Goal: Information Seeking & Learning: Find specific fact

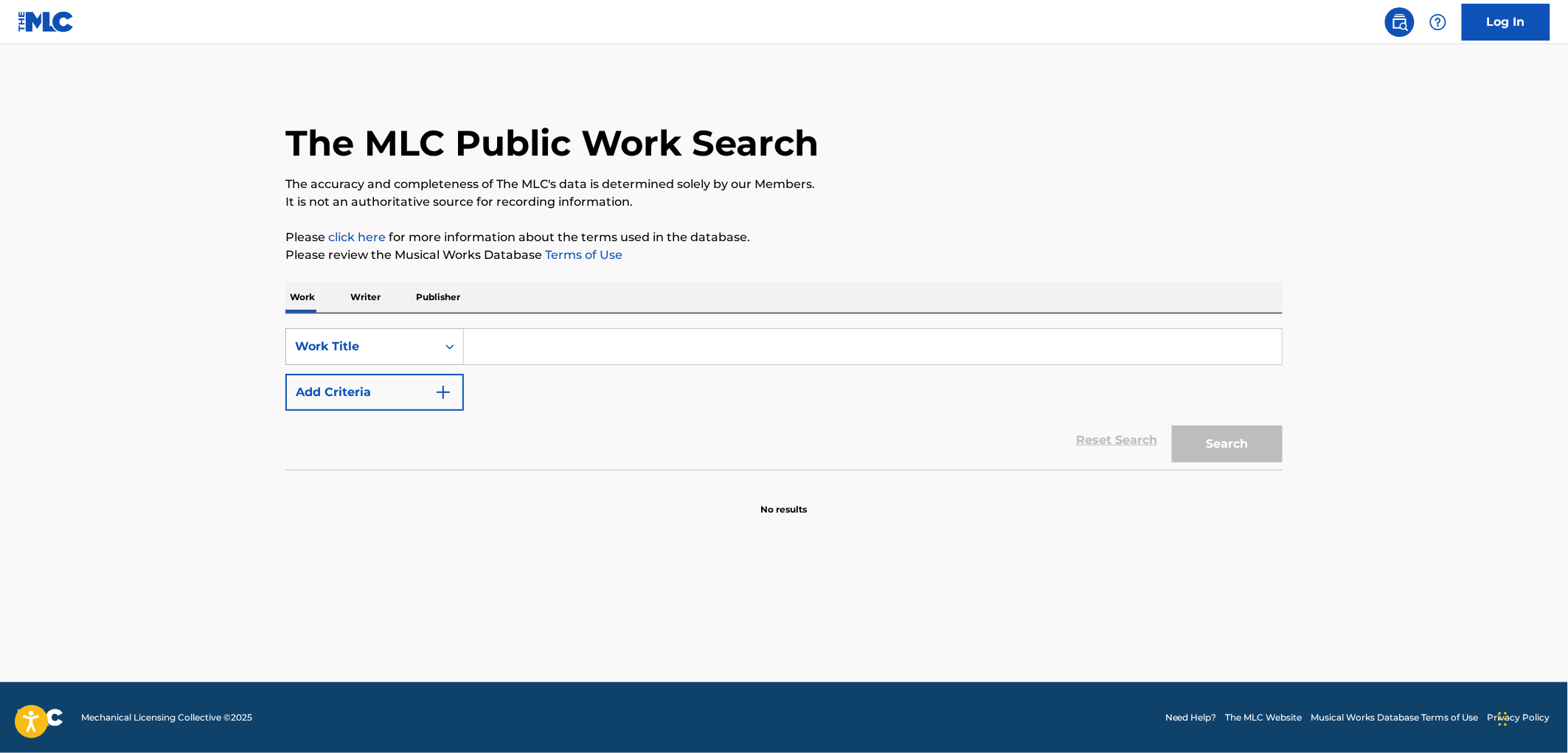
click at [433, 350] on div "Work Title" at bounding box center [361, 347] width 150 height 28
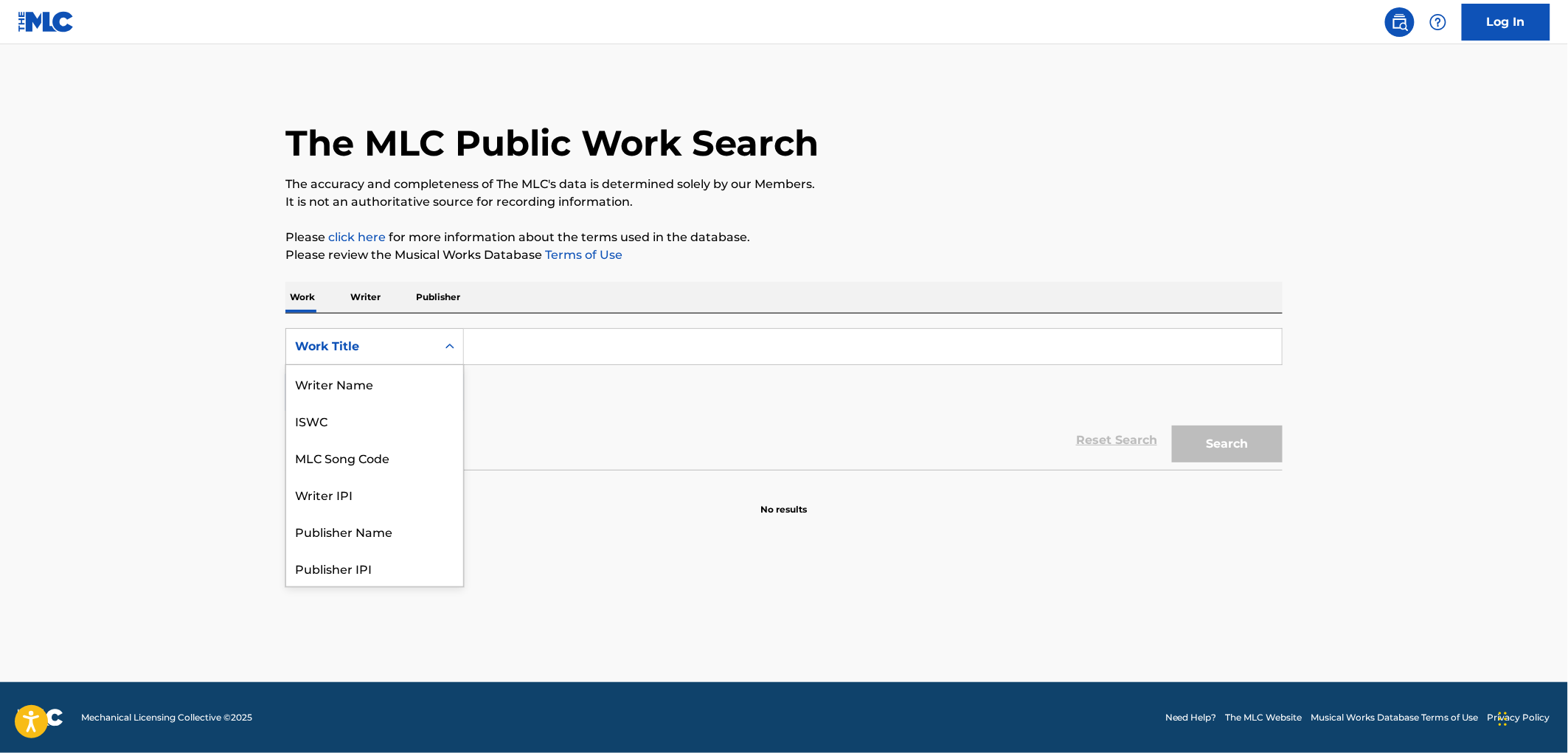
scroll to position [74, 0]
click at [356, 457] on div "Publisher Name" at bounding box center [375, 457] width 177 height 37
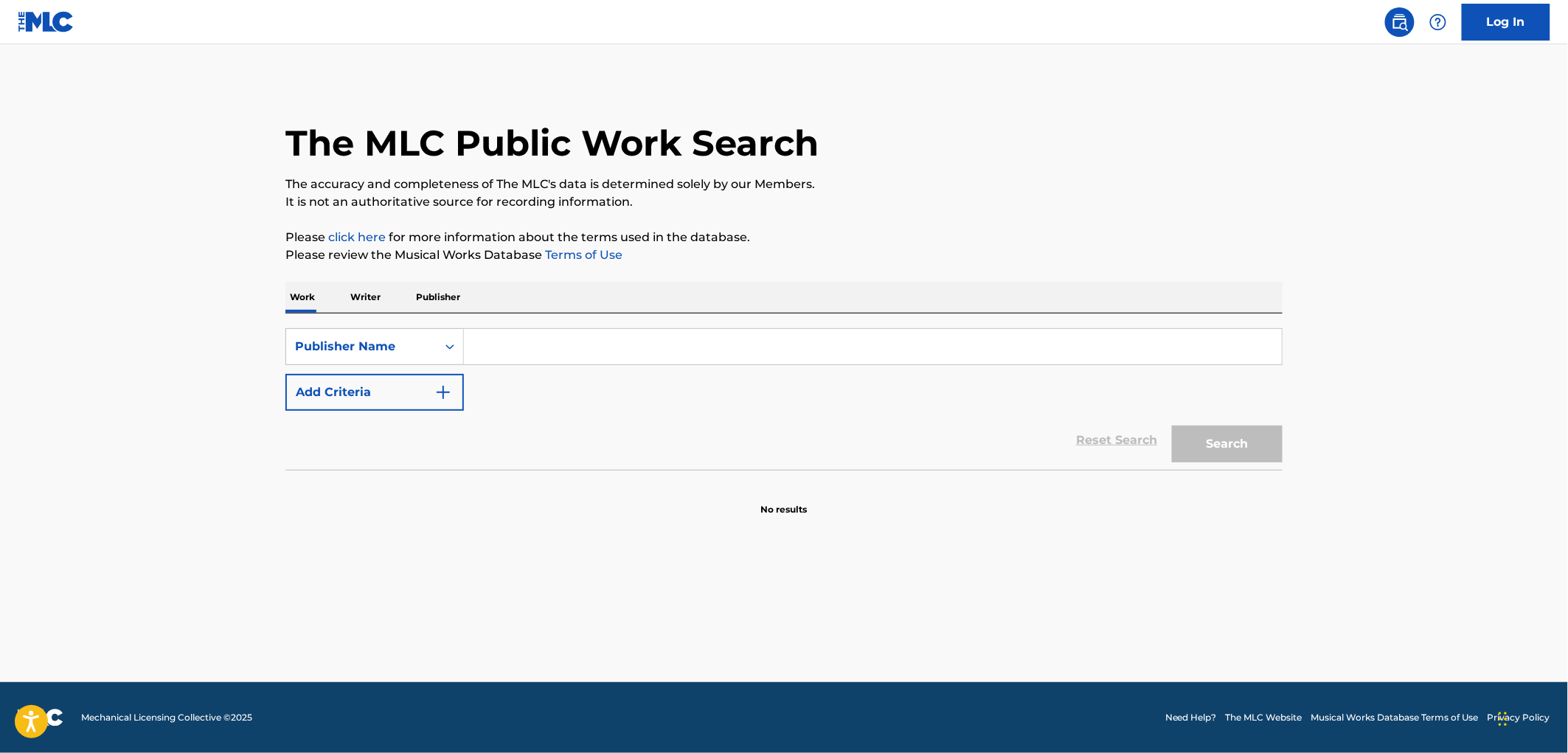
paste input "[PERSON_NAME] BOY PUBLISHING CO."
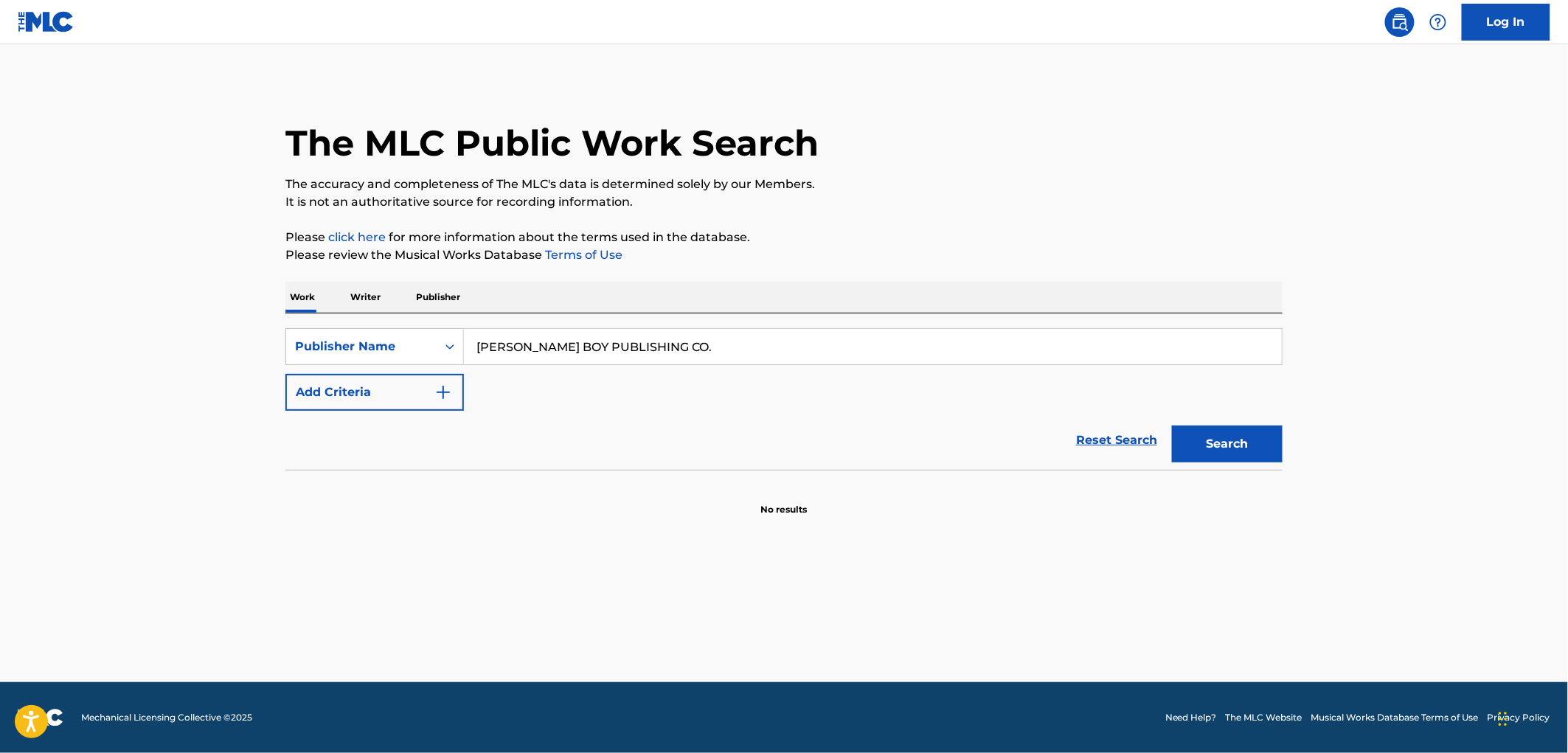
type input "[PERSON_NAME] BOY PUBLISHING CO."
click at [1186, 452] on button "Search" at bounding box center [1227, 444] width 110 height 37
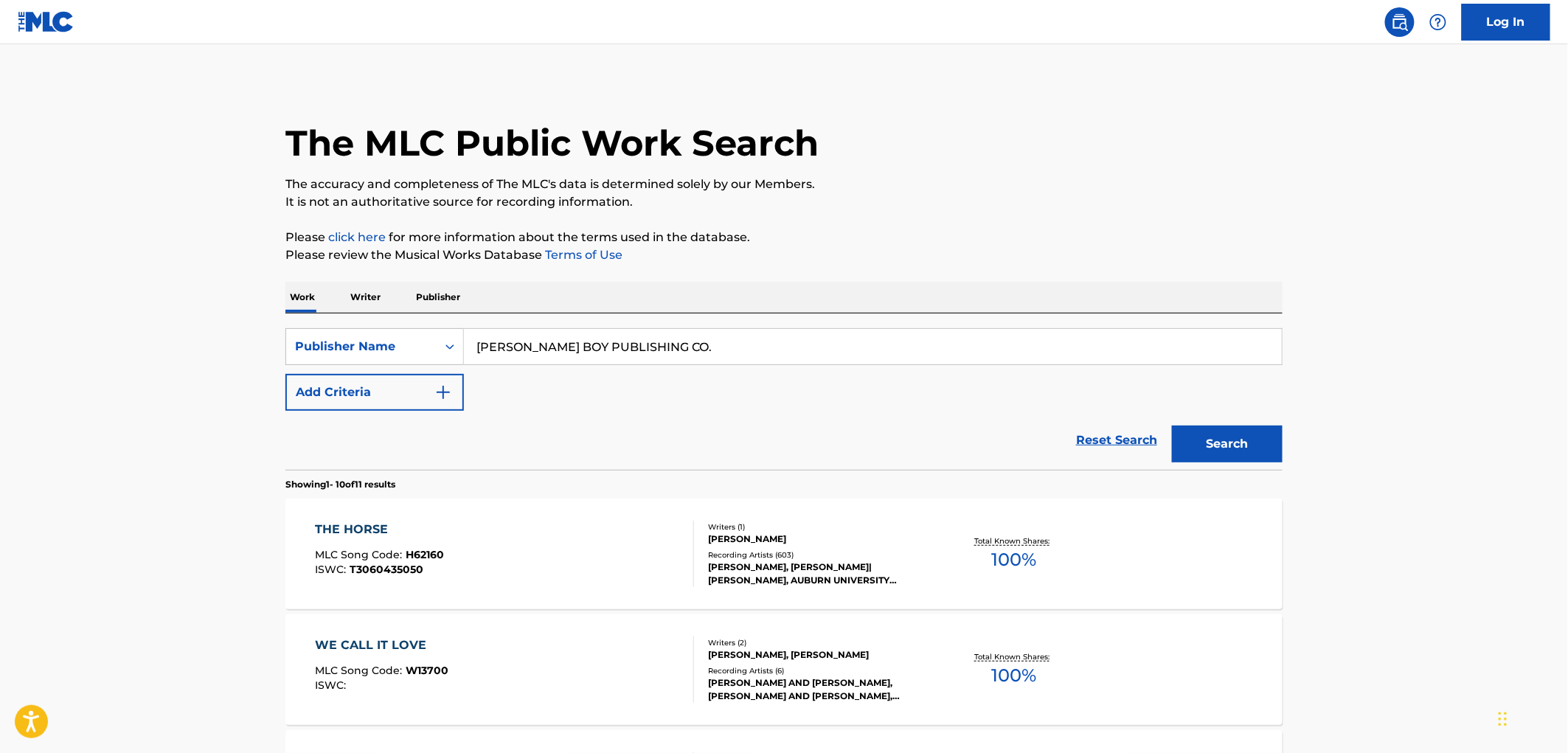
click at [435, 552] on span "H62160" at bounding box center [425, 554] width 38 height 13
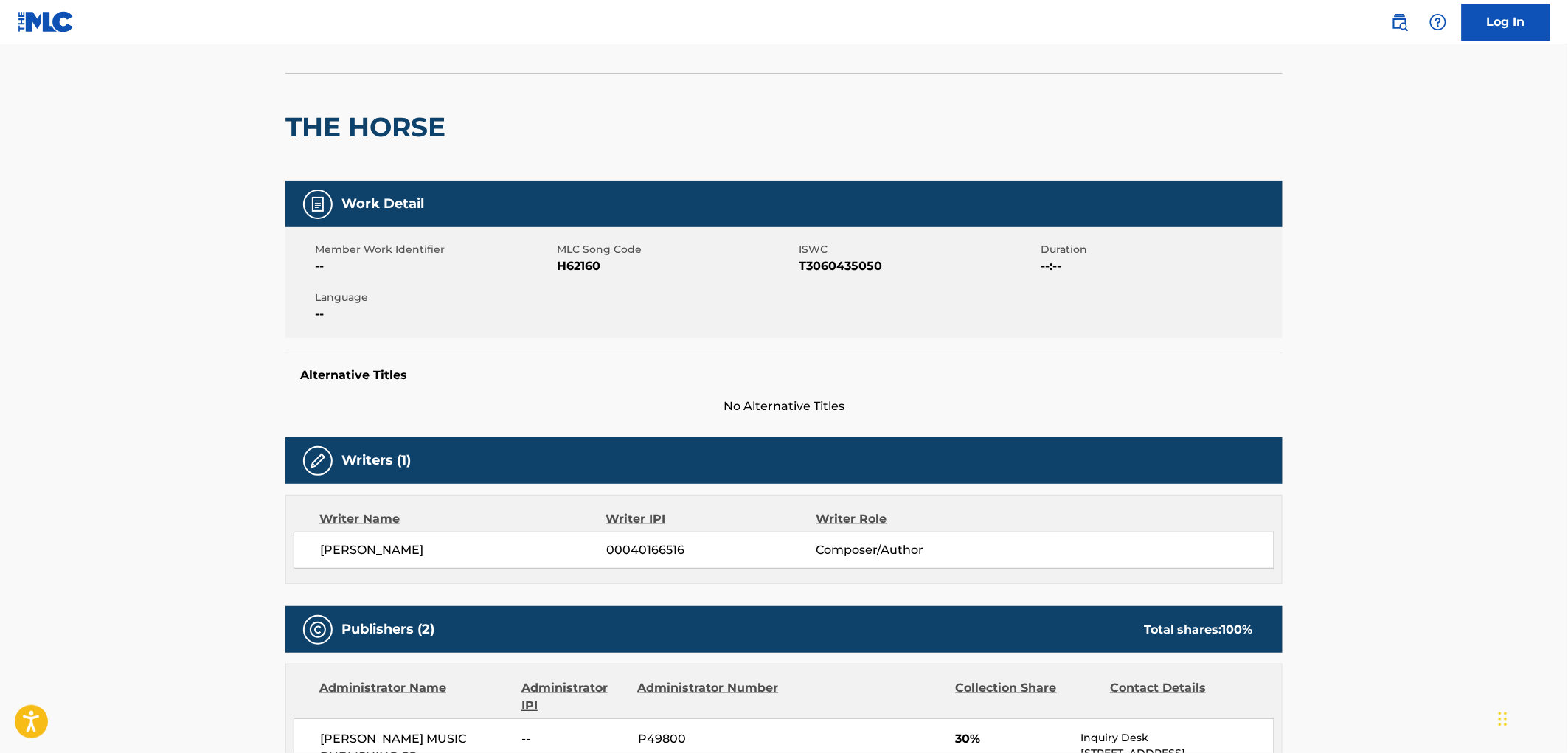
scroll to position [246, 0]
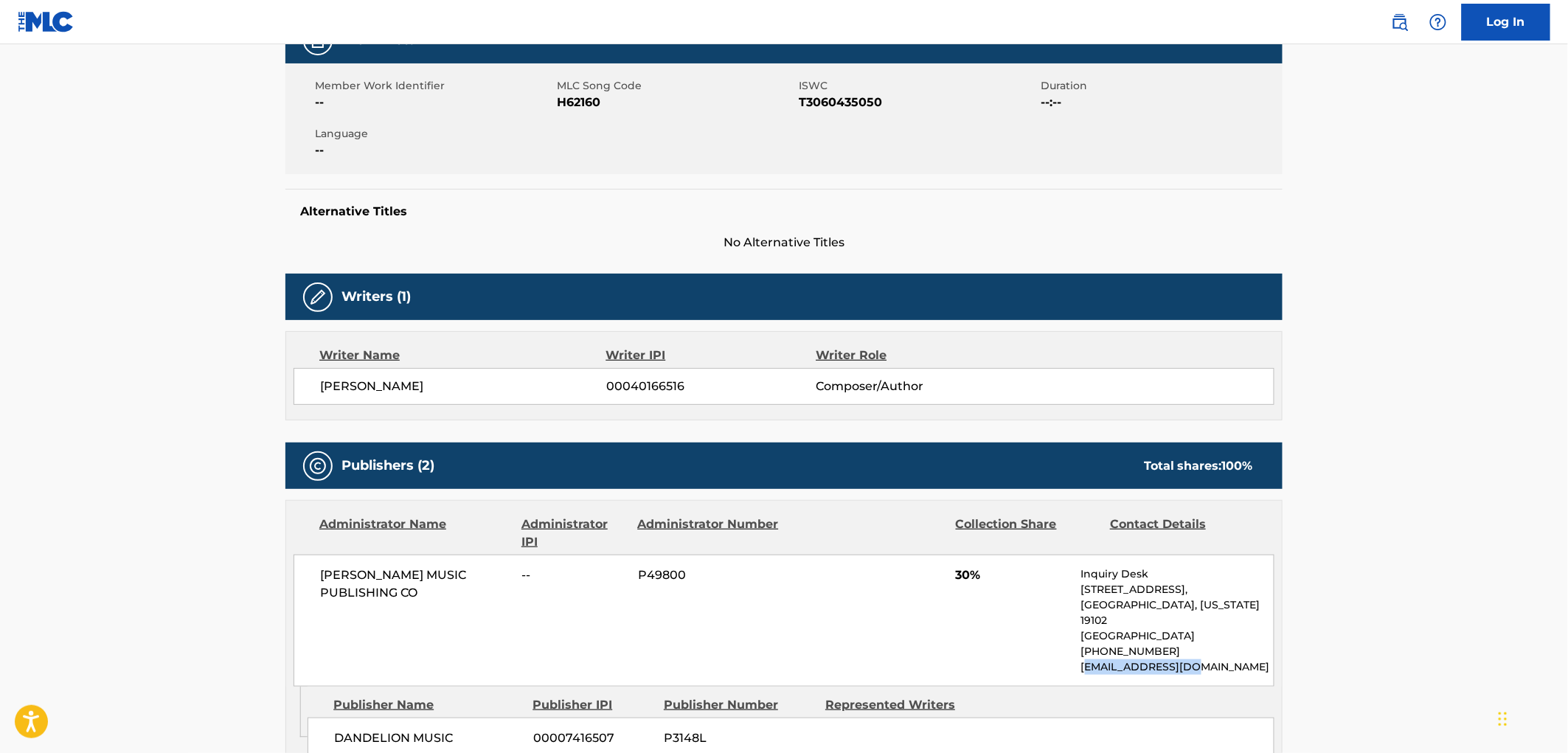
drag, startPoint x: 1197, startPoint y: 658, endPoint x: 1083, endPoint y: 657, distance: 114.0
click at [1083, 660] on p "[EMAIL_ADDRESS][DOMAIN_NAME]" at bounding box center [1178, 668] width 192 height 16
drag, startPoint x: 1152, startPoint y: 653, endPoint x: 1067, endPoint y: 653, distance: 85.0
click at [1067, 653] on div "[PERSON_NAME] MUSIC PUBLISHING CO -- P49800 30% Inquiry Desk [STREET_ADDRESS][U…" at bounding box center [784, 621] width 981 height 132
drag, startPoint x: 1100, startPoint y: 654, endPoint x: 1116, endPoint y: 467, distance: 187.7
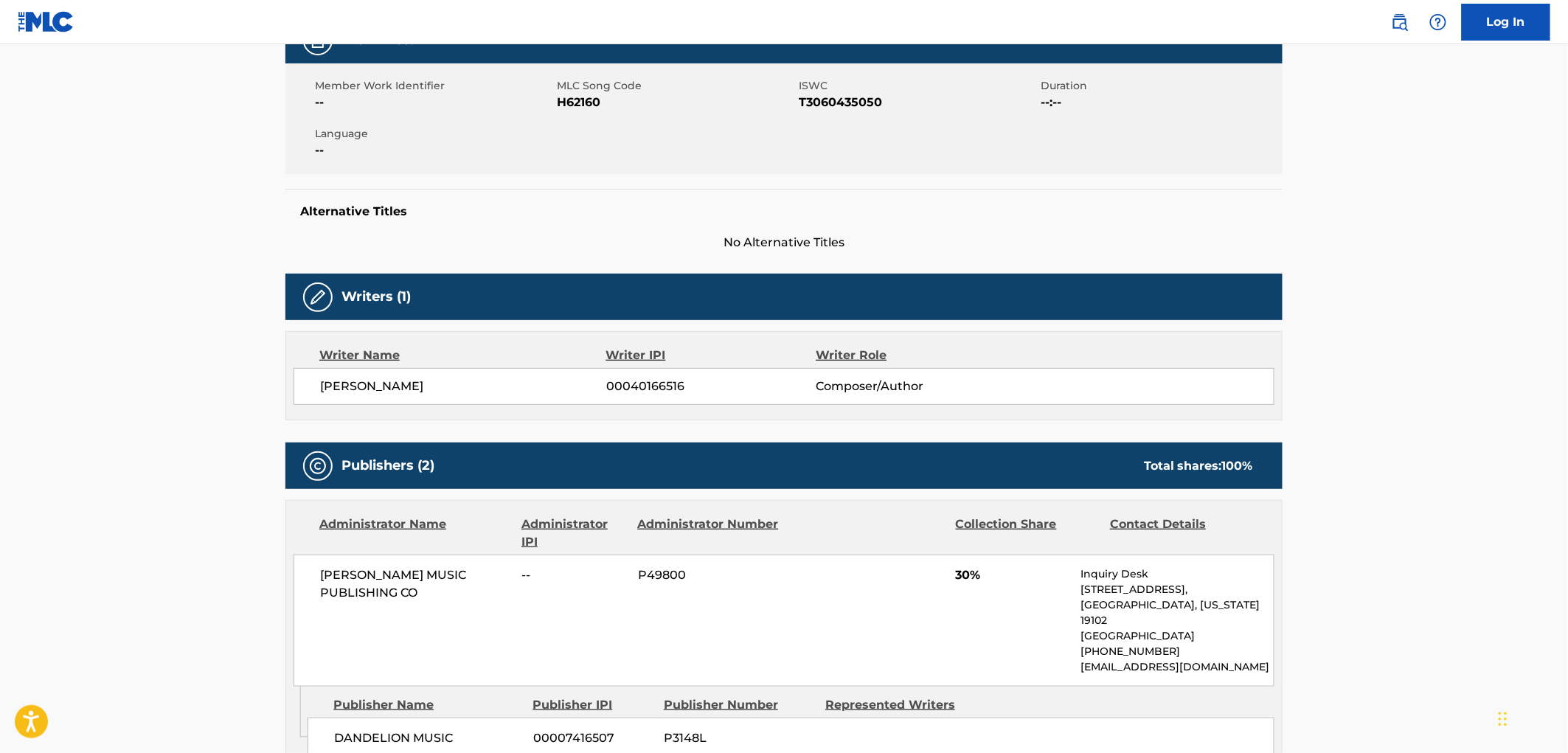
click at [1116, 467] on div "Publishers (2) Total shares: 100 %" at bounding box center [784, 466] width 997 height 46
drag, startPoint x: 1210, startPoint y: 653, endPoint x: 1065, endPoint y: 651, distance: 145.0
click at [1064, 651] on div "[PERSON_NAME] MUSIC PUBLISHING CO -- P49800 30% Inquiry Desk [STREET_ADDRESS][U…" at bounding box center [784, 621] width 981 height 132
copy p "[EMAIL_ADDRESS][DOMAIN_NAME]"
drag, startPoint x: 1084, startPoint y: 574, endPoint x: 1153, endPoint y: 614, distance: 79.8
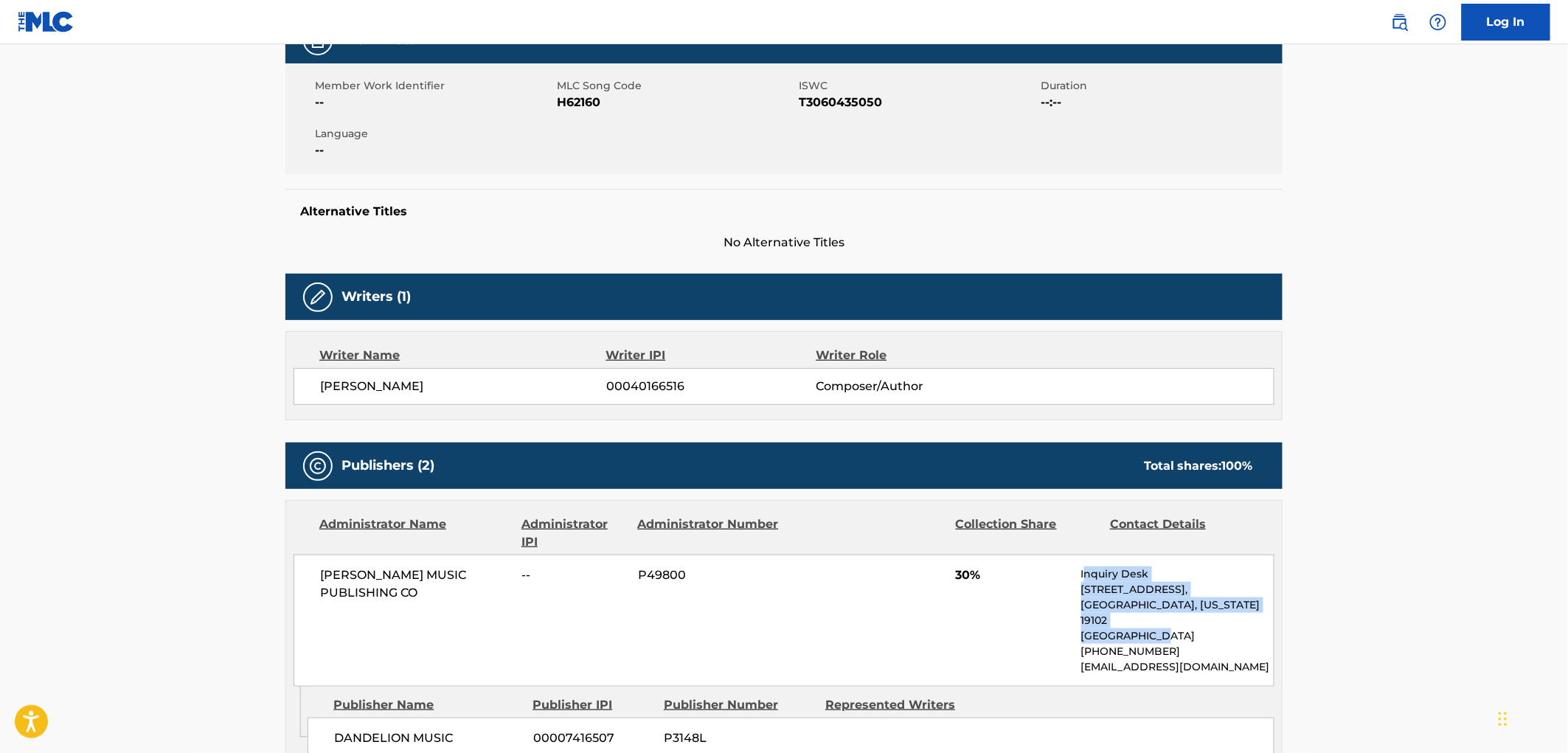
click at [1153, 614] on div "Inquiry Desk [STREET_ADDRESS][US_STATE] [PHONE_NUMBER] [EMAIL_ADDRESS][DOMAIN_N…" at bounding box center [1178, 621] width 192 height 109
drag, startPoint x: 1122, startPoint y: 603, endPoint x: 1056, endPoint y: 590, distance: 67.3
click at [1056, 591] on div "[PERSON_NAME] MUSIC PUBLISHING CO -- P49800 30% Inquiry Desk [STREET_ADDRESS][U…" at bounding box center [784, 621] width 981 height 132
drag, startPoint x: 1082, startPoint y: 571, endPoint x: 1120, endPoint y: 607, distance: 52.3
click at [1145, 613] on div "Inquiry Desk [STREET_ADDRESS][US_STATE] [PHONE_NUMBER] [EMAIL_ADDRESS][DOMAIN_N…" at bounding box center [1178, 621] width 192 height 109
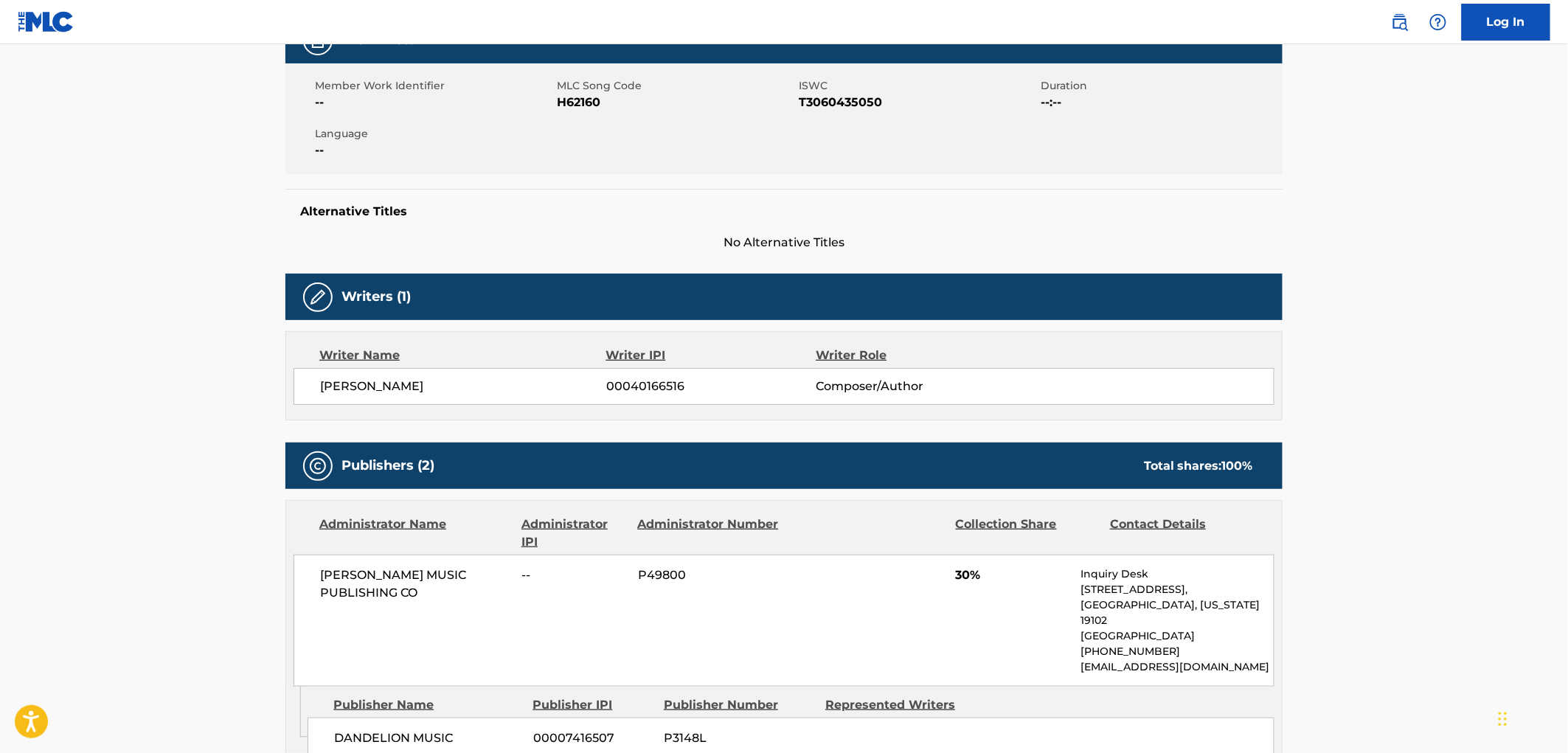
drag, startPoint x: 1117, startPoint y: 607, endPoint x: 1165, endPoint y: 614, distance: 48.5
click at [1169, 629] on p "[GEOGRAPHIC_DATA]" at bounding box center [1178, 636] width 192 height 16
drag, startPoint x: 1160, startPoint y: 618, endPoint x: 1077, endPoint y: 575, distance: 93.5
click at [1077, 575] on div "[PERSON_NAME] MUSIC PUBLISHING CO -- P49800 30% Inquiry Desk [STREET_ADDRESS][U…" at bounding box center [784, 621] width 981 height 132
copy div "Inquiry Desk [STREET_ADDRESS][US_STATE]"
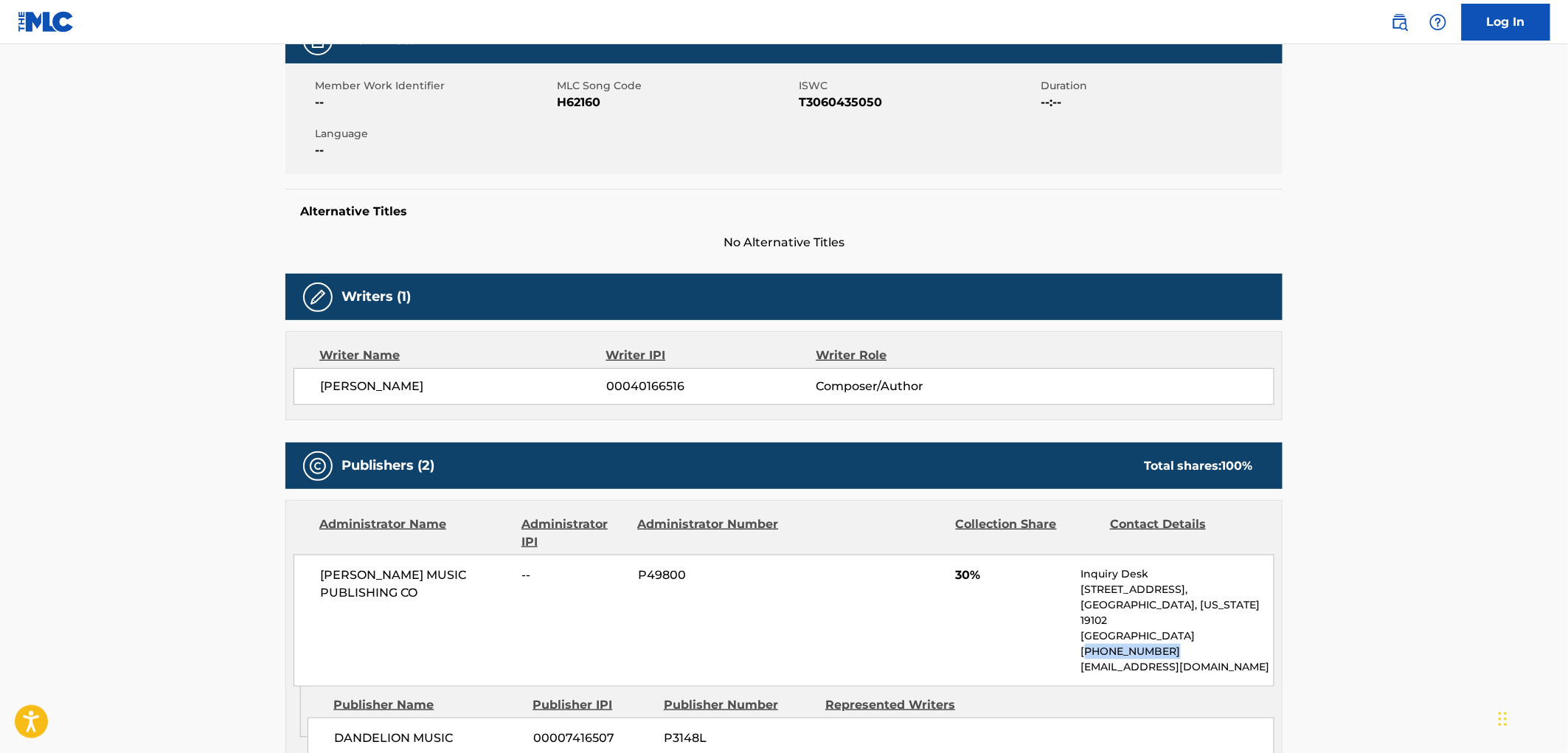
drag, startPoint x: 1171, startPoint y: 636, endPoint x: 1088, endPoint y: 637, distance: 83.0
click at [1088, 644] on p "[PHONE_NUMBER]" at bounding box center [1178, 652] width 192 height 16
copy p "[PHONE_NUMBER]"
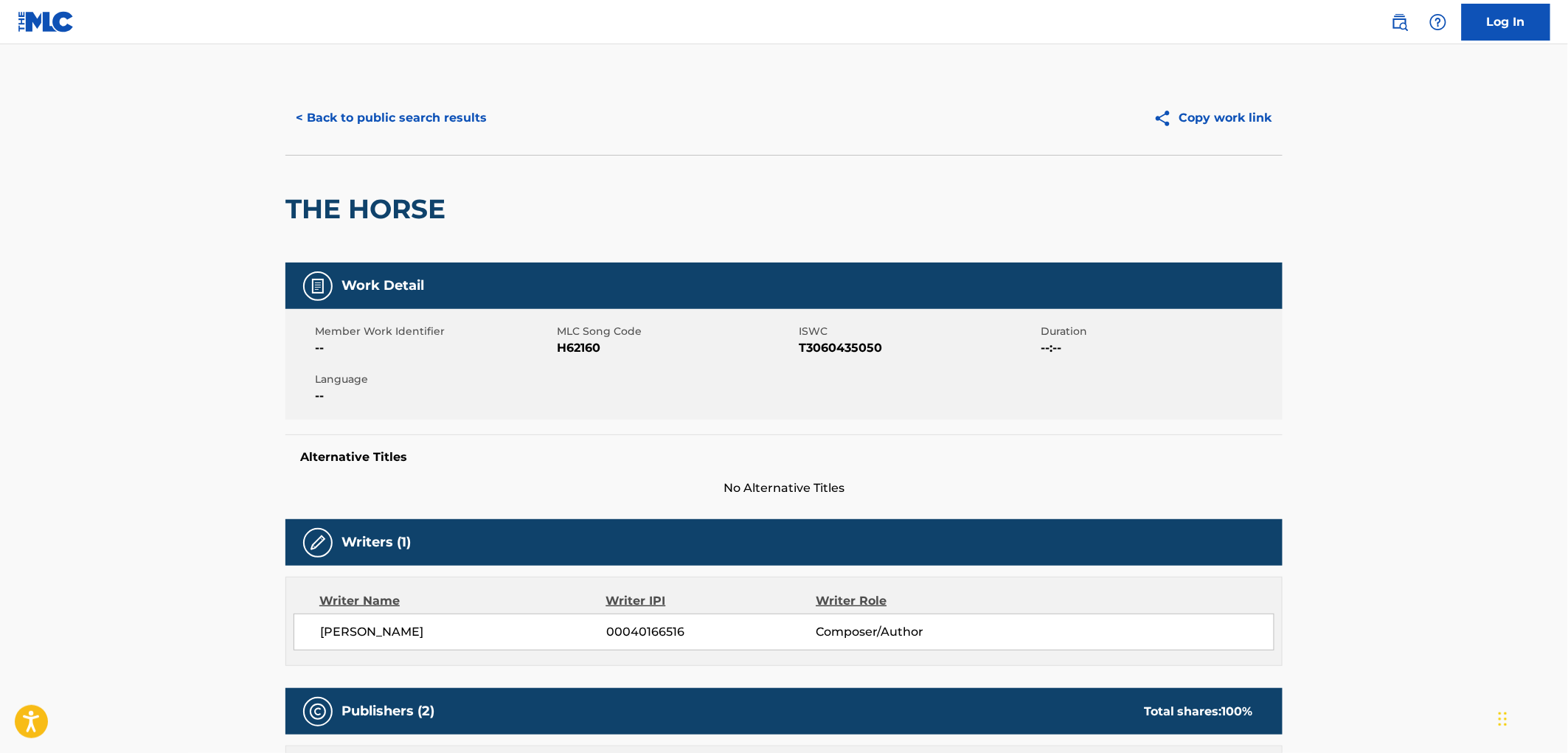
click at [408, 110] on button "< Back to public search results" at bounding box center [391, 117] width 212 height 37
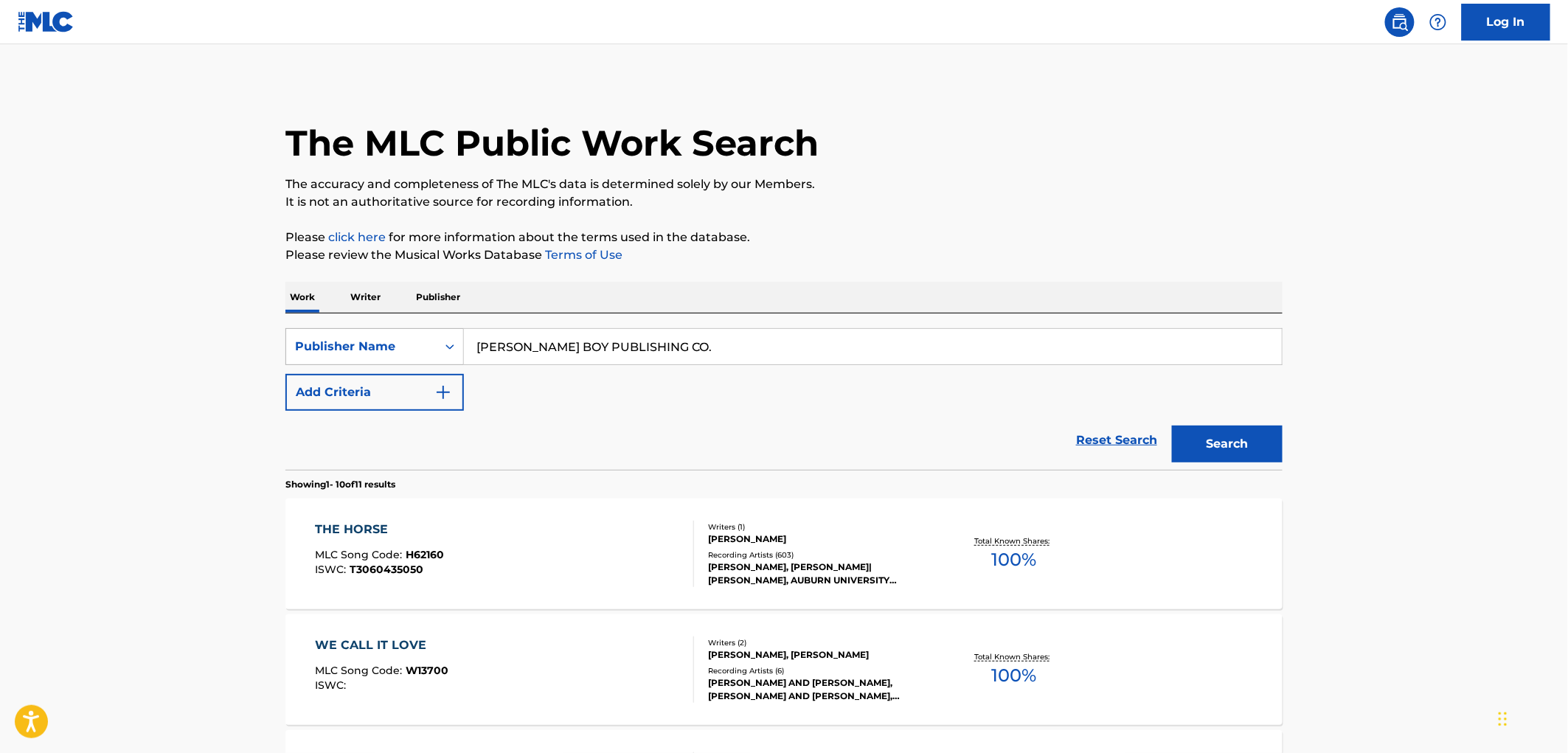
drag, startPoint x: 410, startPoint y: 358, endPoint x: 402, endPoint y: 360, distance: 8.2
click at [402, 360] on div "SearchWithCriteria81f87717-d214-4b80-a045-013aa95d8fd9 Publisher Name [PERSON_N…" at bounding box center [784, 346] width 997 height 37
paste input "DPB MUSIC"
click at [1239, 456] on button "Search" at bounding box center [1227, 444] width 110 height 37
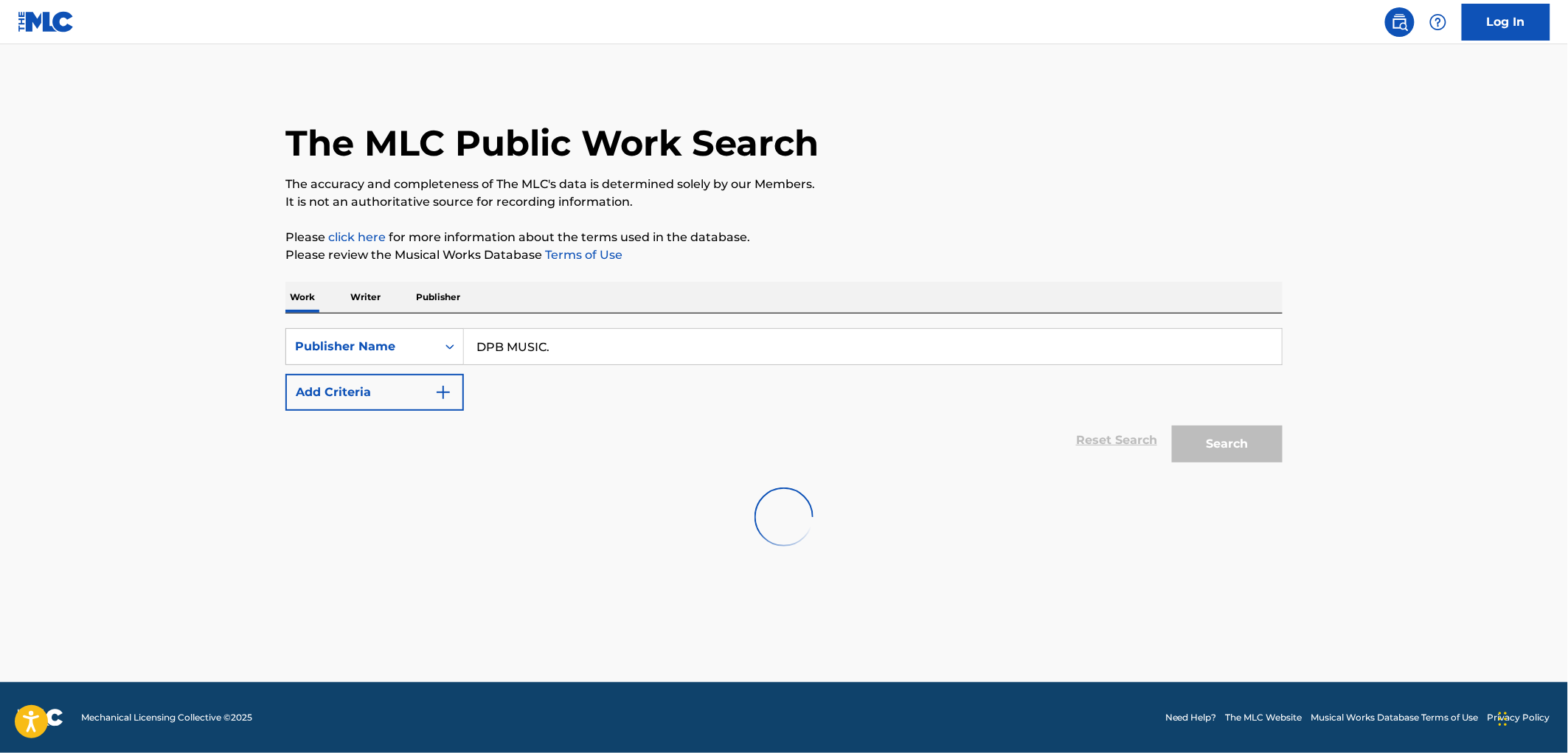
click at [579, 344] on input "DPB MUSIC." at bounding box center [872, 346] width 818 height 35
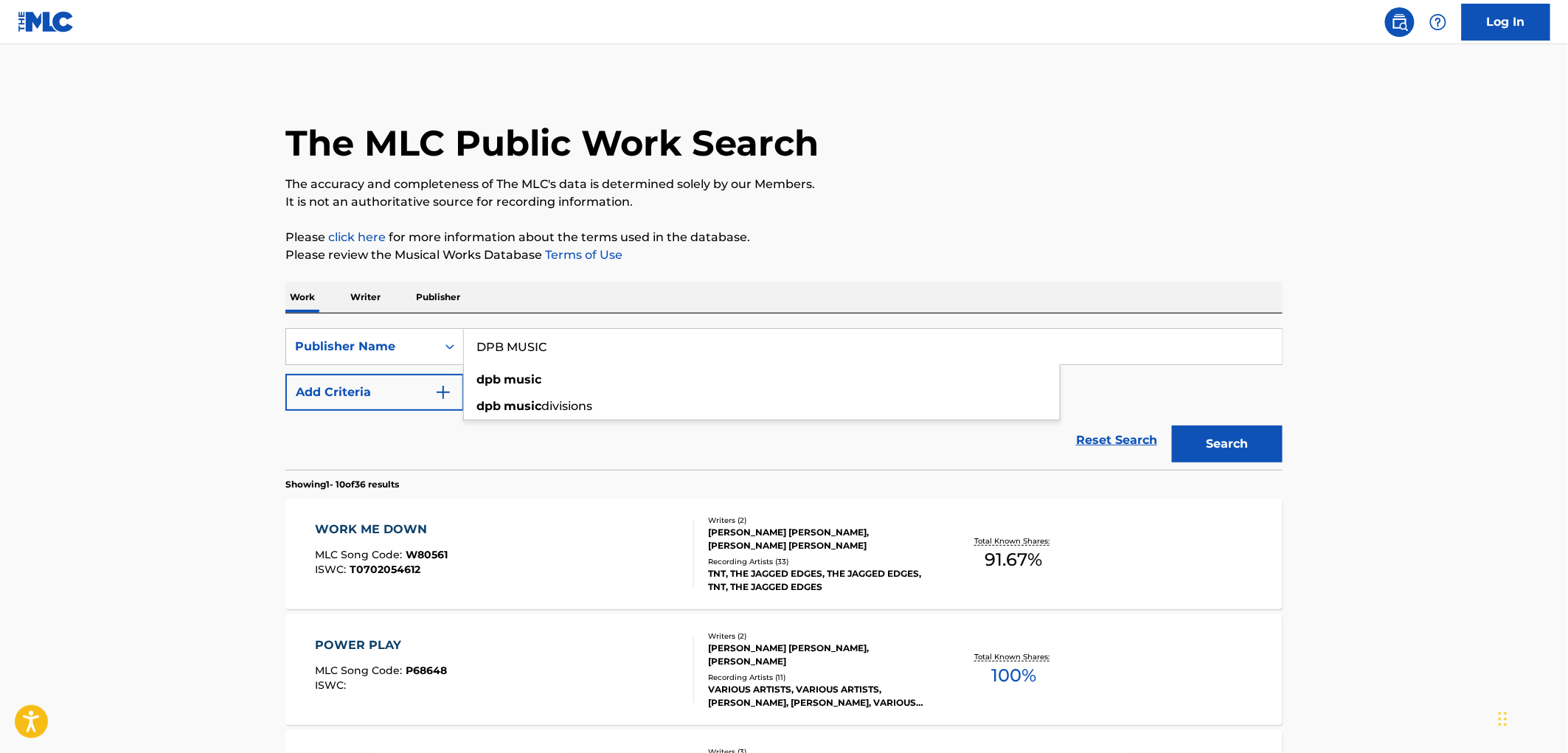
type input "DPB MUSIC"
click at [1172, 426] on button "Search" at bounding box center [1227, 444] width 110 height 37
click at [435, 556] on span "W80561" at bounding box center [427, 554] width 42 height 13
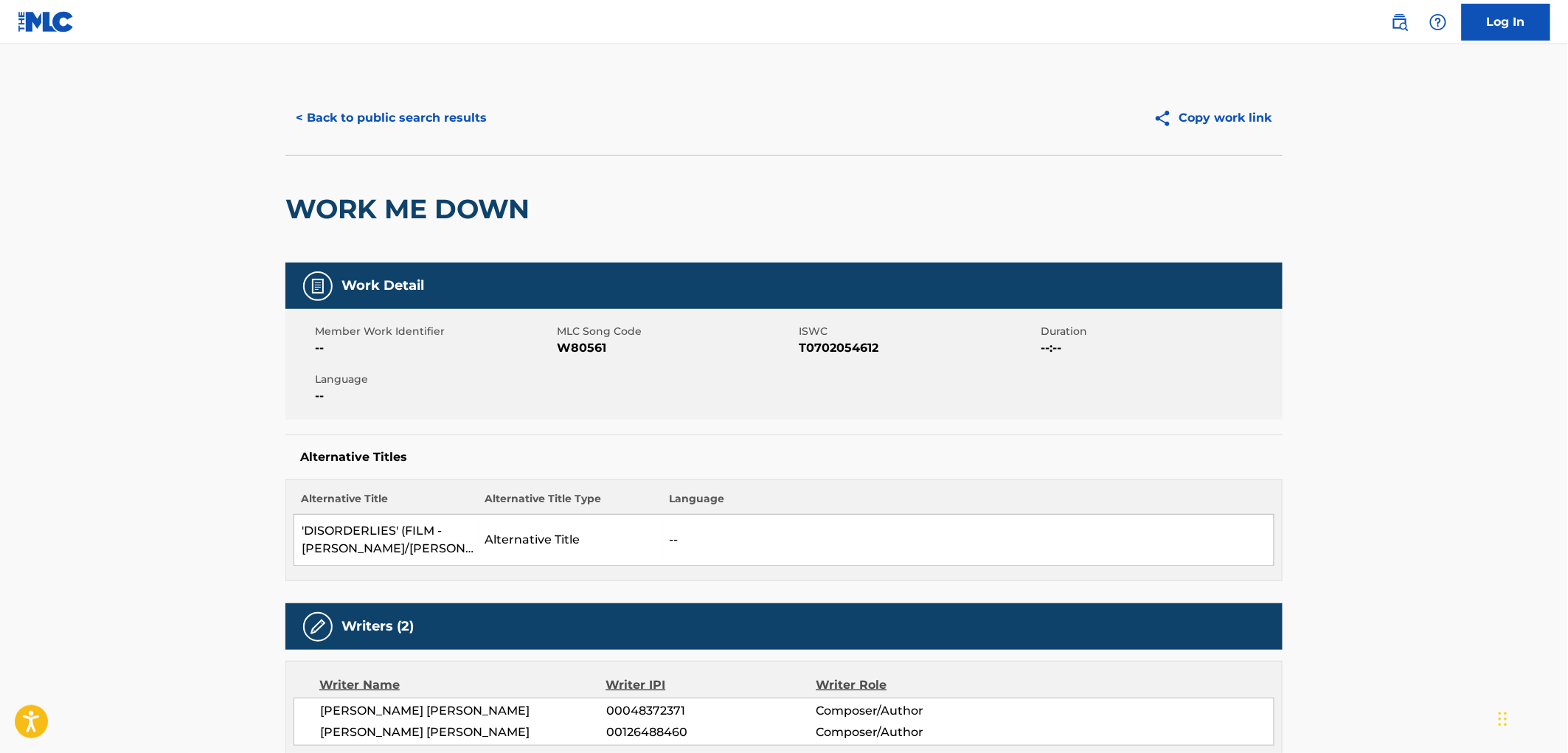
click at [425, 130] on button "< Back to public search results" at bounding box center [391, 117] width 212 height 37
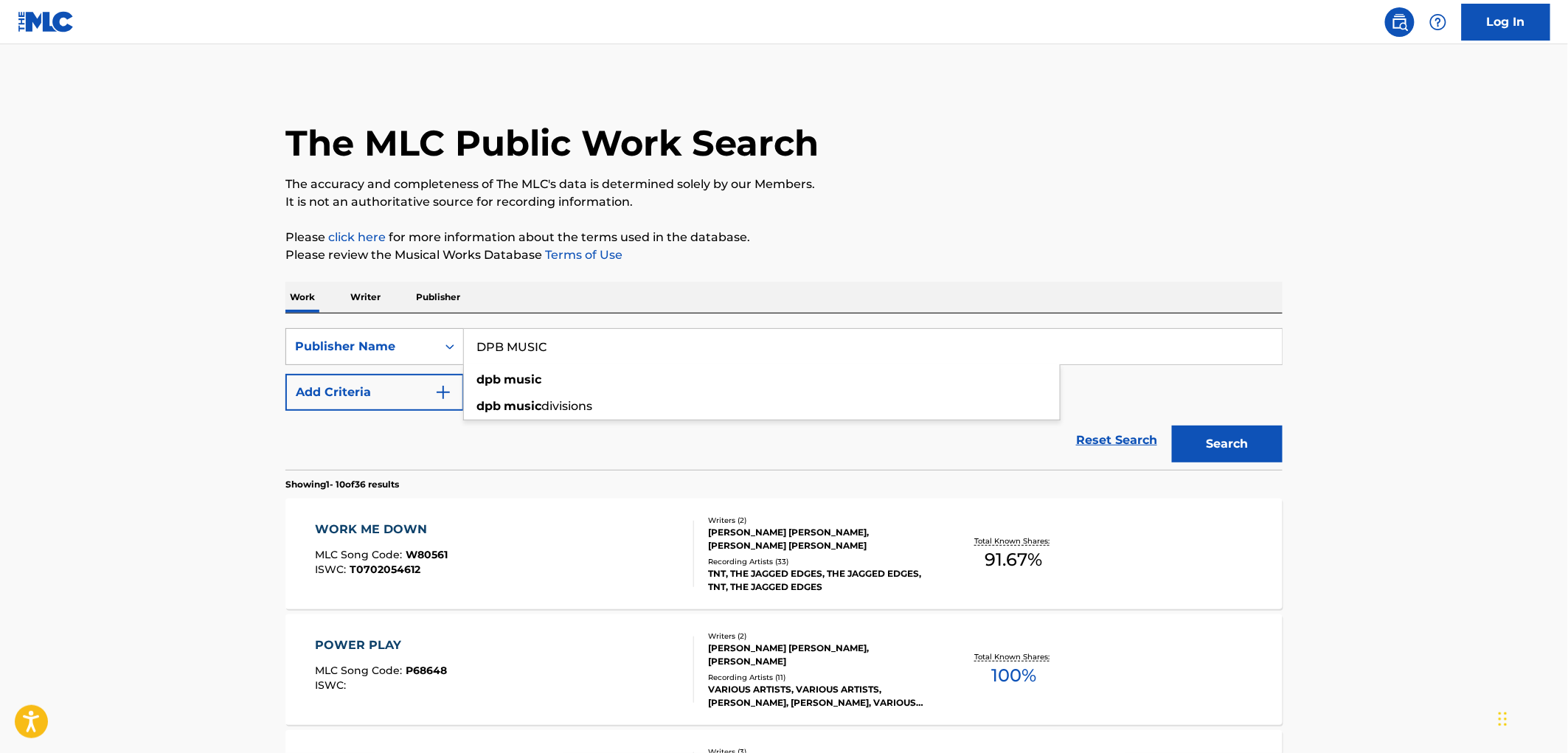
drag, startPoint x: 564, startPoint y: 350, endPoint x: 438, endPoint y: 352, distance: 126.0
click at [426, 352] on div "SearchWithCriteria81f87717-d214-4b80-a045-013aa95d8fd9 Publisher Name DPB MUSIC…" at bounding box center [784, 346] width 997 height 37
paste input "UANE MUSIC PUBLISHING CO"
drag, startPoint x: 643, startPoint y: 345, endPoint x: 794, endPoint y: 351, distance: 151.1
click at [795, 351] on input "[PERSON_NAME] MUSIC PUBLISHING CO" at bounding box center [872, 346] width 818 height 35
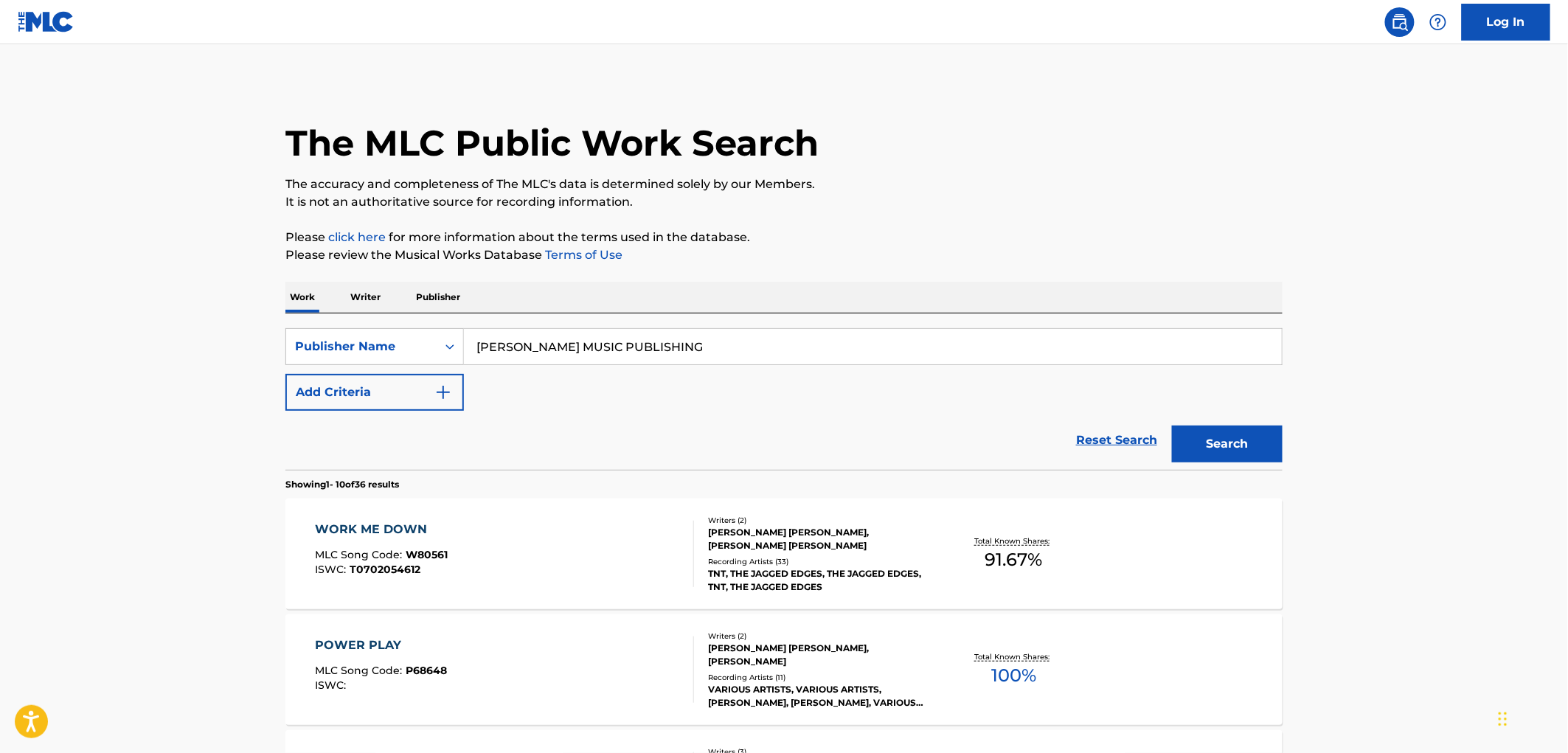
click at [1172, 426] on button "Search" at bounding box center [1227, 444] width 110 height 37
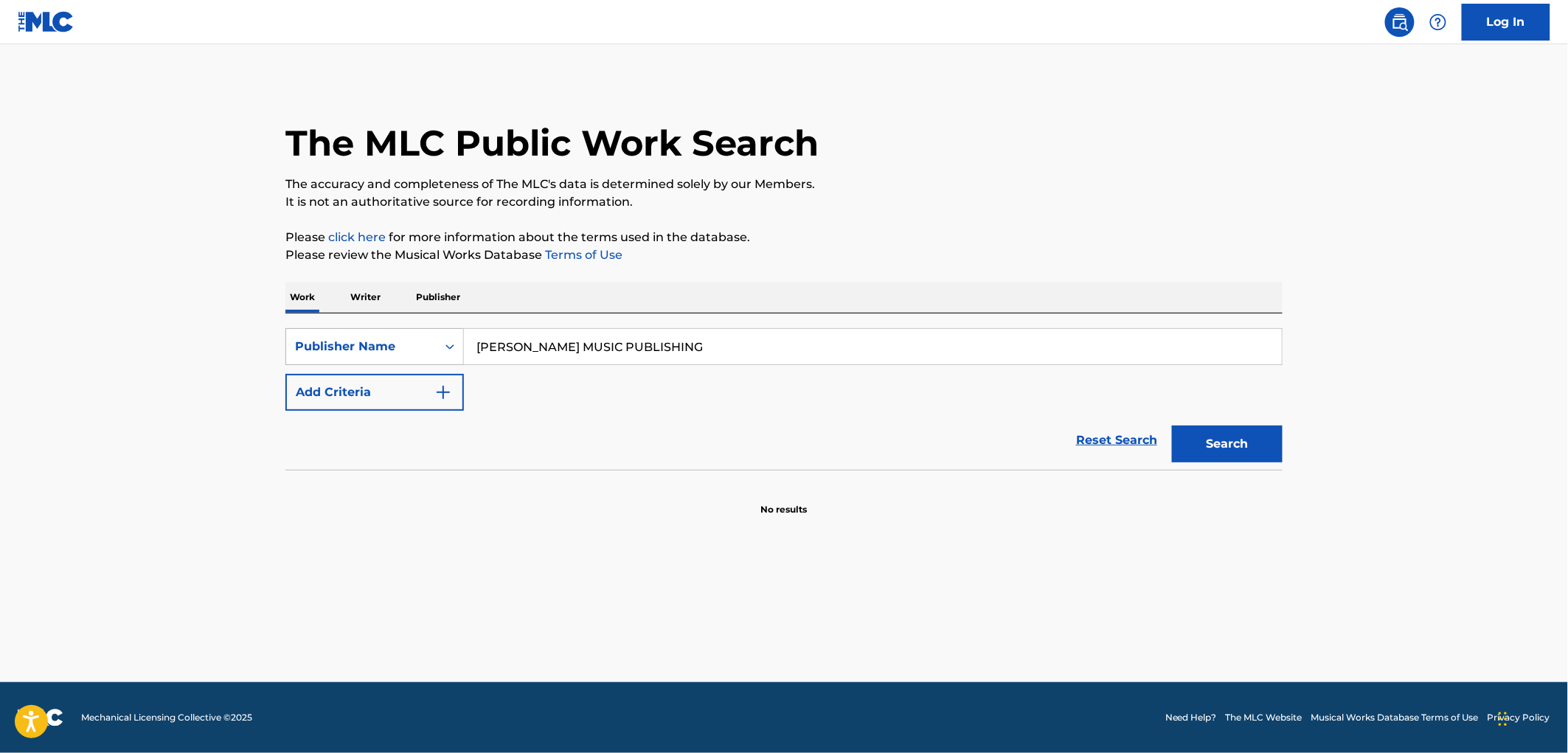
drag, startPoint x: 698, startPoint y: 355, endPoint x: 359, endPoint y: 341, distance: 339.3
click at [359, 341] on div "SearchWithCriteria81f87717-d214-4b80-a045-013aa95d8fd9 Publisher Name [PERSON_N…" at bounding box center [784, 346] width 997 height 37
click at [1214, 437] on button "Search" at bounding box center [1227, 444] width 110 height 37
paste input "PAZMANIAN DEVIL MUSIC"
type input "PAZMANIAN DEVIL MUSIC"
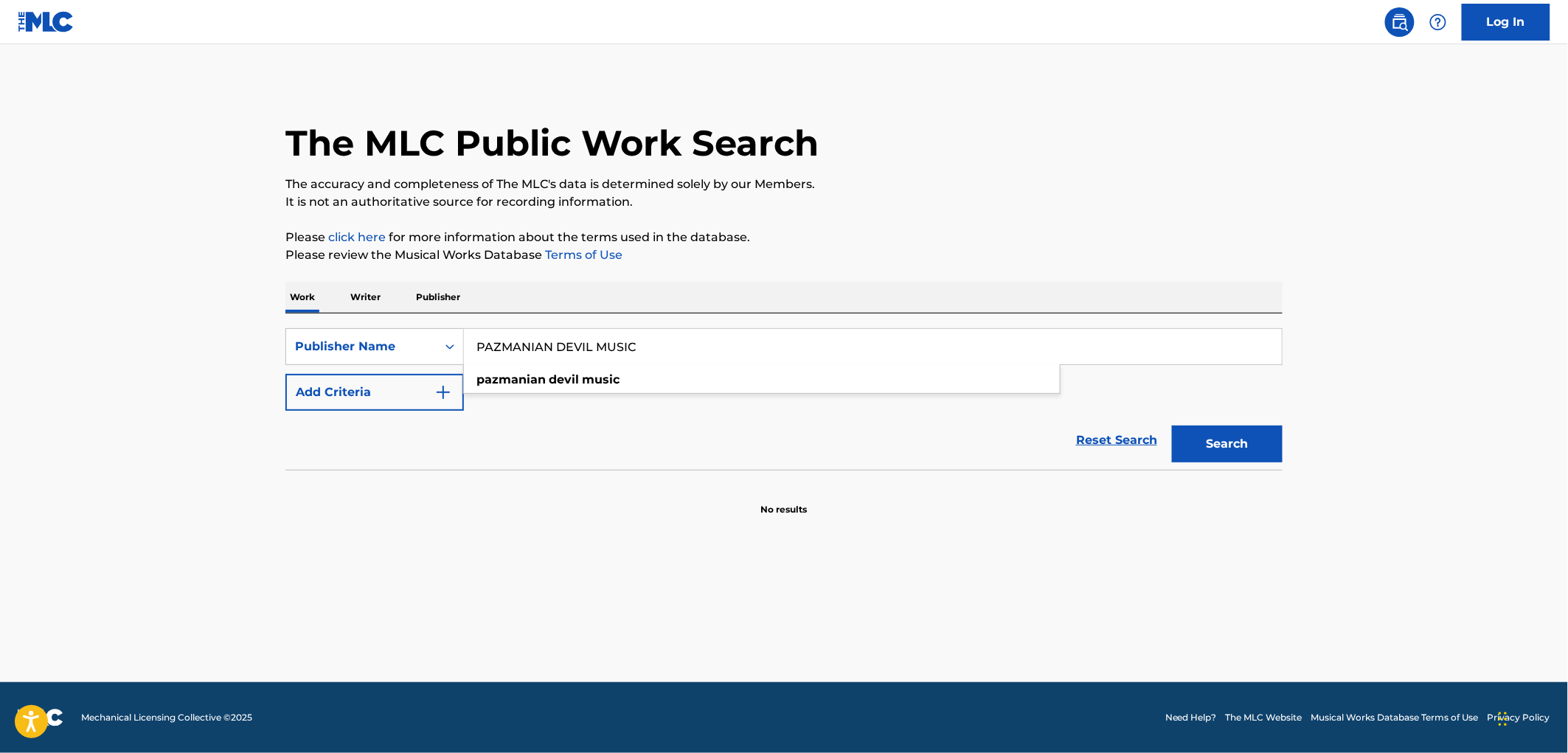
click at [1206, 433] on button "Search" at bounding box center [1227, 444] width 110 height 37
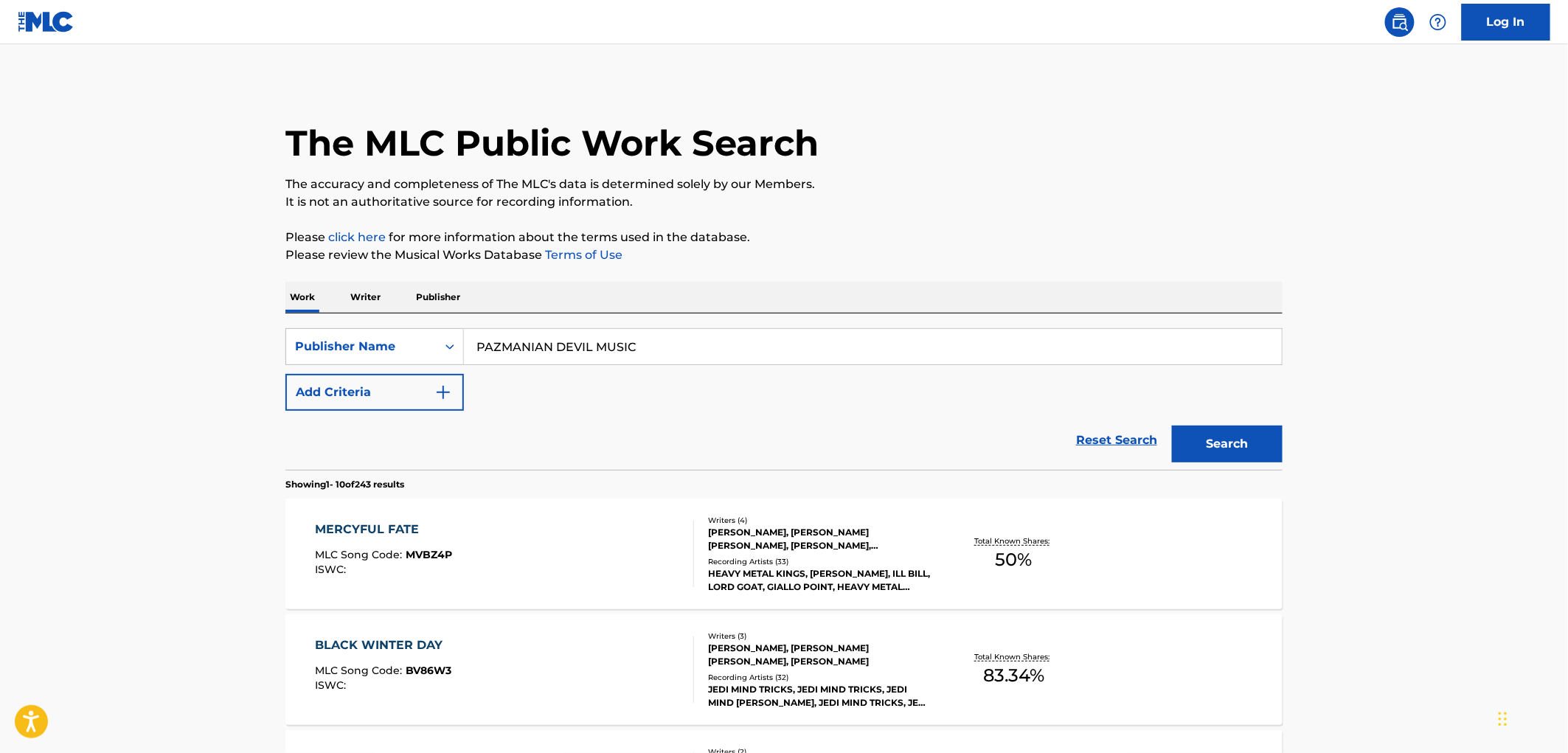
click at [431, 556] on span "MVBZ4P" at bounding box center [429, 554] width 46 height 13
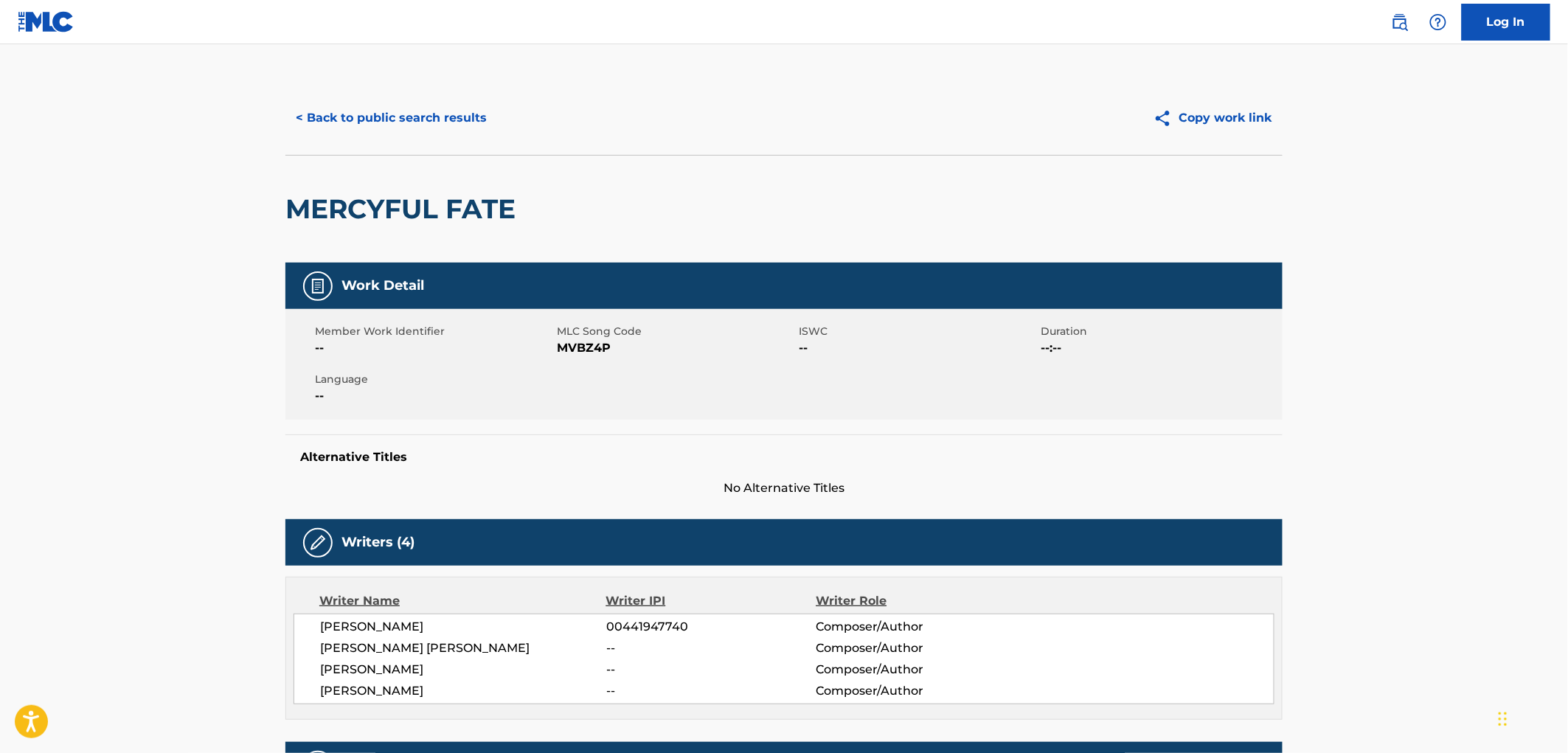
click at [439, 110] on button "< Back to public search results" at bounding box center [391, 117] width 212 height 37
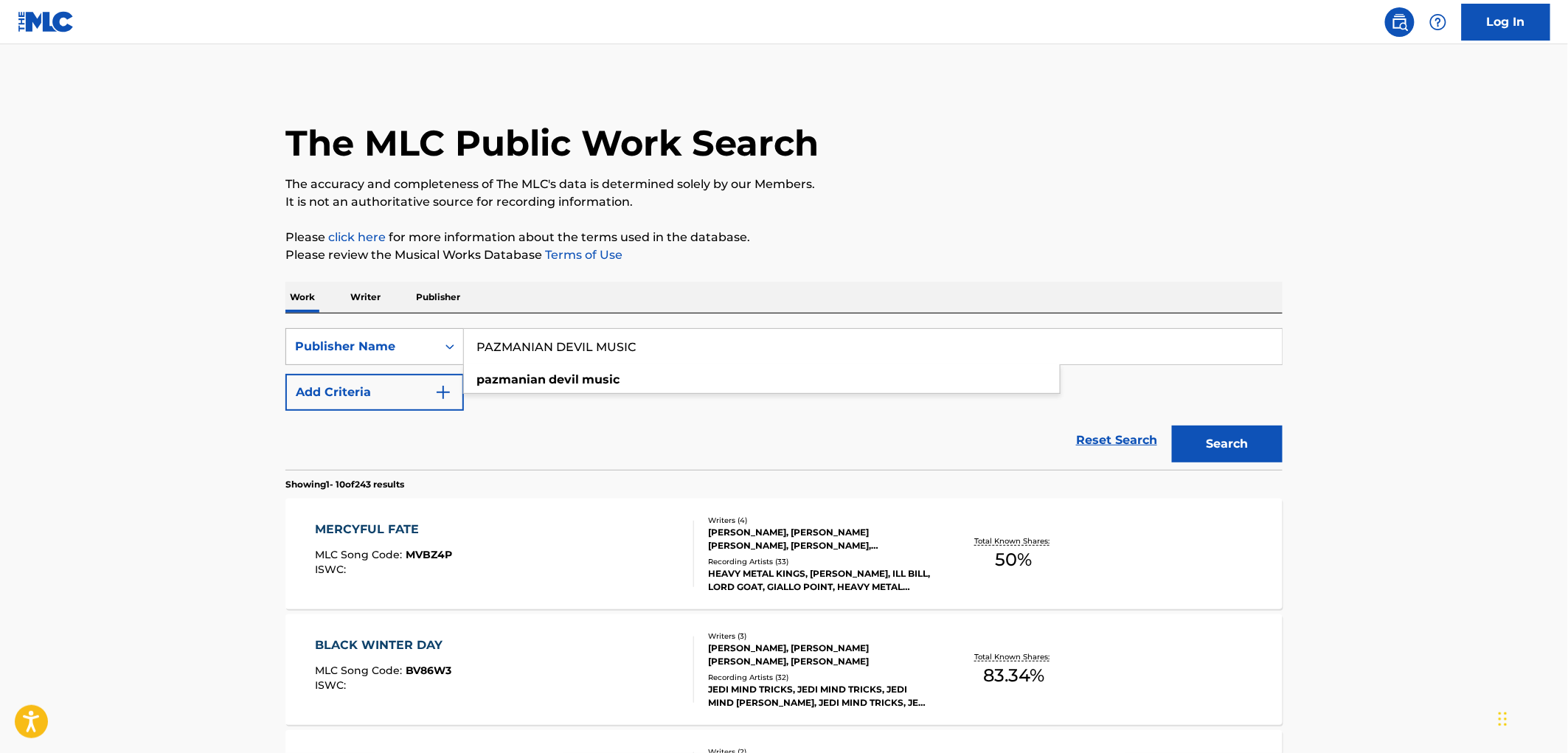
drag, startPoint x: 635, startPoint y: 350, endPoint x: 534, endPoint y: 345, distance: 101.1
click at [453, 351] on div "SearchWithCriteria81f87717-d214-4b80-a045-013aa95d8fd9 Publisher Name [PERSON_N…" at bounding box center [784, 346] width 997 height 37
paste input "[PERSON_NAME] [PERSON_NAME]"
type input "SUZI [PERSON_NAME] MUSIC"
click at [1240, 437] on button "Search" at bounding box center [1227, 444] width 110 height 37
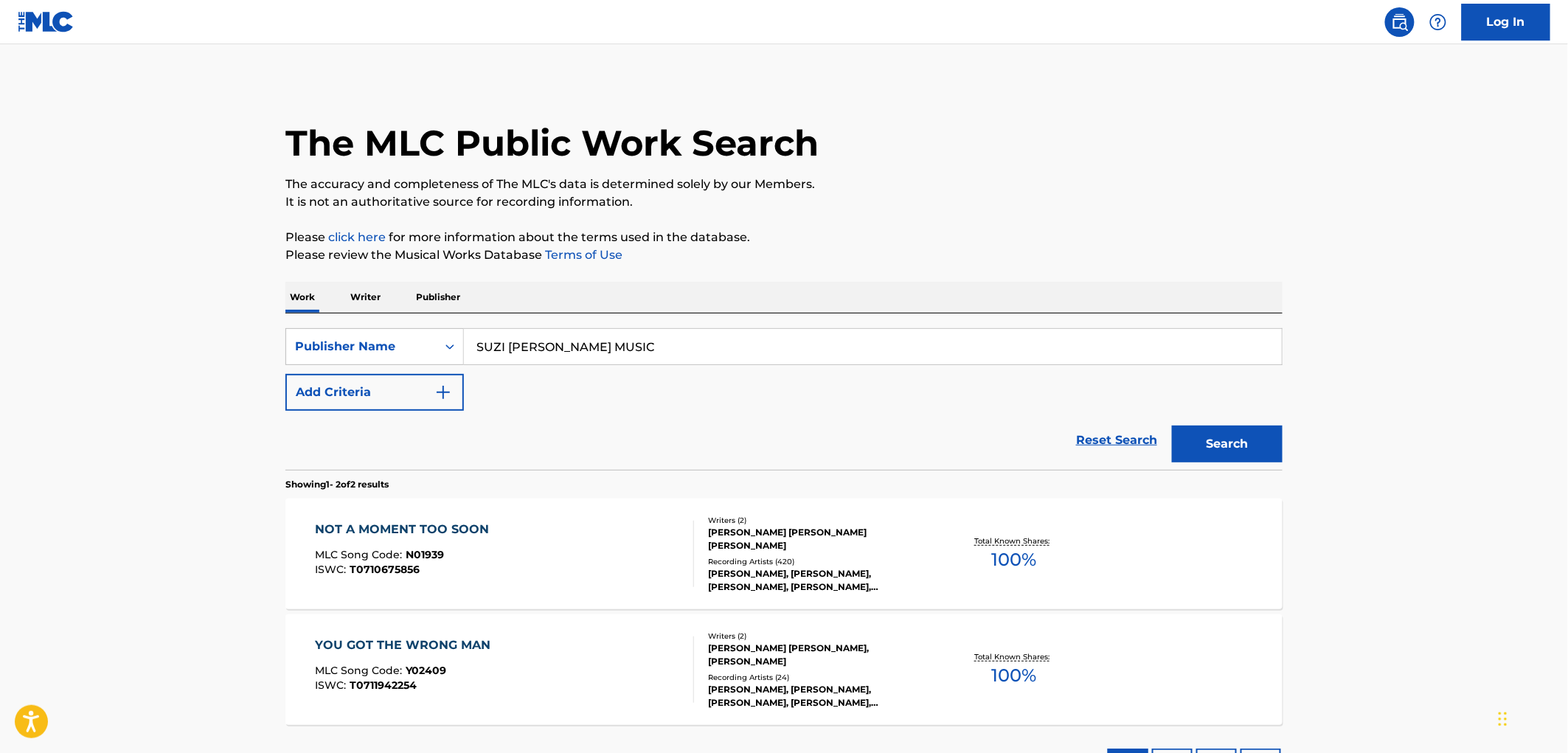
click at [431, 554] on span "N01939" at bounding box center [425, 554] width 38 height 13
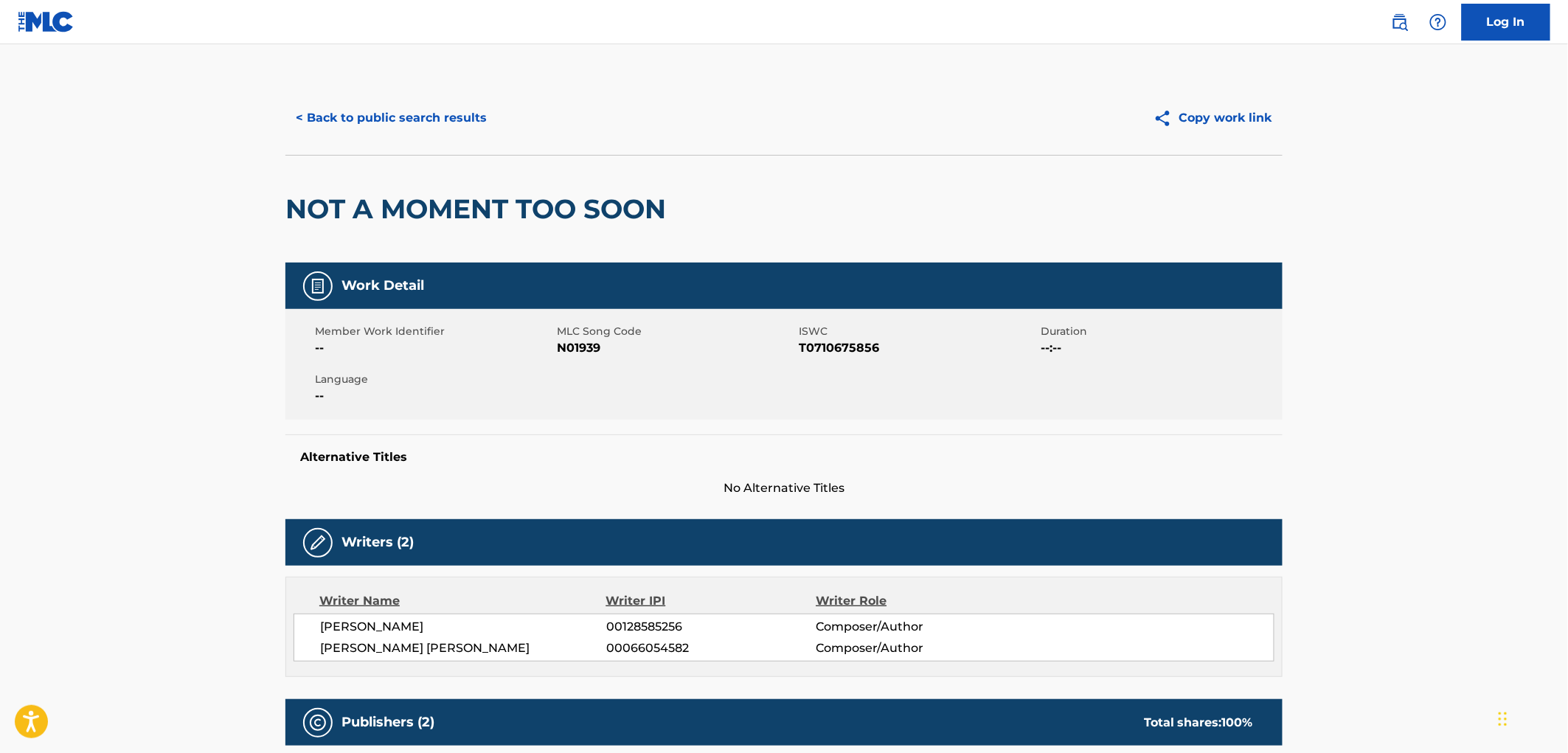
click at [378, 113] on button "< Back to public search results" at bounding box center [391, 117] width 212 height 37
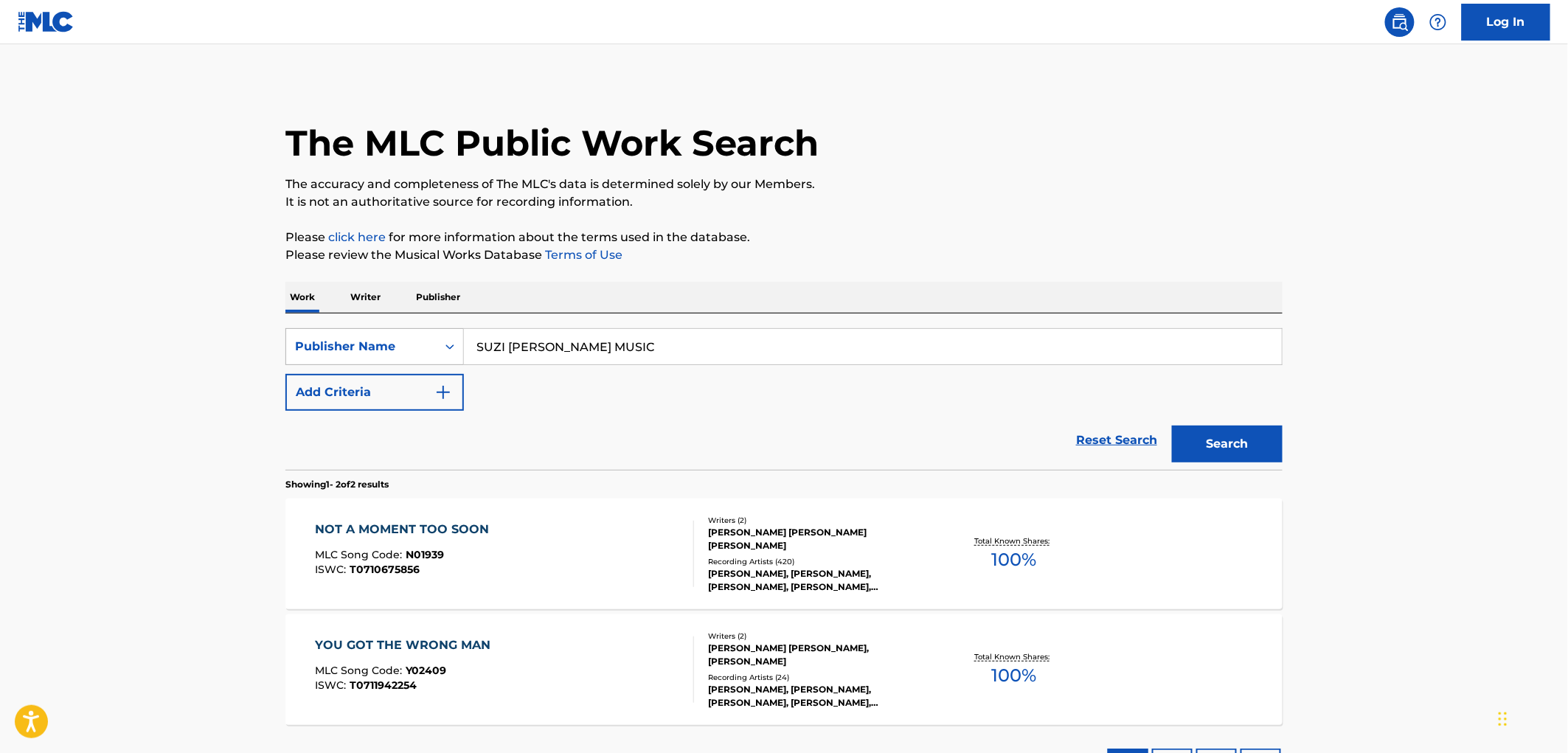
drag, startPoint x: 631, startPoint y: 349, endPoint x: 445, endPoint y: 348, distance: 186.0
click at [437, 350] on div "SearchWithCriteria81f87717-d214-4b80-a045-013aa95d8fd9 Publisher Name [PERSON_N…" at bounding box center [784, 346] width 997 height 37
paste input "GENERATE MUSIC DBA GLOBAL GROOVE"
type input "GENERATE MUSIC DBA GLOBAL GROOVE MUSIC"
click at [1263, 437] on button "Search" at bounding box center [1227, 444] width 110 height 37
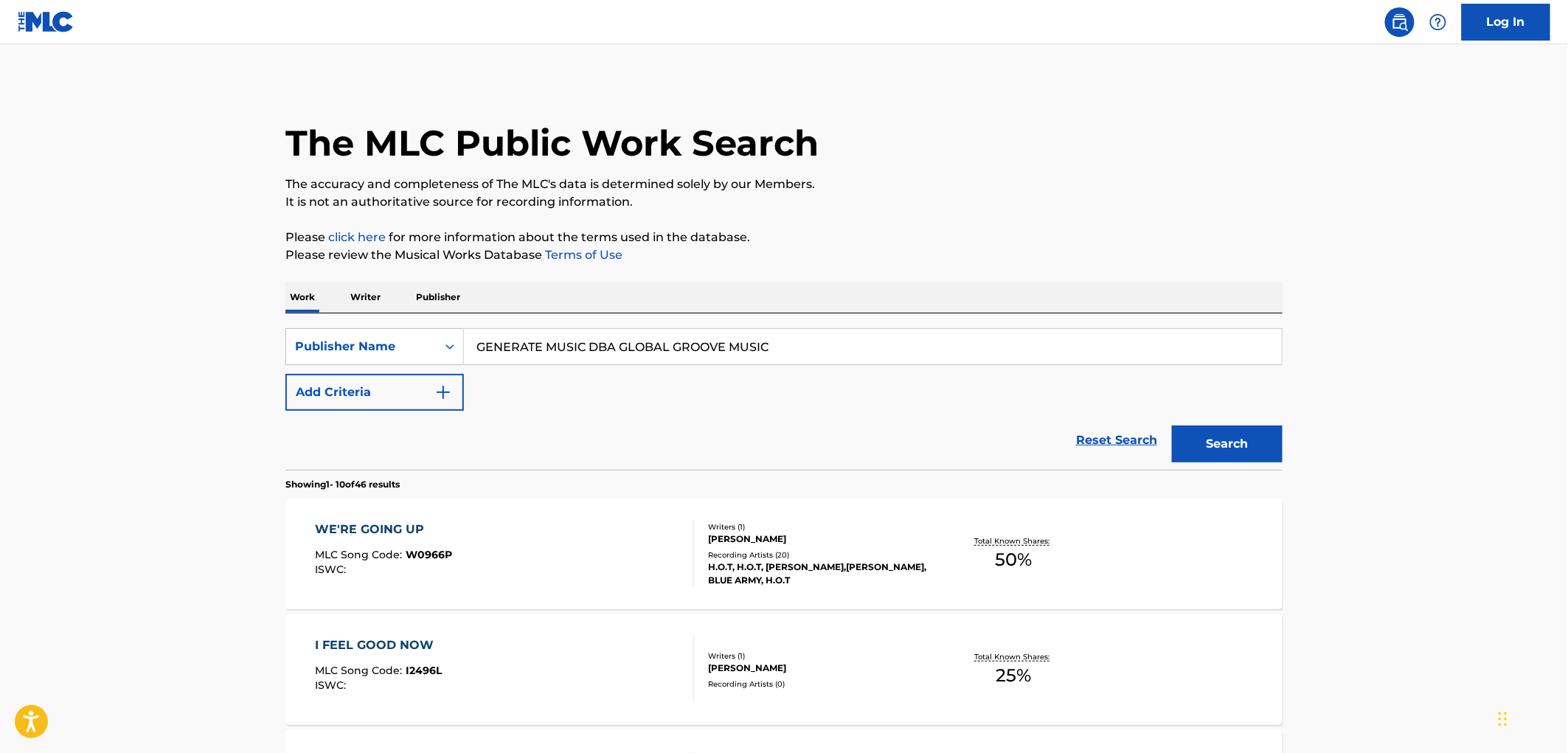
click at [437, 559] on span "W0966P" at bounding box center [429, 554] width 46 height 13
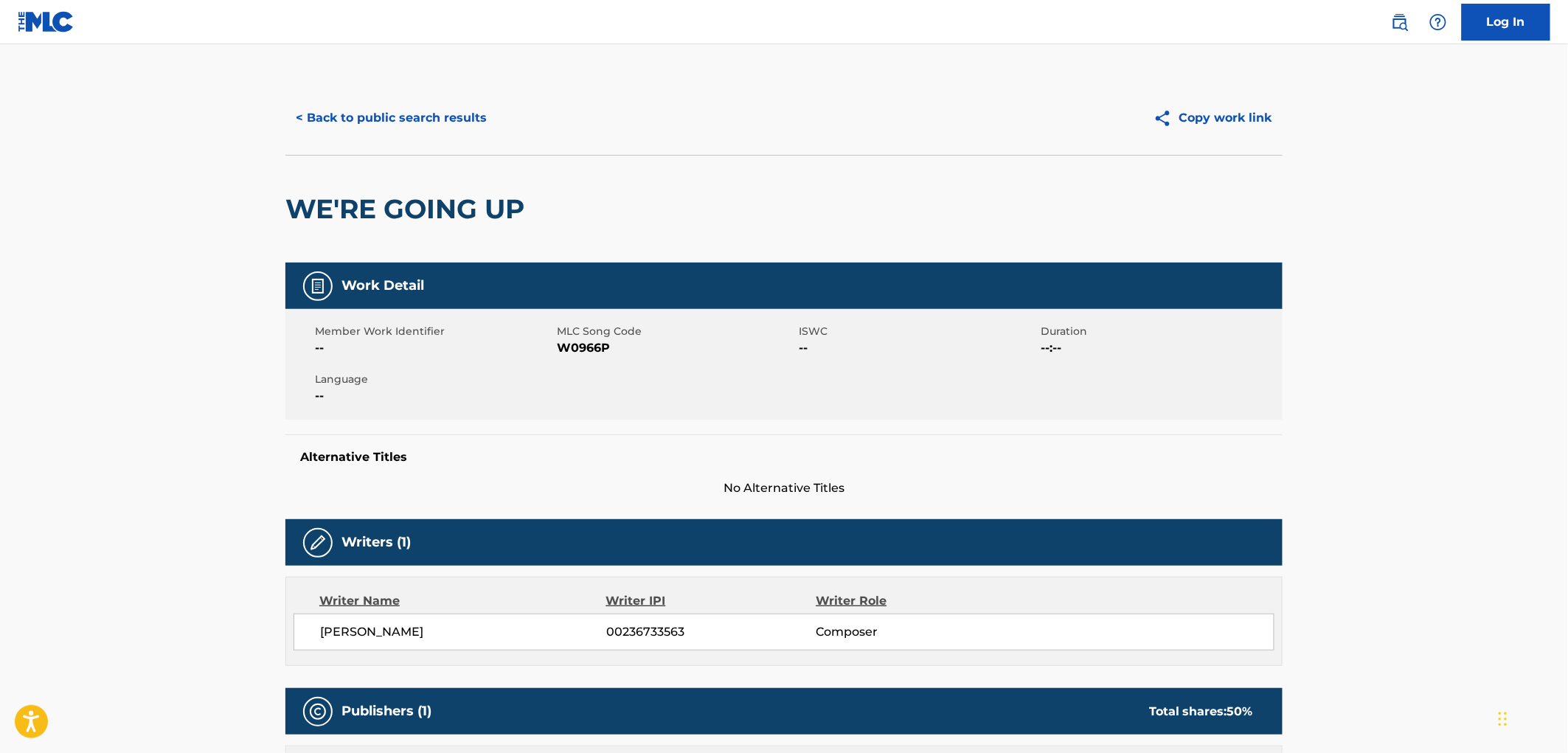
click at [438, 115] on button "< Back to public search results" at bounding box center [391, 117] width 212 height 37
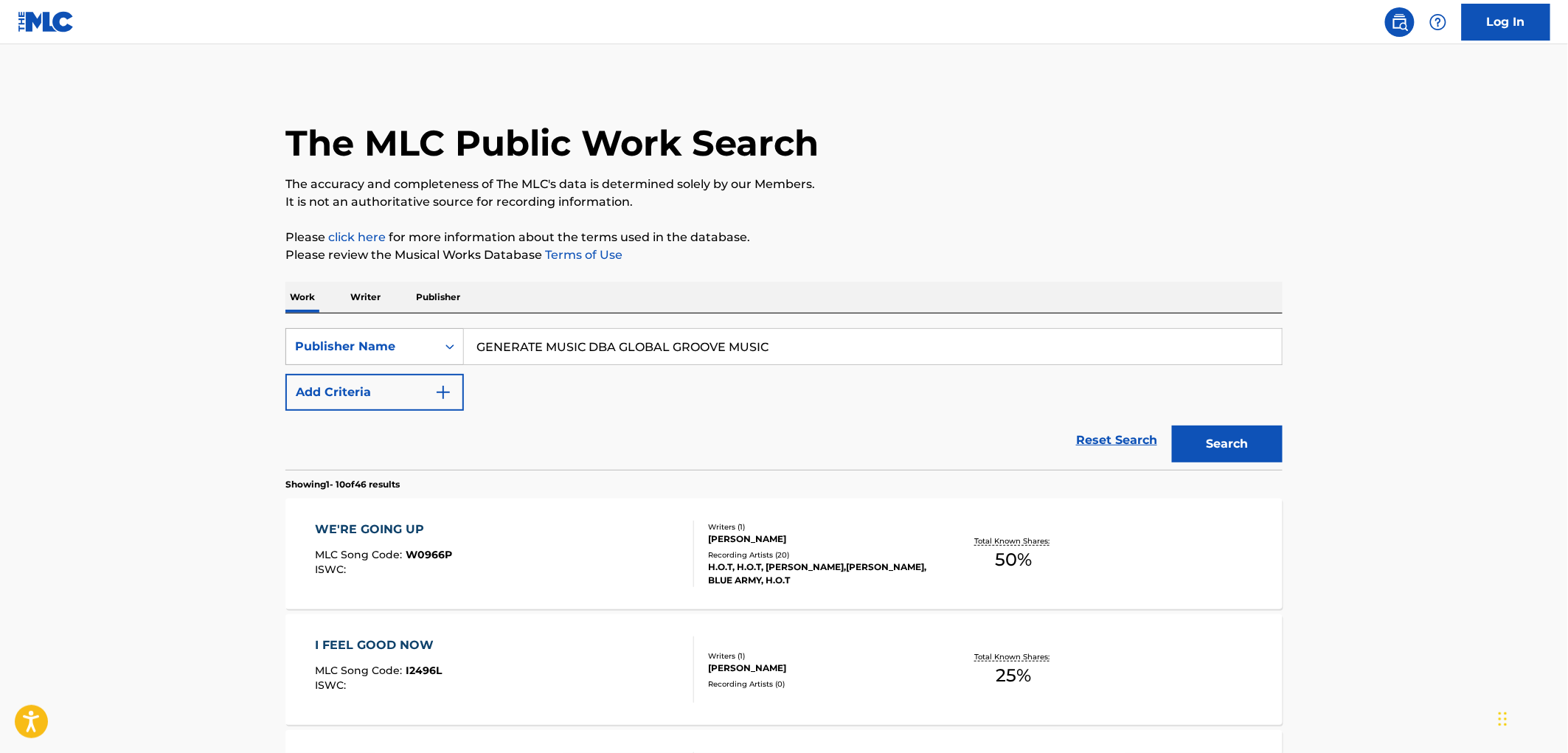
drag, startPoint x: 793, startPoint y: 344, endPoint x: 417, endPoint y: 334, distance: 376.1
click at [413, 330] on div "SearchWithCriteria81f87717-d214-4b80-a045-013aa95d8fd9 Publisher Name GENERATE …" at bounding box center [784, 346] width 997 height 37
paste input "[PERSON_NAME]"
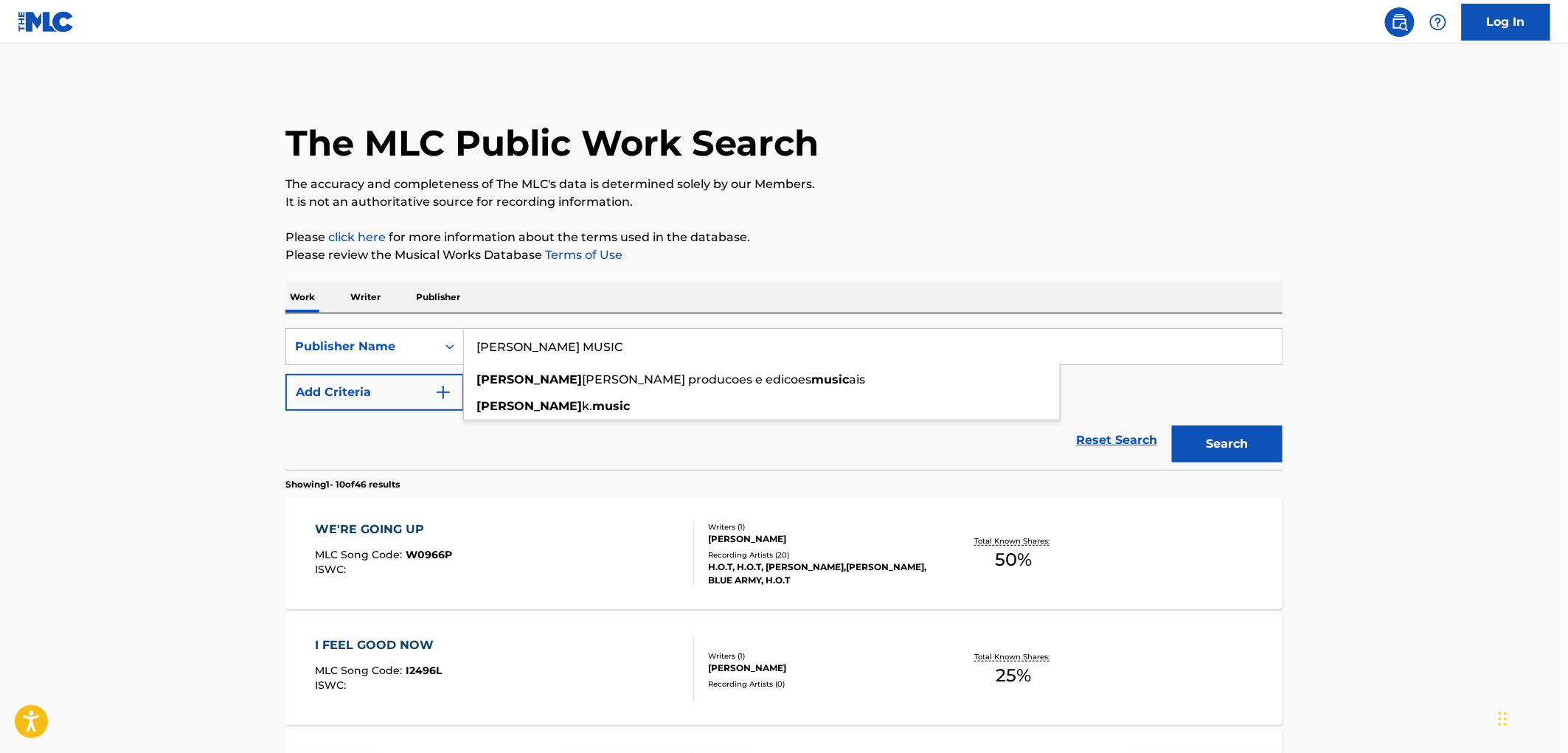
type input "[PERSON_NAME] MUSIC"
click at [1240, 431] on button "Search" at bounding box center [1227, 444] width 110 height 37
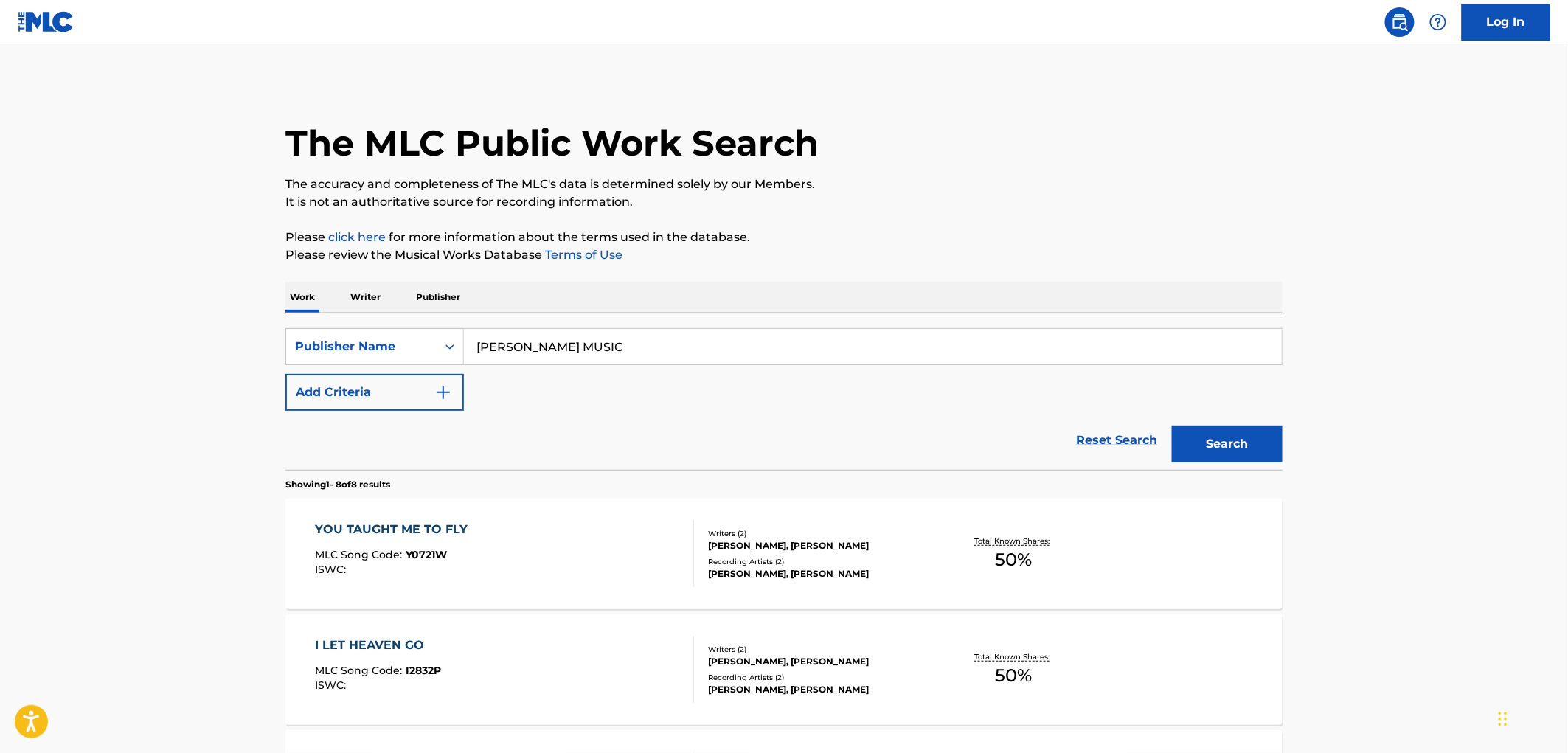
scroll to position [246, 0]
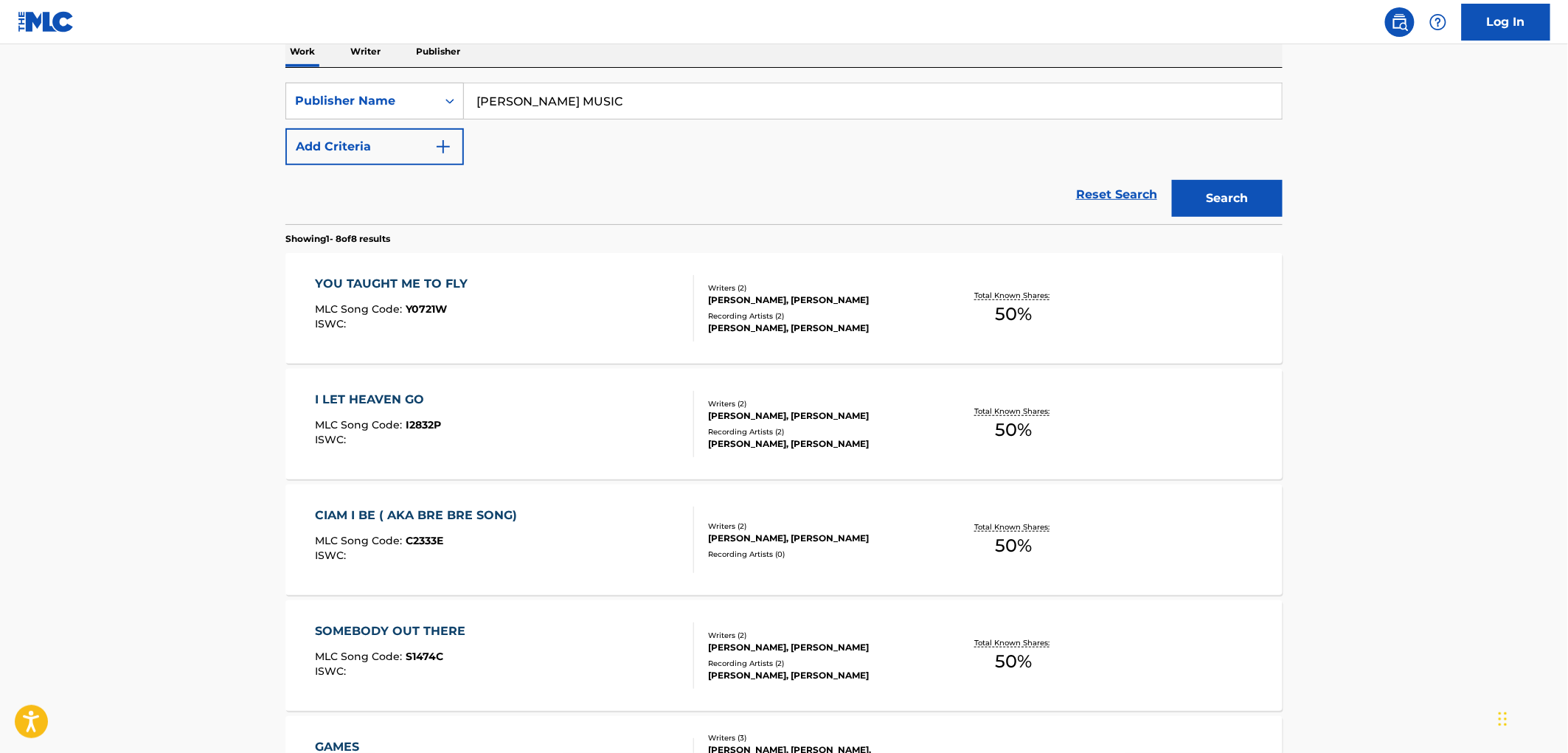
click at [420, 312] on span "Y0721W" at bounding box center [426, 308] width 41 height 13
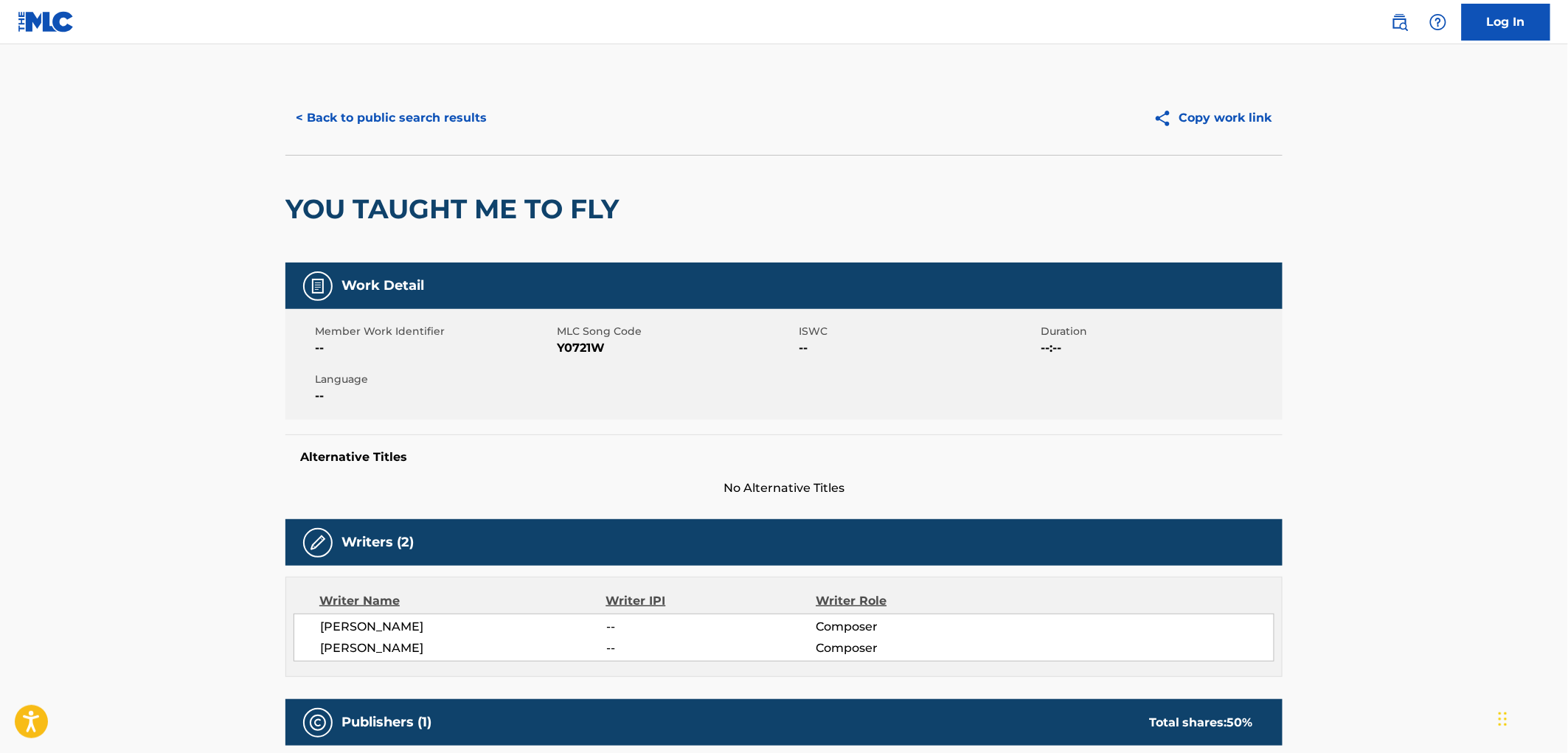
click at [444, 116] on button "< Back to public search results" at bounding box center [391, 117] width 212 height 37
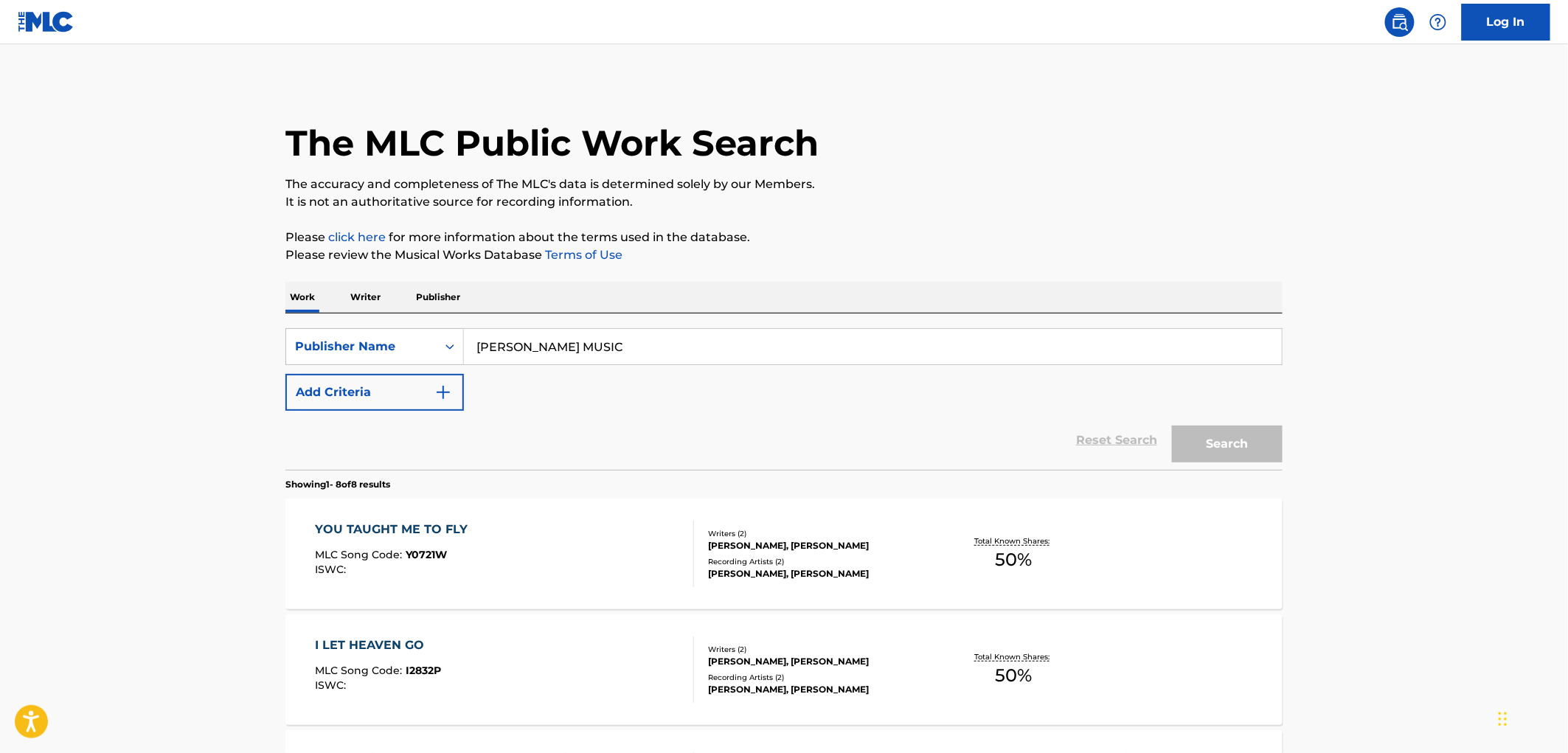
scroll to position [246, 0]
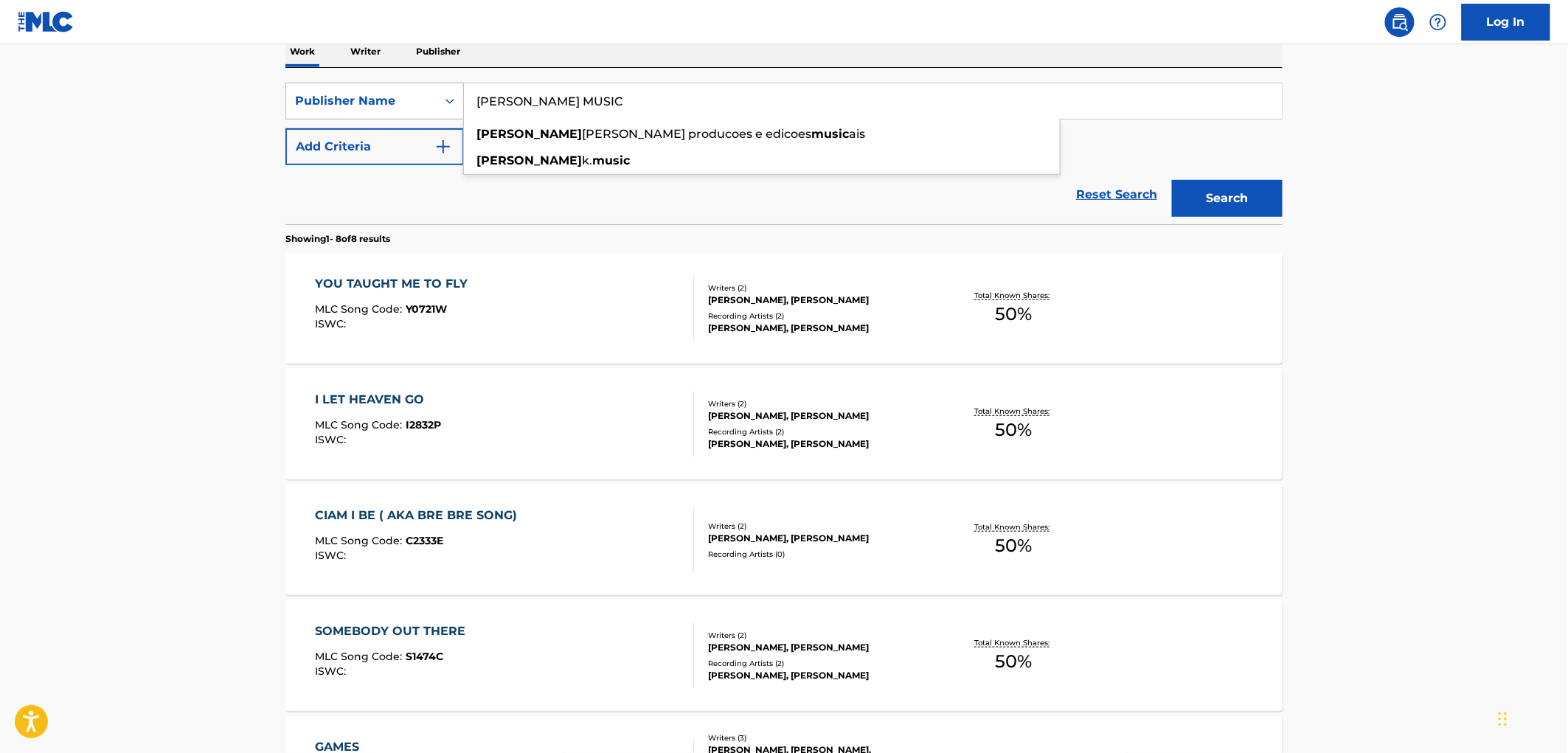
drag, startPoint x: 539, startPoint y: 98, endPoint x: 425, endPoint y: 99, distance: 114.0
click at [409, 94] on div "SearchWithCriteria81f87717-d214-4b80-a045-013aa95d8fd9 Publisher Name [PERSON_N…" at bounding box center [784, 101] width 997 height 37
paste input "MASTOID"
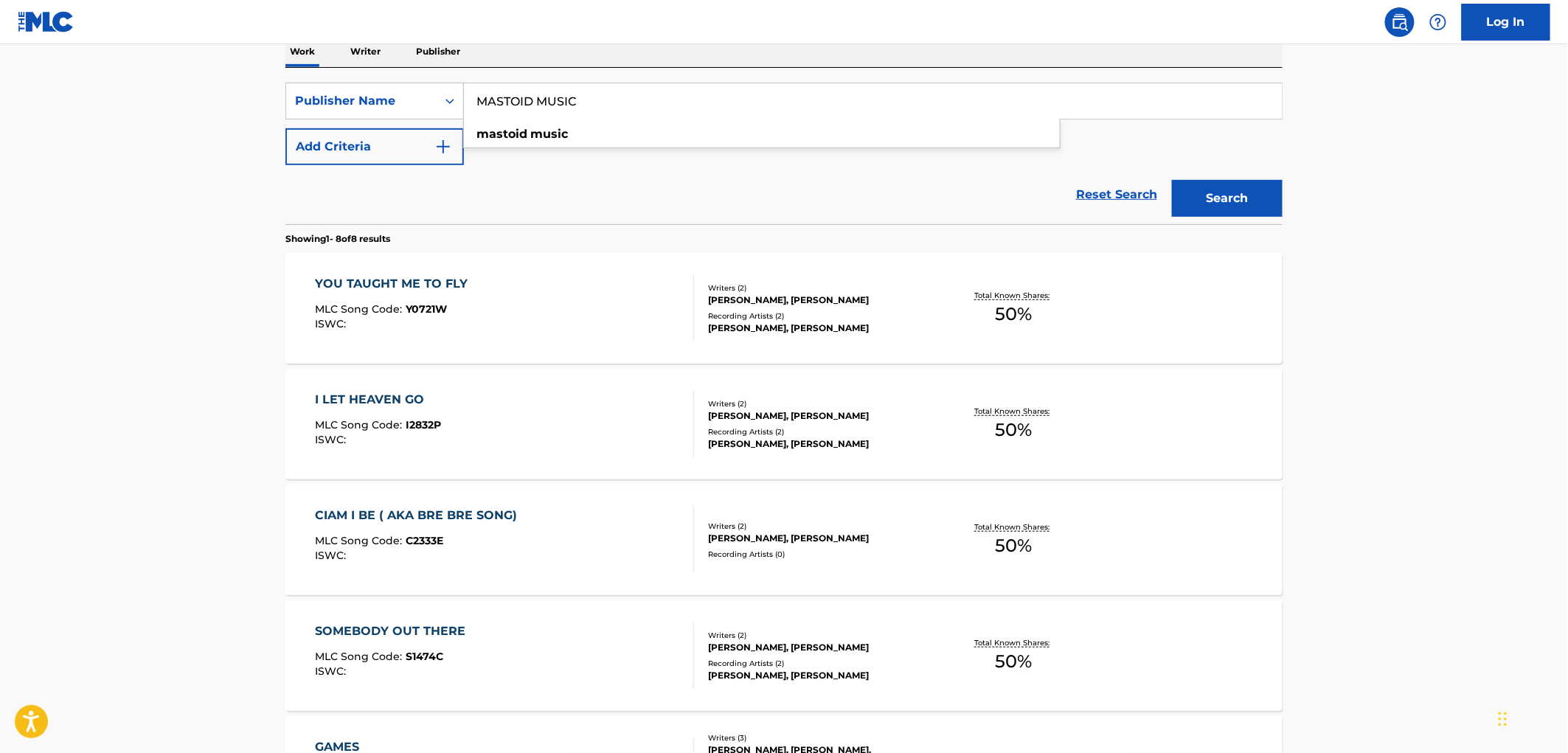
type input "MASTOID MUSIC"
click at [1240, 186] on button "Search" at bounding box center [1227, 198] width 110 height 37
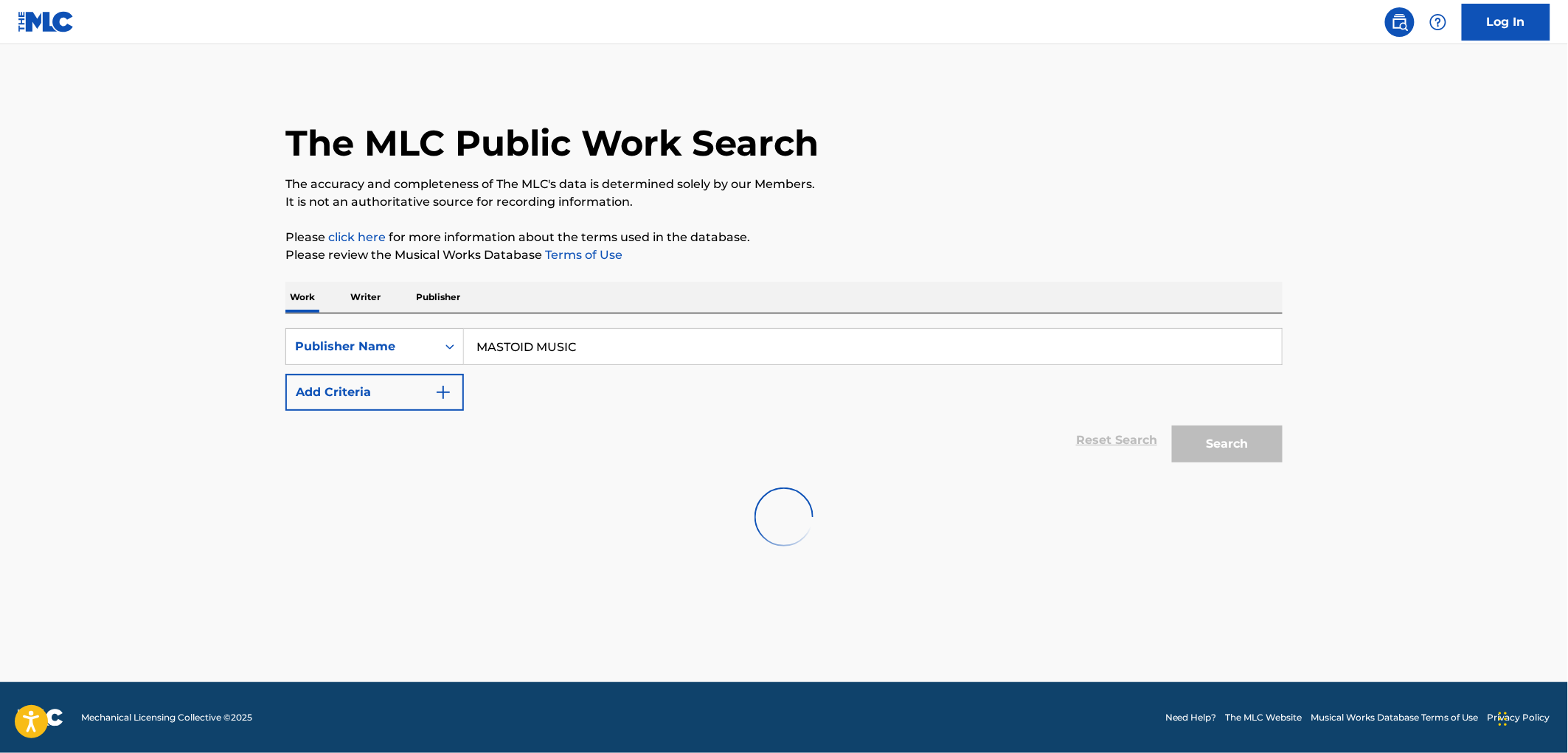
scroll to position [0, 0]
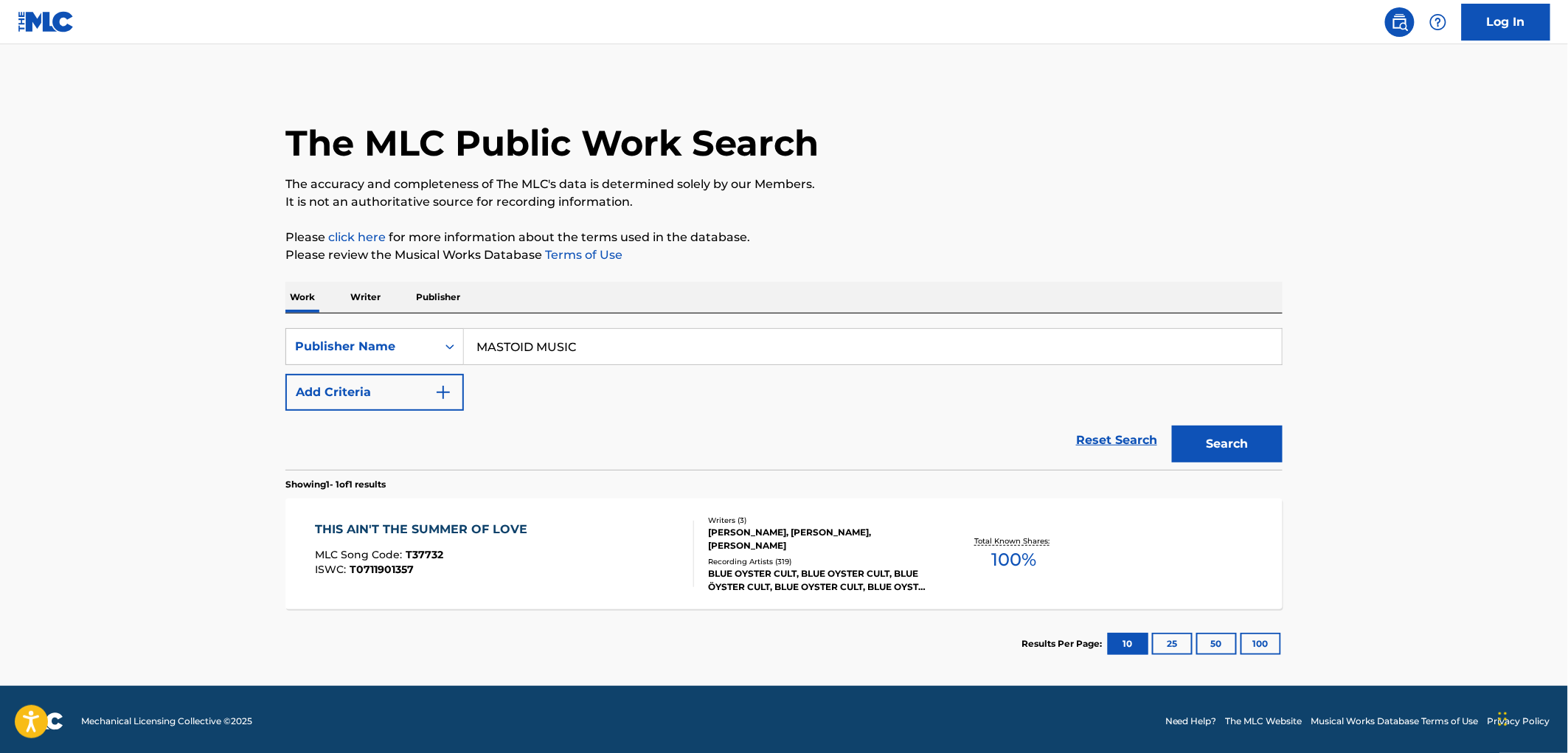
click at [440, 553] on span "T37732" at bounding box center [425, 554] width 38 height 13
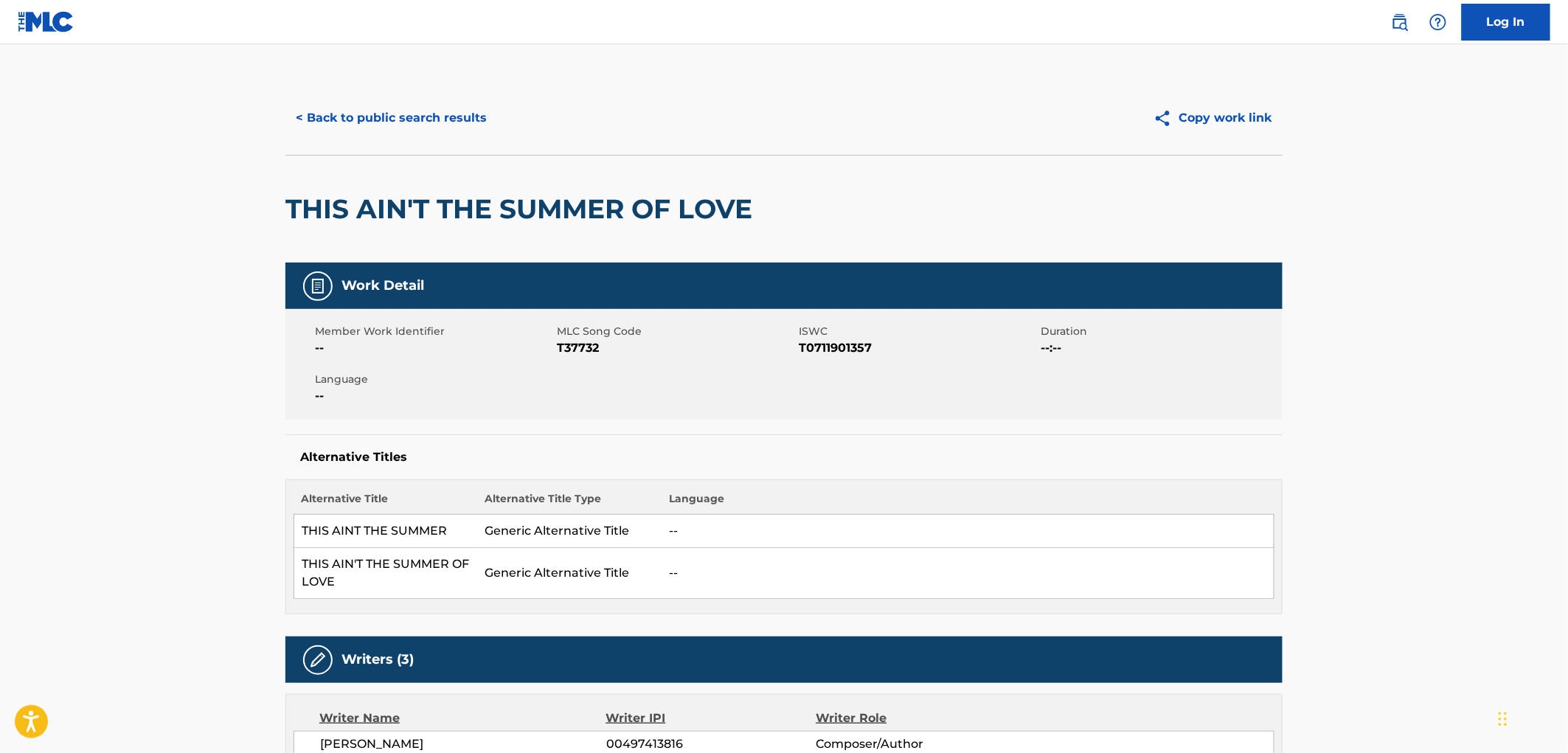
click at [418, 110] on button "< Back to public search results" at bounding box center [391, 117] width 212 height 37
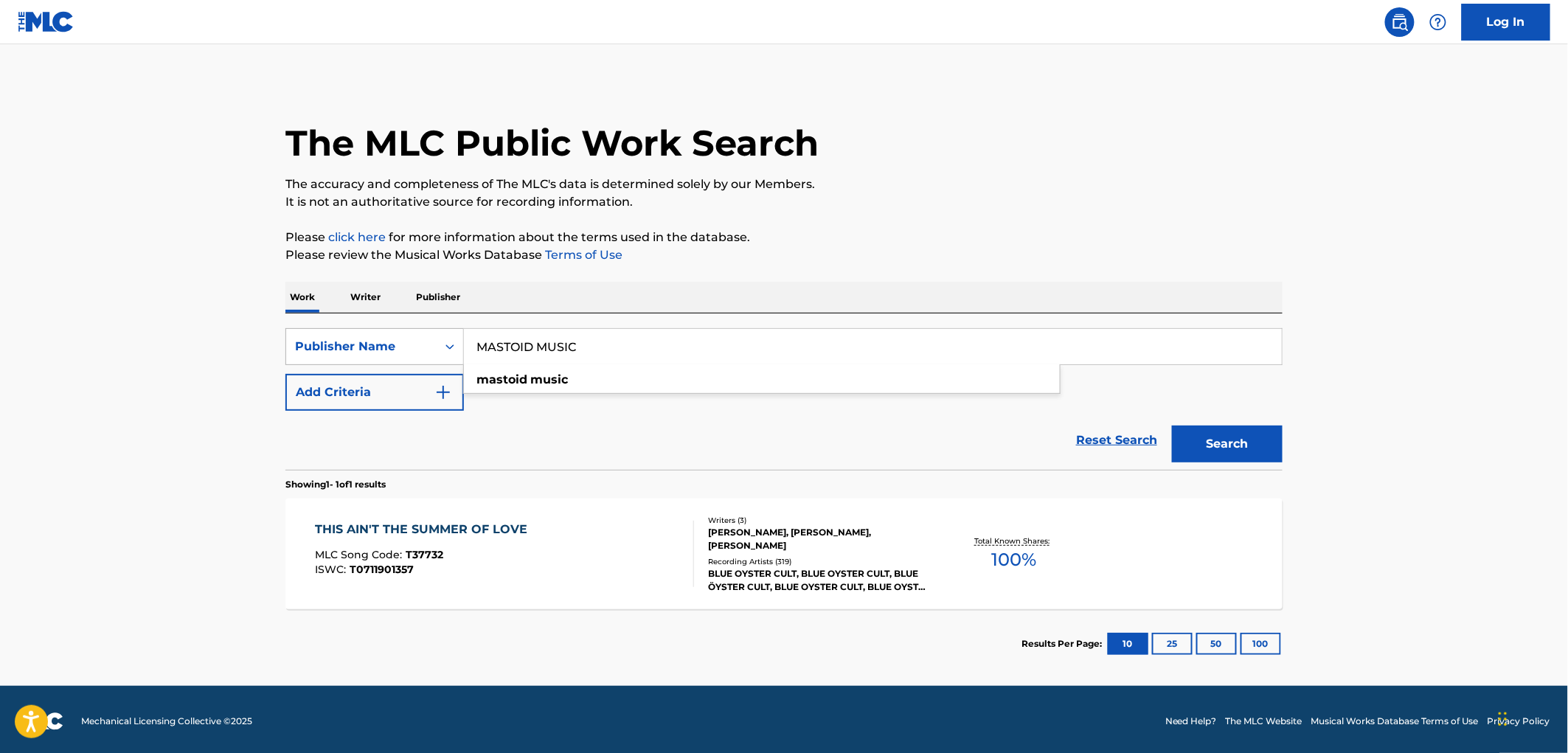
drag, startPoint x: 569, startPoint y: 345, endPoint x: 369, endPoint y: 338, distance: 200.1
click at [369, 338] on div "SearchWithCriteria81f87717-d214-4b80-a045-013aa95d8fd9 Publisher Name MASTOID M…" at bounding box center [784, 346] width 997 height 37
paste input ".F.S. MUSIC INC."
drag, startPoint x: 580, startPoint y: 349, endPoint x: 682, endPoint y: 358, distance: 102.4
click at [682, 358] on input "M.F.S. MUSIC INC." at bounding box center [872, 346] width 818 height 35
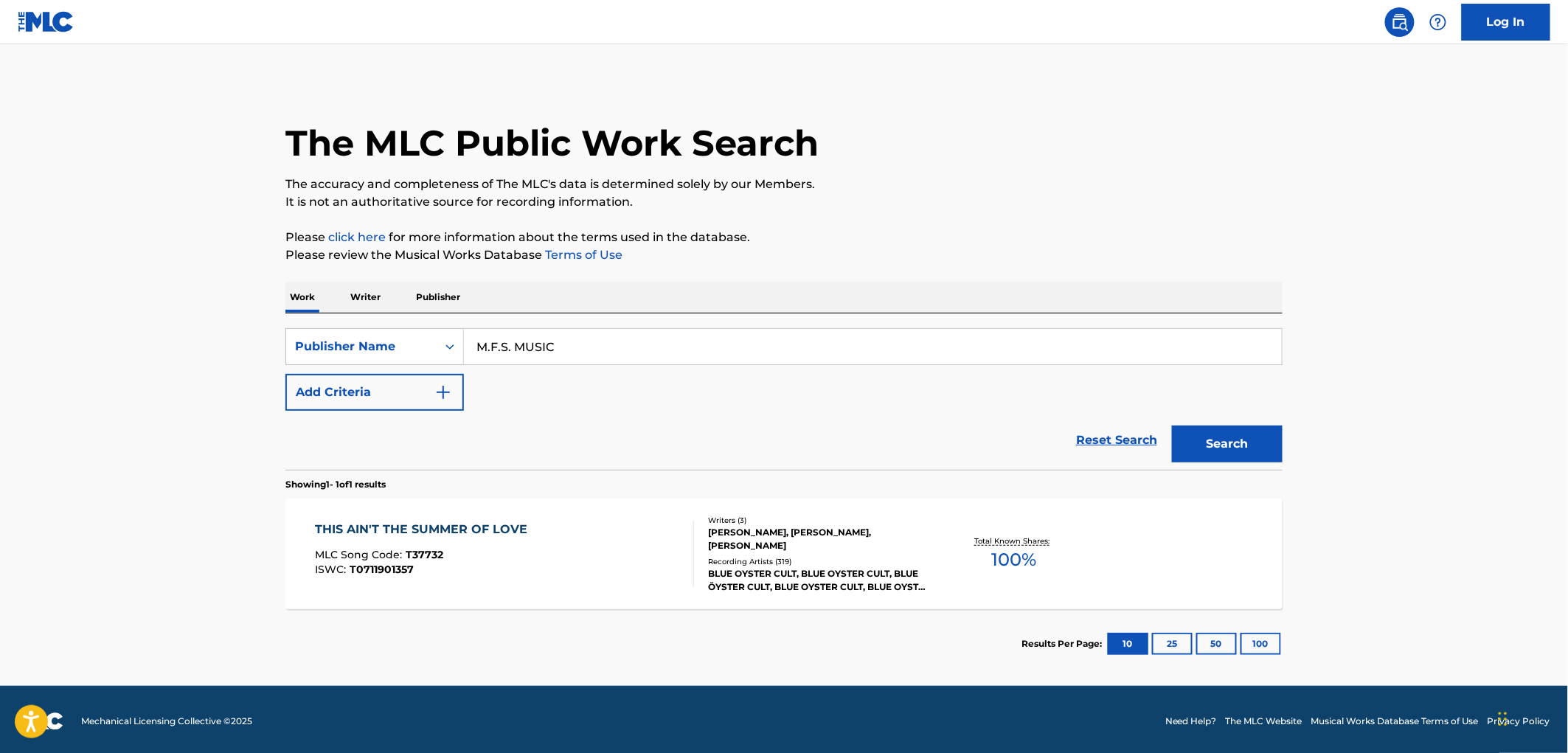
type input "M.F.S. MUSIC"
click at [1172, 426] on button "Search" at bounding box center [1227, 444] width 110 height 37
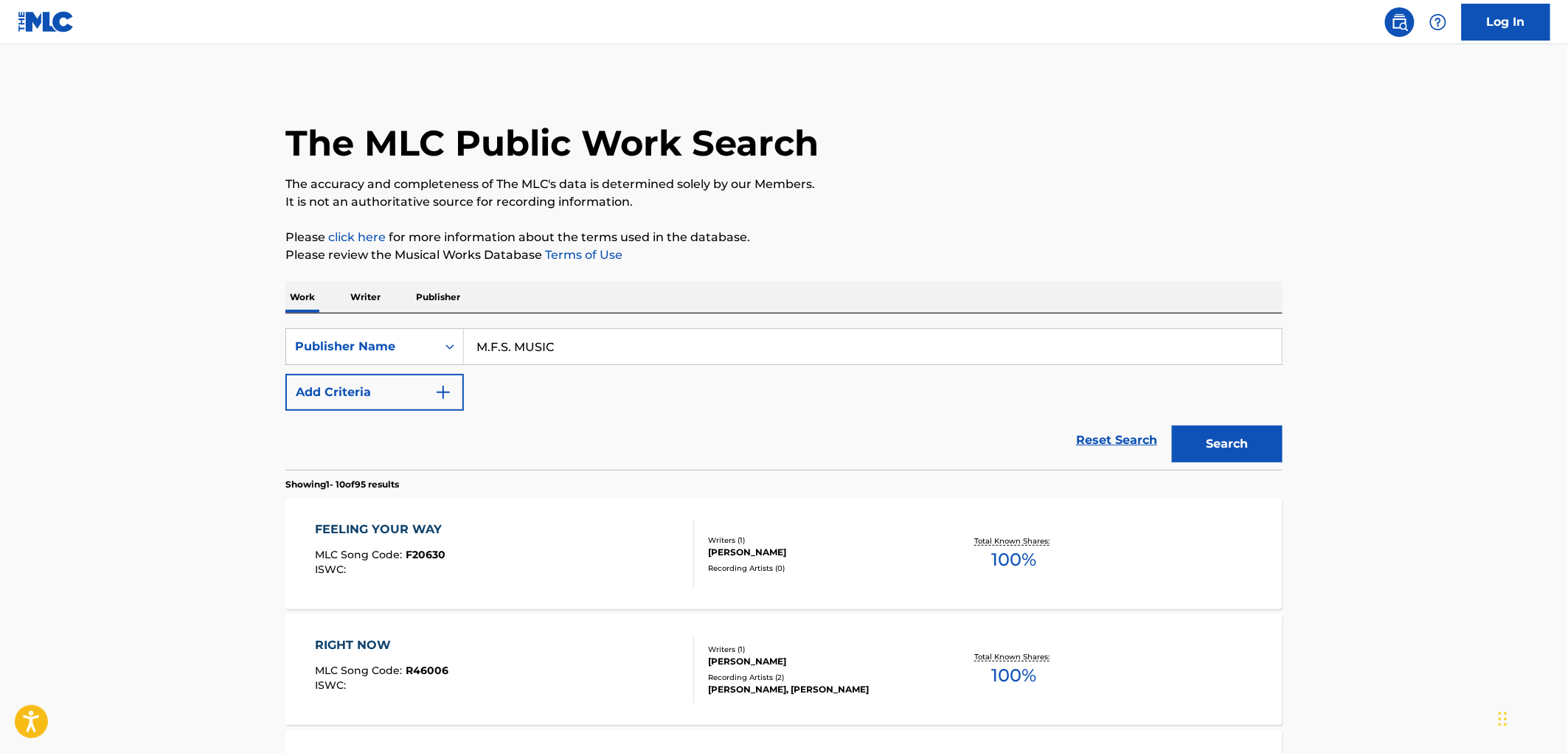
click at [421, 563] on div "MLC Song Code : F20630" at bounding box center [383, 557] width 135 height 15
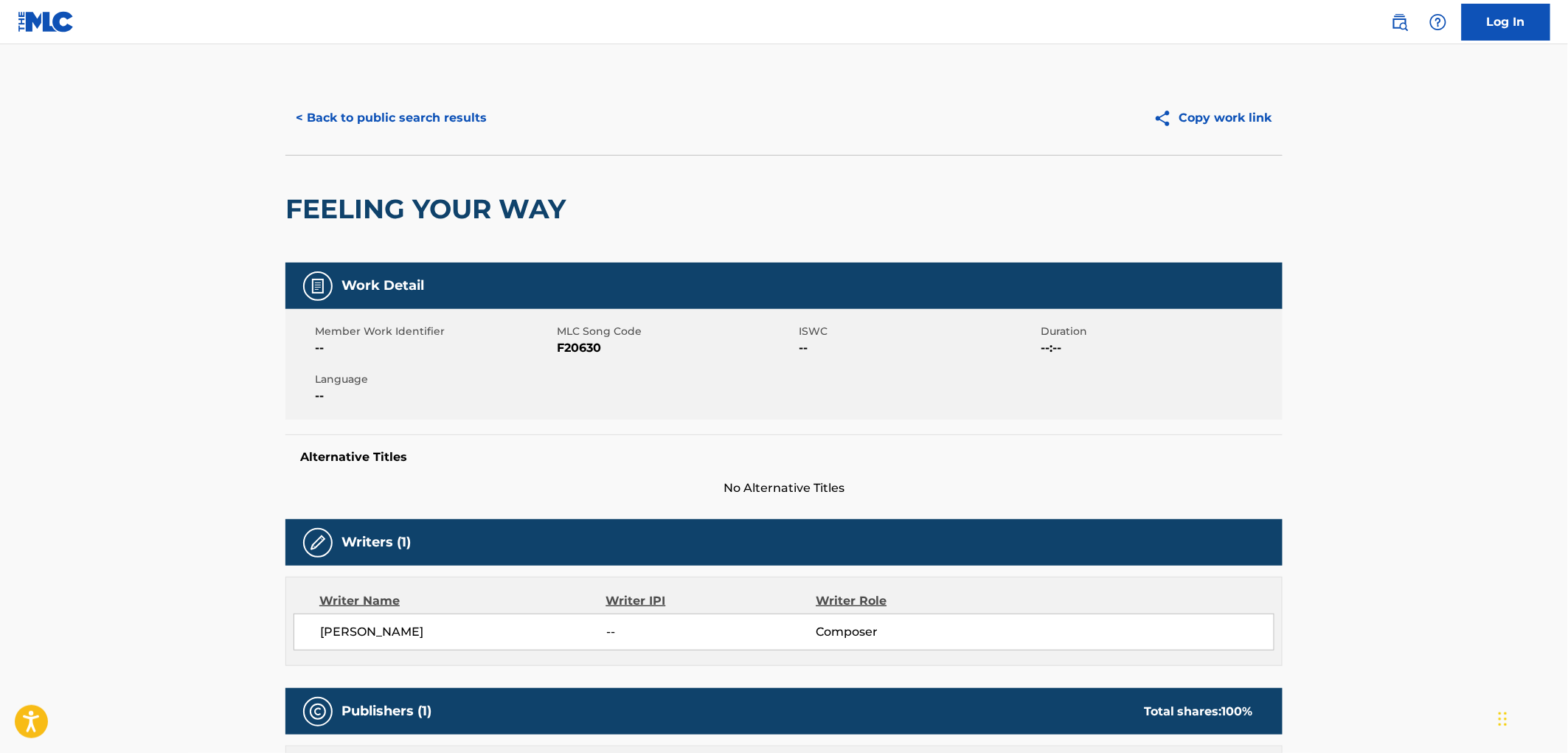
click at [363, 125] on button "< Back to public search results" at bounding box center [391, 117] width 212 height 37
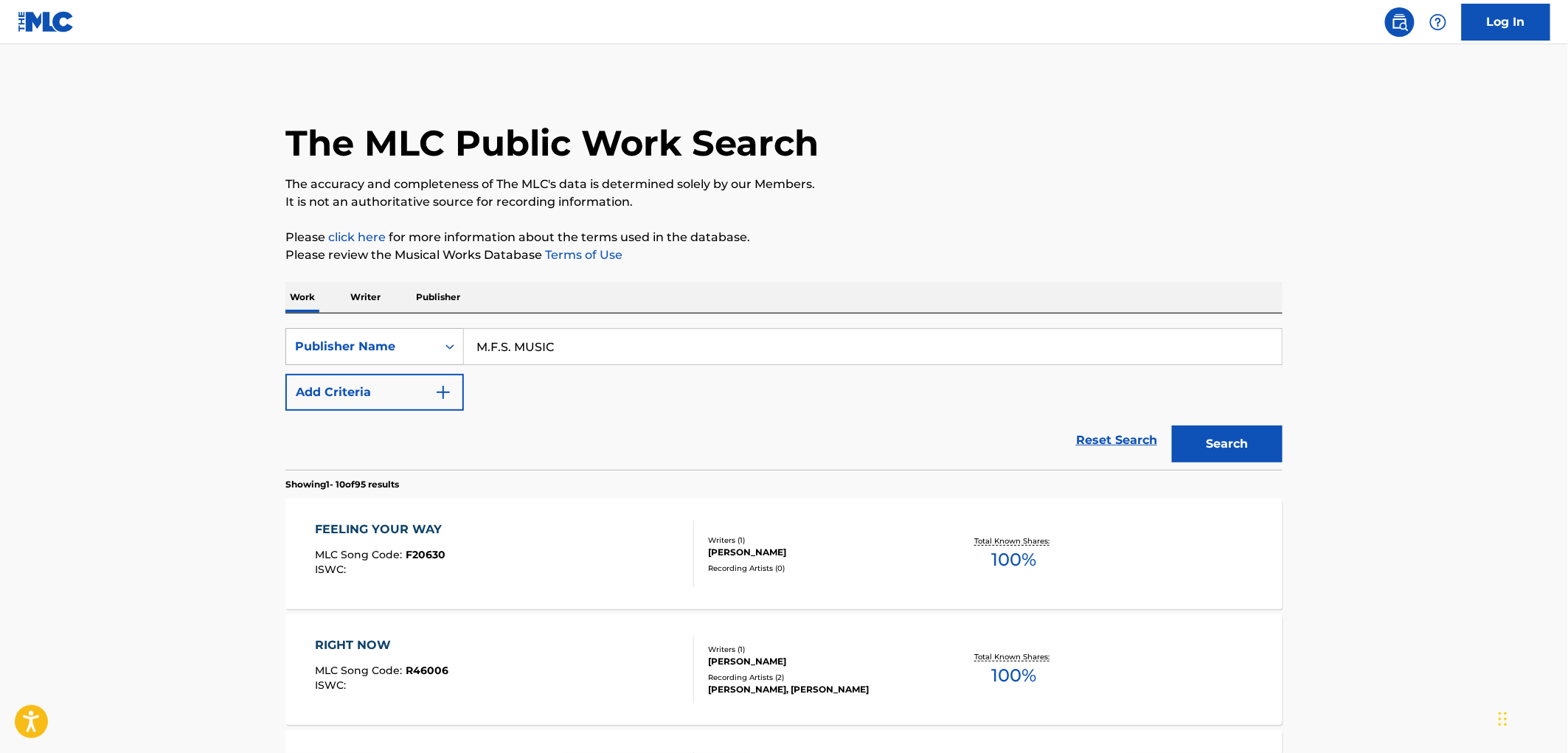
drag, startPoint x: 575, startPoint y: 340, endPoint x: 415, endPoint y: 355, distance: 160.7
click at [415, 355] on div "SearchWithCriteria81f87717-d214-4b80-a045-013aa95d8fd9 Publisher Name M.F.S. MU…" at bounding box center [784, 346] width 997 height 37
paste input "JAG ENTERPRISES"
type input "JAG ENTERPRISES"
click at [1248, 456] on button "Search" at bounding box center [1227, 444] width 110 height 37
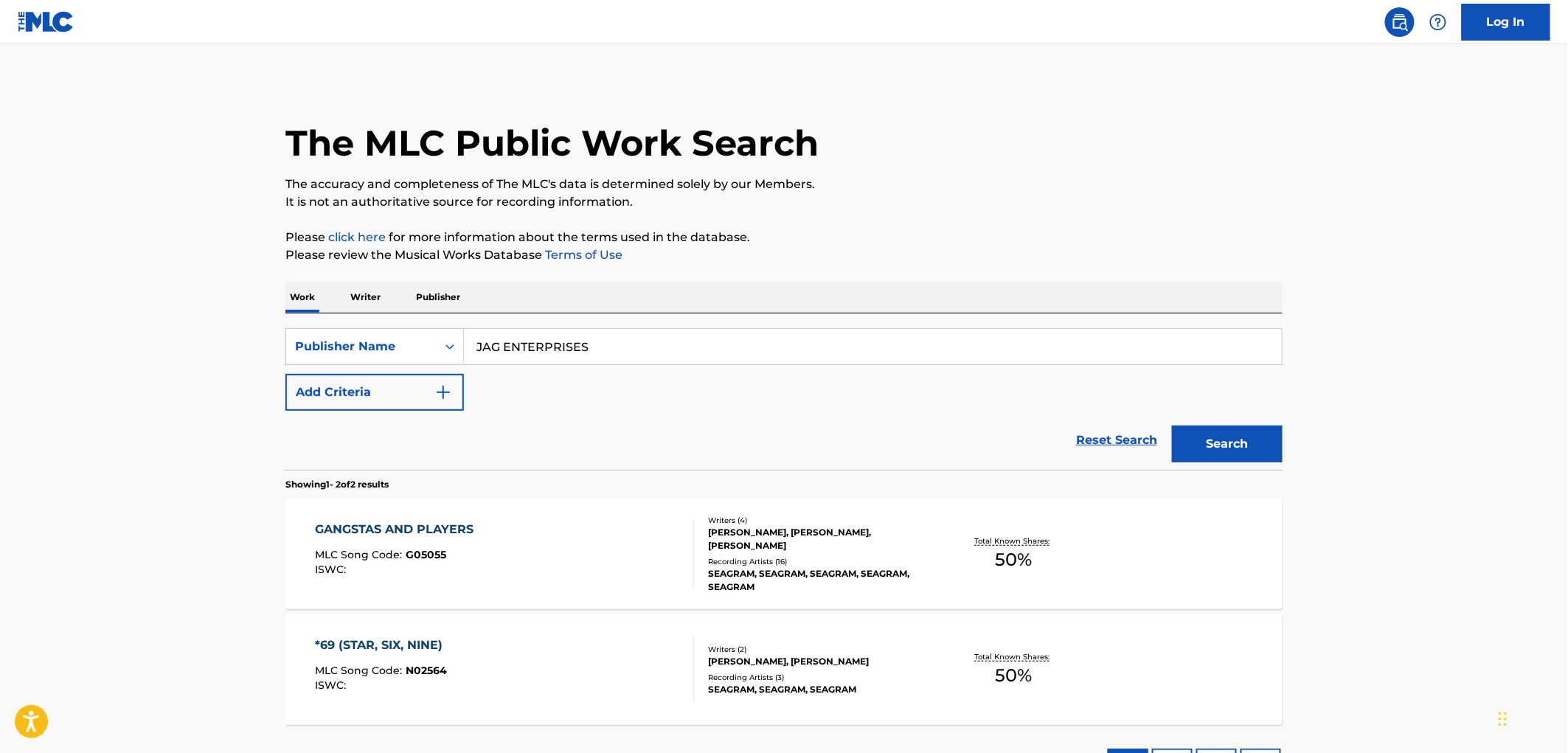
click at [431, 551] on span "G05055" at bounding box center [426, 554] width 41 height 13
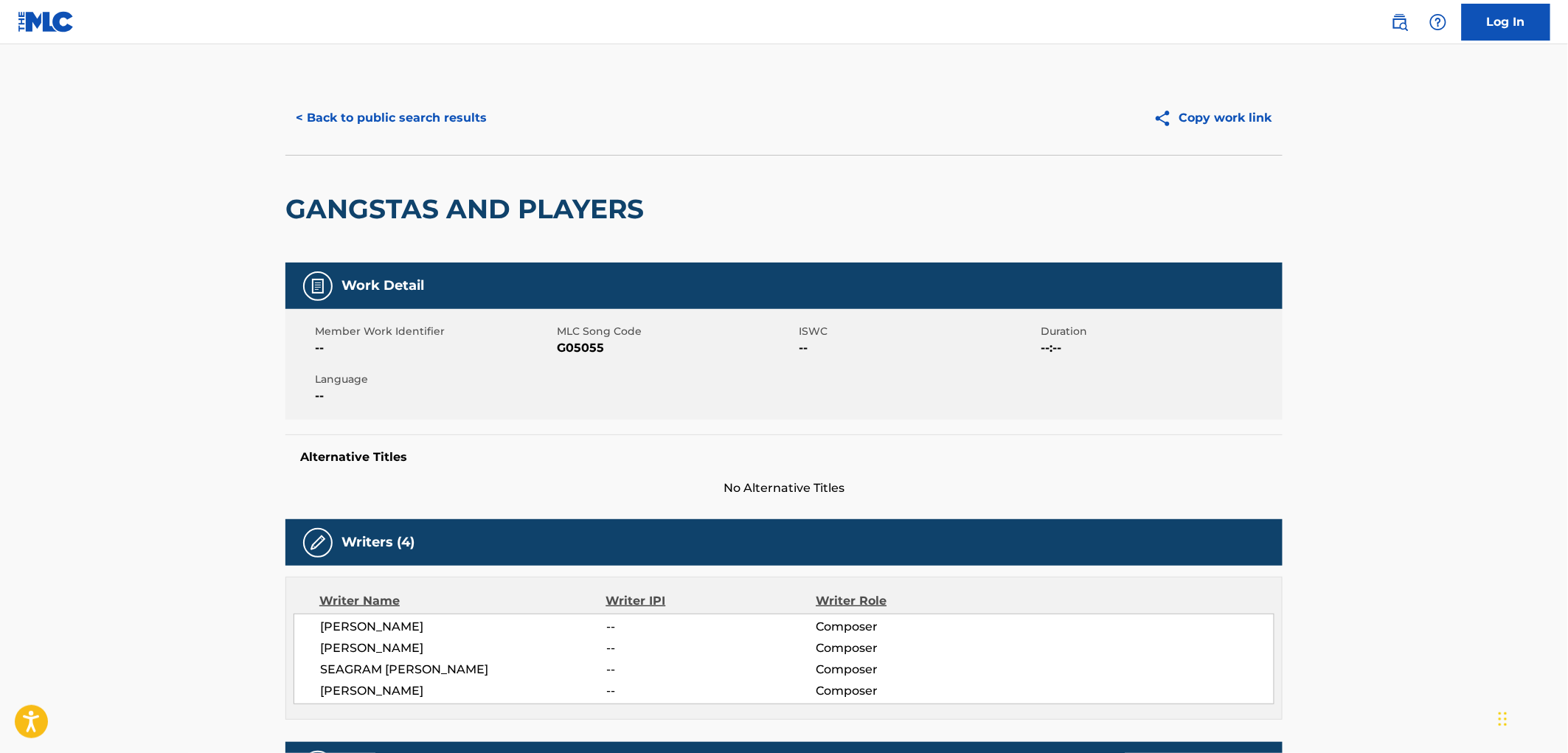
click at [446, 113] on button "< Back to public search results" at bounding box center [391, 117] width 212 height 37
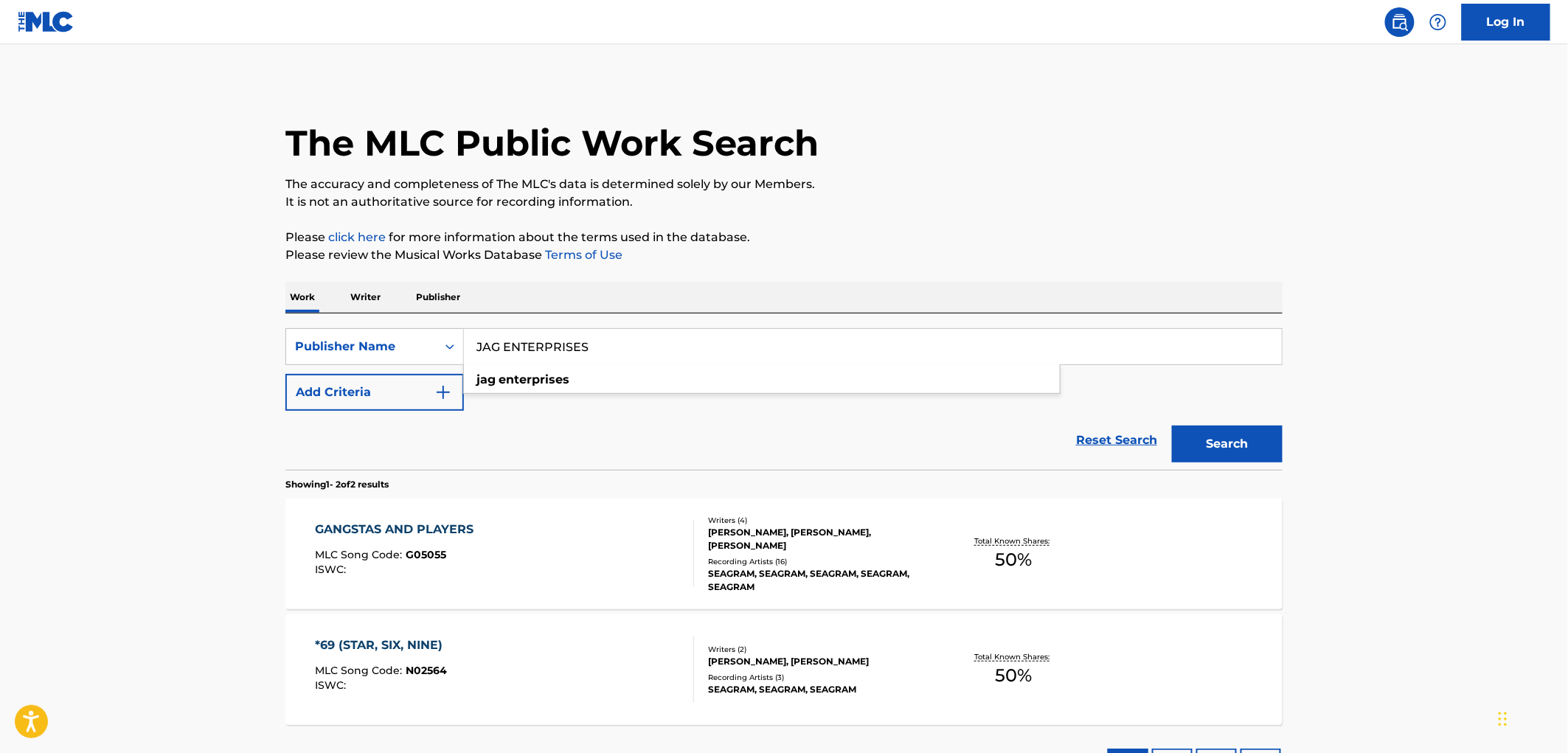
drag, startPoint x: 585, startPoint y: 344, endPoint x: 466, endPoint y: 345, distance: 119.0
click at [466, 345] on input "JAG ENTERPRISES" at bounding box center [872, 346] width 818 height 35
paste input "DOLLY BEE MUSIC"
type input "DOLLY BEE MUSIC"
click at [1227, 444] on button "Search" at bounding box center [1227, 444] width 110 height 37
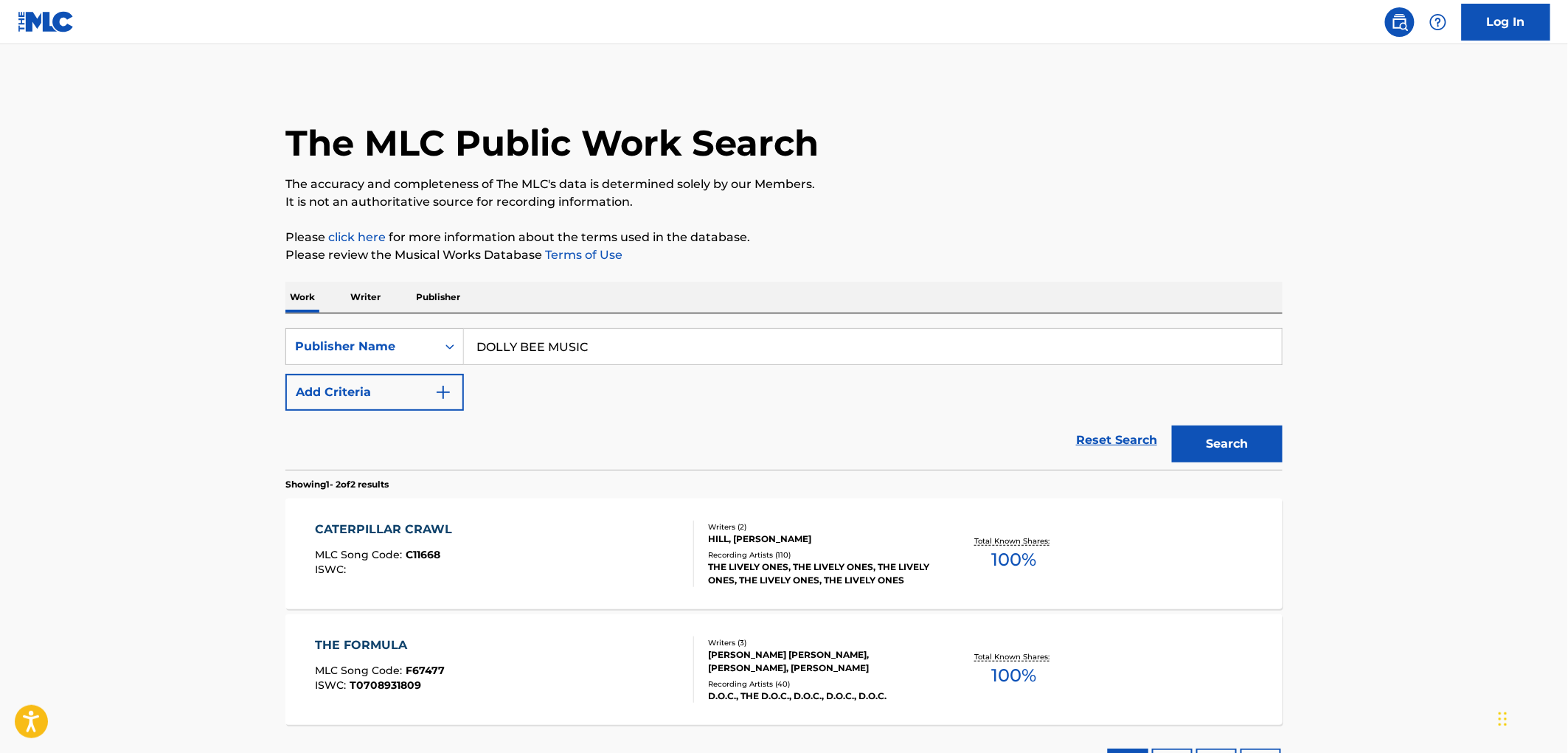
click at [441, 551] on div "MLC Song Code : C11668" at bounding box center [387, 557] width 145 height 15
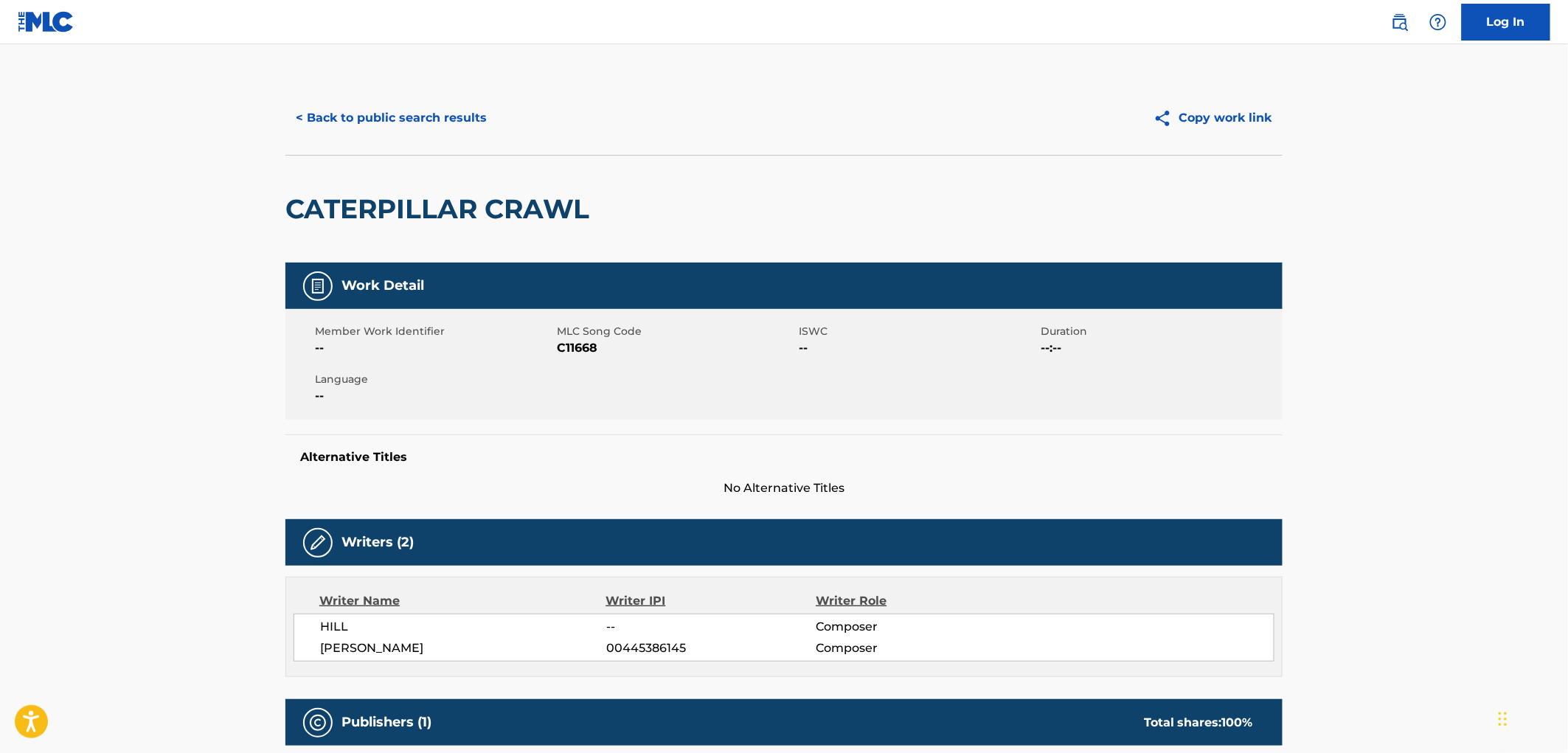
click at [460, 125] on button "< Back to public search results" at bounding box center [391, 117] width 212 height 37
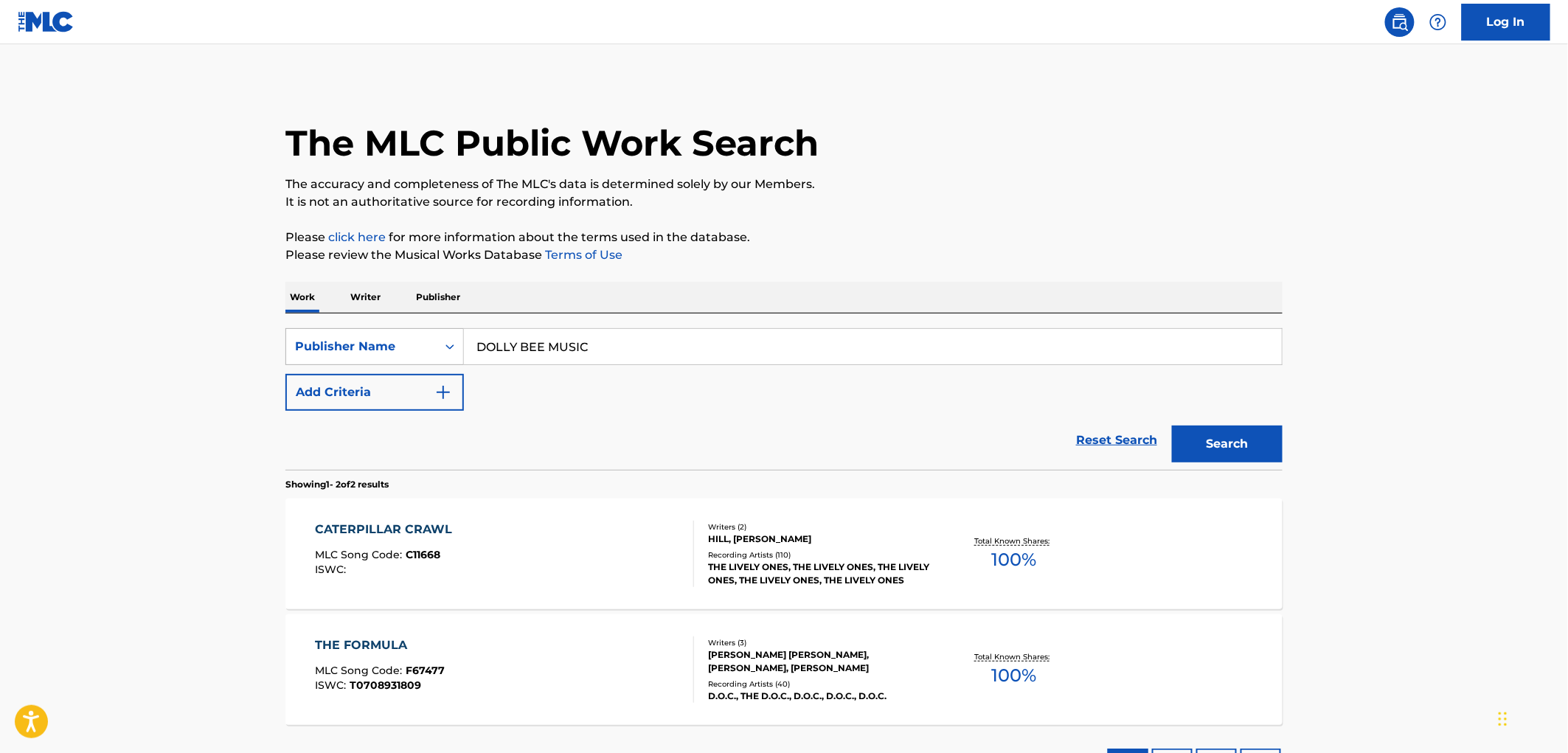
drag, startPoint x: 595, startPoint y: 338, endPoint x: 446, endPoint y: 349, distance: 149.4
click at [444, 349] on div "SearchWithCriteria81f87717-d214-4b80-a045-013aa95d8fd9 Publisher Name DOLLY BEE…" at bounding box center [784, 346] width 997 height 37
paste input "STEROVISION PUBLISHING"
click at [1206, 447] on button "Search" at bounding box center [1227, 444] width 110 height 37
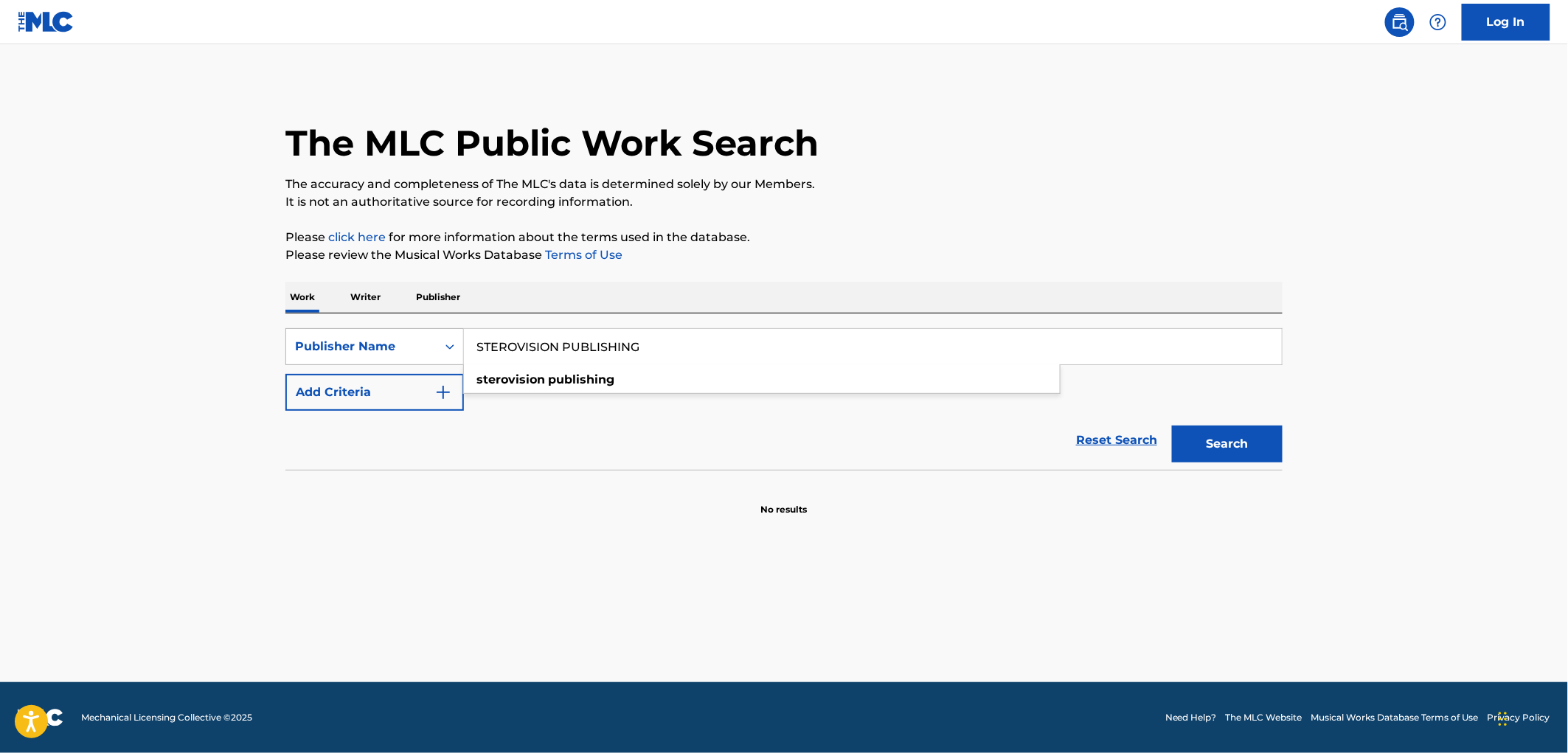
drag, startPoint x: 642, startPoint y: 344, endPoint x: 387, endPoint y: 358, distance: 255.4
click at [387, 358] on div "SearchWithCriteria81f87717-d214-4b80-a045-013aa95d8fd9 Publisher Name STEROVISI…" at bounding box center [784, 346] width 997 height 37
paste input "PENDING PUB CO"
drag, startPoint x: 563, startPoint y: 348, endPoint x: 693, endPoint y: 355, distance: 130.2
click at [693, 355] on input "PENDING PUB CO" at bounding box center [872, 346] width 818 height 35
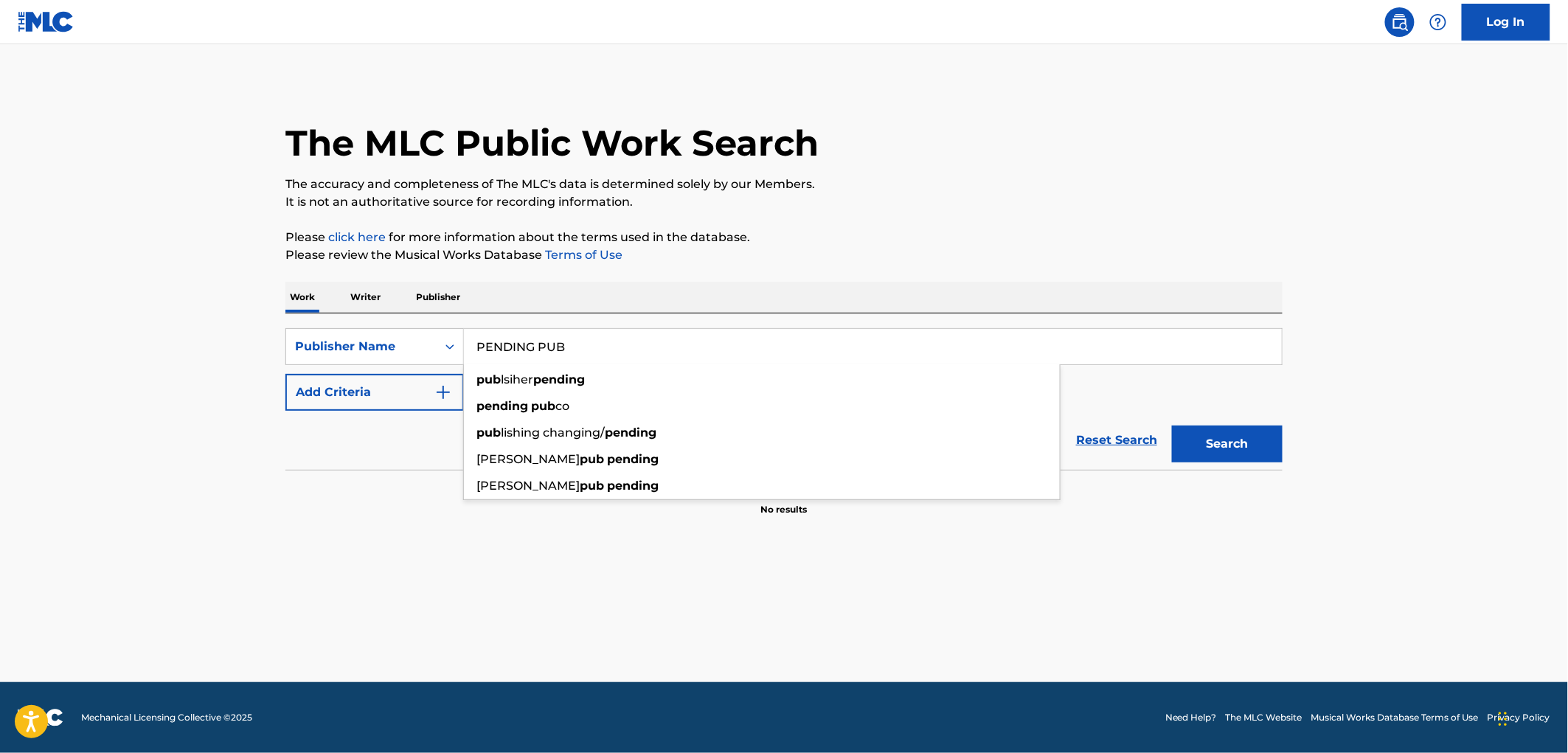
type input "PENDING PUB"
click at [1172, 426] on button "Search" at bounding box center [1227, 444] width 110 height 37
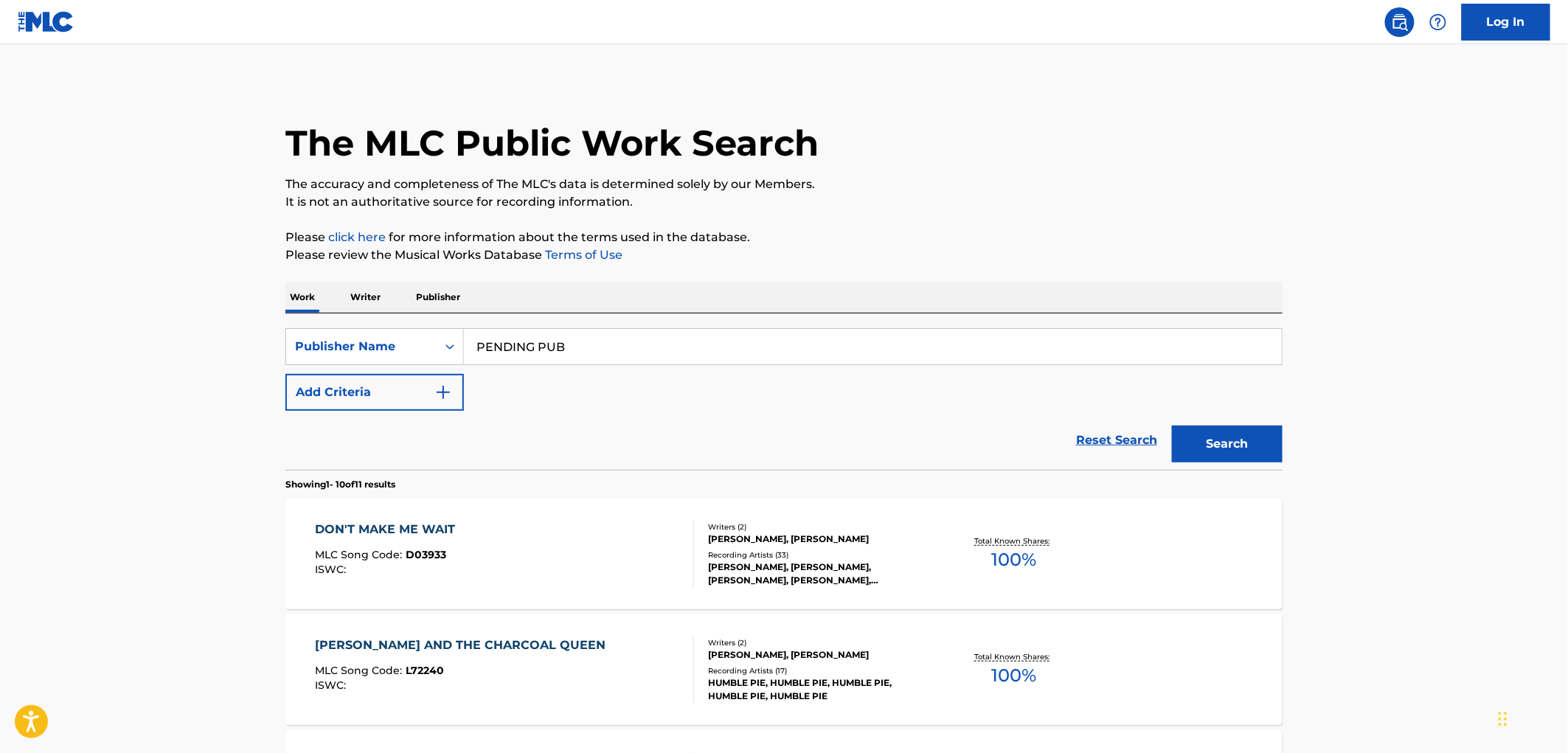
click at [422, 544] on div "DON'T MAKE ME WAIT MLC Song Code : D03933 ISWC :" at bounding box center [389, 554] width 148 height 67
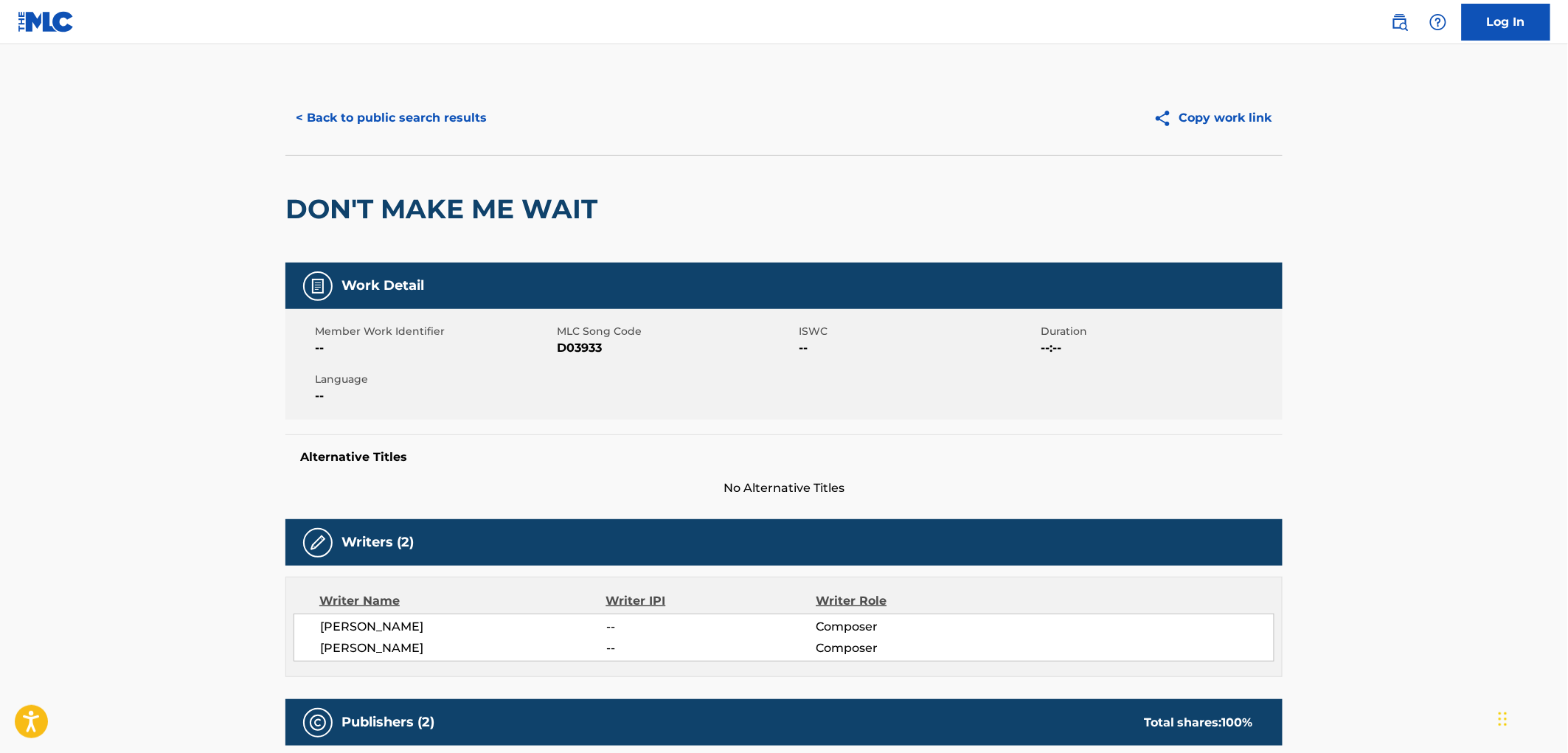
click at [454, 112] on button "< Back to public search results" at bounding box center [391, 117] width 212 height 37
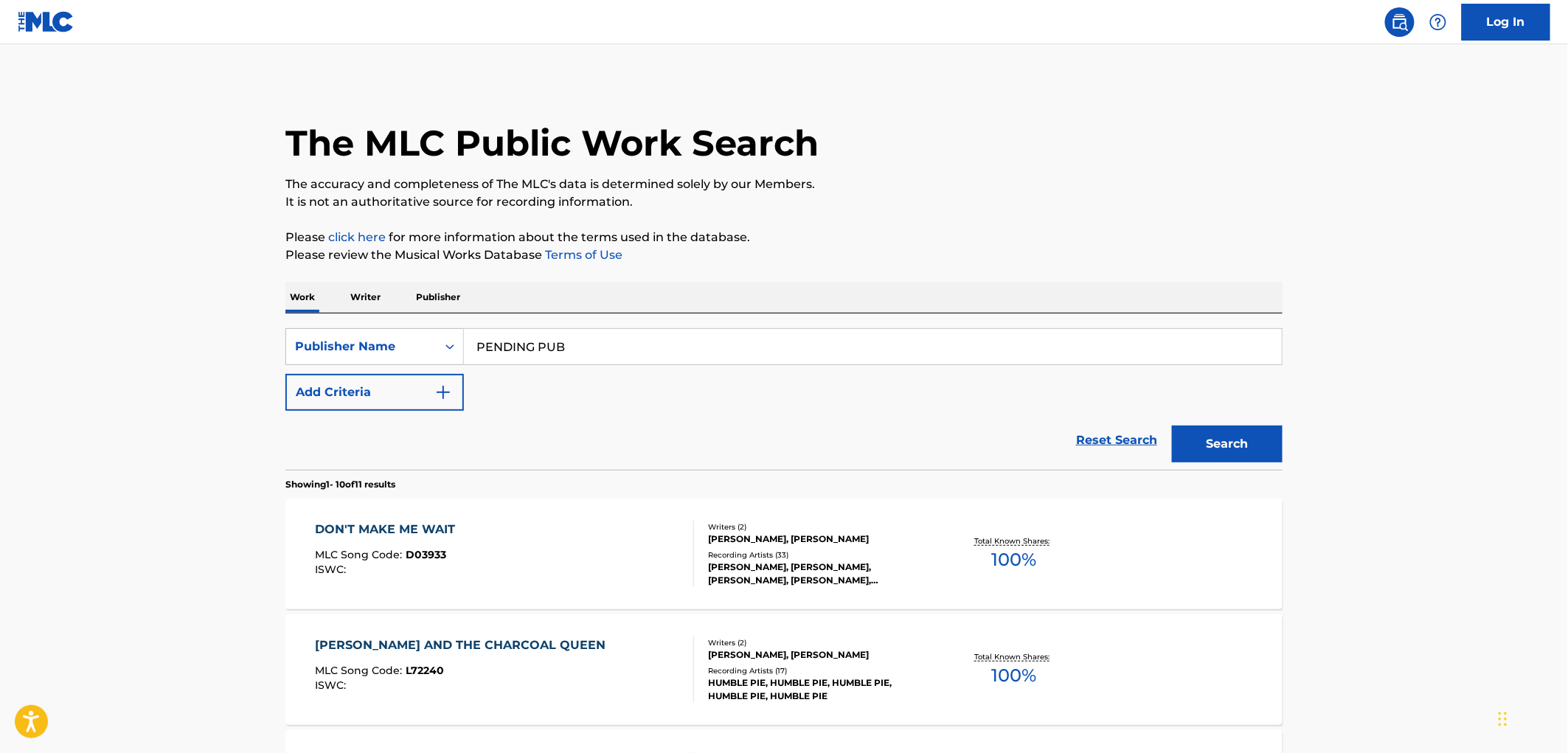
drag, startPoint x: 621, startPoint y: 341, endPoint x: 465, endPoint y: 354, distance: 156.5
click at [465, 353] on input "PENDING PUB" at bounding box center [872, 346] width 818 height 35
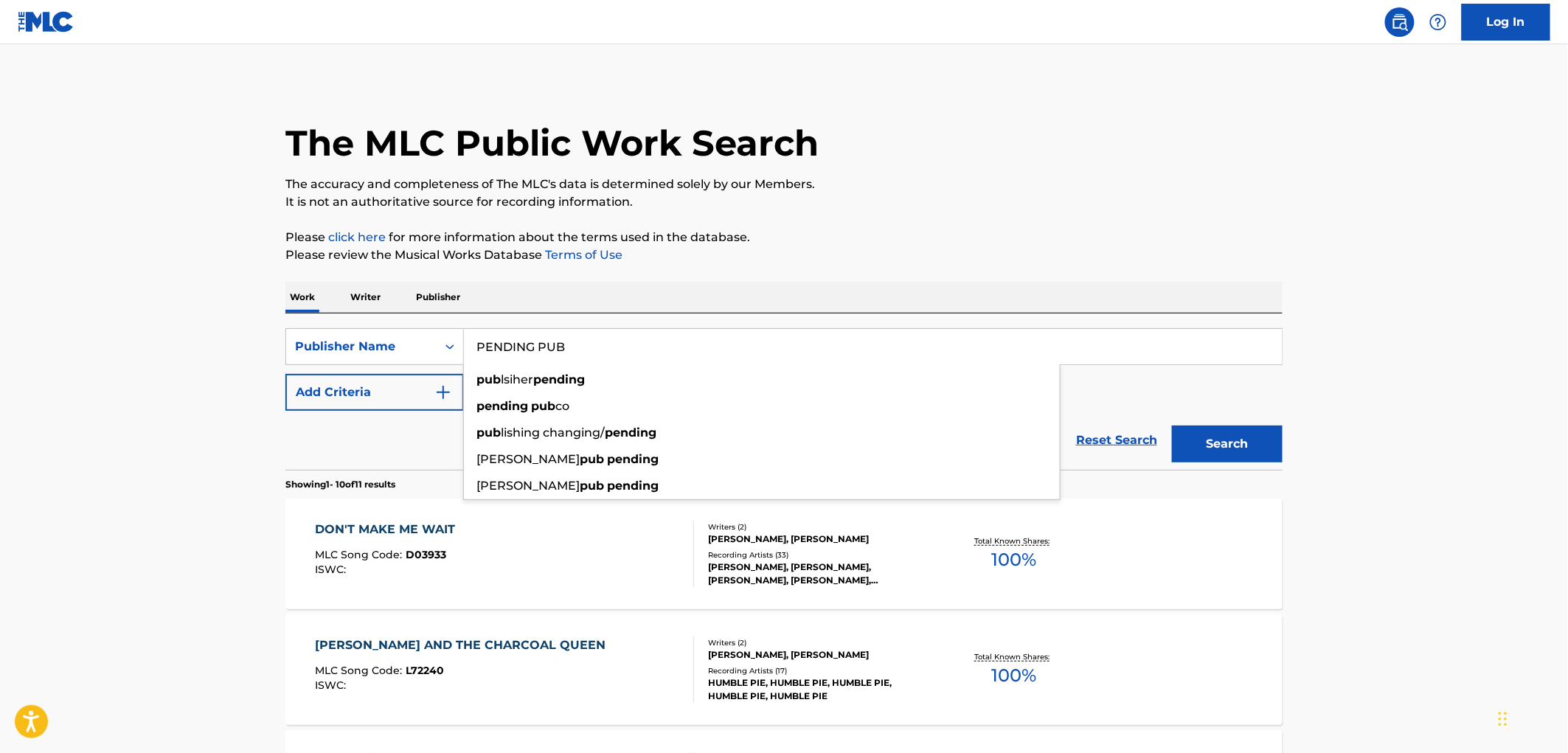
paste input "[PERSON_NAME]'S MUSIC"
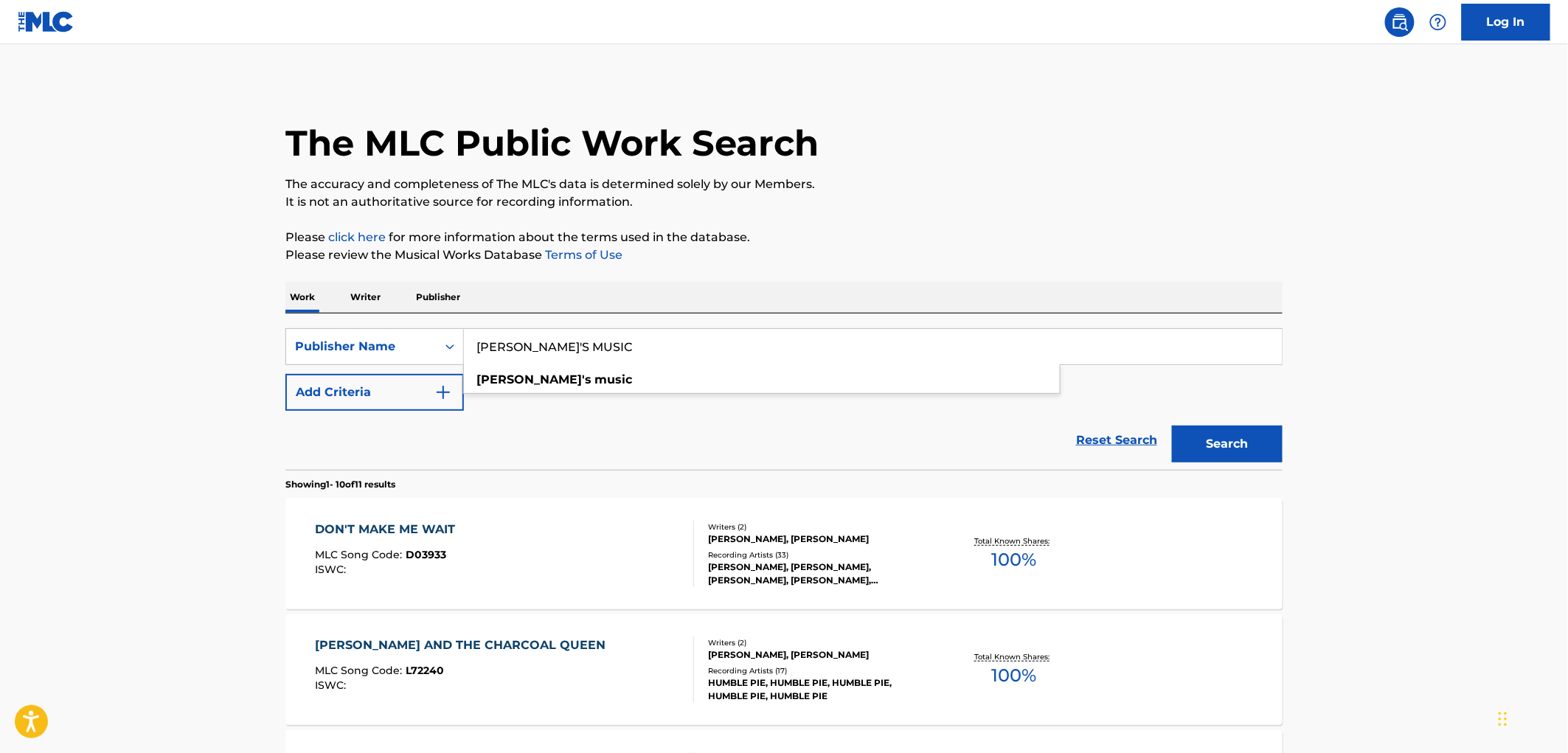
type input "[PERSON_NAME]'S MUSIC"
click at [1235, 453] on button "Search" at bounding box center [1227, 444] width 110 height 37
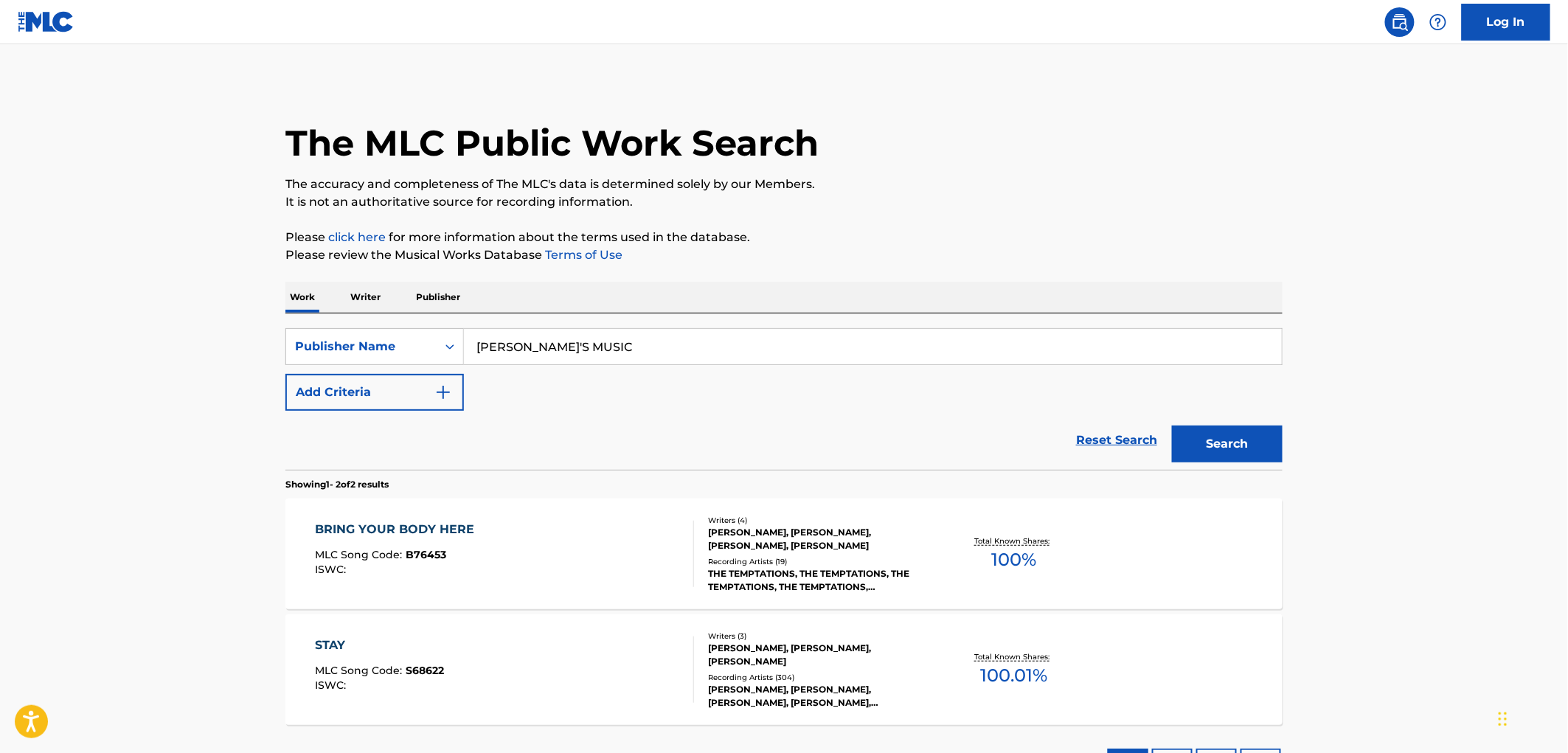
click at [437, 554] on span "B76453" at bounding box center [426, 554] width 41 height 13
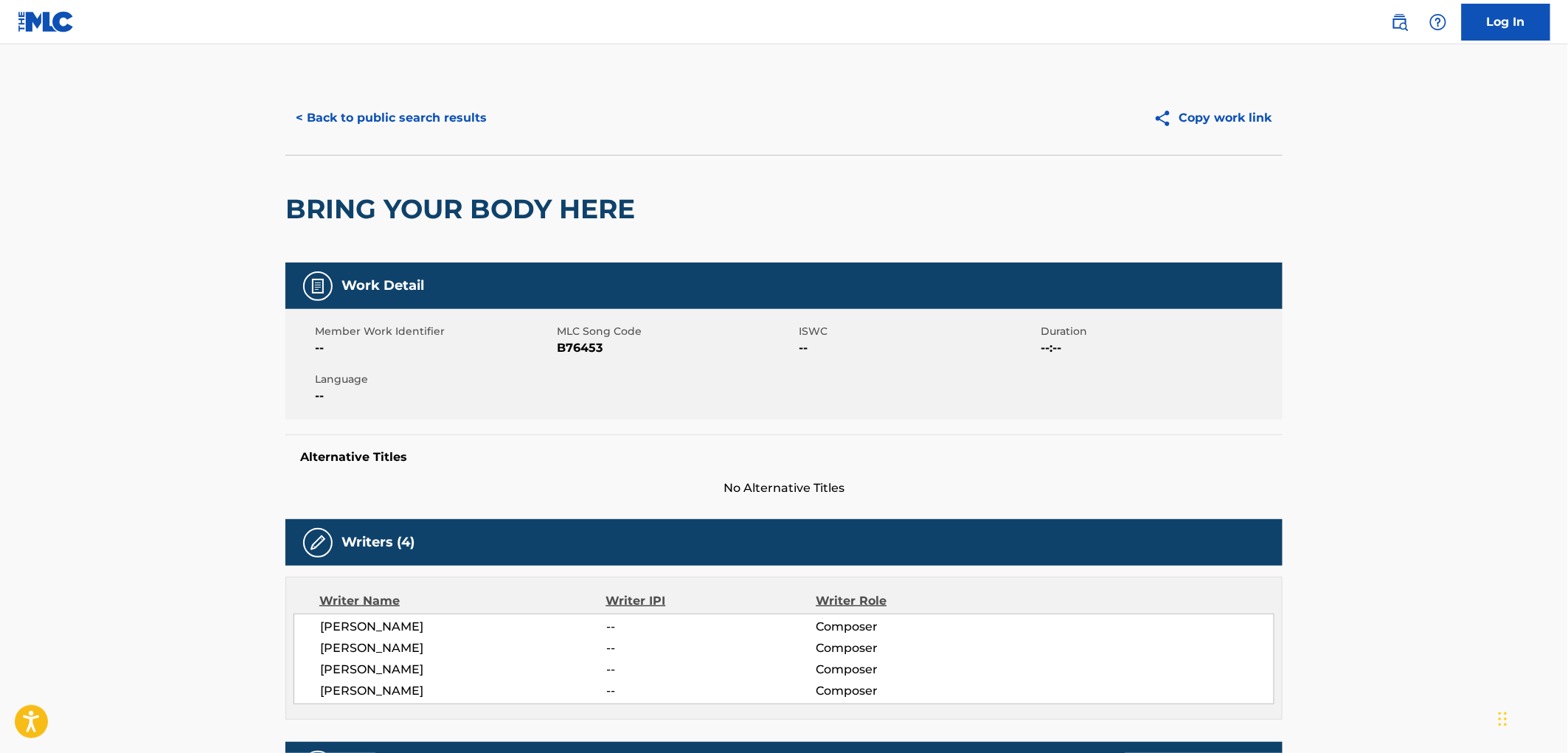
click at [423, 124] on button "< Back to public search results" at bounding box center [391, 117] width 212 height 37
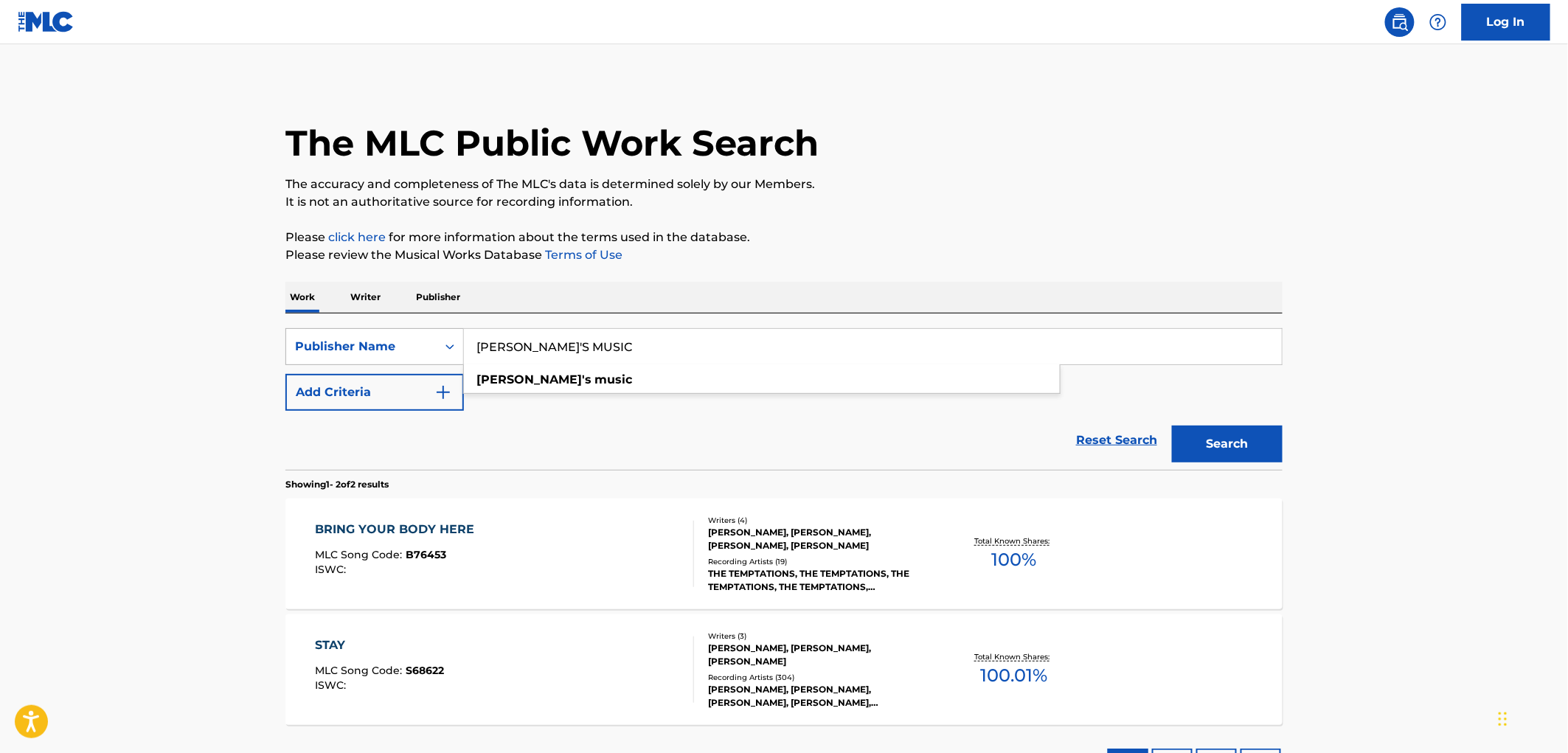
drag, startPoint x: 608, startPoint y: 350, endPoint x: 512, endPoint y: 357, distance: 96.3
click at [426, 350] on div "SearchWithCriteria81f87717-d214-4b80-a045-013aa95d8fd9 Publisher Name [PERSON_N…" at bounding box center [784, 346] width 997 height 37
click at [1189, 458] on button "Search" at bounding box center [1227, 444] width 110 height 37
click at [416, 553] on span "B76453" at bounding box center [426, 554] width 41 height 13
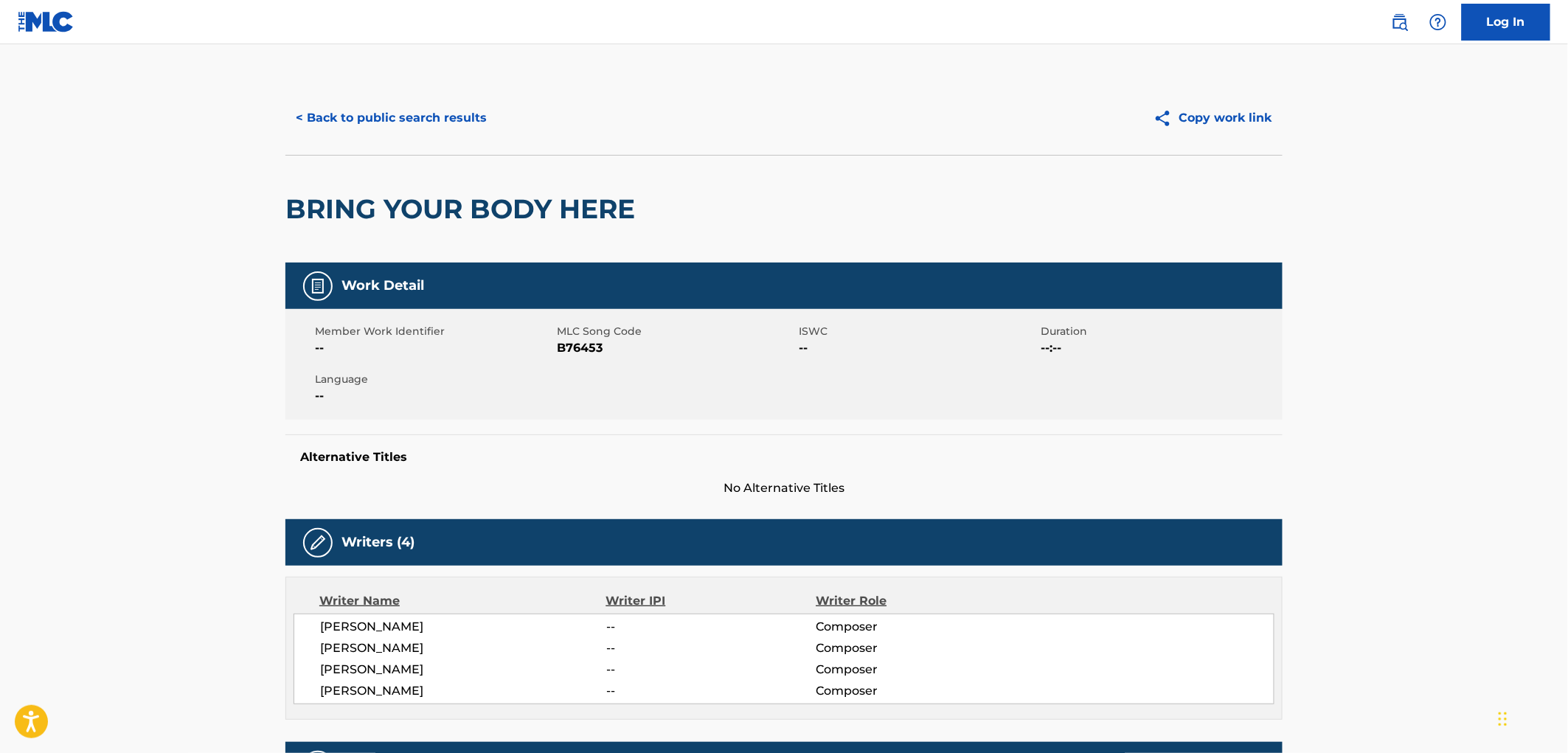
click at [415, 115] on button "< Back to public search results" at bounding box center [391, 117] width 212 height 37
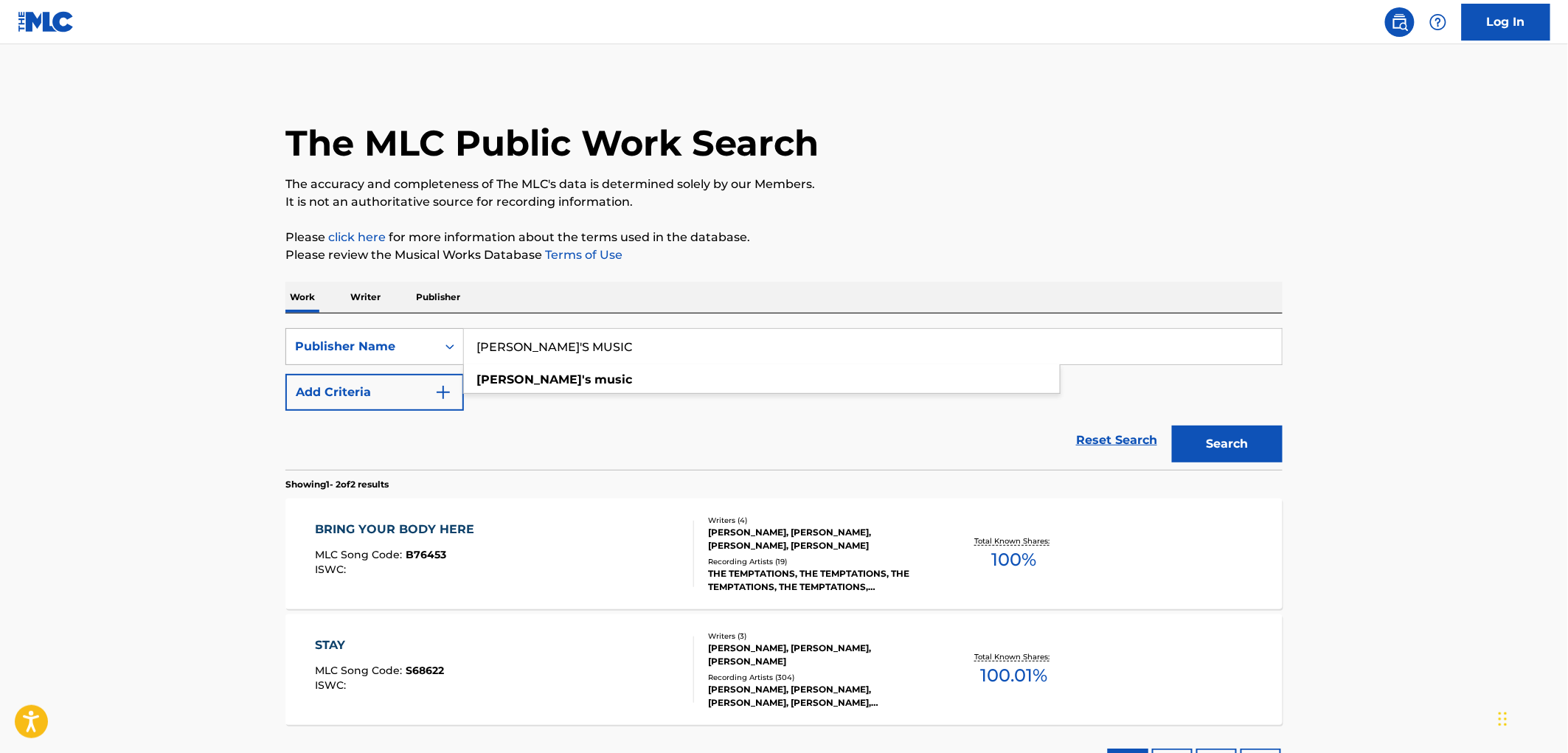
drag, startPoint x: 585, startPoint y: 348, endPoint x: 388, endPoint y: 341, distance: 197.1
click at [388, 341] on div "SearchWithCriteria81f87717-d214-4b80-a045-013aa95d8fd9 Publisher Name [PERSON_N…" at bounding box center [784, 346] width 997 height 37
paste input "[PERSON_NAME] PUBLISHING CO"
type input "[PERSON_NAME] PUBLISHING CO"
click at [1207, 443] on button "Search" at bounding box center [1227, 444] width 110 height 37
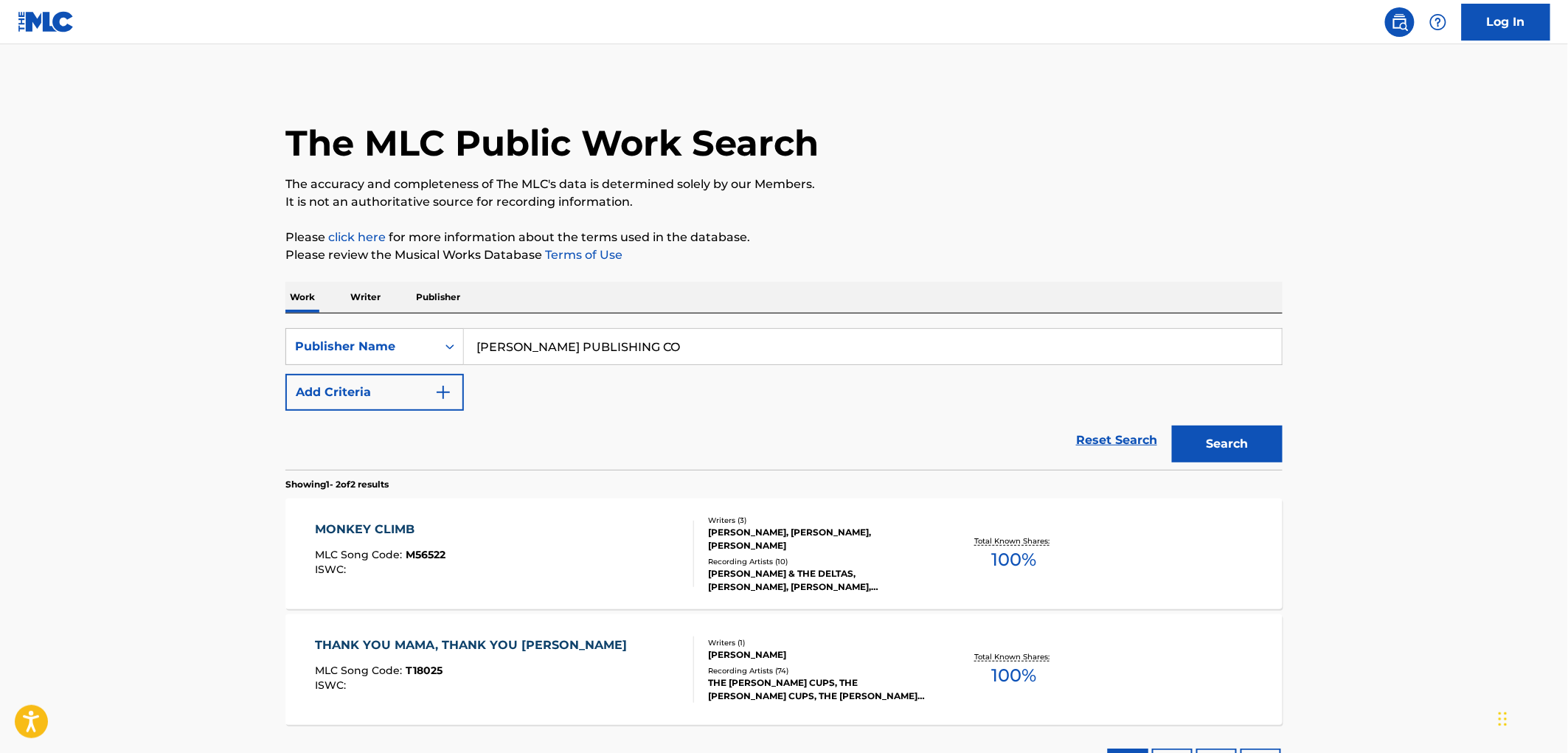
click at [431, 563] on div "MLC Song Code : M56522" at bounding box center [380, 557] width 131 height 15
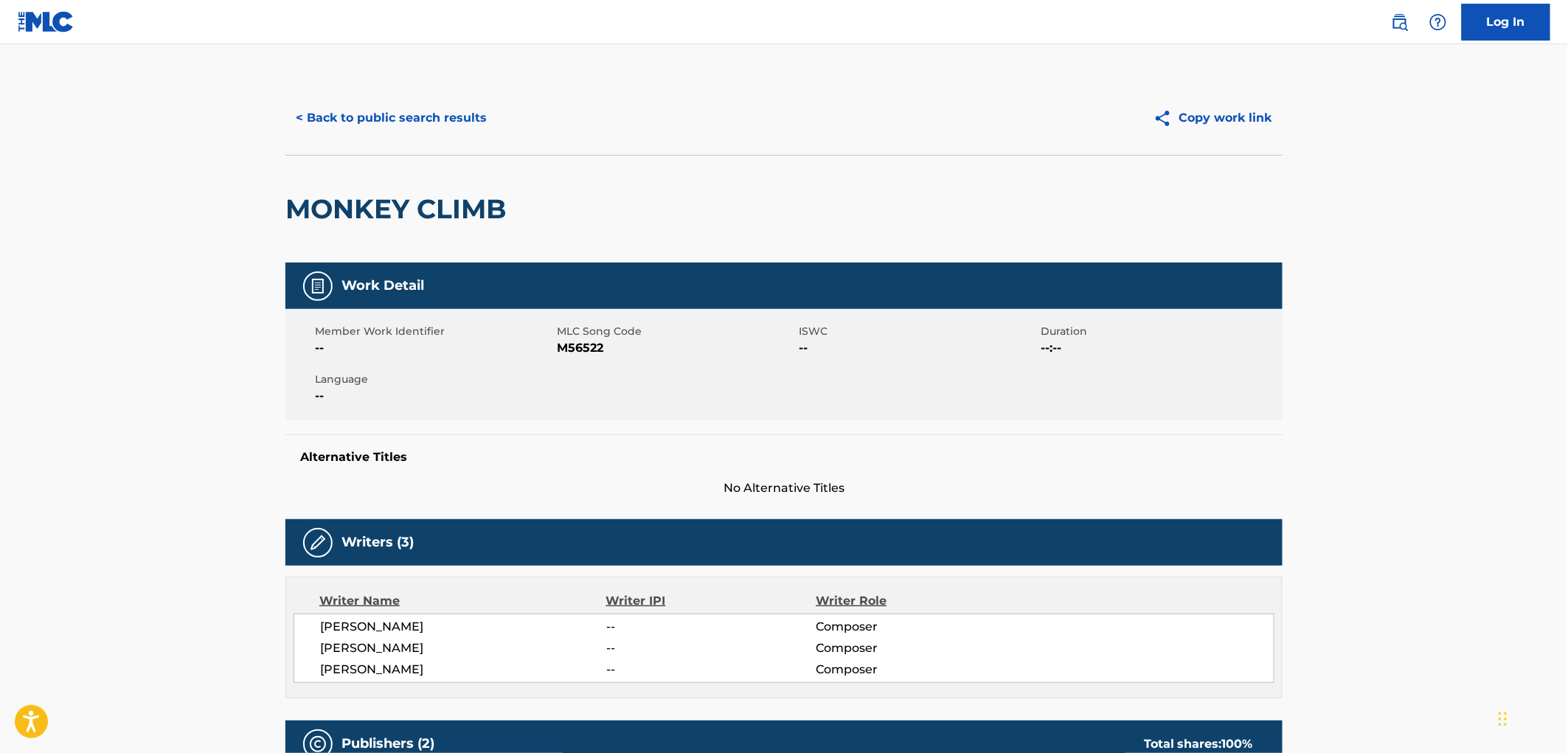
click at [377, 106] on button "< Back to public search results" at bounding box center [391, 117] width 212 height 37
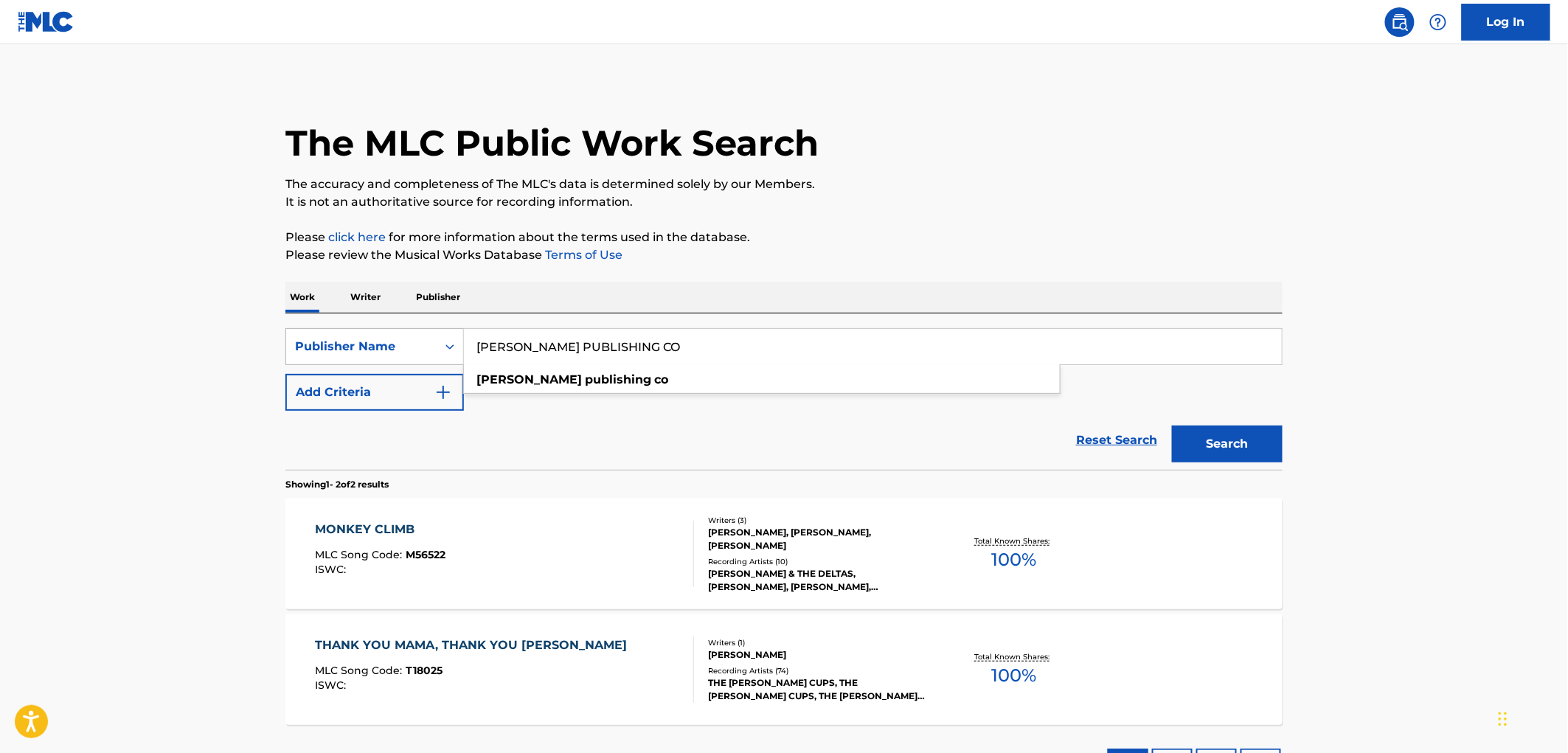
drag, startPoint x: 637, startPoint y: 347, endPoint x: 456, endPoint y: 349, distance: 181.0
click at [456, 349] on div "SearchWithCriteria81f87717-d214-4b80-a045-013aa95d8fd9 Publisher Name [PERSON_N…" at bounding box center [784, 346] width 997 height 37
paste input "BUN MUSIC PUB"
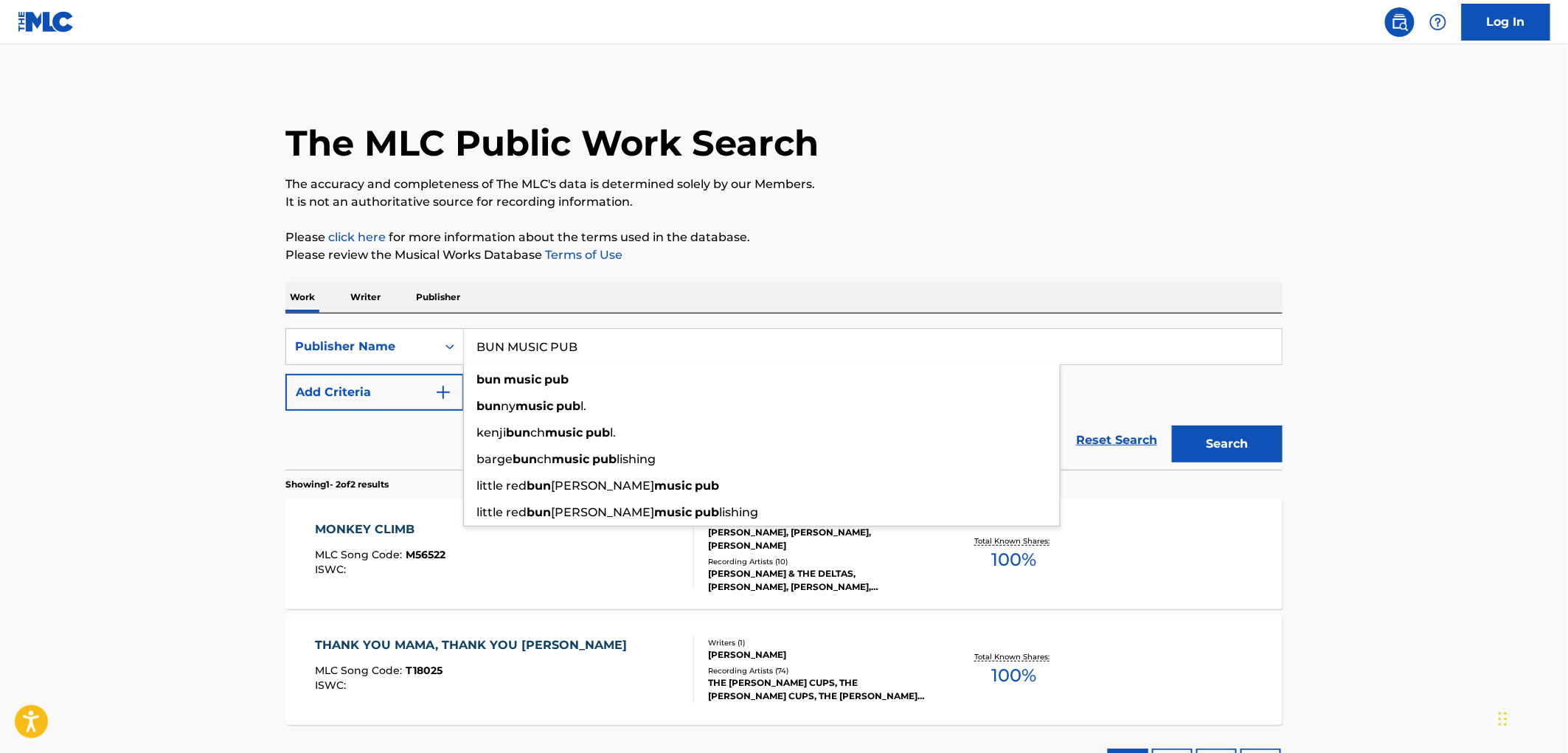
type input "BUN MUSIC PUB"
click at [1284, 431] on div "The MLC Public Work Search The accuracy and completeness of The MLC's data is d…" at bounding box center [784, 438] width 1033 height 714
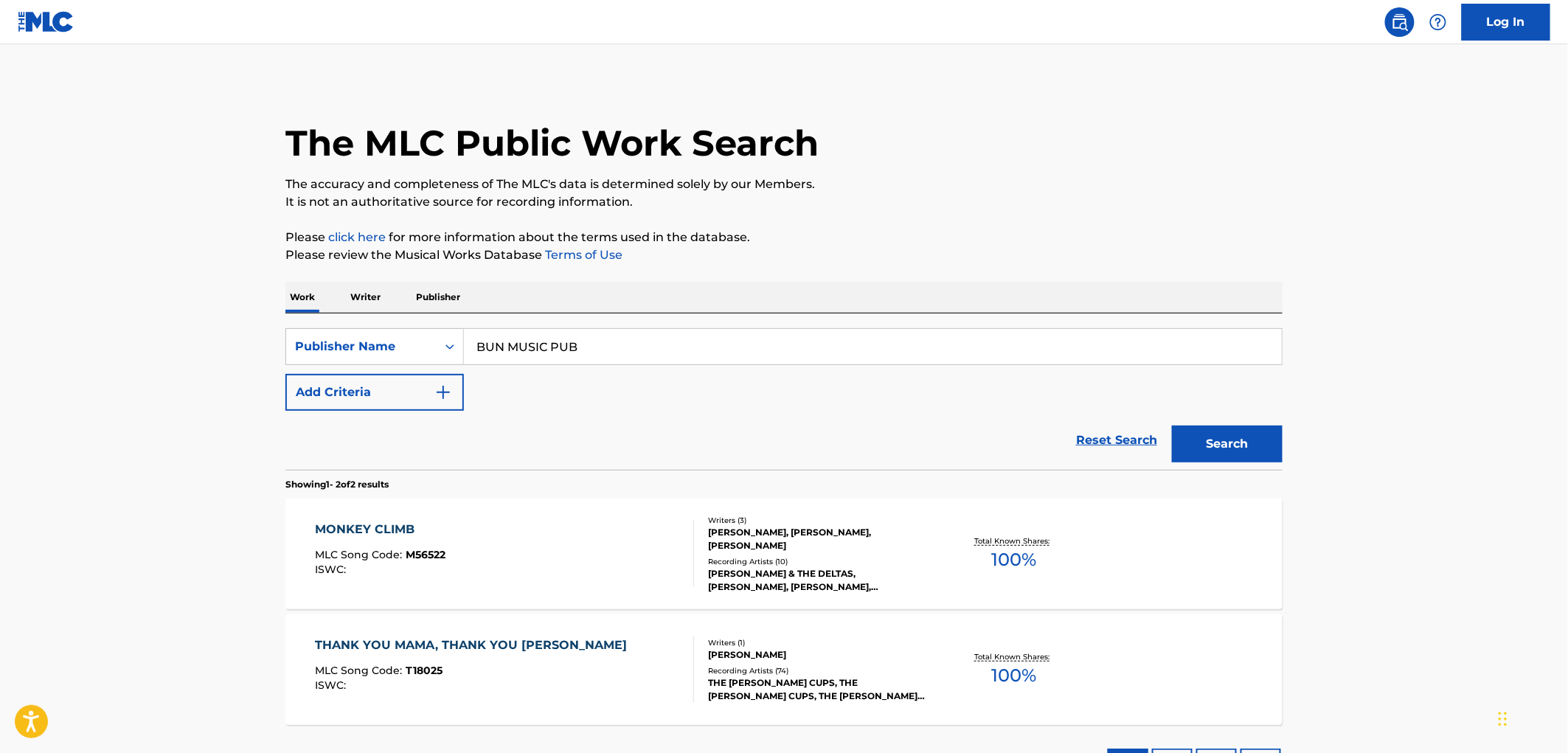
click at [1213, 446] on button "Search" at bounding box center [1227, 444] width 110 height 37
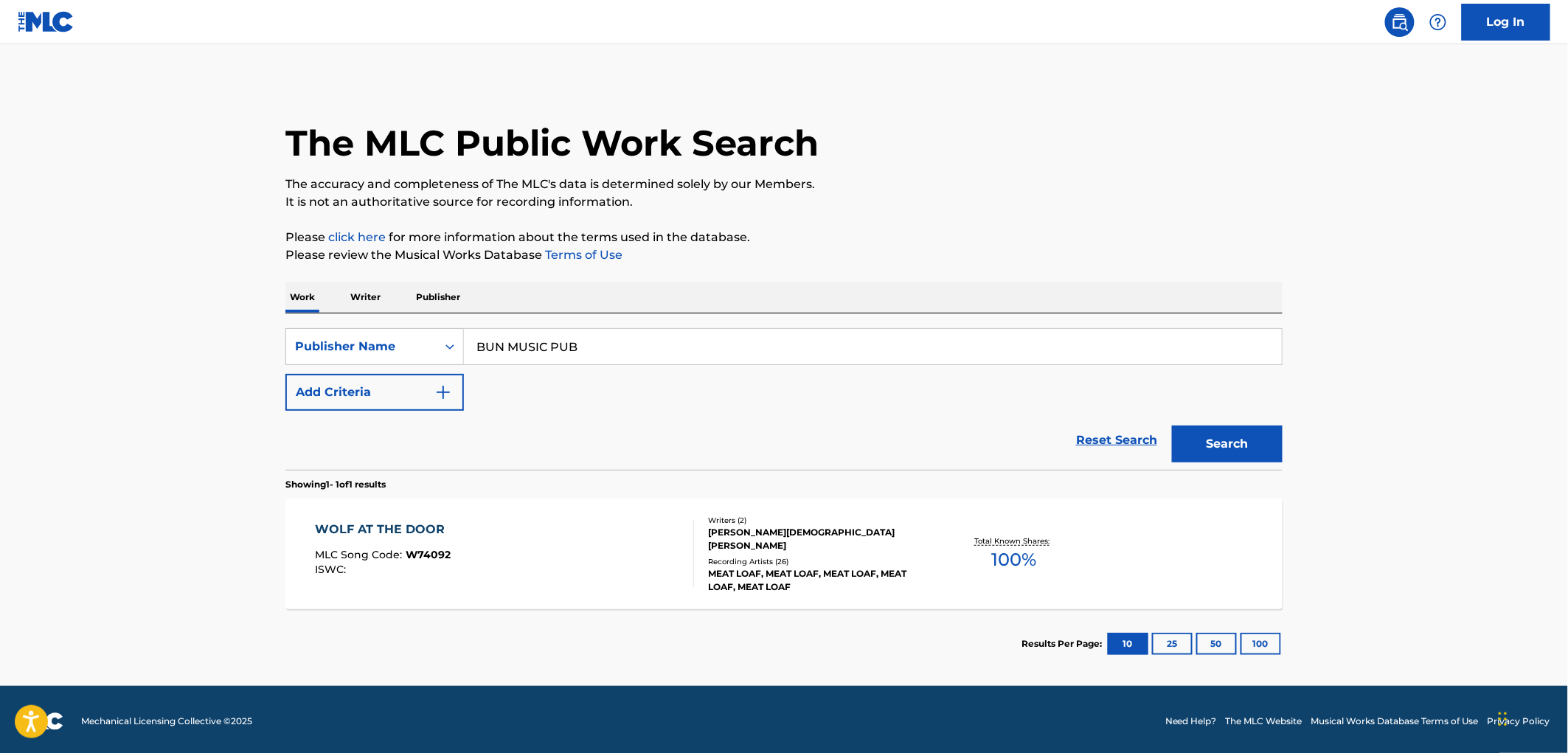
click at [445, 553] on span "W74092" at bounding box center [429, 554] width 45 height 13
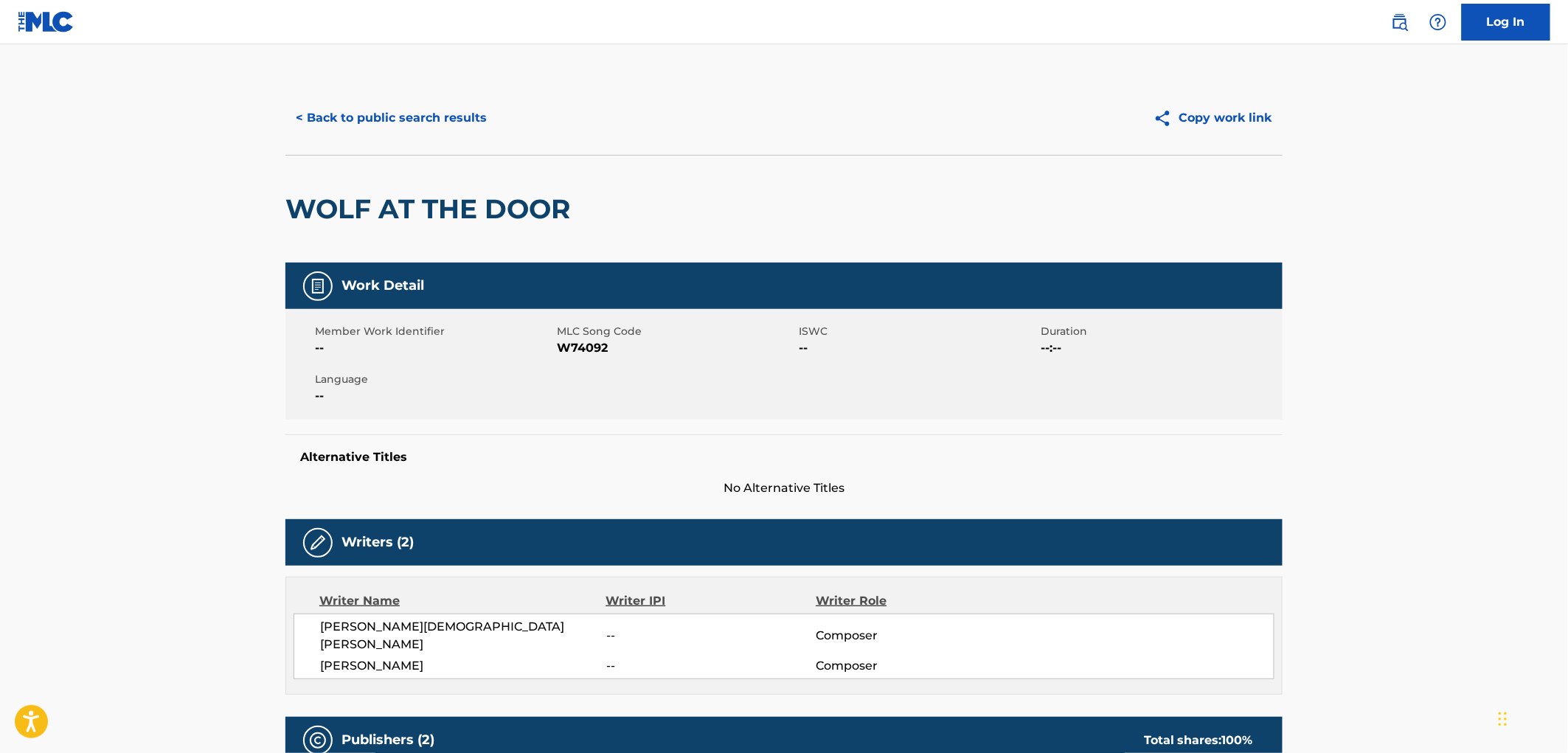
click at [408, 131] on button "< Back to public search results" at bounding box center [391, 117] width 212 height 37
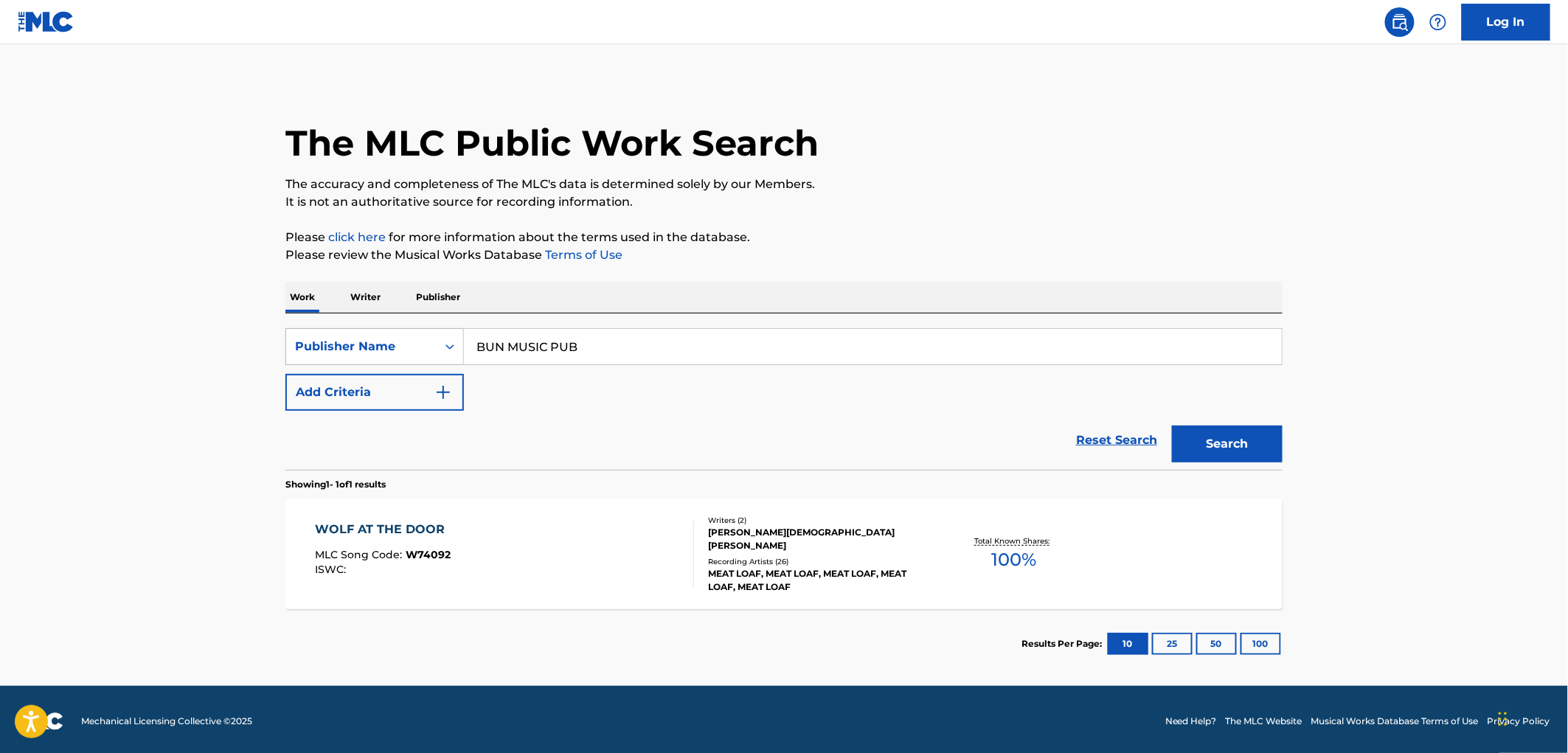
drag, startPoint x: 576, startPoint y: 345, endPoint x: 408, endPoint y: 347, distance: 168.0
click at [408, 347] on div "SearchWithCriteria81f87717-d214-4b80-a045-013aa95d8fd9 Publisher Name BUN MUSIC…" at bounding box center [784, 346] width 997 height 37
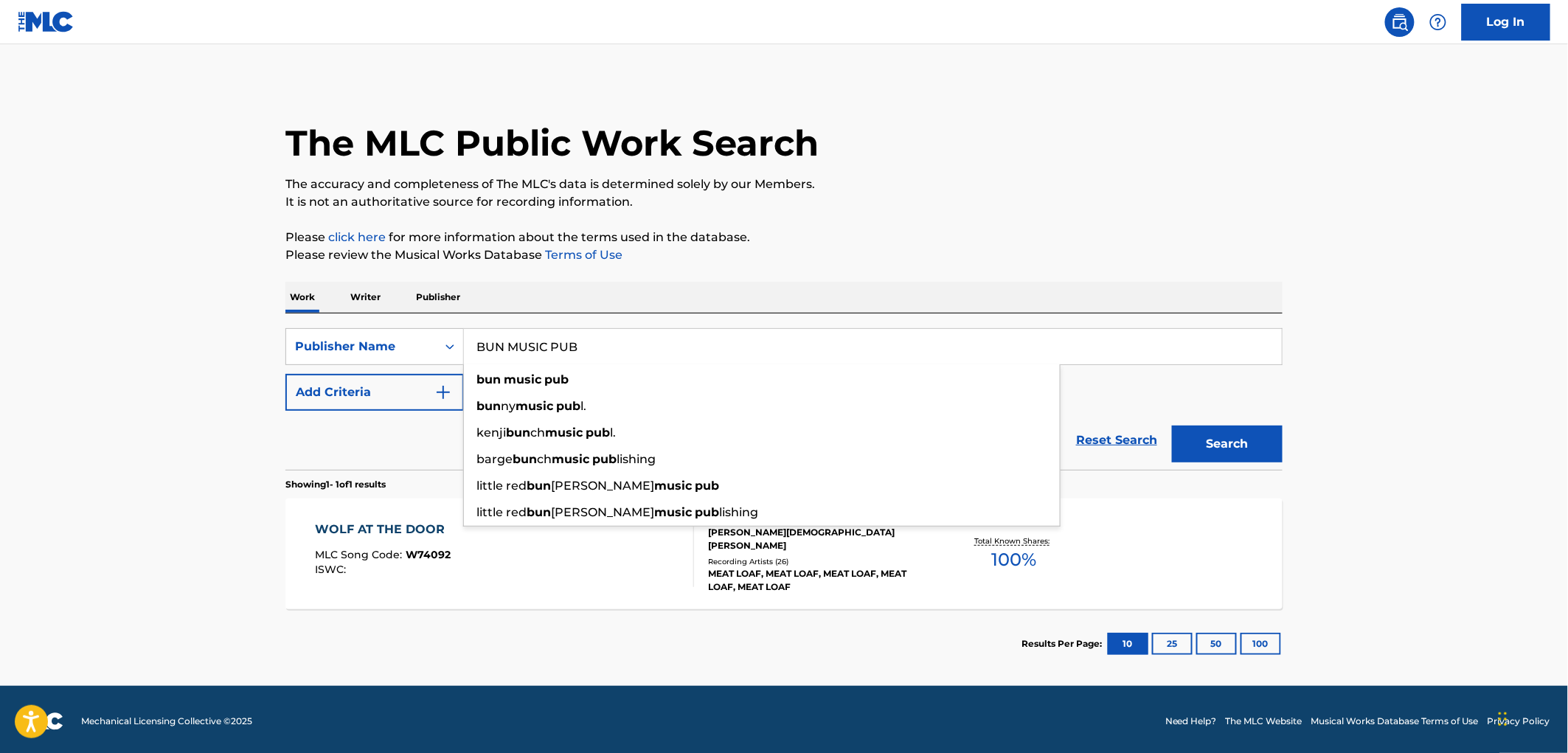
paste input "STRICTLY CONFIDENTIAL MUSIC"
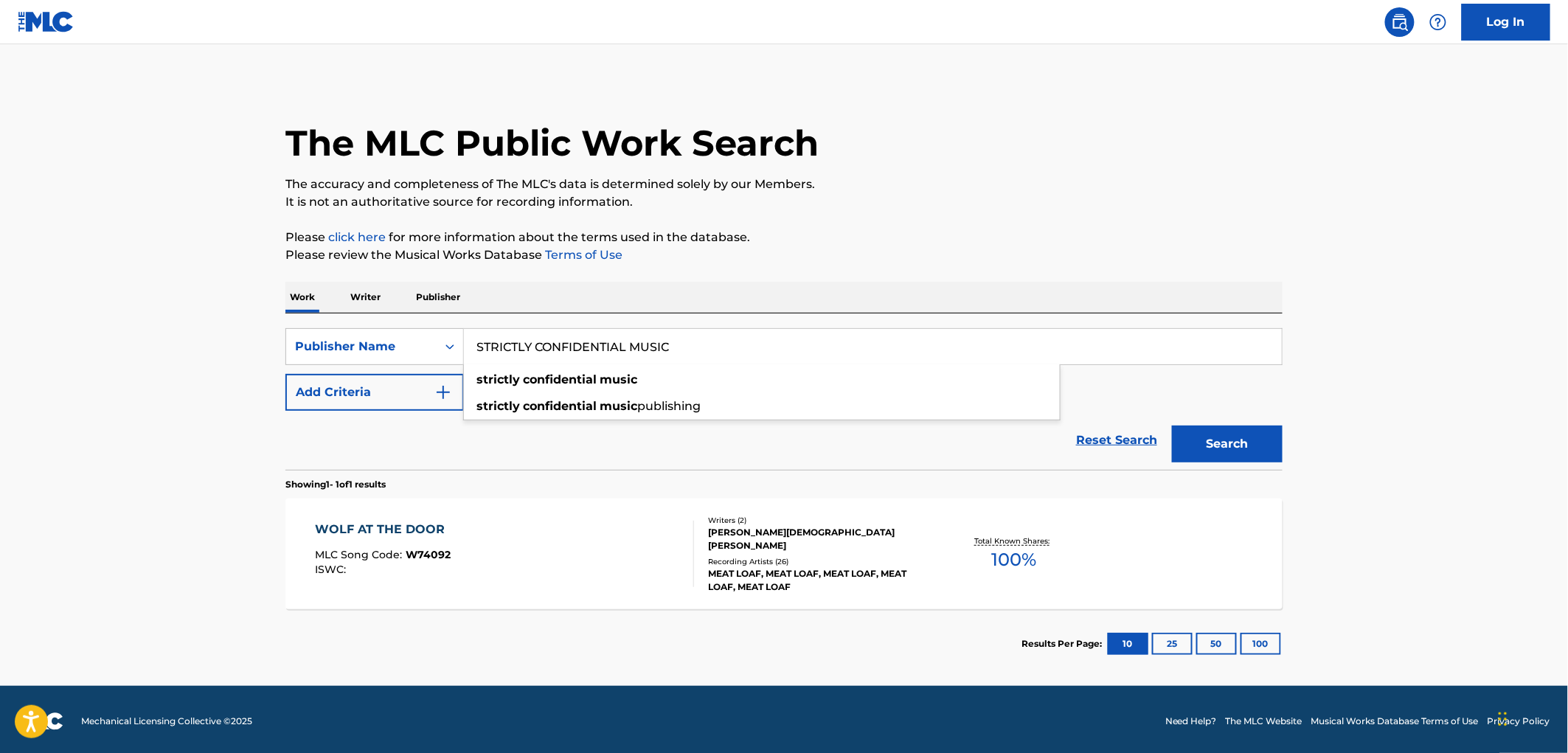
type input "STRICTLY CONFIDENTIAL MUSIC"
click at [1222, 453] on button "Search" at bounding box center [1227, 444] width 110 height 37
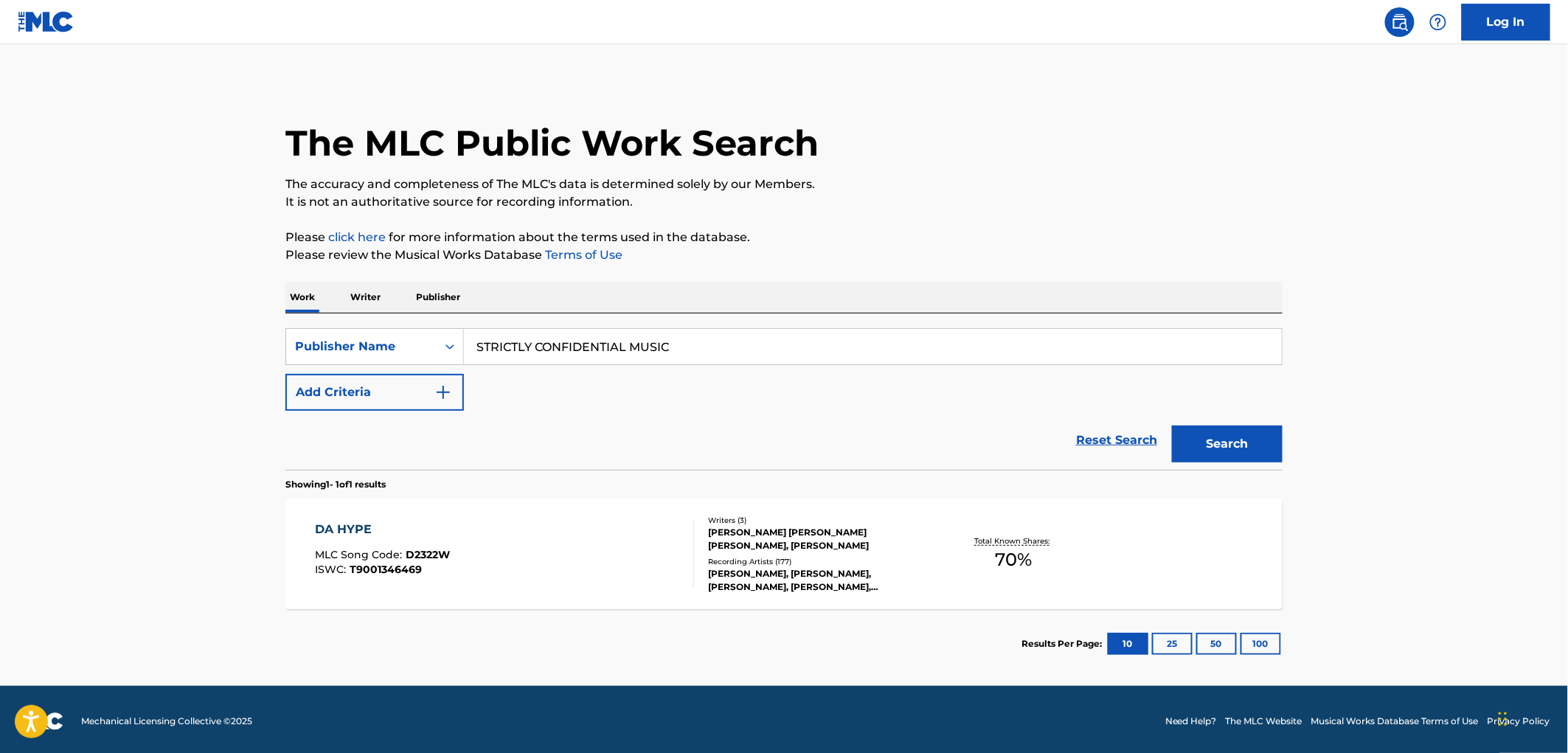
click at [428, 549] on span "D2322W" at bounding box center [428, 554] width 45 height 13
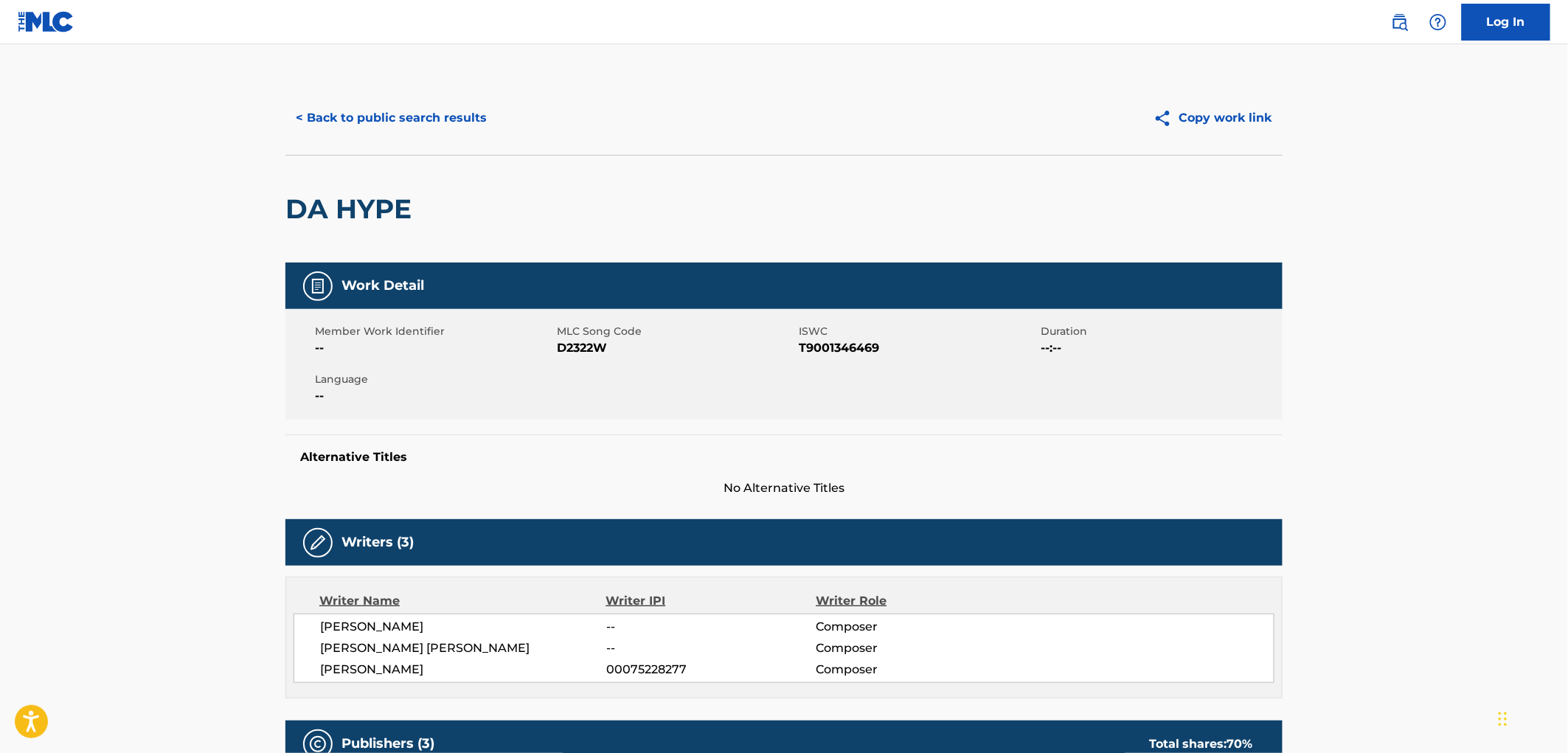
click at [443, 118] on button "< Back to public search results" at bounding box center [391, 117] width 212 height 37
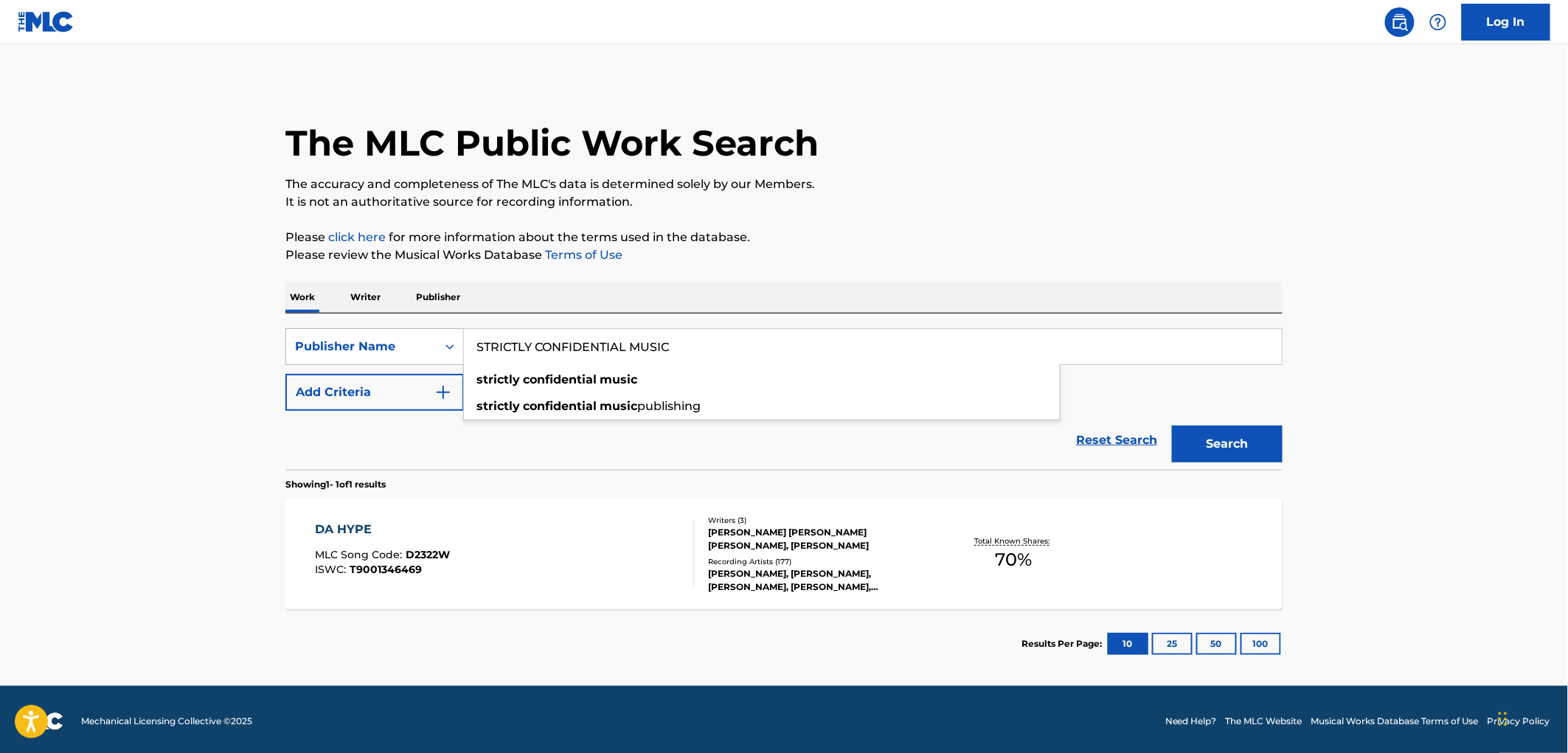
drag, startPoint x: 681, startPoint y: 340, endPoint x: 383, endPoint y: 348, distance: 298.1
click at [383, 348] on div "SearchWithCriteria81f87717-d214-4b80-a045-013aa95d8fd9 Publisher Name STRICTLY …" at bounding box center [784, 346] width 997 height 37
paste input "FLYING PIG"
type input "FLYING PIG MUSIC"
click at [1192, 441] on button "Search" at bounding box center [1227, 444] width 110 height 37
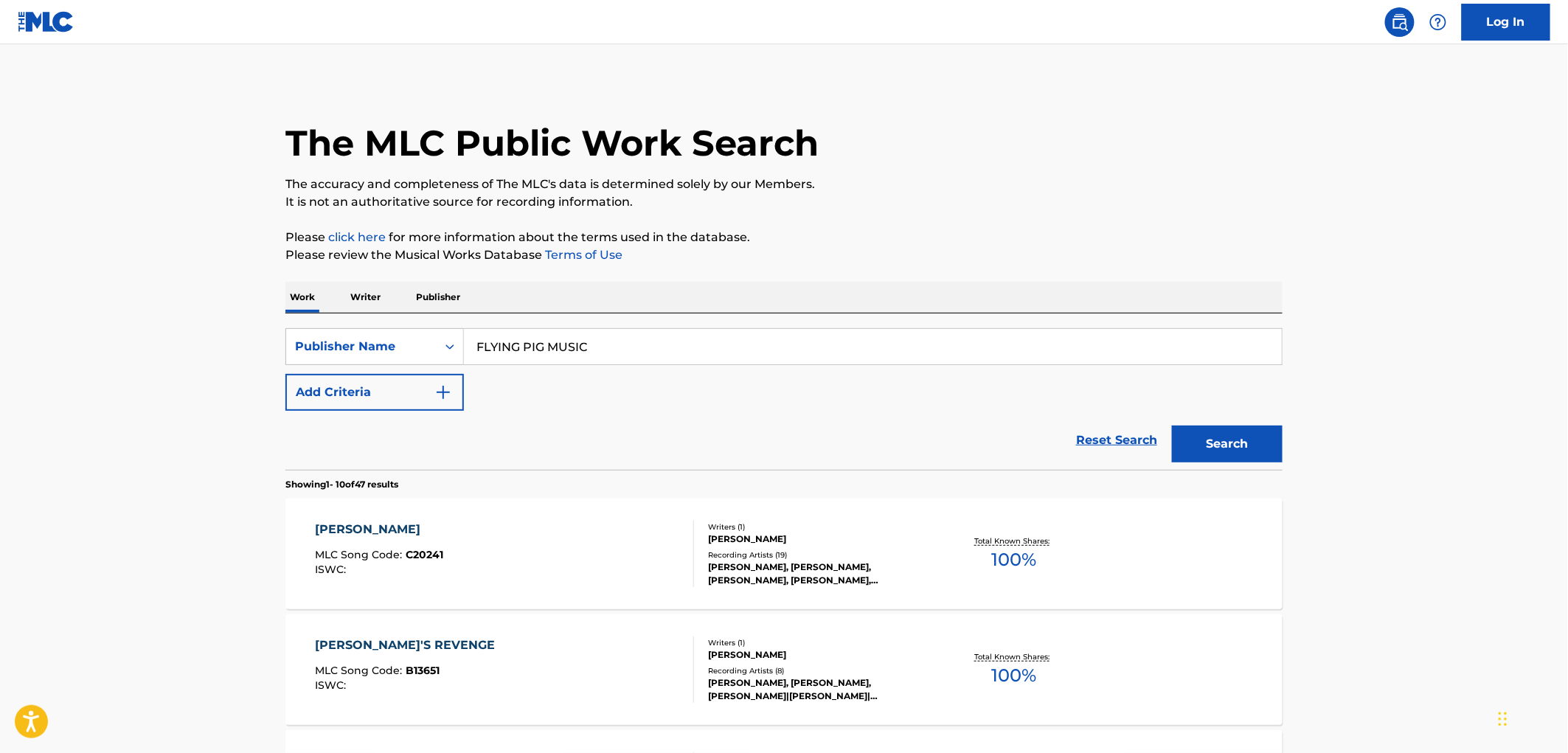
click at [423, 560] on span "C20241" at bounding box center [425, 554] width 38 height 13
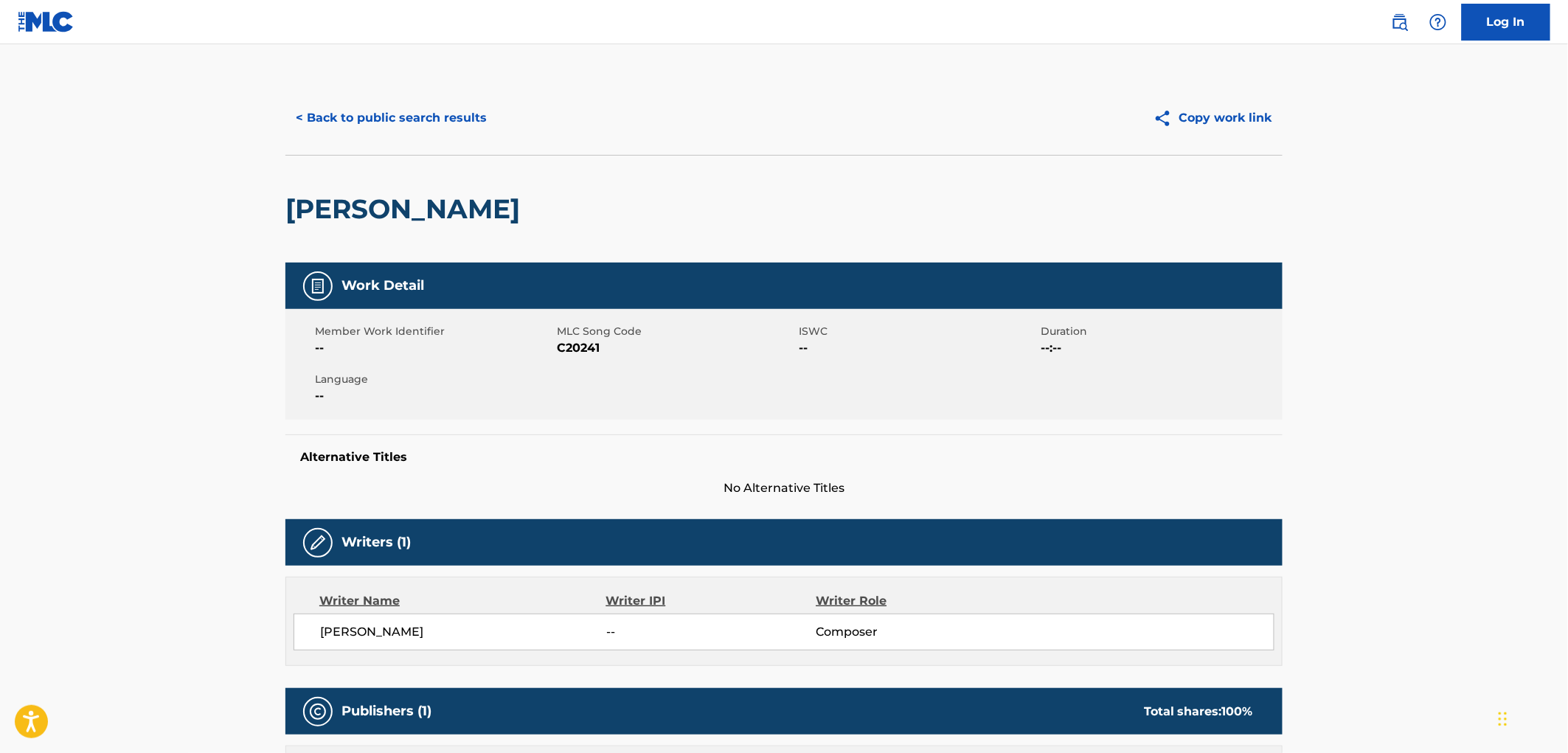
click at [429, 128] on button "< Back to public search results" at bounding box center [391, 117] width 212 height 37
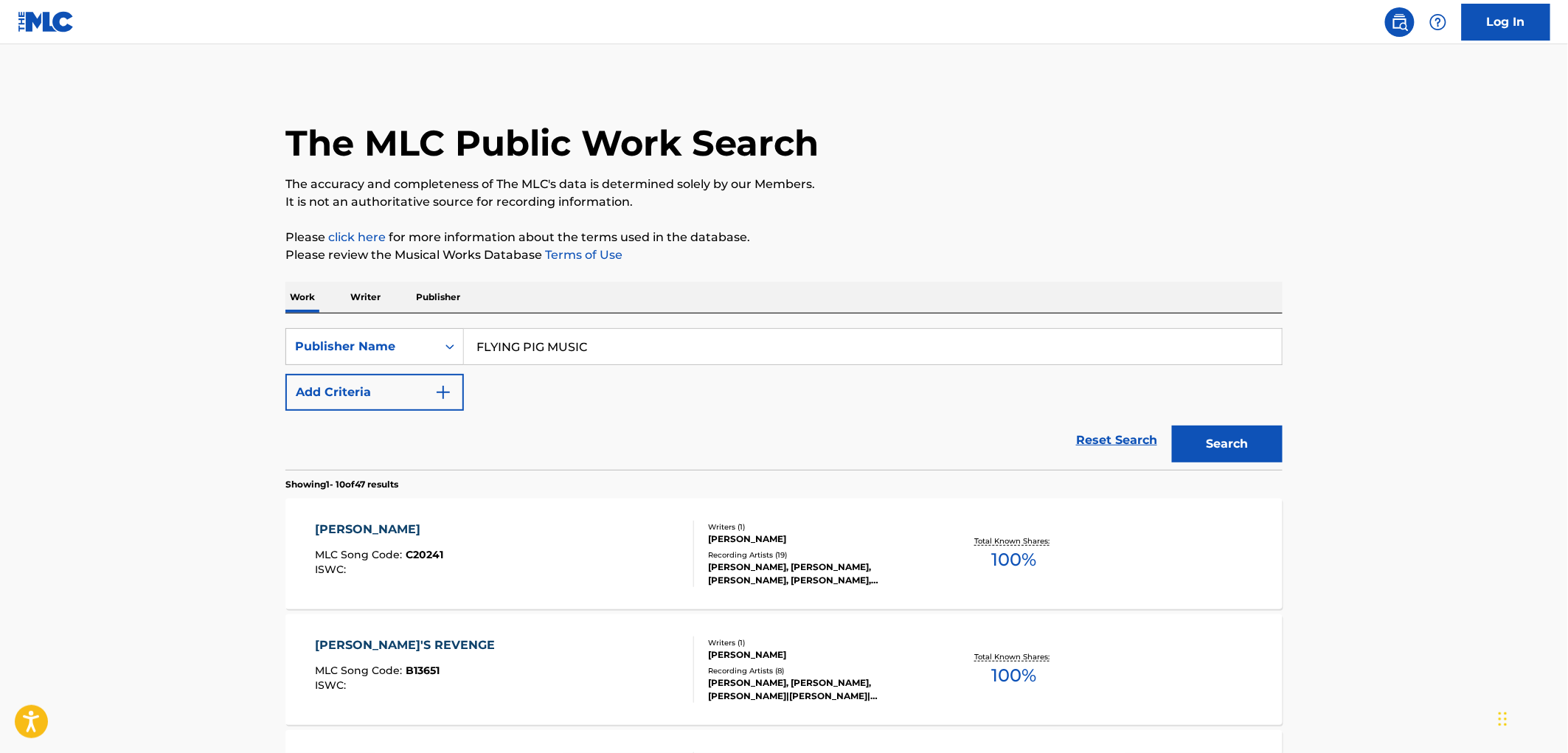
click at [424, 561] on div "MLC Song Code : C20241" at bounding box center [379, 557] width 128 height 15
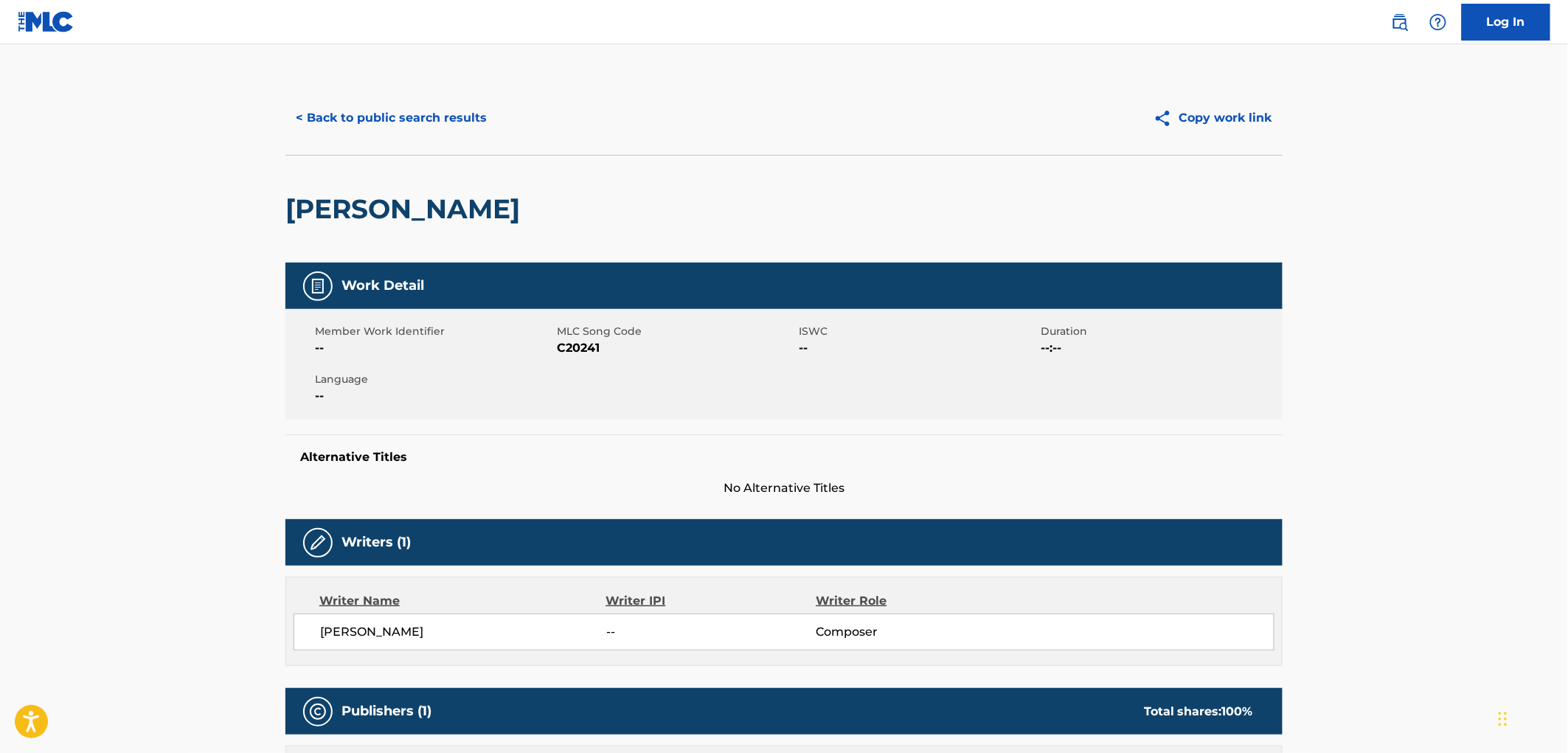
click at [404, 130] on button "< Back to public search results" at bounding box center [391, 117] width 212 height 37
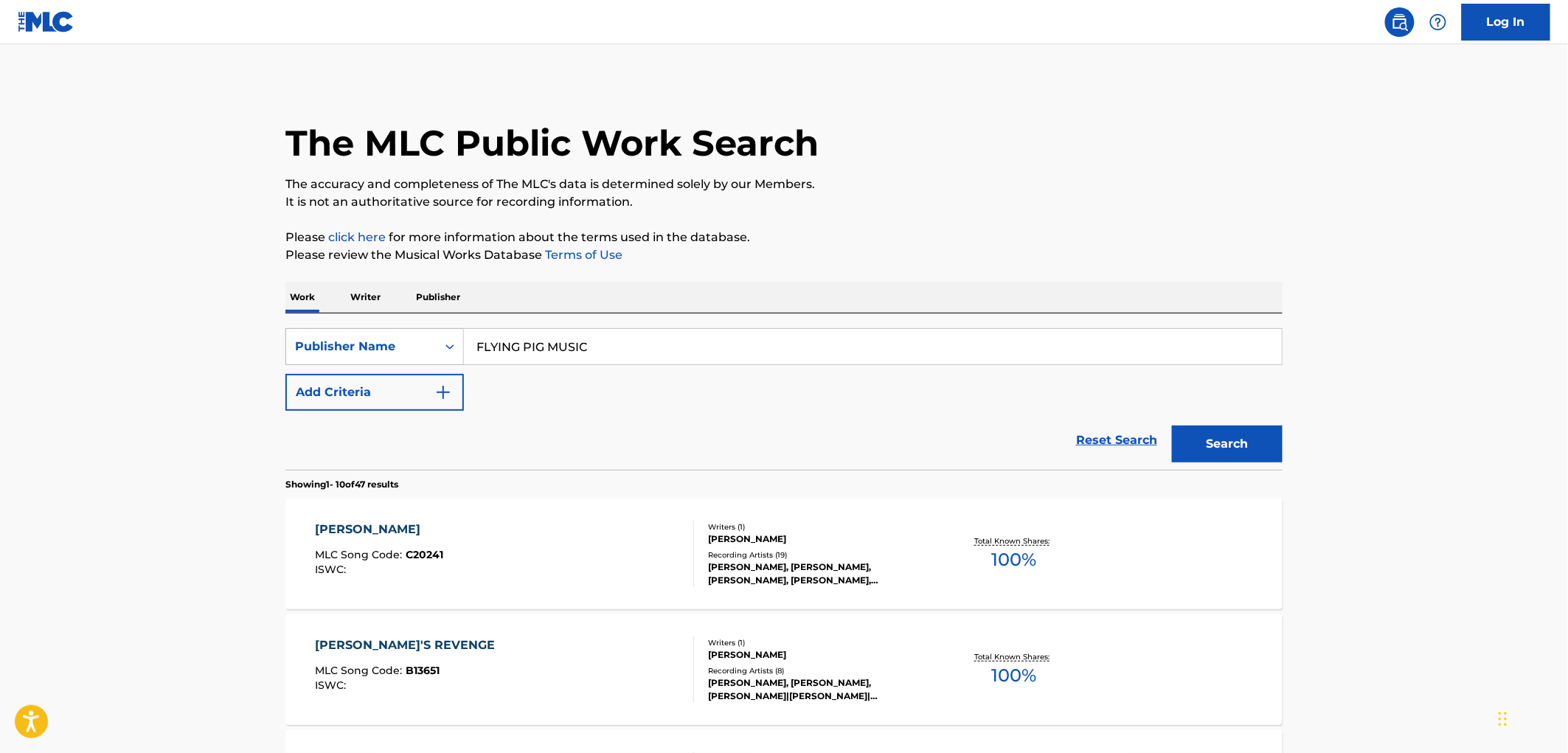
drag, startPoint x: 585, startPoint y: 354, endPoint x: 379, endPoint y: 362, distance: 206.2
click at [379, 362] on div "SearchWithCriteria81f87717-d214-4b80-a045-013aa95d8fd9 Publisher Name FLYING PI…" at bounding box center [784, 346] width 997 height 37
paste input "ROCKIN' RANCHERO"
click at [527, 349] on input "ROCKIN' RANCHERO MUSIC" at bounding box center [872, 346] width 818 height 35
drag, startPoint x: 632, startPoint y: 351, endPoint x: 426, endPoint y: 359, distance: 206.2
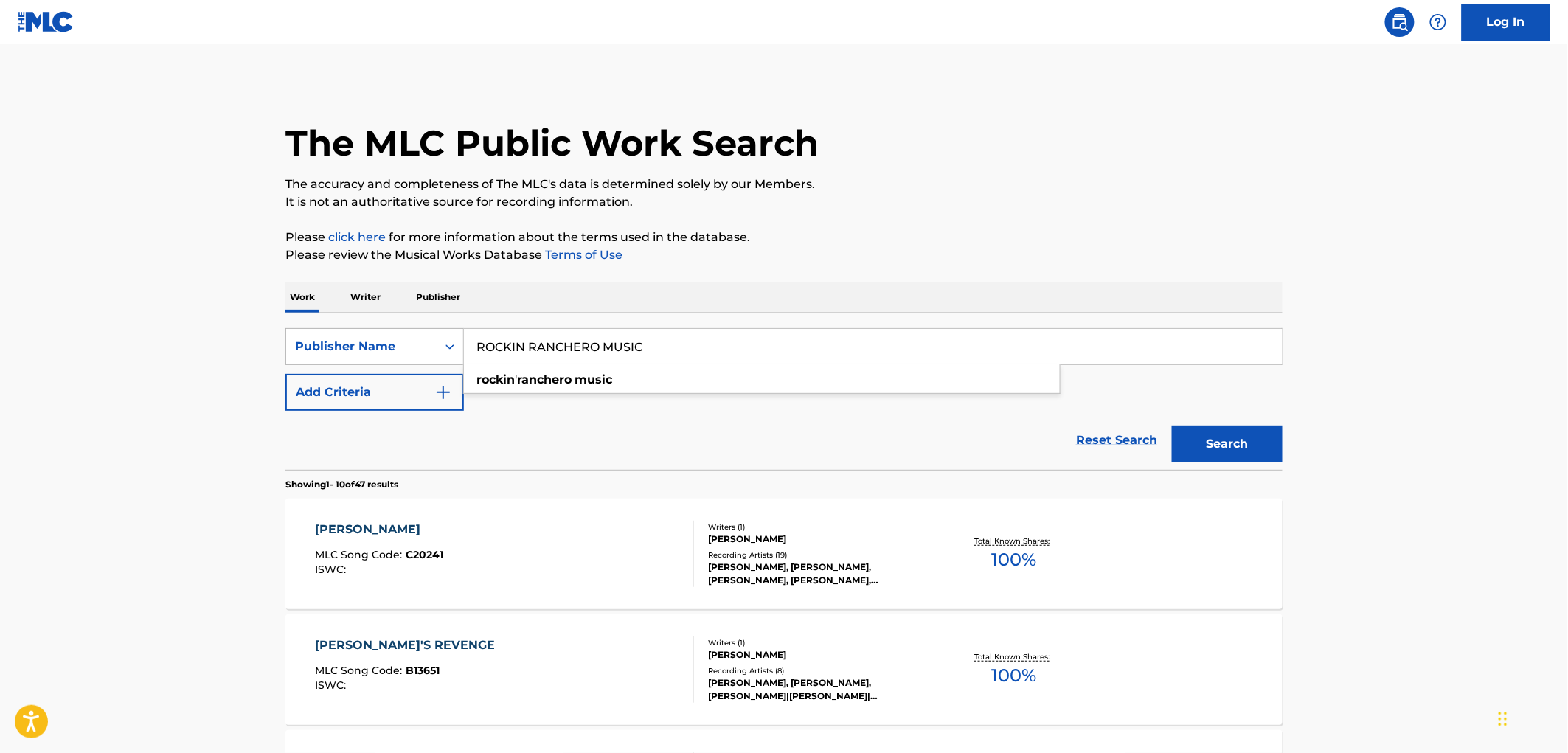
click at [426, 359] on div "SearchWithCriteria81f87717-d214-4b80-a045-013aa95d8fd9 Publisher Name ROCKIN RA…" at bounding box center [784, 346] width 997 height 37
type input "ROCKIN RANCHERO MUSIC"
click at [1242, 440] on button "Search" at bounding box center [1227, 444] width 110 height 37
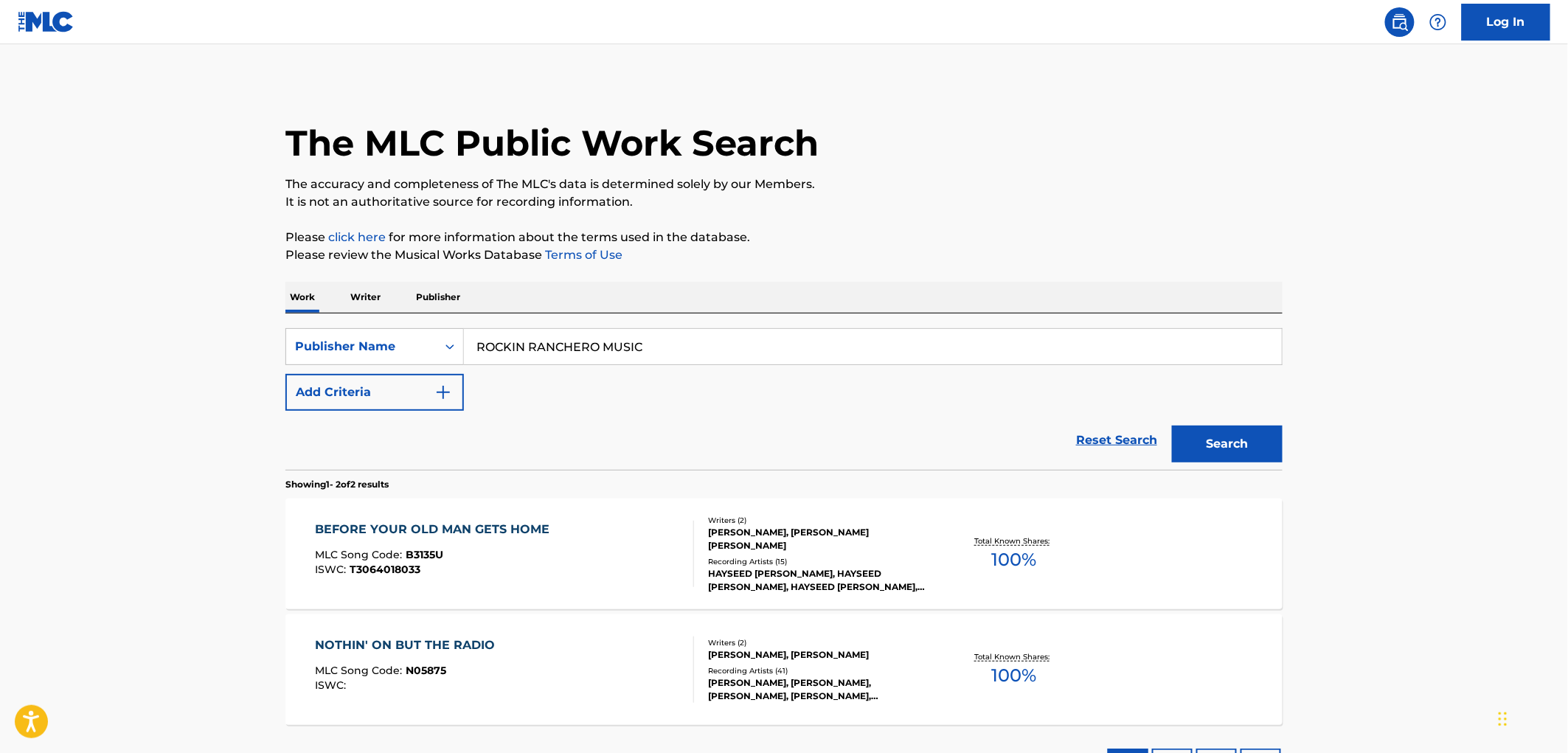
click at [424, 556] on span "B3135U" at bounding box center [425, 554] width 38 height 13
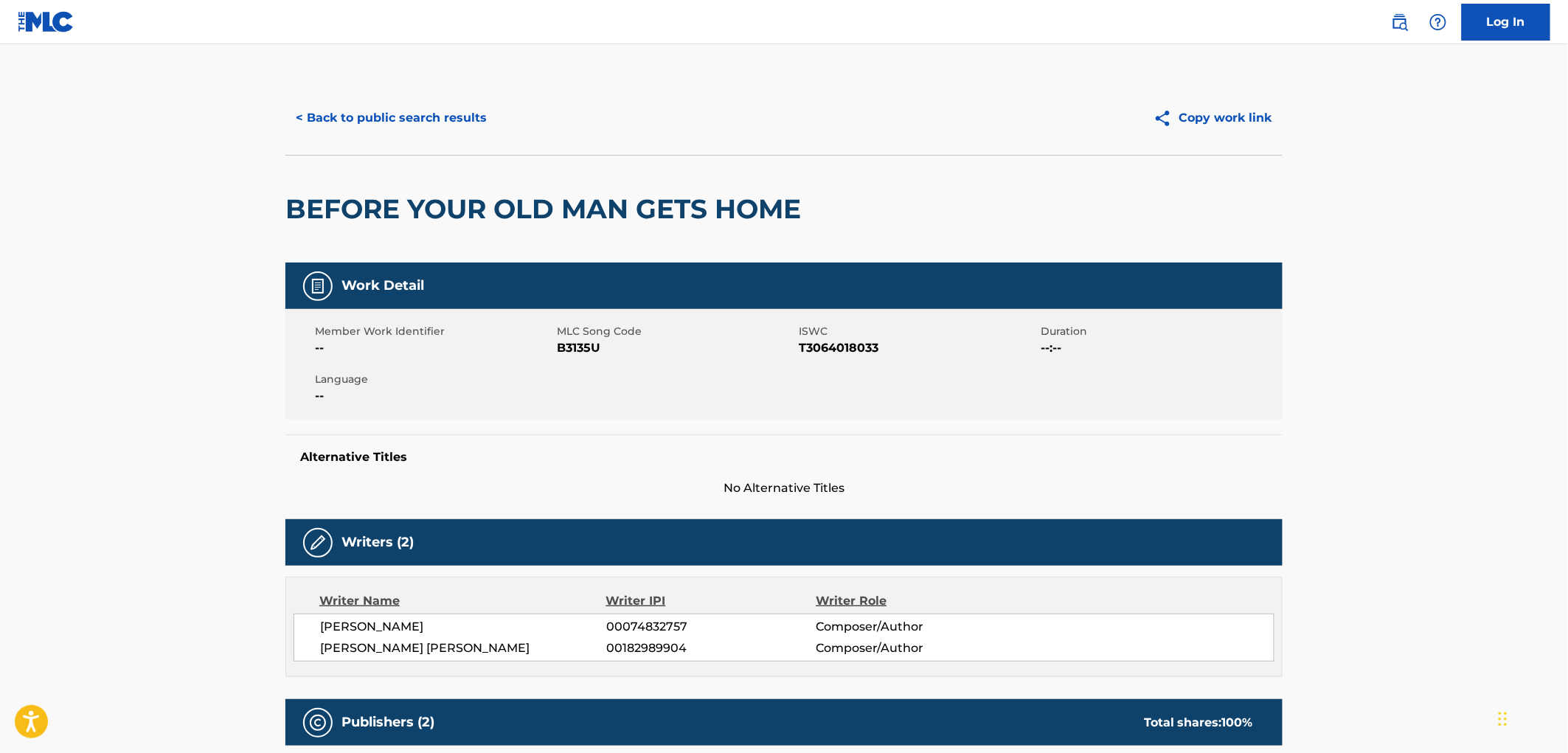
click at [467, 122] on button "< Back to public search results" at bounding box center [391, 117] width 212 height 37
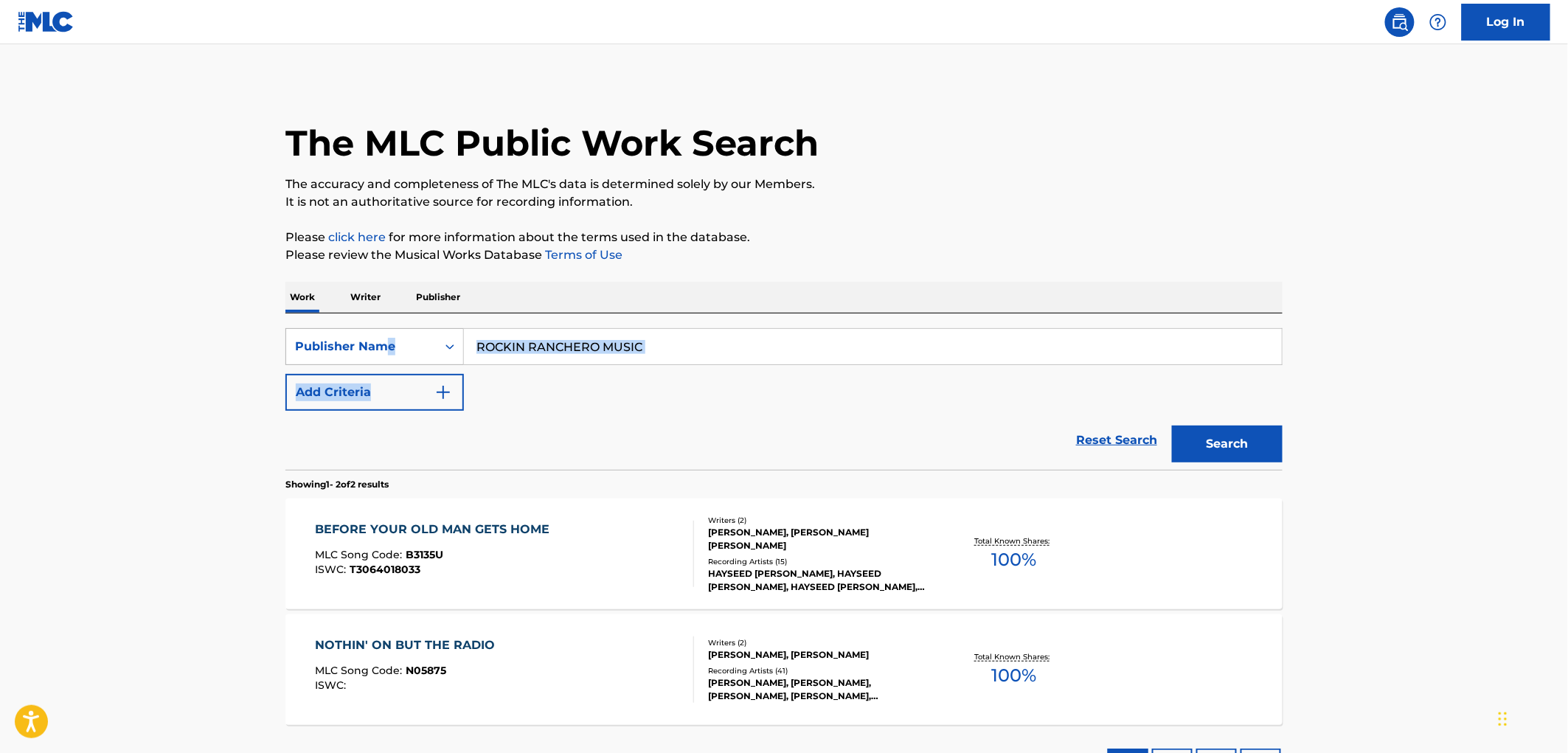
drag, startPoint x: 706, startPoint y: 369, endPoint x: 458, endPoint y: 344, distance: 249.3
click at [385, 334] on div "SearchWithCriteria81f87717-d214-4b80-a045-013aa95d8fd9 Publisher Name ROCKIN RA…" at bounding box center [784, 369] width 997 height 83
click at [533, 387] on div "SearchWithCriteria81f87717-d214-4b80-a045-013aa95d8fd9 Publisher Name ROCKIN RA…" at bounding box center [784, 369] width 997 height 83
drag, startPoint x: 478, startPoint y: 348, endPoint x: 748, endPoint y: 365, distance: 270.5
click at [748, 365] on div "ROCKIN RANCHERO MUSIC rockin ' ranchero music" at bounding box center [872, 346] width 818 height 35
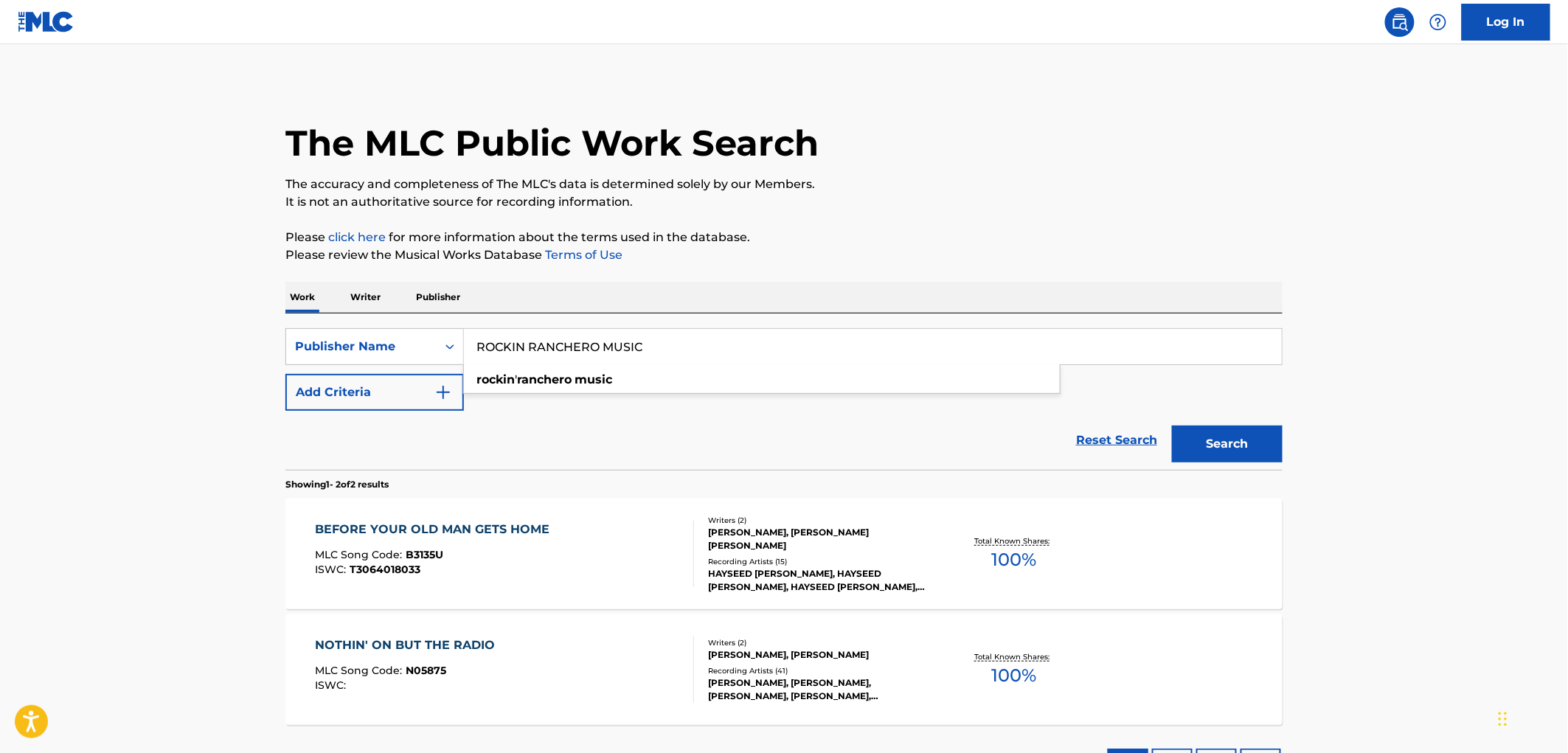
paste input "[PERSON_NAME]"
type input "[PERSON_NAME] MUSIC"
click at [853, 247] on p "Please review the Musical Works Database Terms of Use" at bounding box center [784, 255] width 997 height 18
click at [1203, 429] on button "Search" at bounding box center [1227, 444] width 110 height 37
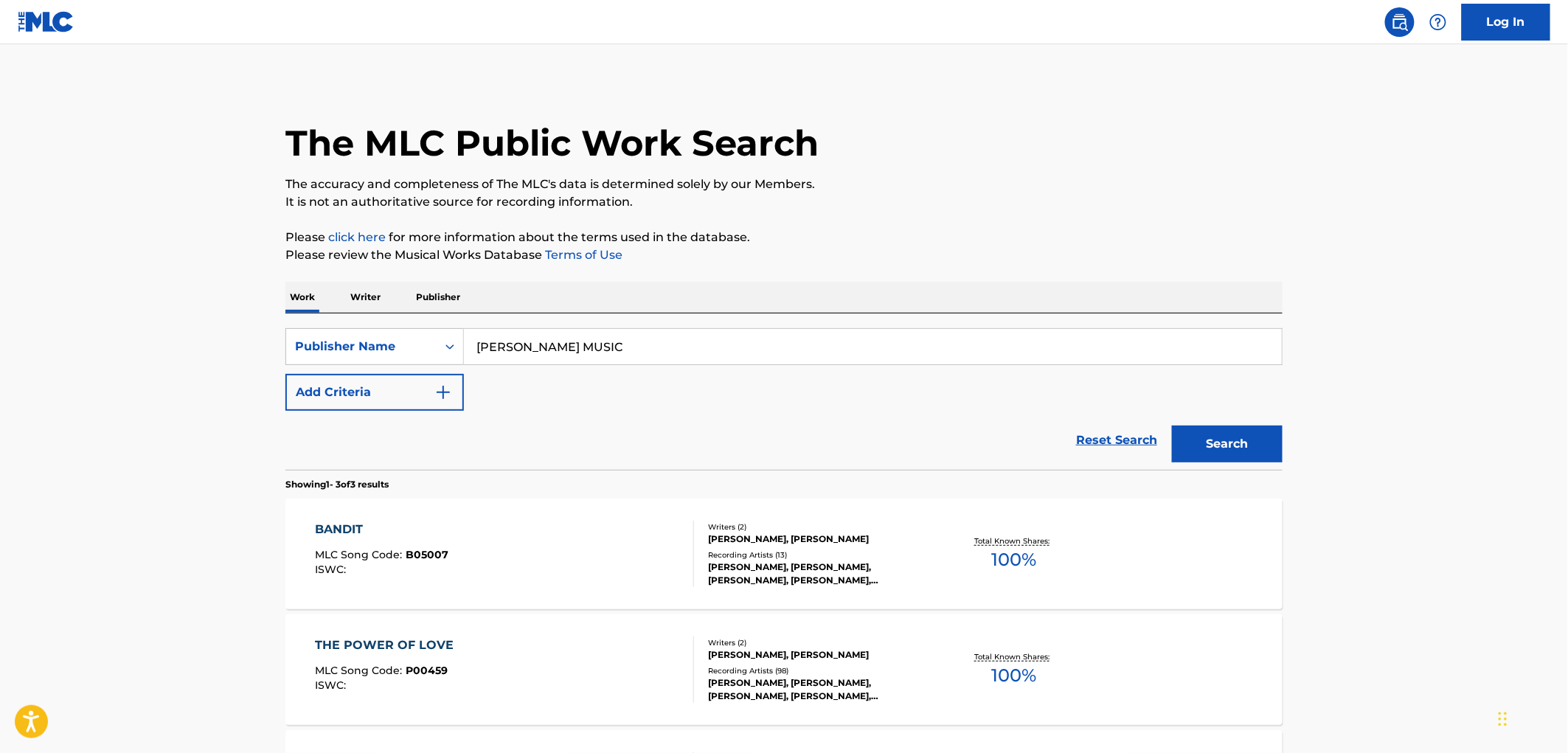
click at [428, 551] on span "B05007" at bounding box center [427, 554] width 43 height 13
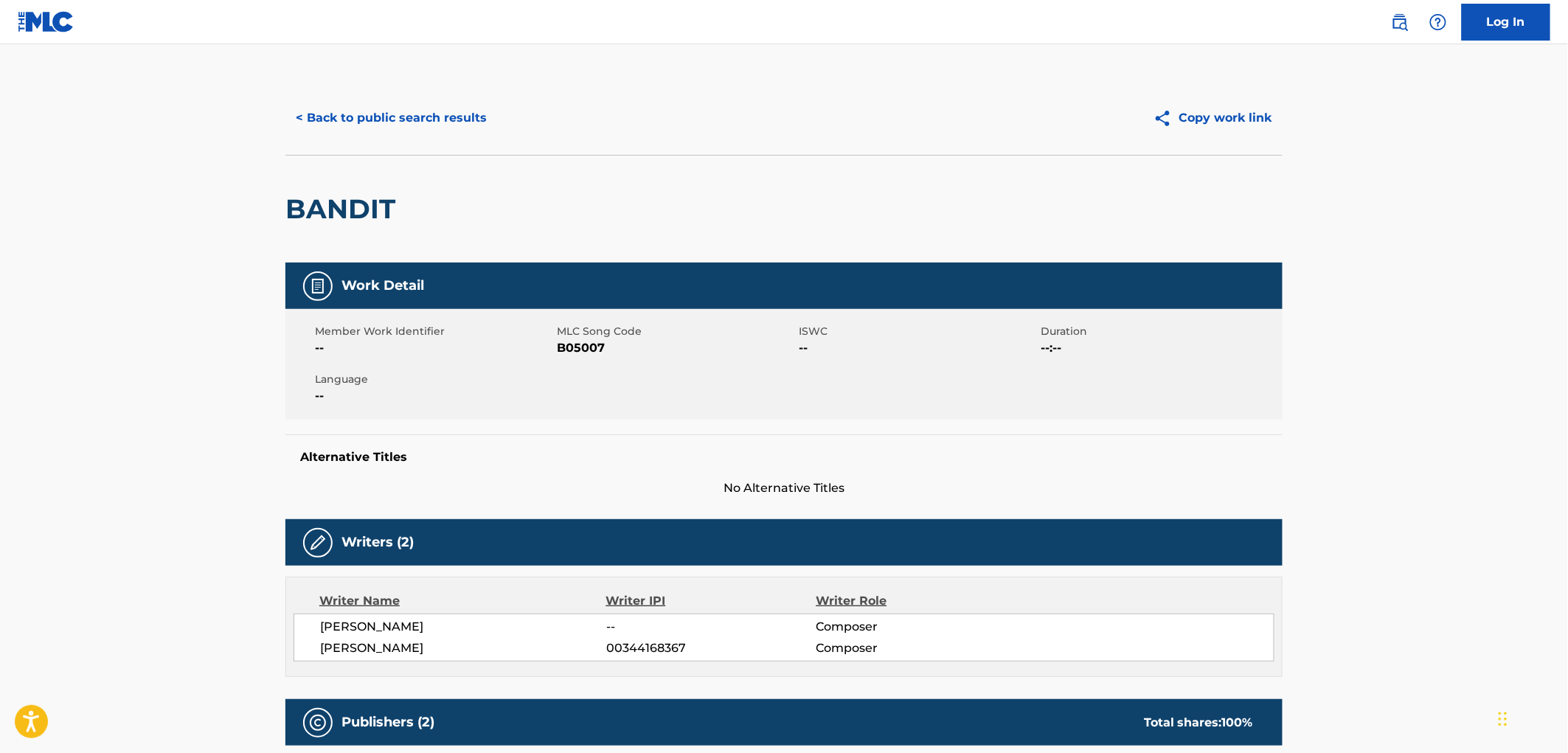
click at [387, 115] on button "< Back to public search results" at bounding box center [391, 117] width 212 height 37
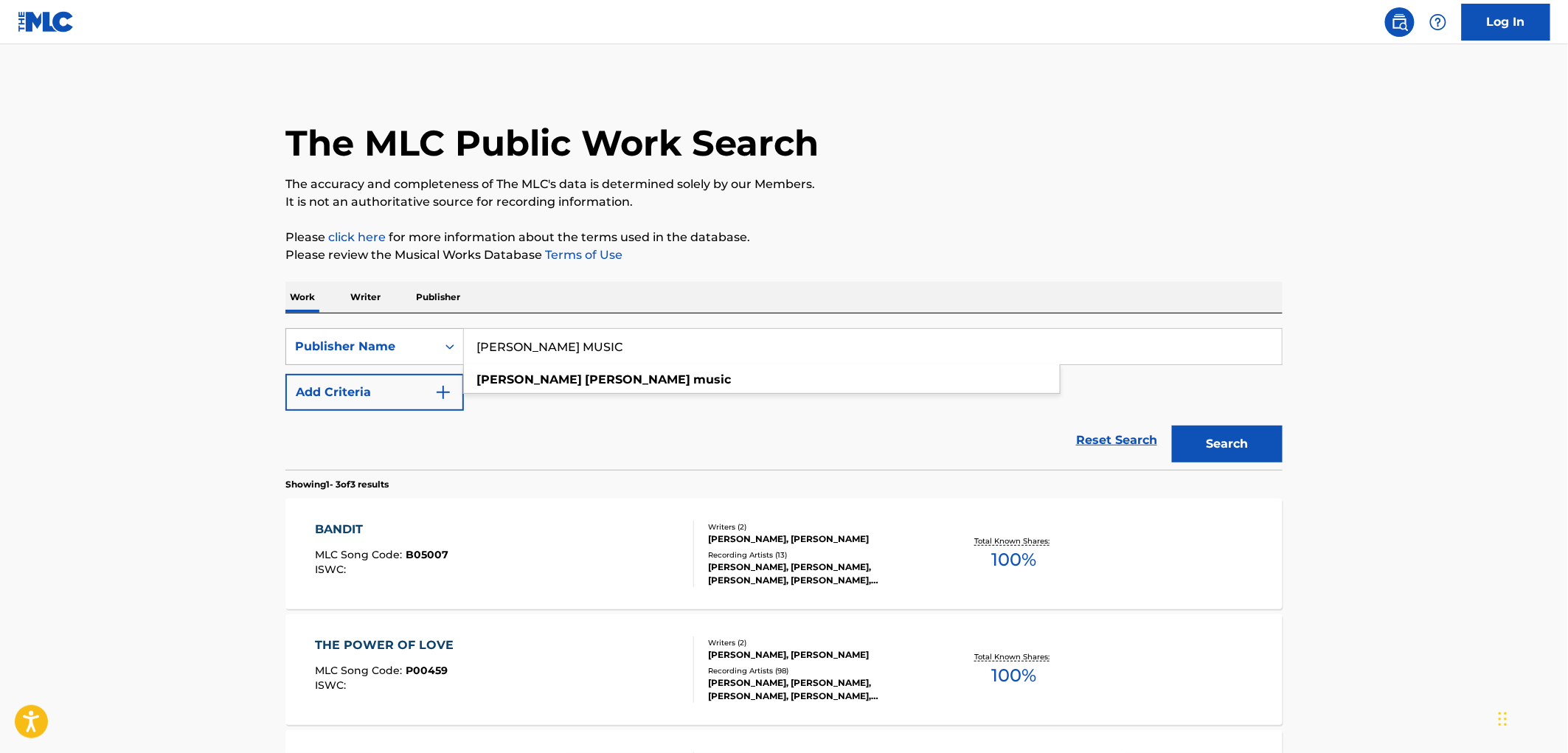
drag, startPoint x: 620, startPoint y: 343, endPoint x: 401, endPoint y: 341, distance: 219.0
click at [401, 341] on div "SearchWithCriteria81f87717-d214-4b80-a045-013aa95d8fd9 Publisher Name [PERSON_N…" at bounding box center [784, 346] width 997 height 37
paste input "YU GOTTA"
type input "YU GOTTA MUSIC"
click at [1250, 446] on button "Search" at bounding box center [1227, 444] width 110 height 37
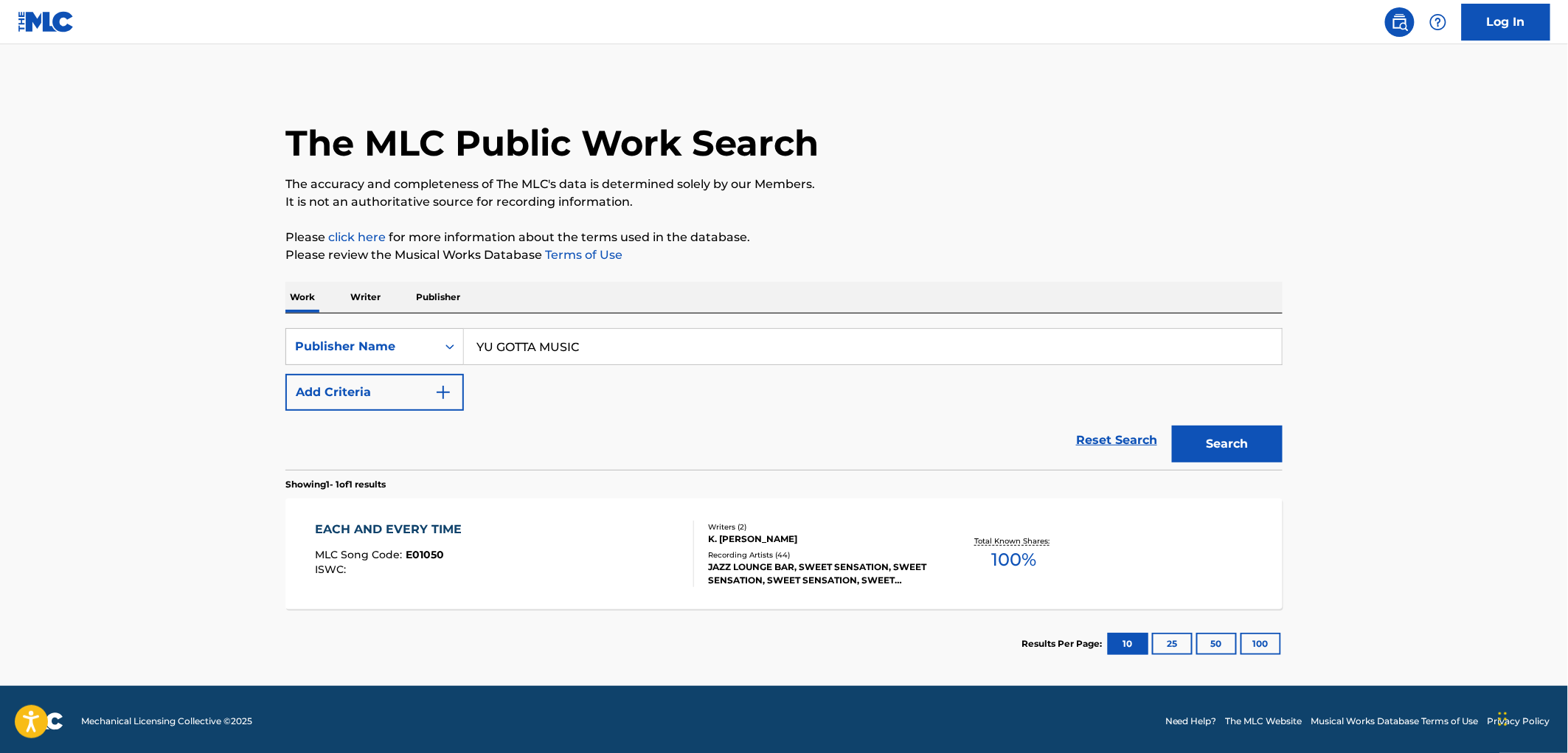
click at [450, 557] on div "MLC Song Code : E01050" at bounding box center [392, 557] width 154 height 15
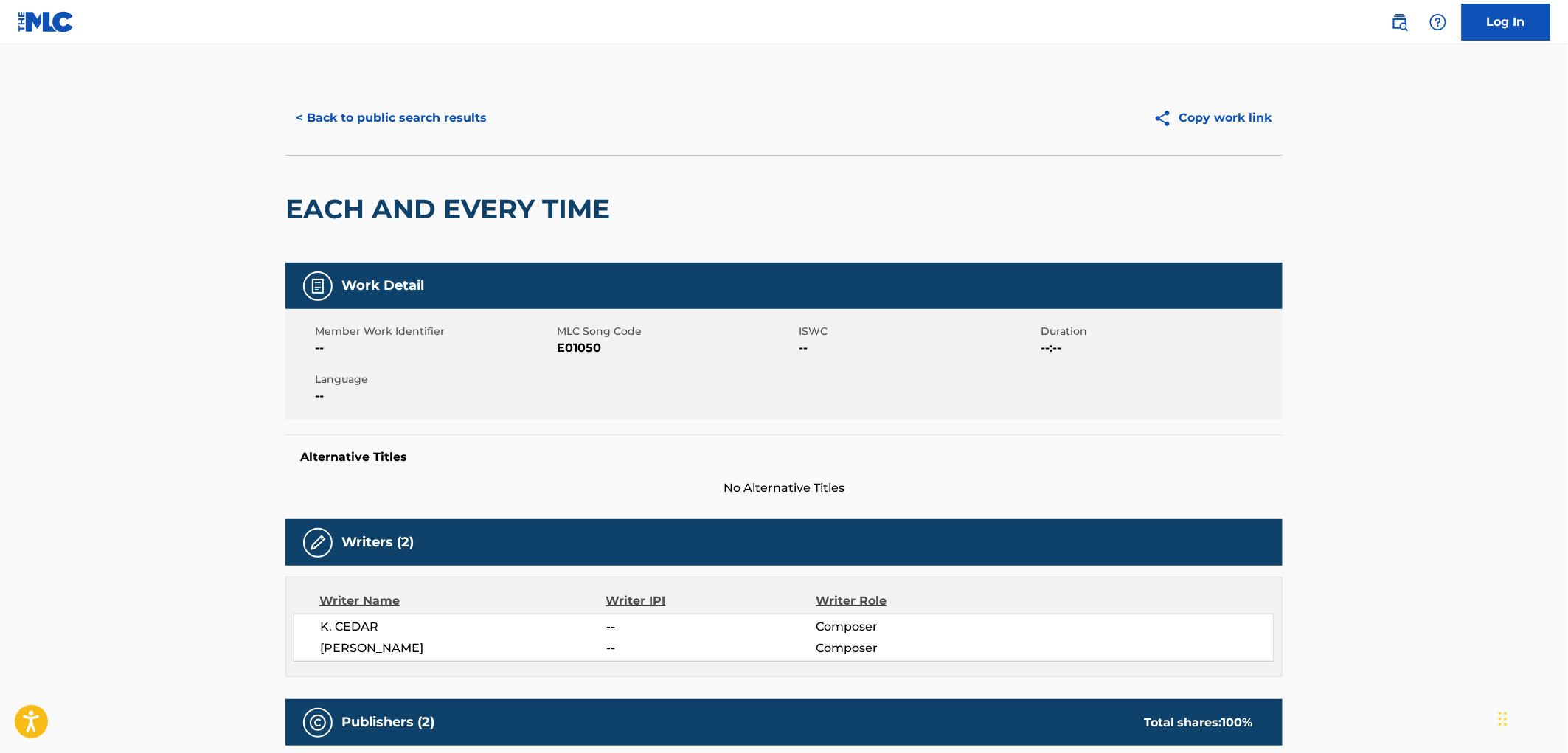
click at [446, 125] on button "< Back to public search results" at bounding box center [391, 117] width 212 height 37
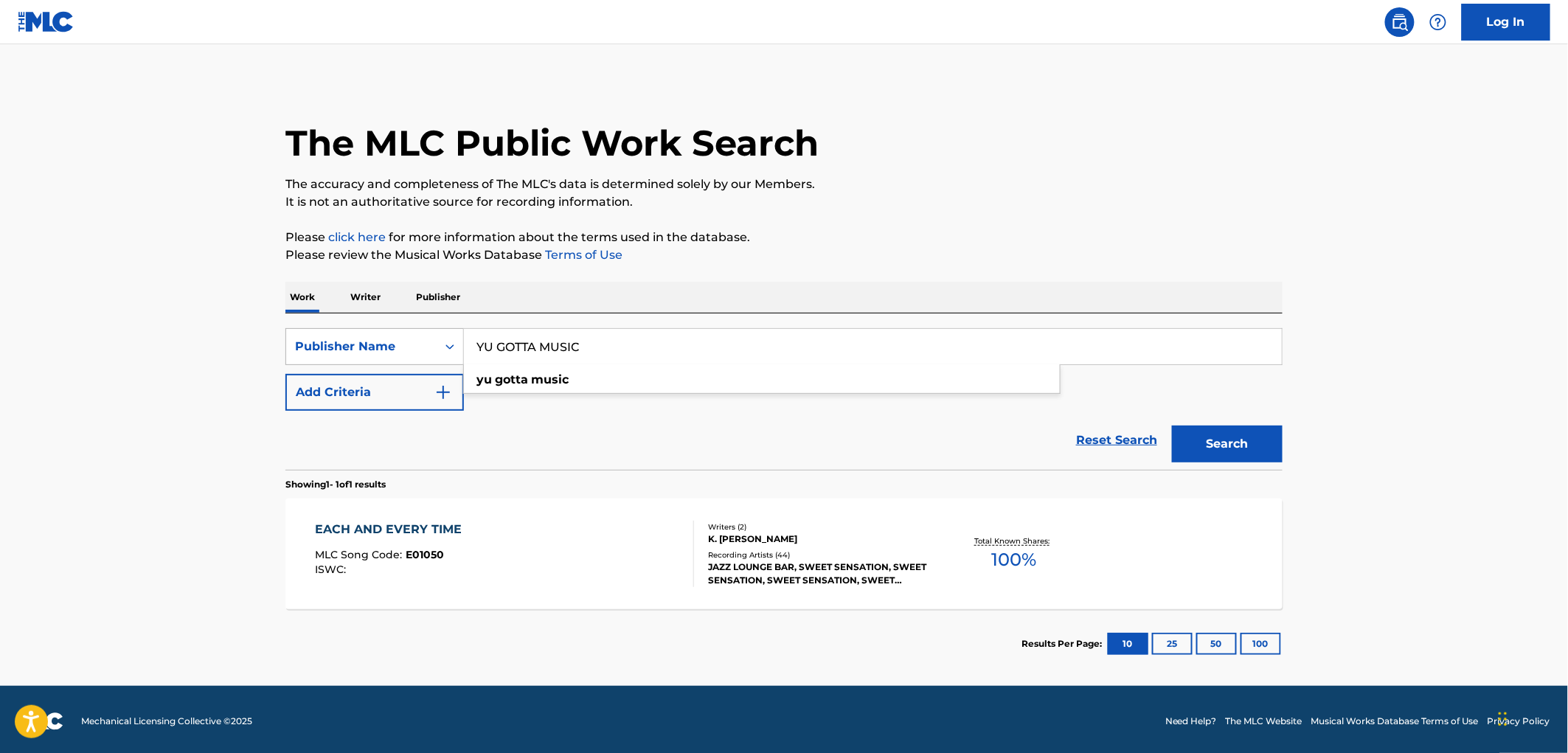
drag, startPoint x: 595, startPoint y: 342, endPoint x: 546, endPoint y: 340, distance: 49.0
click at [405, 352] on div "SearchWithCriteria81f87717-d214-4b80-a045-013aa95d8fd9 Publisher Name YU GOTTA …" at bounding box center [784, 346] width 997 height 37
paste input "MUSIC BY APPOINTMENT, IN"
drag, startPoint x: 629, startPoint y: 343, endPoint x: 2152, endPoint y: 336, distance: 1523.0
click at [1567, 336] on html "Accessibility Screen-Reader Guide, Feedback, and Issue Reporting | New window L…" at bounding box center [784, 376] width 1568 height 753
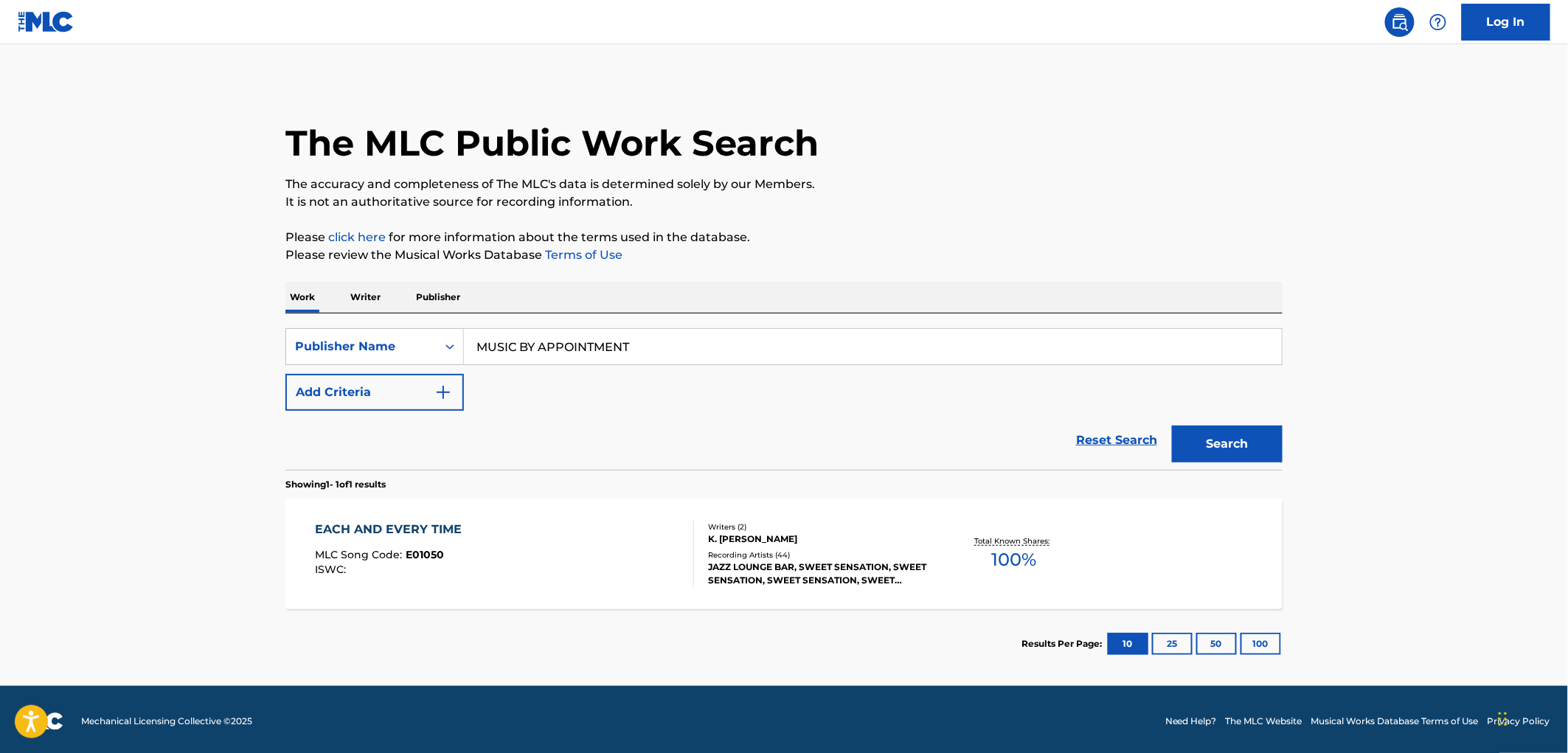
type input "MUSIC BY APPOINTMENT"
click at [1172, 426] on button "Search" at bounding box center [1227, 444] width 110 height 37
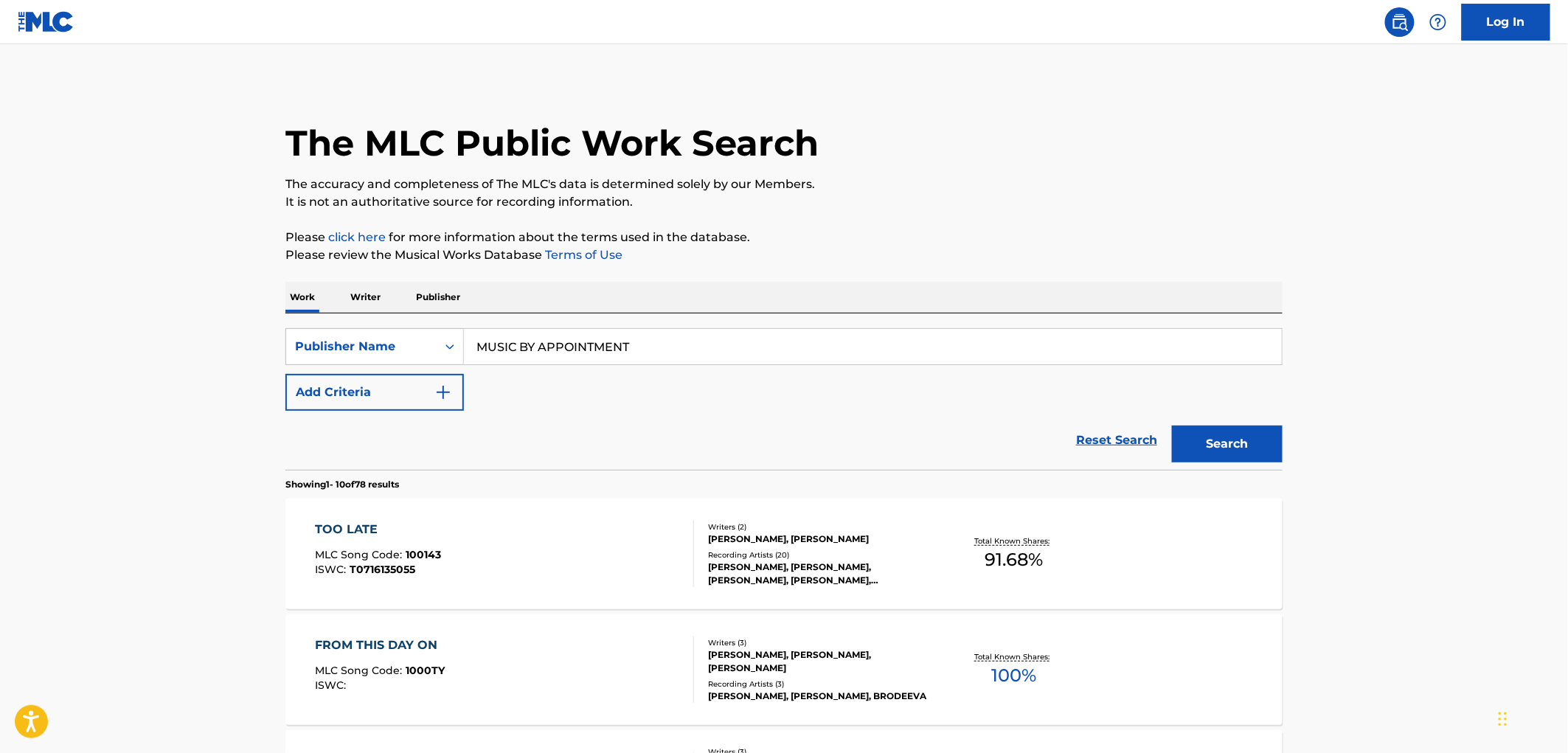
click at [1247, 452] on button "Search" at bounding box center [1227, 444] width 110 height 37
click at [430, 558] on span "100143" at bounding box center [423, 554] width 35 height 13
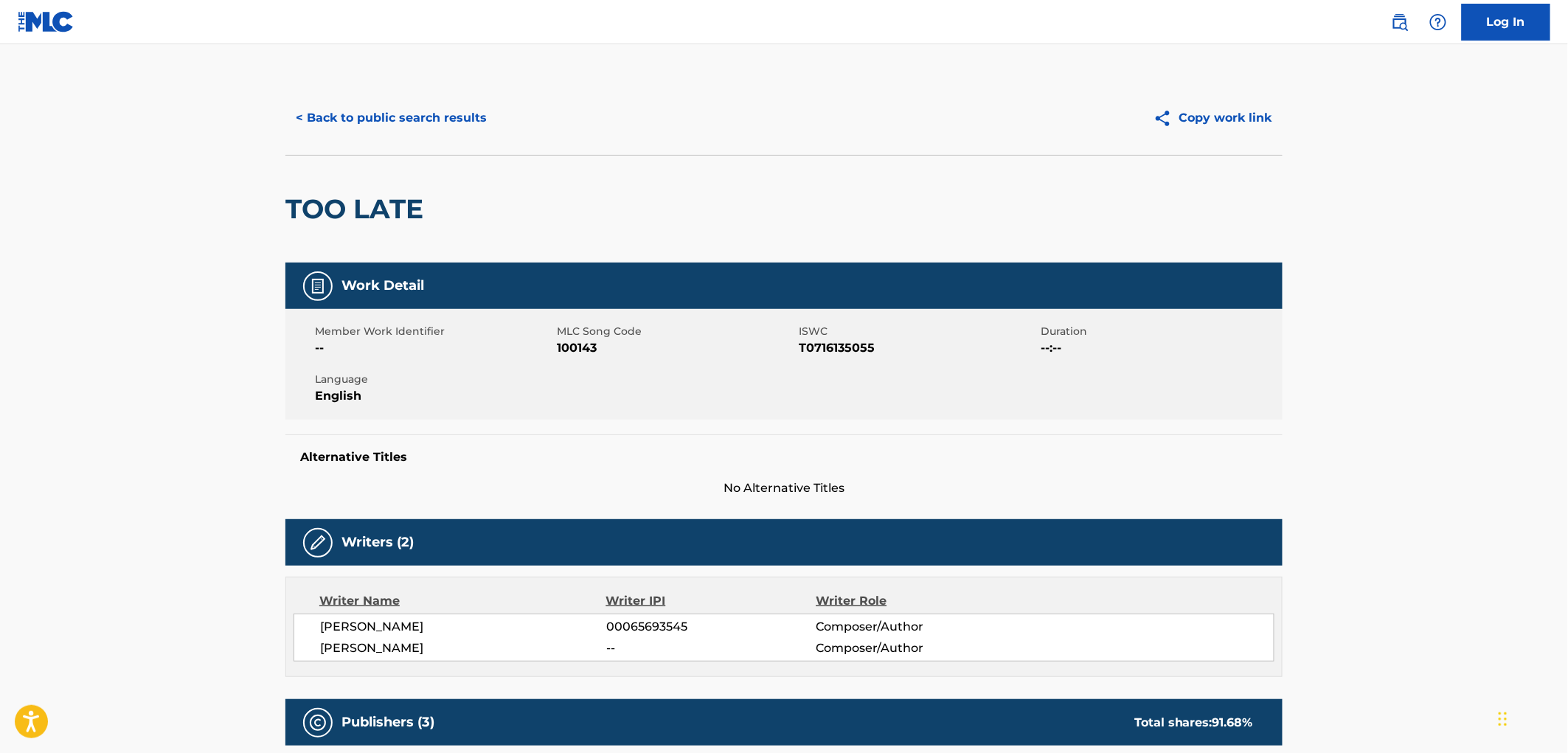
click at [398, 130] on button "< Back to public search results" at bounding box center [391, 117] width 212 height 37
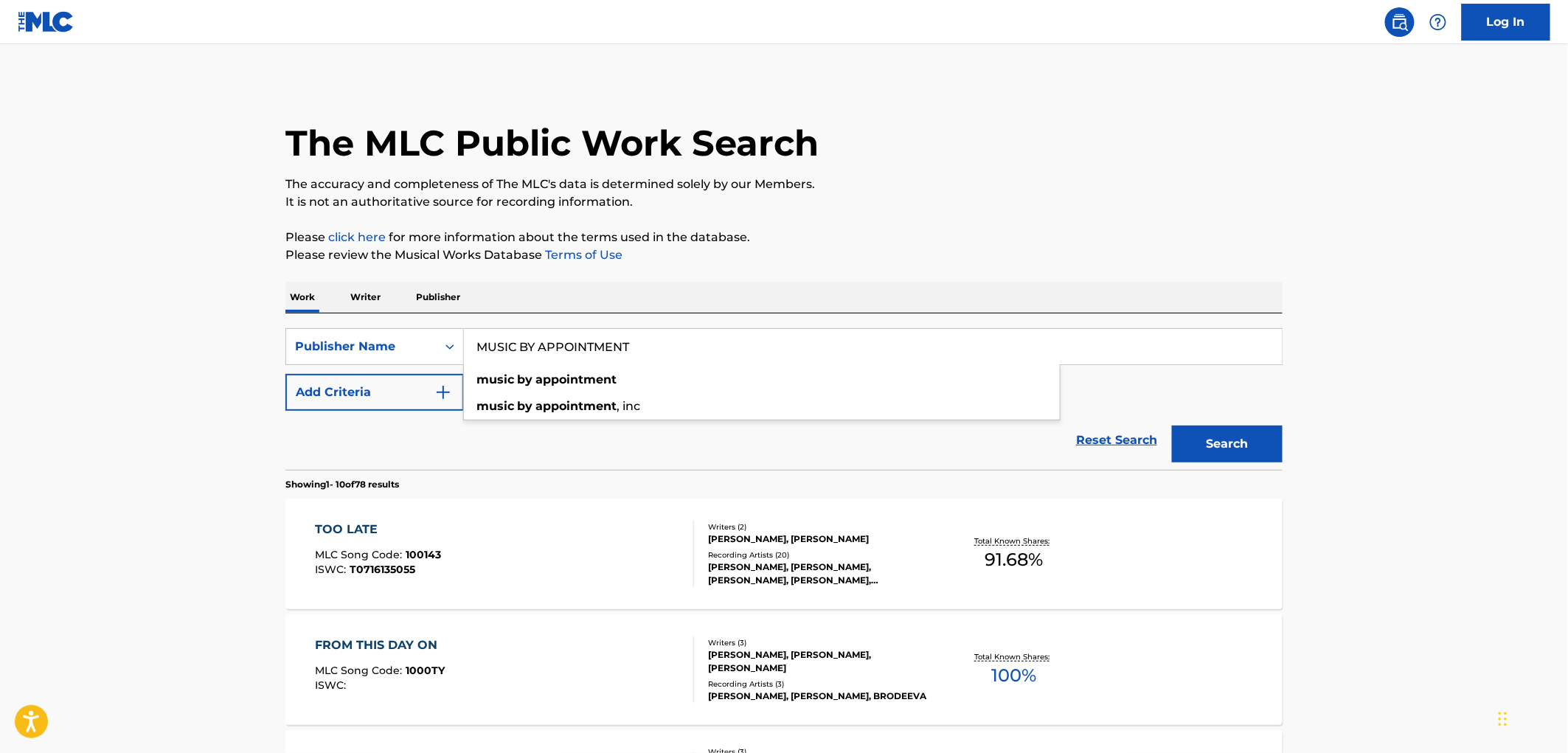
drag, startPoint x: 622, startPoint y: 345, endPoint x: 563, endPoint y: 350, distance: 59.2
click at [469, 351] on input "MUSIC BY APPOINTMENT" at bounding box center [872, 346] width 818 height 35
paste input "HIGHWAY FIFTEEN DAYDREAMS"
type input "HIGHWAY FIFTEEN DAYDREAMS"
click at [1215, 437] on button "Search" at bounding box center [1227, 444] width 110 height 37
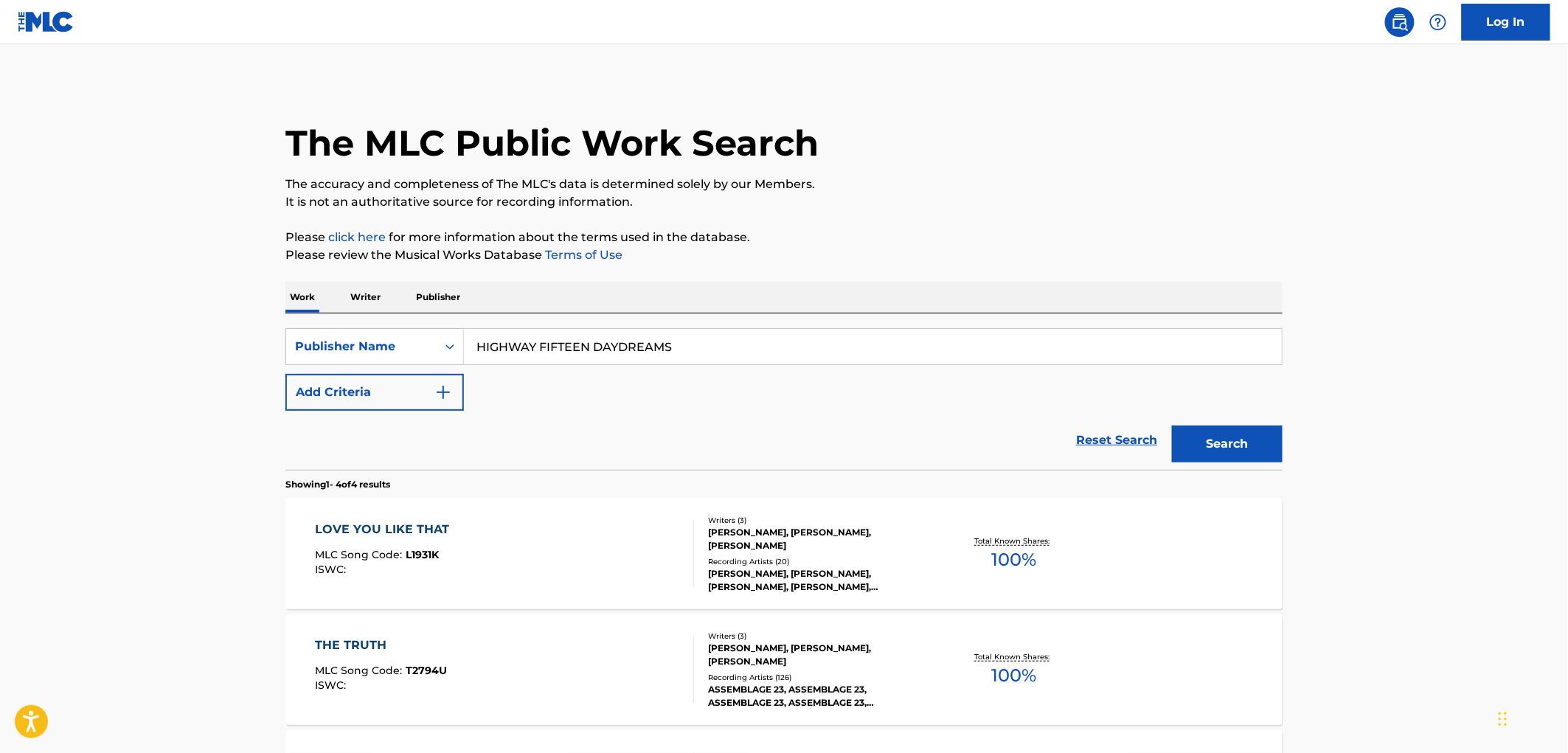
click at [416, 543] on div "LOVE YOU LIKE THAT MLC Song Code : L1931K ISWC :" at bounding box center [386, 554] width 142 height 67
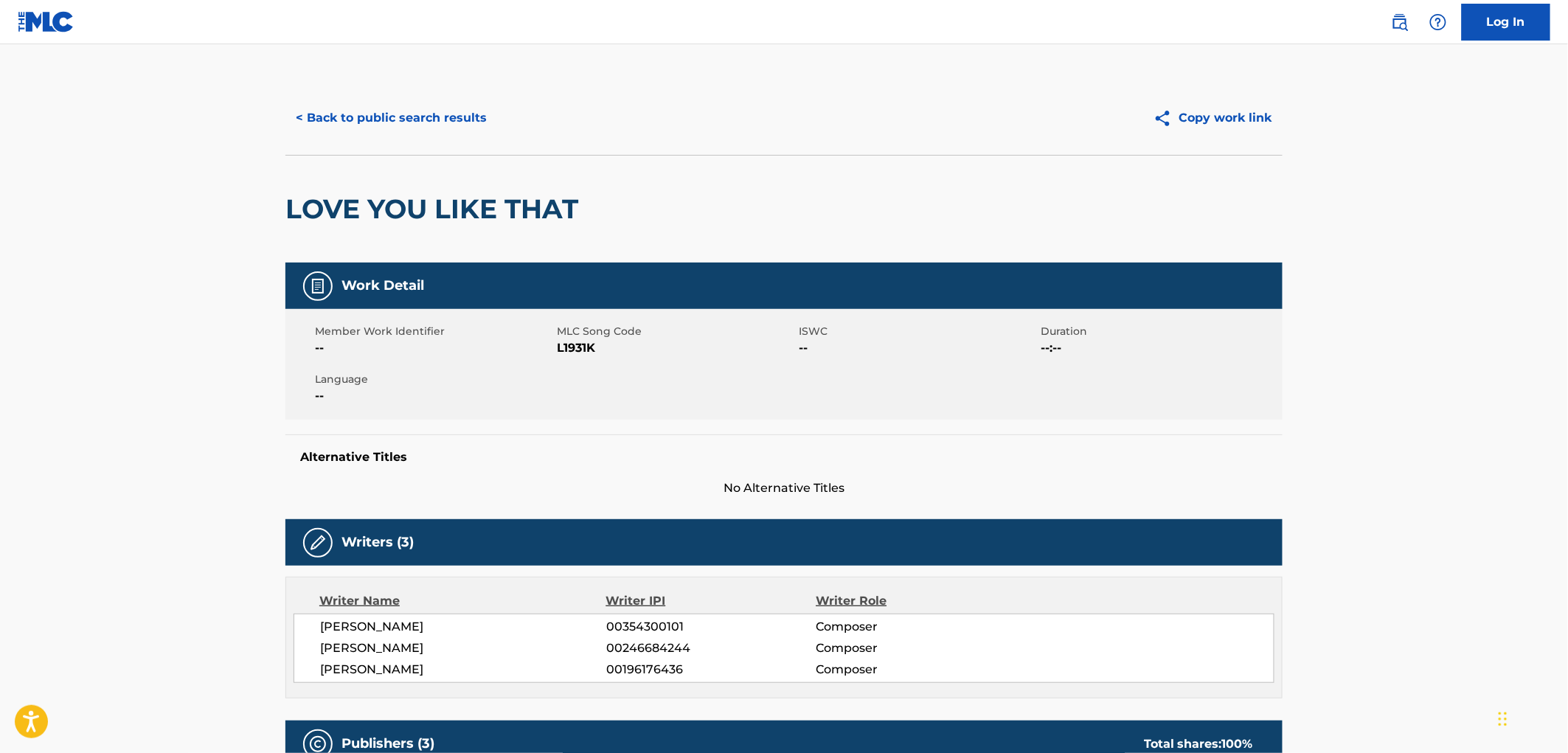
click at [371, 129] on button "< Back to public search results" at bounding box center [391, 117] width 212 height 37
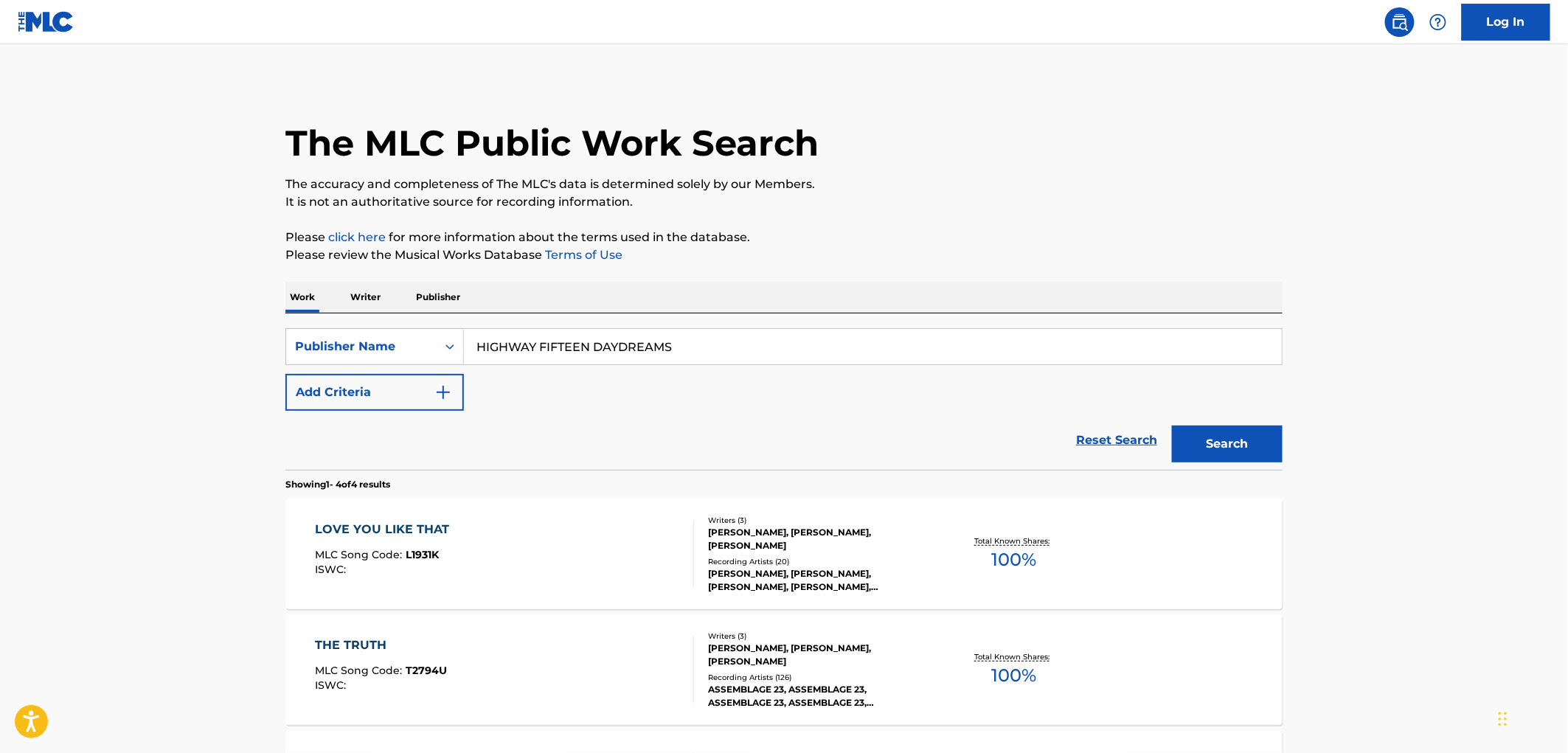
drag, startPoint x: 477, startPoint y: 345, endPoint x: 732, endPoint y: 333, distance: 255.3
click at [732, 333] on input "HIGHWAY FIFTEEN DAYDREAMS" at bounding box center [872, 346] width 818 height 35
paste input "ERVENSON PUB. CO."
drag, startPoint x: 575, startPoint y: 348, endPoint x: 652, endPoint y: 355, distance: 77.3
click at [652, 355] on input "ERVENSON PUB. CO." at bounding box center [872, 346] width 818 height 35
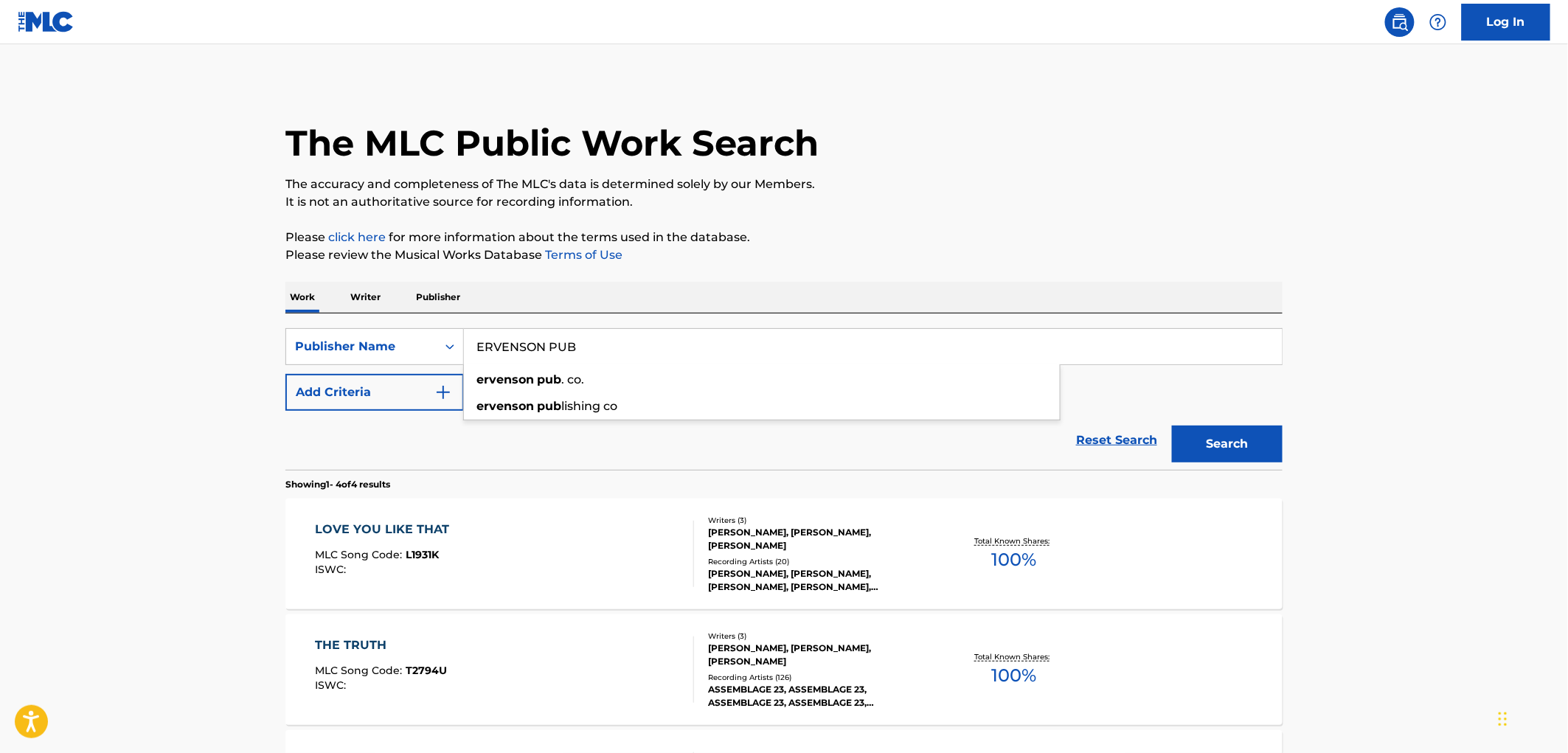
type input "ERVENSON PUB"
click at [1172, 426] on button "Search" at bounding box center [1227, 444] width 110 height 37
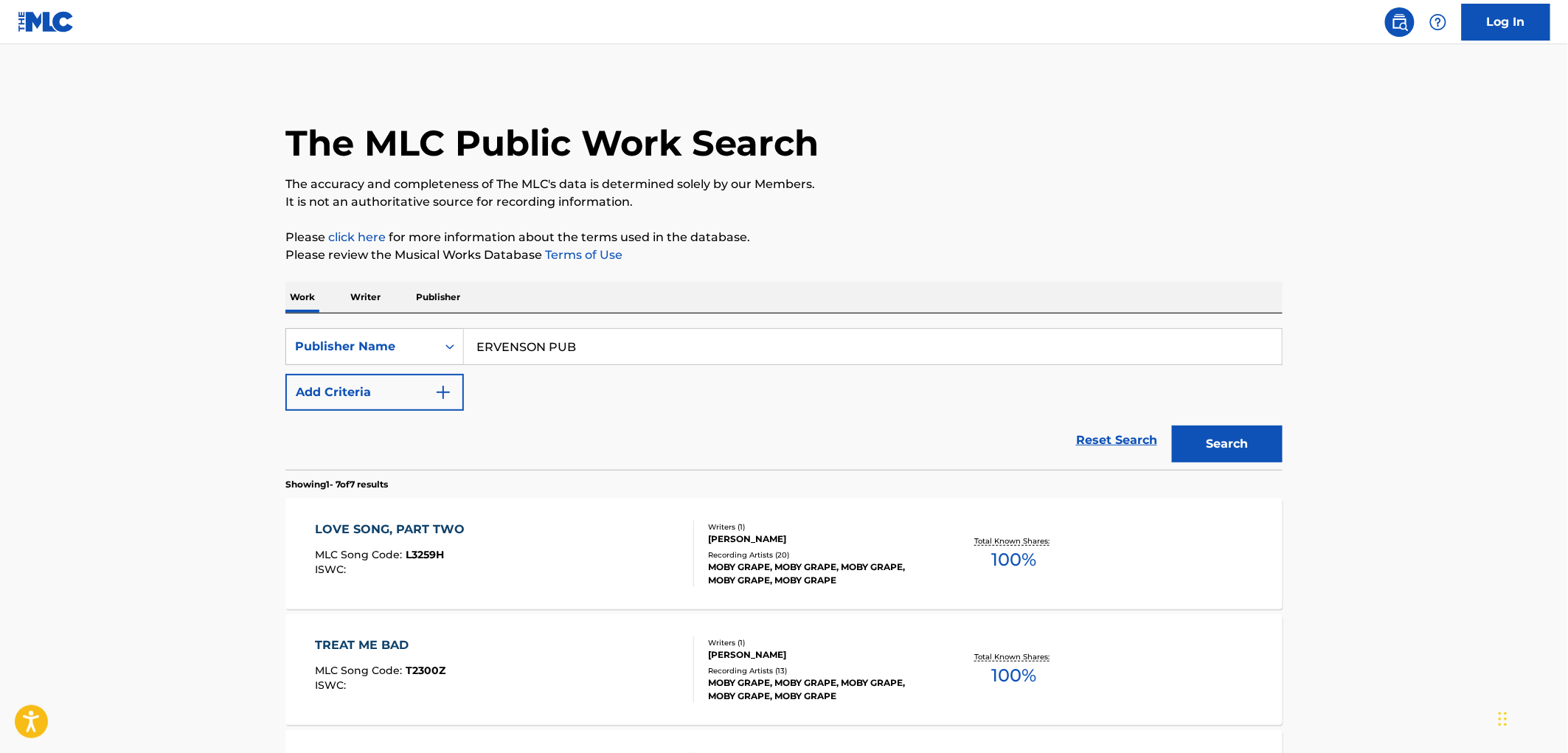
click at [599, 351] on input "ERVENSON PUB" at bounding box center [872, 346] width 818 height 35
click at [423, 553] on span "L3259H" at bounding box center [425, 554] width 38 height 13
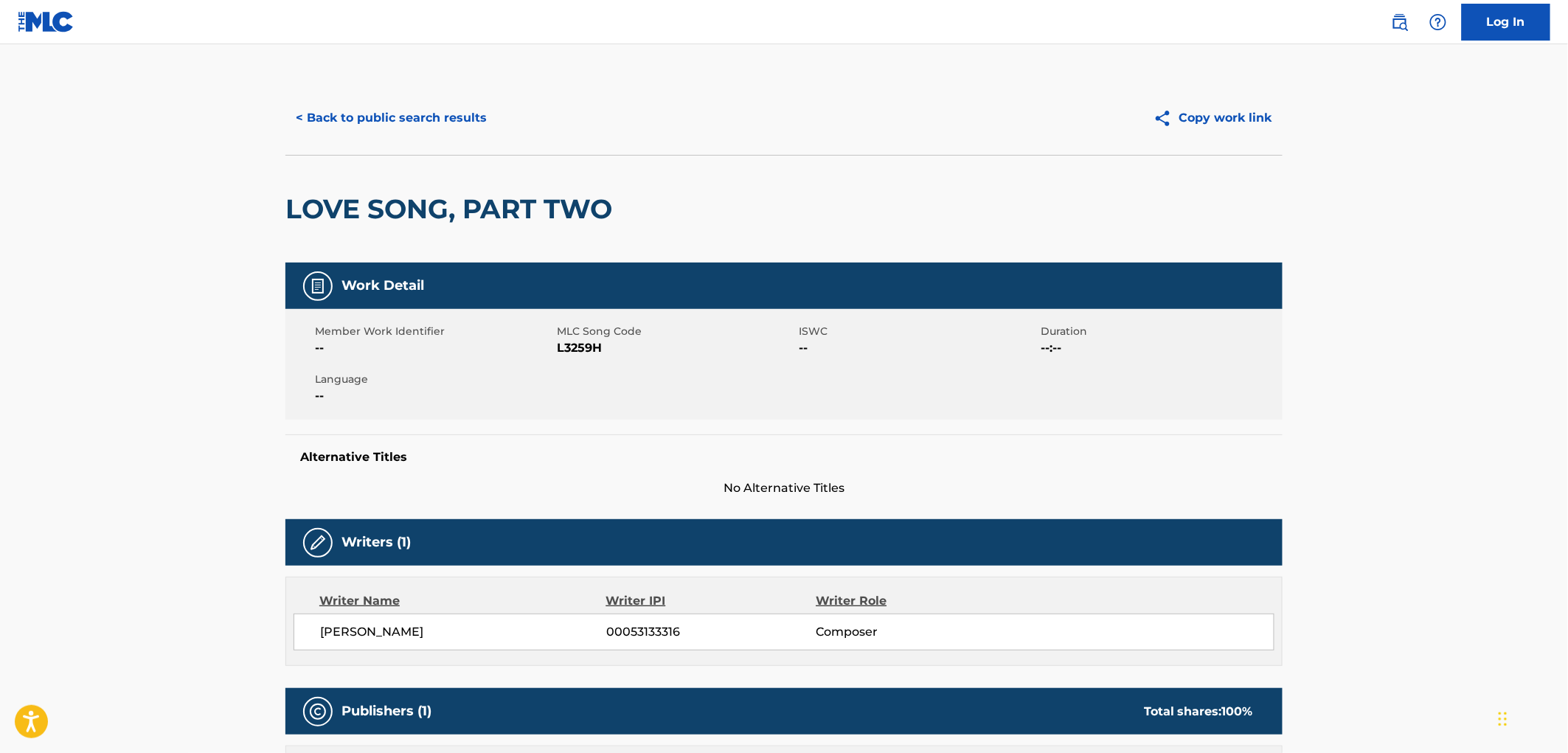
click at [372, 116] on button "< Back to public search results" at bounding box center [391, 117] width 212 height 37
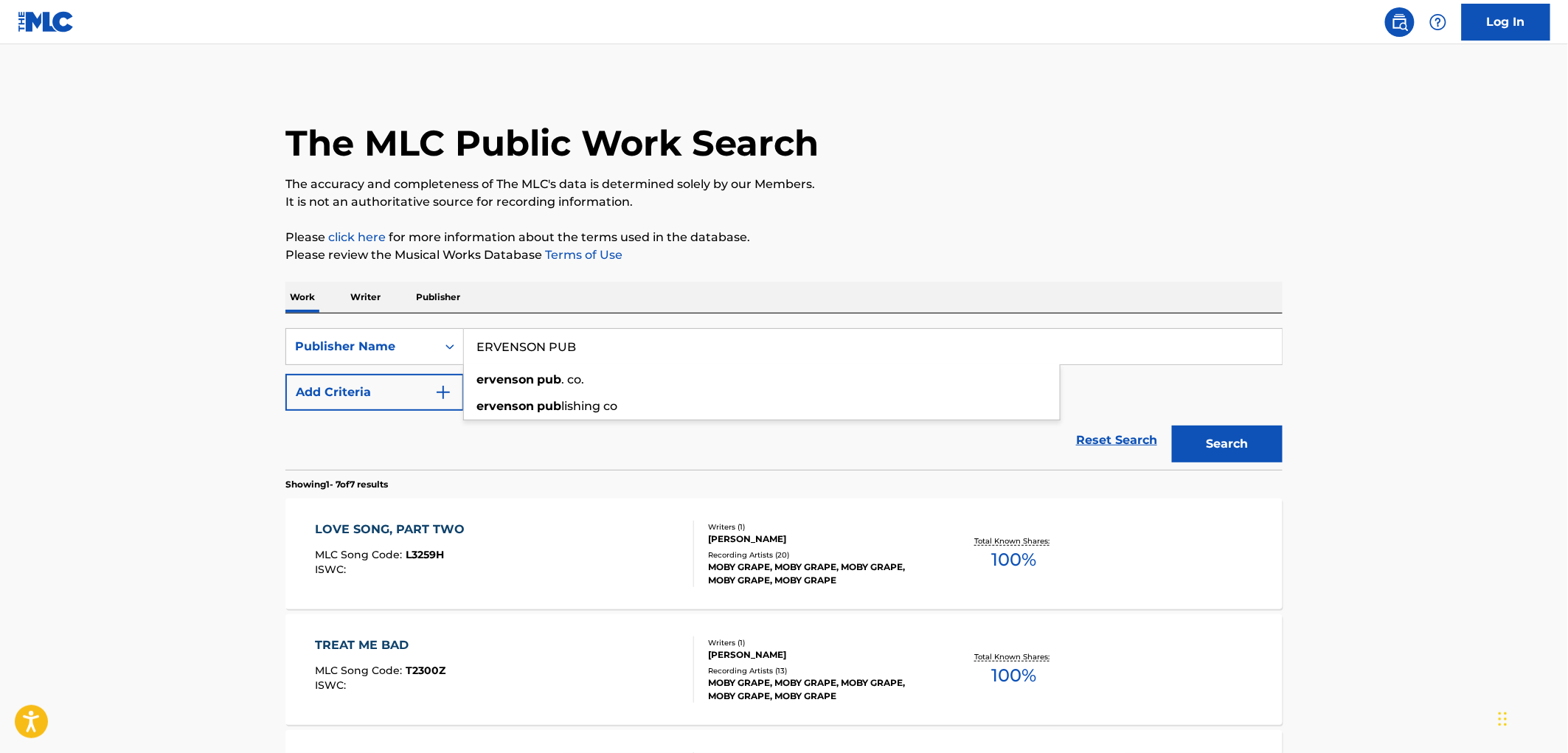
drag, startPoint x: 475, startPoint y: 340, endPoint x: 660, endPoint y: 358, distance: 185.9
click at [660, 358] on input "ERVENSON PUB" at bounding box center [872, 346] width 818 height 35
paste input "SONG BOX MUSIC, INC."
drag, startPoint x: 583, startPoint y: 348, endPoint x: 798, endPoint y: 367, distance: 215.8
click at [798, 367] on div "SearchWithCriteria81f87717-d214-4b80-a045-013aa95d8fd9 Publisher Name SONG BOX …" at bounding box center [784, 369] width 997 height 83
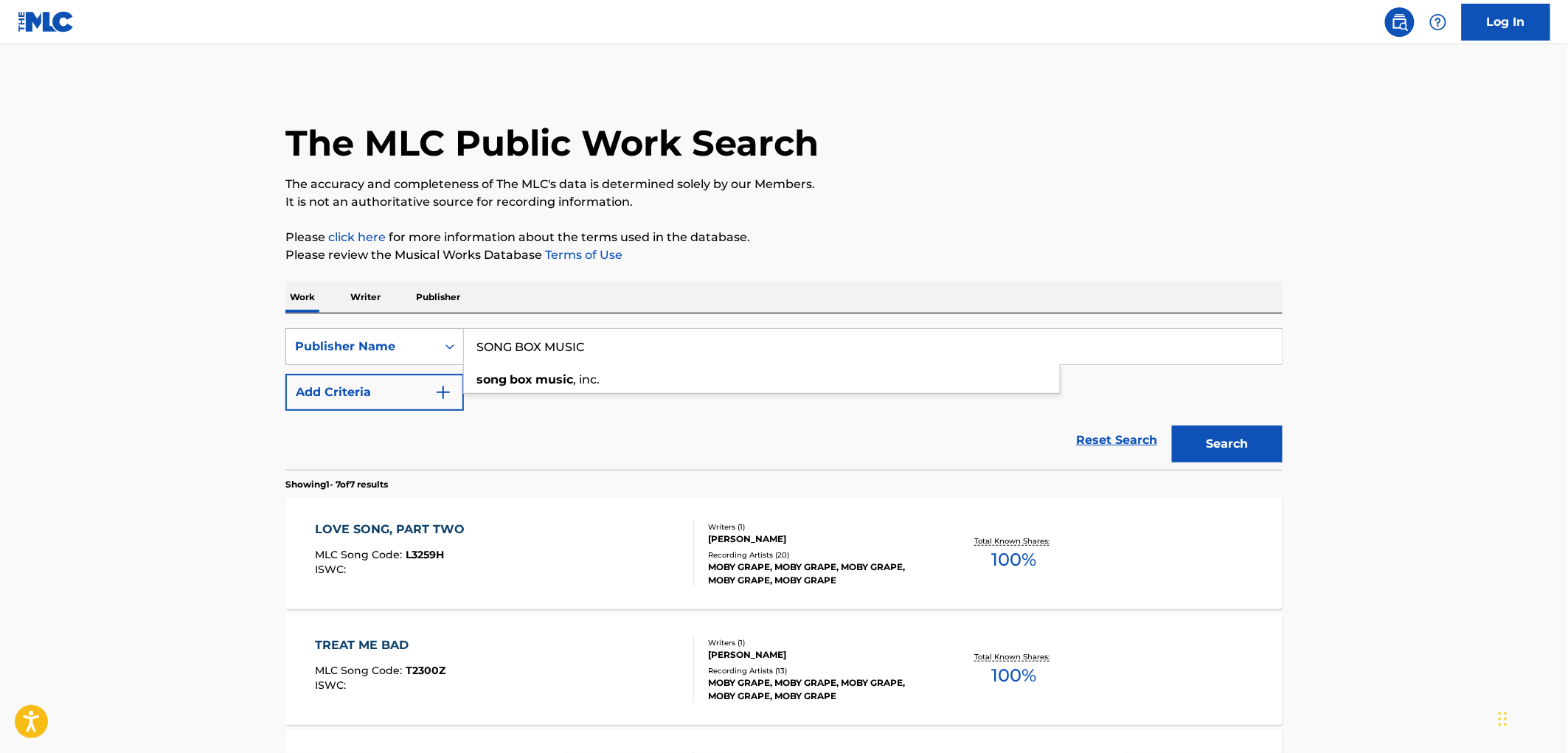
drag, startPoint x: 637, startPoint y: 344, endPoint x: 328, endPoint y: 344, distance: 309.0
click at [320, 340] on div "SearchWithCriteria81f87717-d214-4b80-a045-013aa95d8fd9 Publisher Name SONG BOX …" at bounding box center [784, 346] width 997 height 37
type input "SONG BOX MUSIC"
click at [1207, 443] on button "Search" at bounding box center [1227, 444] width 110 height 37
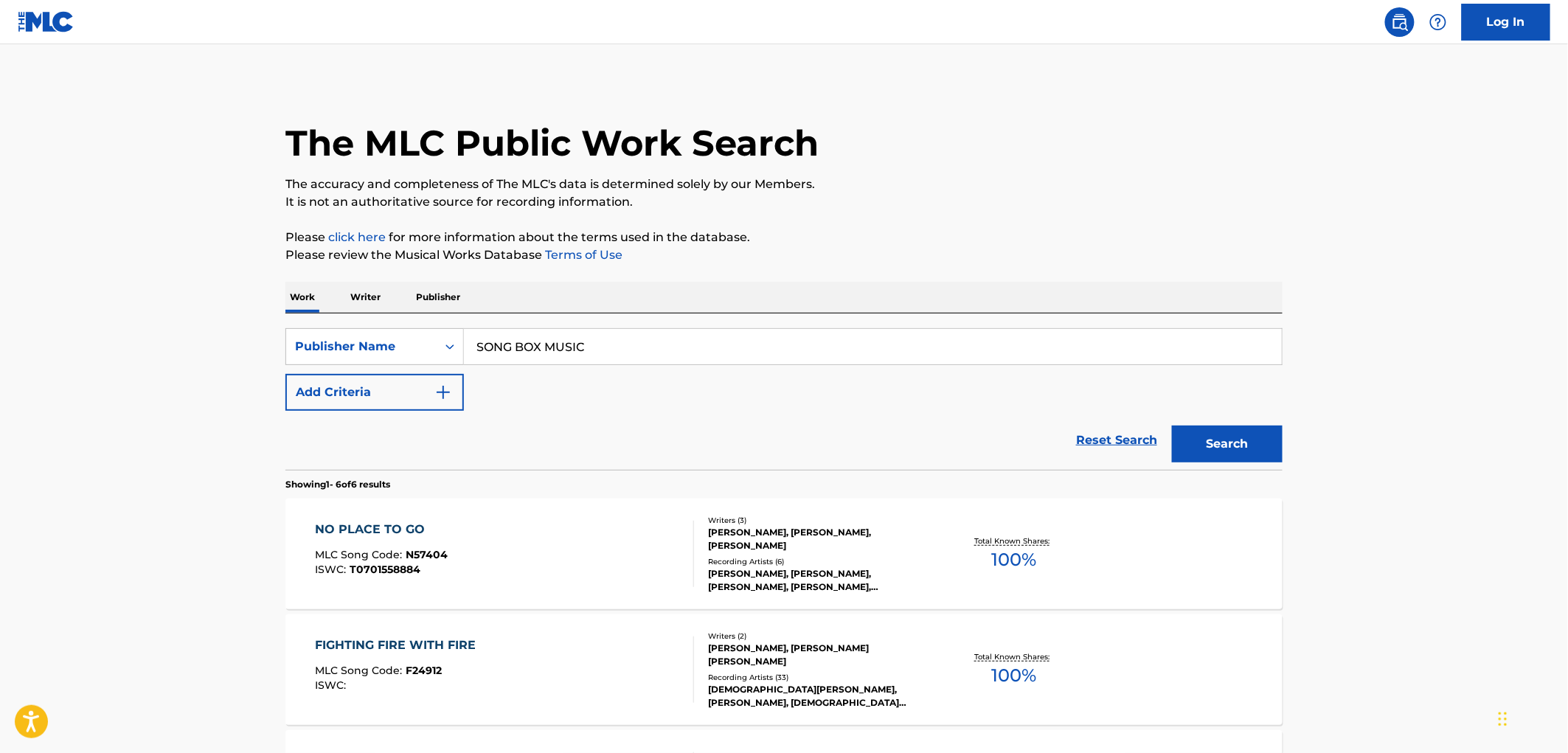
click at [426, 555] on span "N57404" at bounding box center [427, 554] width 42 height 13
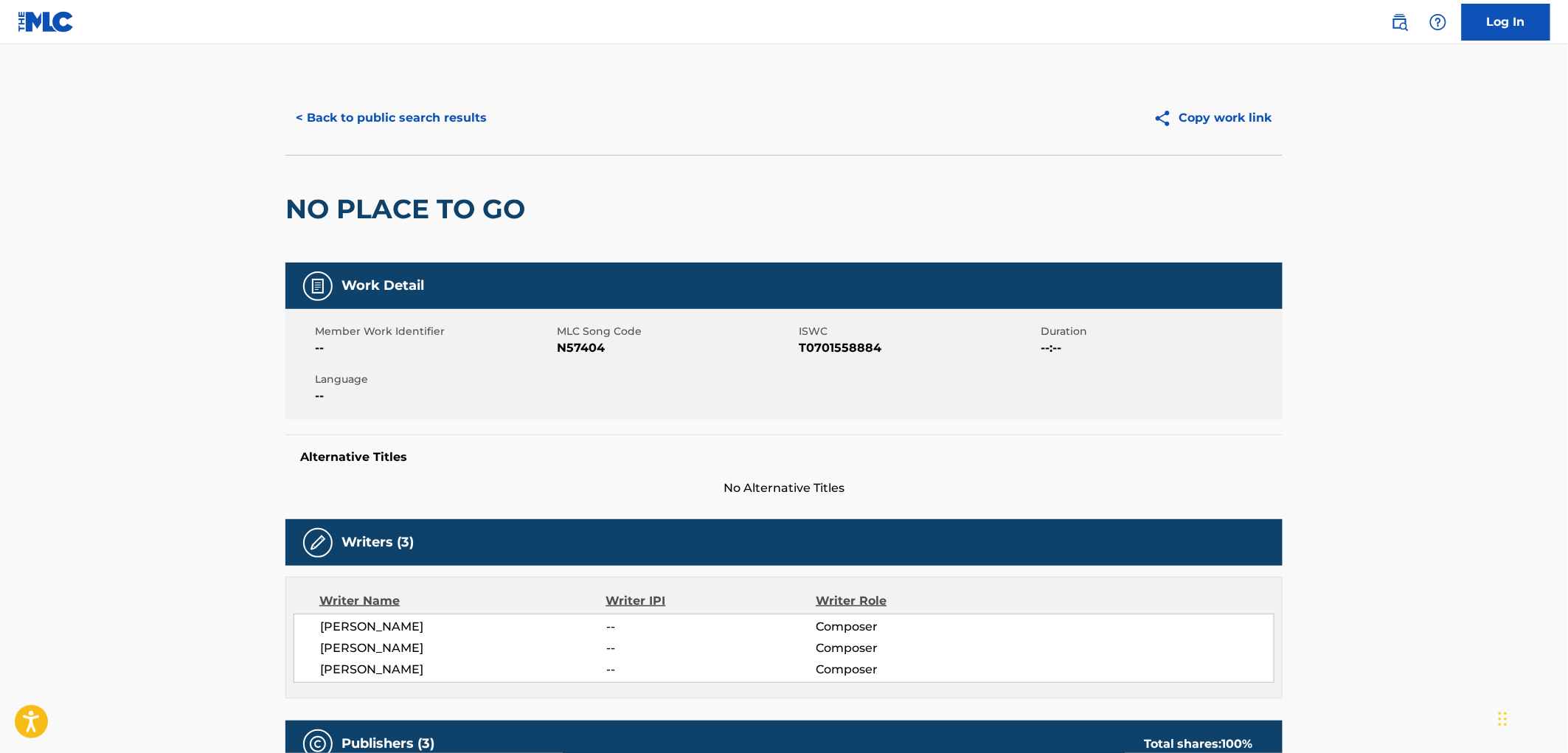
click at [424, 124] on button "< Back to public search results" at bounding box center [391, 117] width 212 height 37
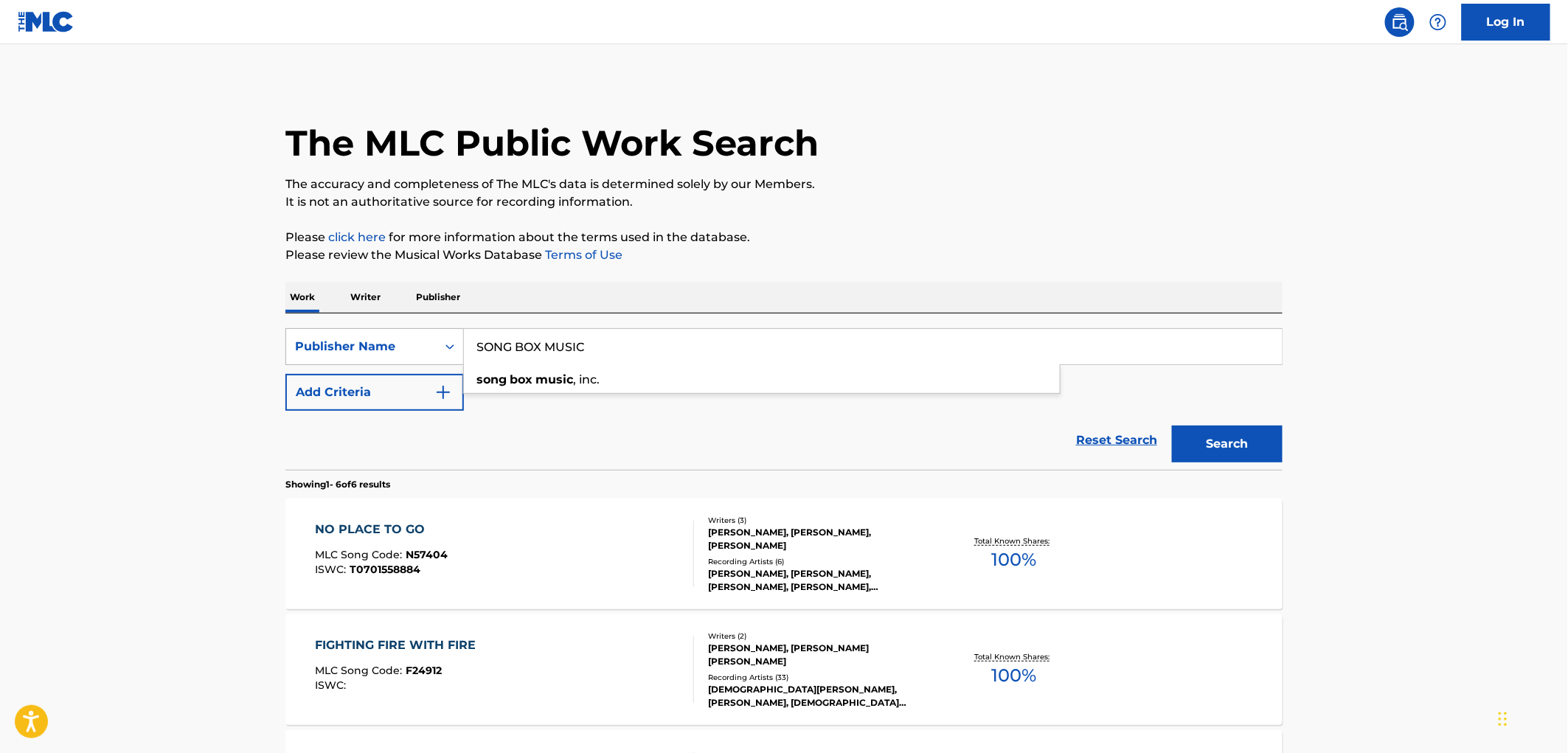
drag, startPoint x: 566, startPoint y: 344, endPoint x: 499, endPoint y: 349, distance: 67.2
click at [417, 338] on div "SearchWithCriteria81f87717-d214-4b80-a045-013aa95d8fd9 Publisher Name SONG BOX …" at bounding box center [784, 346] width 997 height 37
paste input "BMC"
type input "BMC MUSIC"
click at [1218, 447] on button "Search" at bounding box center [1227, 444] width 110 height 37
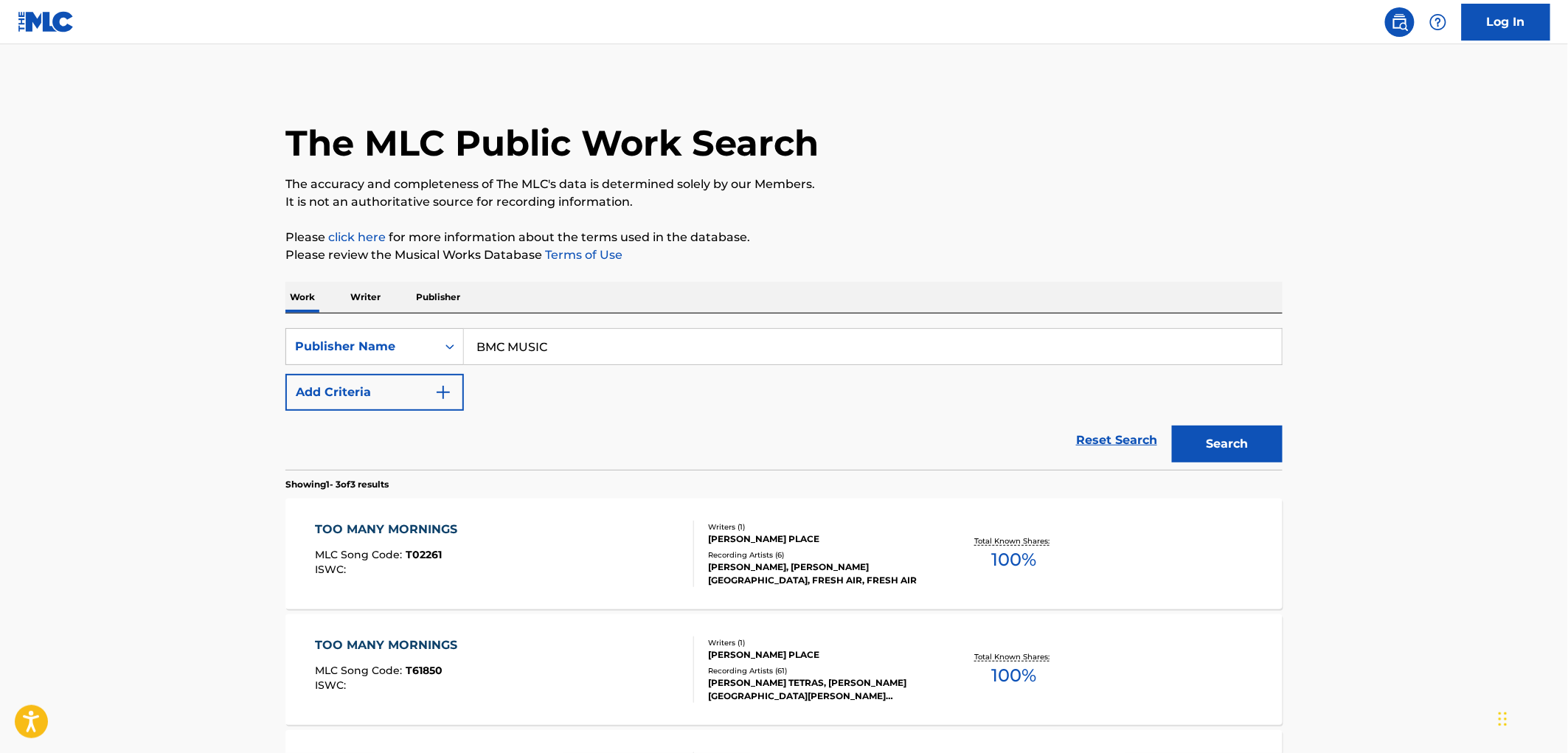
click at [423, 564] on div "ISWC :" at bounding box center [390, 570] width 149 height 11
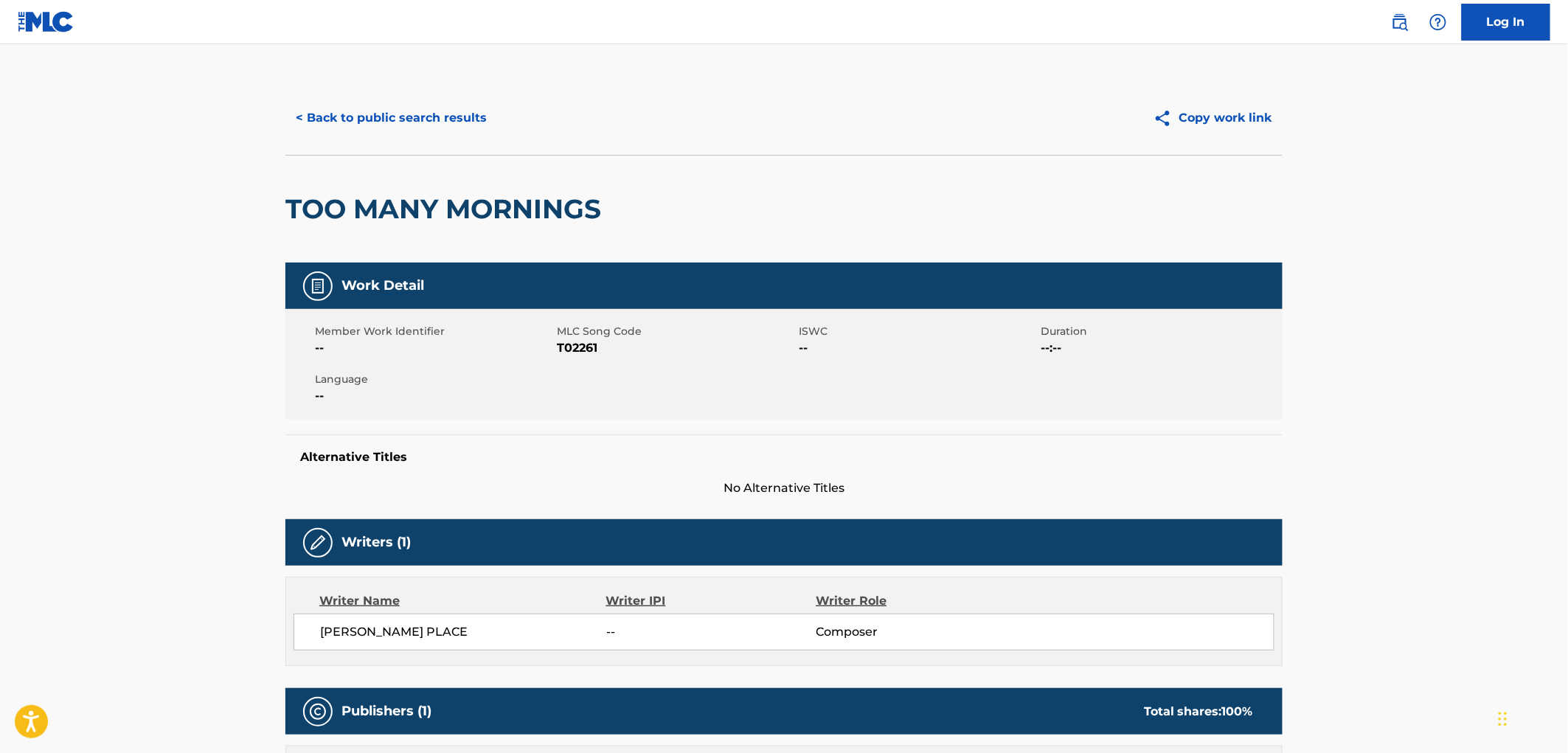
click at [433, 122] on button "< Back to public search results" at bounding box center [391, 117] width 212 height 37
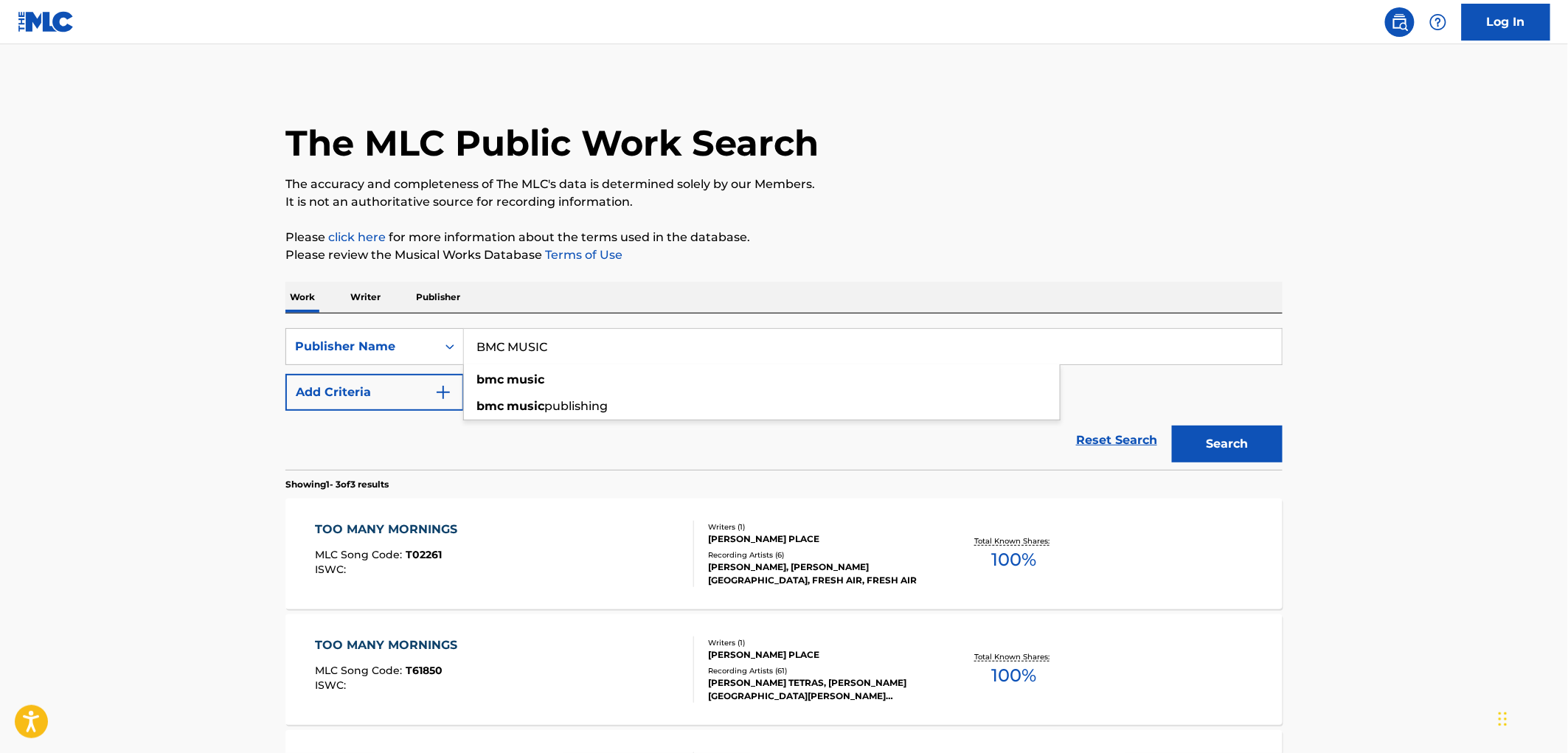
drag, startPoint x: 557, startPoint y: 340, endPoint x: 469, endPoint y: 351, distance: 88.7
click at [469, 351] on input "BMC MUSIC" at bounding box center [872, 346] width 818 height 35
paste input "PHIL"
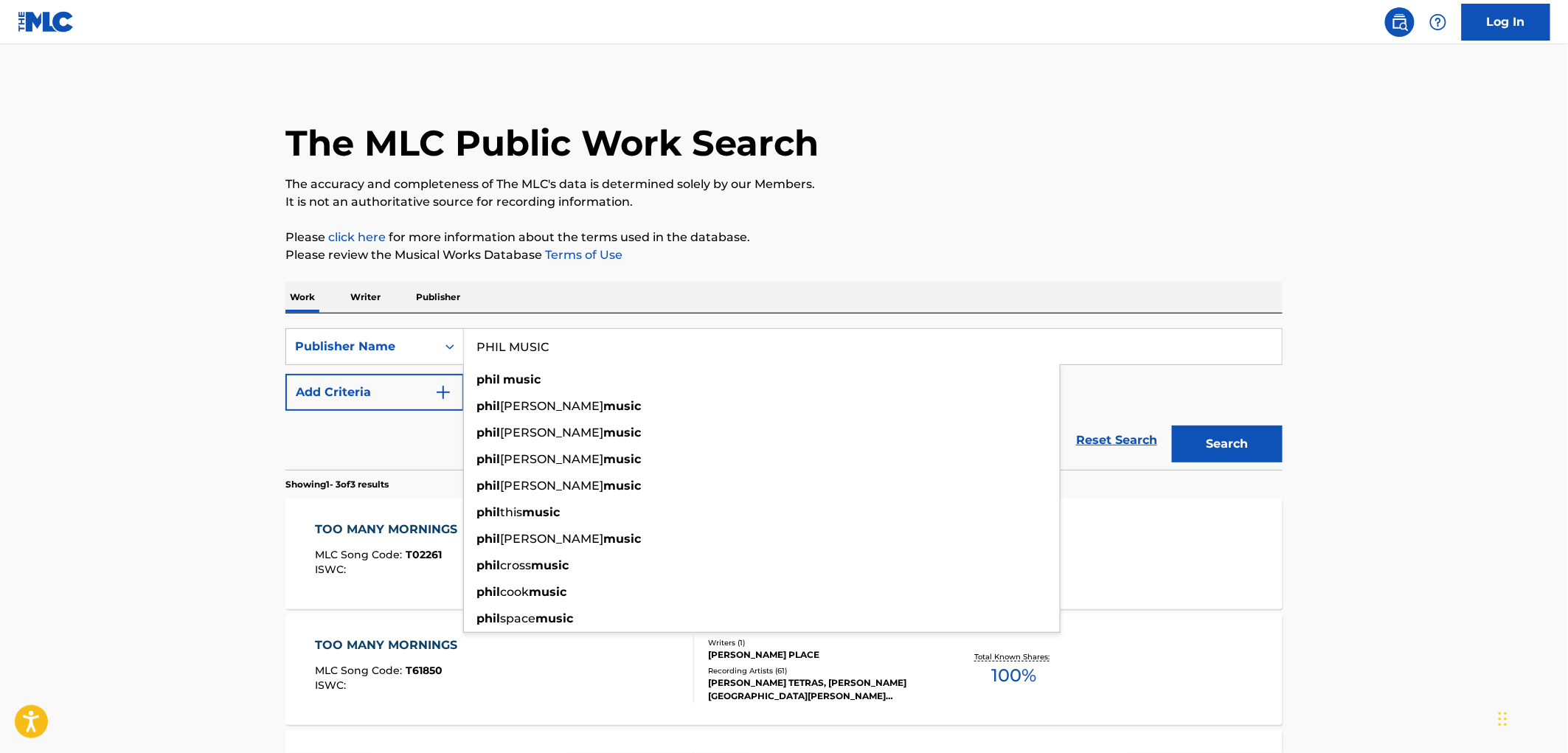
type input "PHIL MUSIC"
click at [1205, 436] on button "Search" at bounding box center [1227, 444] width 110 height 37
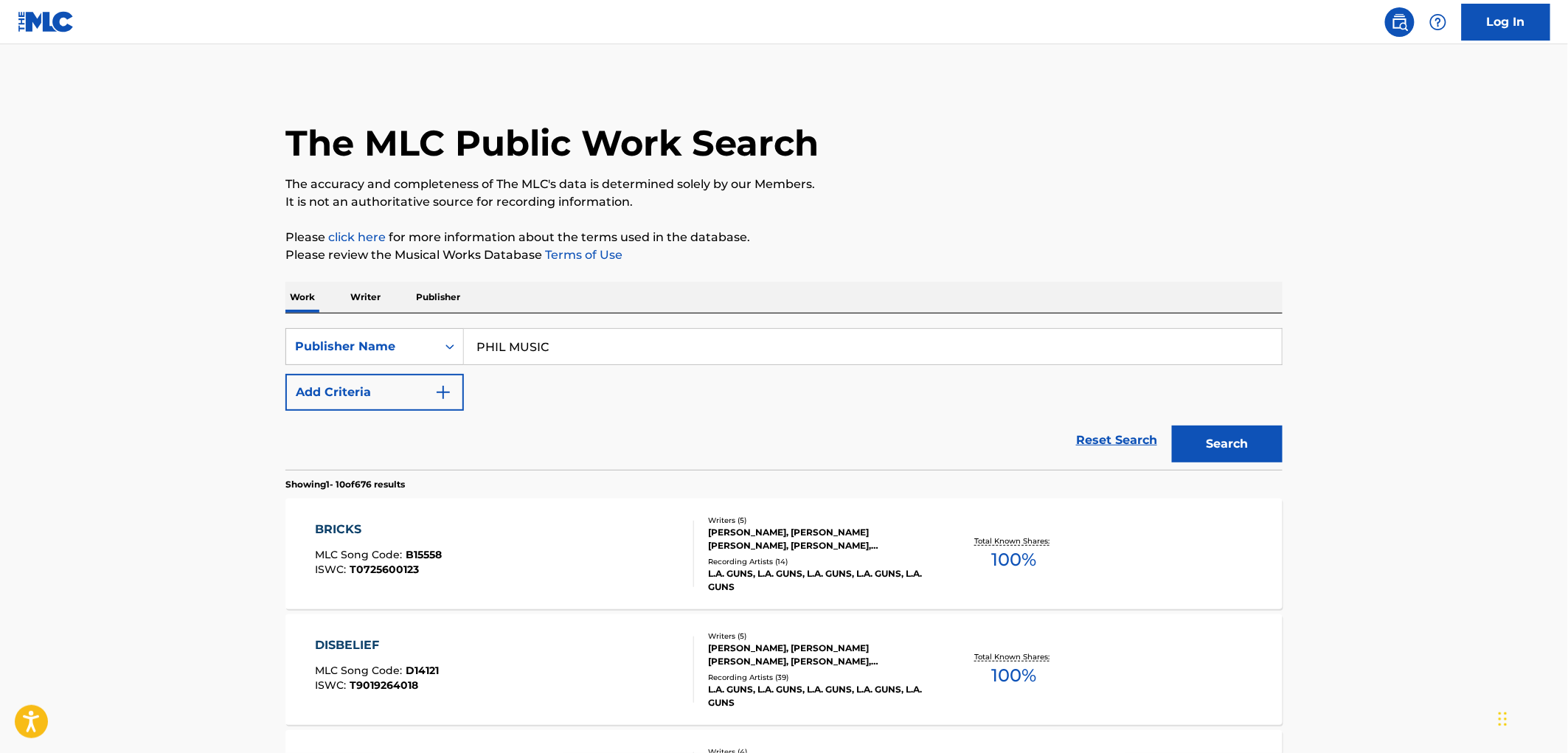
click at [440, 549] on span "B15558" at bounding box center [424, 554] width 36 height 13
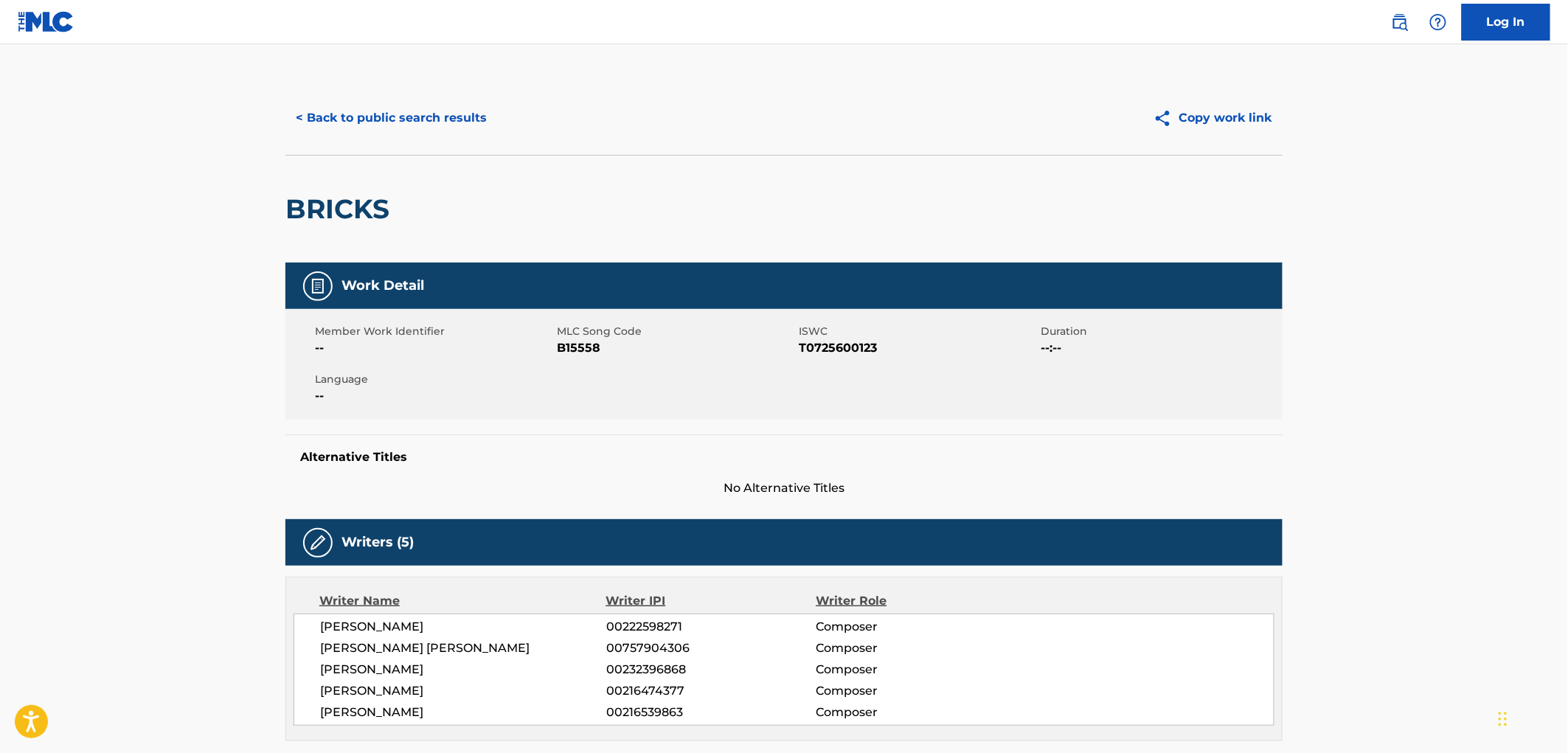
click at [417, 125] on button "< Back to public search results" at bounding box center [391, 117] width 212 height 37
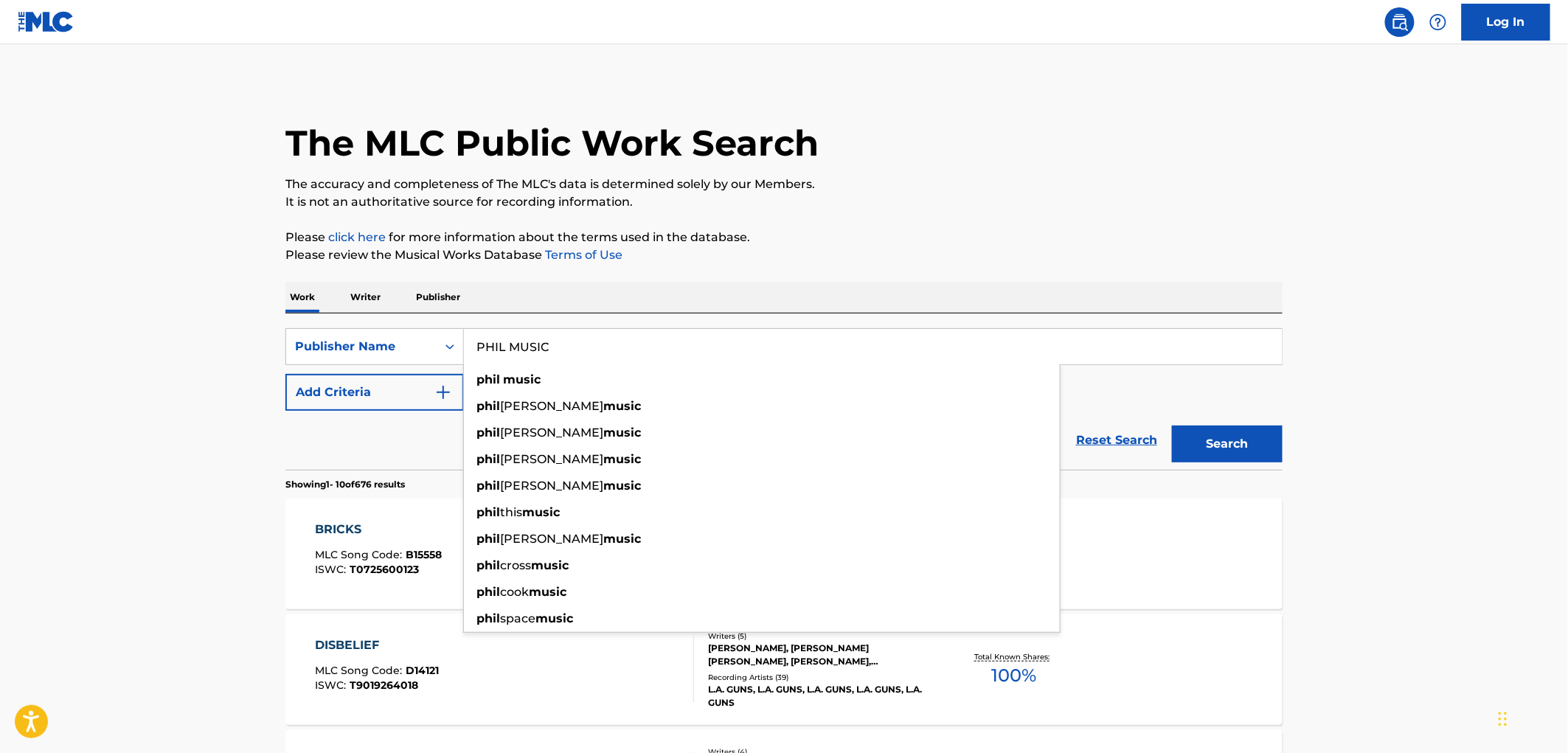
drag, startPoint x: 563, startPoint y: 354, endPoint x: 463, endPoint y: 355, distance: 100.0
click at [464, 355] on input "PHIL MUSIC" at bounding box center [872, 346] width 818 height 35
paste input "MUSIC DIRECTIONS ASSOCIATES LTD"
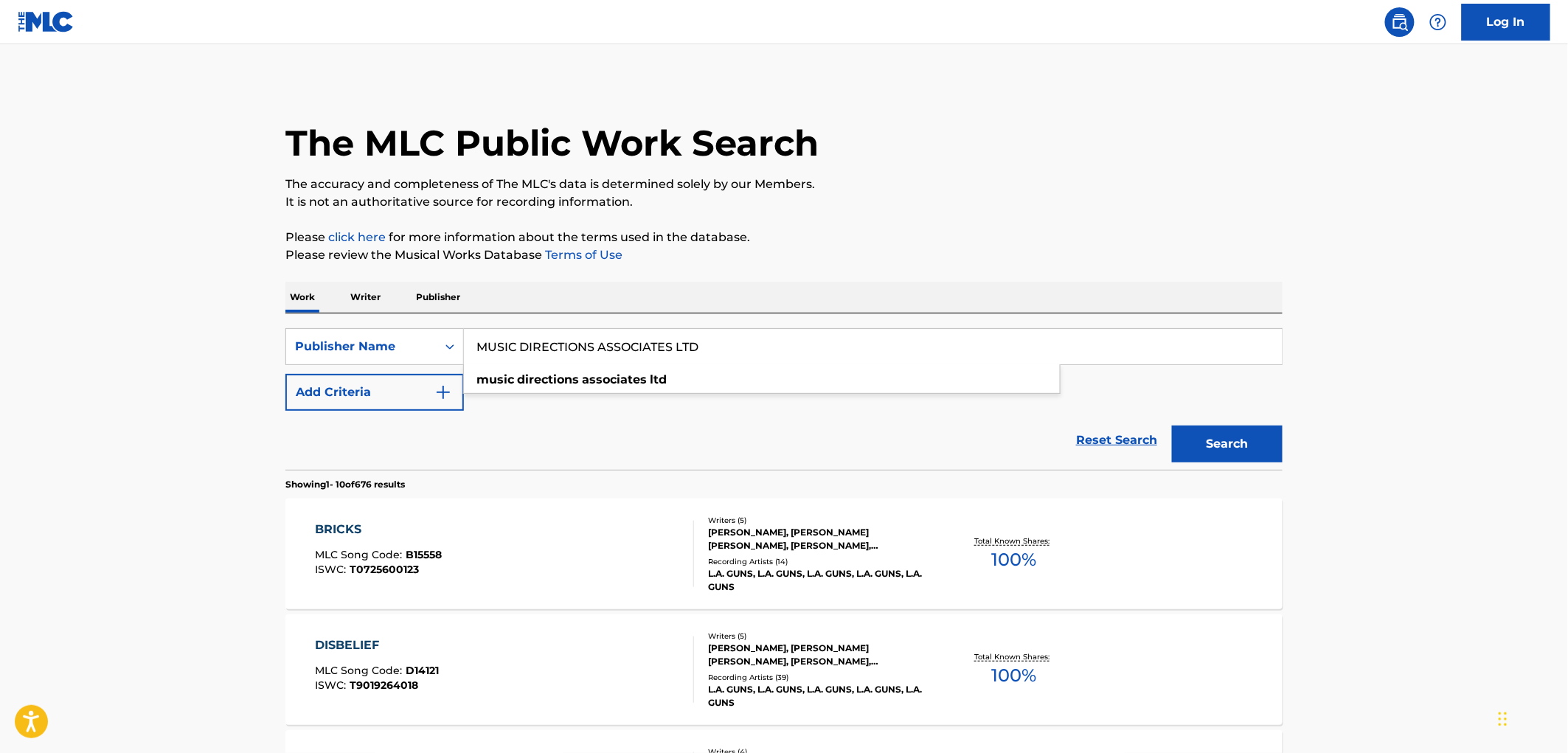
type input "MUSIC DIRECTIONS ASSOCIATES LTD"
click at [1214, 445] on button "Search" at bounding box center [1227, 444] width 110 height 37
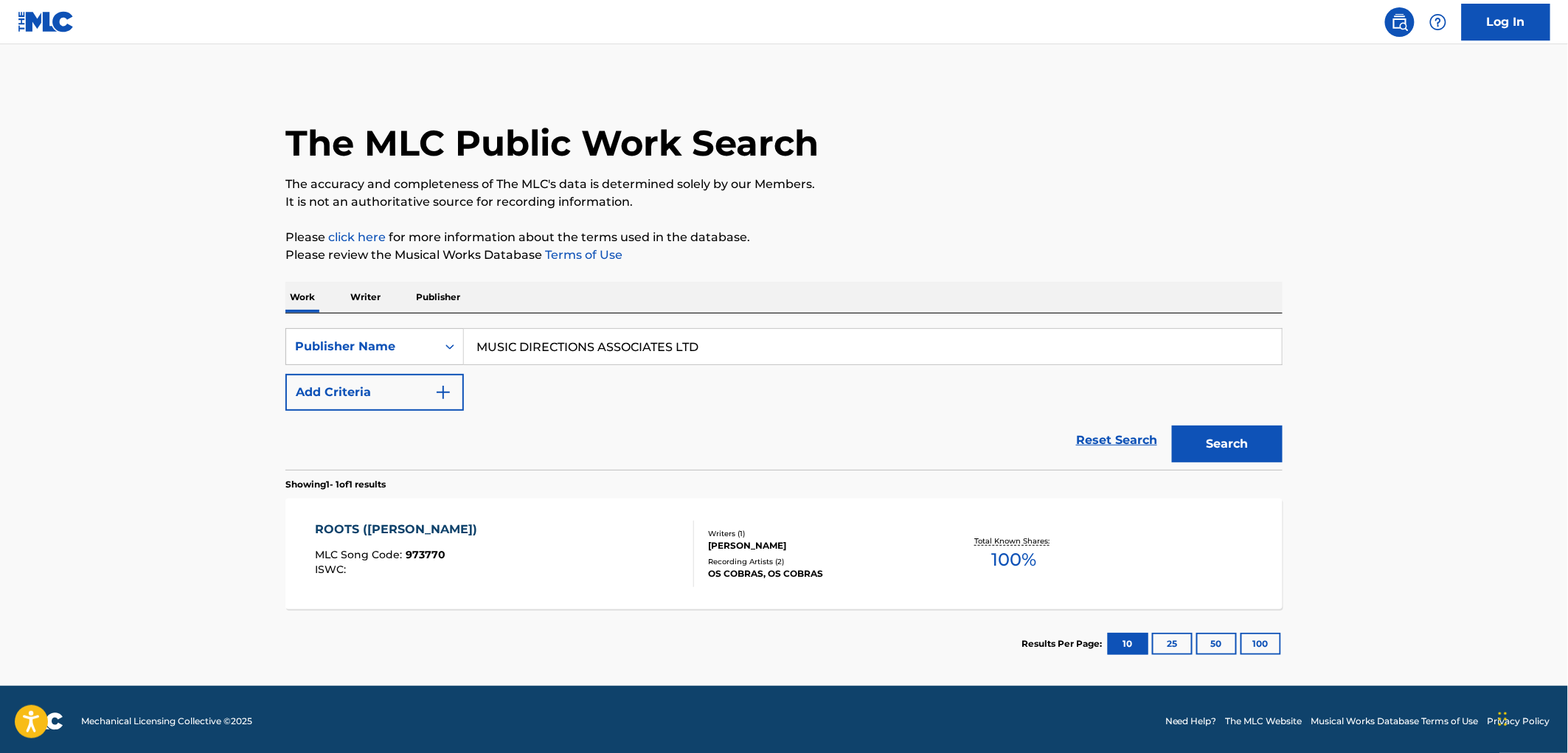
click at [448, 560] on div "ROOTS ([PERSON_NAME]) MLC Song Code : 973770 ISWC :" at bounding box center [505, 554] width 379 height 67
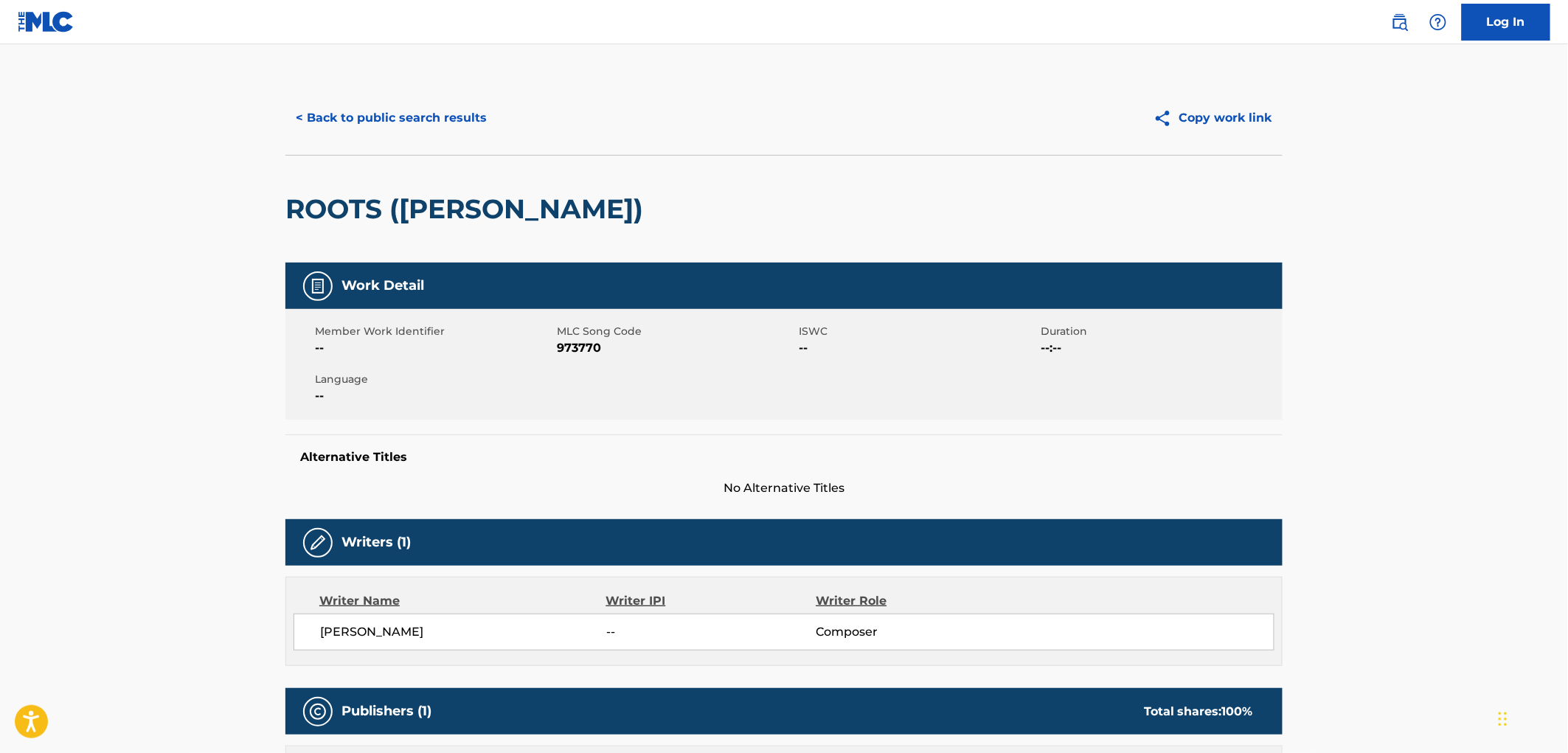
click at [405, 121] on button "< Back to public search results" at bounding box center [391, 117] width 212 height 37
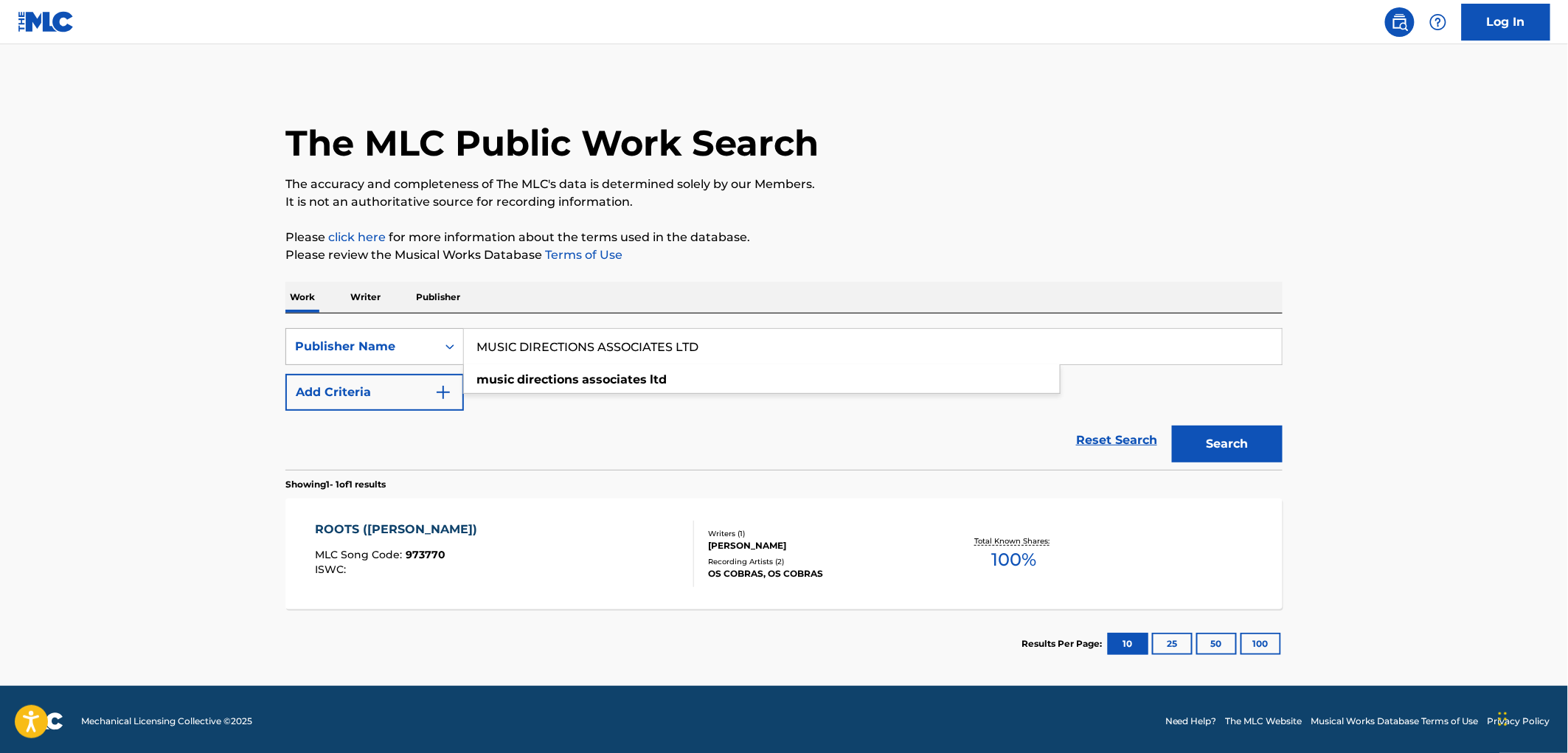
drag, startPoint x: 711, startPoint y: 343, endPoint x: 536, endPoint y: 345, distance: 175.0
click at [425, 348] on div "SearchWithCriteria81f87717-d214-4b80-a045-013aa95d8fd9 Publisher Name MUSIC DIR…" at bounding box center [784, 346] width 997 height 37
paste input "[PERSON_NAME] PUBLISHING"
type input "[PERSON_NAME] PUBLISHING"
click at [1229, 441] on button "Search" at bounding box center [1227, 444] width 110 height 37
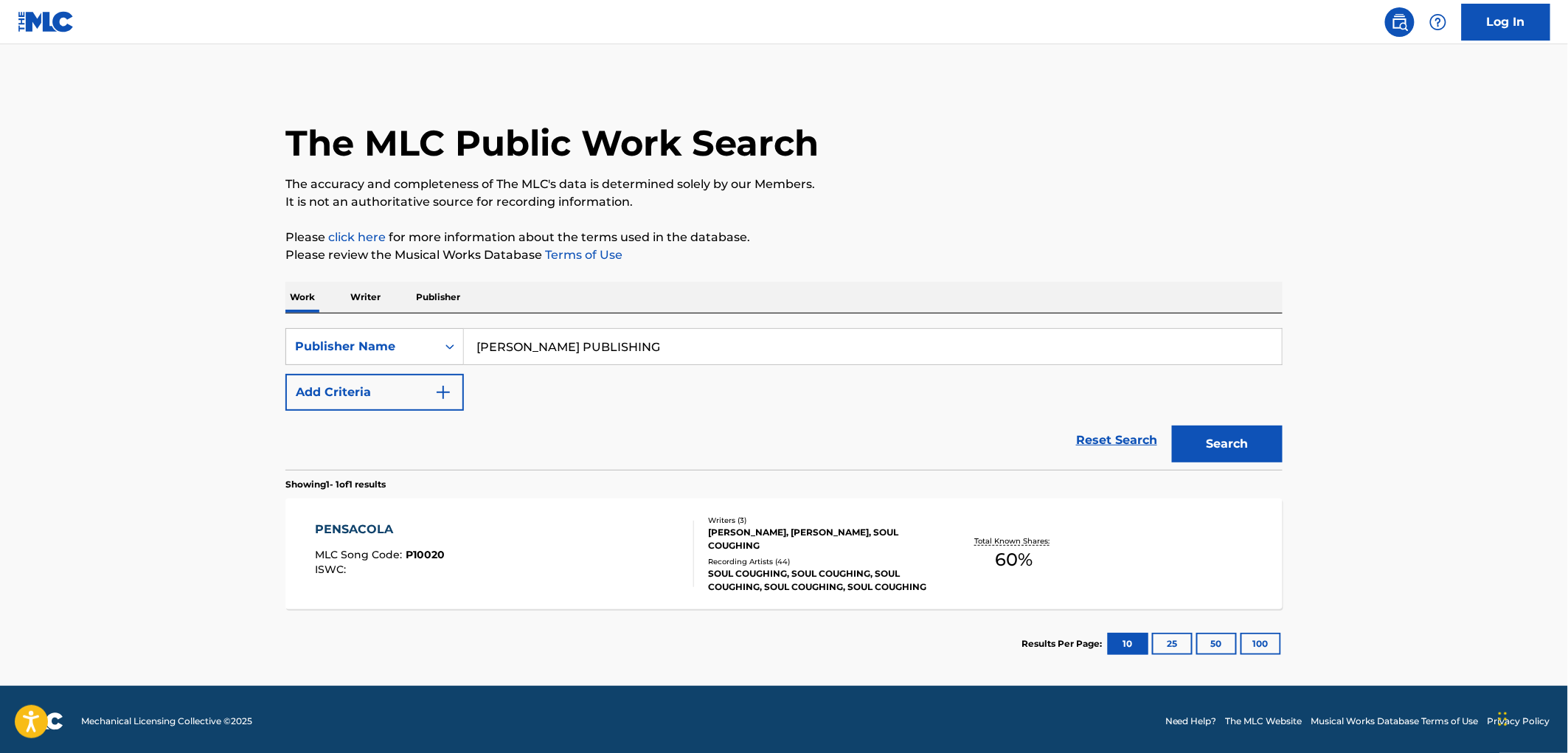
click at [433, 565] on div "ISWC :" at bounding box center [380, 570] width 130 height 11
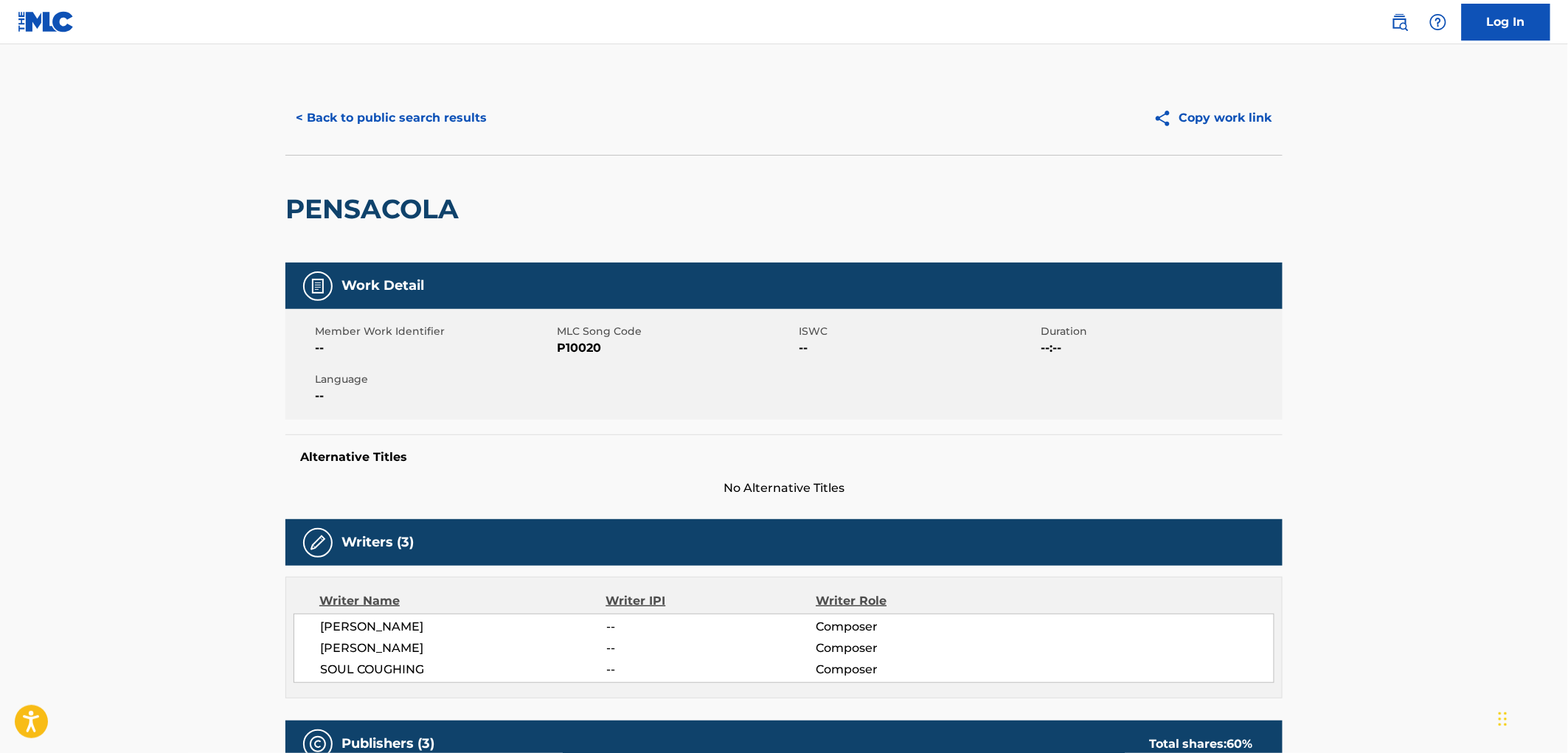
click at [394, 131] on button "< Back to public search results" at bounding box center [391, 117] width 212 height 37
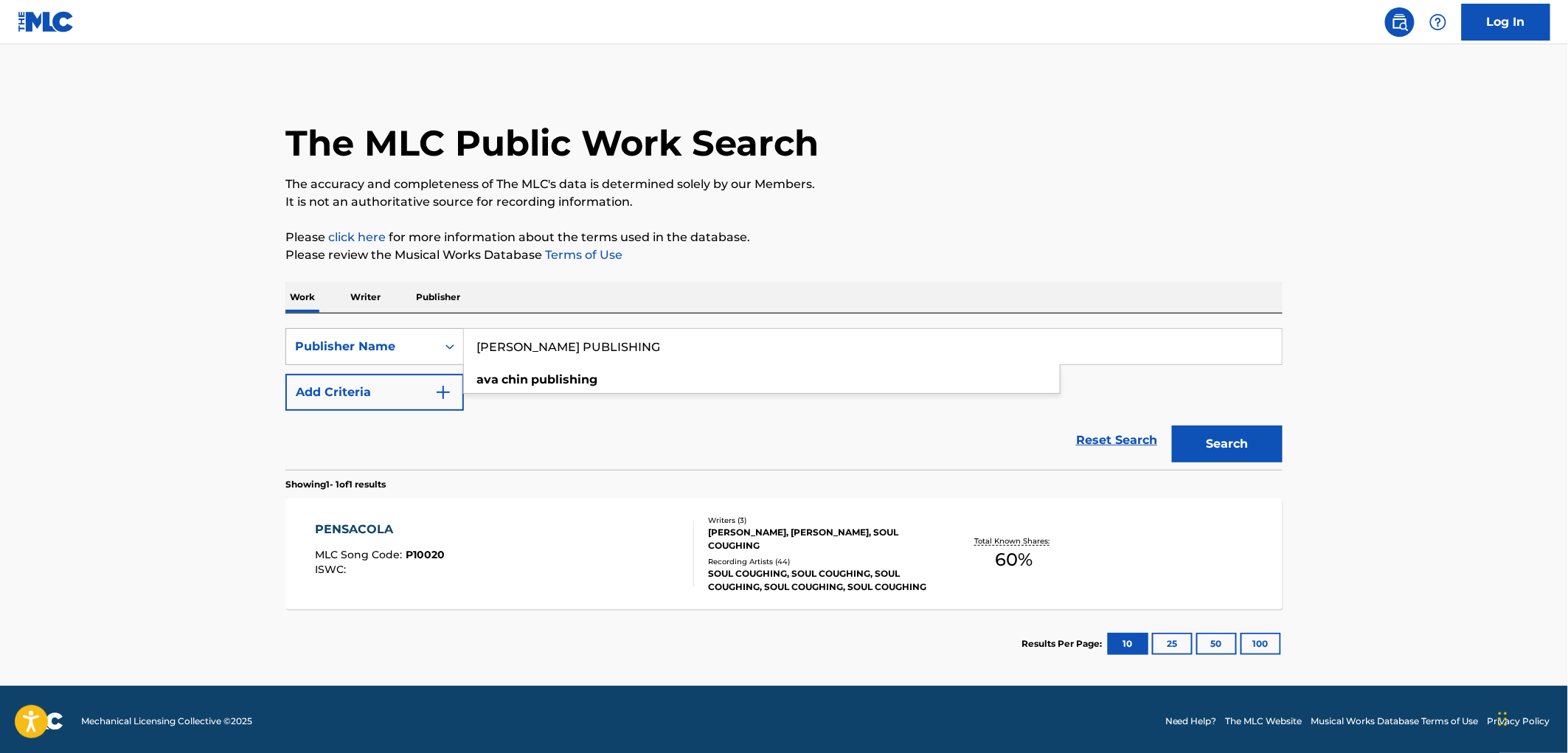
drag, startPoint x: 653, startPoint y: 348, endPoint x: 447, endPoint y: 341, distance: 206.1
click at [447, 341] on div "SearchWithCriteria81f87717-d214-4b80-a045-013aa95d8fd9 Publisher Name [PERSON_N…" at bounding box center [784, 346] width 997 height 37
paste input "[PERSON_NAME] D/B/A SWEET REBEL MUSIC"
type input "[PERSON_NAME] D/B/A SWEET REBEL MUSIC"
click at [1235, 454] on button "Search" at bounding box center [1227, 444] width 110 height 37
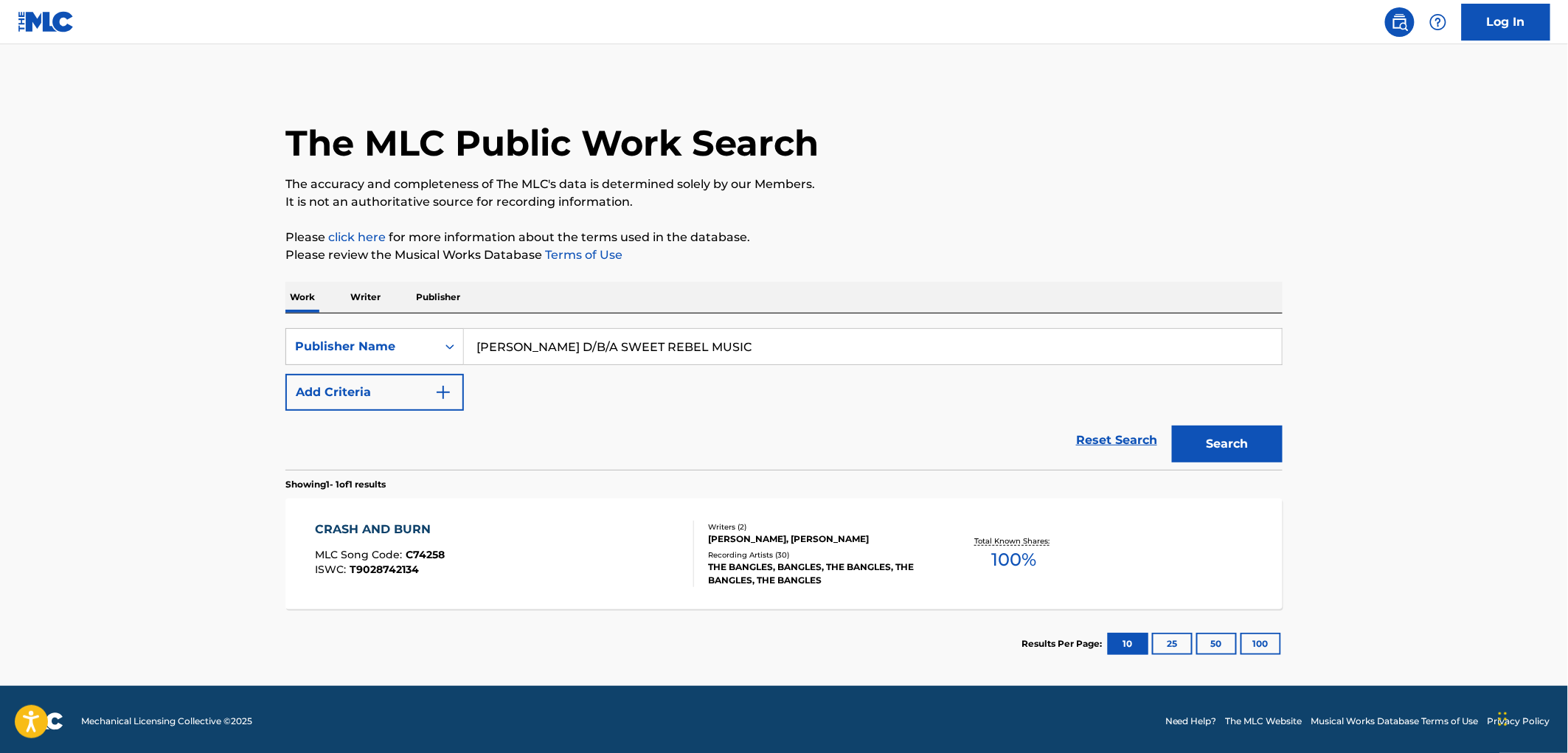
click at [440, 563] on div "MLC Song Code : C74258" at bounding box center [380, 557] width 130 height 15
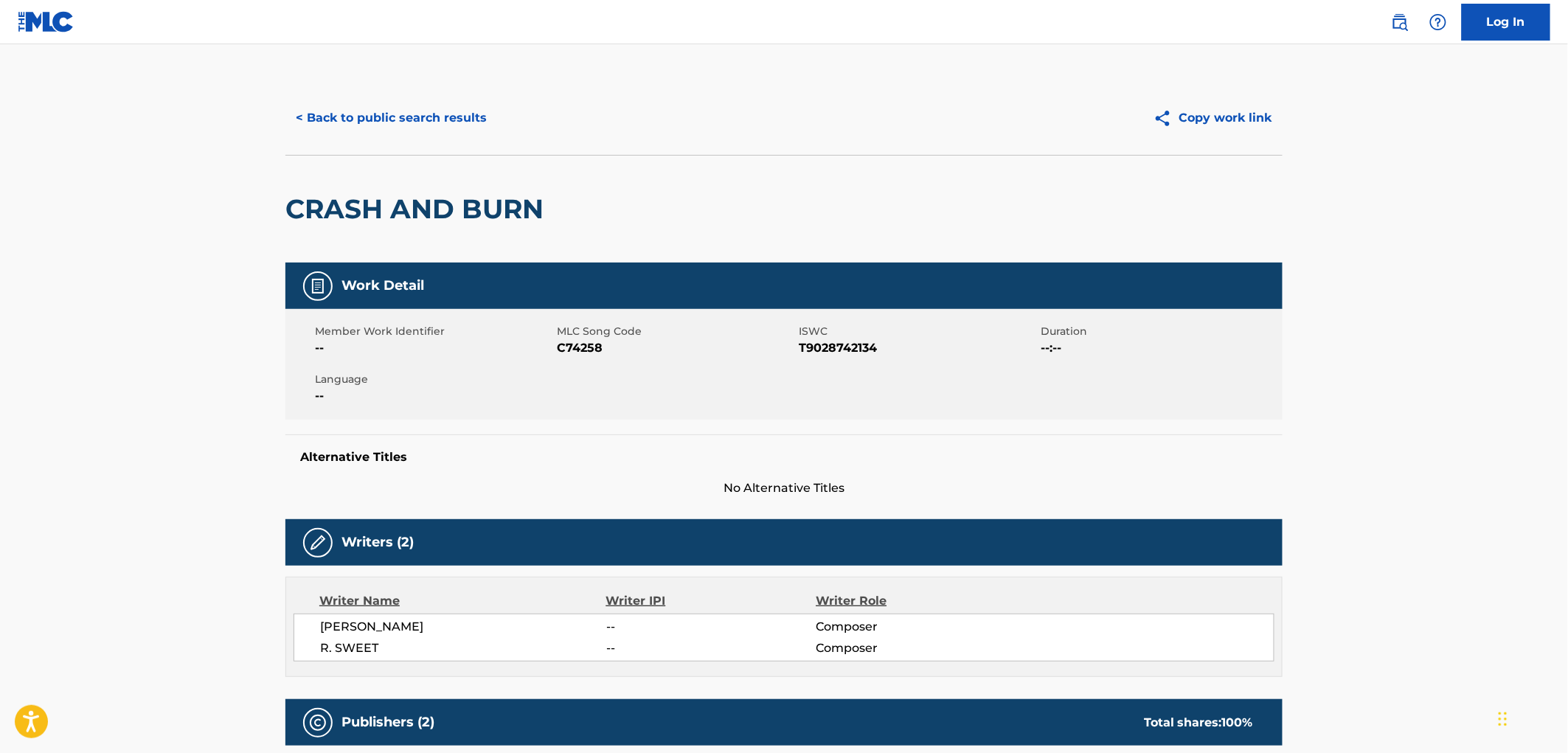
click at [381, 120] on button "< Back to public search results" at bounding box center [391, 117] width 212 height 37
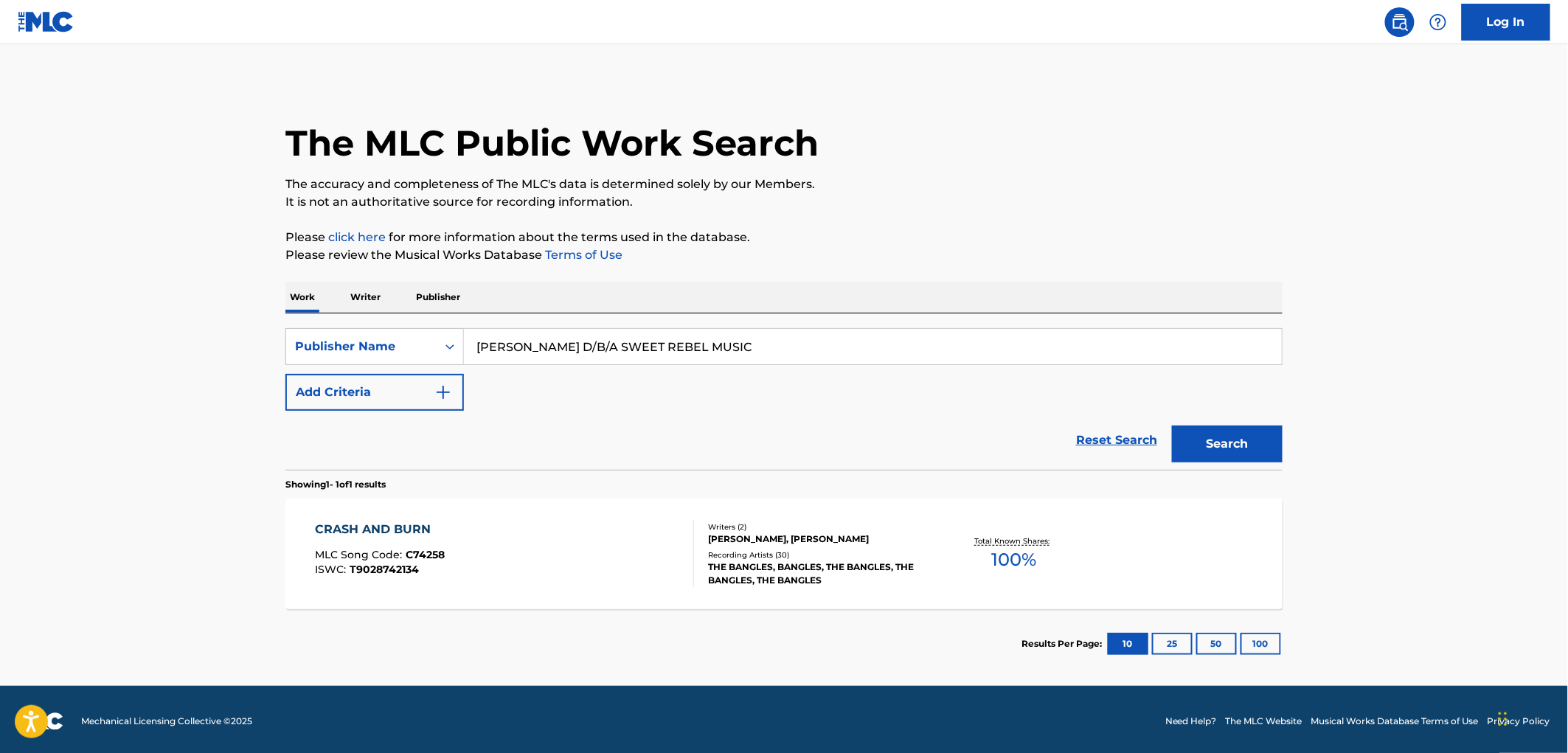
drag, startPoint x: 476, startPoint y: 348, endPoint x: 797, endPoint y: 352, distance: 321.0
click at [843, 341] on input "[PERSON_NAME] D/B/A SWEET REBEL MUSIC" at bounding box center [872, 346] width 818 height 35
paste input "TIGRE NOIR"
click at [1243, 458] on button "Search" at bounding box center [1227, 444] width 110 height 37
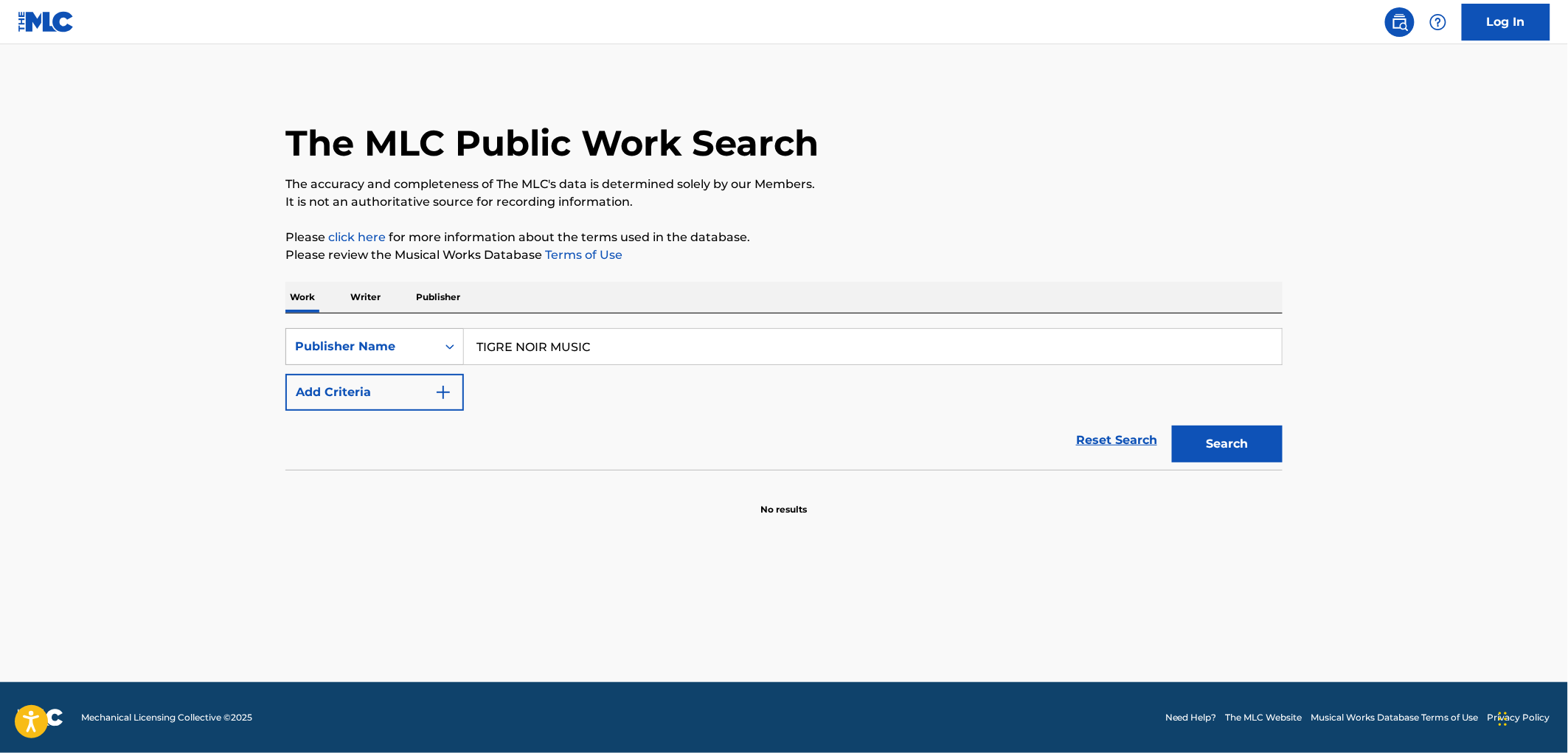
drag, startPoint x: 577, startPoint y: 347, endPoint x: 418, endPoint y: 350, distance: 159.0
click at [418, 349] on div "SearchWithCriteria81f87717-d214-4b80-a045-013aa95d8fd9 Publisher Name TIGRE NOI…" at bounding box center [784, 346] width 997 height 37
paste input "BLUE EYED SOUL"
type input "BLUE EYED SOUL MUSIC"
click at [1249, 456] on button "Search" at bounding box center [1227, 444] width 110 height 37
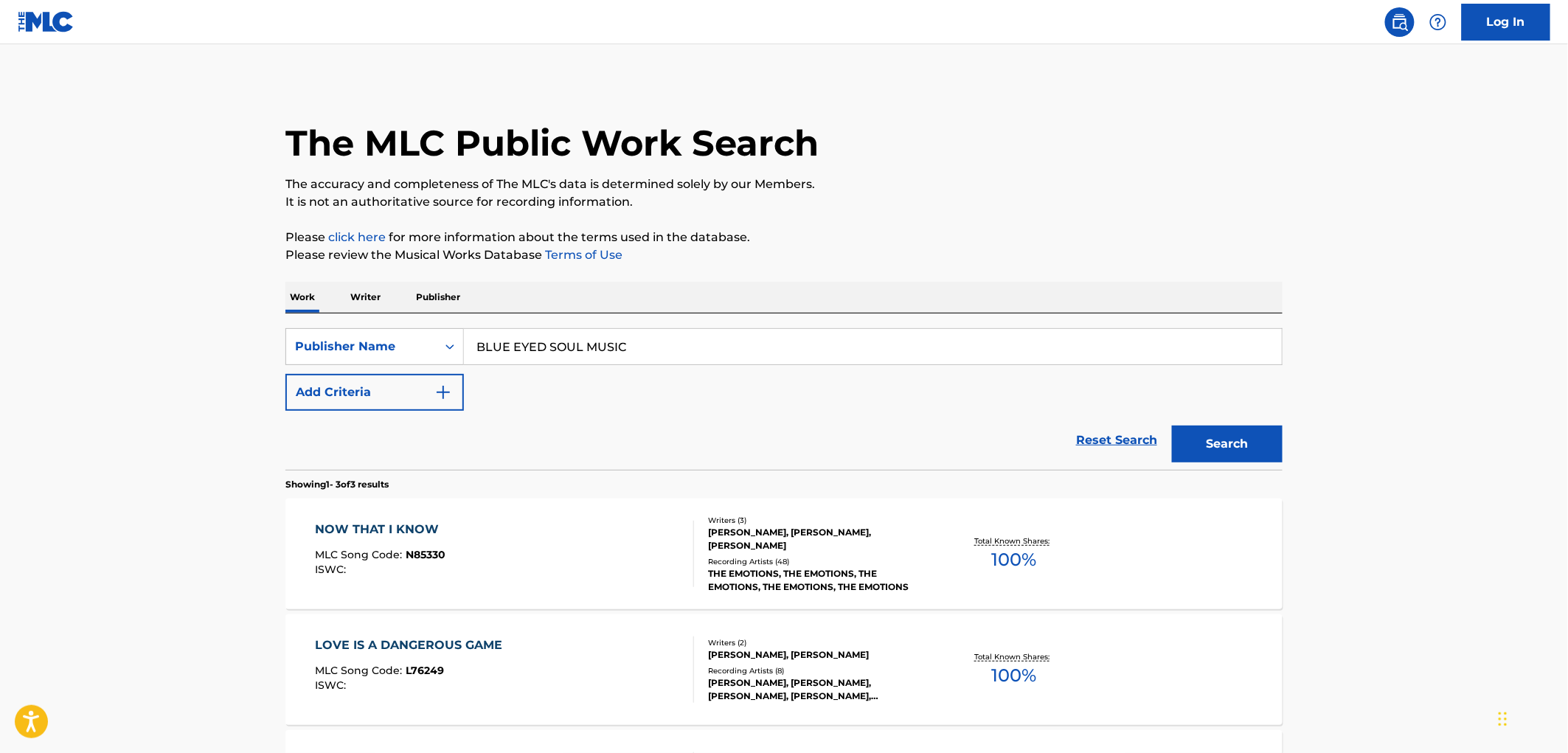
click at [433, 555] on span "N85330" at bounding box center [426, 554] width 40 height 13
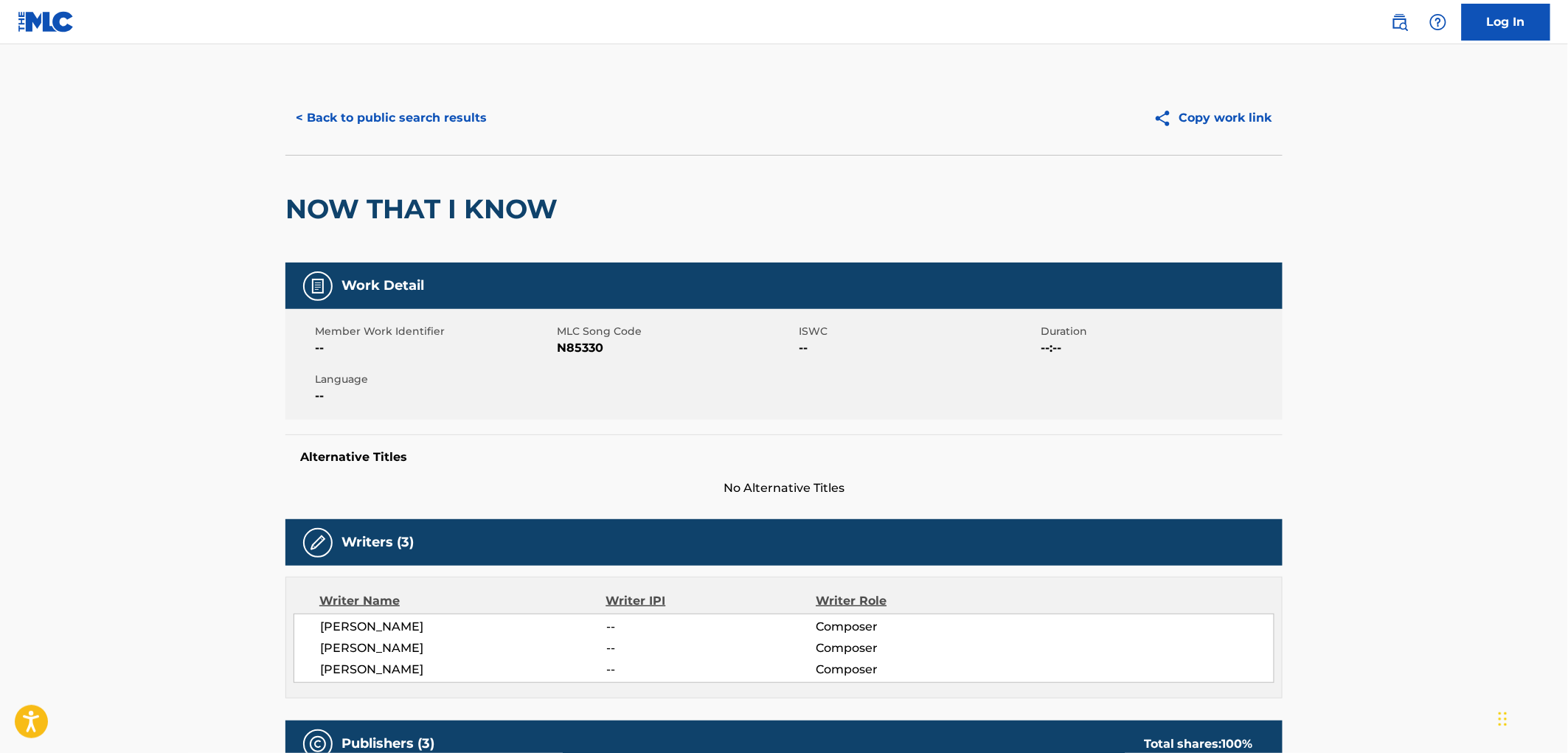
click at [458, 135] on button "< Back to public search results" at bounding box center [391, 117] width 212 height 37
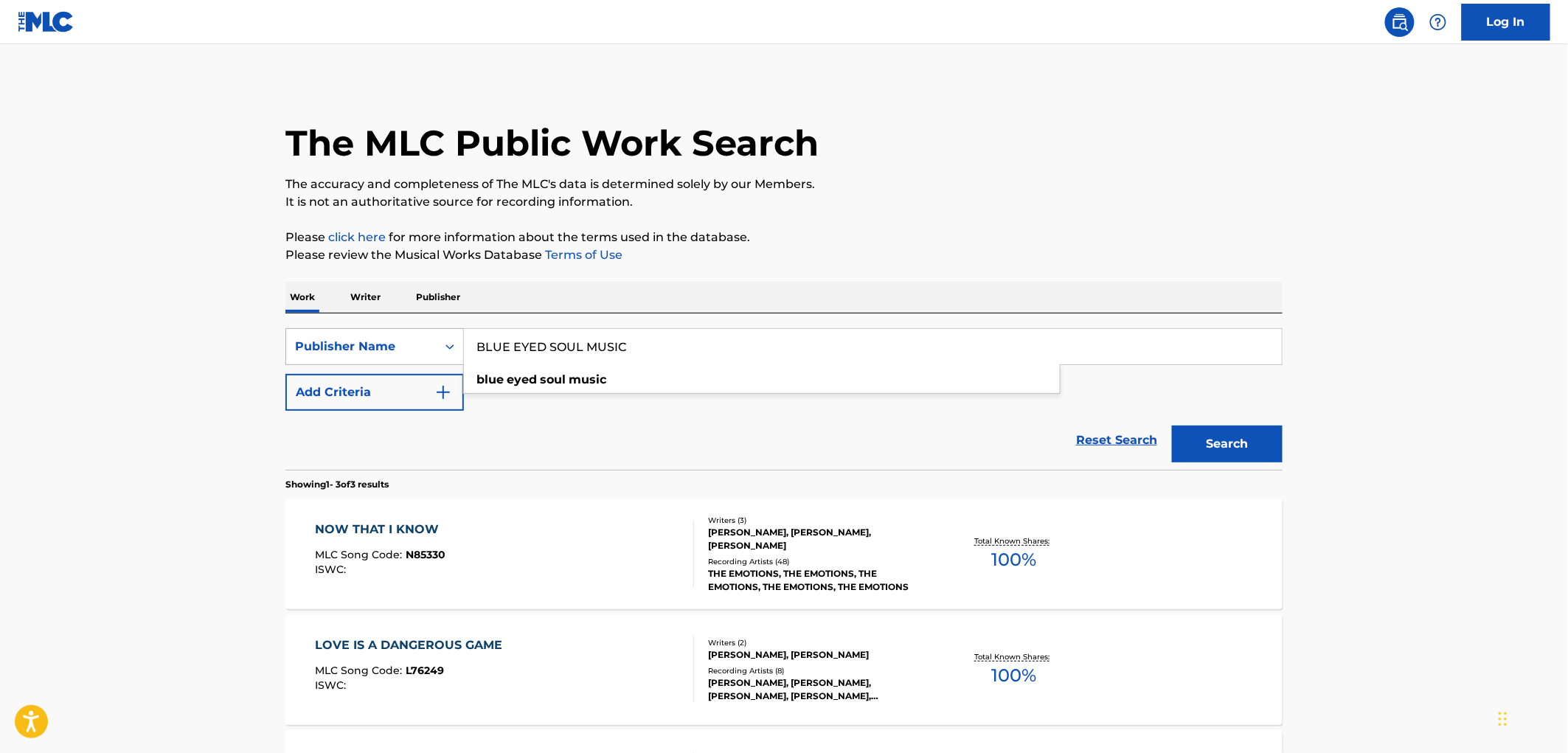
drag, startPoint x: 624, startPoint y: 352, endPoint x: 400, endPoint y: 355, distance: 224.0
click at [394, 355] on div "SearchWithCriteria81f87717-d214-4b80-a045-013aa95d8fd9 Publisher Name BLUE EYED…" at bounding box center [784, 346] width 997 height 37
paste input "MAMALUKE"
type input "MAMALUKE MUSIC"
click at [1228, 444] on button "Search" at bounding box center [1227, 444] width 110 height 37
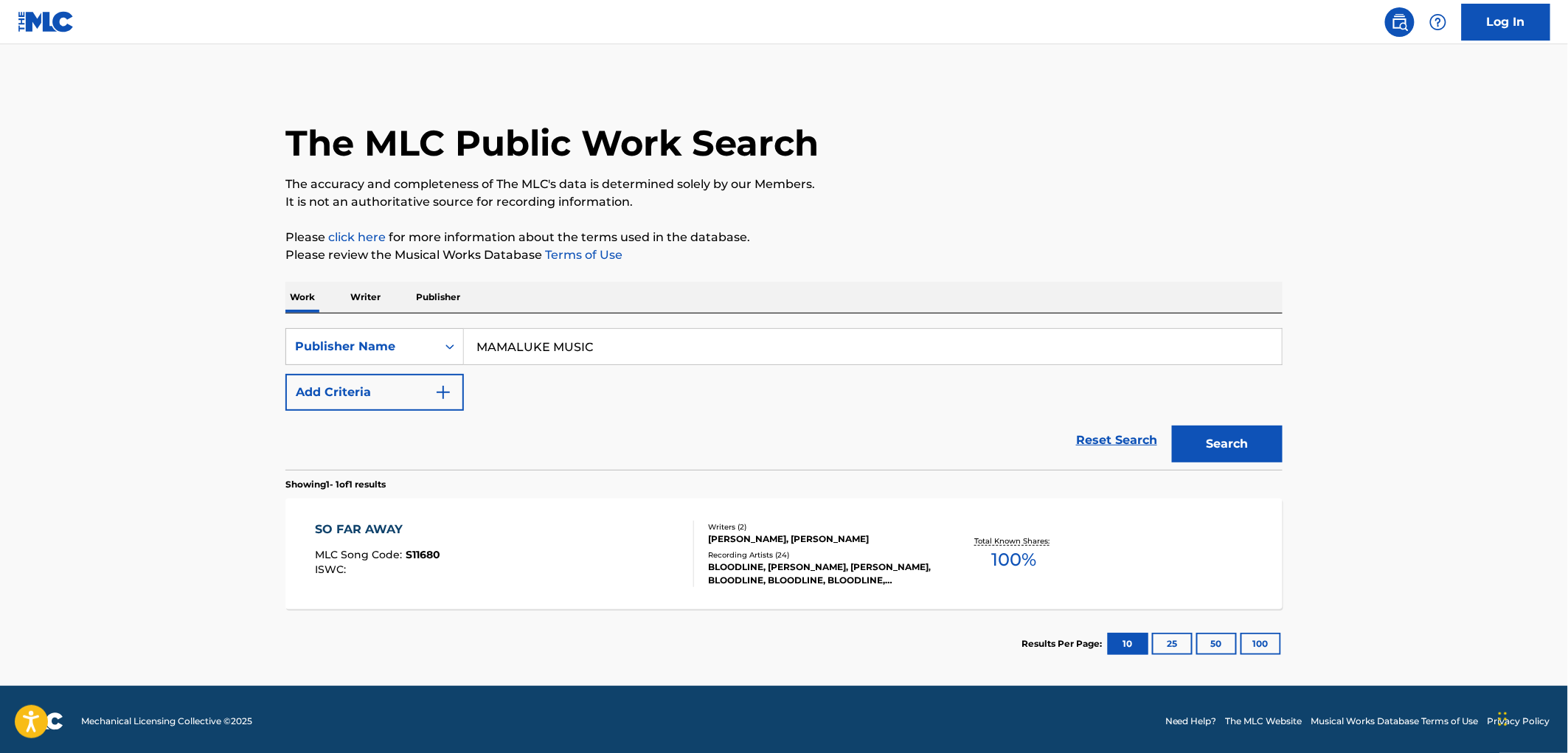
click at [420, 559] on span "S11680" at bounding box center [423, 554] width 34 height 13
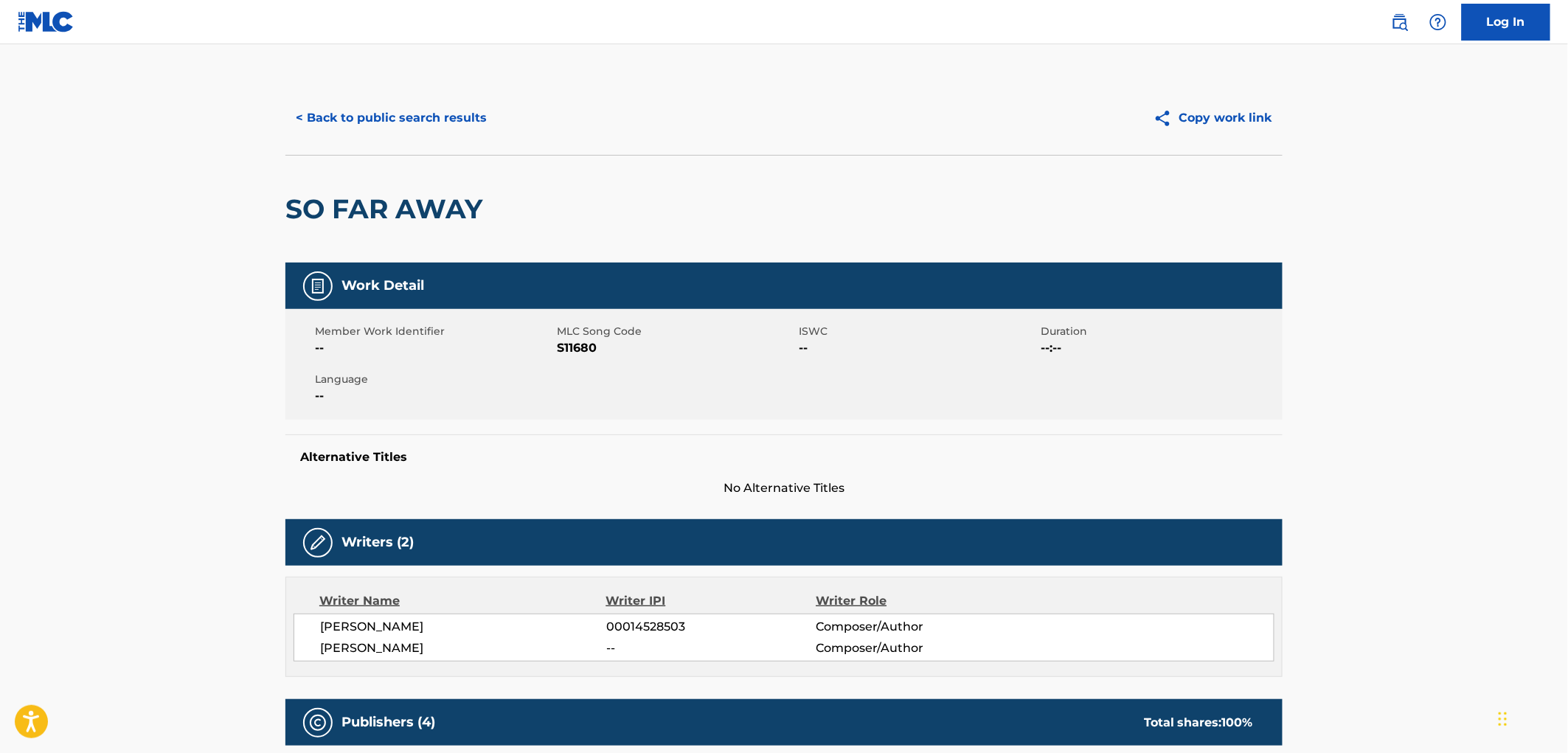
click at [462, 129] on button "< Back to public search results" at bounding box center [391, 117] width 212 height 37
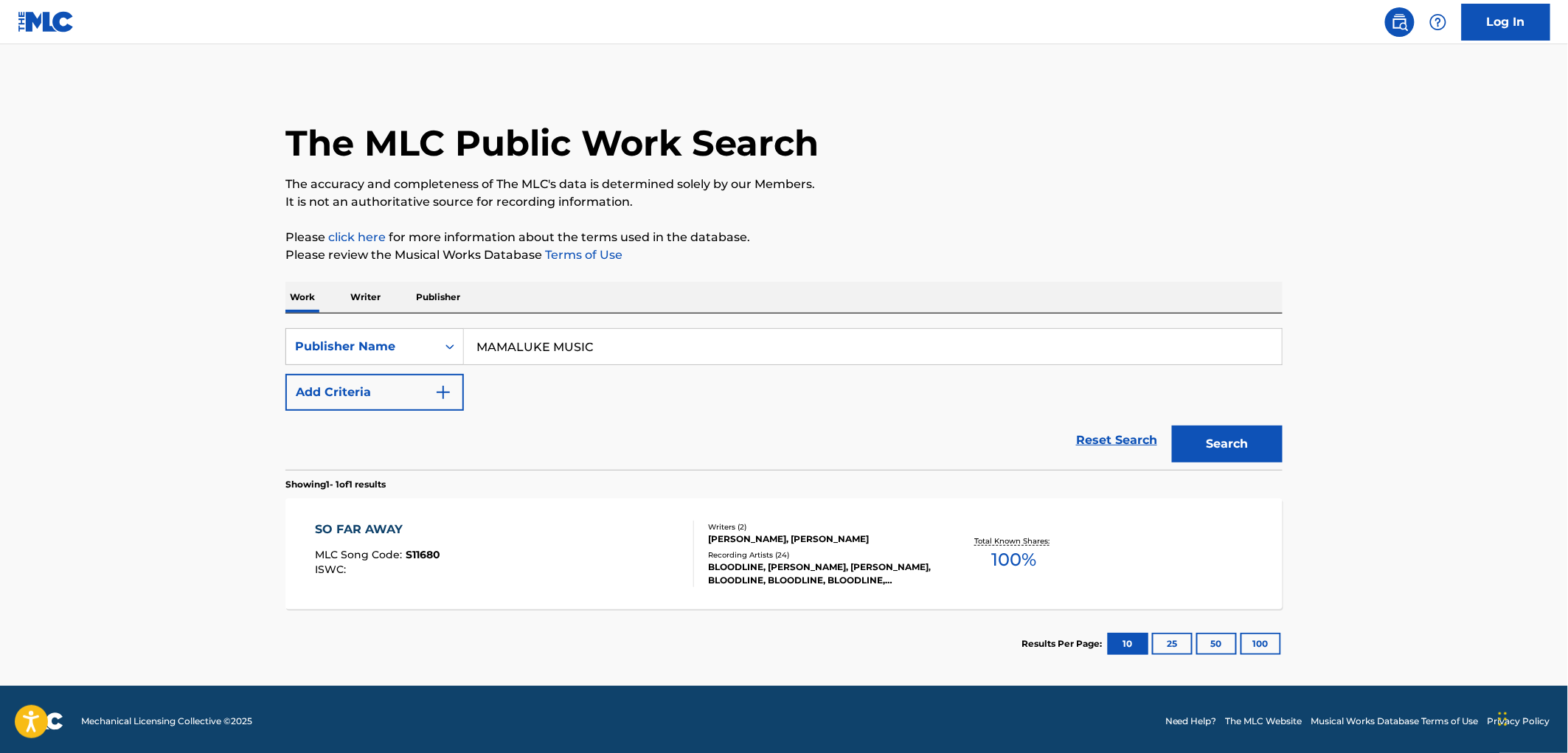
drag, startPoint x: 601, startPoint y: 343, endPoint x: 477, endPoint y: 344, distance: 124.0
click at [477, 344] on input "MAMALUKE MUSIC" at bounding box center [872, 346] width 818 height 35
paste input "CINNAMON HILL MUSIC IN"
drag, startPoint x: 618, startPoint y: 343, endPoint x: 710, endPoint y: 356, distance: 92.9
click at [710, 356] on input "CINNAMON HILL MUSIC INC" at bounding box center [872, 346] width 818 height 35
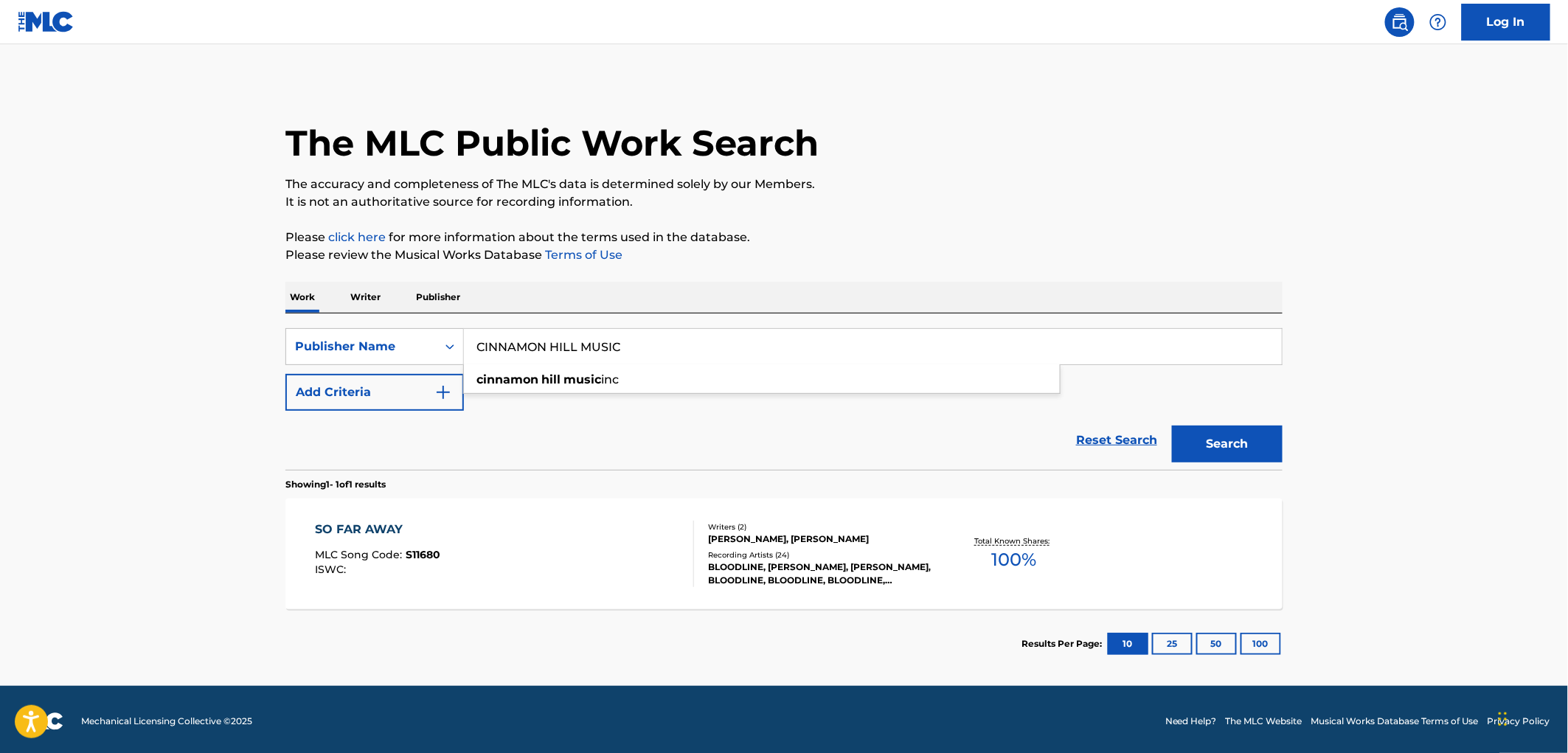
type input "CINNAMON HILL MUSIC"
click at [1172, 426] on button "Search" at bounding box center [1227, 444] width 110 height 37
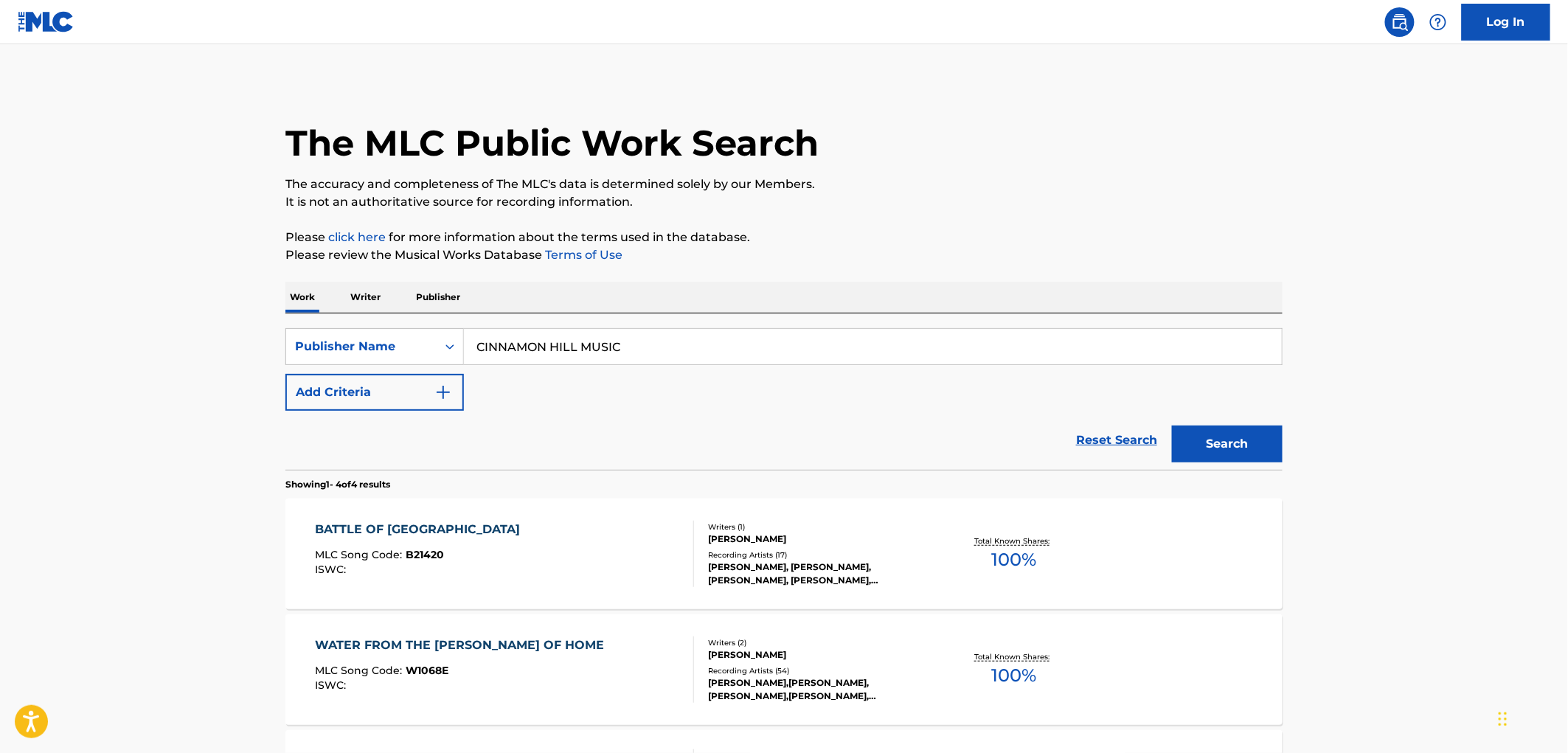
click at [415, 561] on div "MLC Song Code : B21420" at bounding box center [421, 557] width 212 height 15
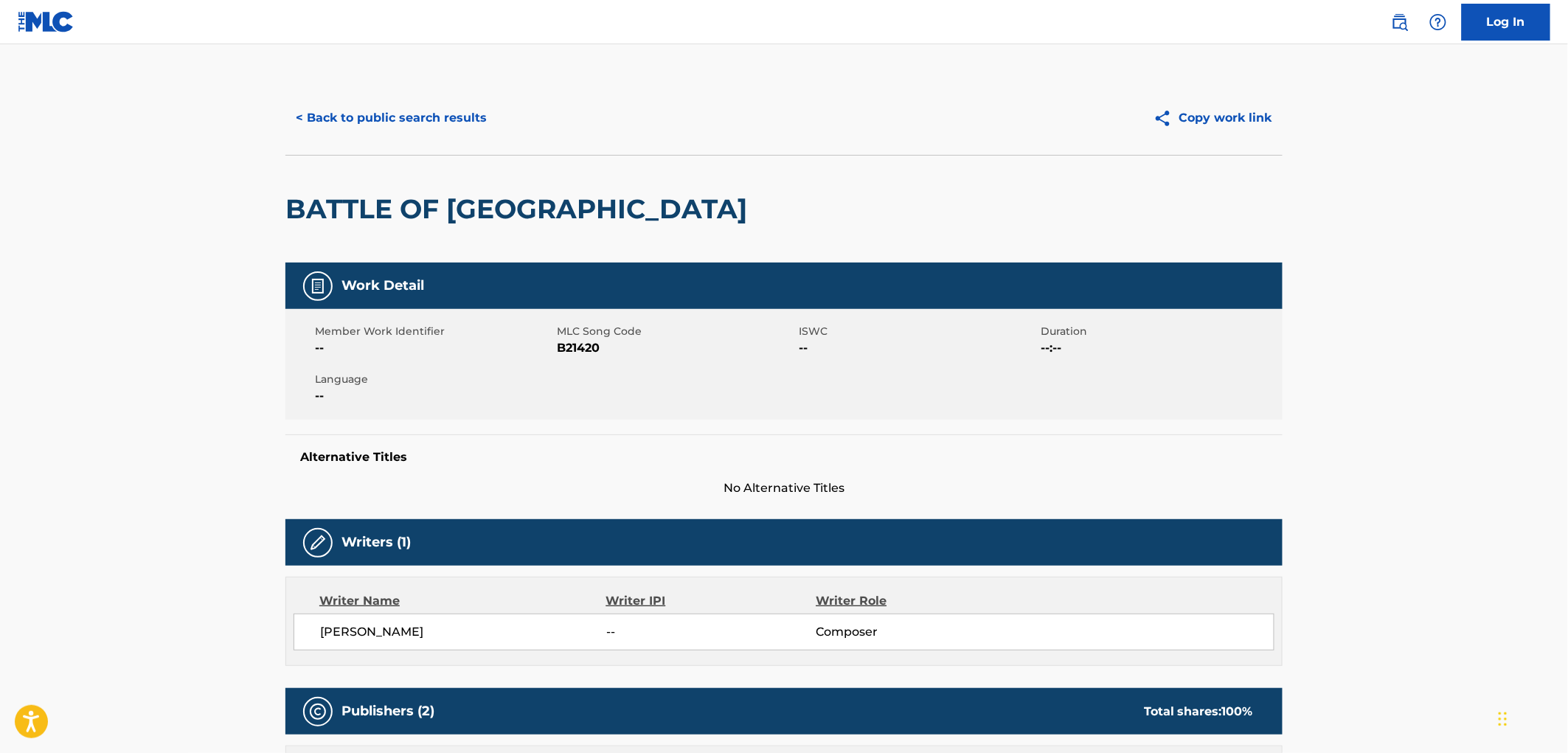
click at [433, 108] on button "< Back to public search results" at bounding box center [391, 117] width 212 height 37
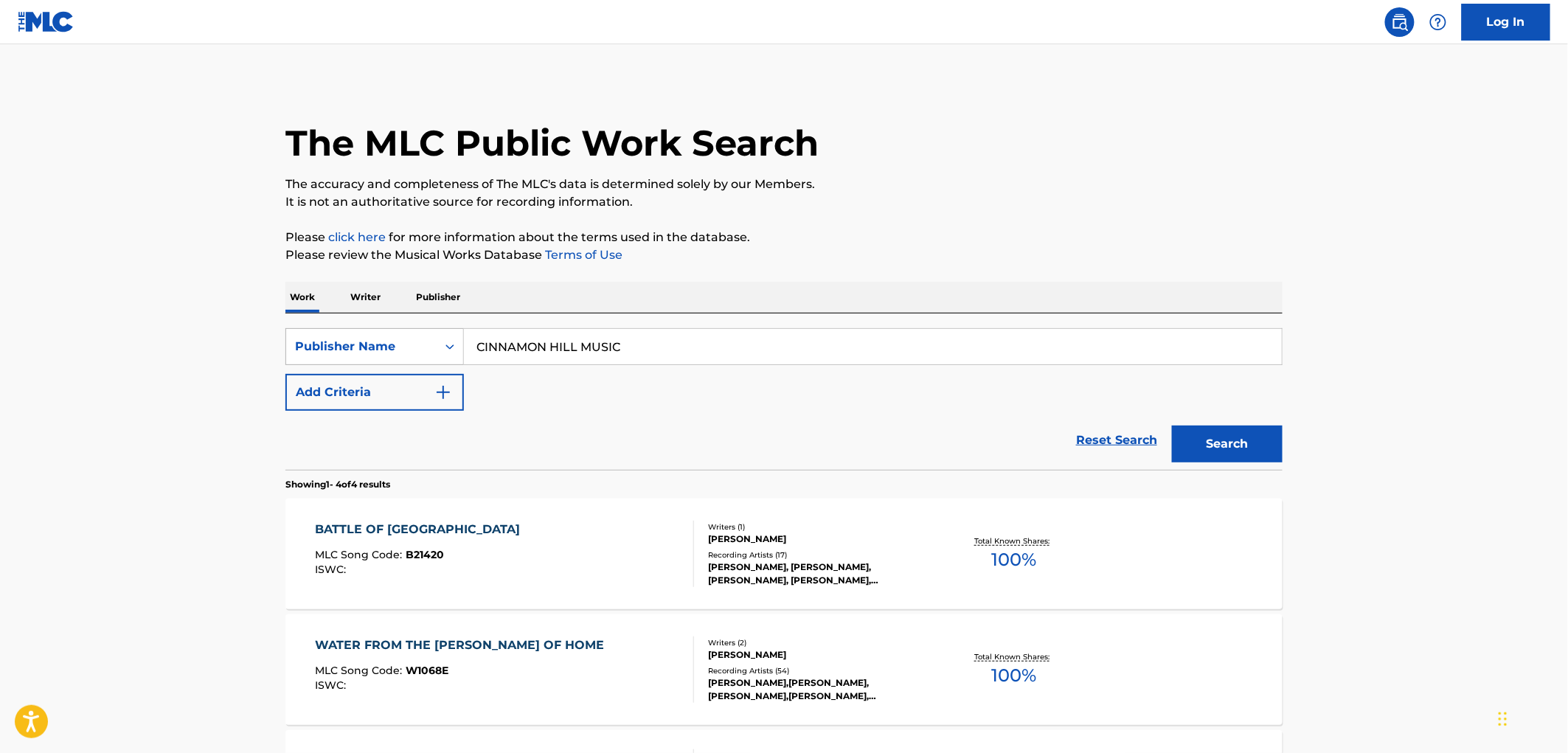
drag, startPoint x: 540, startPoint y: 348, endPoint x: 415, endPoint y: 350, distance: 125.0
click at [412, 350] on div "SearchWithCriteria81f87717-d214-4b80-a045-013aa95d8fd9 Publisher Name CINNAMON …" at bounding box center [784, 346] width 997 height 37
paste input "[PERSON_NAME]"
type input "[PERSON_NAME] MUSIC"
click at [1243, 443] on button "Search" at bounding box center [1227, 444] width 110 height 37
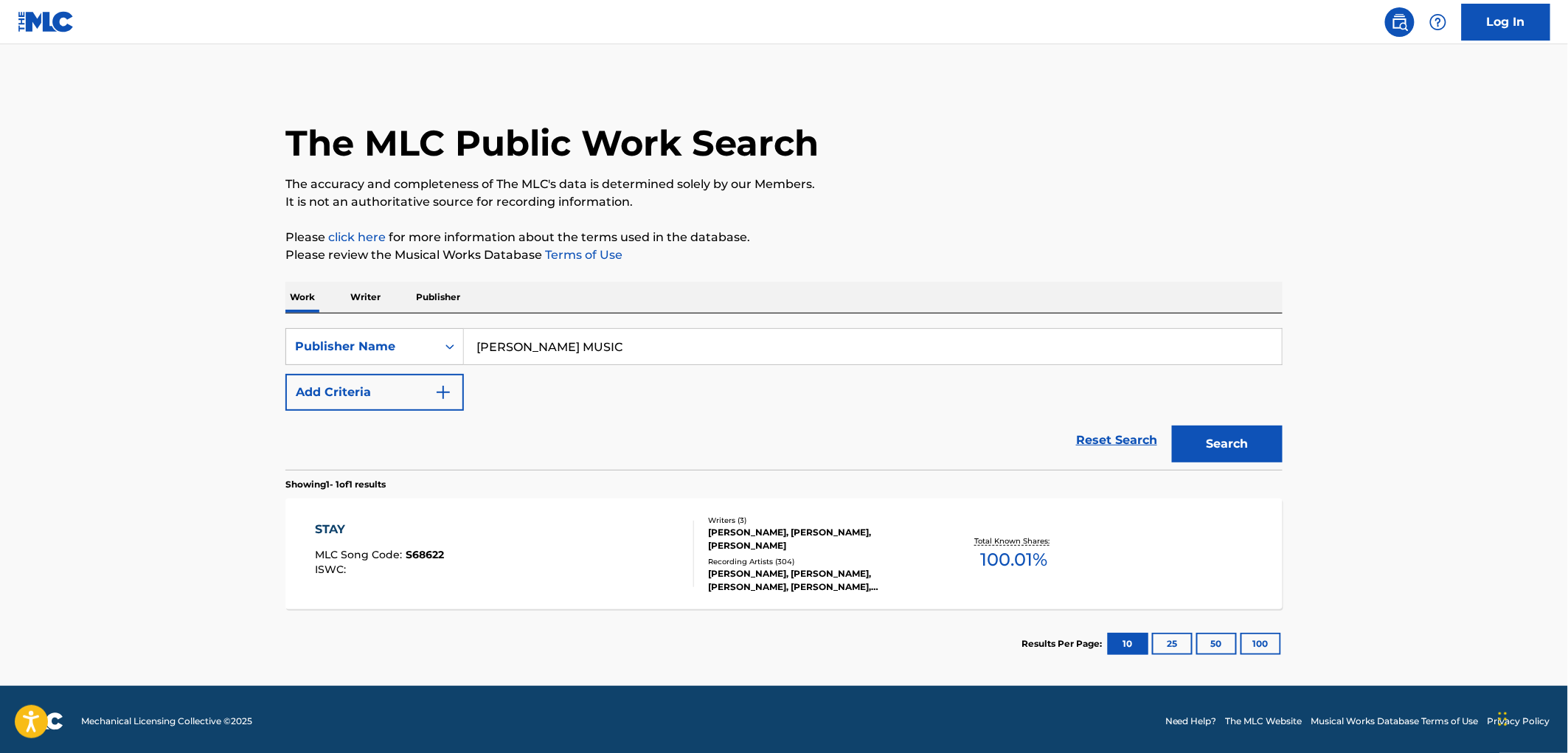
click at [417, 555] on span "S68622" at bounding box center [425, 554] width 38 height 13
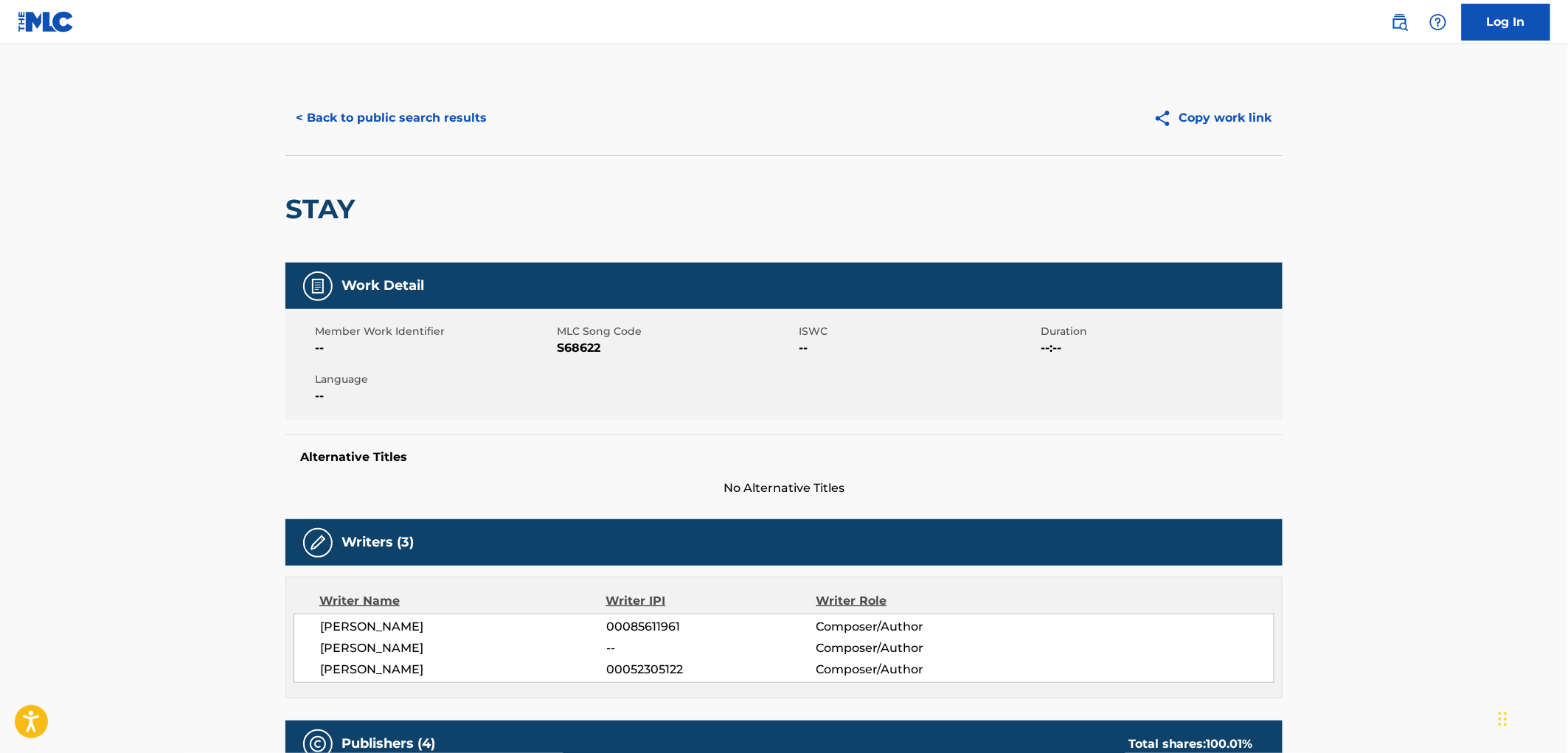
click at [416, 127] on button "< Back to public search results" at bounding box center [391, 117] width 212 height 37
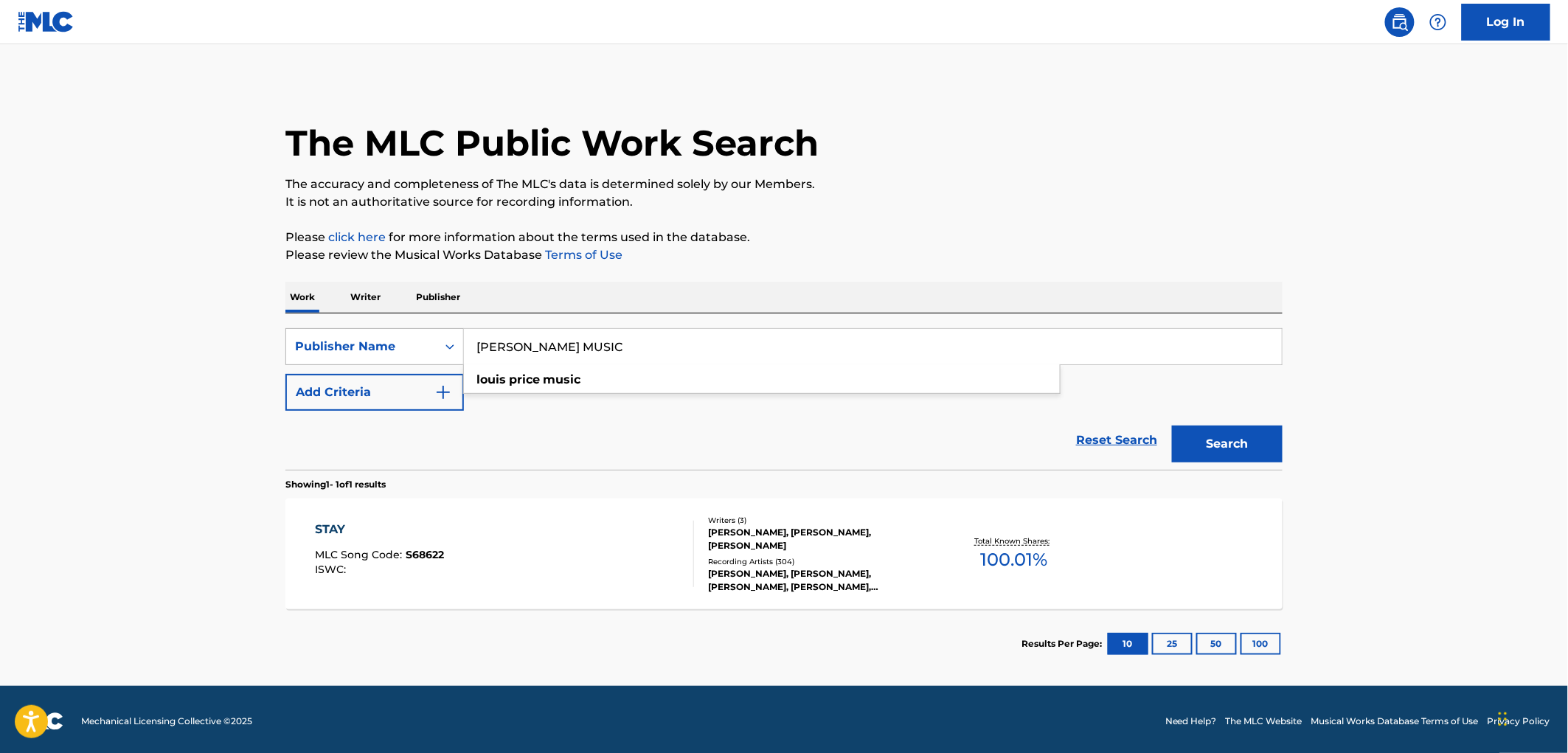
drag, startPoint x: 614, startPoint y: 350, endPoint x: 405, endPoint y: 358, distance: 209.2
click at [405, 358] on div "SearchWithCriteria81f87717-d214-4b80-a045-013aa95d8fd9 Publisher Name [PERSON_N…" at bounding box center [784, 346] width 997 height 37
paste input "PUPSY MUSIC PUBLISHING"
type input "PUPSY MUSIC PUBLISHING"
click at [1243, 431] on button "Search" at bounding box center [1227, 444] width 110 height 37
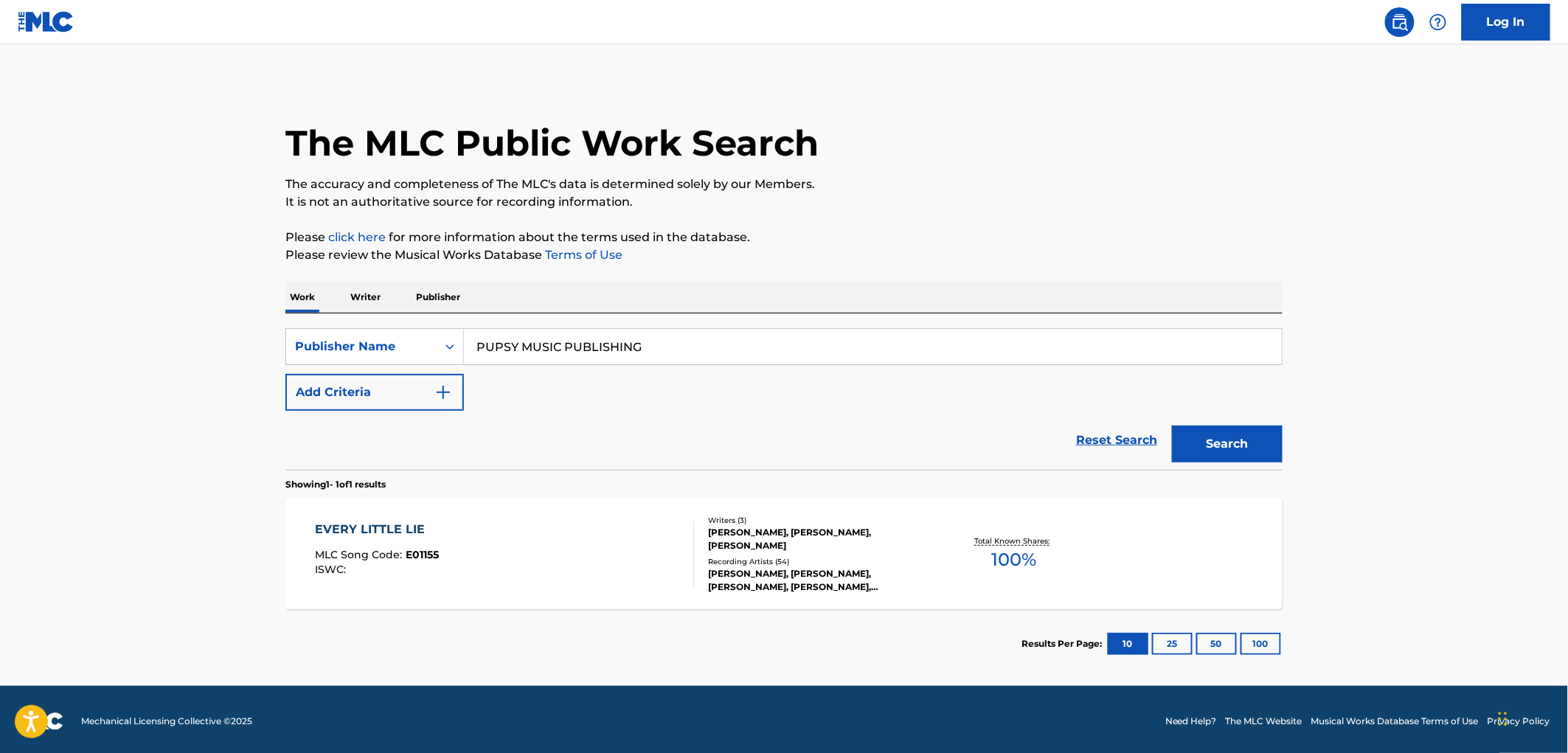
click at [423, 547] on div "EVERY LITTLE LIE MLC Song Code : E01155 ISWC :" at bounding box center [377, 554] width 124 height 67
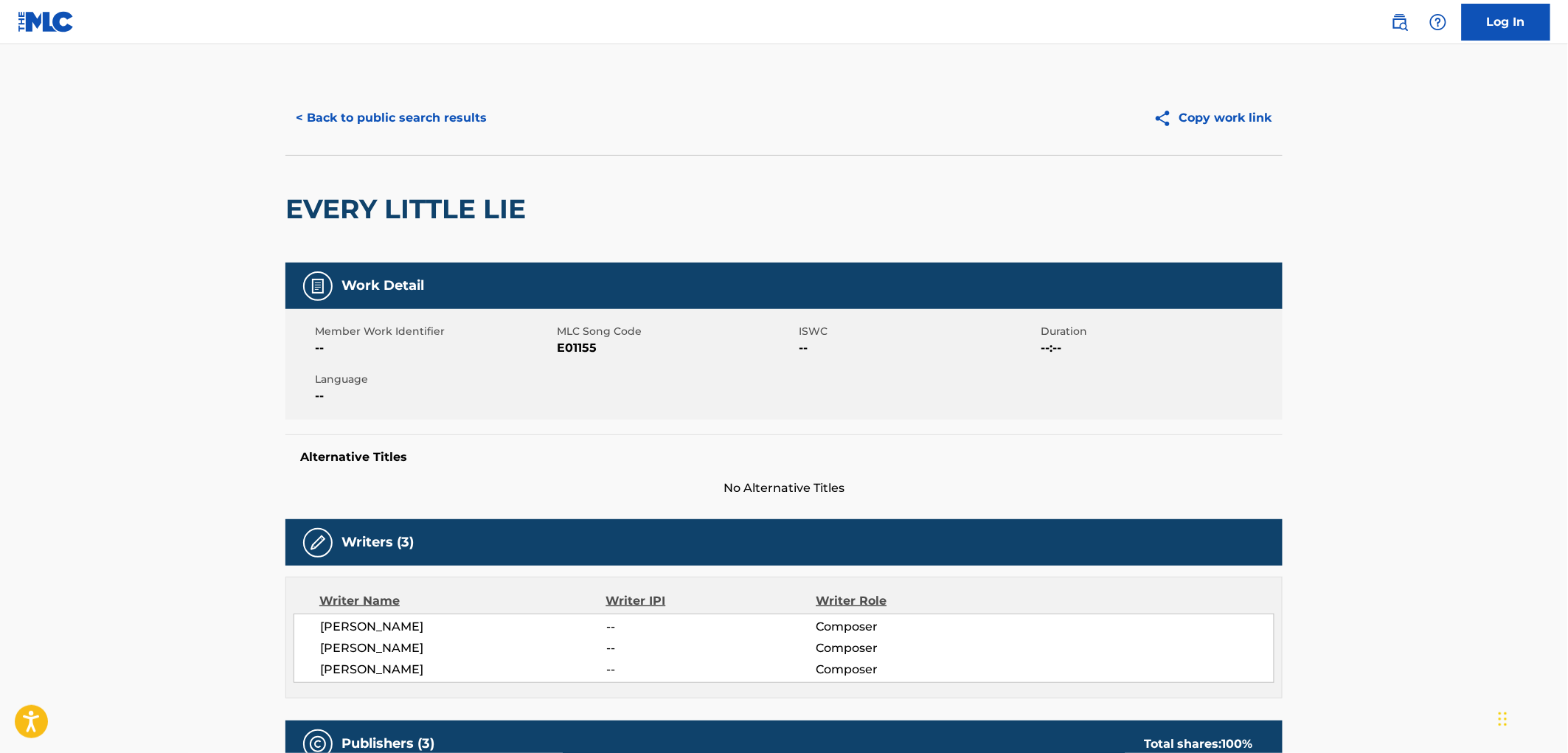
click at [367, 121] on button "< Back to public search results" at bounding box center [391, 117] width 212 height 37
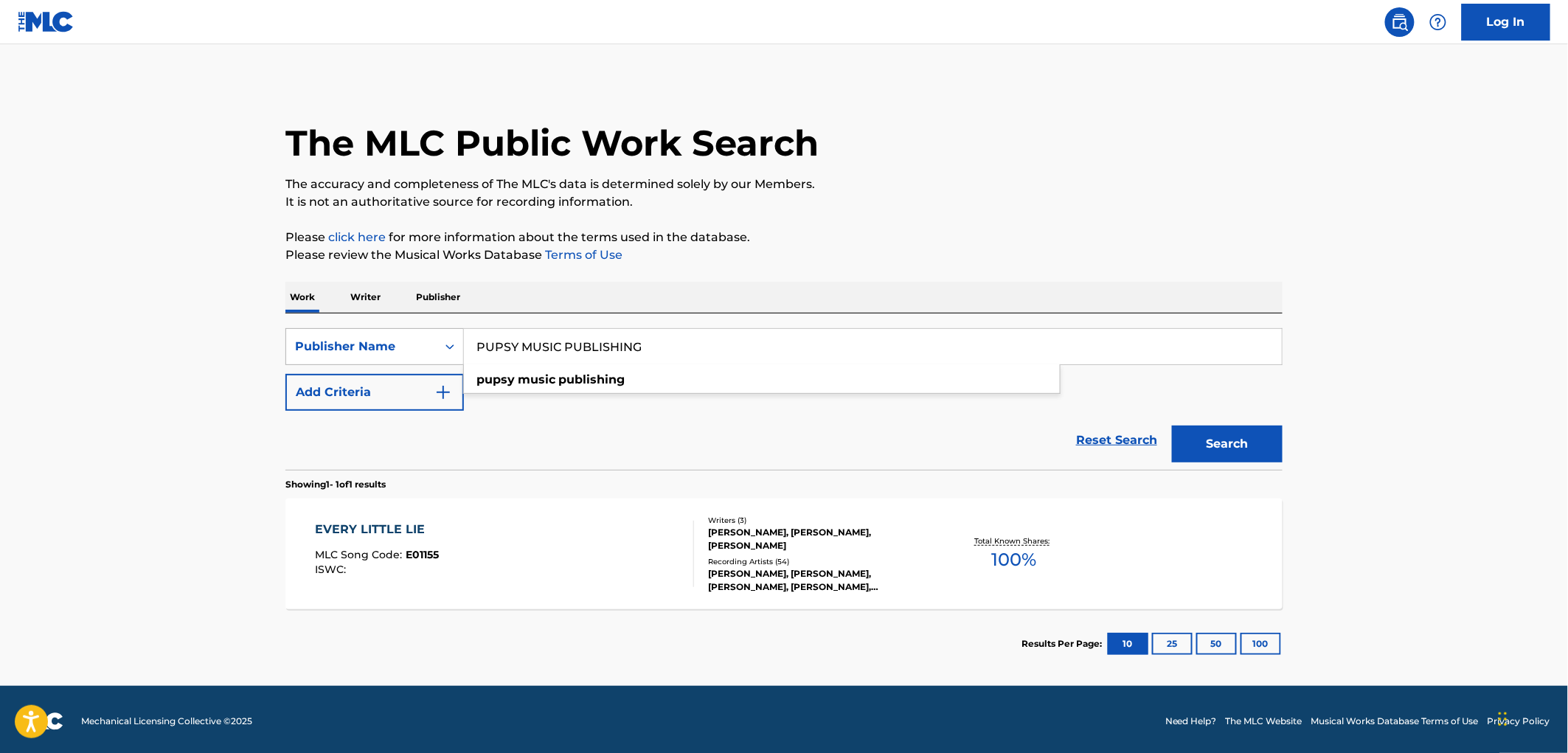
drag, startPoint x: 658, startPoint y: 351, endPoint x: 436, endPoint y: 359, distance: 222.1
click at [436, 359] on div "SearchWithCriteria81f87717-d214-4b80-a045-013aa95d8fd9 Publisher Name PUPSY MUS…" at bounding box center [784, 346] width 997 height 37
paste input "SLEEPING ROCKETS"
type input "SLEEPING ROCKETS PUBLISHING"
click at [1204, 451] on button "Search" at bounding box center [1227, 444] width 110 height 37
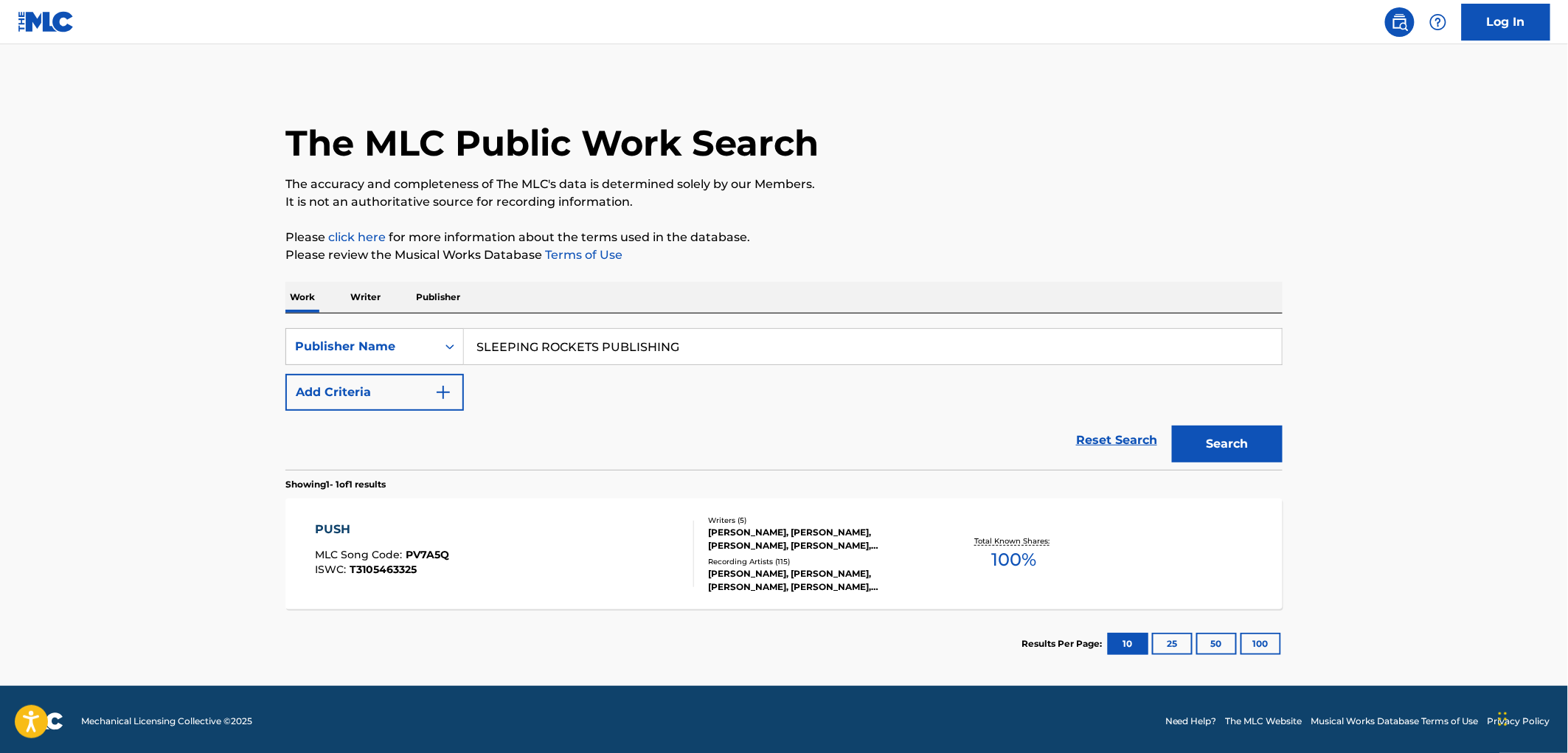
click at [457, 554] on div "PUSH MLC Song Code : PV7A5Q ISWC : T3105463325" at bounding box center [505, 554] width 379 height 67
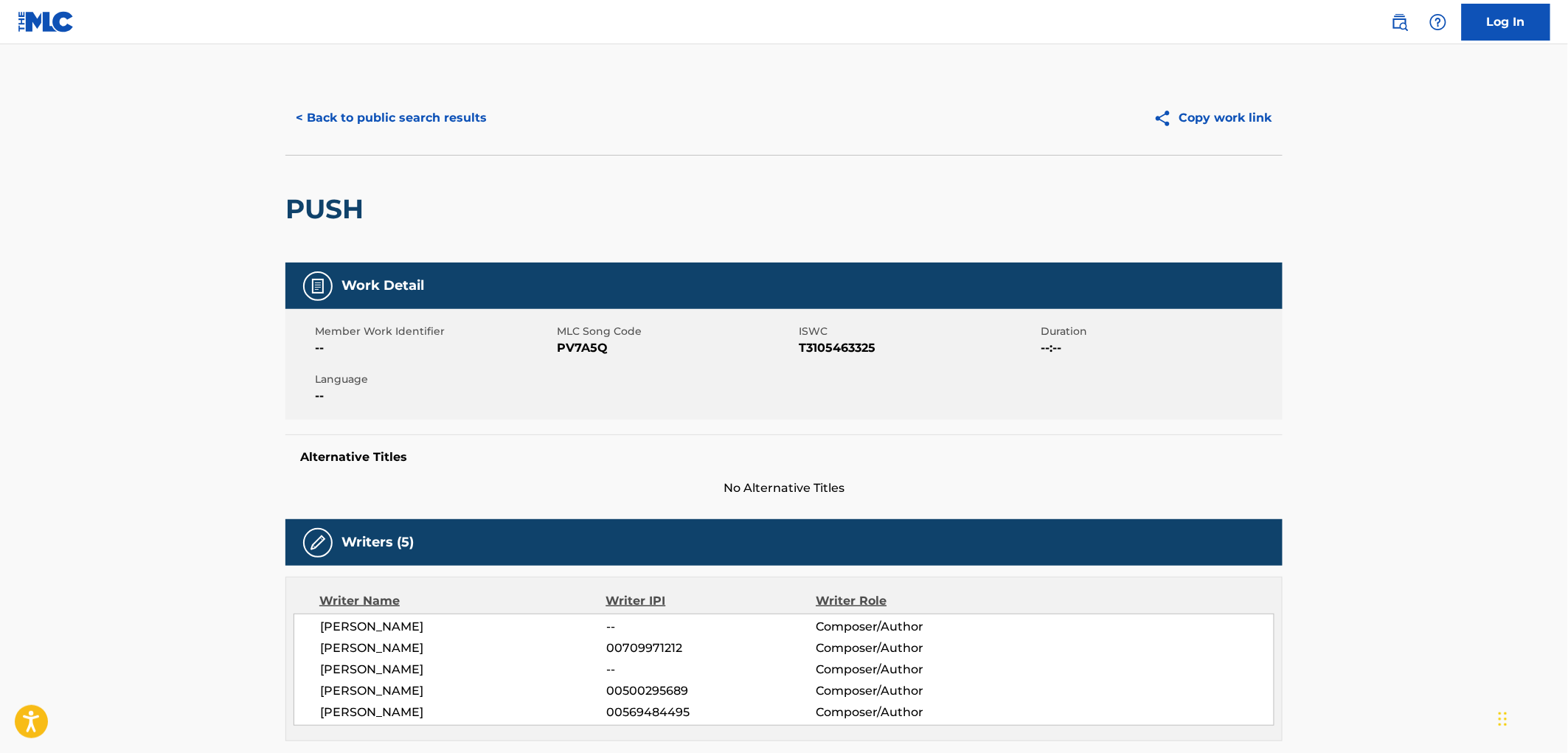
click at [385, 121] on button "< Back to public search results" at bounding box center [391, 117] width 212 height 37
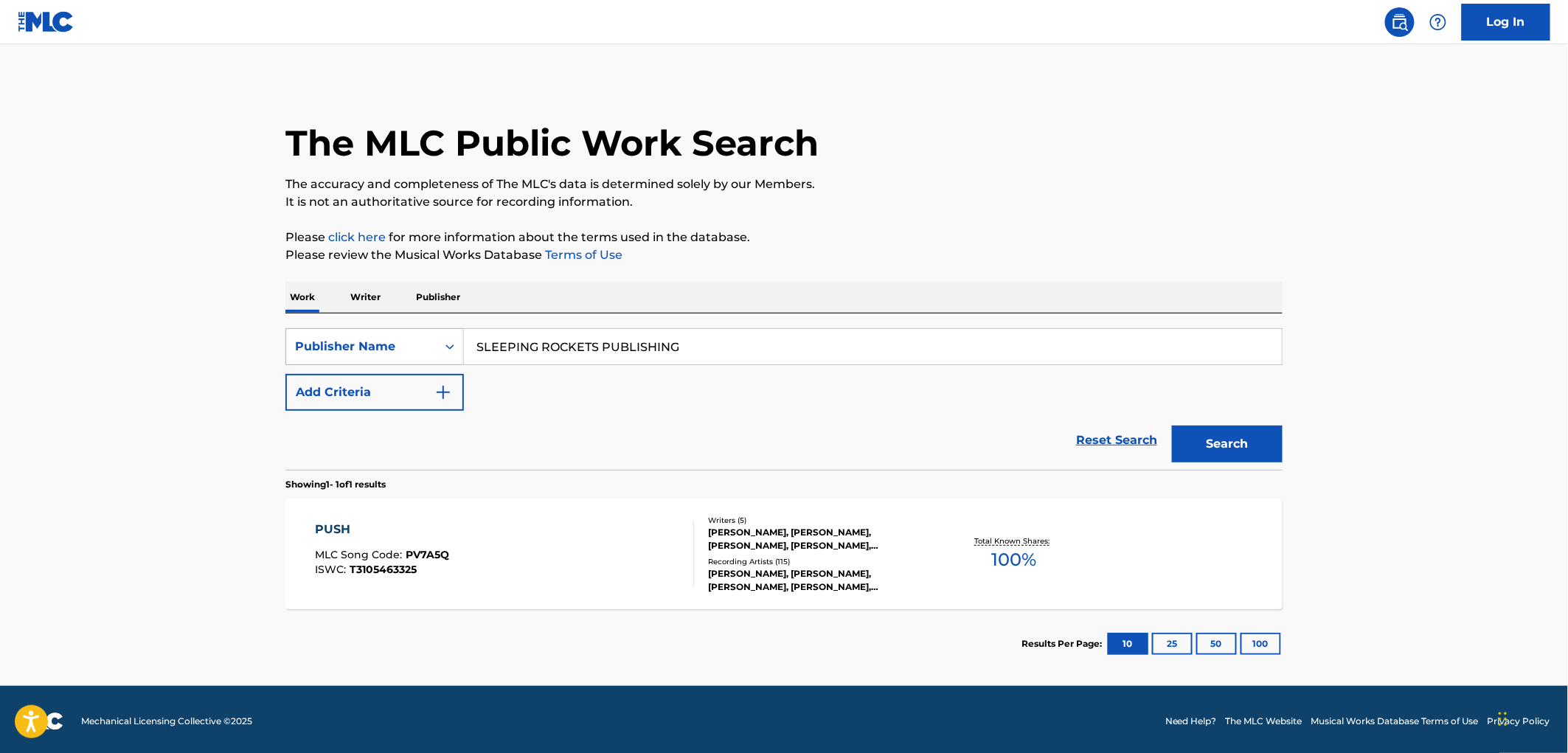
drag, startPoint x: 705, startPoint y: 344, endPoint x: 417, endPoint y: 354, distance: 288.2
click at [299, 343] on div "SearchWithCriteria81f87717-d214-4b80-a045-013aa95d8fd9 Publisher Name SLEEPING …" at bounding box center [784, 346] width 997 height 37
paste input "AYA RECORDS D/B/A LOVEFUEL"
type input "AYA RECORDS D/B/A LOVEFUEL PUBLISHING"
click at [1242, 433] on button "Search" at bounding box center [1227, 444] width 110 height 37
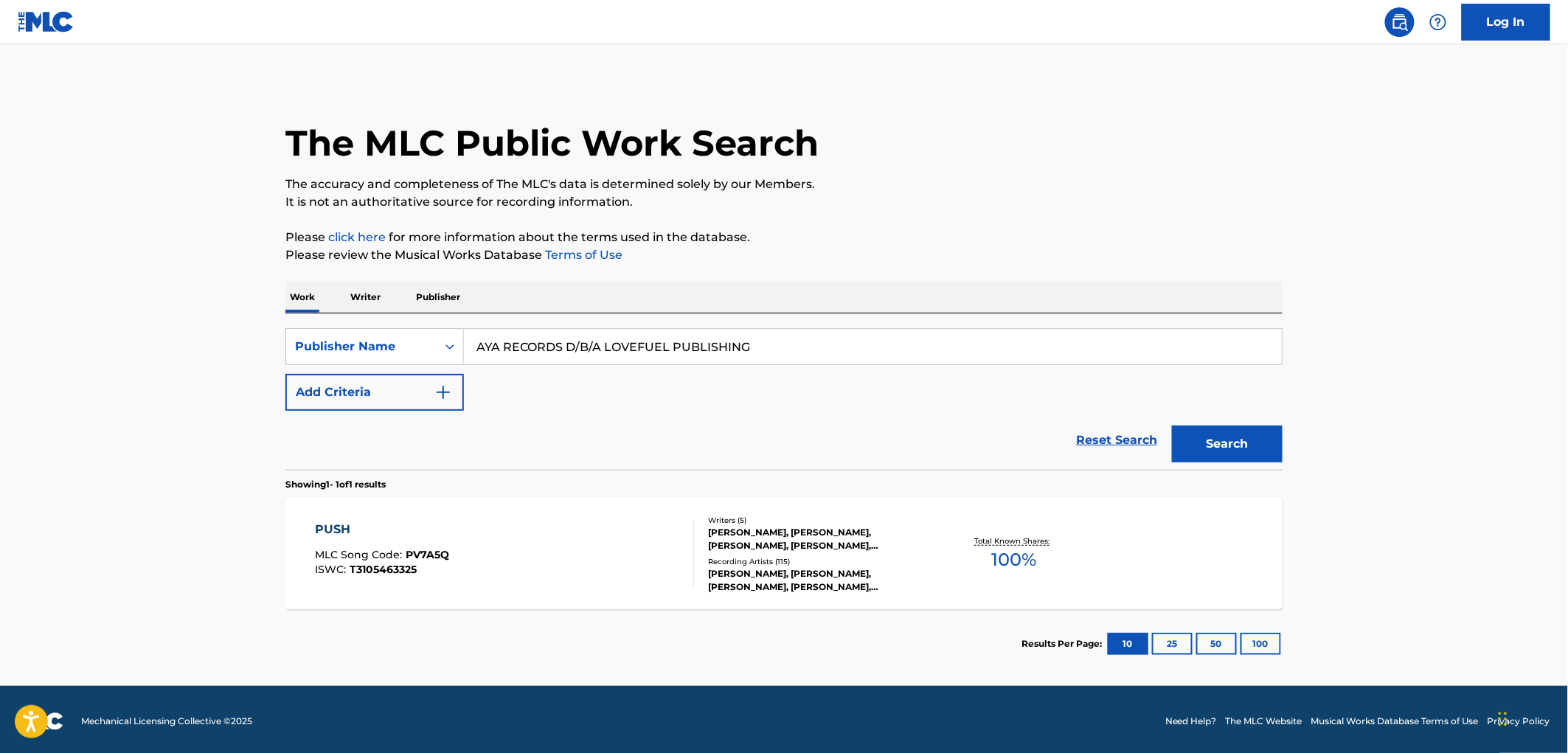
click at [431, 558] on span "PV7A5Q" at bounding box center [428, 554] width 44 height 13
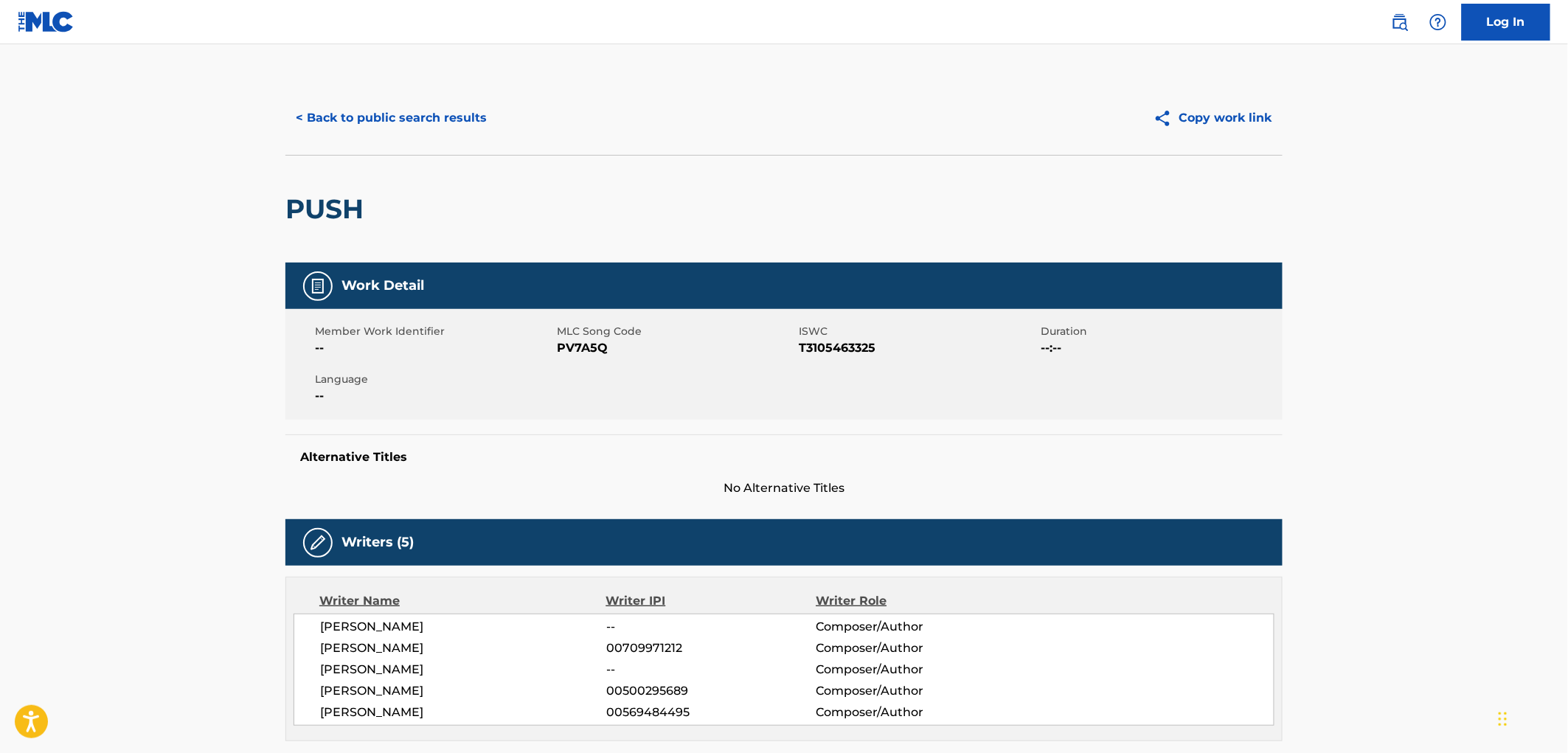
click at [418, 122] on button "< Back to public search results" at bounding box center [391, 117] width 212 height 37
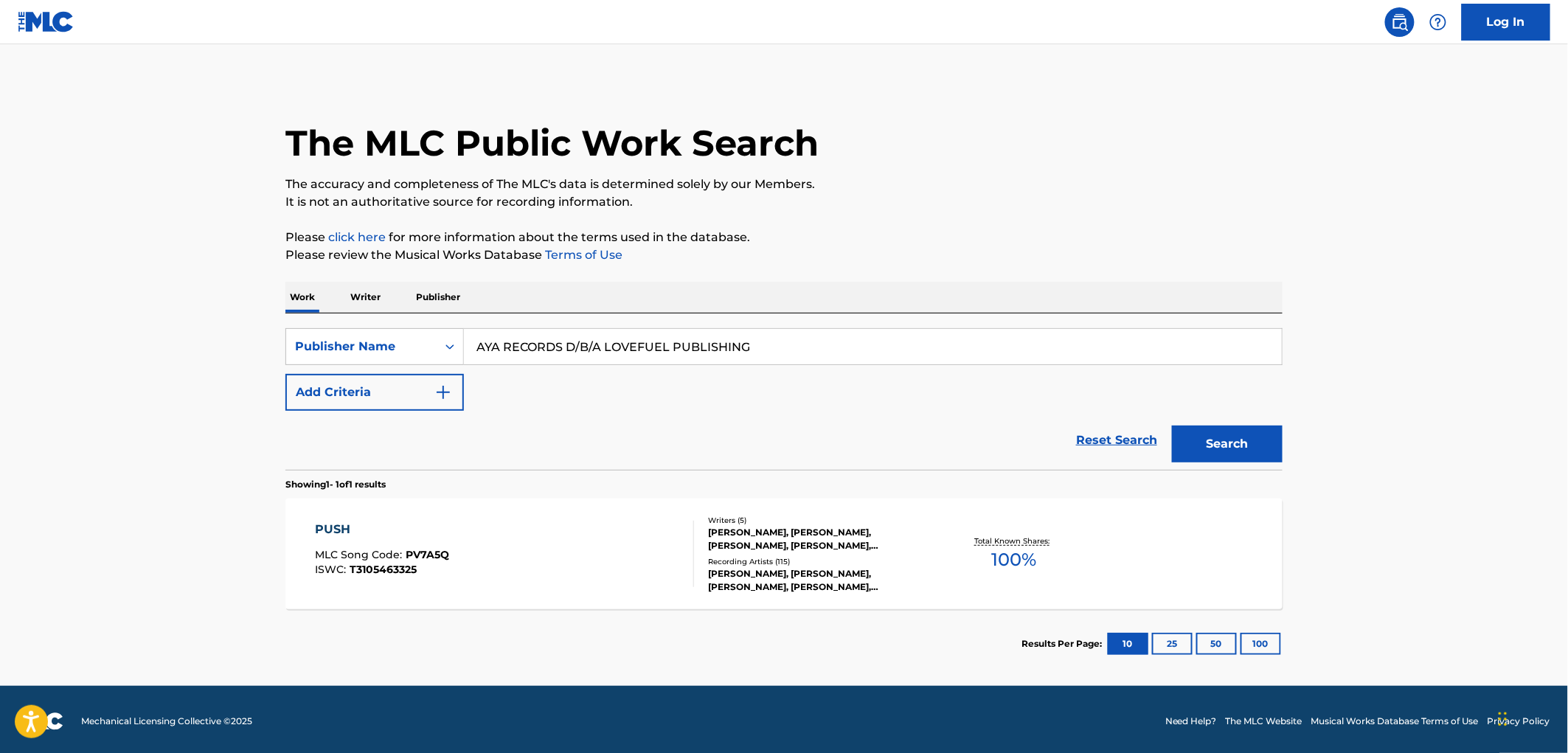
drag, startPoint x: 477, startPoint y: 343, endPoint x: 854, endPoint y: 357, distance: 377.3
click at [854, 357] on input "AYA RECORDS D/B/A LOVEFUEL PUBLISHING" at bounding box center [872, 346] width 818 height 35
paste input "RANDAS"
type input "ARANDAS PUBLISHING"
click at [1205, 450] on button "Search" at bounding box center [1227, 444] width 110 height 37
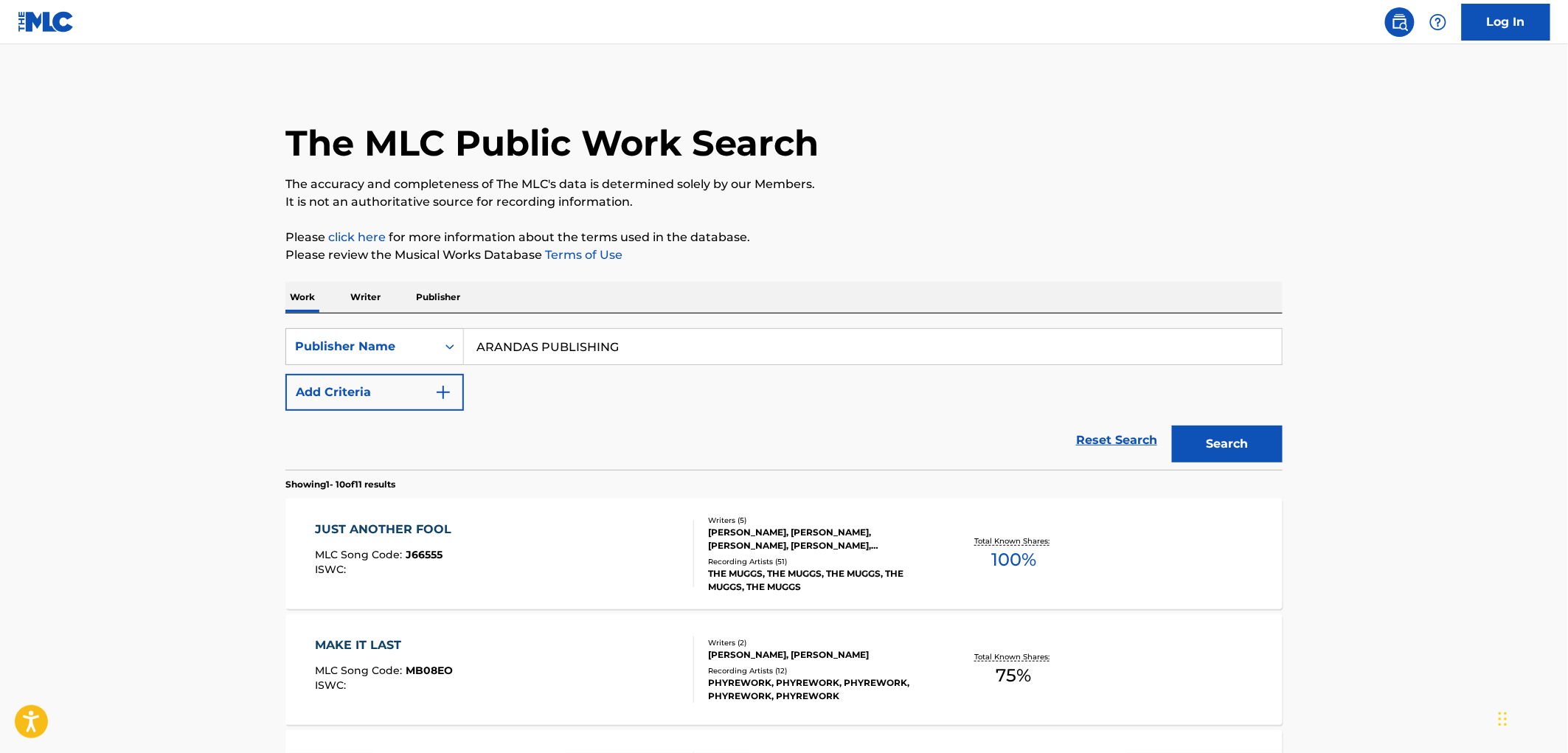
click at [423, 550] on span "J66555" at bounding box center [424, 554] width 37 height 13
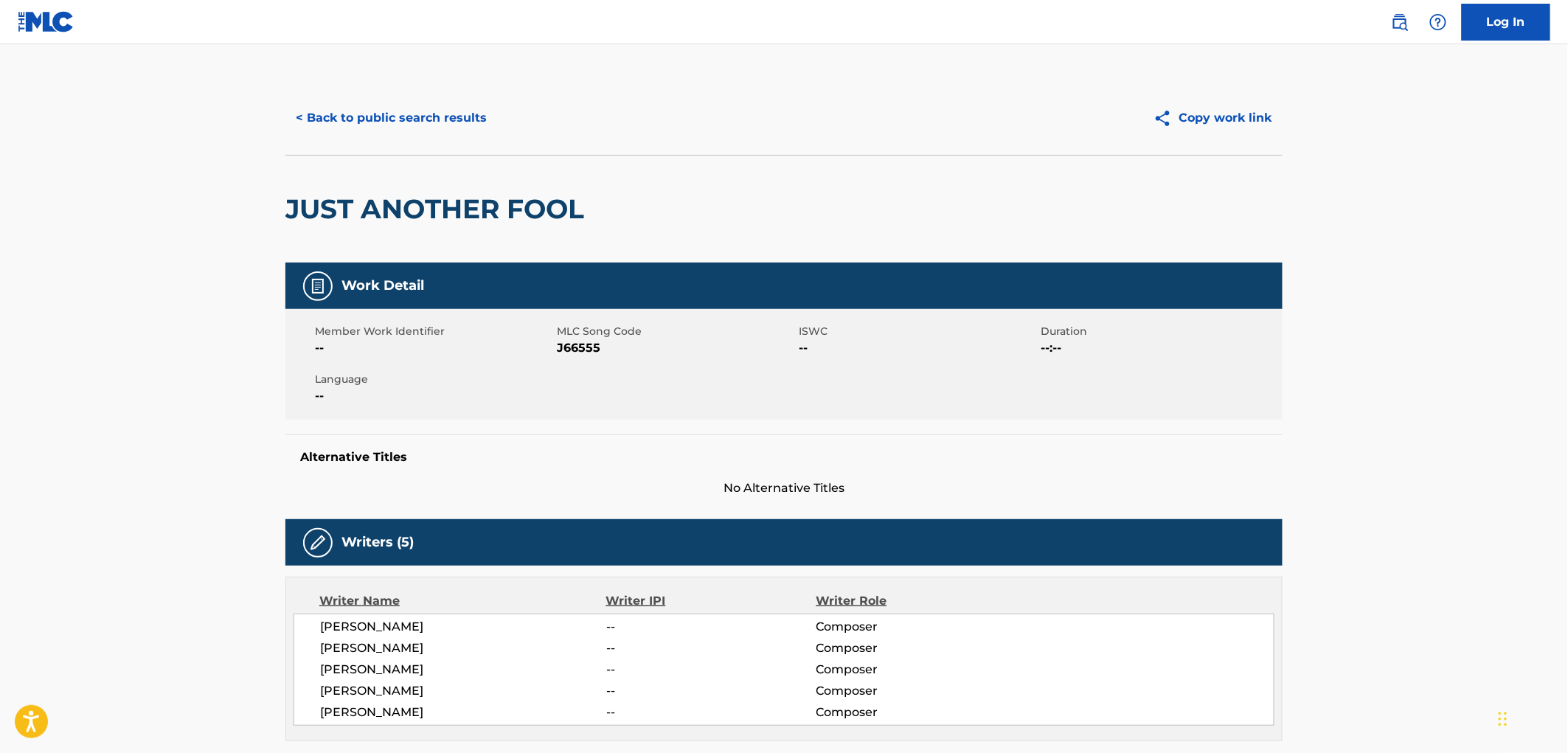
click at [426, 116] on button "< Back to public search results" at bounding box center [391, 117] width 212 height 37
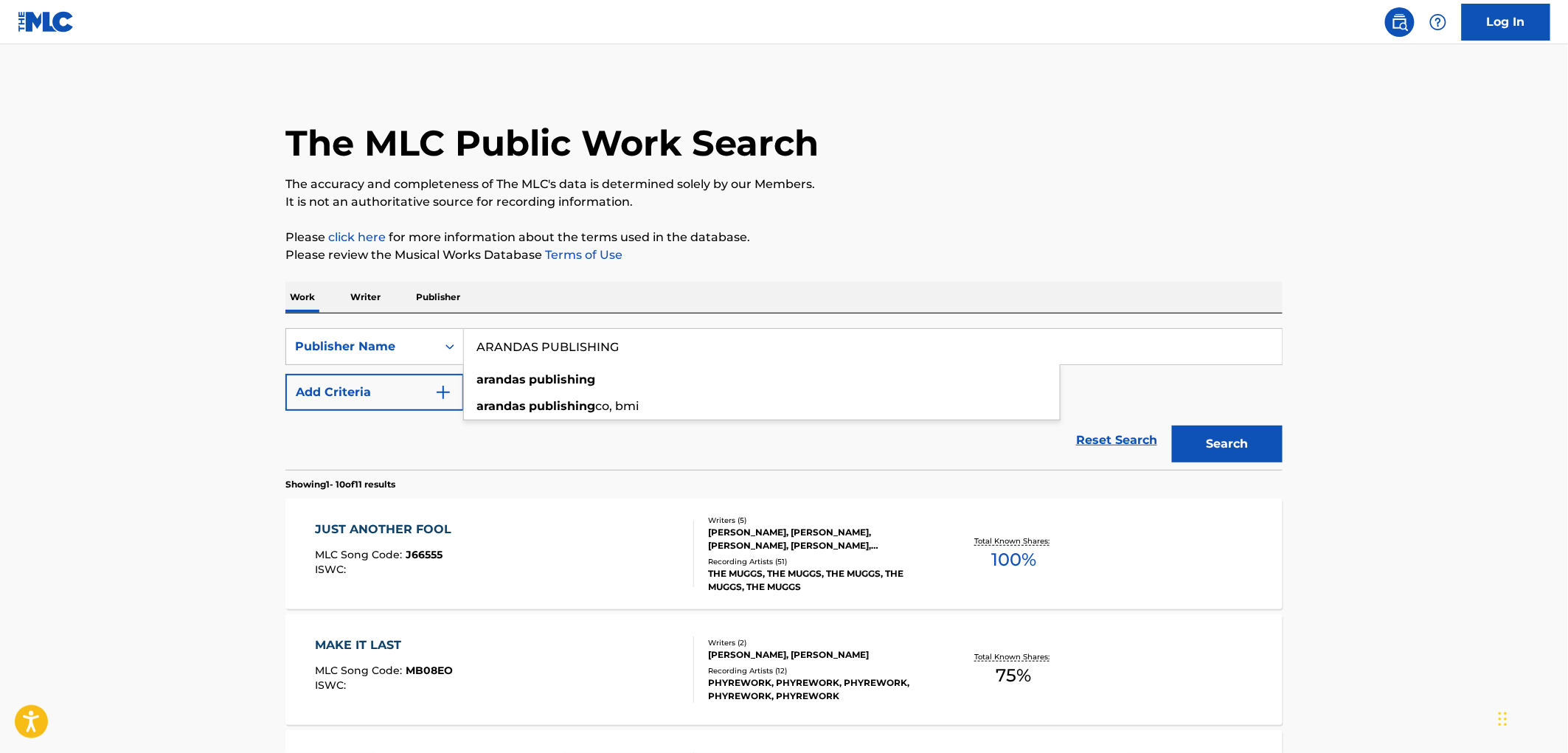
drag, startPoint x: 476, startPoint y: 351, endPoint x: 628, endPoint y: 337, distance: 152.6
click at [628, 337] on input "ARANDAS PUBLISHING" at bounding box center [872, 346] width 818 height 35
paste input "TUTCH MUSIC, INC."
drag, startPoint x: 559, startPoint y: 350, endPoint x: 713, endPoint y: 353, distance: 154.0
click at [713, 353] on input "TUTCH MUSIC, INC." at bounding box center [872, 346] width 818 height 35
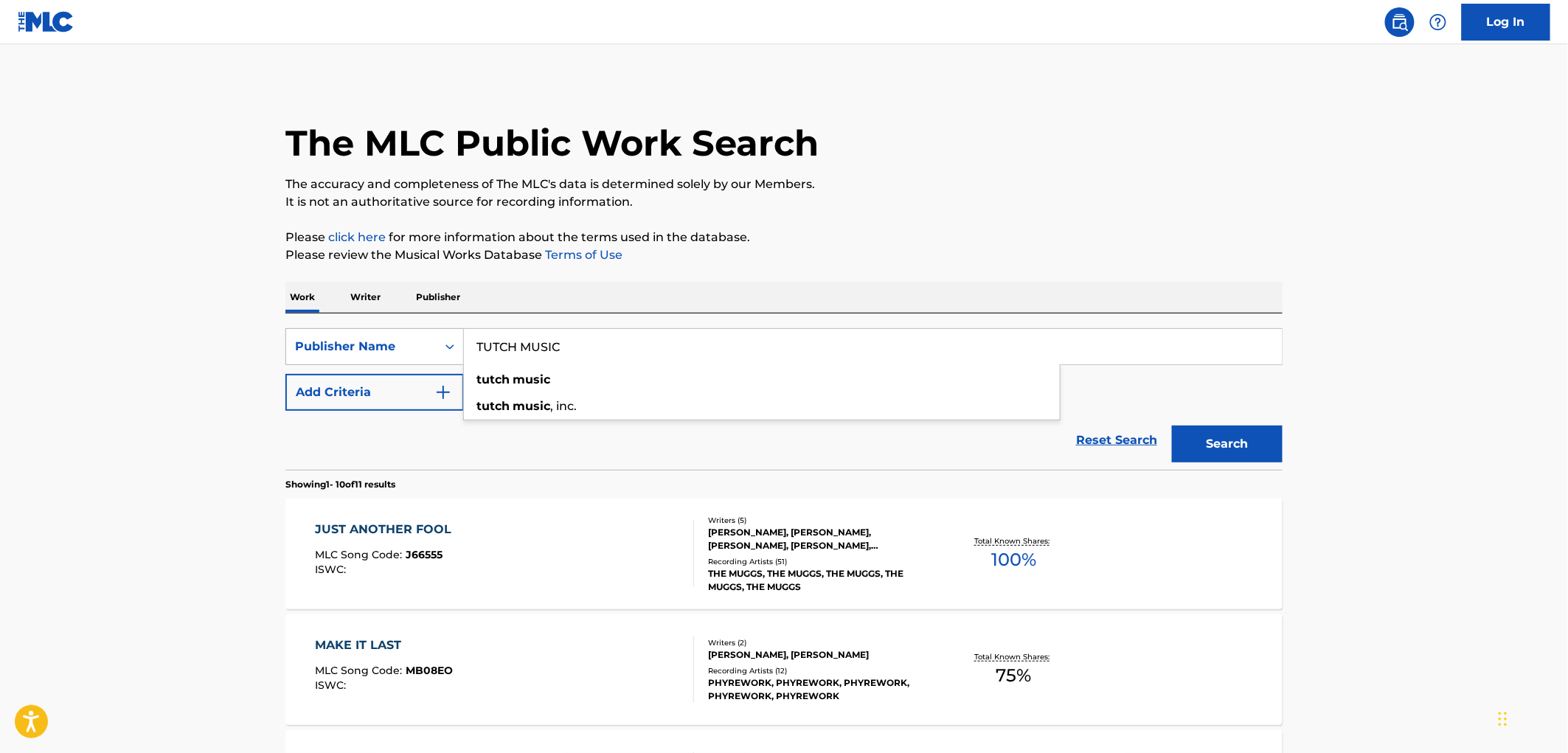
drag, startPoint x: 674, startPoint y: 345, endPoint x: 387, endPoint y: 341, distance: 287.0
click at [385, 340] on div "SearchWithCriteria81f87717-d214-4b80-a045-013aa95d8fd9 Publisher Name TUTCH MUS…" at bounding box center [784, 346] width 997 height 37
type input "TUTCH MUSIC"
click at [1206, 444] on button "Search" at bounding box center [1227, 444] width 110 height 37
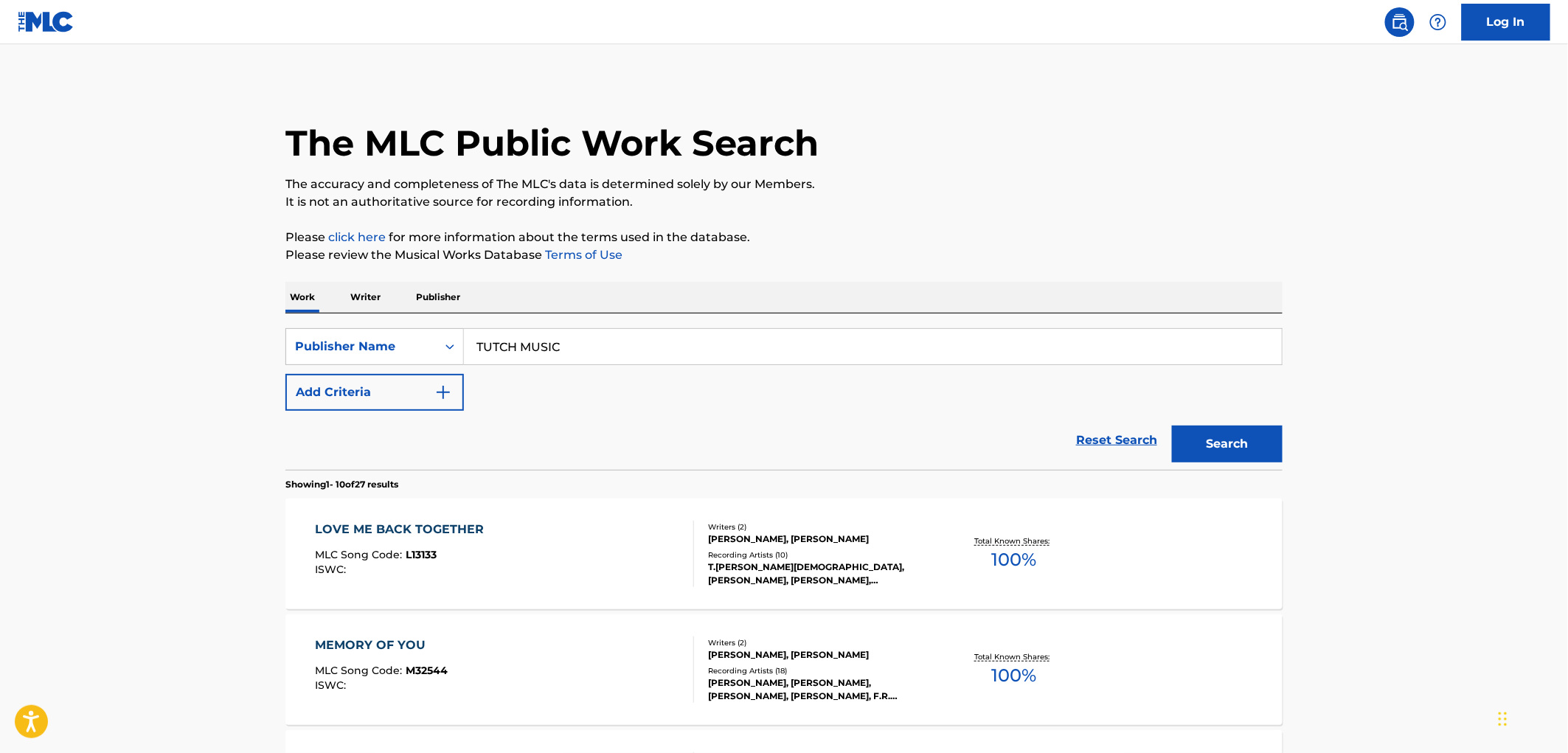
click at [411, 559] on span "L13133" at bounding box center [422, 554] width 31 height 13
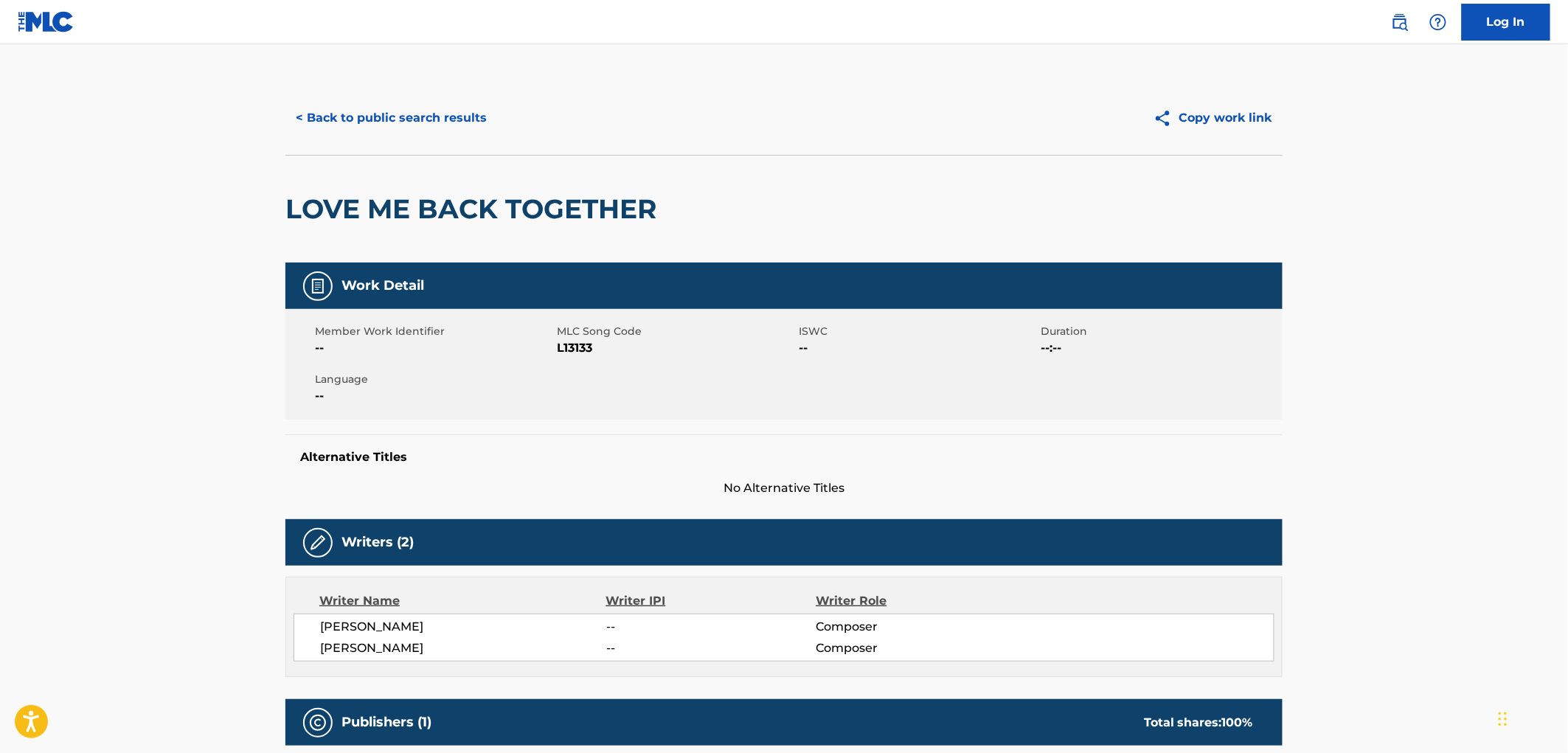
click at [372, 118] on button "< Back to public search results" at bounding box center [391, 117] width 212 height 37
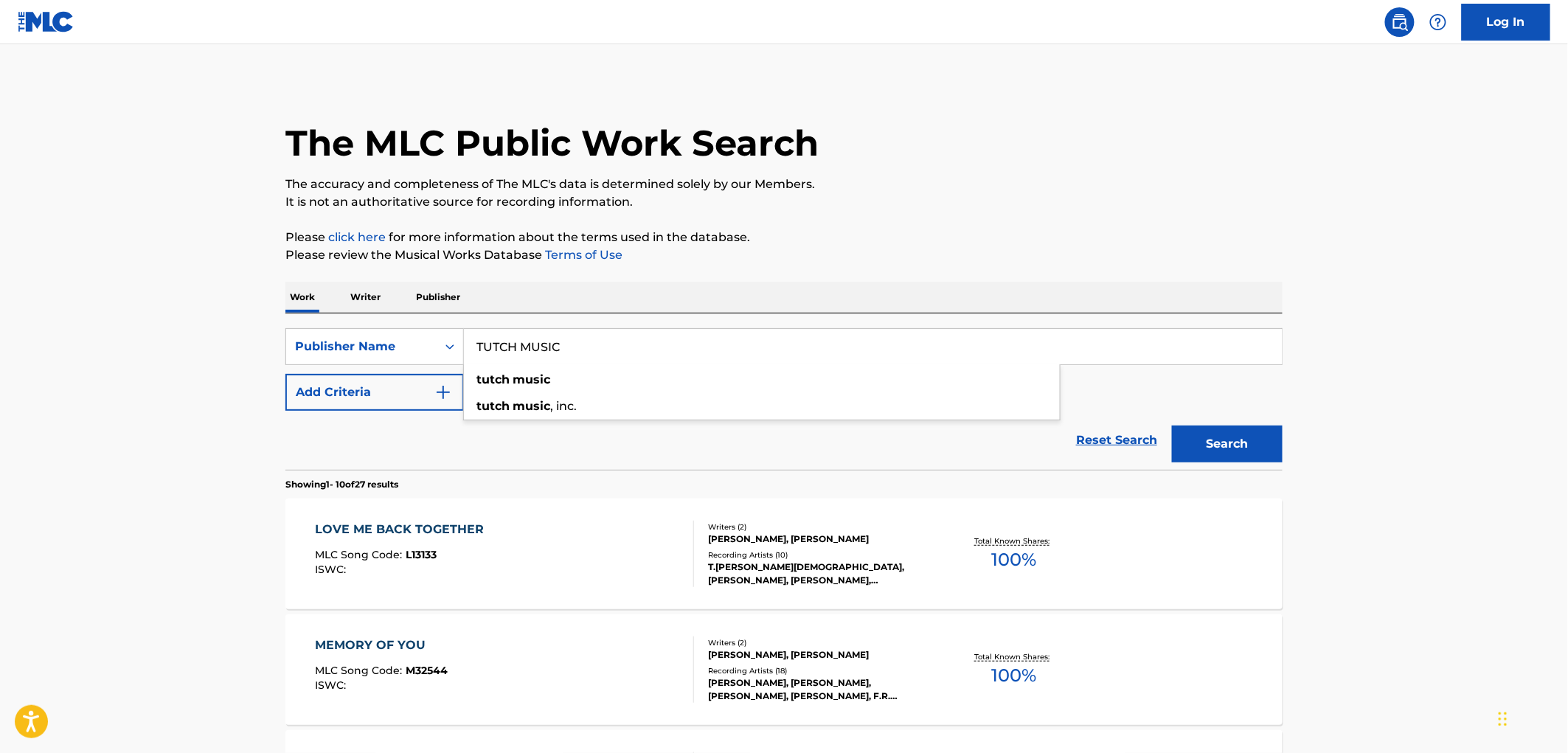
drag, startPoint x: 556, startPoint y: 347, endPoint x: 478, endPoint y: 348, distance: 78.0
click at [478, 348] on input "TUTCH MUSIC" at bounding box center [872, 346] width 818 height 35
paste input "COW CUTS PUBLISHING"
type input "COW CUTS PUBLISHING"
click at [1192, 445] on button "Search" at bounding box center [1227, 444] width 110 height 37
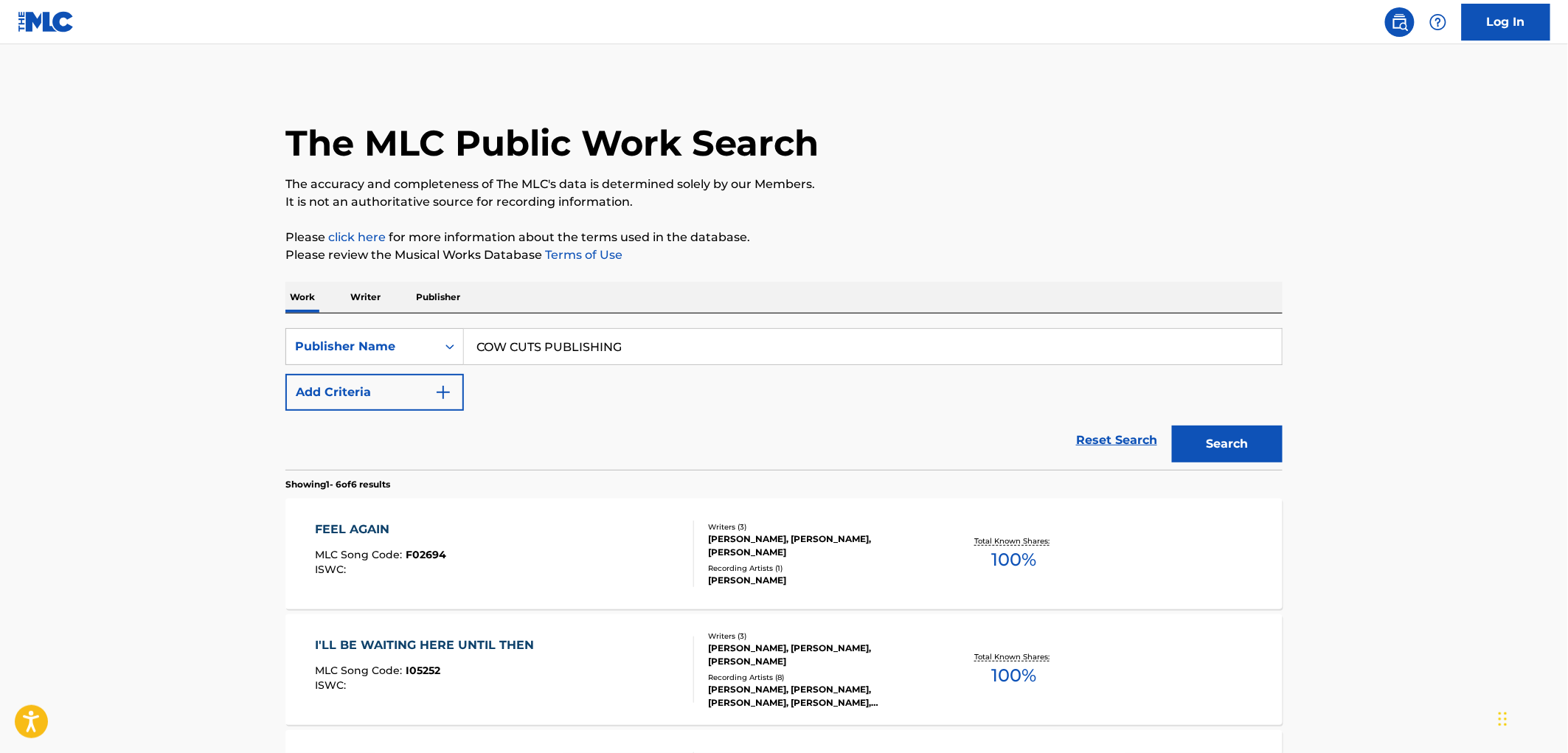
click at [425, 561] on div "MLC Song Code : F02694" at bounding box center [381, 557] width 131 height 15
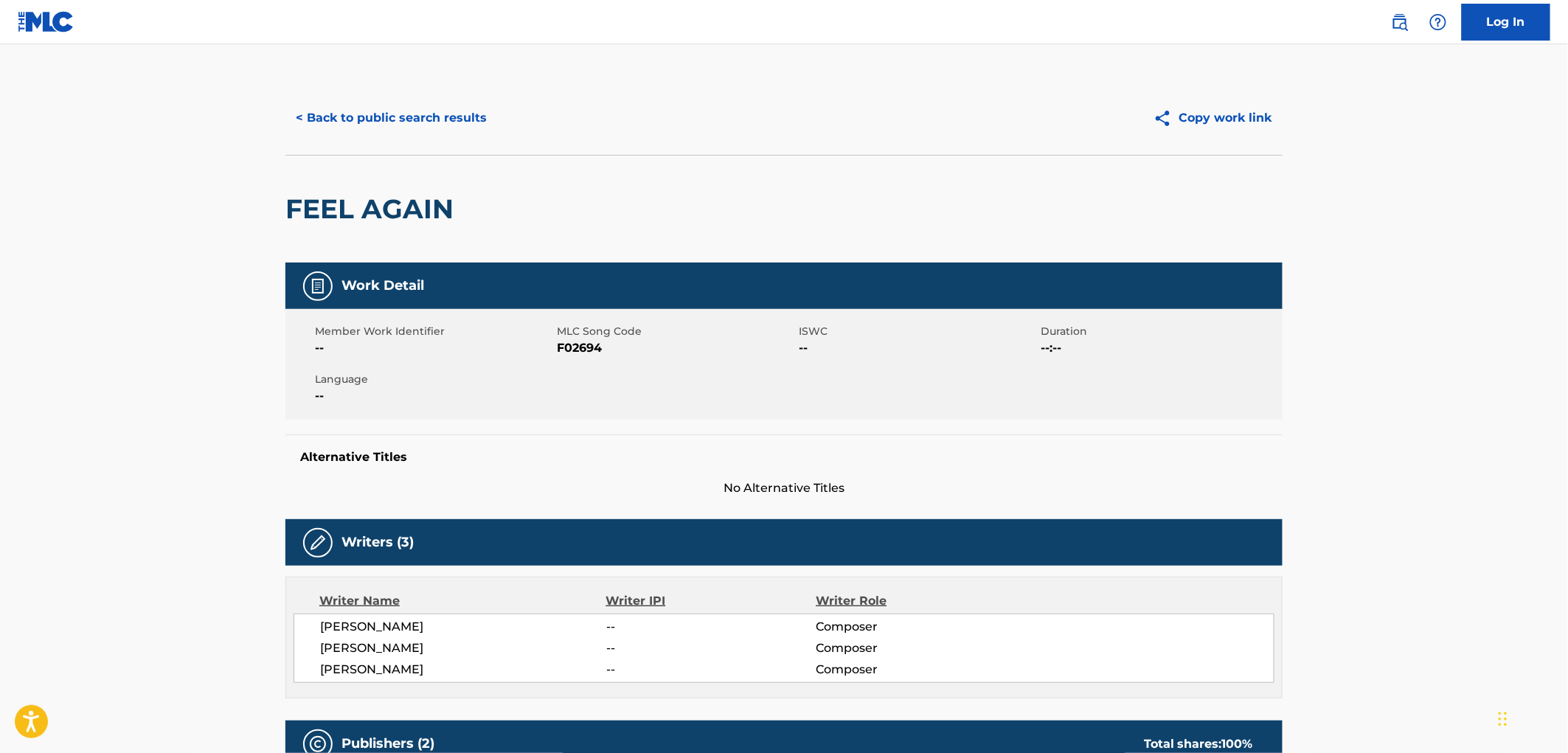
click at [447, 124] on button "< Back to public search results" at bounding box center [391, 117] width 212 height 37
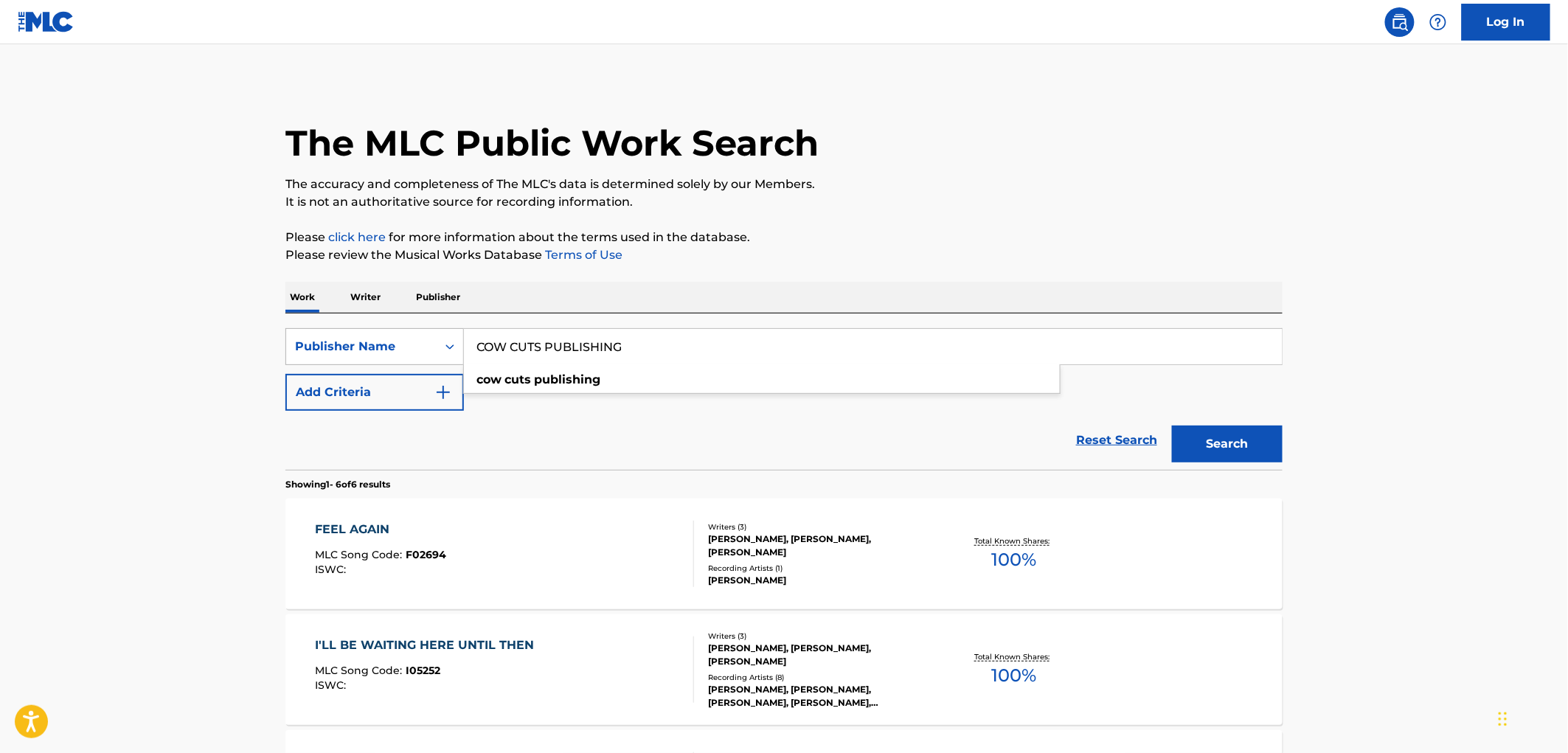
drag, startPoint x: 642, startPoint y: 356, endPoint x: 426, endPoint y: 352, distance: 216.0
click at [412, 353] on div "SearchWithCriteria81f87717-d214-4b80-a045-013aa95d8fd9 Publisher Name COW CUTS …" at bounding box center [784, 346] width 997 height 37
paste input "SLUGFISH MUSIC"
type input "SLUGFISH MUSIC"
click at [1237, 446] on button "Search" at bounding box center [1227, 444] width 110 height 37
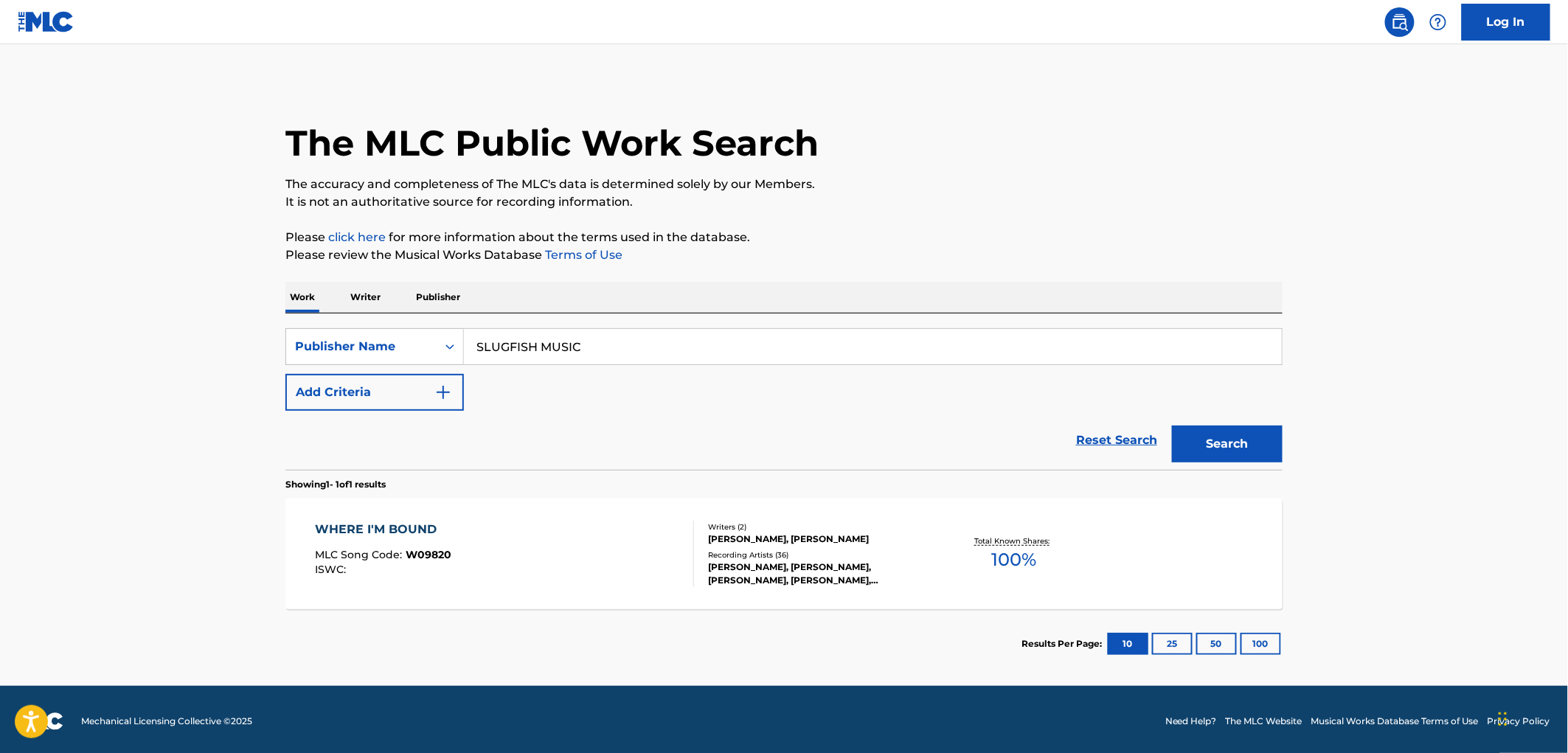
click at [435, 542] on div "WHERE I'M BOUND MLC Song Code : W09820 ISWC :" at bounding box center [383, 554] width 136 height 67
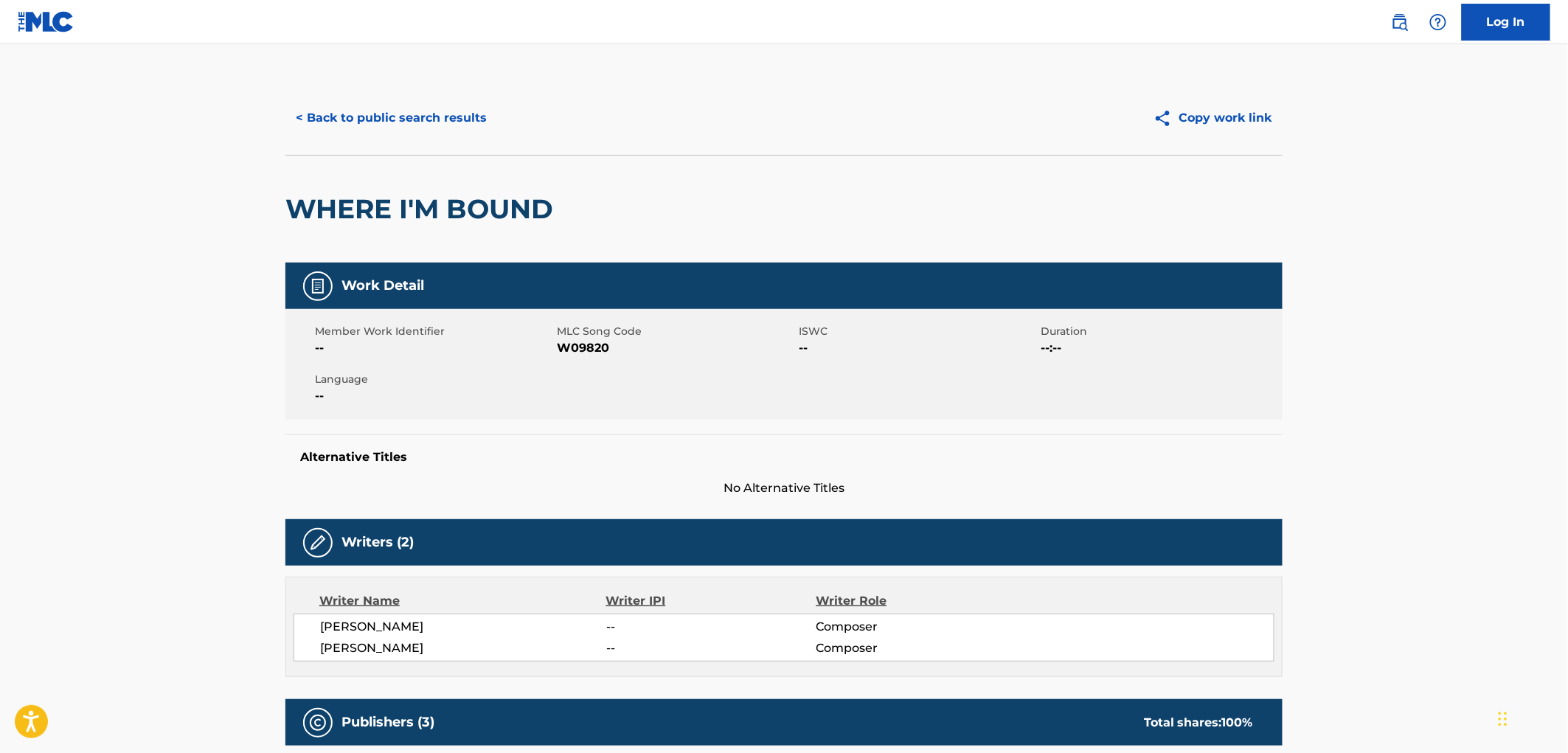
click at [435, 131] on button "< Back to public search results" at bounding box center [391, 117] width 212 height 37
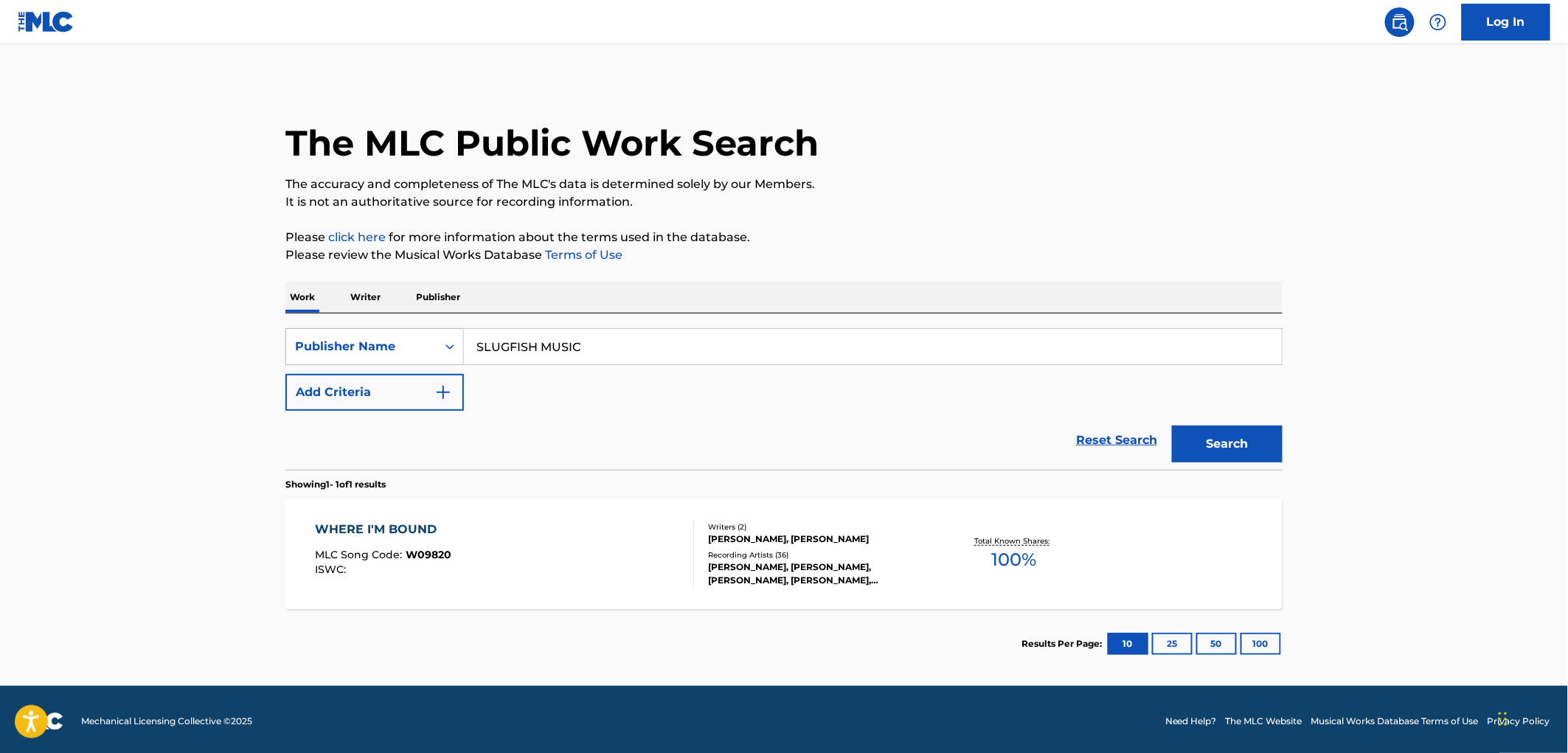
drag, startPoint x: 588, startPoint y: 343, endPoint x: 424, endPoint y: 345, distance: 164.0
click at [424, 345] on div "SearchWithCriteria81f87717-d214-4b80-a045-013aa95d8fd9 Publisher Name SLUGFISH …" at bounding box center [784, 346] width 997 height 37
paste input "PEC SERV MUSIC PUBLISHING"
type input "SPEC SERV MUSIC PUBLISHING"
click at [1228, 447] on button "Search" at bounding box center [1227, 444] width 110 height 37
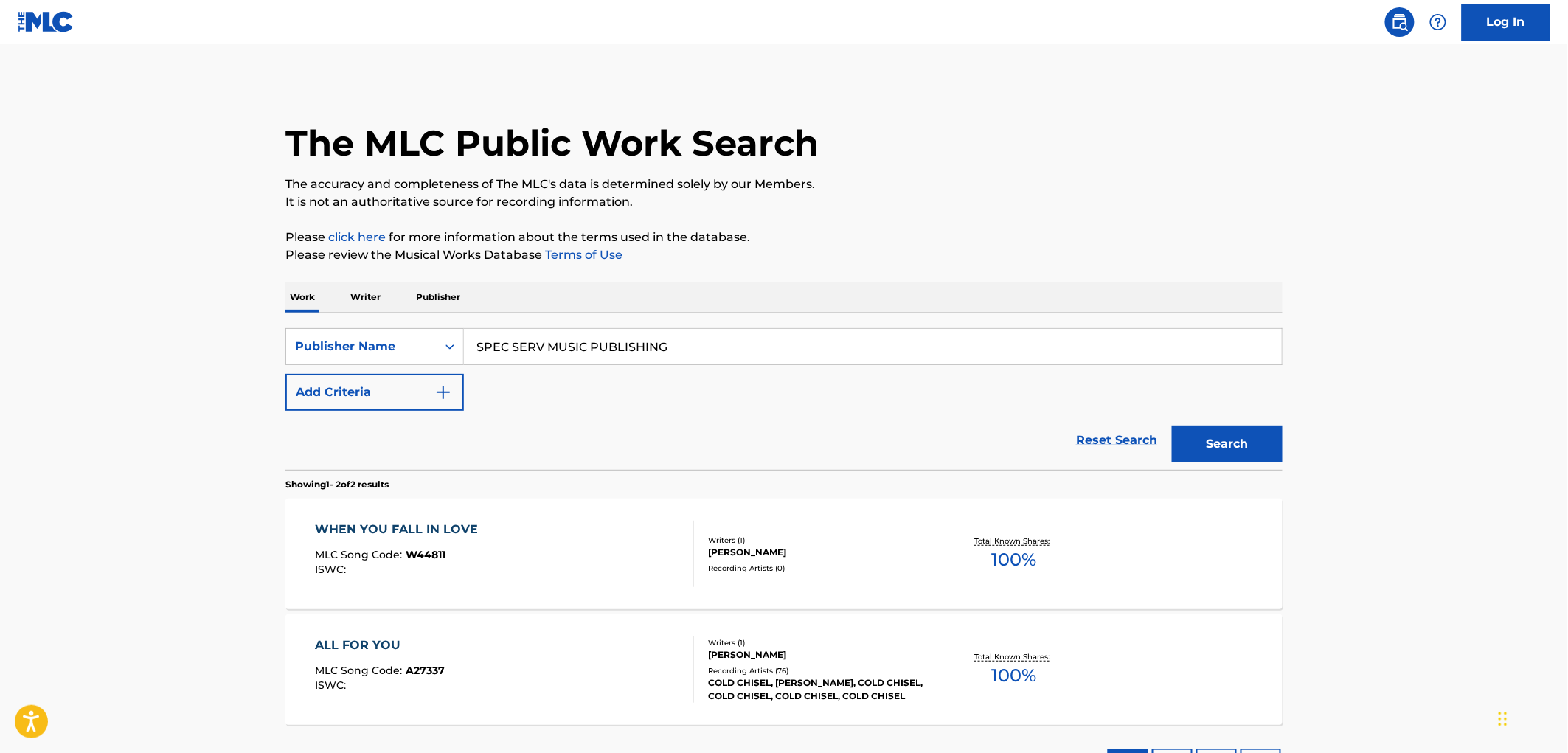
click at [440, 569] on div "ISWC :" at bounding box center [401, 570] width 171 height 11
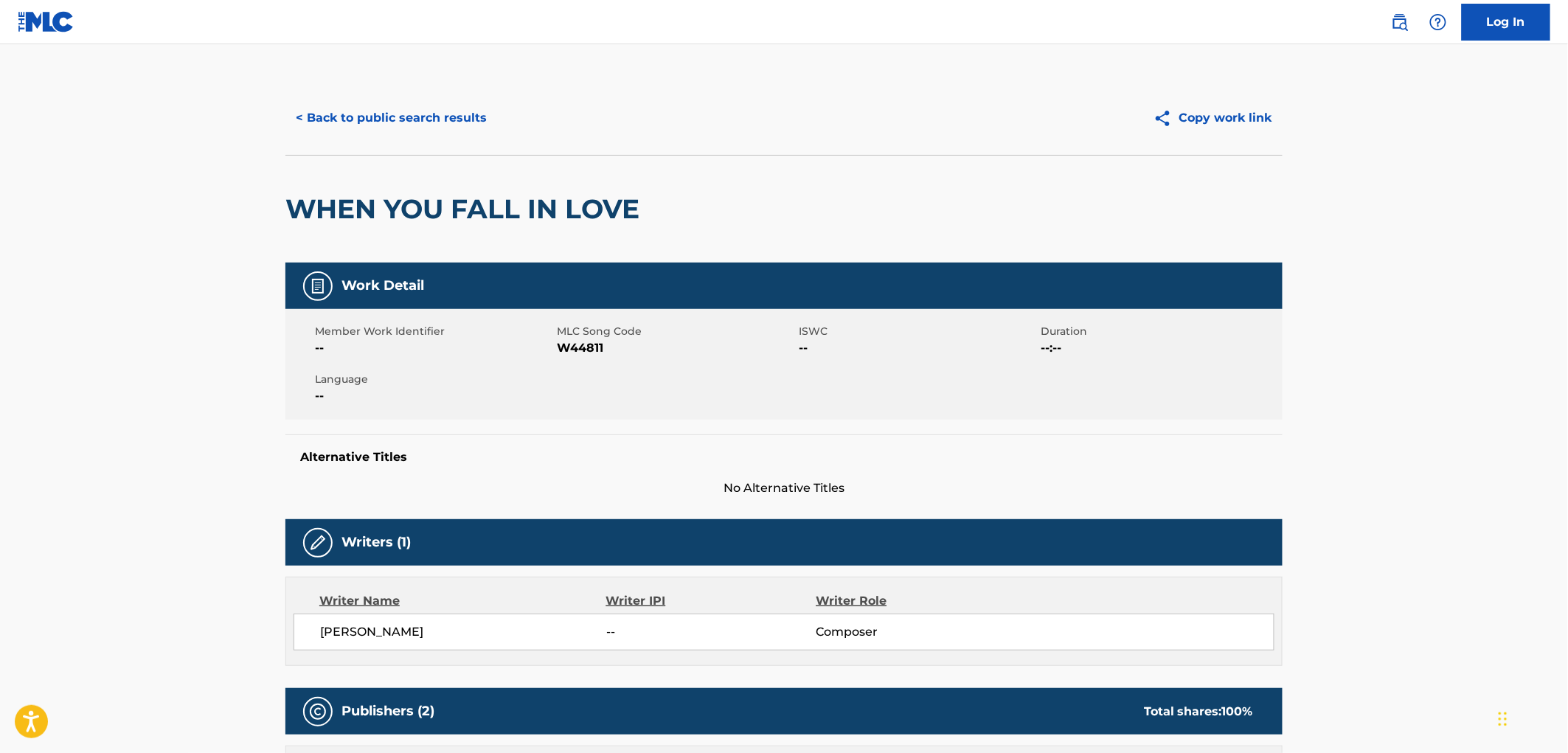
click at [366, 126] on button "< Back to public search results" at bounding box center [391, 117] width 212 height 37
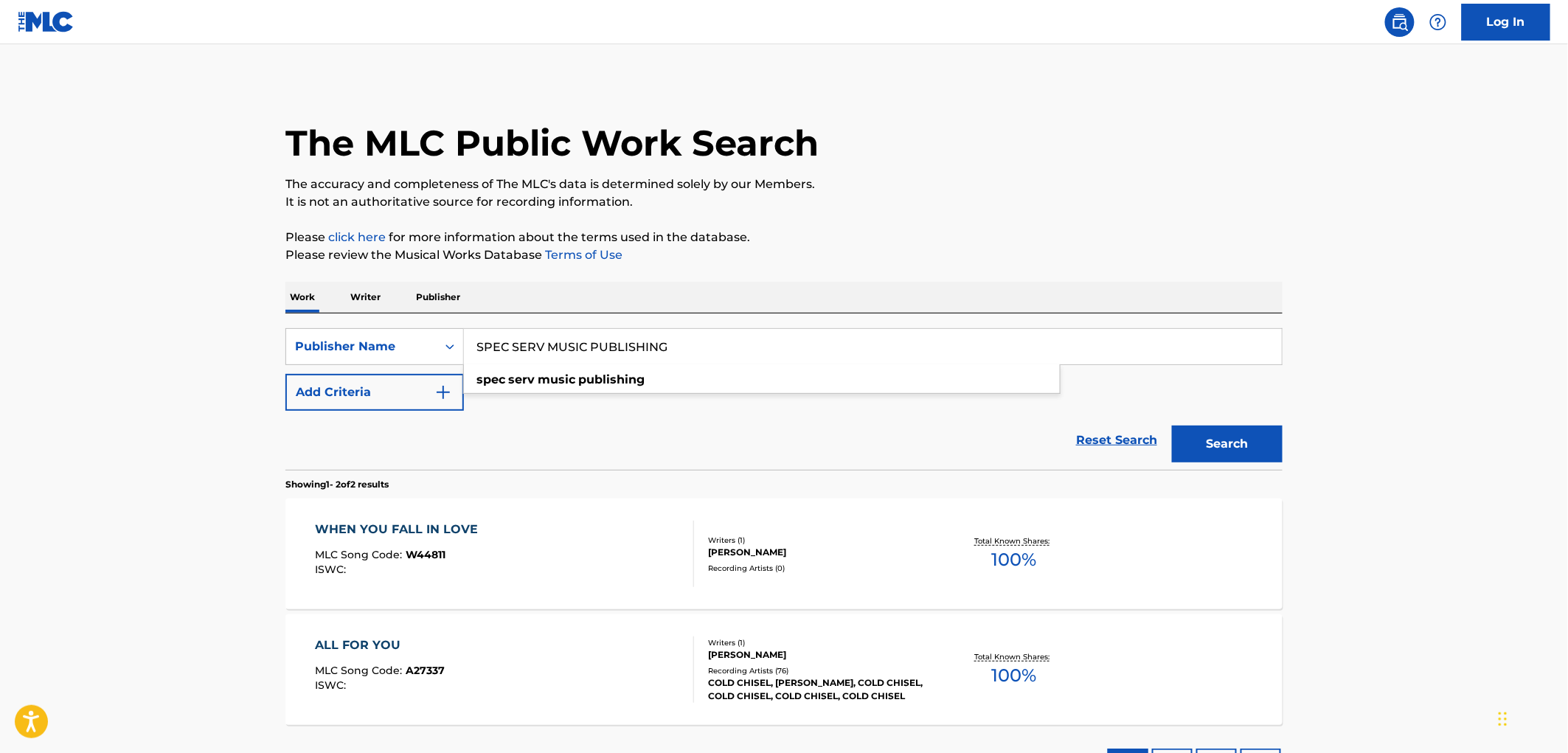
drag, startPoint x: 474, startPoint y: 347, endPoint x: 685, endPoint y: 351, distance: 211.0
click at [685, 351] on input "SPEC SERV MUSIC PUBLISHING" at bounding box center [872, 346] width 818 height 35
drag, startPoint x: 689, startPoint y: 337, endPoint x: 357, endPoint y: 341, distance: 332.0
click at [357, 341] on div "SearchWithCriteria81f87717-d214-4b80-a045-013aa95d8fd9 Publisher Name SPEC SERV…" at bounding box center [784, 346] width 997 height 37
paste input "INTEROCK WORLD LTD."
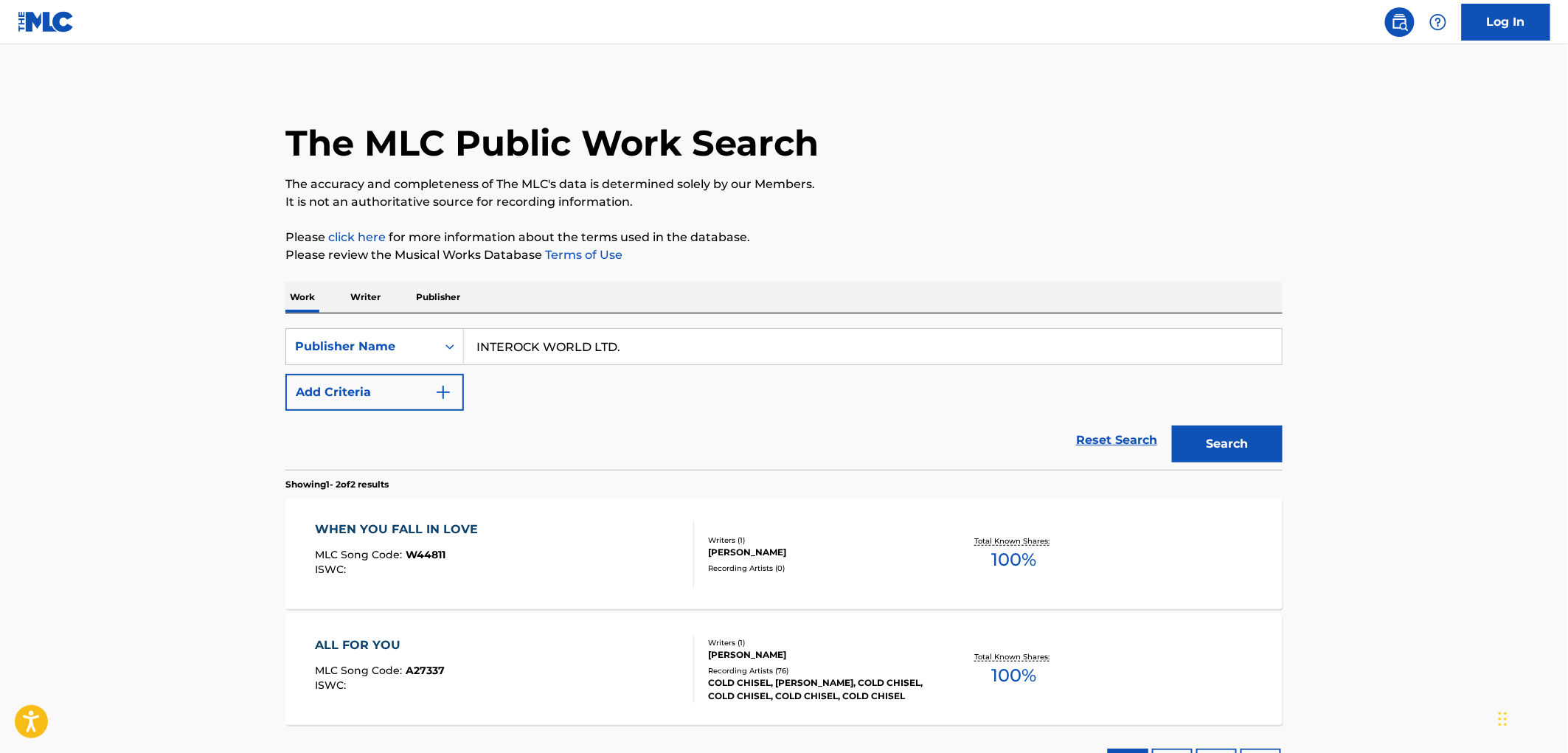
drag, startPoint x: 591, startPoint y: 348, endPoint x: 659, endPoint y: 355, distance: 68.4
click at [659, 355] on input "INTEROCK WORLD LTD." at bounding box center [872, 346] width 818 height 35
type input "INTEROCK WORLD"
click at [1265, 438] on button "Search" at bounding box center [1227, 444] width 110 height 37
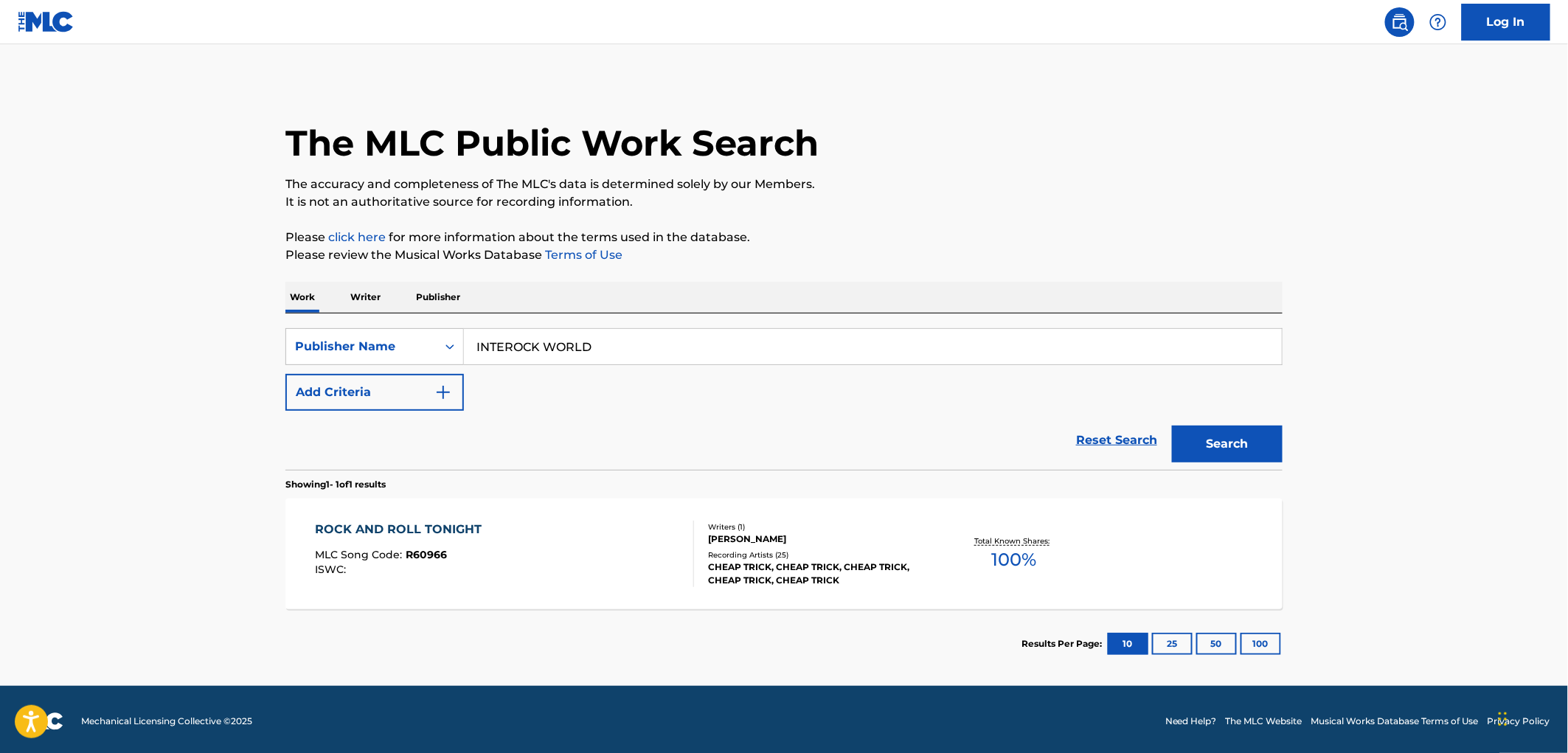
click at [433, 556] on span "R60966" at bounding box center [426, 554] width 41 height 13
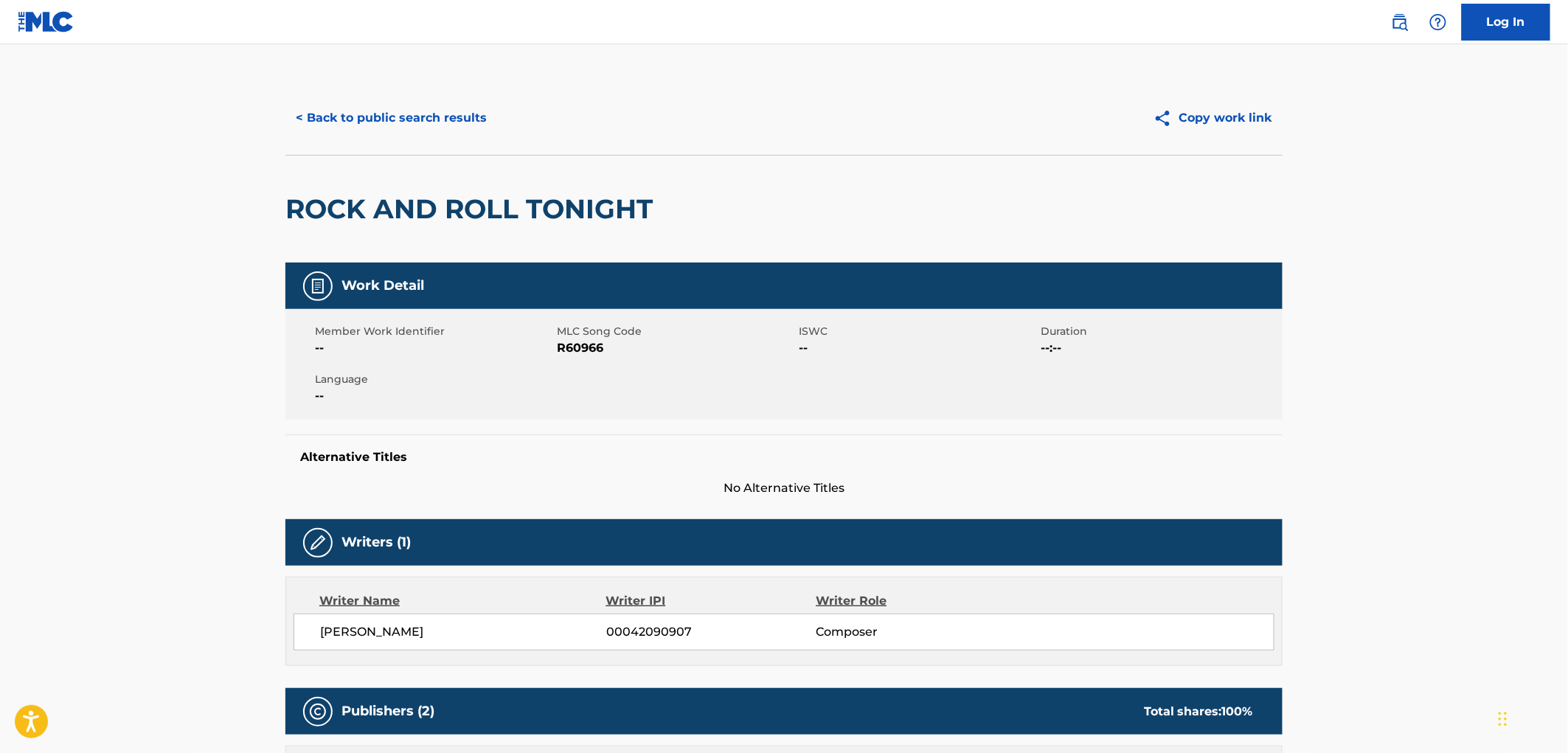
click at [431, 102] on button "< Back to public search results" at bounding box center [391, 117] width 212 height 37
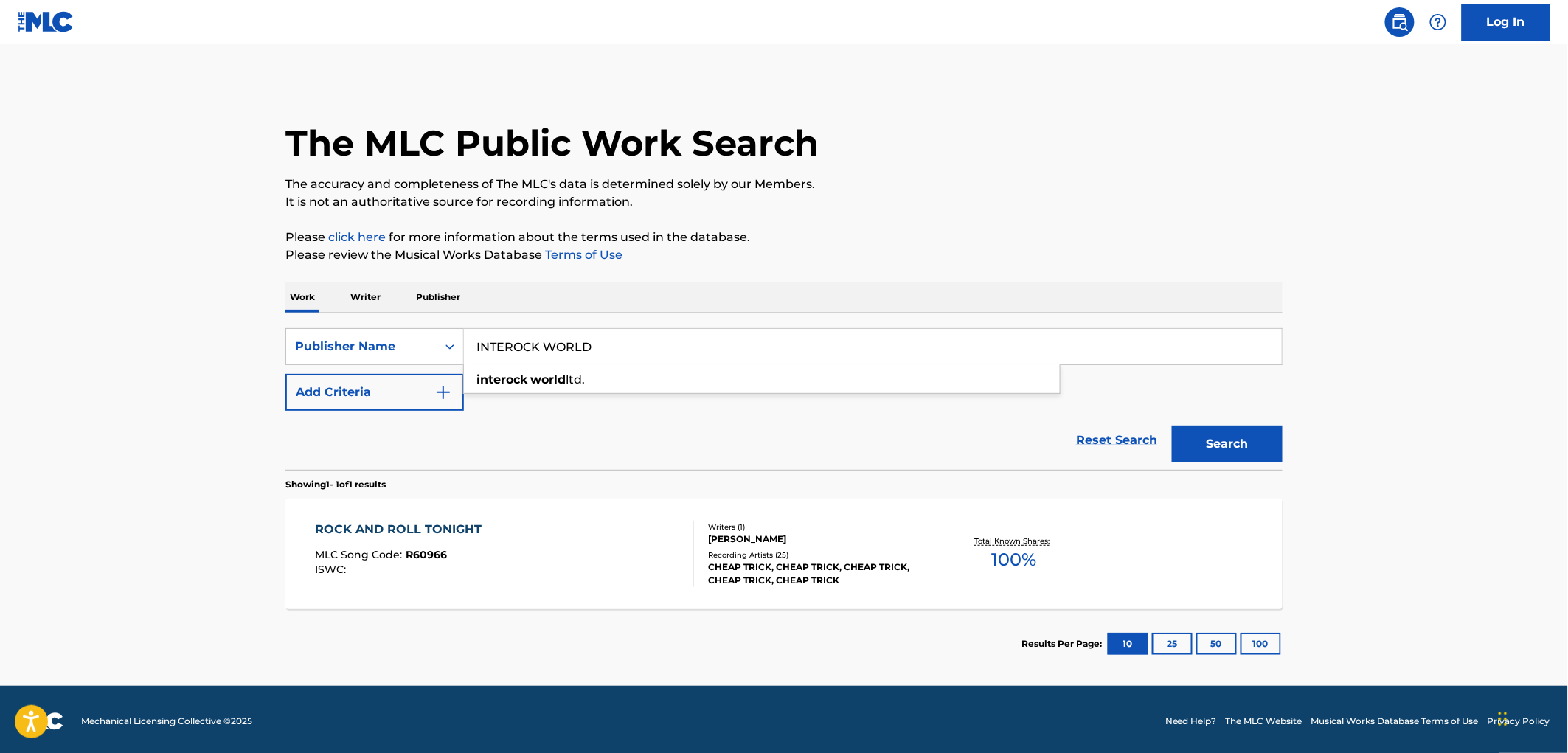
drag, startPoint x: 477, startPoint y: 345, endPoint x: 610, endPoint y: 350, distance: 133.1
click at [610, 350] on input "INTEROCK WORLD" at bounding box center [872, 346] width 818 height 35
paste input "ARAD SONGS"
type input "ARAD SONGS"
click at [1214, 440] on button "Search" at bounding box center [1227, 444] width 110 height 37
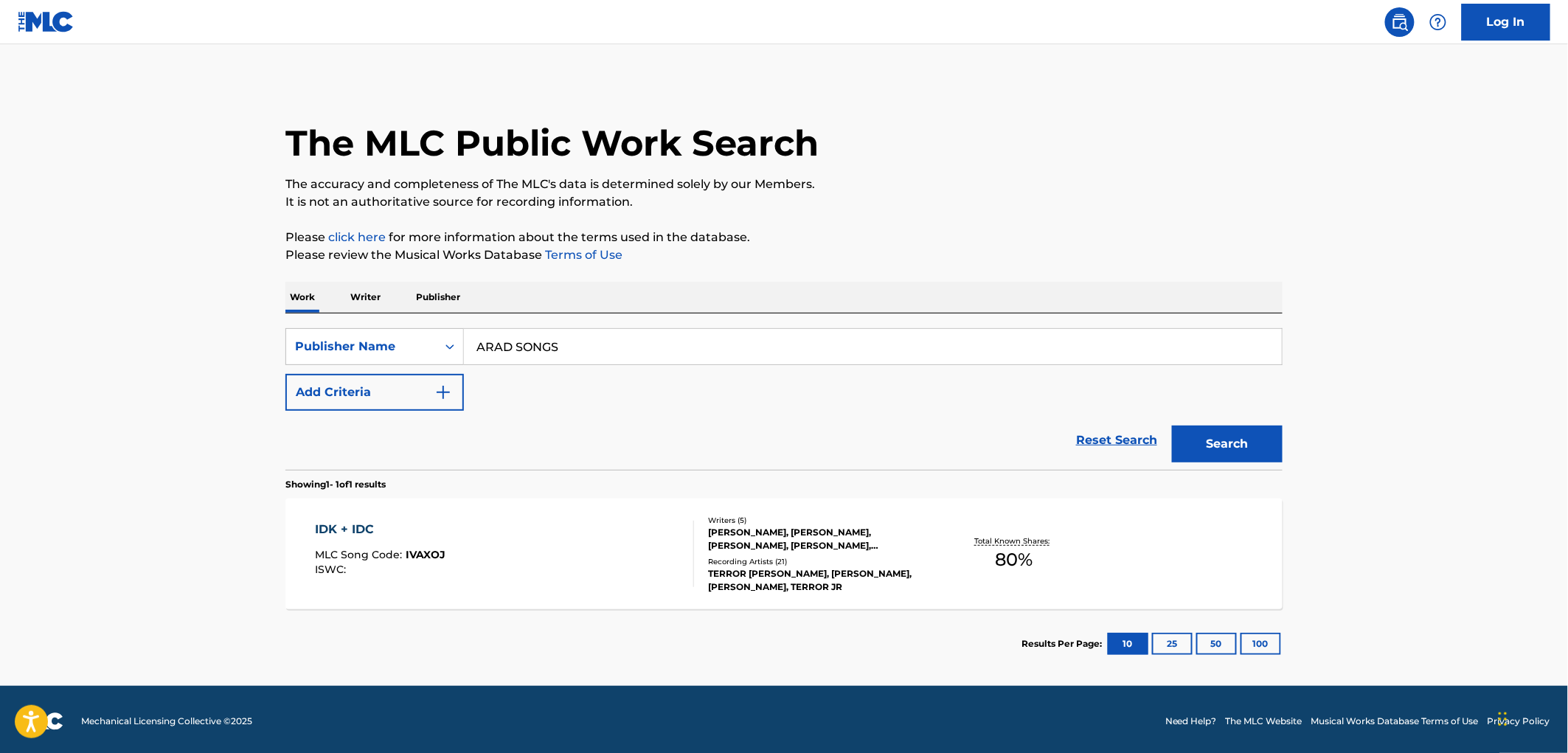
click at [431, 557] on span "IVAXOJ" at bounding box center [426, 554] width 40 height 13
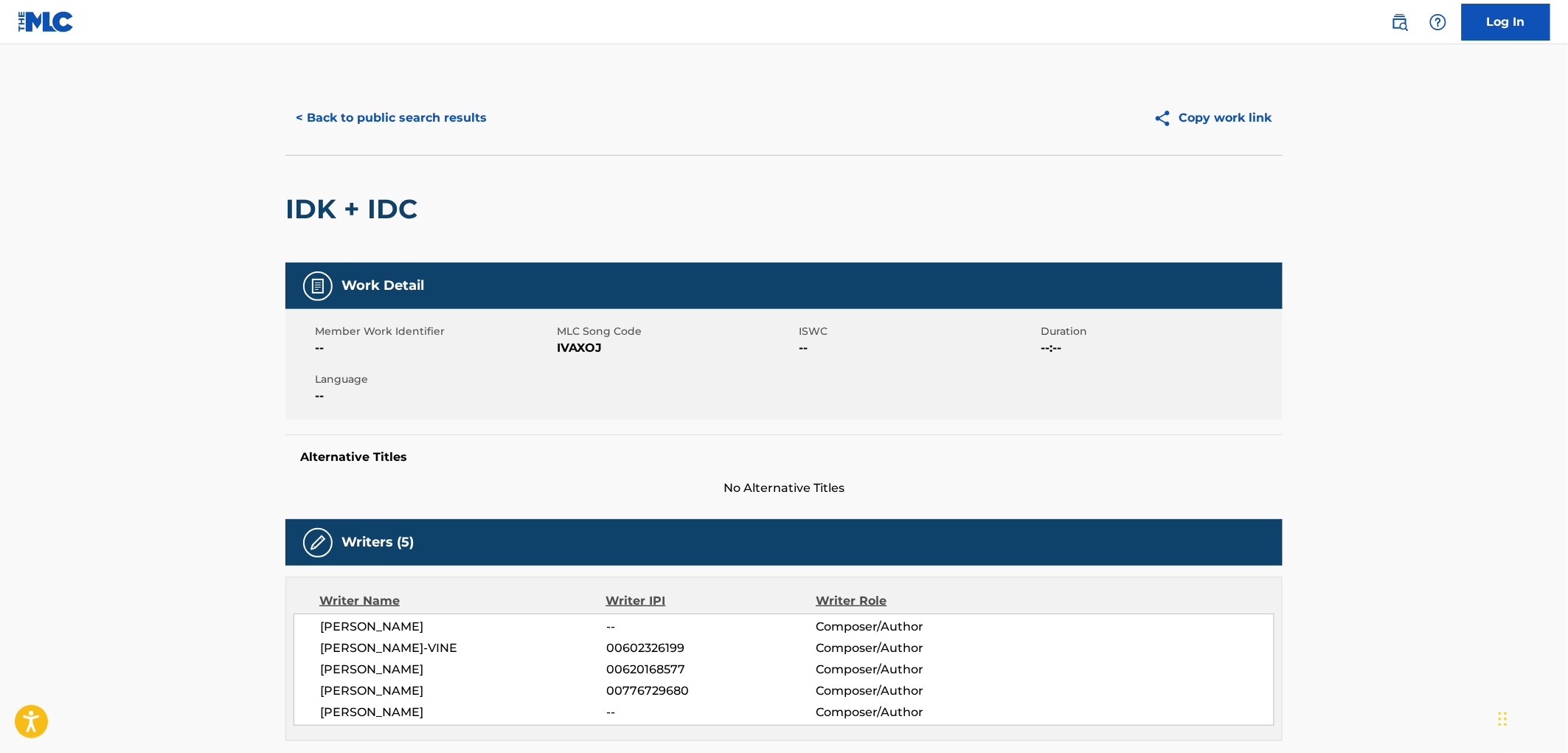
click at [457, 113] on button "< Back to public search results" at bounding box center [391, 117] width 212 height 37
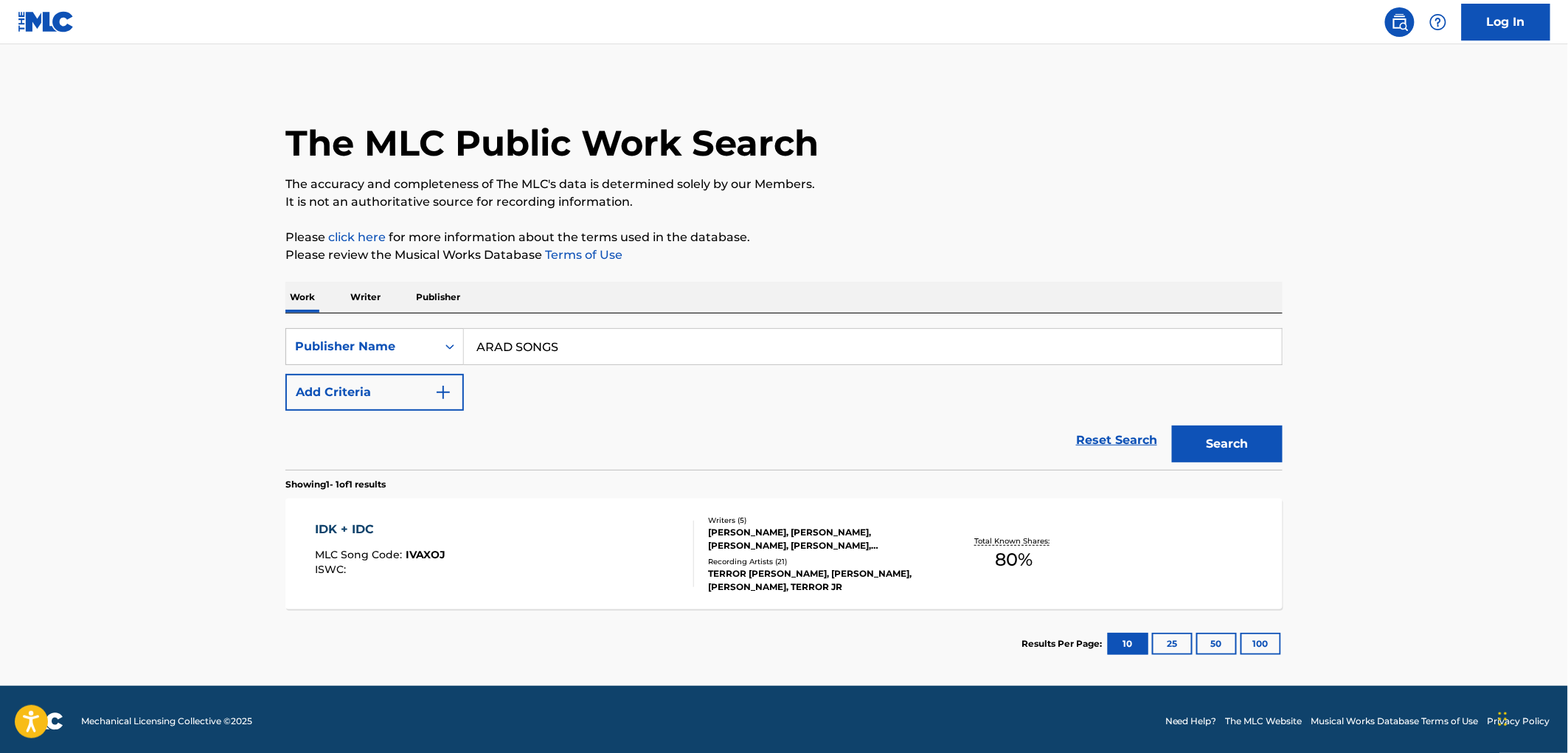
click at [428, 561] on div "MLC Song Code : IVAXOJ" at bounding box center [380, 557] width 131 height 15
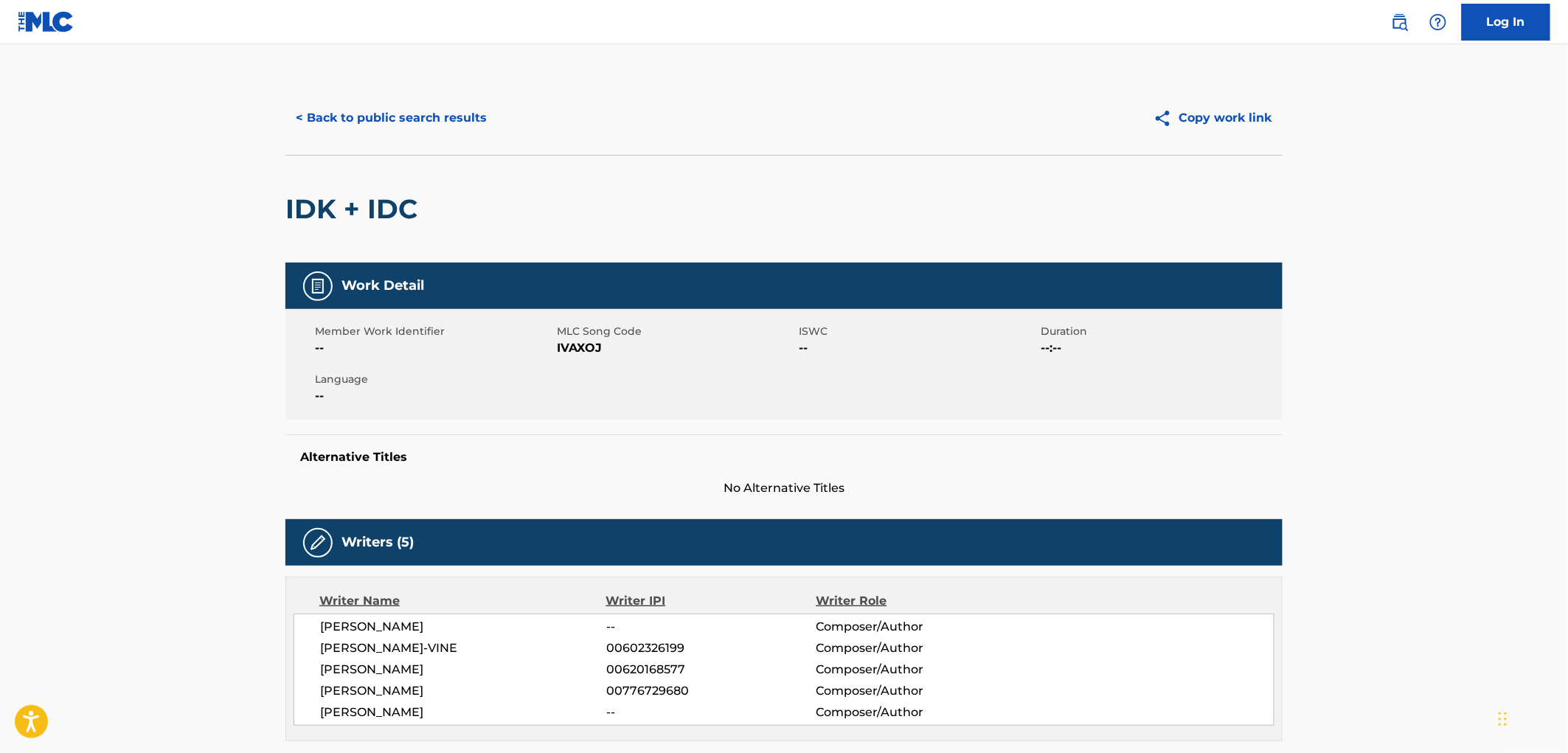
click at [402, 122] on button "< Back to public search results" at bounding box center [391, 117] width 212 height 37
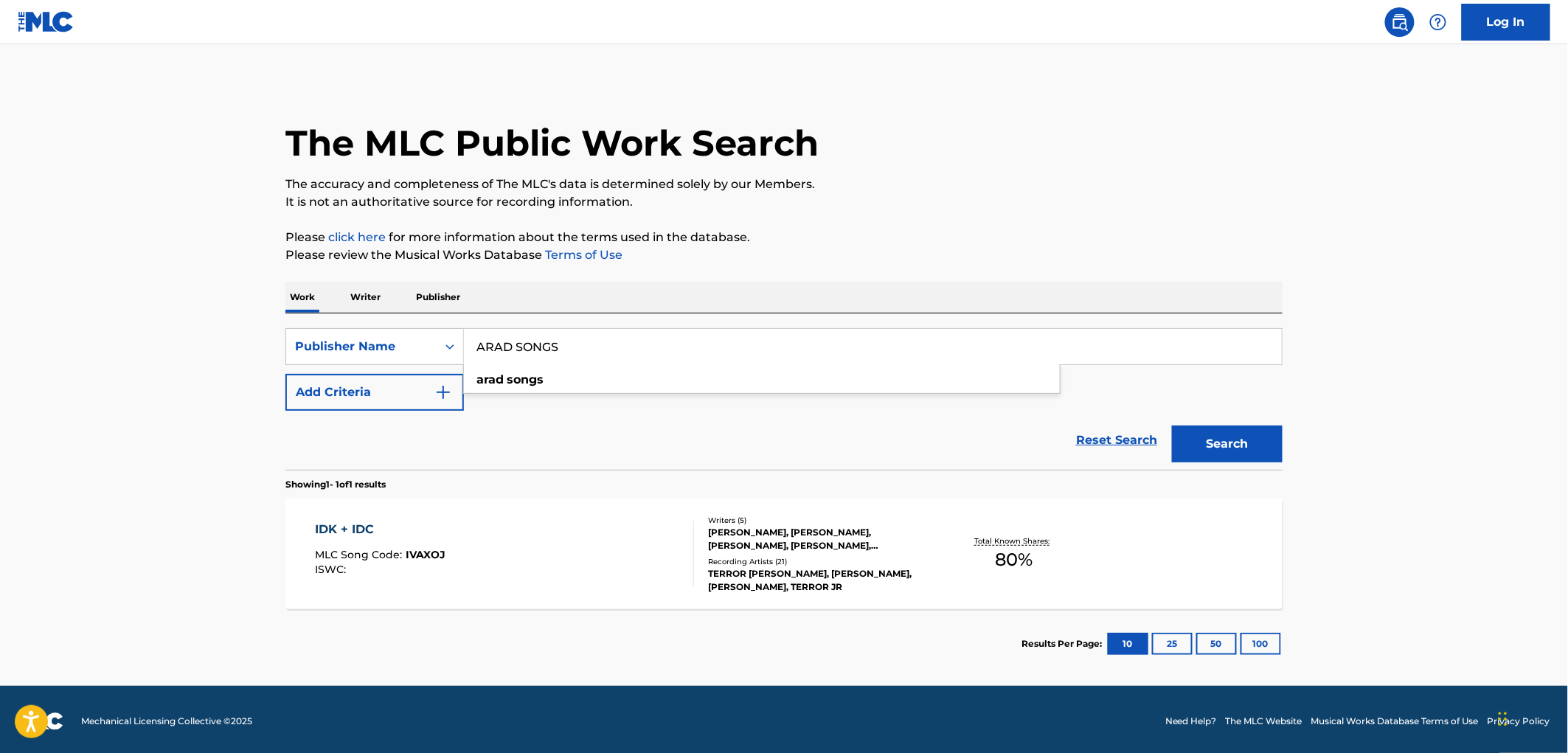
drag, startPoint x: 559, startPoint y: 348, endPoint x: 467, endPoint y: 337, distance: 92.7
click at [467, 337] on input "ARAD SONGS" at bounding box center [872, 346] width 818 height 35
paste input "PAPER MUSIC LTD"
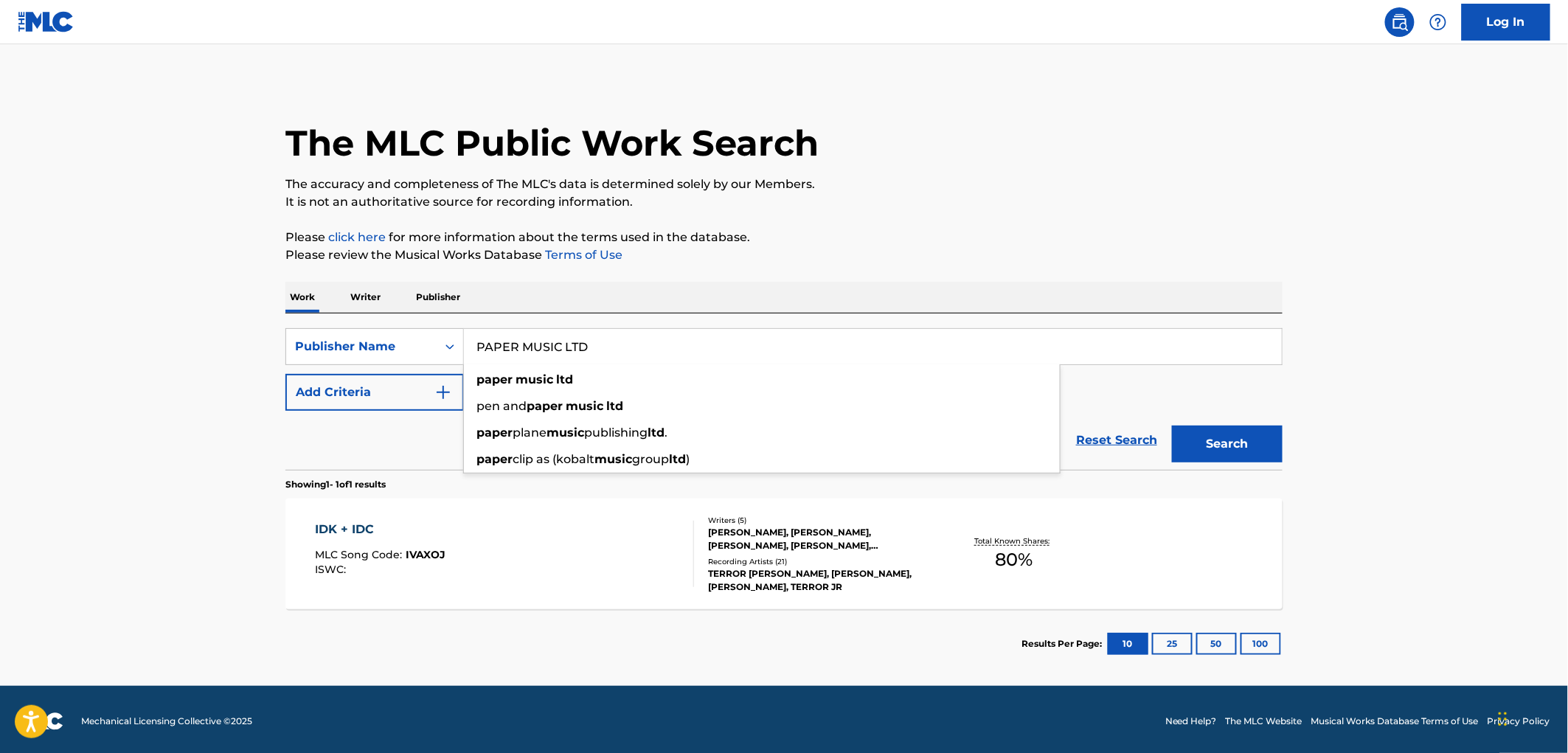
drag, startPoint x: 563, startPoint y: 341, endPoint x: 687, endPoint y: 364, distance: 126.1
click at [687, 364] on div "PAPER MUSIC LTD paper music ltd pen and paper music ltd paper plane music publi…" at bounding box center [872, 346] width 818 height 35
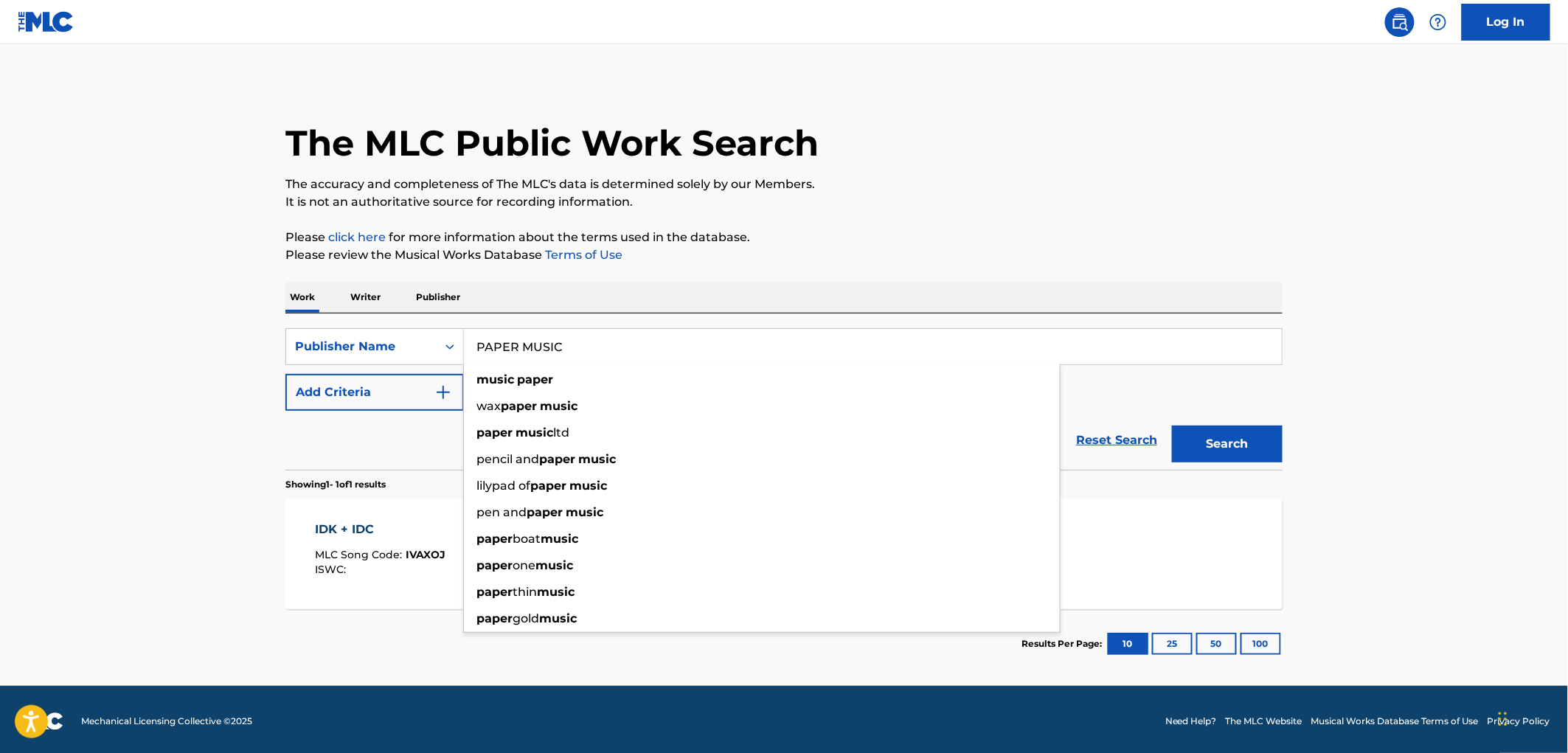
type input "PAPER MUSIC"
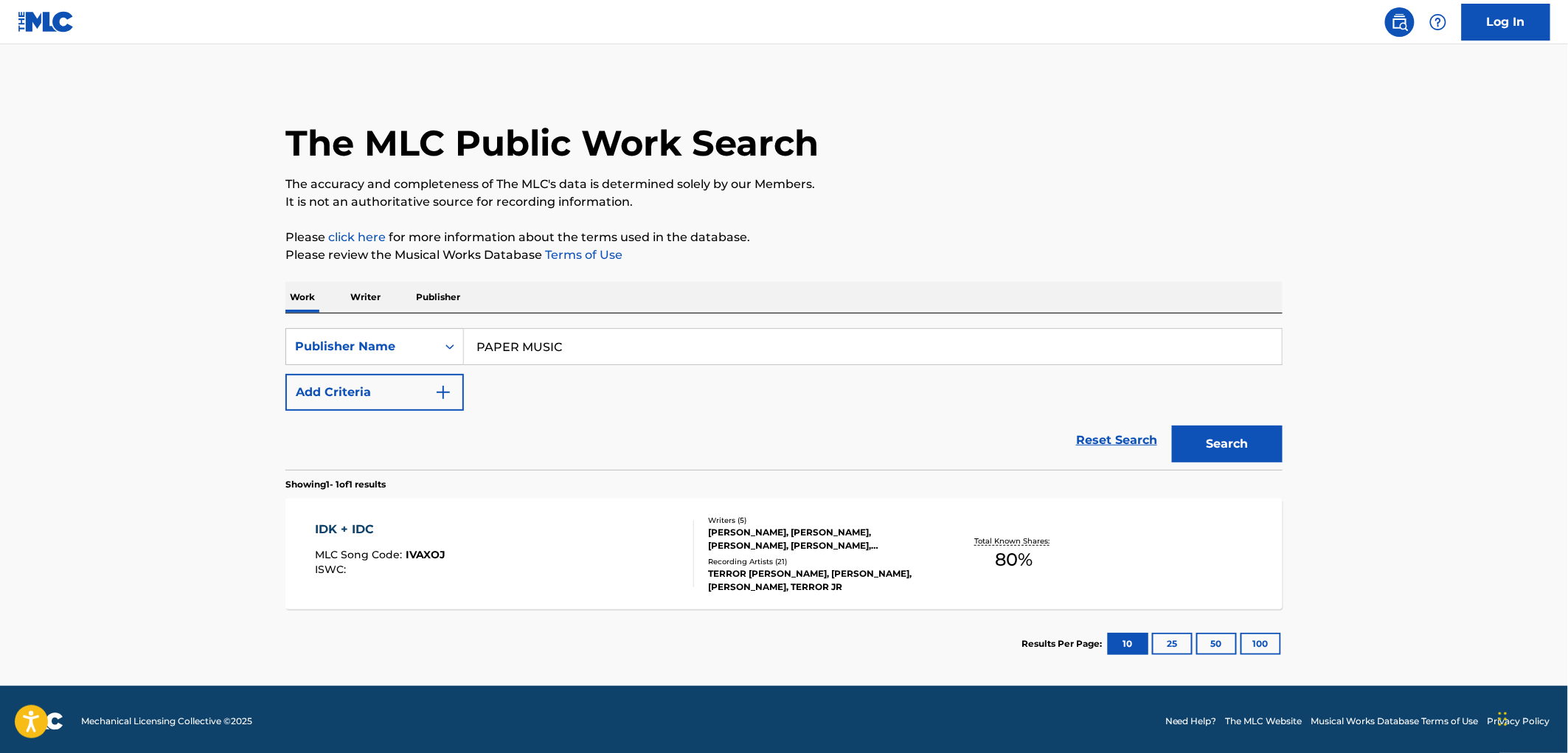
click at [1232, 434] on button "Search" at bounding box center [1227, 444] width 110 height 37
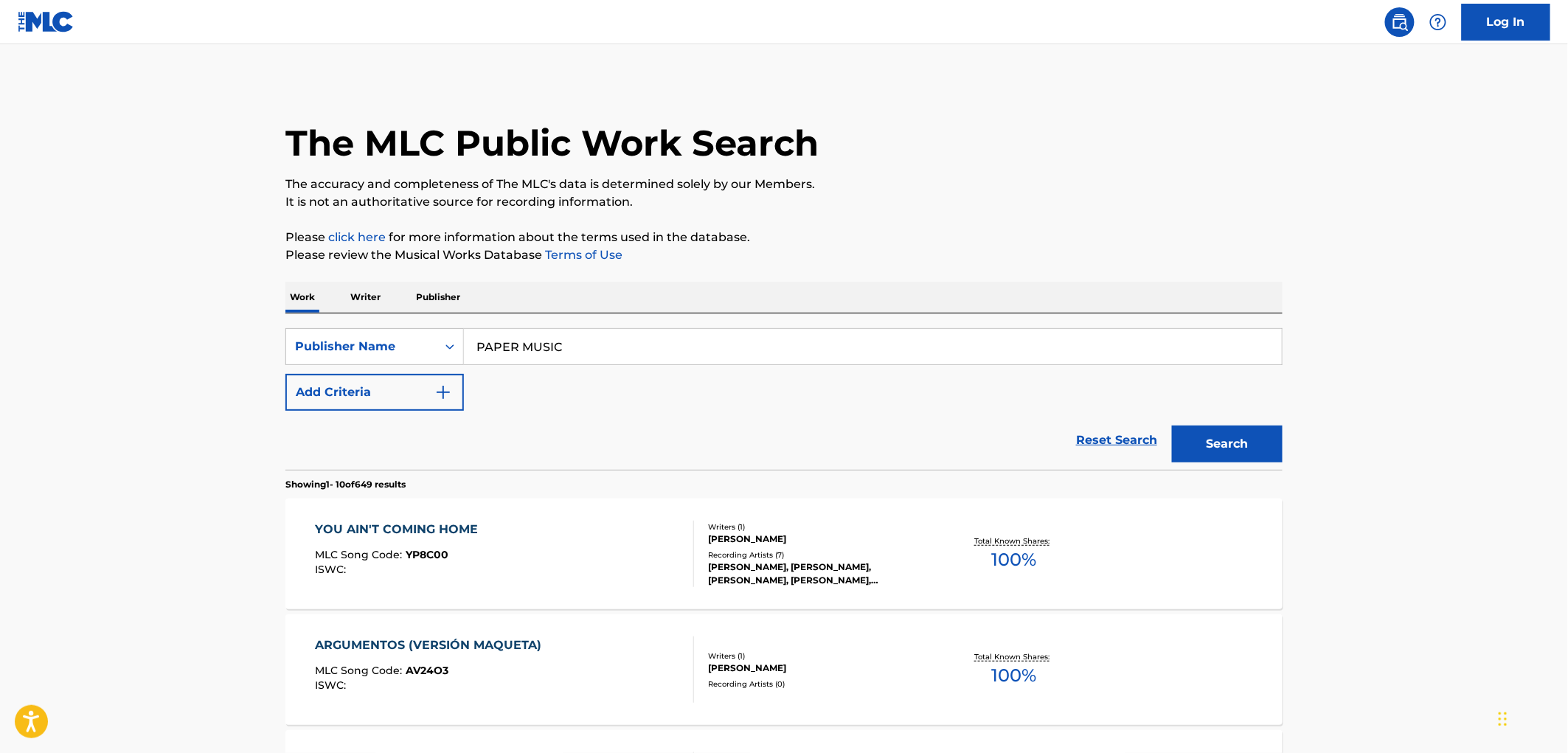
click at [432, 557] on span "YP8C00" at bounding box center [427, 554] width 43 height 13
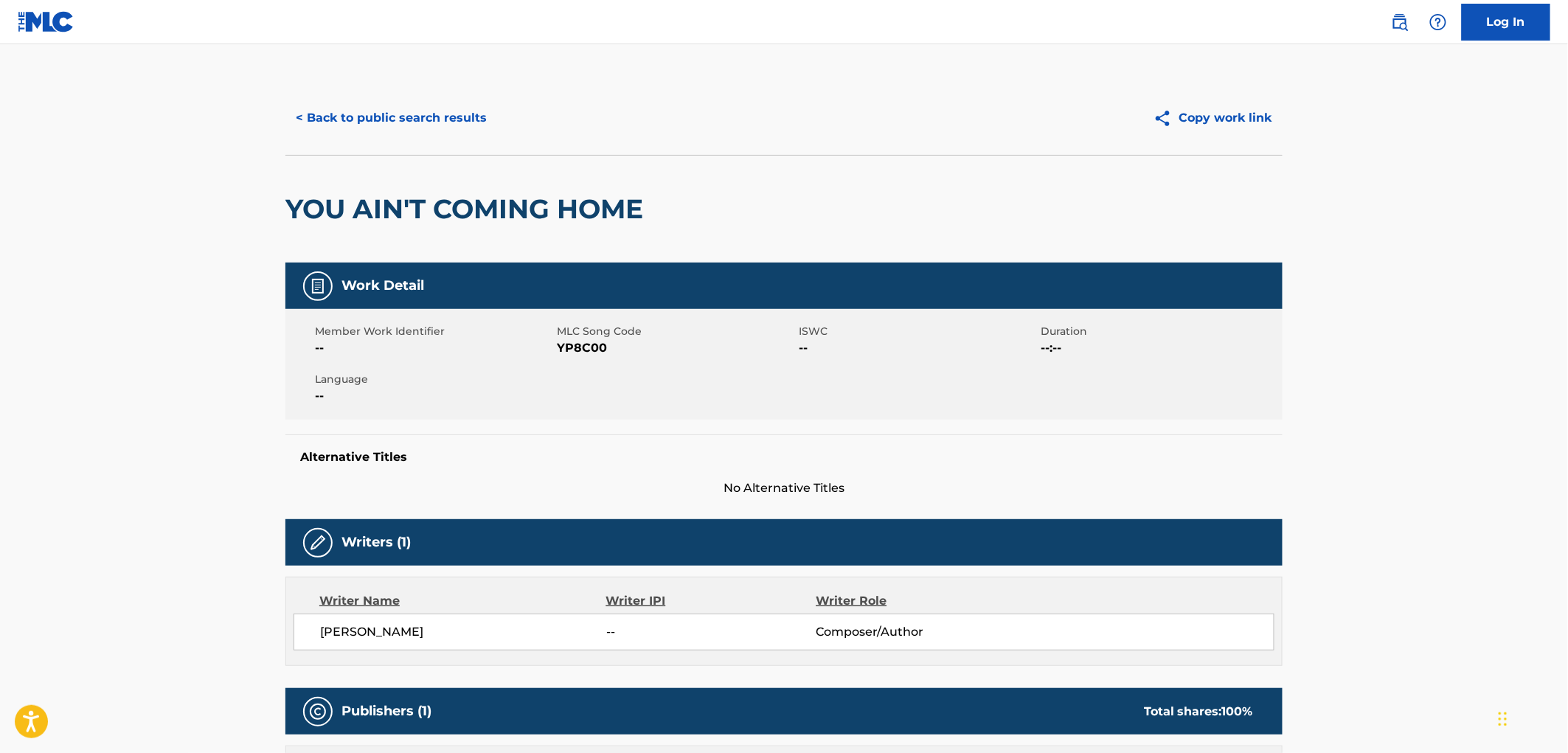
click at [413, 132] on button "< Back to public search results" at bounding box center [391, 117] width 212 height 37
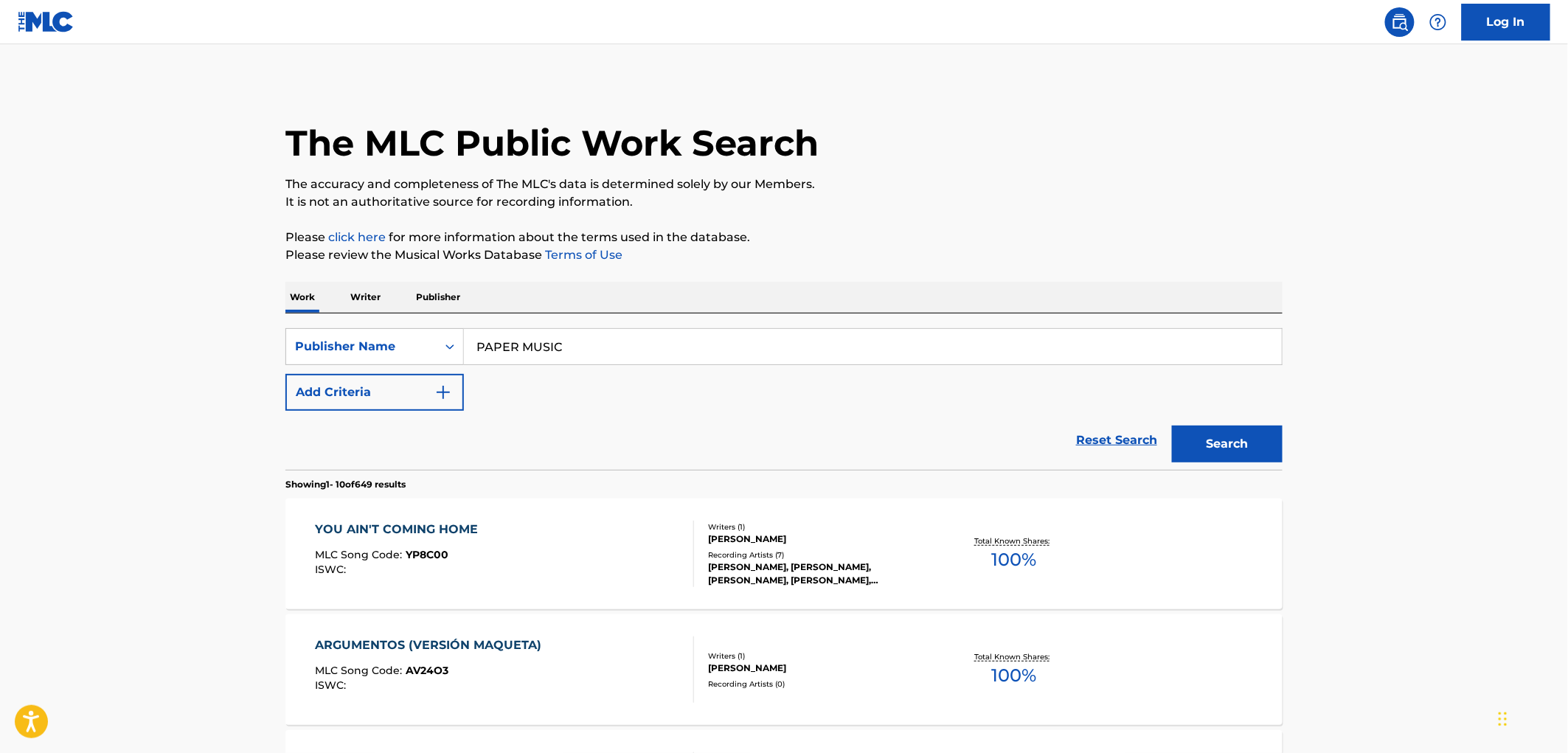
click at [481, 342] on input "PAPER MUSIC" at bounding box center [872, 346] width 818 height 35
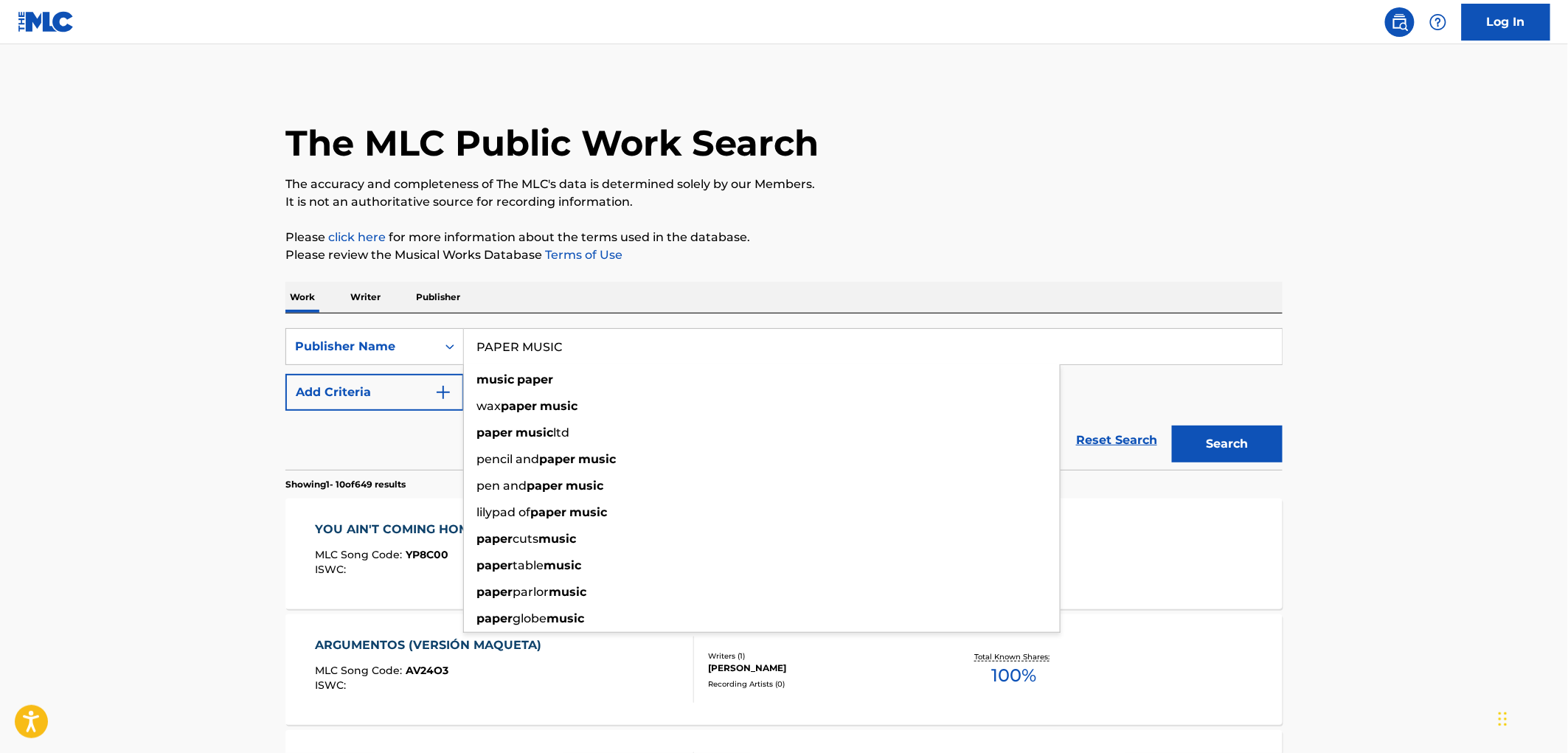
drag, startPoint x: 473, startPoint y: 345, endPoint x: 593, endPoint y: 350, distance: 120.1
click at [593, 350] on input "PAPER MUSIC" at bounding box center [872, 346] width 818 height 35
paste input "RIVATE JAM MUSIC CO. A DIV OF STREET KORNER INT'L REC & TAPE"
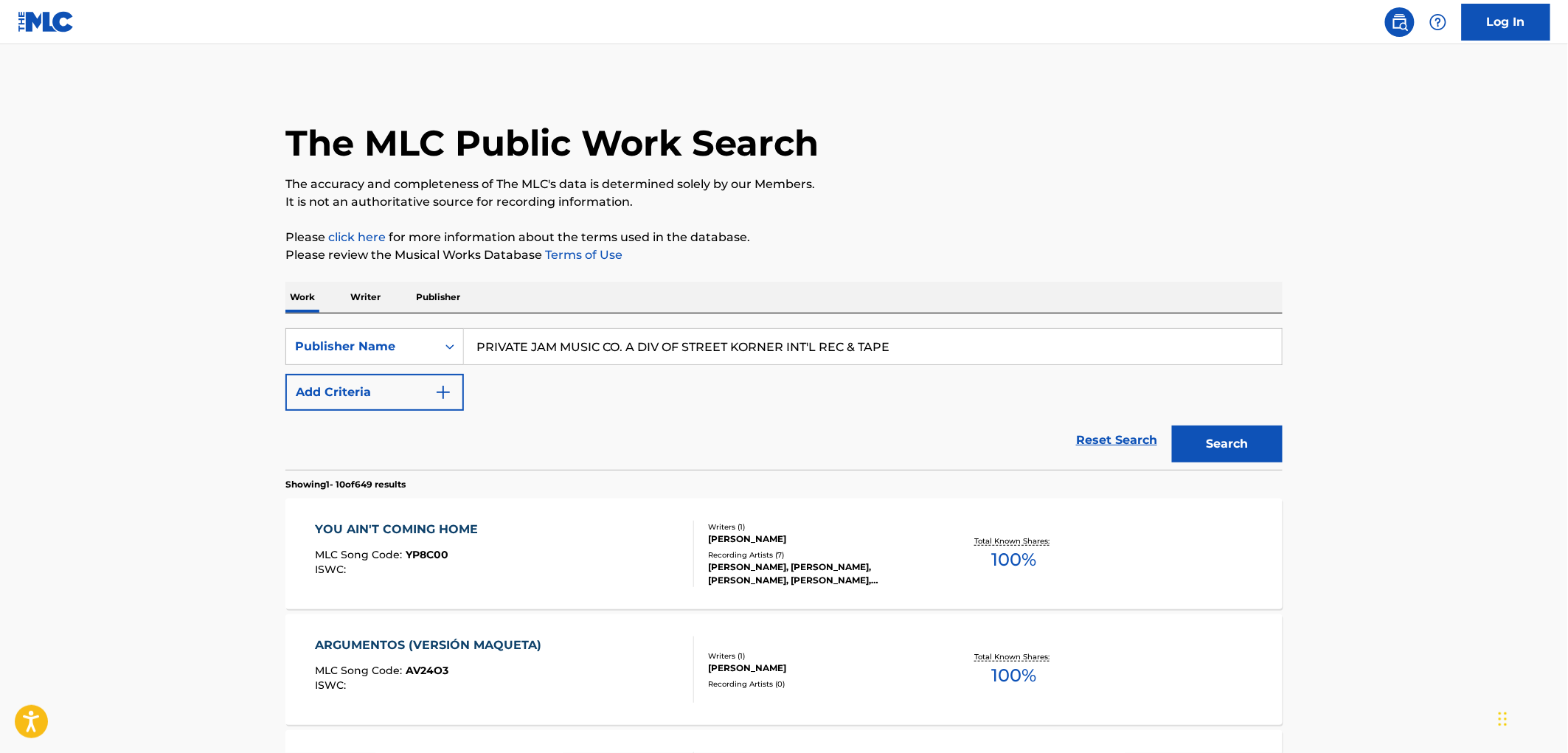
drag, startPoint x: 602, startPoint y: 348, endPoint x: 962, endPoint y: 355, distance: 360.1
click at [962, 355] on input "PRIVATE JAM MUSIC CO. A DIV OF STREET KORNER INT'L REC & TAPE" at bounding box center [872, 346] width 818 height 35
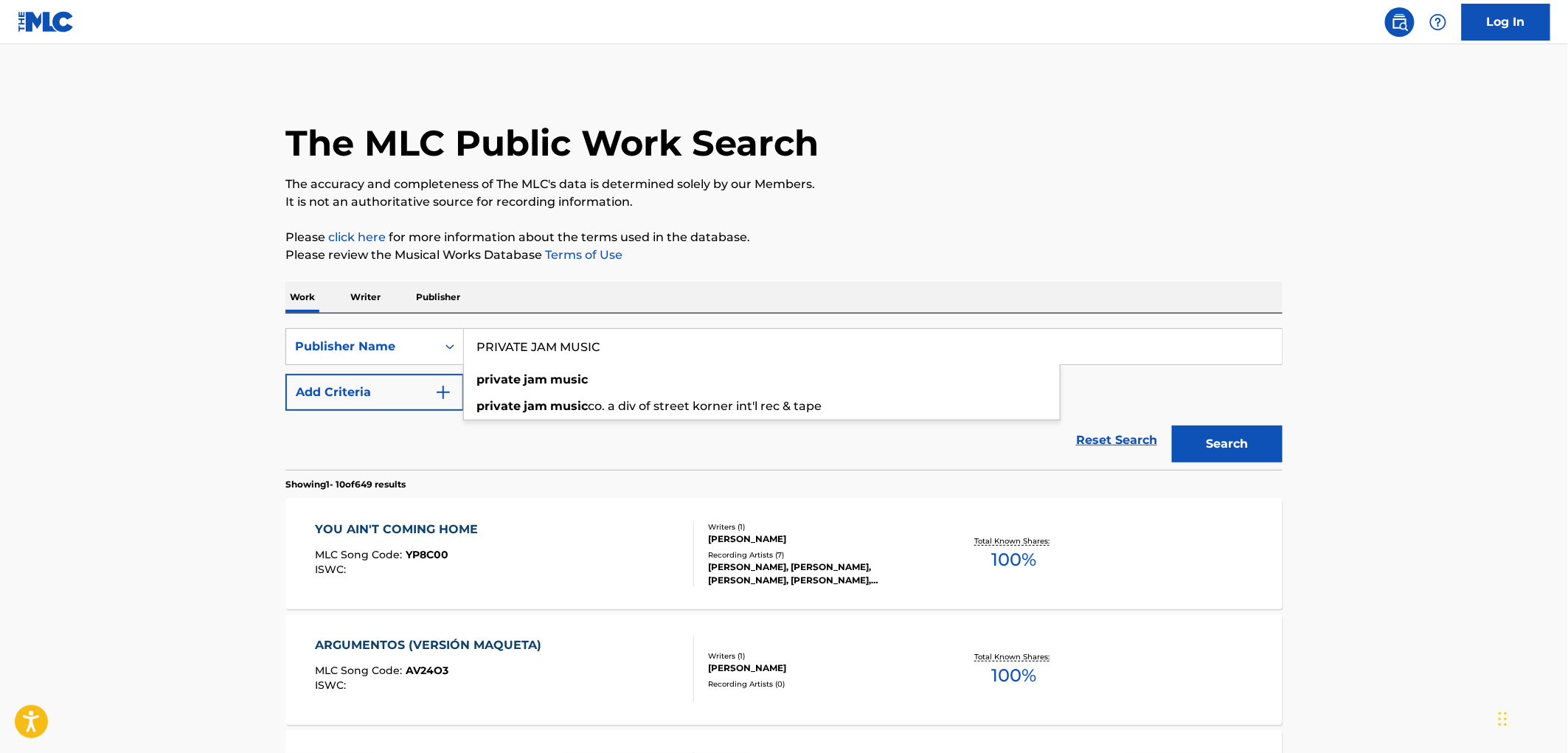
type input "PRIVATE JAM MUSIC"
click at [1246, 439] on button "Search" at bounding box center [1227, 444] width 110 height 37
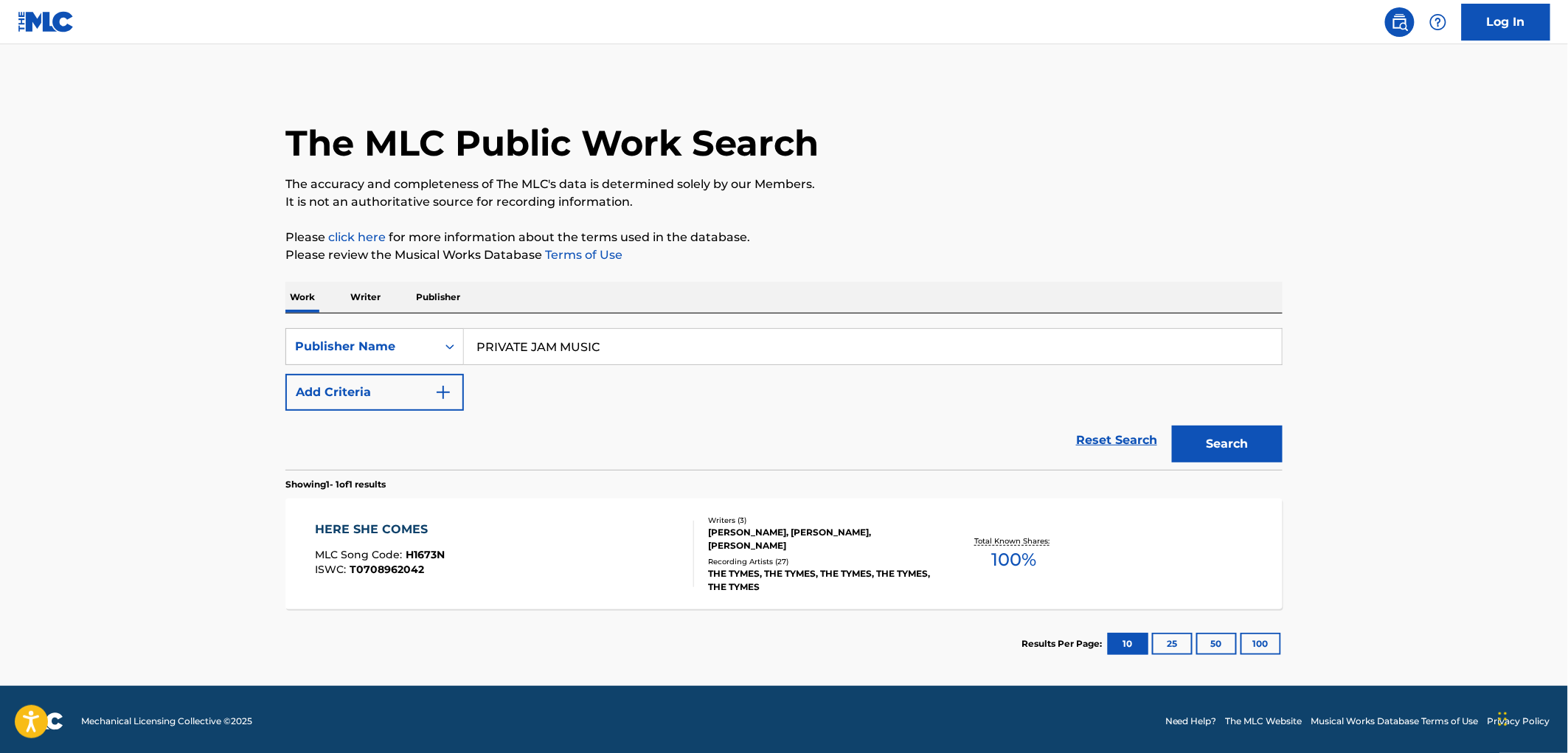
click at [432, 563] on div "MLC Song Code : H1673N" at bounding box center [380, 557] width 130 height 15
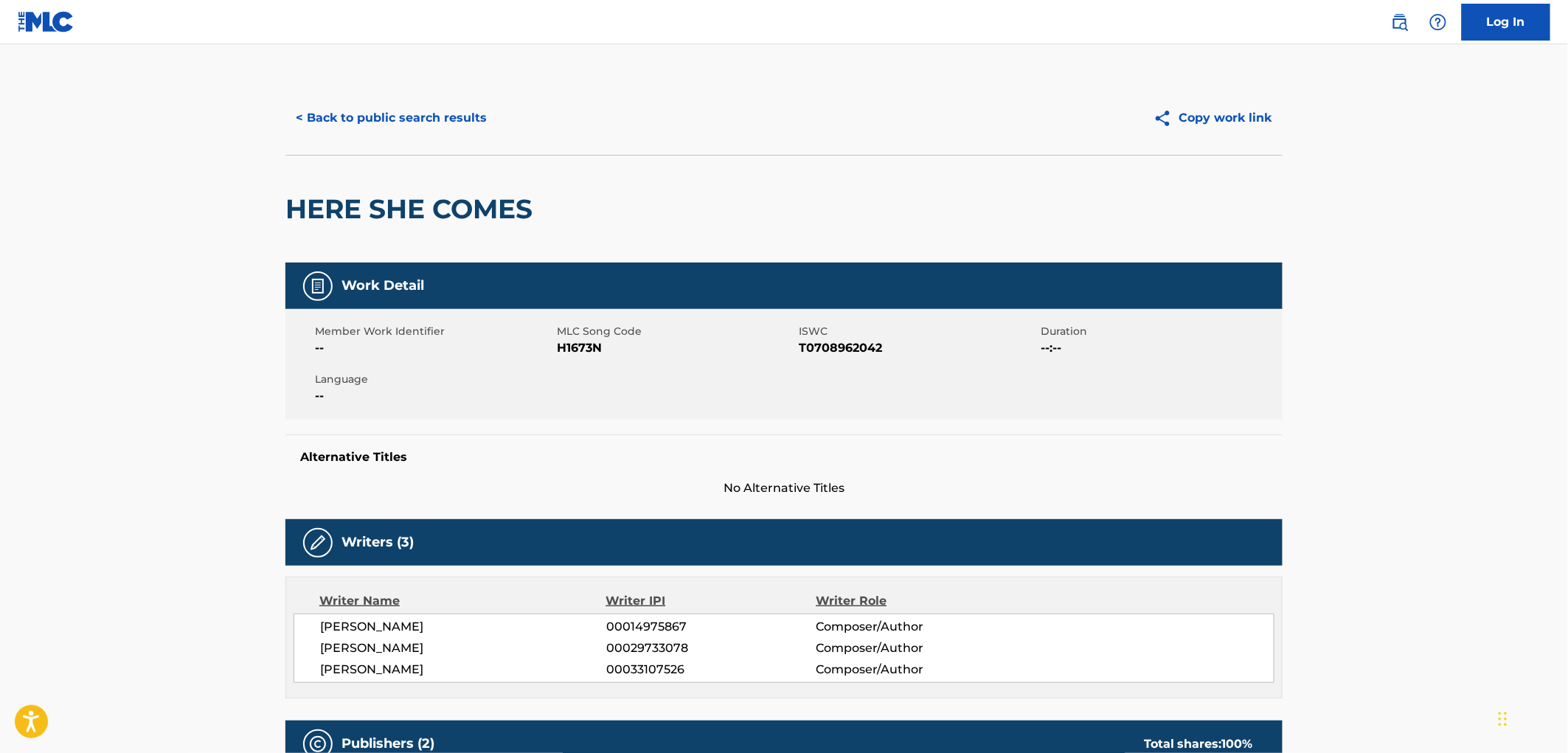
click at [354, 121] on button "< Back to public search results" at bounding box center [391, 117] width 212 height 37
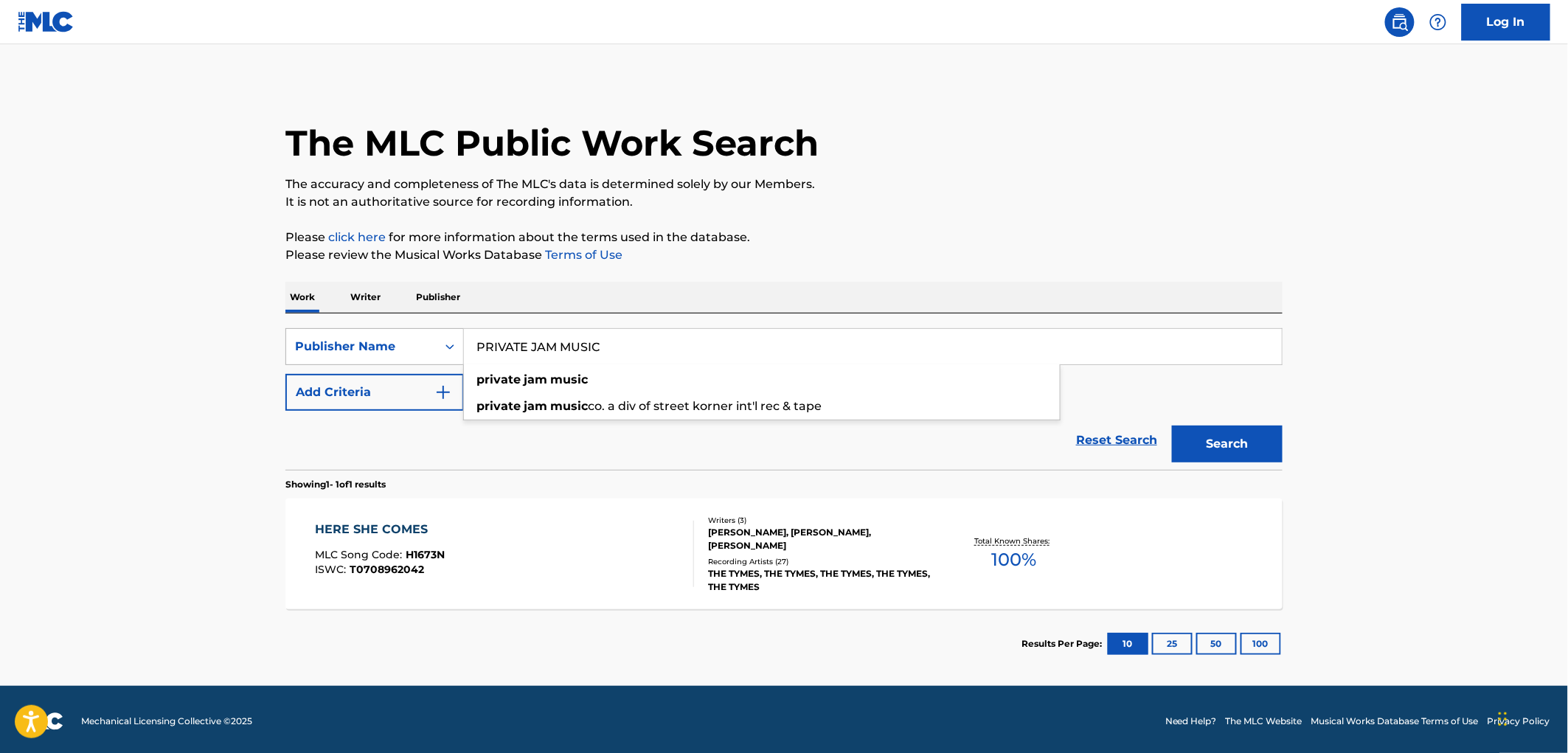
drag, startPoint x: 606, startPoint y: 341, endPoint x: 457, endPoint y: 353, distance: 149.5
click at [457, 353] on div "SearchWithCriteria81f87717-d214-4b80-a045-013aa95d8fd9 Publisher Name PRIVATE J…" at bounding box center [784, 346] width 997 height 37
paste input "[PERSON_NAME]"
type input "BOBJEAN MUSIC"
click at [1223, 447] on button "Search" at bounding box center [1227, 444] width 110 height 37
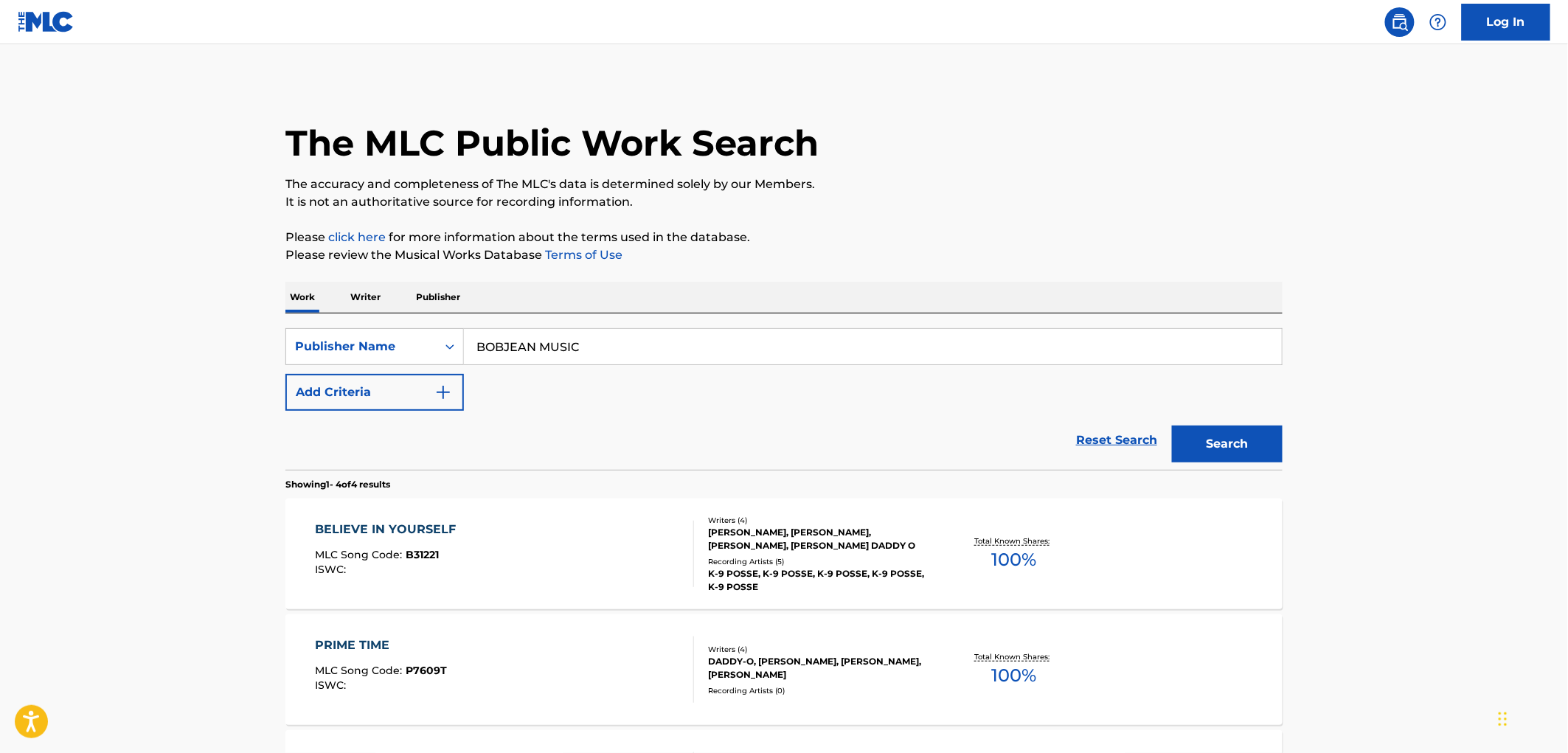
click at [416, 549] on span "B31221" at bounding box center [423, 554] width 33 height 13
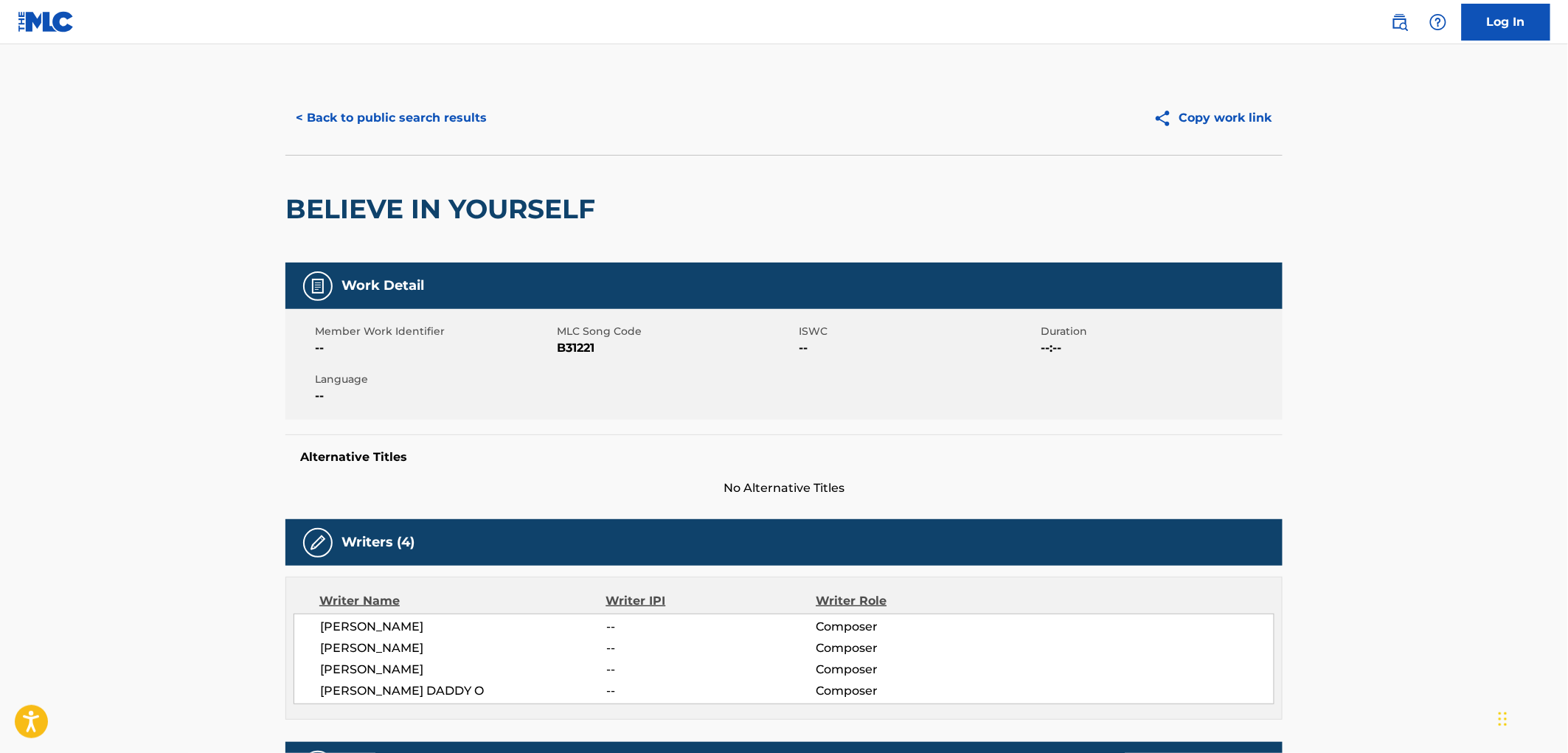
click at [353, 122] on button "< Back to public search results" at bounding box center [391, 117] width 212 height 37
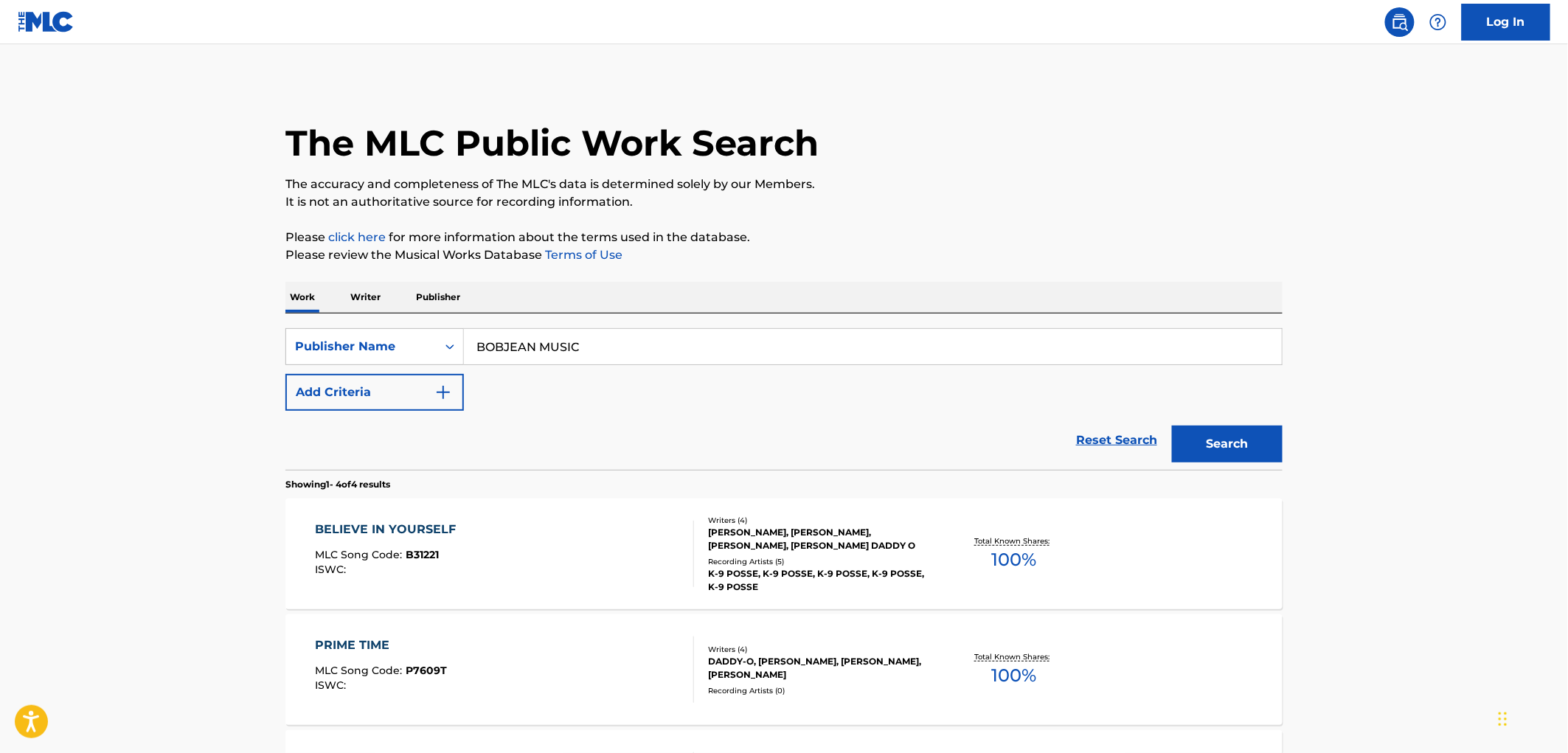
drag, startPoint x: 473, startPoint y: 350, endPoint x: 613, endPoint y: 355, distance: 140.1
click at [613, 355] on input "BOBJEAN MUSIC" at bounding box center [872, 346] width 818 height 35
paste input "MAGICAT"
type input "MAGICAT MUSIC"
click at [1197, 452] on button "Search" at bounding box center [1227, 444] width 110 height 37
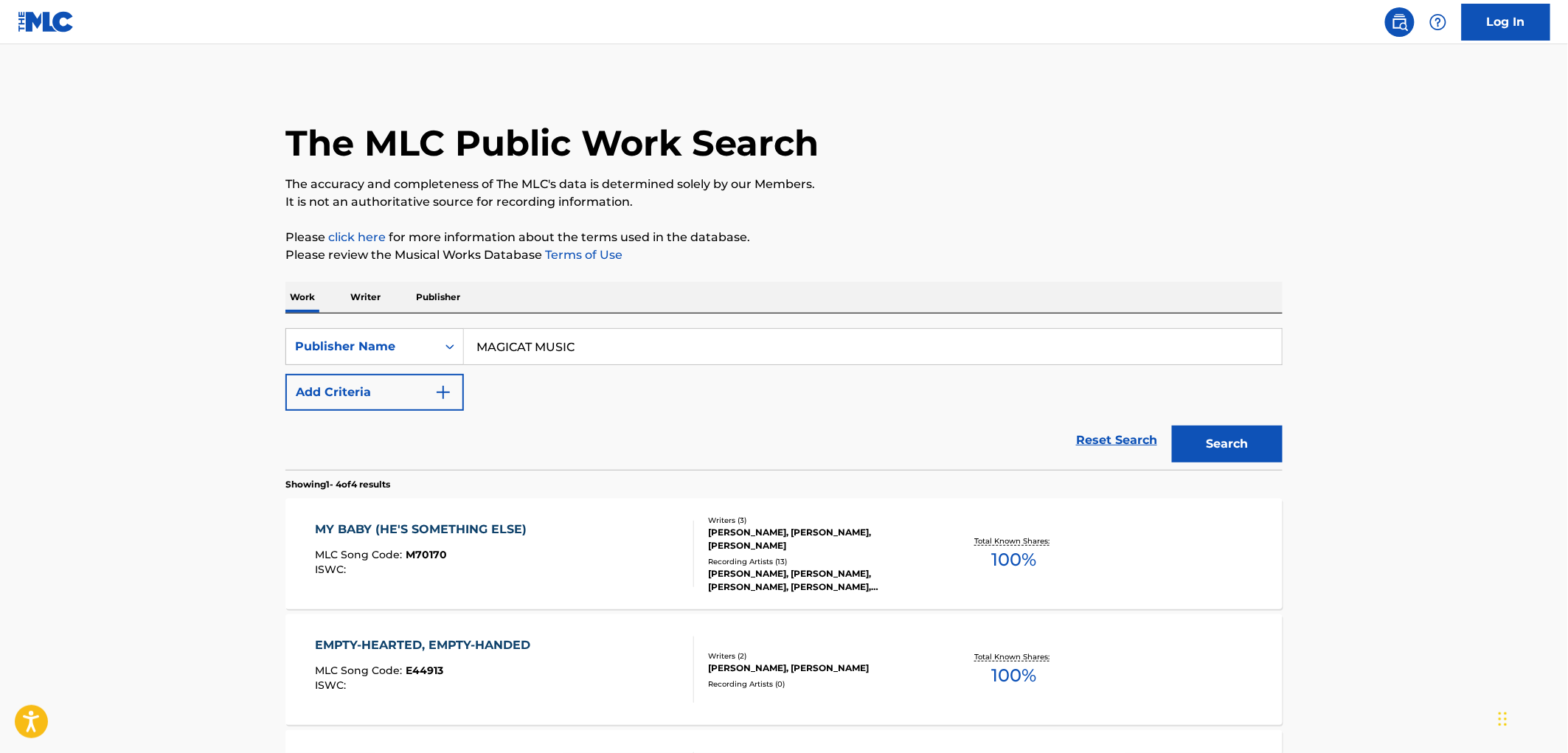
click at [415, 568] on div "ISWC :" at bounding box center [425, 570] width 219 height 11
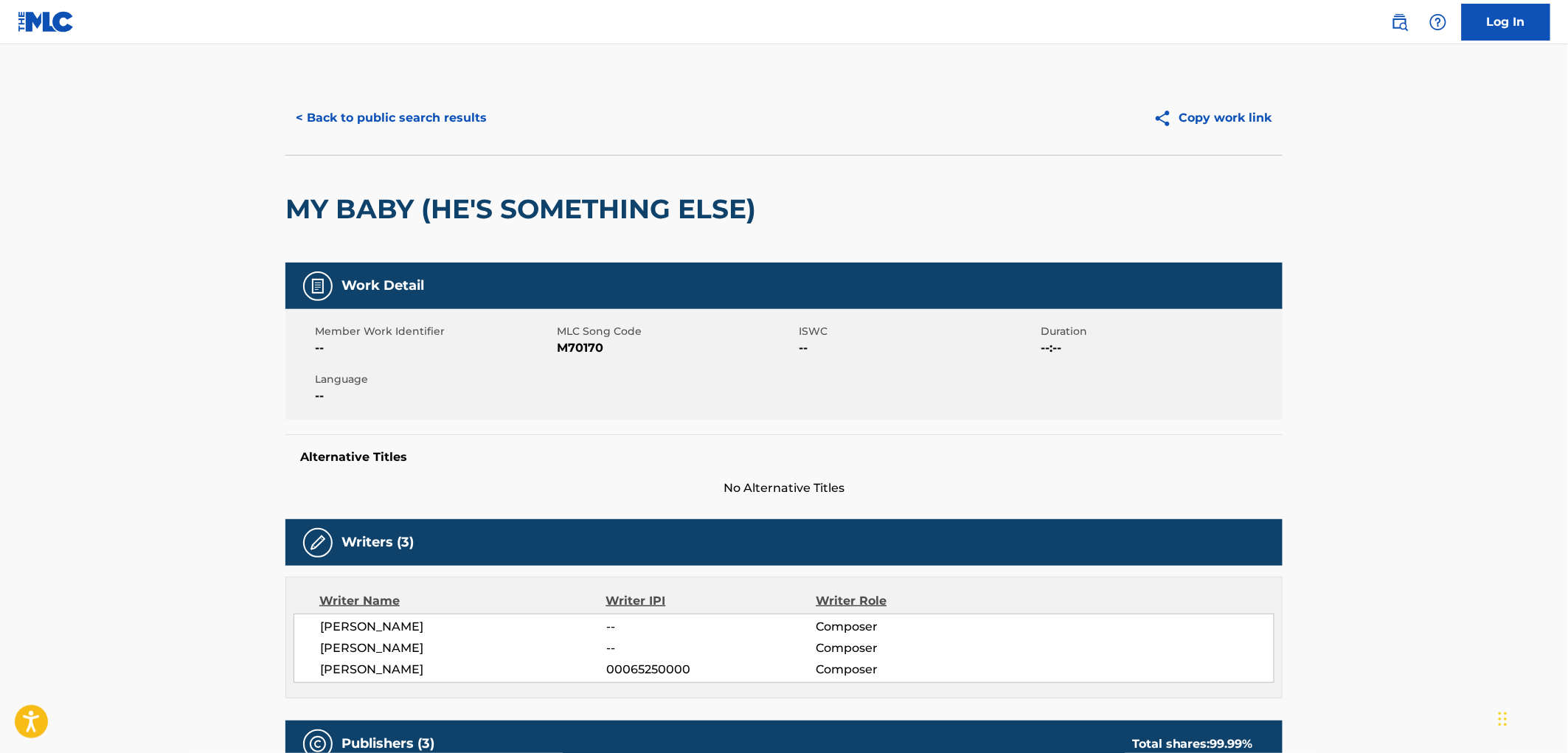
click at [409, 121] on button "< Back to public search results" at bounding box center [391, 117] width 212 height 37
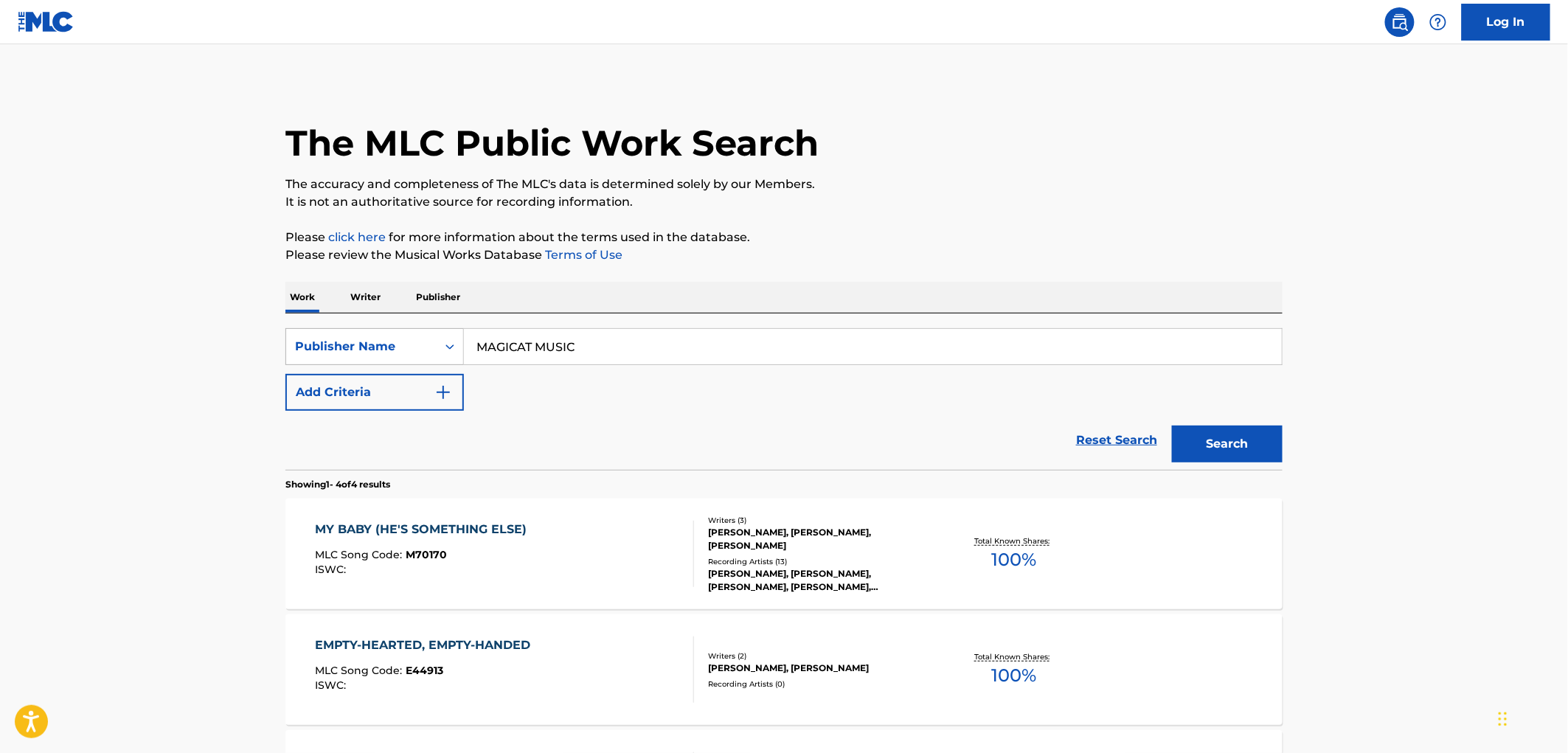
drag, startPoint x: 469, startPoint y: 332, endPoint x: 423, endPoint y: 332, distance: 46.0
click at [435, 332] on div "SearchWithCriteria81f87717-d214-4b80-a045-013aa95d8fd9 Publisher Name MAGICAT M…" at bounding box center [784, 346] width 997 height 37
drag, startPoint x: 559, startPoint y: 342, endPoint x: 418, endPoint y: 335, distance: 141.2
click at [366, 329] on div "SearchWithCriteria81f87717-d214-4b80-a045-013aa95d8fd9 Publisher Name MAGICAT M…" at bounding box center [784, 346] width 997 height 37
paste input "FLYING FINGERS"
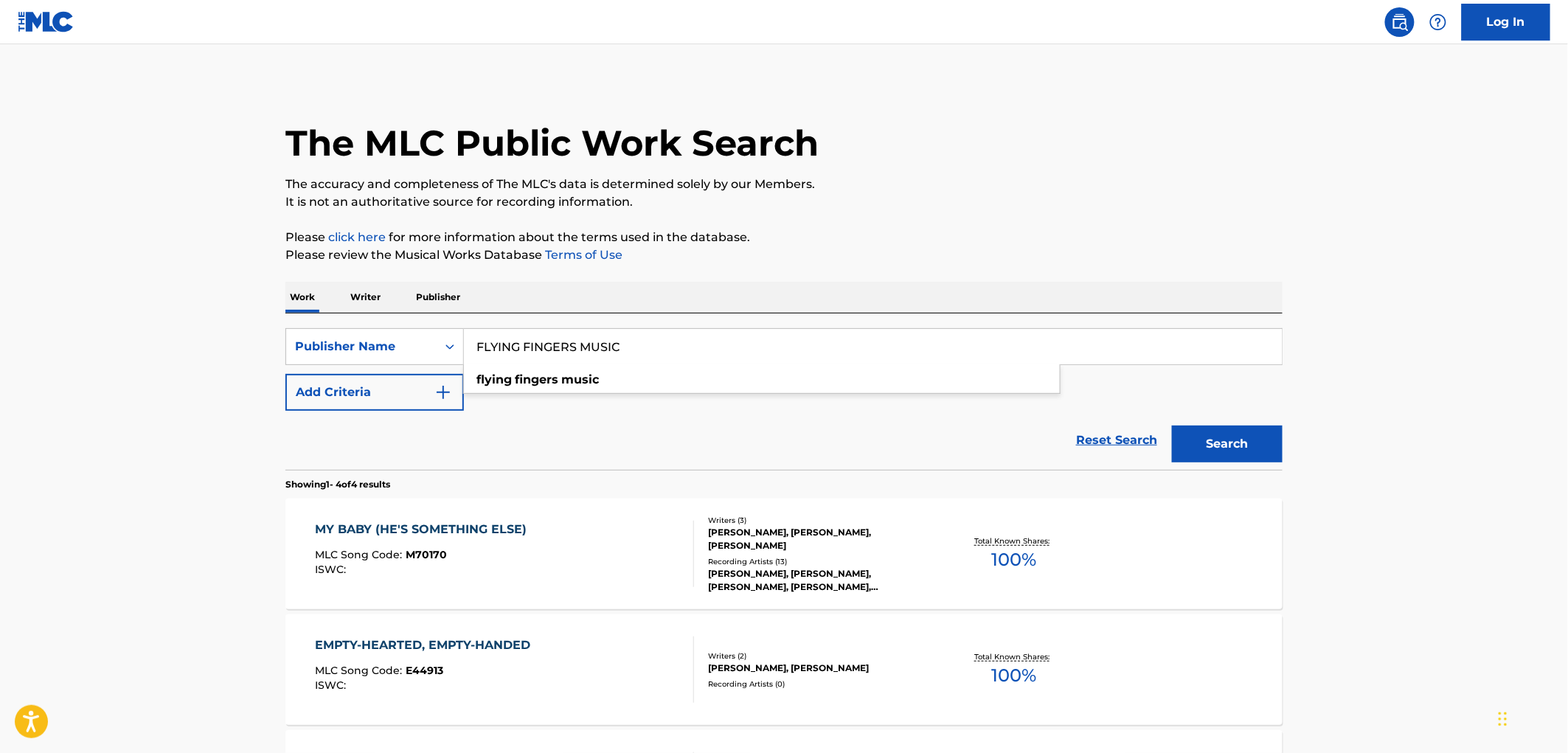
type input "FLYING FINGERS MUSIC"
click at [1188, 428] on button "Search" at bounding box center [1227, 444] width 110 height 37
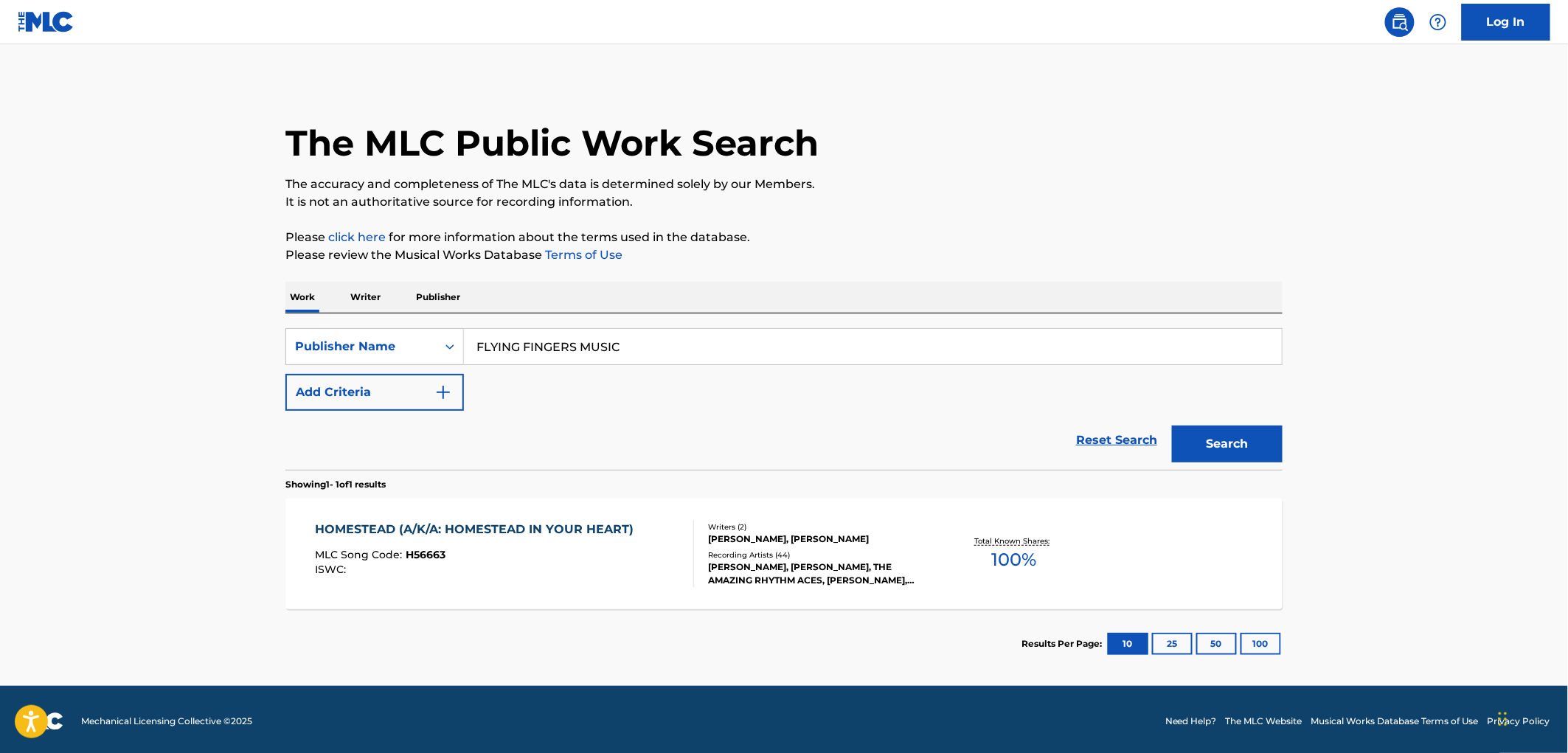
click at [418, 557] on span "H56663" at bounding box center [426, 554] width 40 height 13
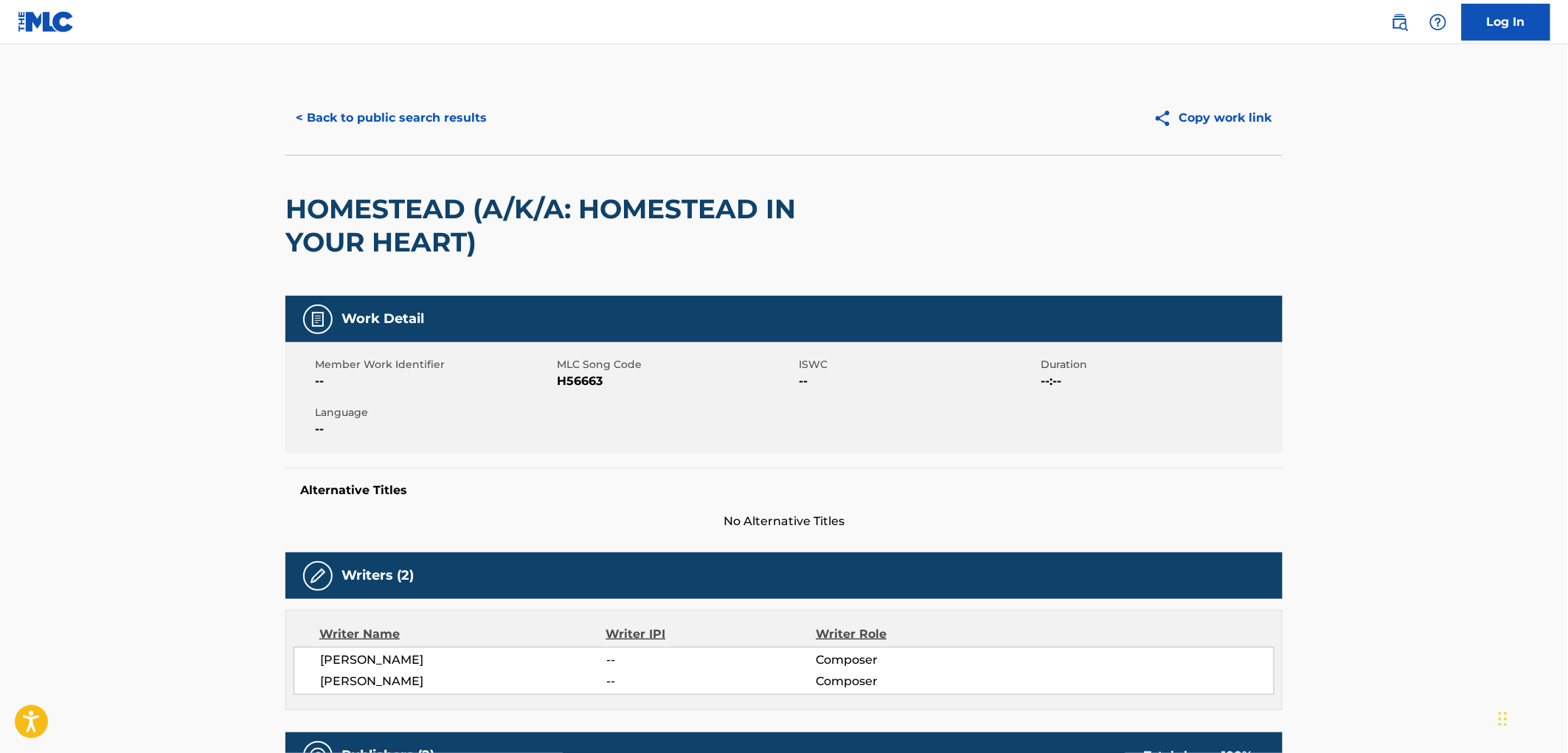
click at [423, 128] on button "< Back to public search results" at bounding box center [391, 117] width 212 height 37
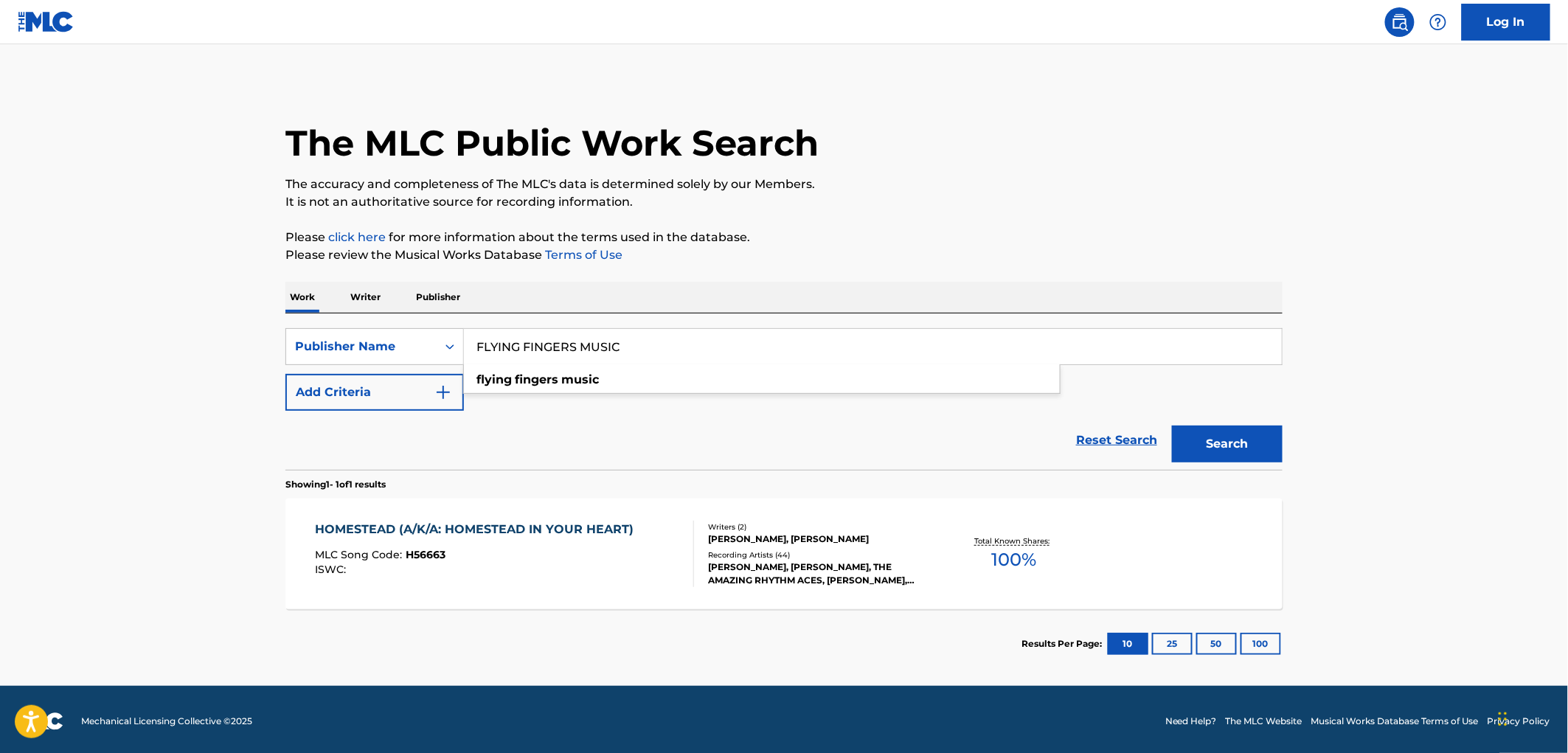
drag, startPoint x: 644, startPoint y: 345, endPoint x: 473, endPoint y: 353, distance: 171.2
click at [473, 353] on input "FLYING FINGERS MUSIC" at bounding box center [872, 346] width 818 height 35
paste input "BLACK JACKET MUSIC GROUP"
type input "BLACK JACKET MUSIC GROUP"
click at [1218, 439] on button "Search" at bounding box center [1227, 444] width 110 height 37
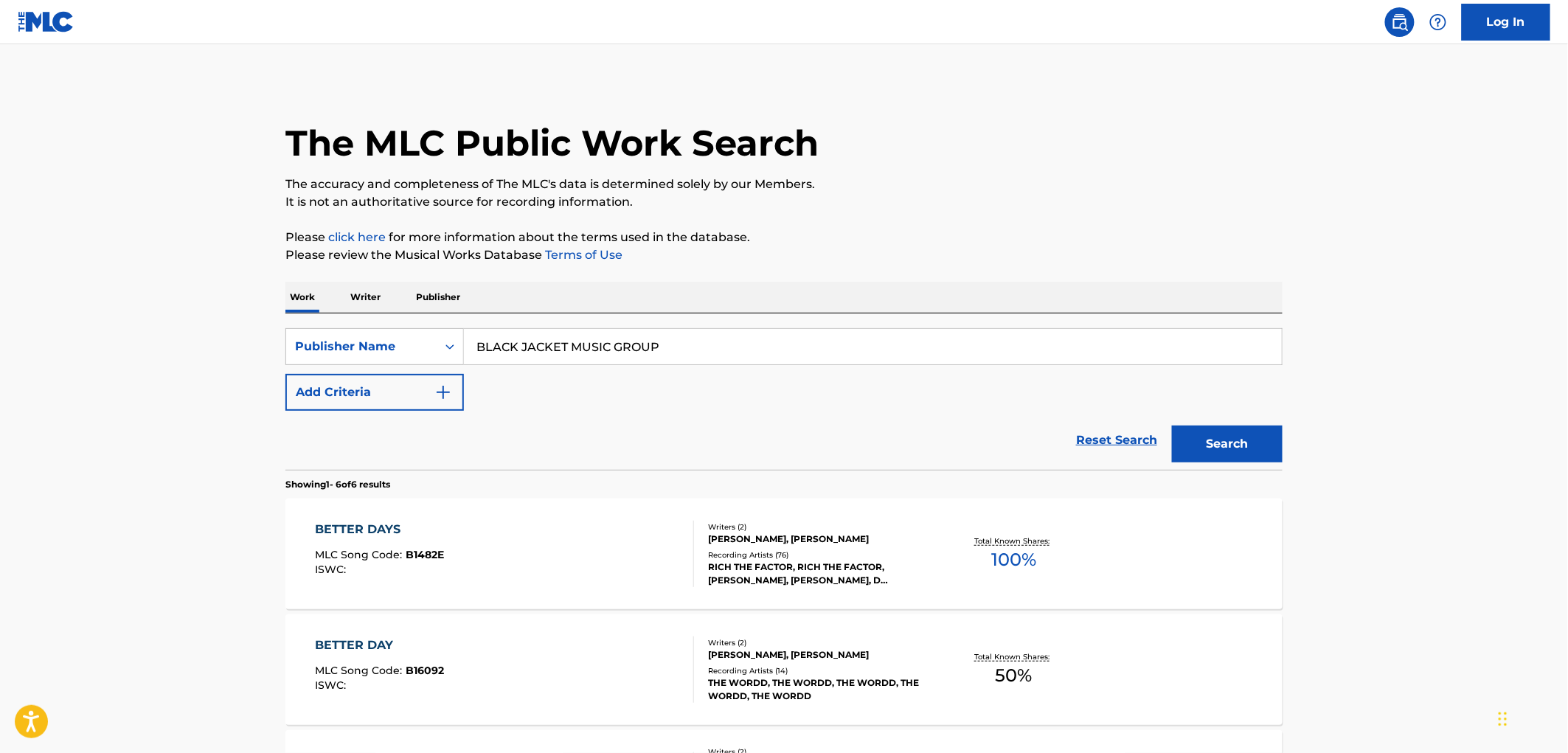
click at [454, 573] on div "BETTER DAYS MLC Song Code : B1482E ISWC :" at bounding box center [505, 554] width 379 height 67
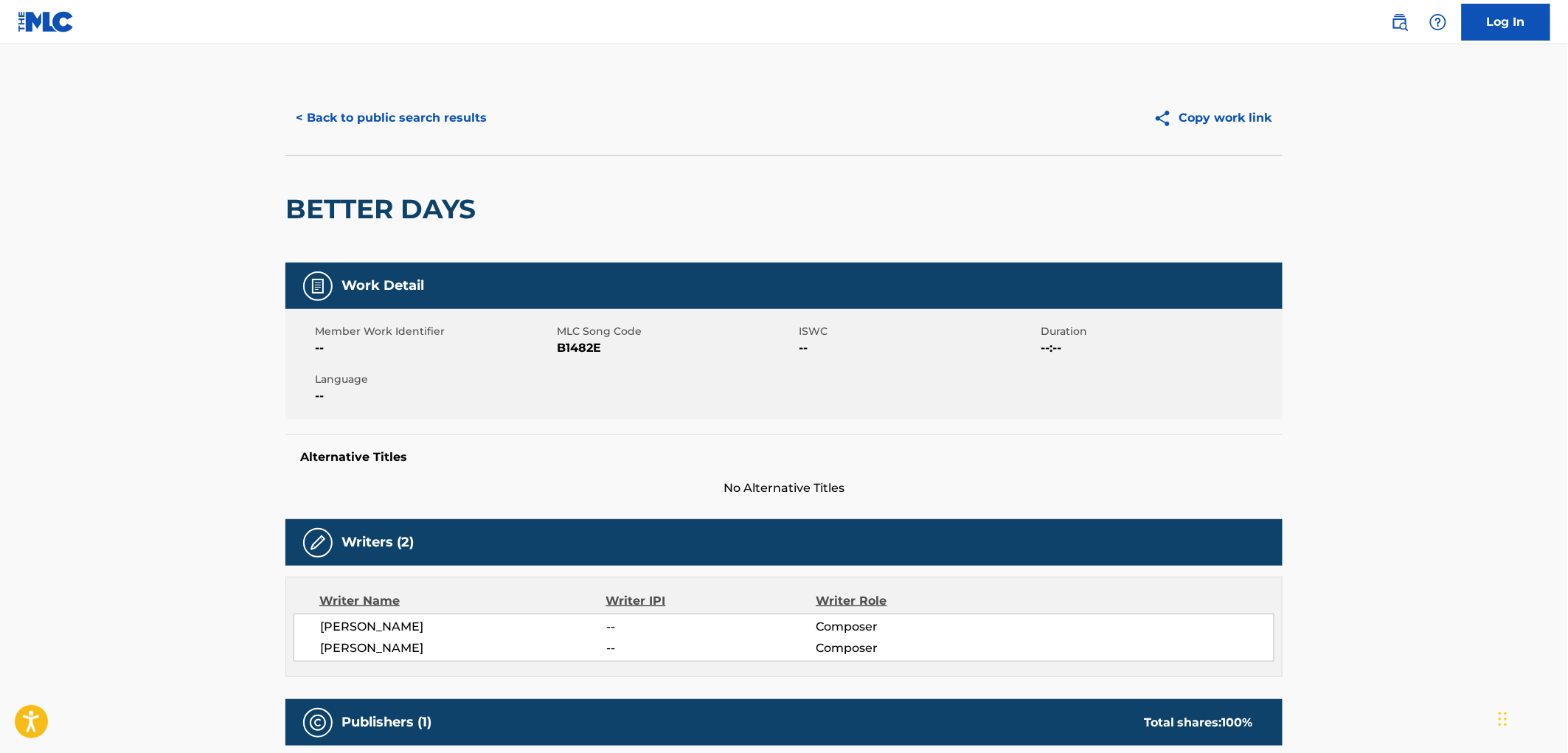
click at [420, 128] on button "< Back to public search results" at bounding box center [391, 117] width 212 height 37
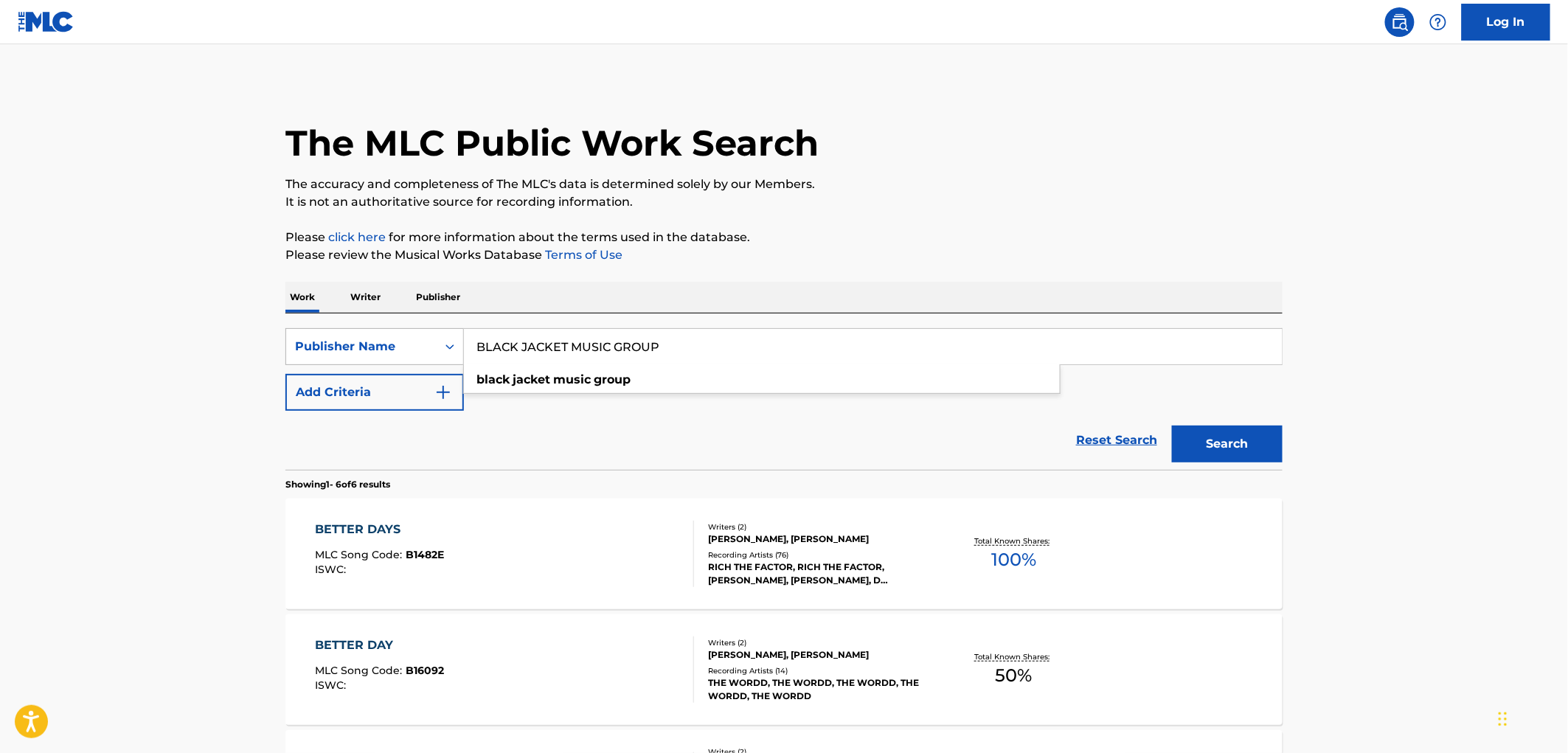
drag, startPoint x: 469, startPoint y: 341, endPoint x: 444, endPoint y: 344, distance: 25.2
click at [444, 344] on div "SearchWithCriteria81f87717-d214-4b80-a045-013aa95d8fd9 Publisher Name BLACK JAC…" at bounding box center [784, 346] width 997 height 37
paste input "[PERSON_NAME] MUSIC"
type input "[PERSON_NAME] MUSIC"
click at [1203, 444] on button "Search" at bounding box center [1227, 444] width 110 height 37
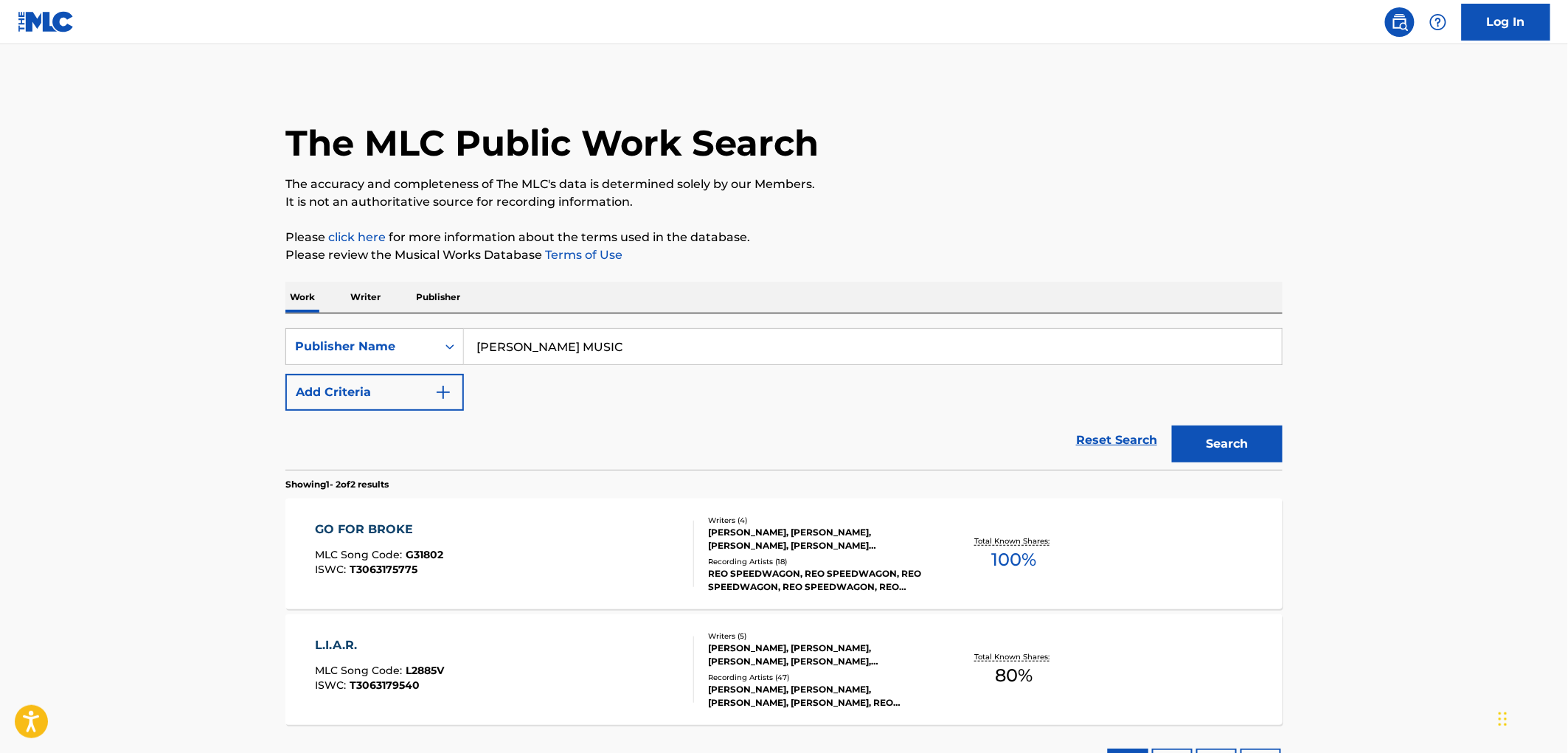
click at [444, 544] on div "GO FOR BROKE MLC Song Code : G31802 ISWC : T3063175775" at bounding box center [505, 554] width 379 height 67
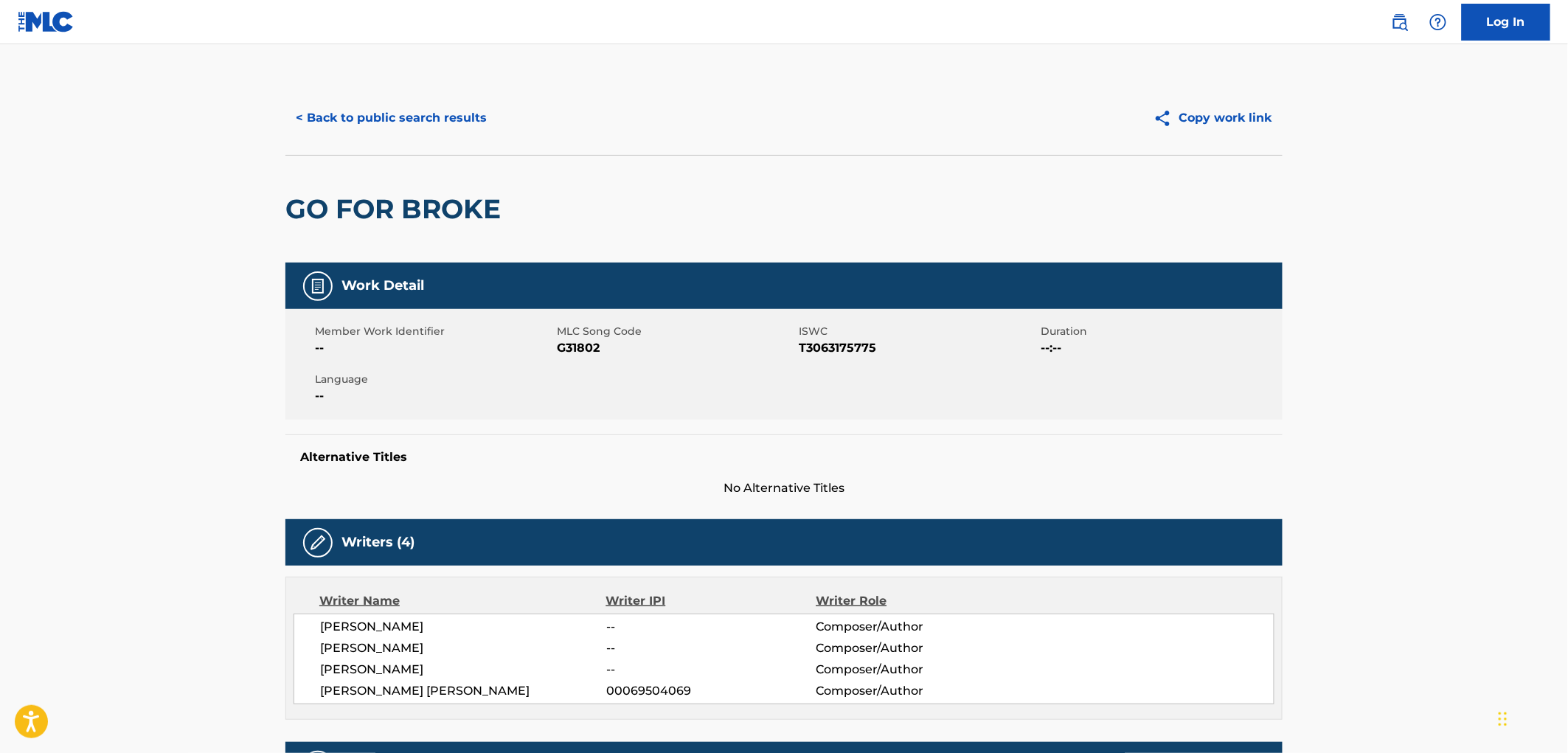
click at [377, 116] on button "< Back to public search results" at bounding box center [391, 117] width 212 height 37
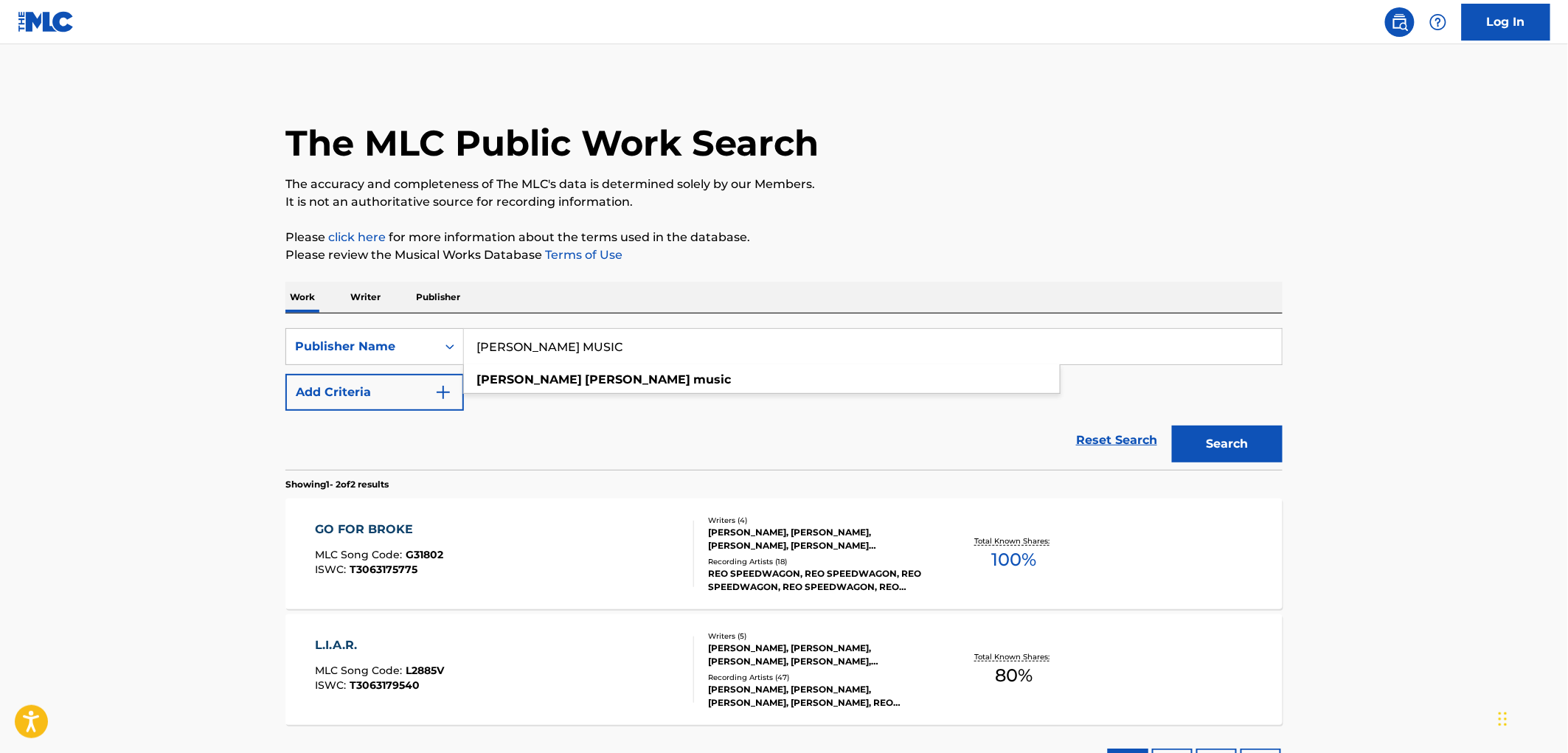
drag, startPoint x: 480, startPoint y: 344, endPoint x: 642, endPoint y: 348, distance: 162.0
click at [642, 348] on input "[PERSON_NAME] MUSIC" at bounding box center [872, 346] width 818 height 35
paste input "RED SOX"
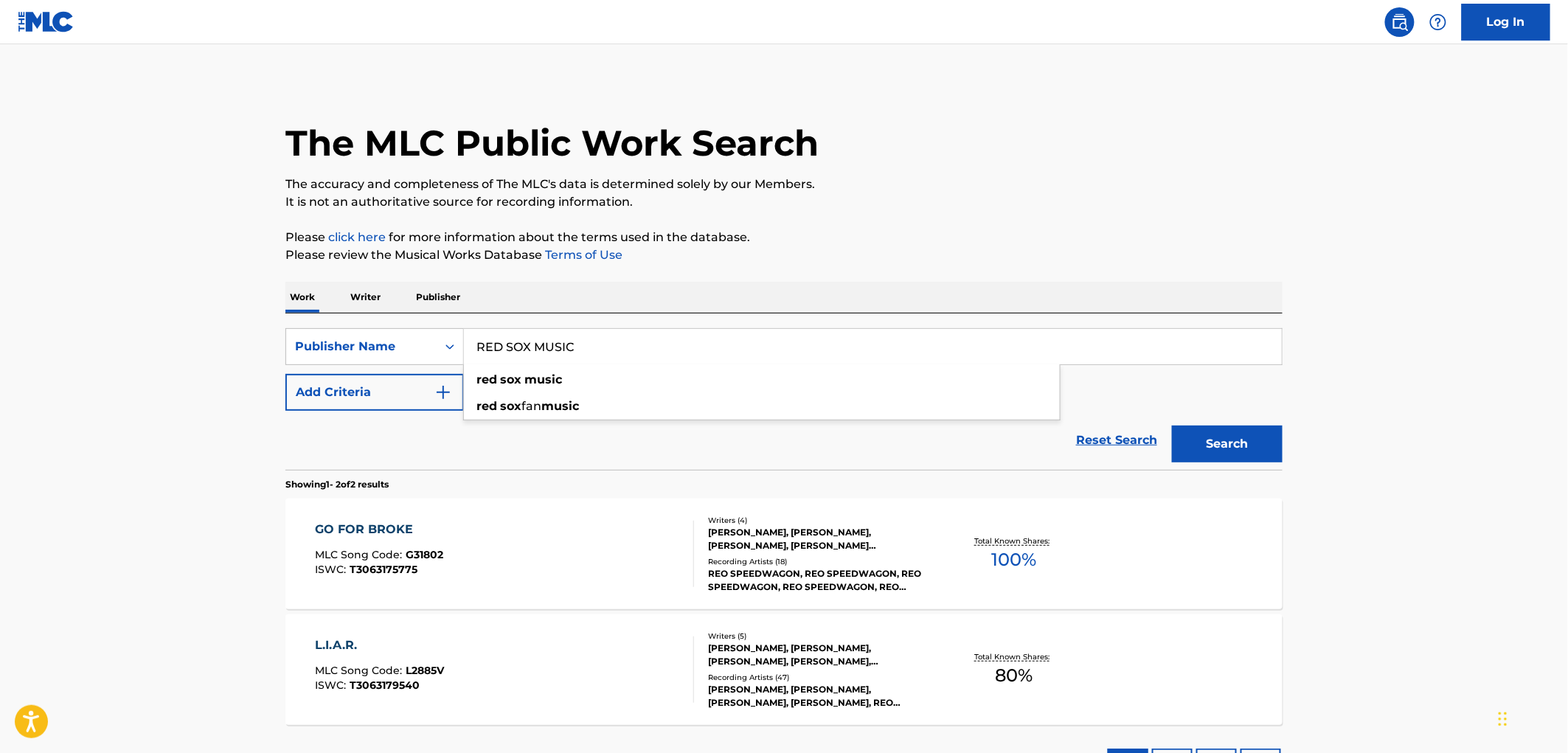
type input "RED SOX MUSIC"
click at [1221, 433] on button "Search" at bounding box center [1227, 444] width 110 height 37
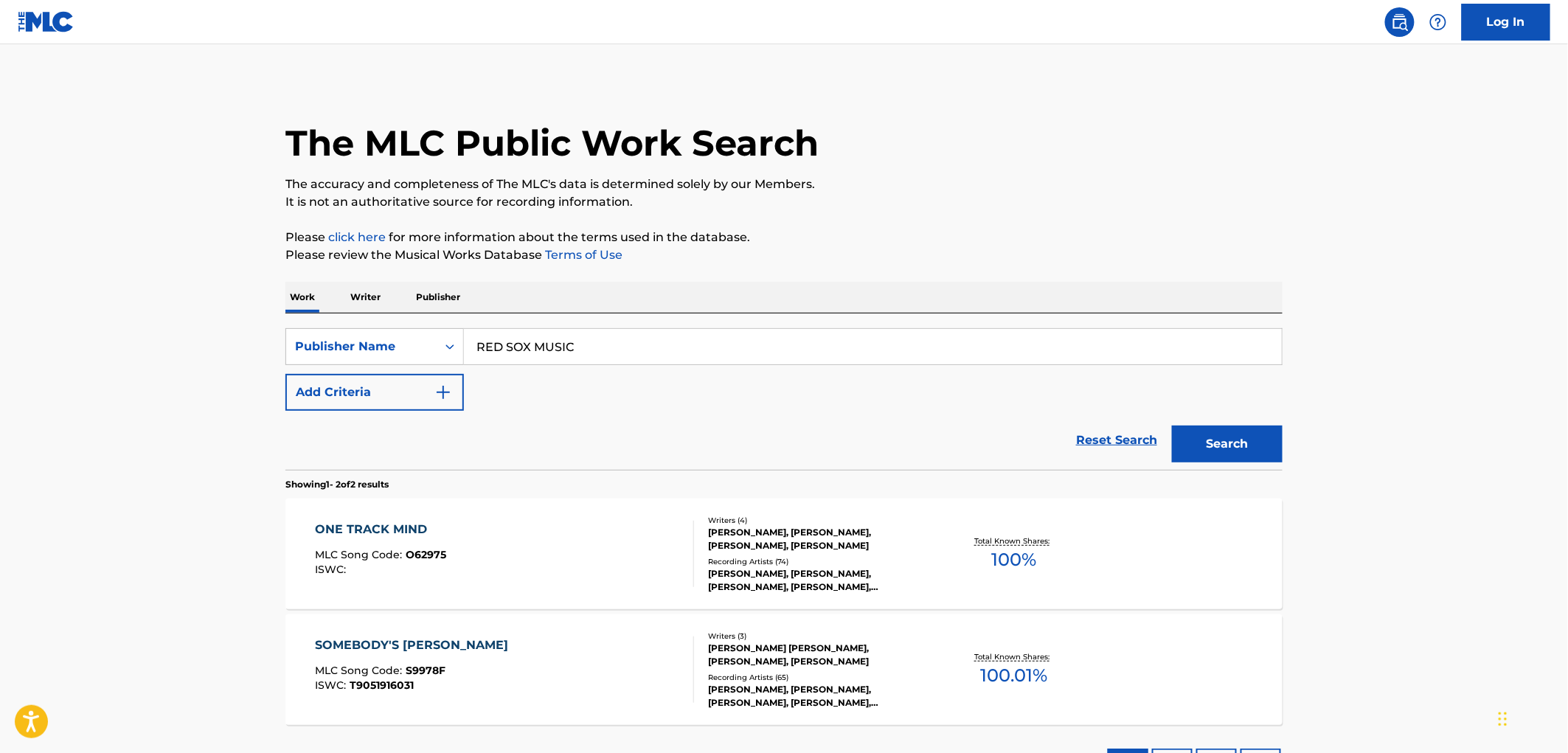
click at [436, 553] on span "O62975" at bounding box center [426, 554] width 41 height 13
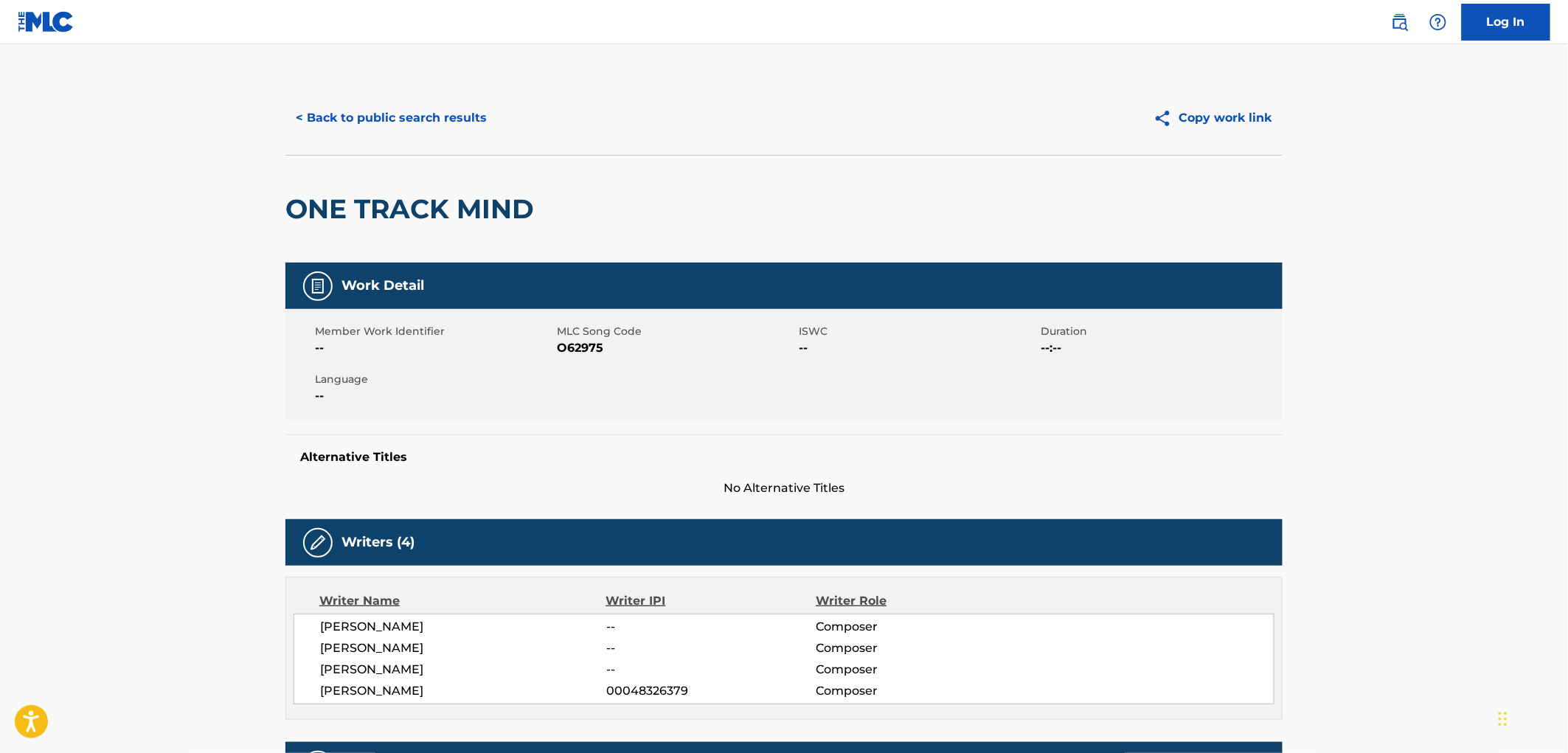
click at [394, 120] on button "< Back to public search results" at bounding box center [391, 117] width 212 height 37
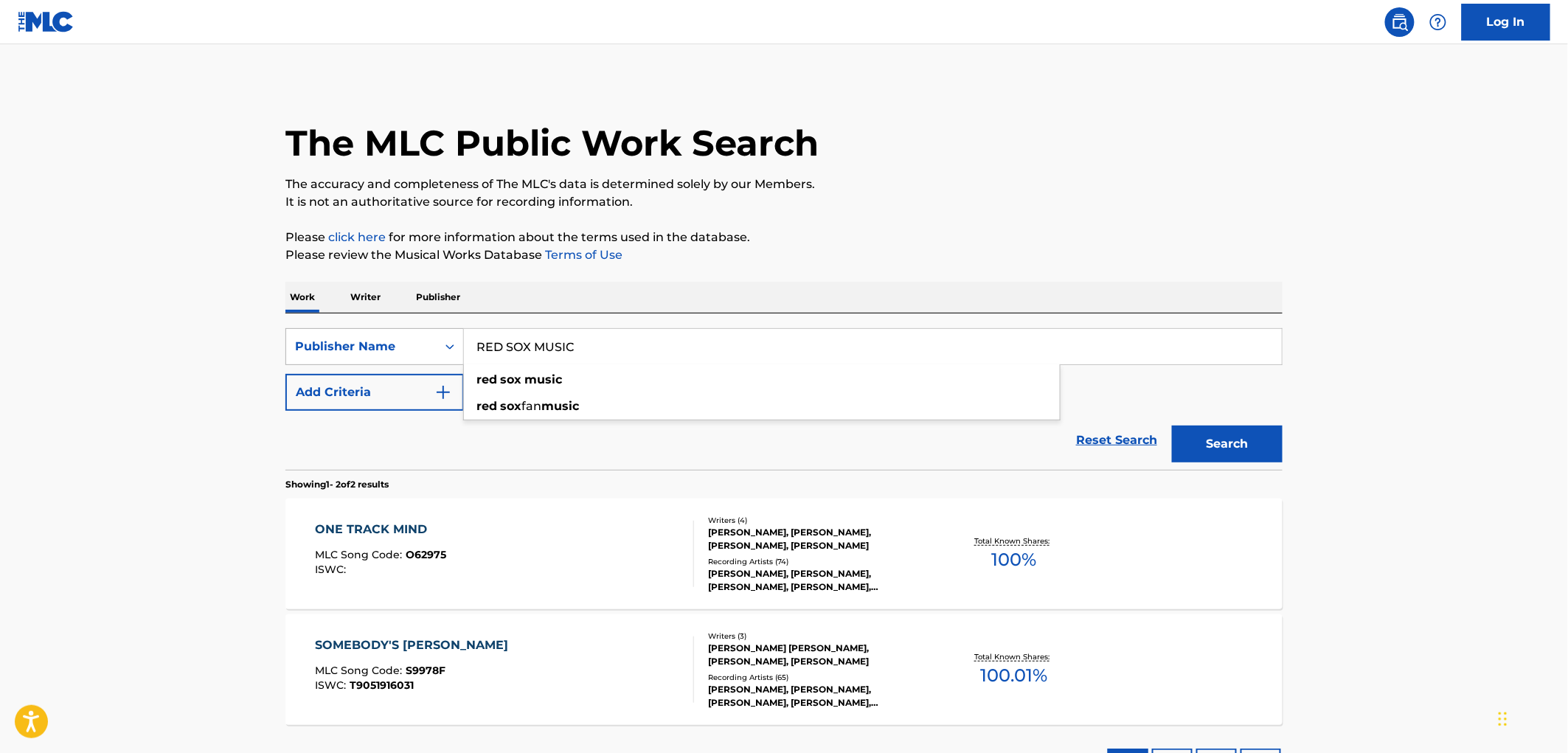
drag, startPoint x: 581, startPoint y: 351, endPoint x: 515, endPoint y: 351, distance: 66.0
click at [445, 354] on div "SearchWithCriteria81f87717-d214-4b80-a045-013aa95d8fd9 Publisher Name RED SOX M…" at bounding box center [784, 346] width 997 height 37
paste input "[PERSON_NAME] PUBLISHING DESIGNEE"
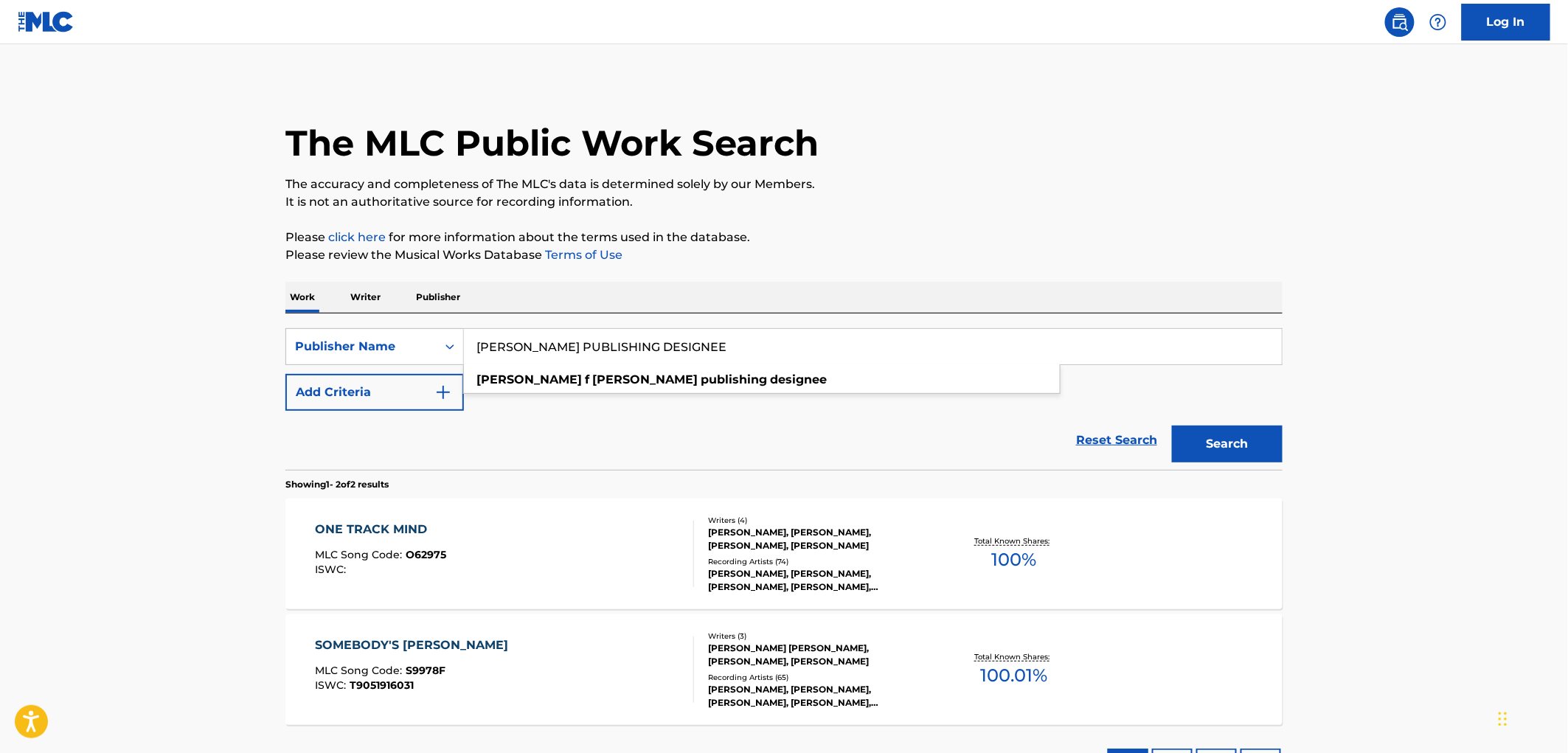
type input "[PERSON_NAME] PUBLISHING DESIGNEE"
click at [1271, 441] on button "Search" at bounding box center [1227, 444] width 110 height 37
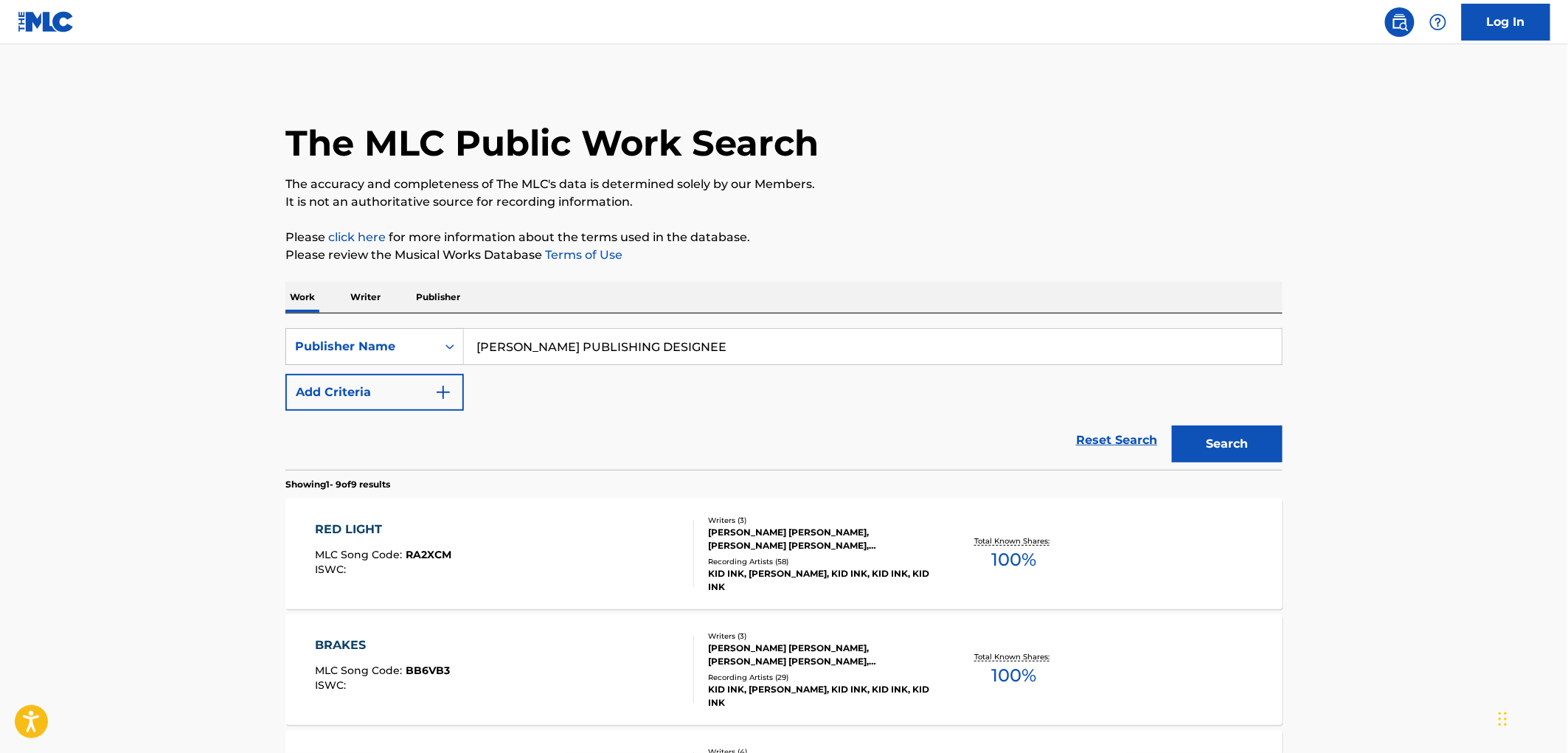
click at [470, 550] on div "RED LIGHT MLC Song Code : RA2XCM ISWC :" at bounding box center [505, 554] width 379 height 67
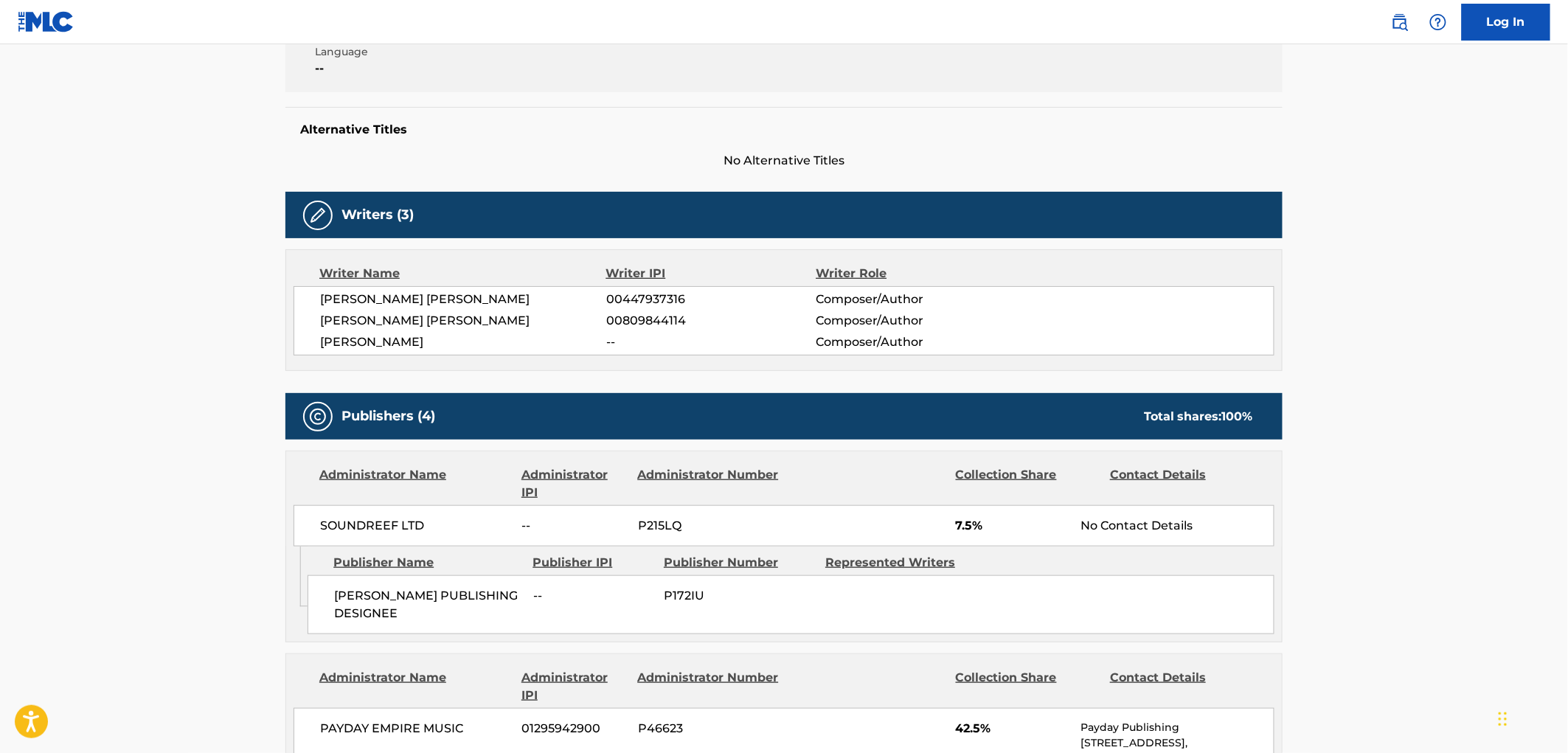
scroll to position [409, 0]
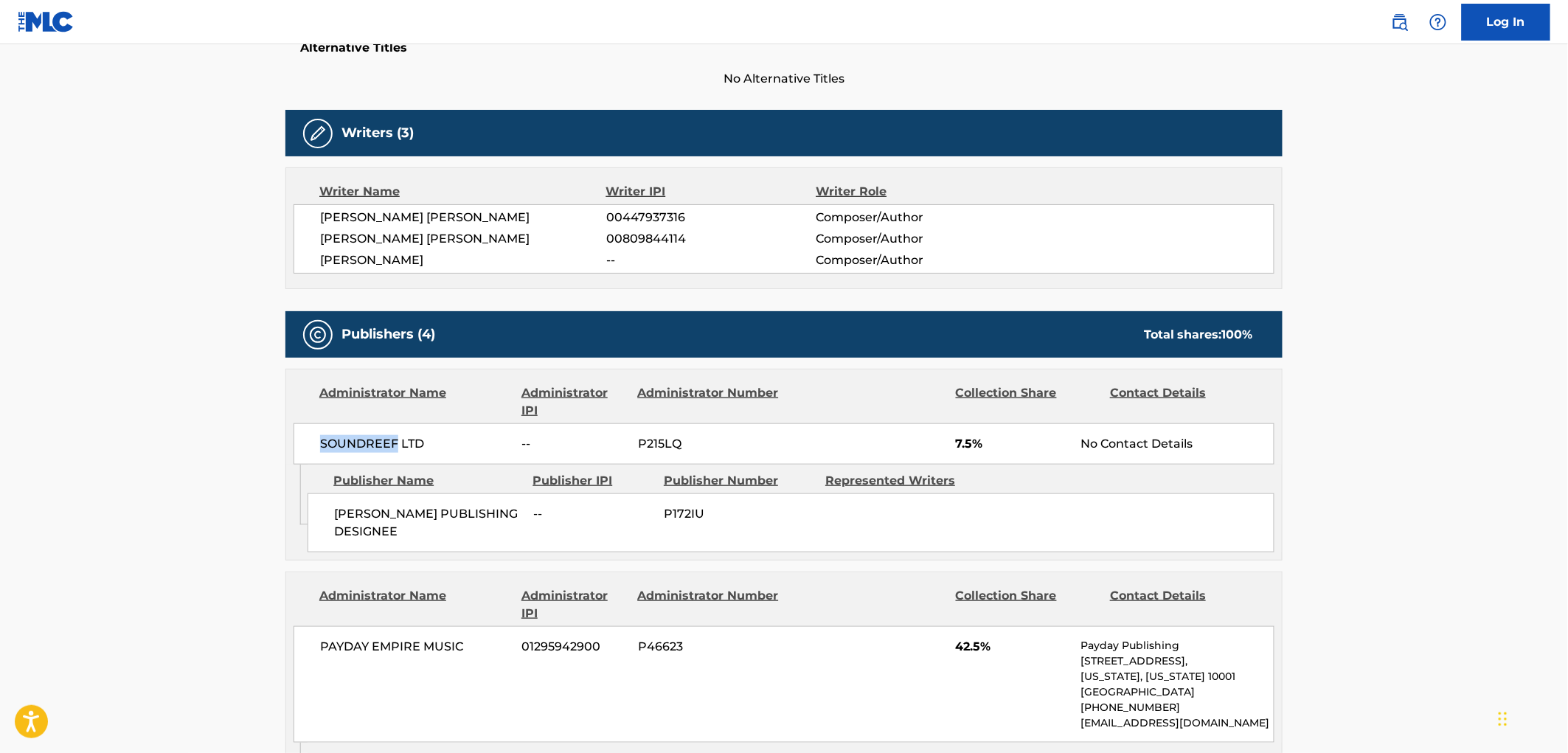
drag, startPoint x: 398, startPoint y: 441, endPoint x: 291, endPoint y: 445, distance: 107.1
click at [291, 445] on div "Administrator Name Administrator IPI Administrator Number Collection Share Cont…" at bounding box center [784, 417] width 996 height 95
drag, startPoint x: 448, startPoint y: 438, endPoint x: 304, endPoint y: 451, distance: 144.6
click at [304, 451] on div "SOUNDREEF LTD -- P215LQ 7.5% No Contact Details" at bounding box center [784, 444] width 981 height 41
copy span "SOUNDREEF LTD"
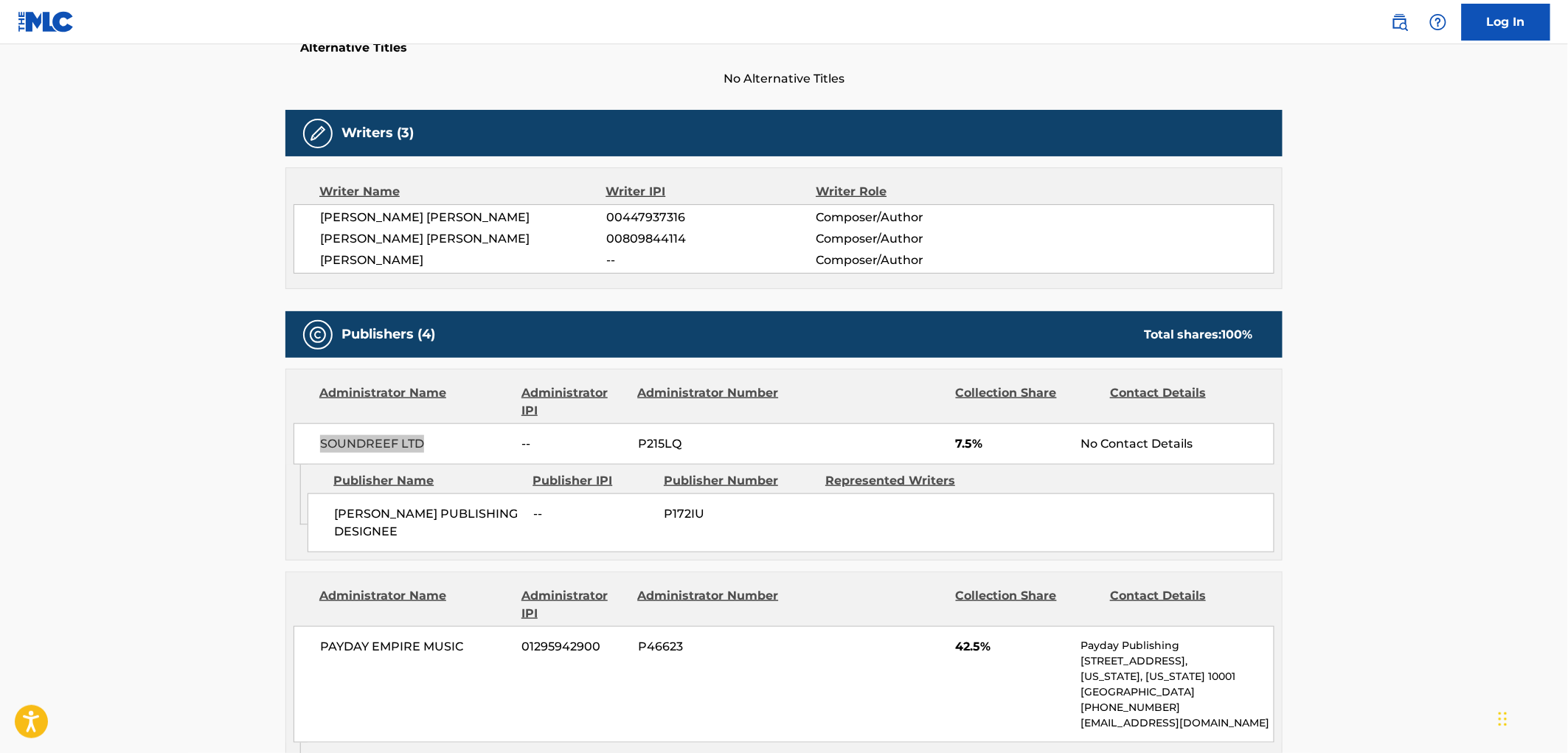
scroll to position [0, 0]
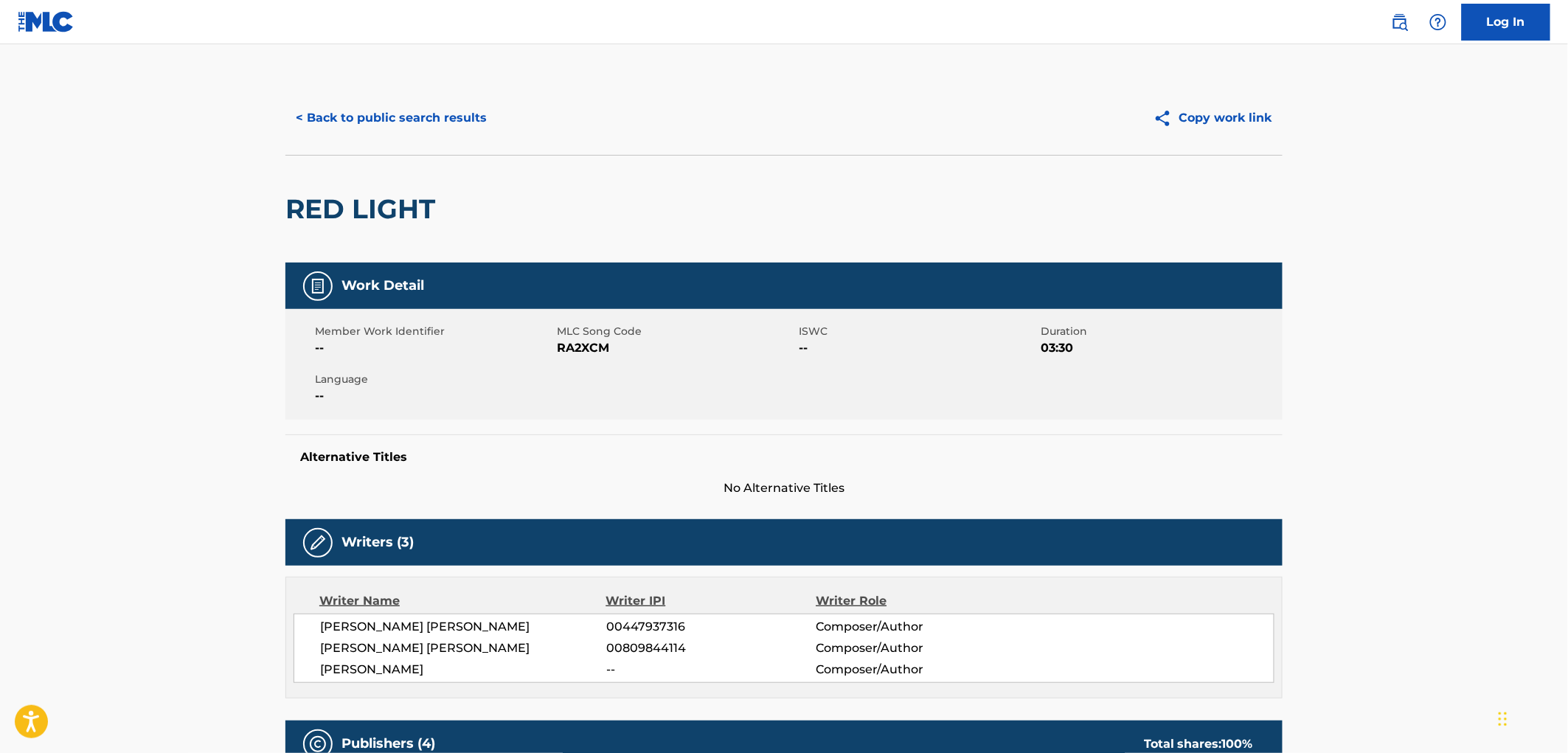
click at [457, 115] on button "< Back to public search results" at bounding box center [391, 117] width 212 height 37
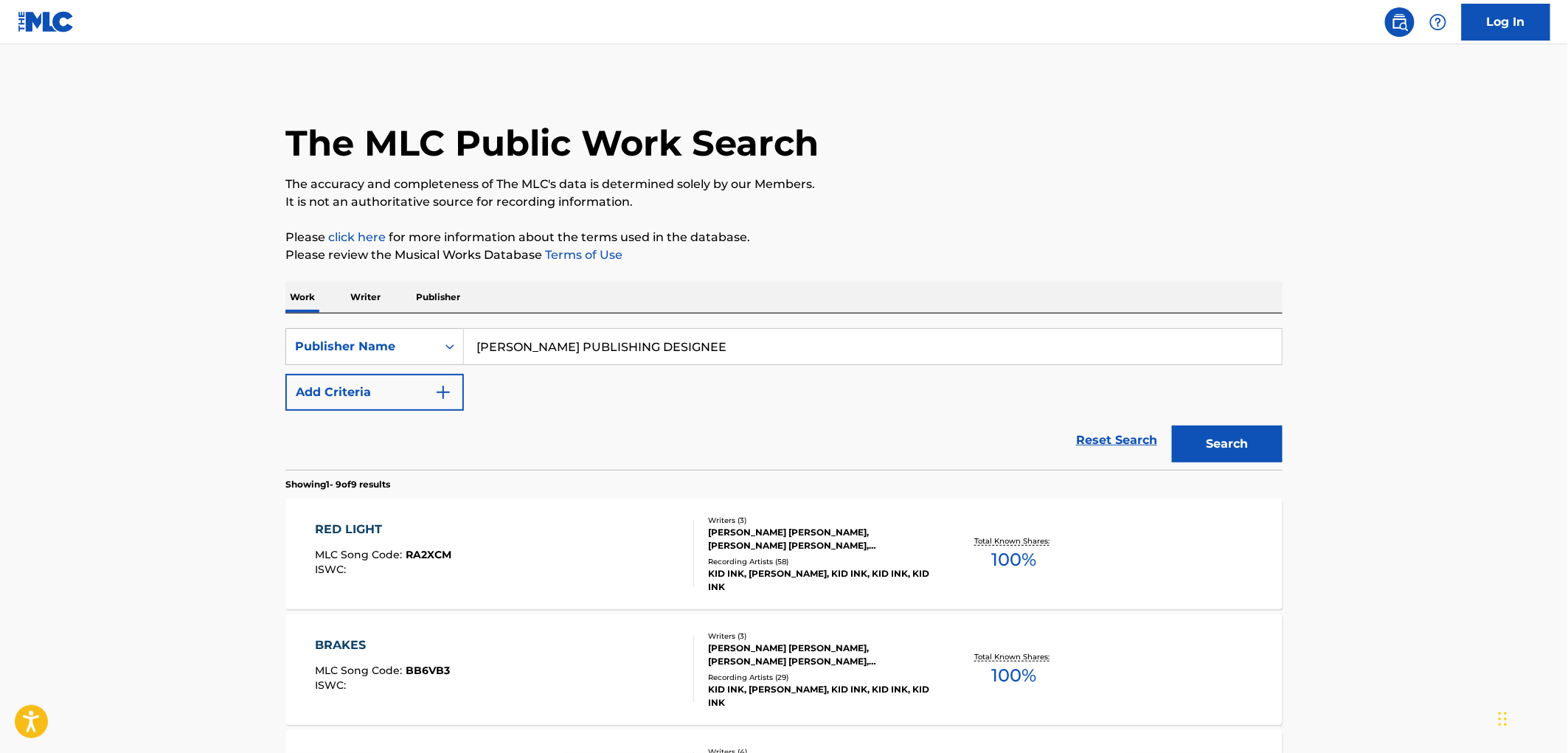
drag, startPoint x: 756, startPoint y: 354, endPoint x: 624, endPoint y: 351, distance: 132.0
click at [400, 369] on div "SearchWithCriteria81f87717-d214-4b80-a045-013aa95d8fd9 Publisher Name [PERSON_N…" at bounding box center [784, 369] width 997 height 83
paste input "MONTEREY JACK MUSIC"
type input "MONTEREY JACK MUSIC"
click at [1205, 444] on button "Search" at bounding box center [1227, 444] width 110 height 37
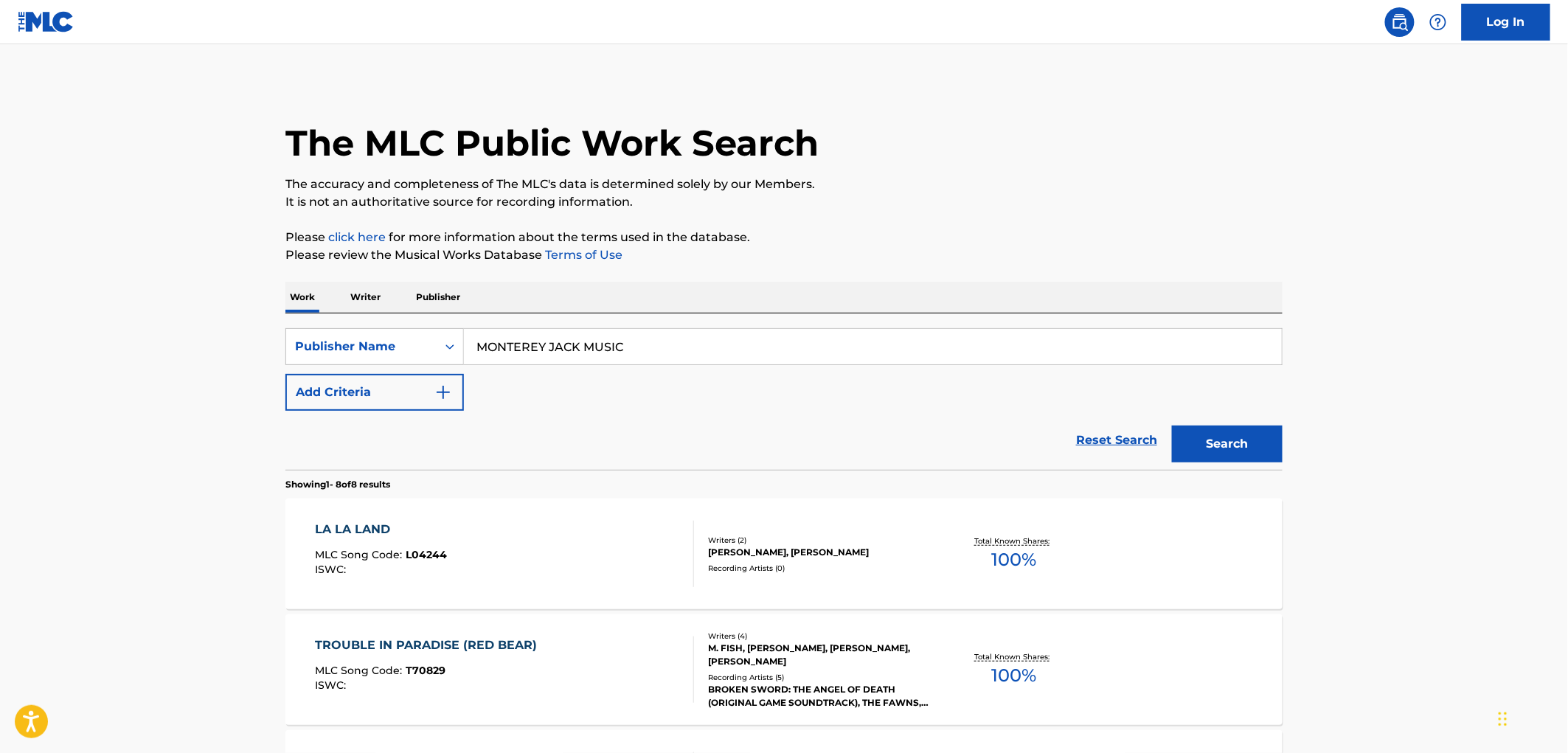
click at [399, 551] on span "MLC Song Code :" at bounding box center [361, 554] width 91 height 13
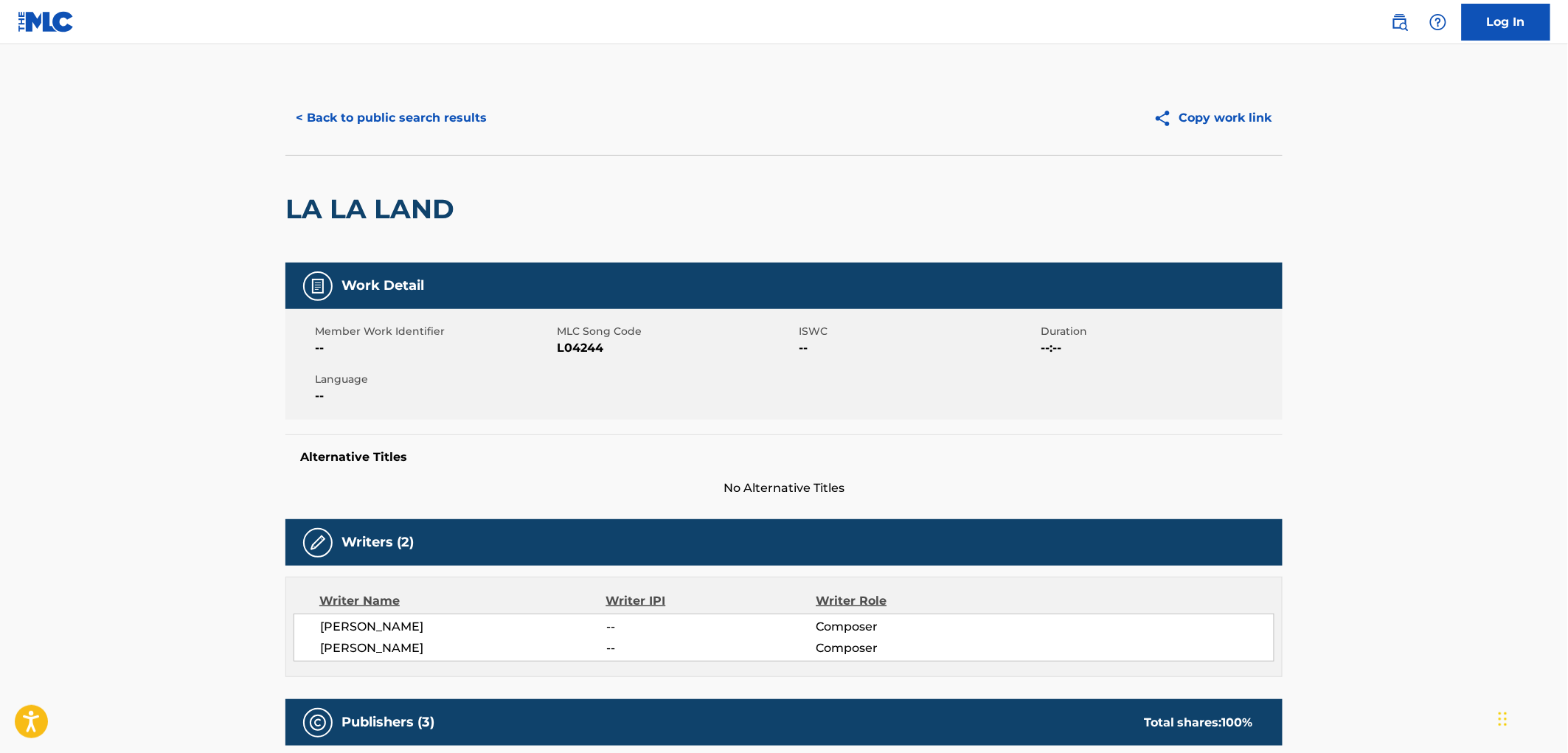
click at [397, 121] on button "< Back to public search results" at bounding box center [391, 117] width 212 height 37
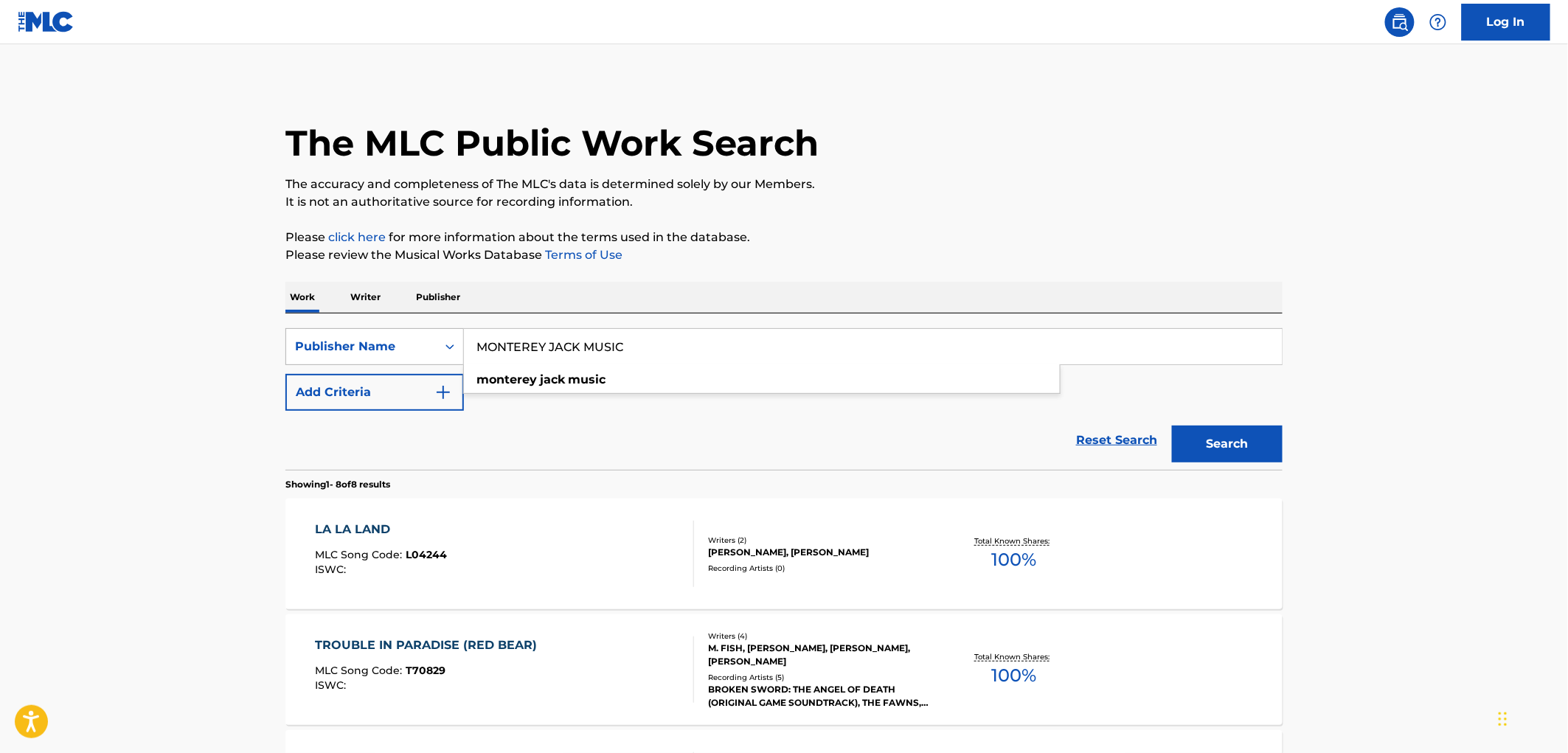
drag, startPoint x: 659, startPoint y: 349, endPoint x: 570, endPoint y: 341, distance: 89.4
click at [456, 356] on div "SearchWithCriteria81f87717-d214-4b80-a045-013aa95d8fd9 Publisher Name MONTEREY …" at bounding box center [784, 346] width 997 height 37
paste input "ON CATCHER MUSIC, INC."
drag, startPoint x: 617, startPoint y: 343, endPoint x: 779, endPoint y: 350, distance: 162.2
click at [779, 350] on input "MOON CATCHER MUSIC, INC." at bounding box center [872, 346] width 818 height 35
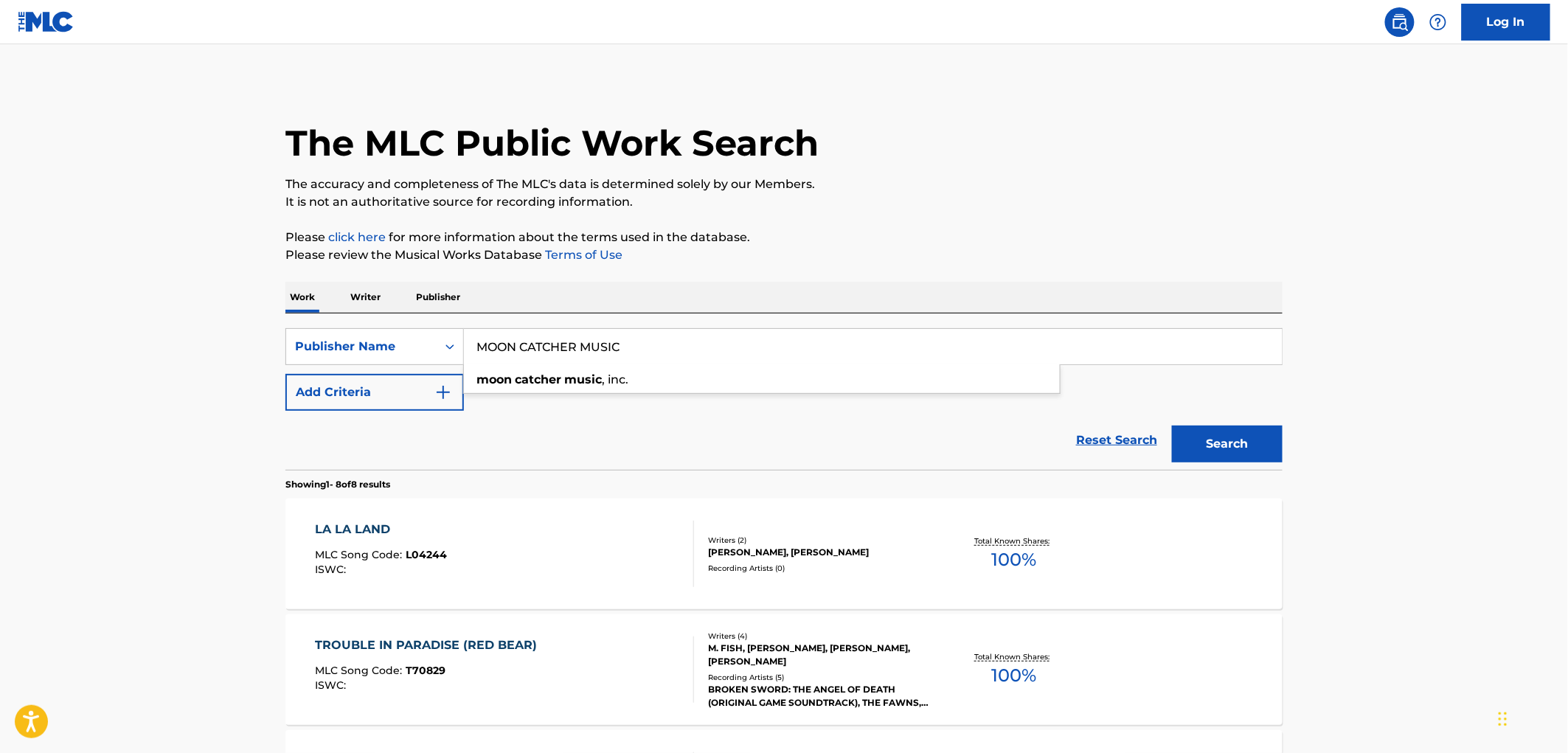
type input "MOON CATCHER MUSIC"
click at [1172, 426] on button "Search" at bounding box center [1227, 444] width 110 height 37
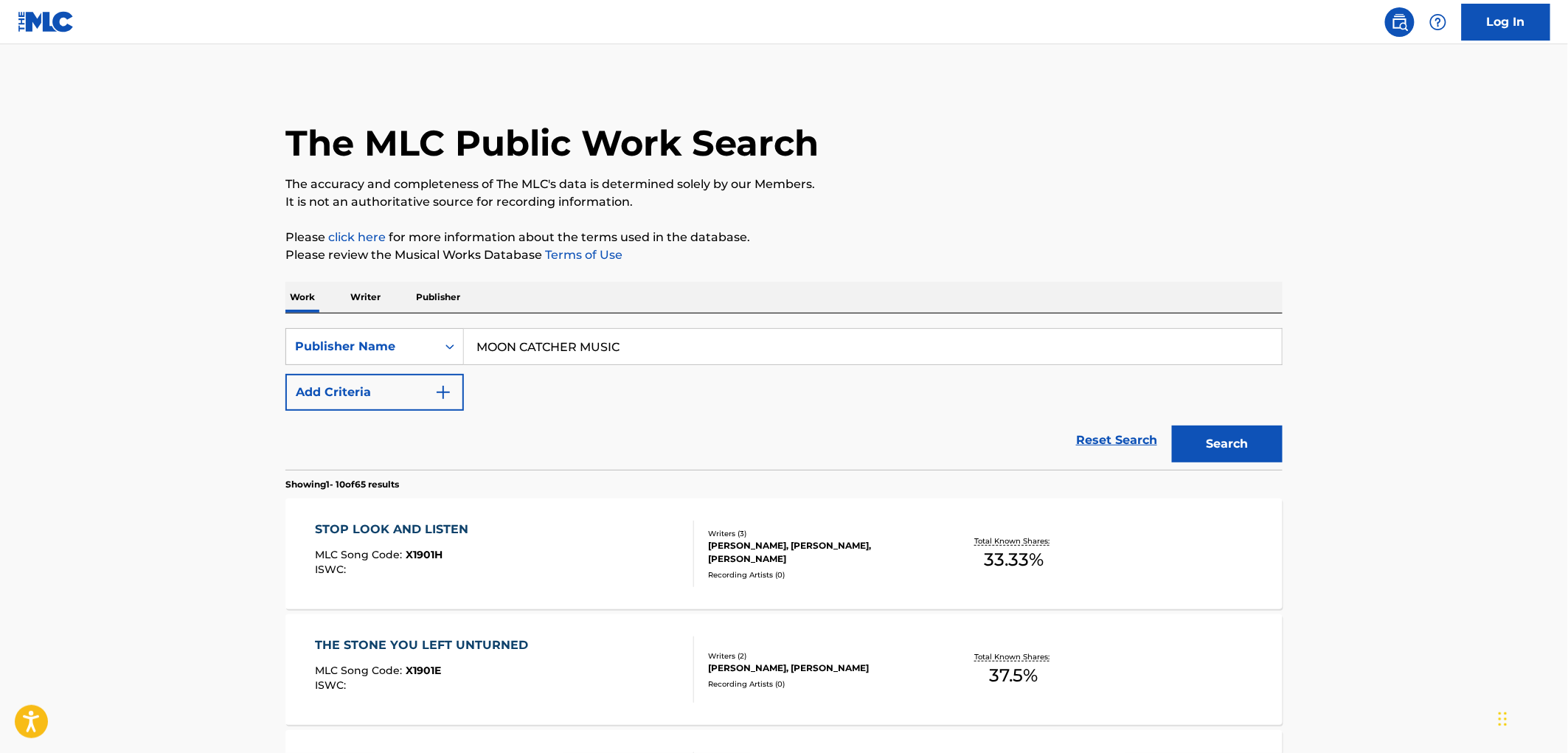
click at [430, 549] on span "X1901H" at bounding box center [424, 554] width 37 height 13
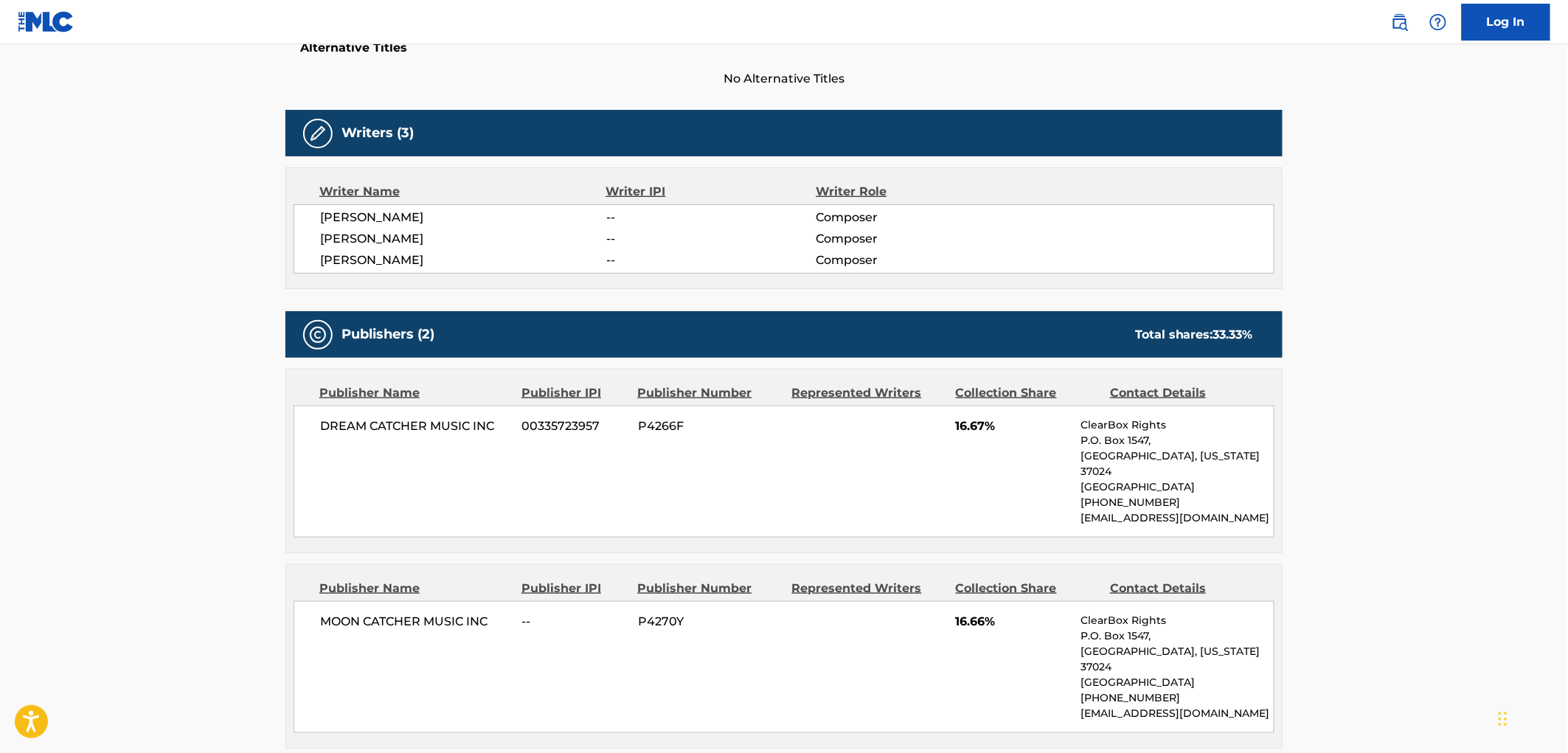
scroll to position [492, 0]
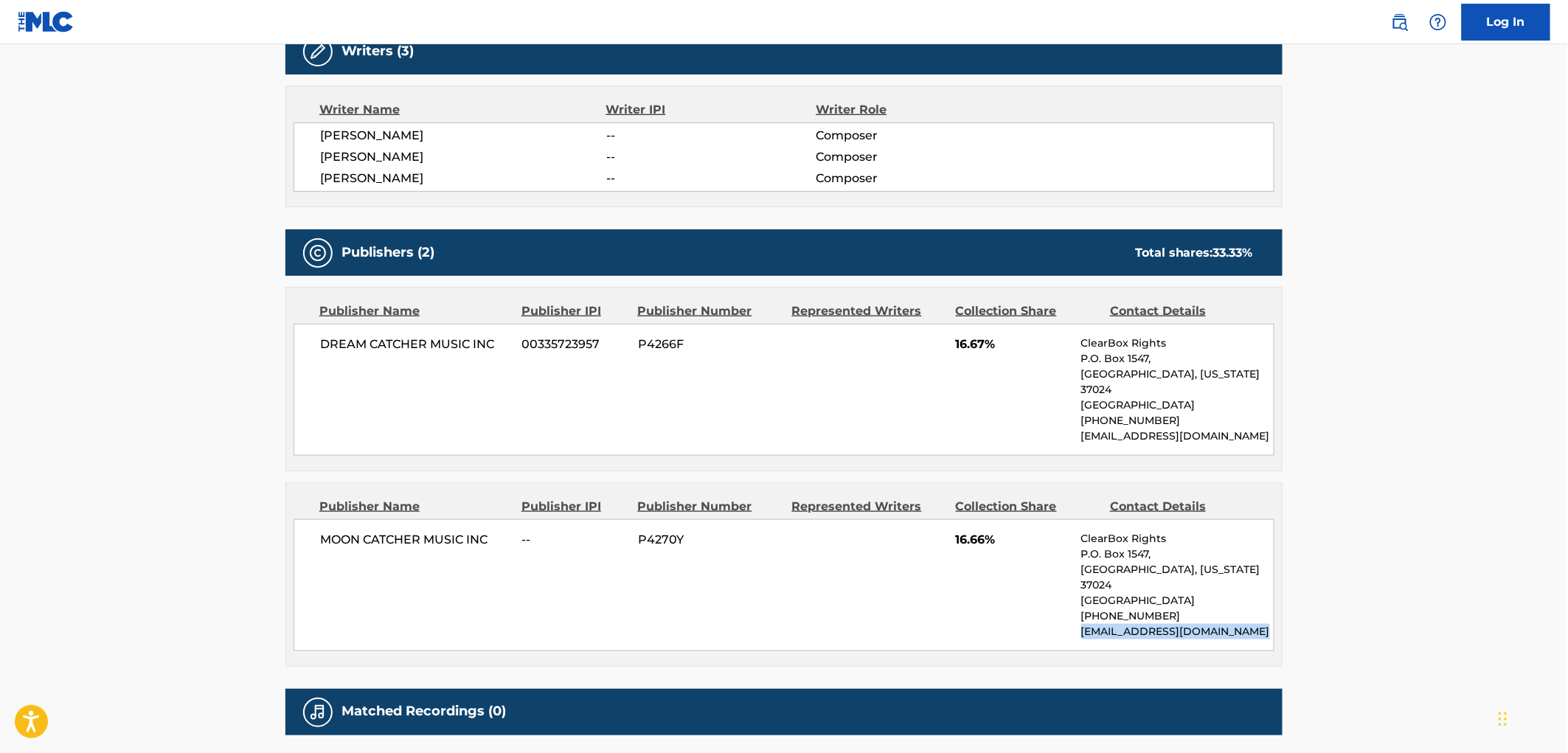
drag, startPoint x: 1257, startPoint y: 596, endPoint x: 1079, endPoint y: 606, distance: 178.3
click at [1079, 606] on div "MOON CATCHER MUSIC INC -- P4270Y 16.66% ClearBox Rights P.O. [GEOGRAPHIC_DATA][…" at bounding box center [784, 585] width 981 height 132
copy p "[EMAIL_ADDRESS][DOMAIN_NAME]"
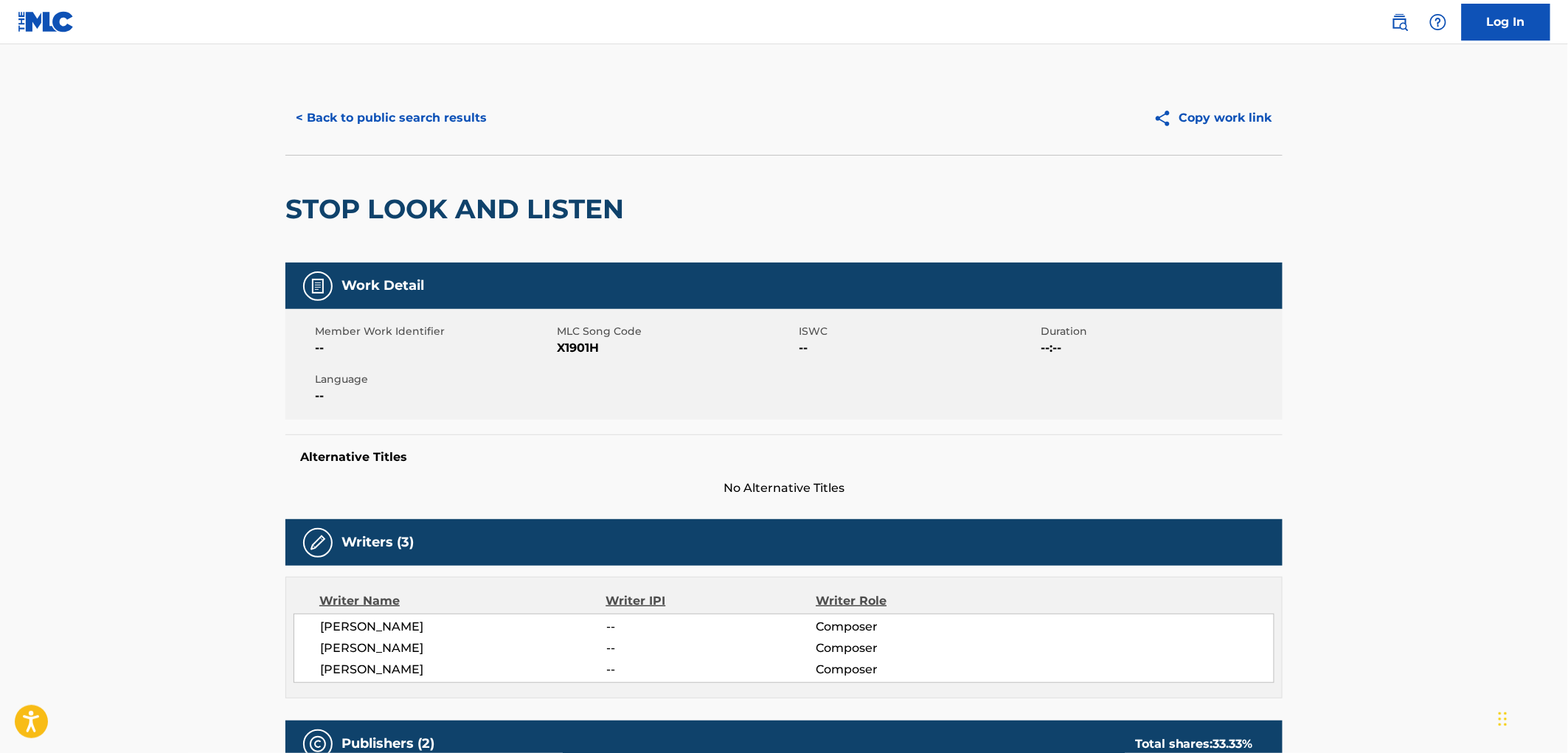
scroll to position [0, 0]
click at [394, 107] on button "< Back to public search results" at bounding box center [391, 117] width 212 height 37
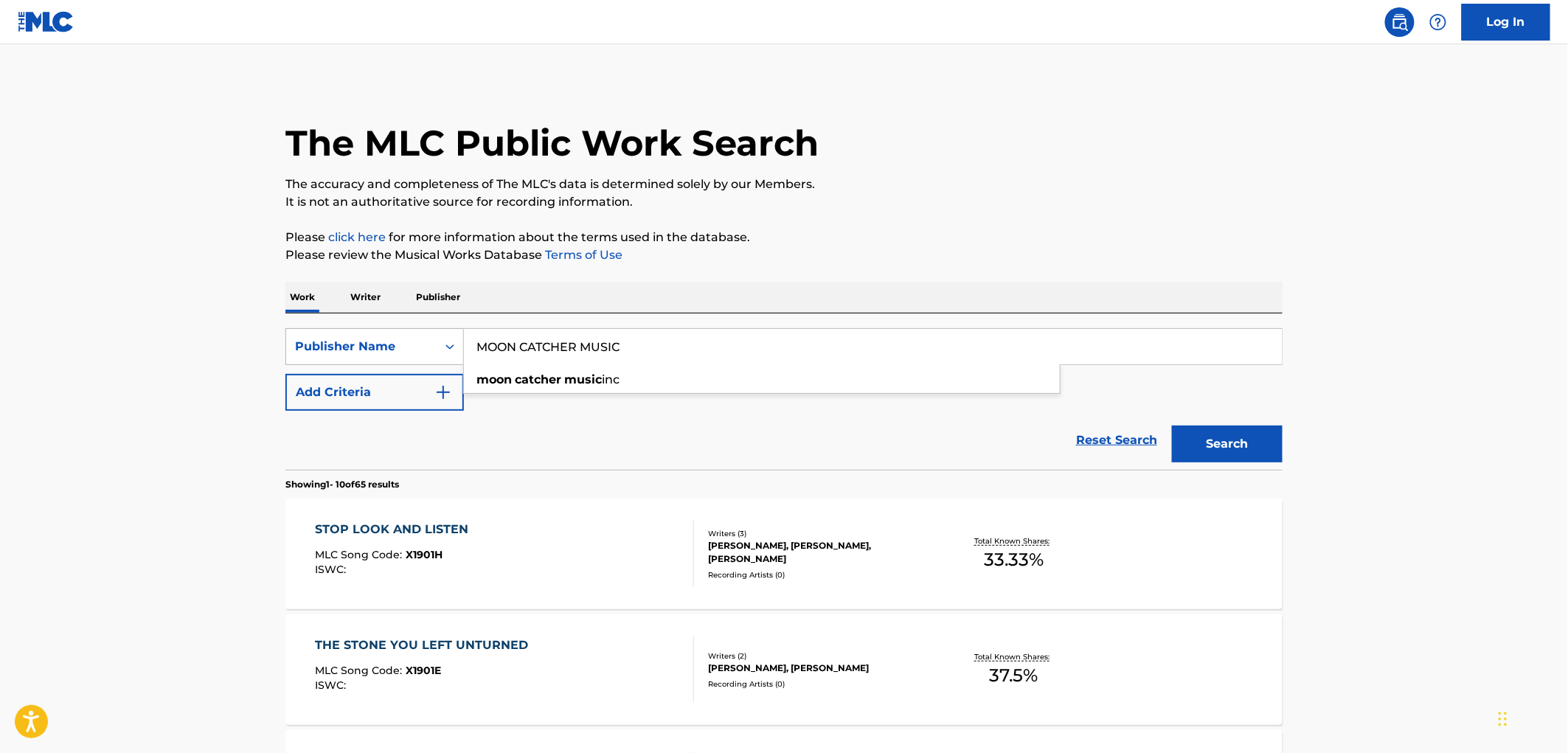
drag, startPoint x: 643, startPoint y: 348, endPoint x: 408, endPoint y: 347, distance: 235.0
click at [408, 347] on div "SearchWithCriteria81f87717-d214-4b80-a045-013aa95d8fd9 Publisher Name MOON CATC…" at bounding box center [784, 346] width 997 height 37
paste input "When I Slide"
type input "When I Slide"
click at [548, 402] on div "SearchWithCriteria81f87717-d214-4b80-a045-013aa95d8fd9 Publisher Name When I Sl…" at bounding box center [784, 369] width 997 height 83
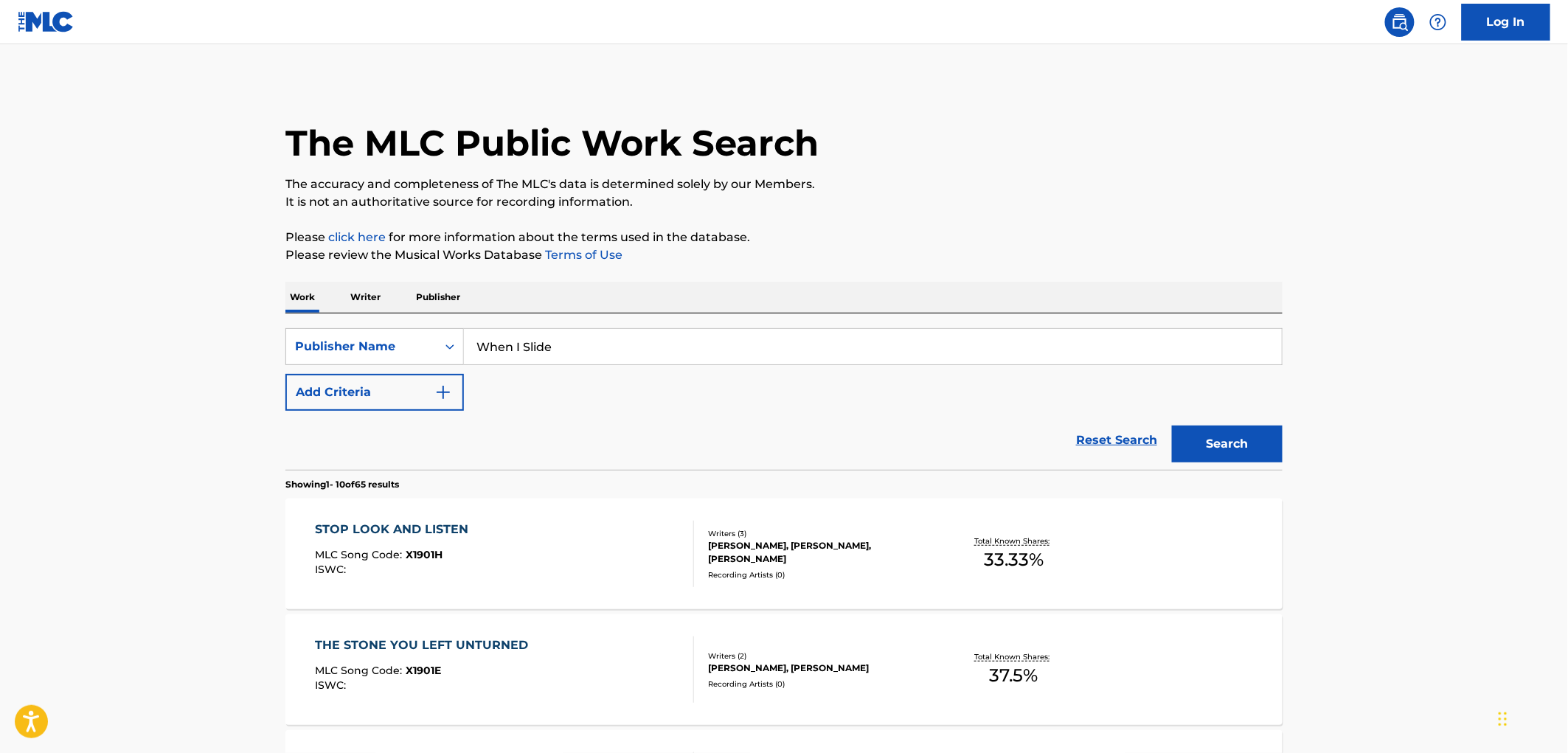
click at [466, 355] on input "When I Slide" at bounding box center [872, 346] width 818 height 35
click at [448, 353] on icon "Search Form" at bounding box center [450, 347] width 15 height 15
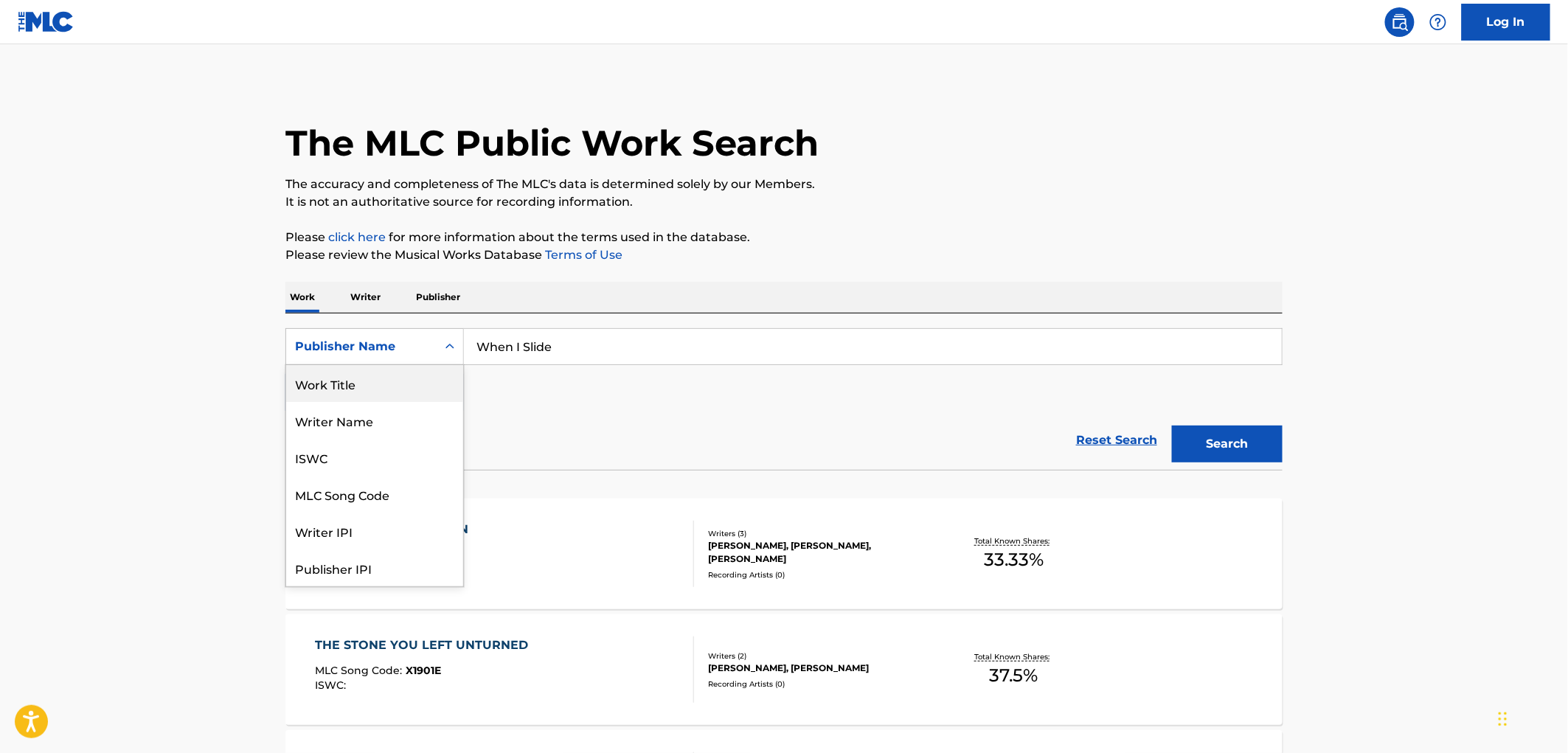
click at [337, 373] on div "Work Title" at bounding box center [375, 384] width 177 height 37
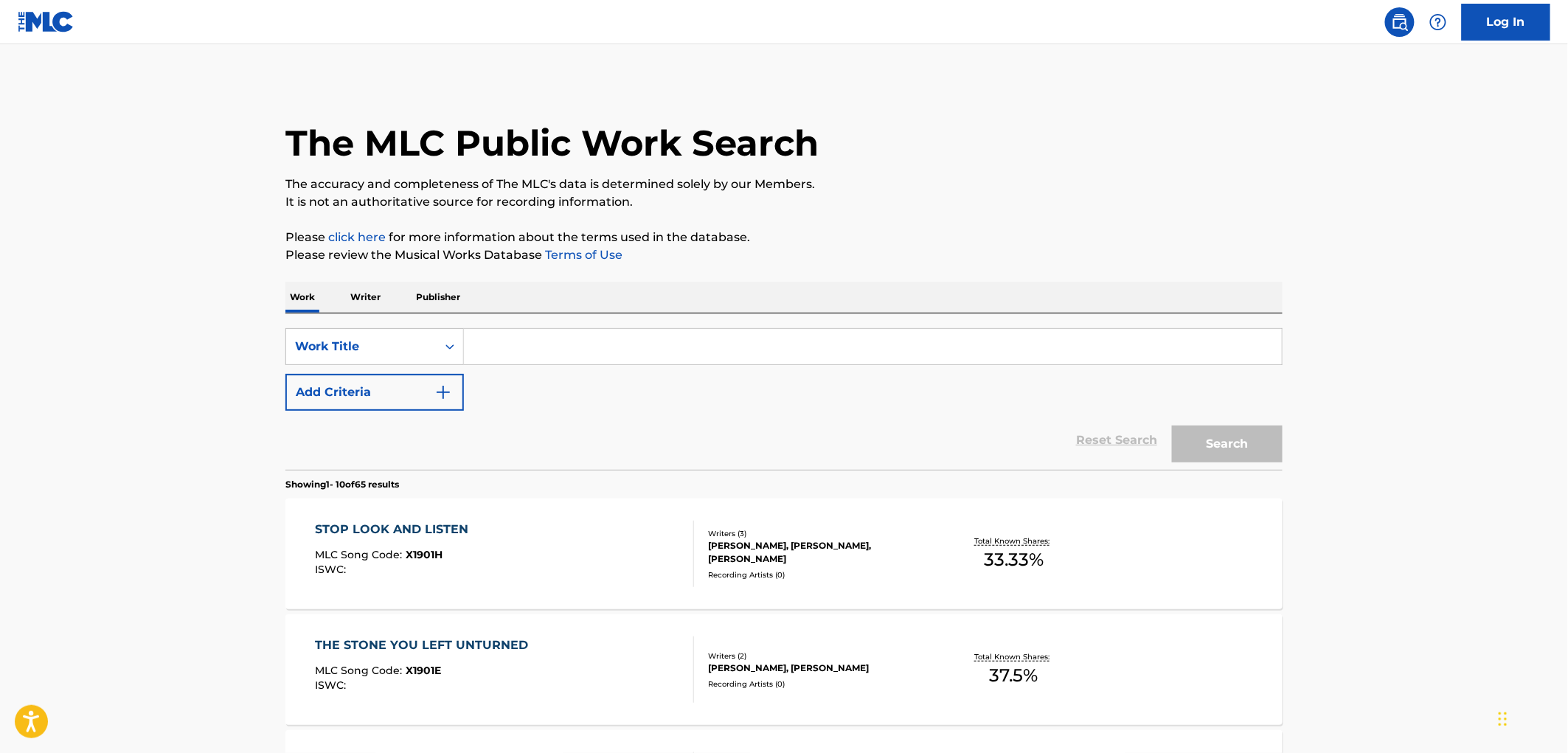
paste input "When I Slide"
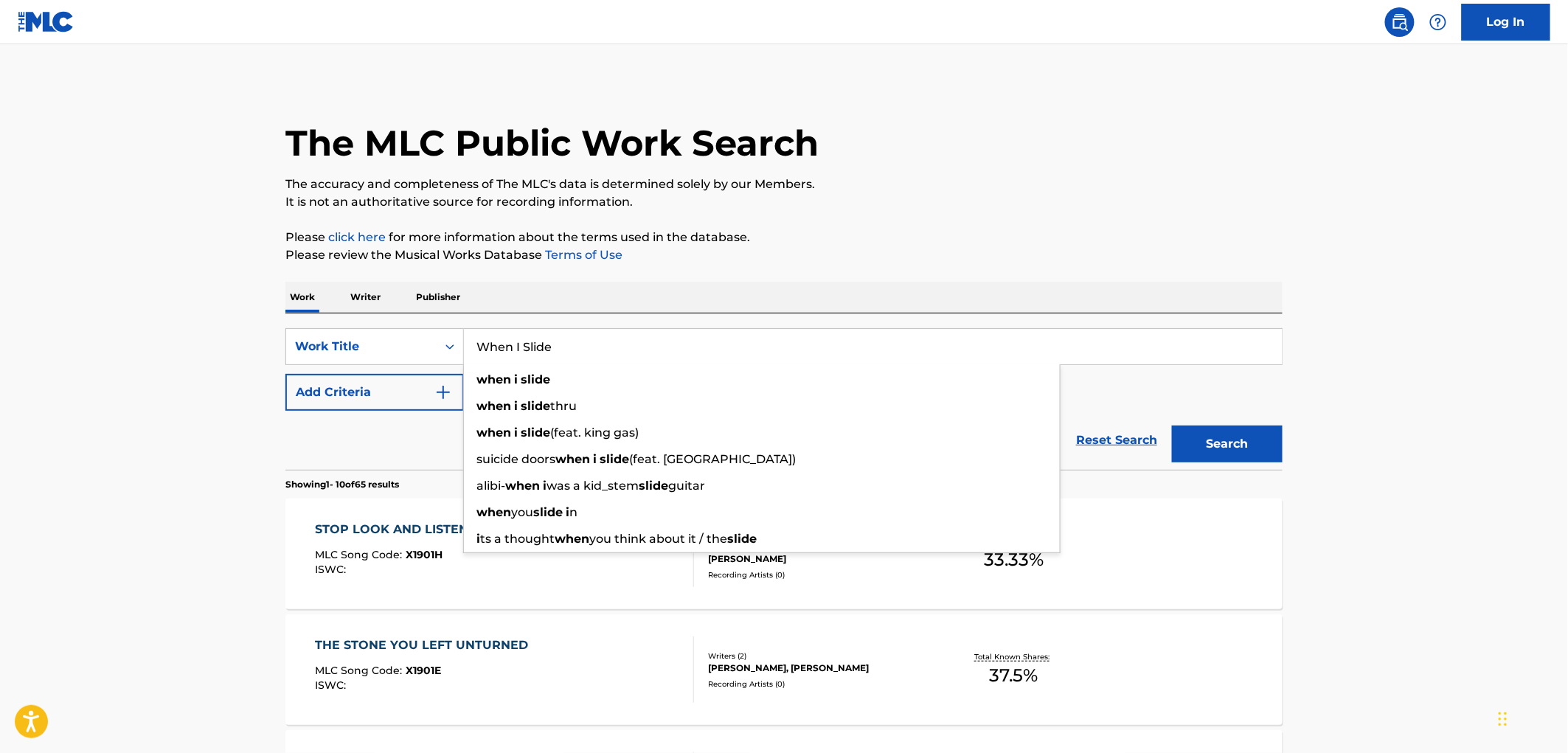
type input "When I Slide"
click at [1227, 450] on button "Search" at bounding box center [1227, 444] width 110 height 37
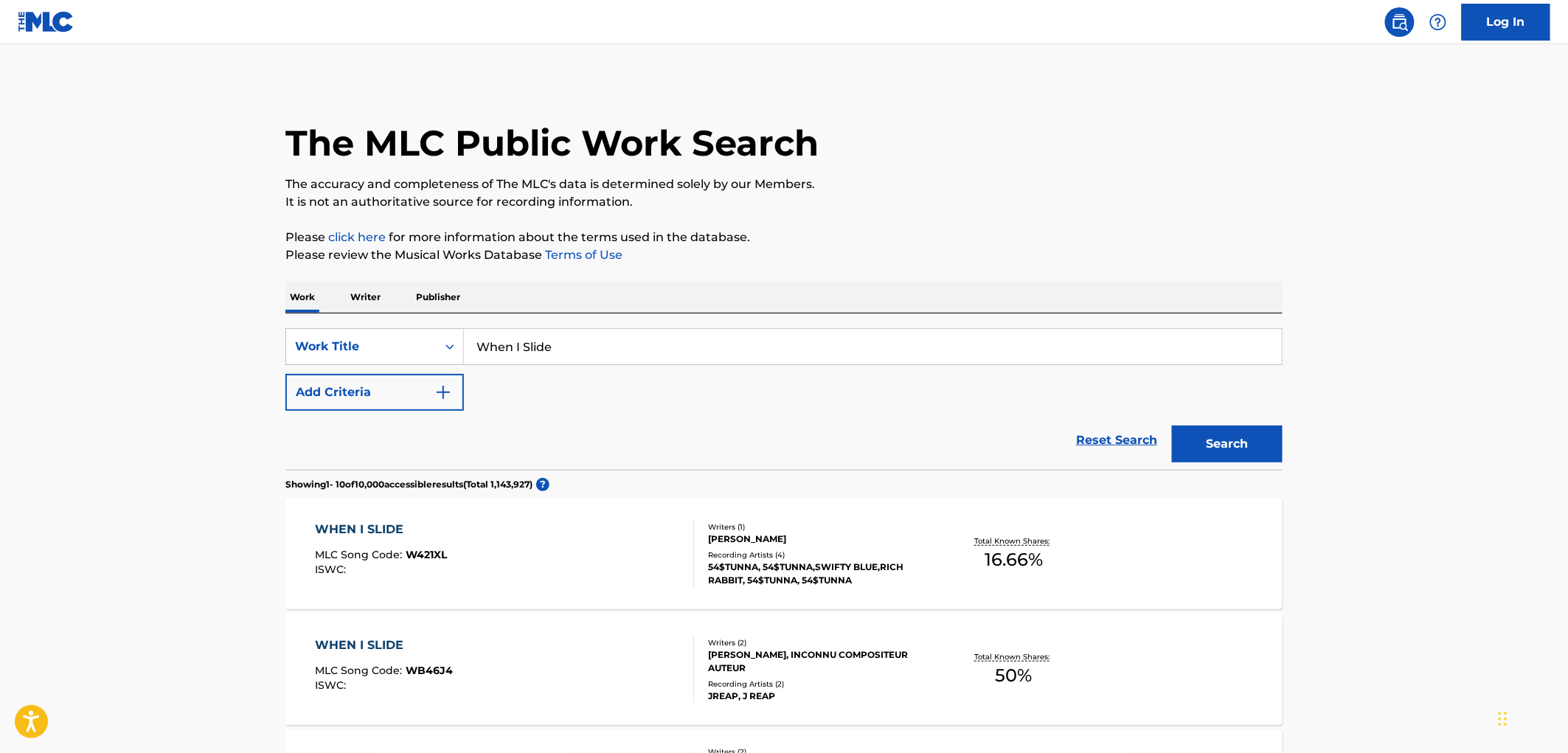
click at [446, 388] on img "Search Form" at bounding box center [443, 392] width 18 height 18
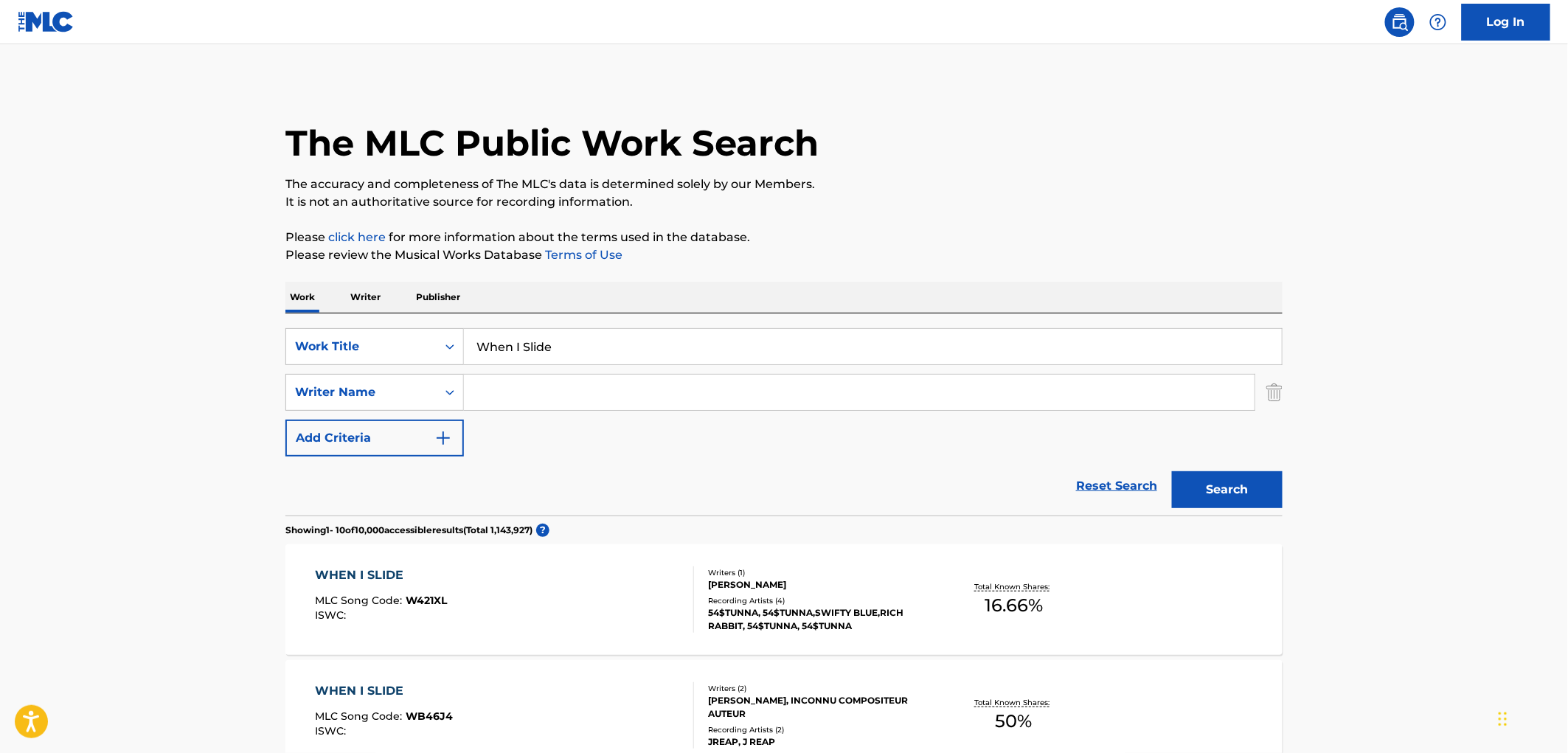
paste input "R3 [PERSON_NAME]"
type input "R3 [PERSON_NAME]"
click at [1210, 474] on button "Search" at bounding box center [1227, 489] width 110 height 37
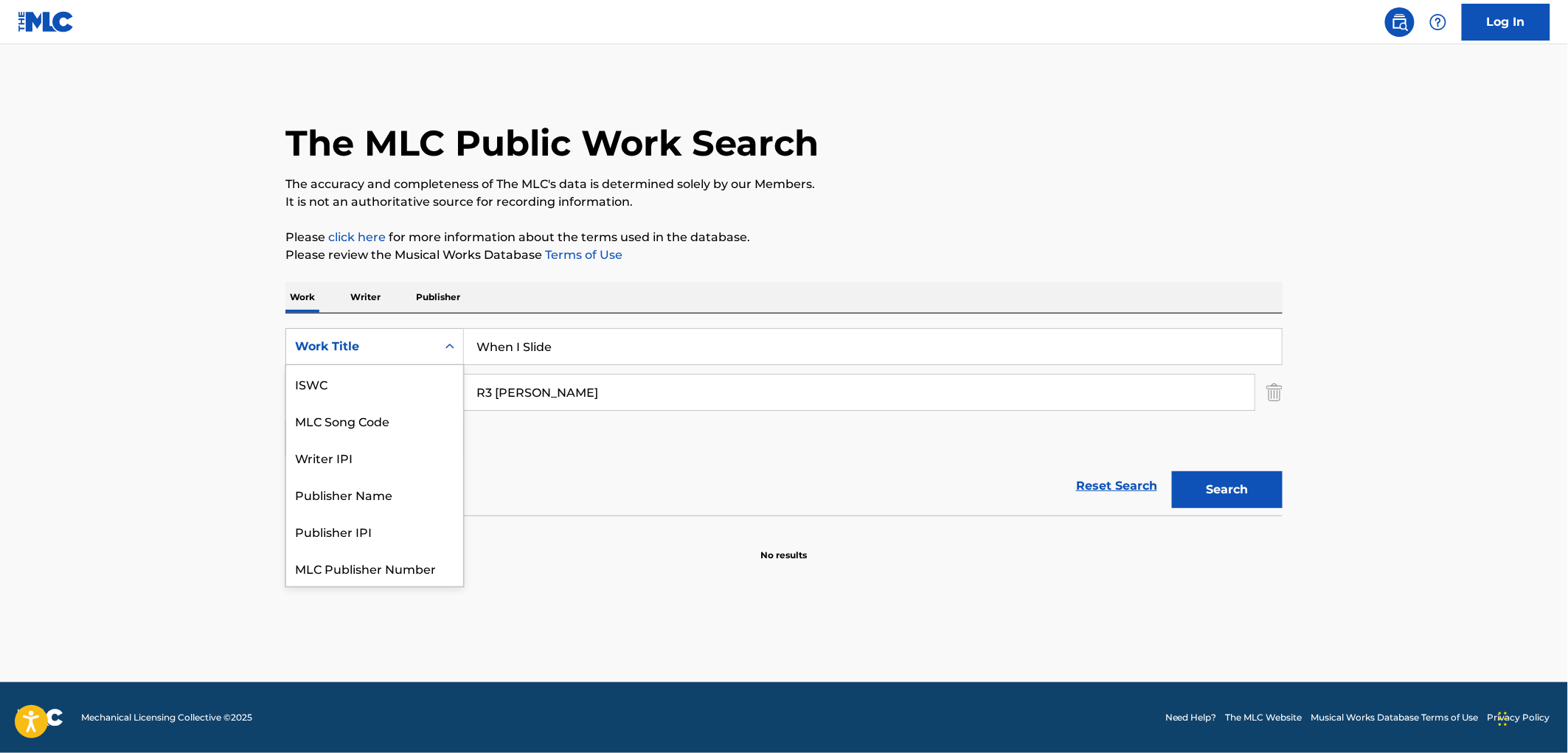
click at [435, 338] on div "Work Title" at bounding box center [361, 347] width 150 height 28
click at [382, 463] on div "Publisher Name" at bounding box center [375, 457] width 177 height 37
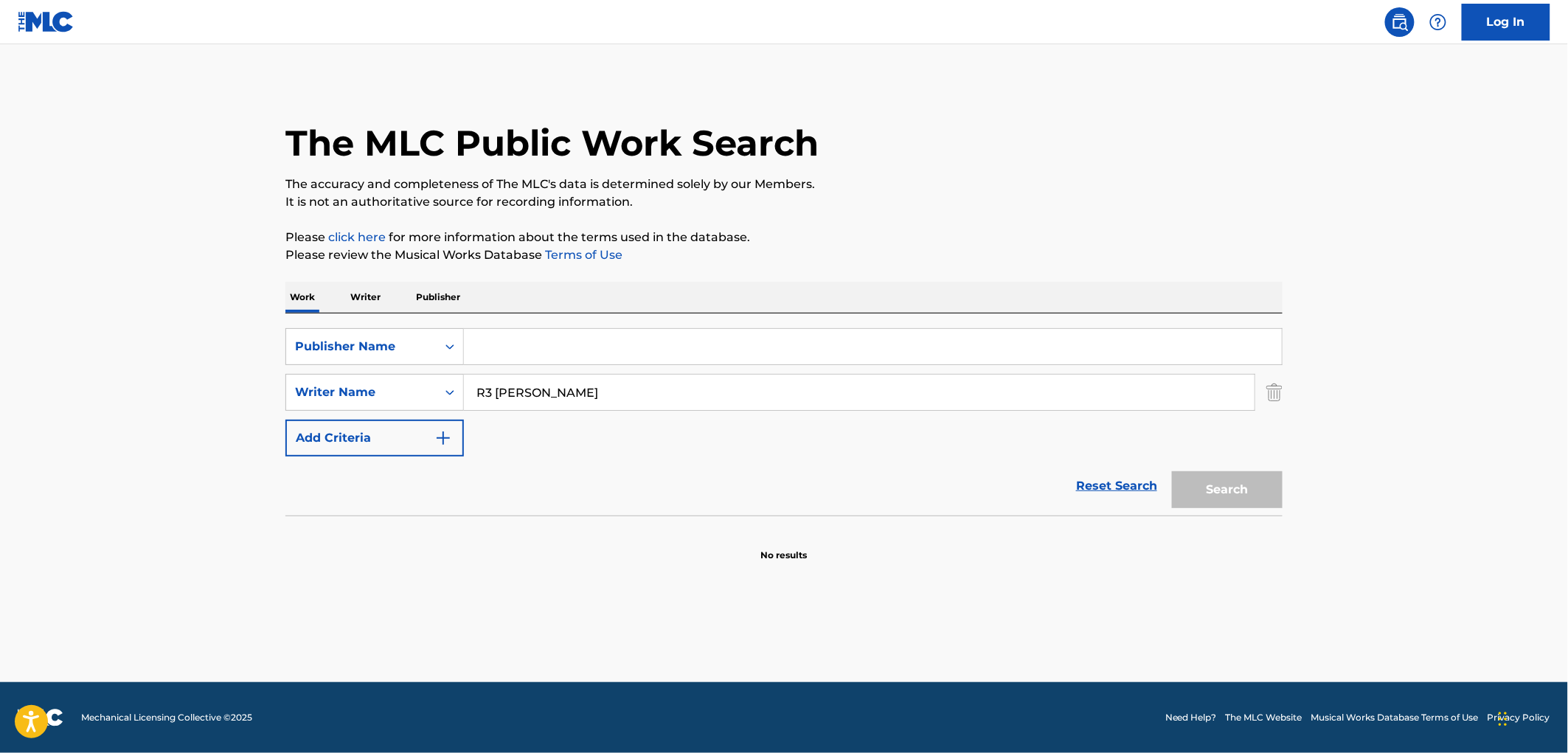
paste input "YOUNG TOWN BOY PUBLISHING"
drag, startPoint x: 678, startPoint y: 362, endPoint x: 512, endPoint y: 341, distance: 167.3
click at [512, 341] on input "YOUNG TOWN BOY PUBLISHING" at bounding box center [872, 346] width 818 height 35
drag, startPoint x: 472, startPoint y: 344, endPoint x: 764, endPoint y: 341, distance: 292.0
click at [764, 341] on input "YOUNG TOWN BOY PUBLISHING" at bounding box center [872, 346] width 818 height 35
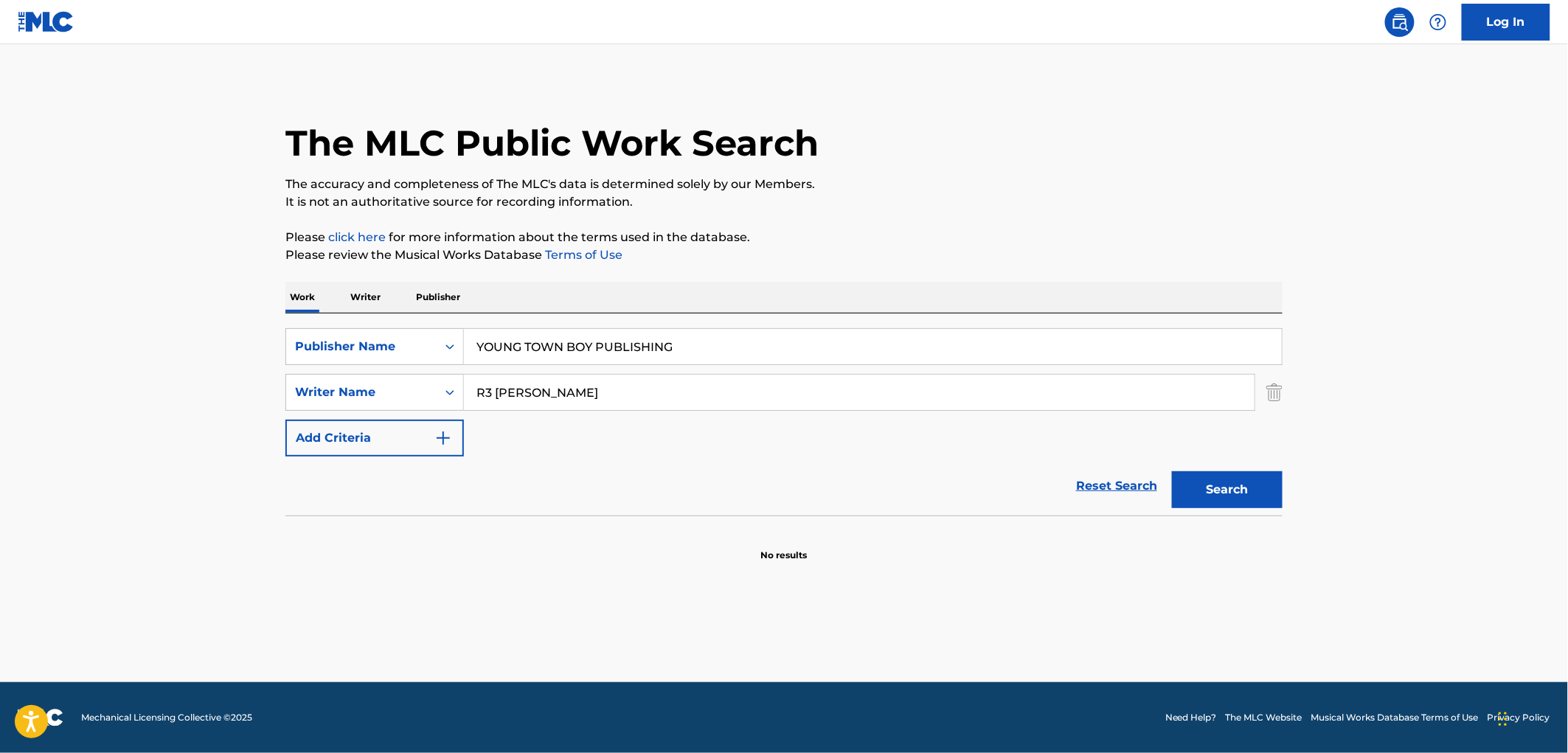
paste input "MOON CATCHER MUSIC, INC."
drag, startPoint x: 621, startPoint y: 351, endPoint x: 732, endPoint y: 371, distance: 112.8
click at [732, 371] on div "SearchWithCriteriac361ccd2-6db3-4eaa-a19b-1c3ec2cc8aec Publisher Name MOON CATC…" at bounding box center [784, 392] width 997 height 128
type input "MOON CATCHER MUSIC"
click at [524, 435] on div "SearchWithCriteriac361ccd2-6db3-4eaa-a19b-1c3ec2cc8aec Publisher Name MOON CATC…" at bounding box center [784, 392] width 997 height 128
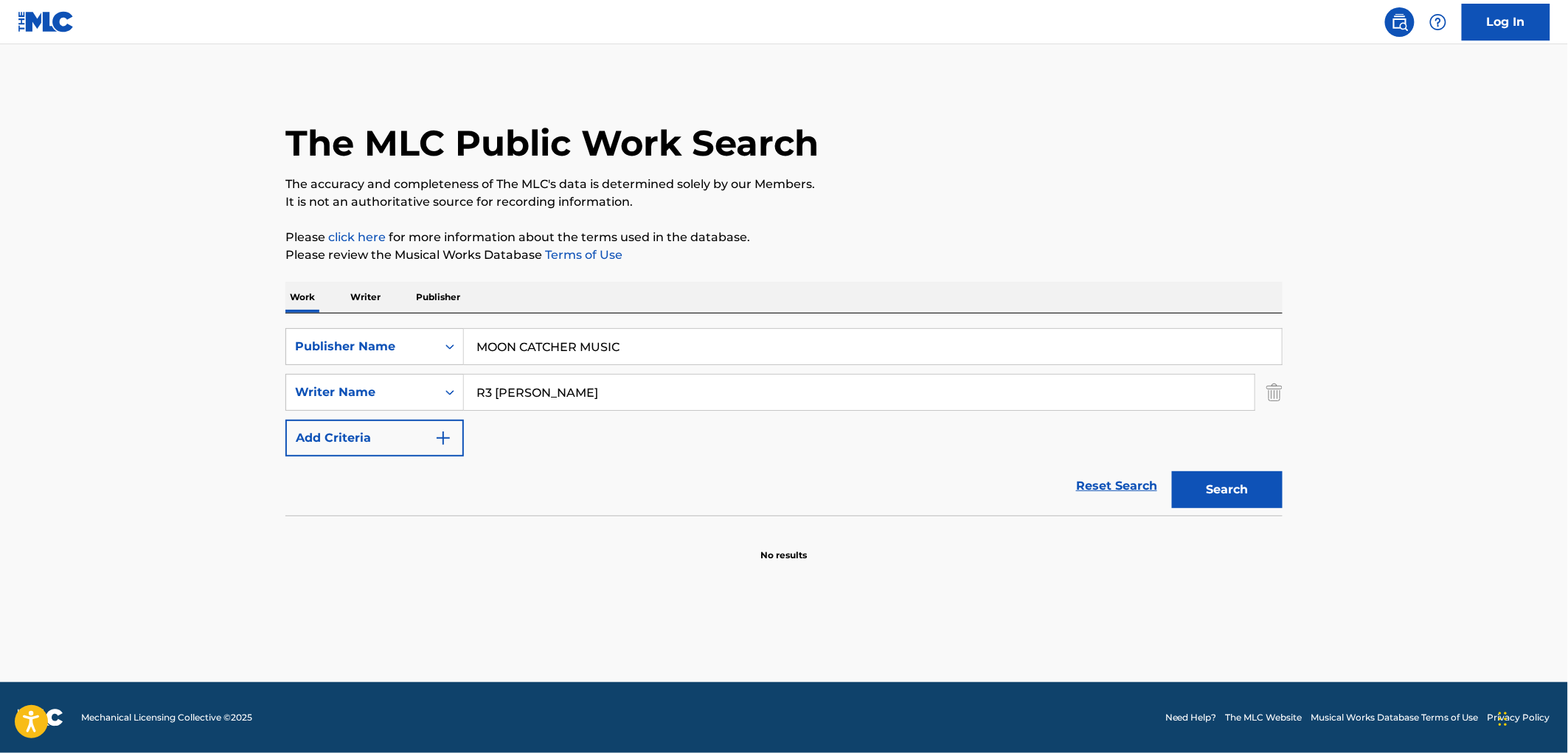
click at [1277, 392] on img "Search Form" at bounding box center [1275, 392] width 16 height 37
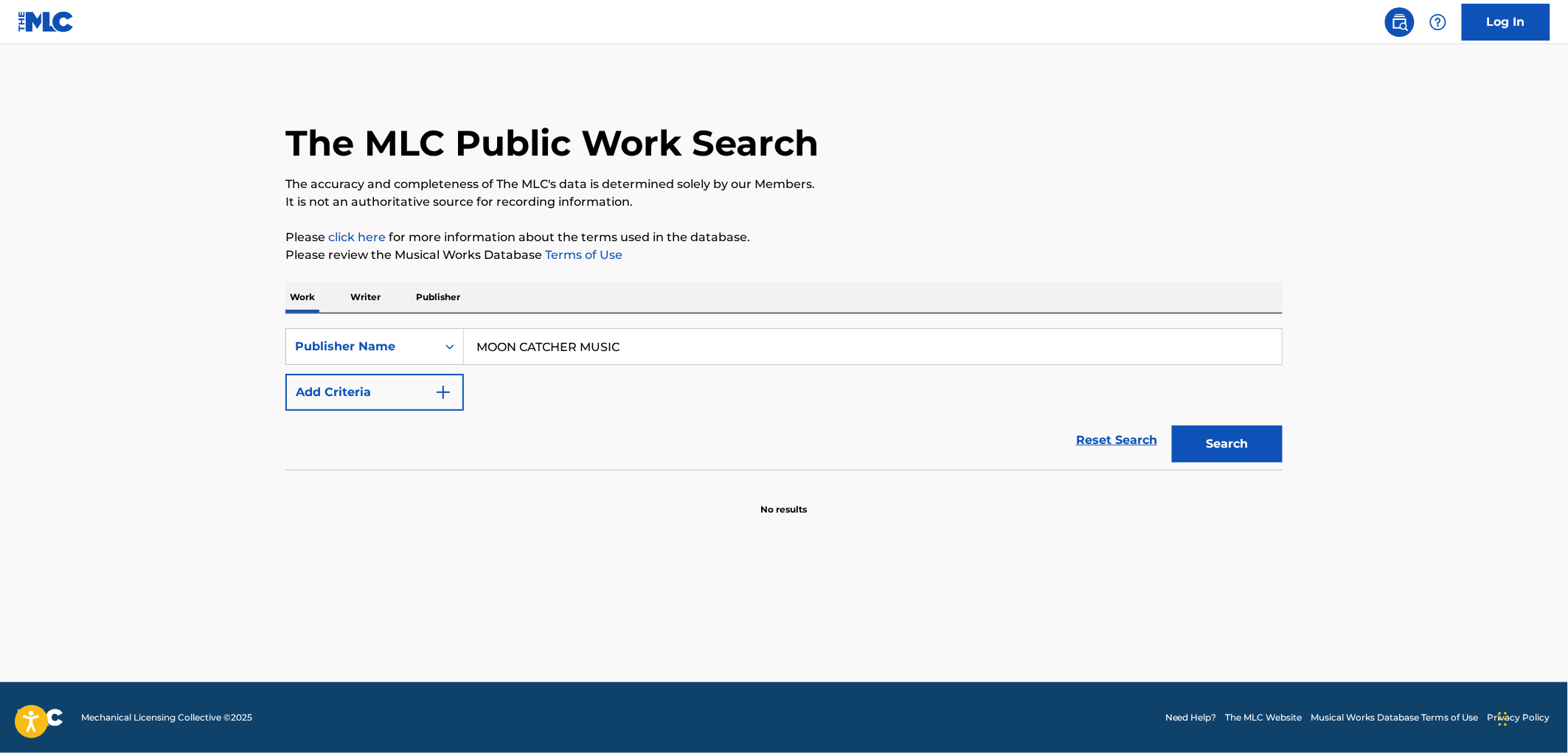
click at [1229, 438] on button "Search" at bounding box center [1227, 444] width 110 height 37
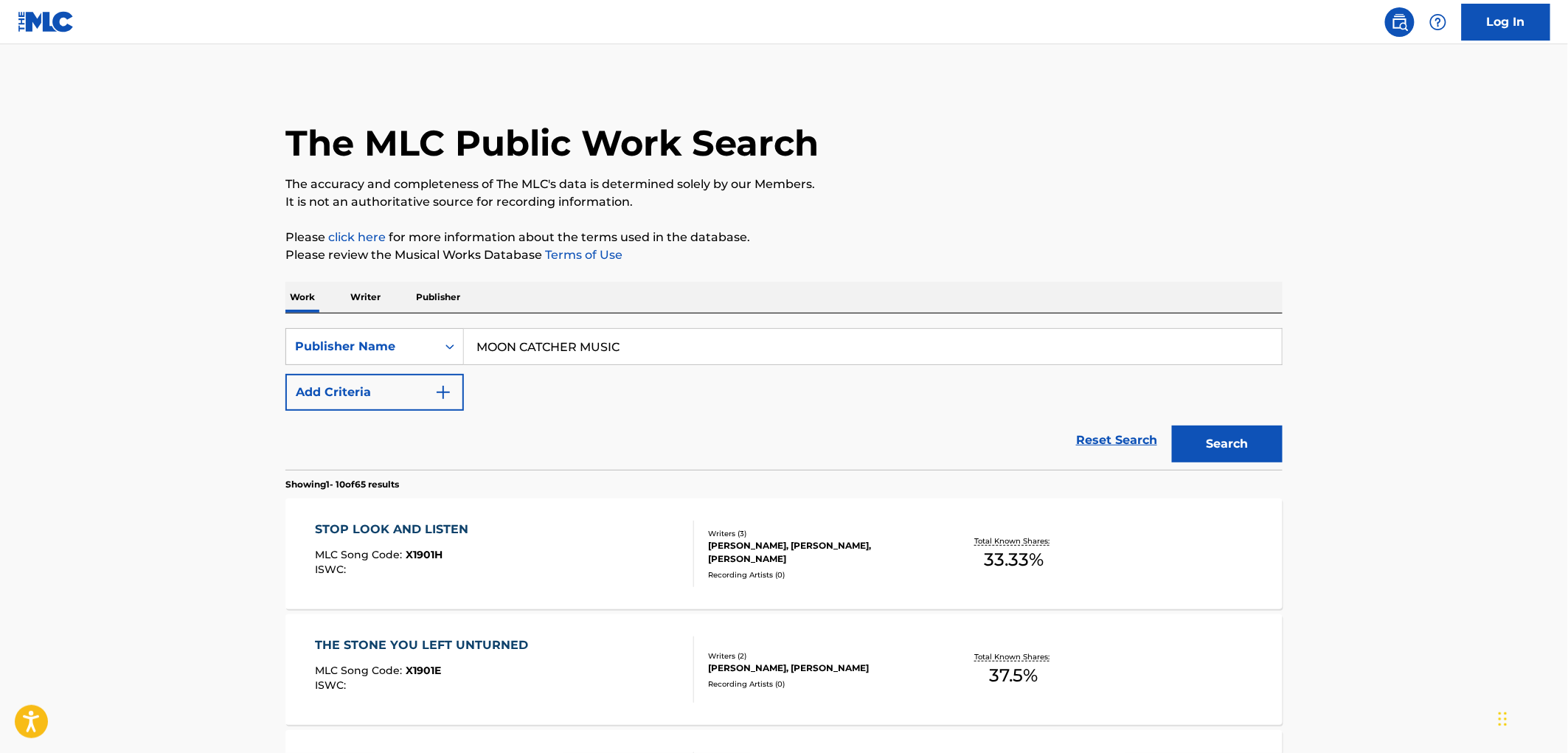
click at [428, 556] on span "X1901H" at bounding box center [424, 554] width 37 height 13
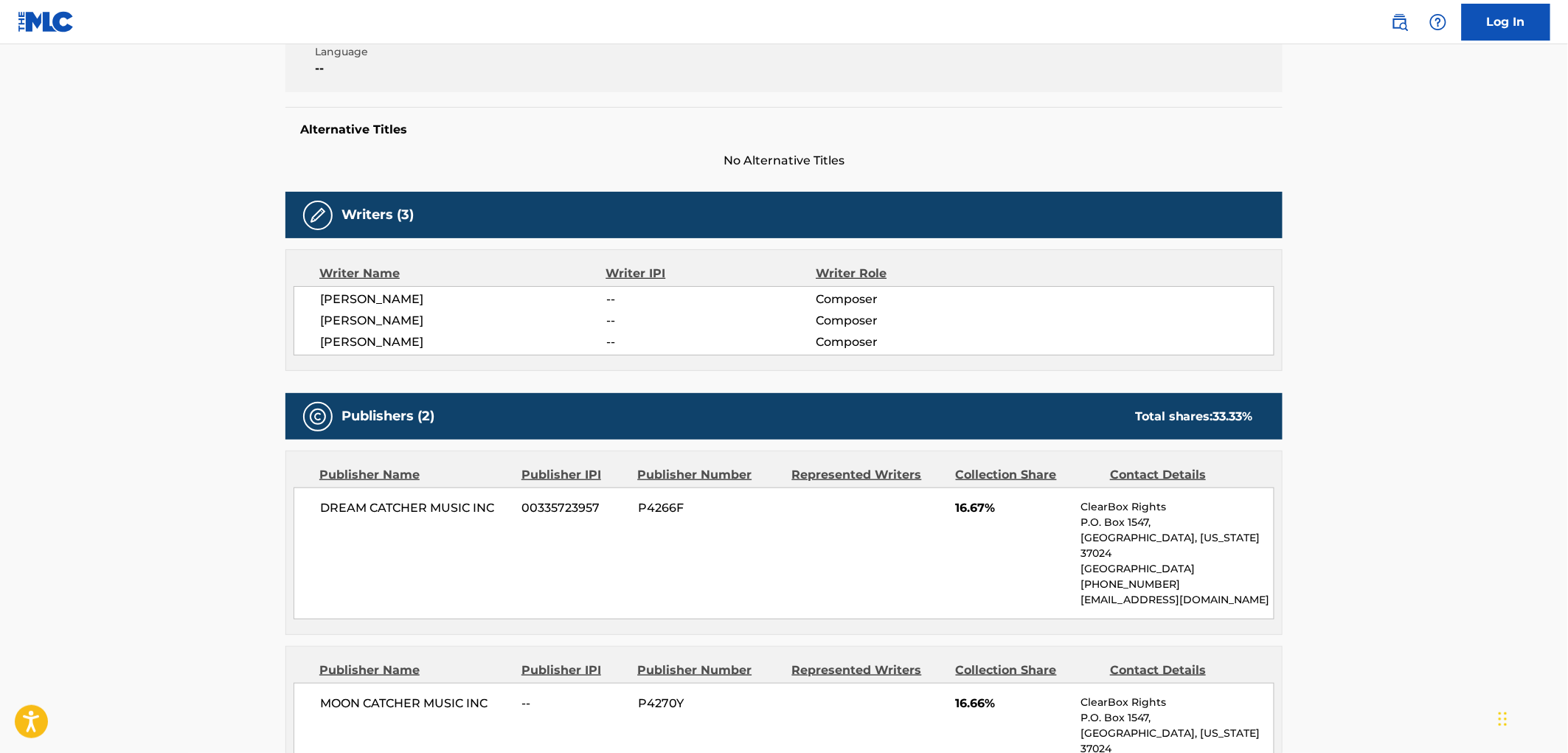
scroll to position [409, 0]
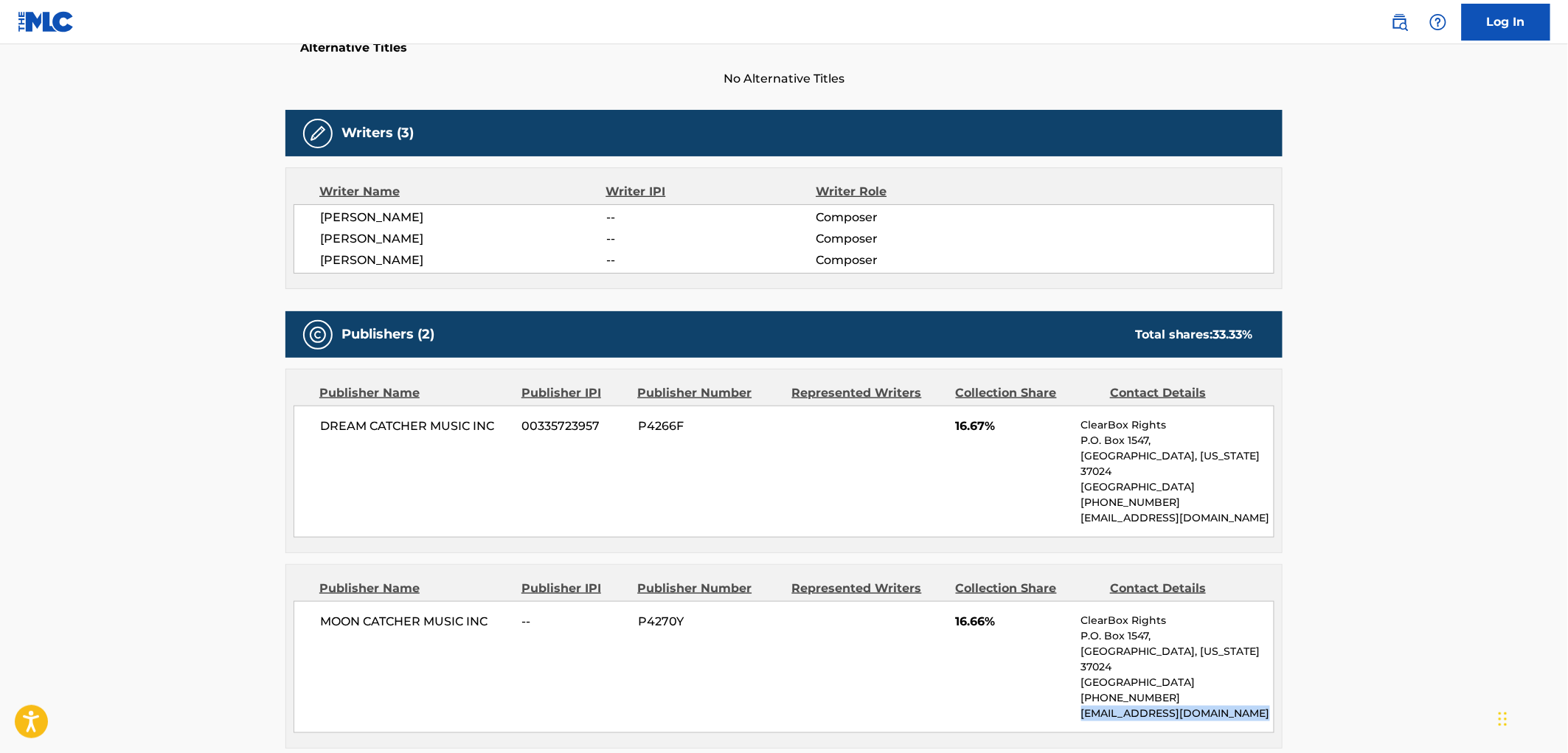
drag, startPoint x: 1252, startPoint y: 679, endPoint x: 1066, endPoint y: 690, distance: 186.3
click at [1066, 690] on div "MOON CATCHER MUSIC INC -- P4270Y 16.66% ClearBox Rights P.O. [GEOGRAPHIC_DATA][…" at bounding box center [784, 667] width 981 height 132
copy p "[EMAIL_ADDRESS][DOMAIN_NAME]"
drag, startPoint x: 1160, startPoint y: 652, endPoint x: 1068, endPoint y: 593, distance: 109.3
click at [1068, 601] on div "MOON CATCHER MUSIC INC -- P4270Y 16.66% ClearBox Rights P.O. [GEOGRAPHIC_DATA][…" at bounding box center [784, 667] width 981 height 132
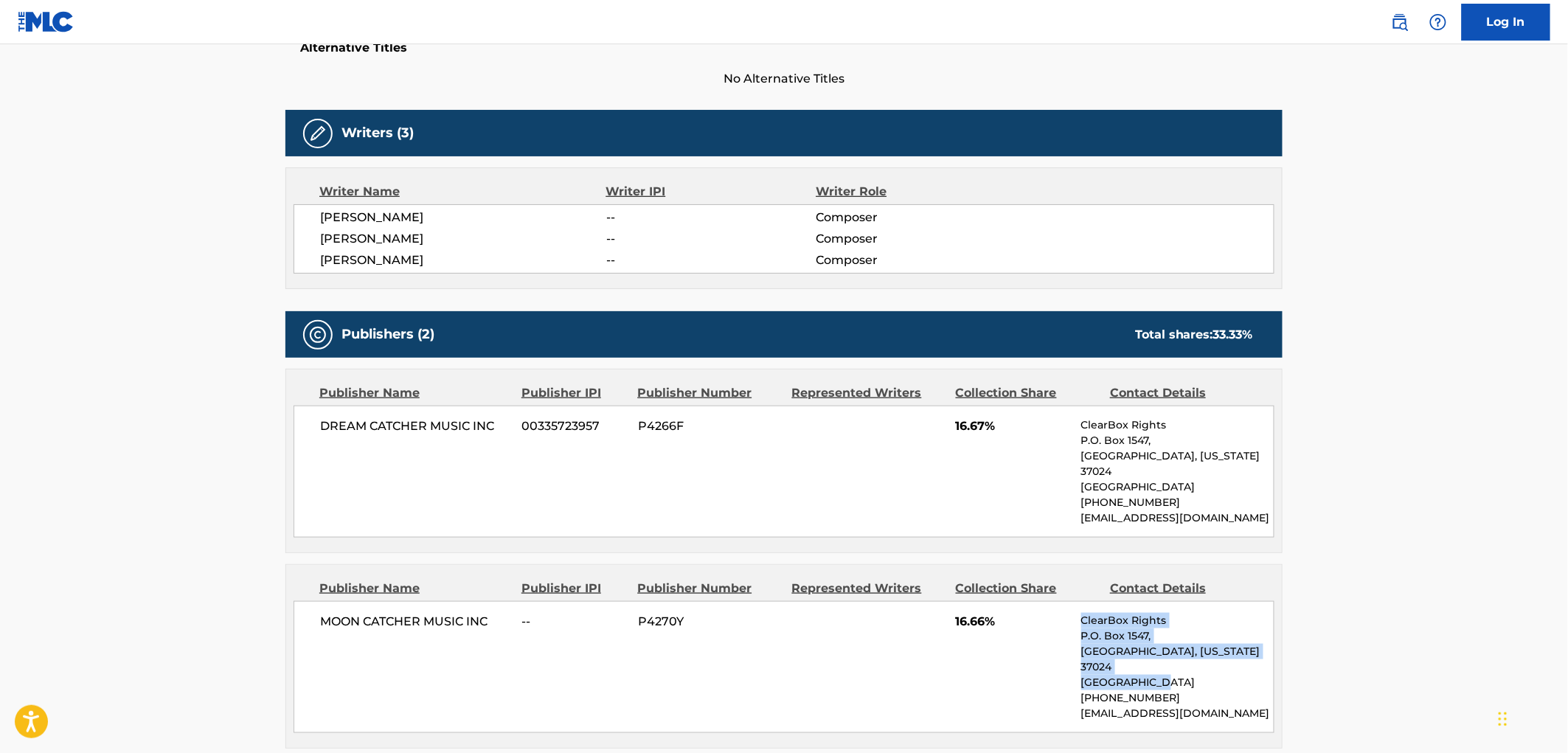
copy div "ClearBox Rights P.O. [STREET_ADDRESS][US_STATE]"
drag, startPoint x: 1177, startPoint y: 664, endPoint x: 1087, endPoint y: 674, distance: 90.6
click at [1087, 690] on p "[PHONE_NUMBER]" at bounding box center [1178, 698] width 192 height 16
copy p "[PHONE_NUMBER]"
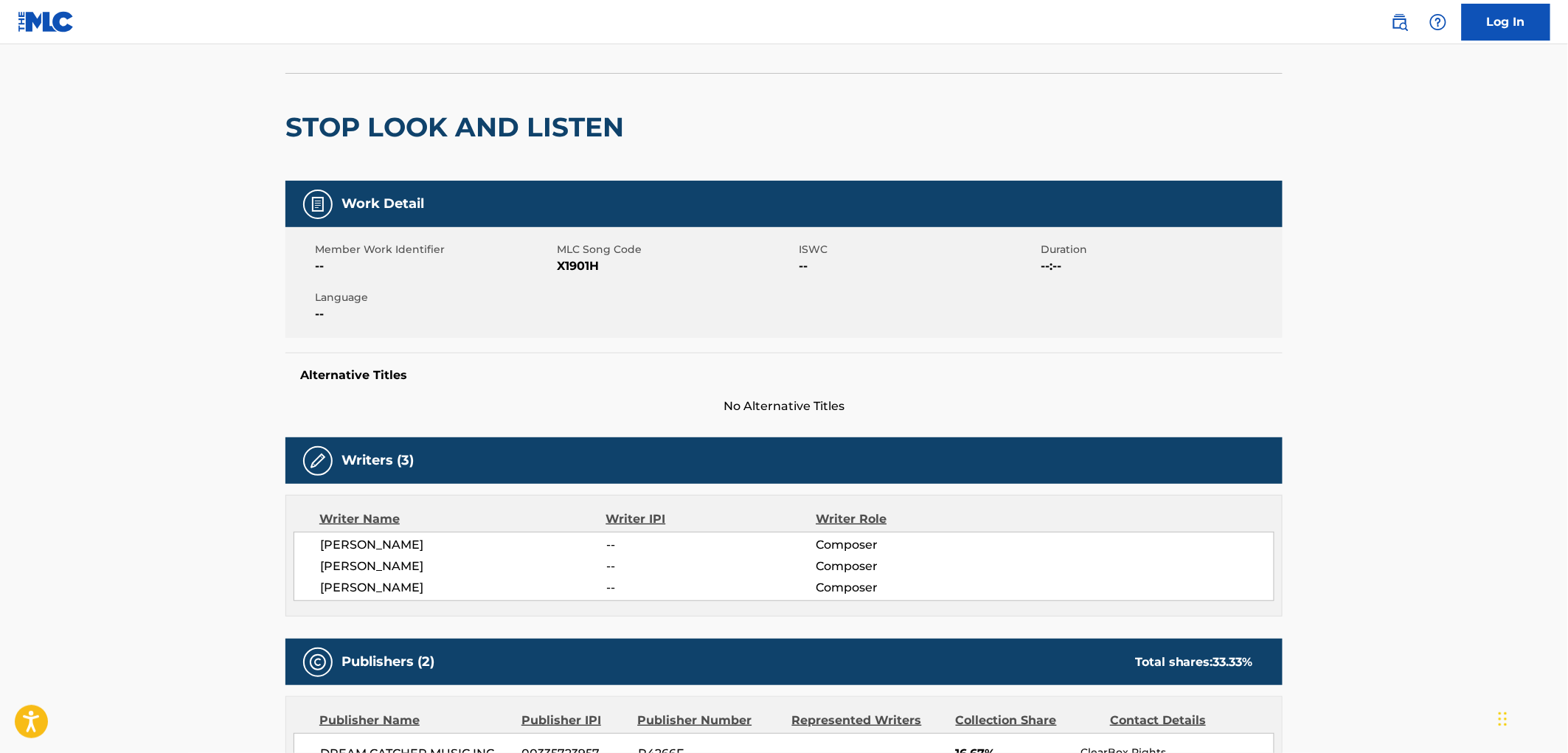
scroll to position [0, 0]
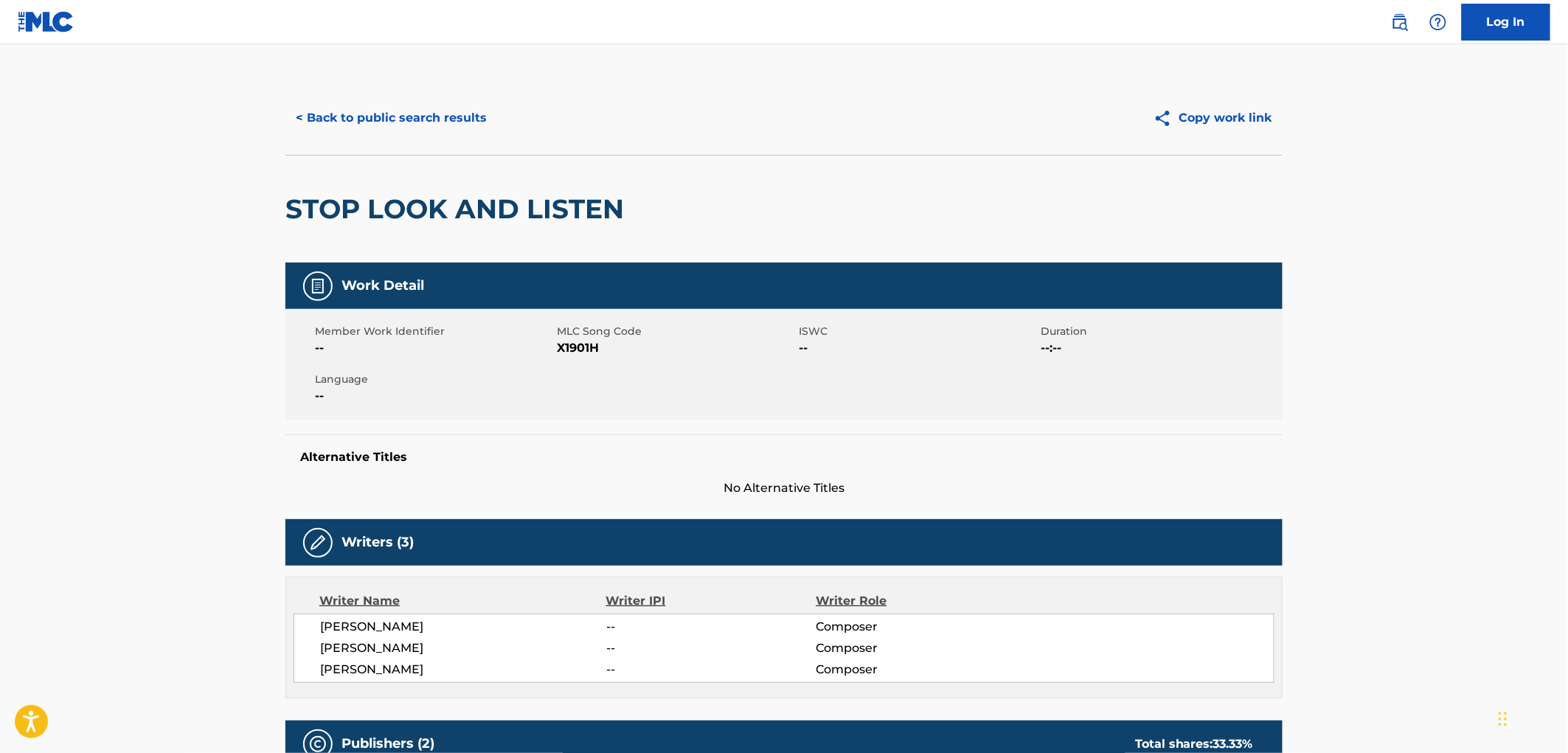
click at [361, 112] on button "< Back to public search results" at bounding box center [391, 117] width 212 height 37
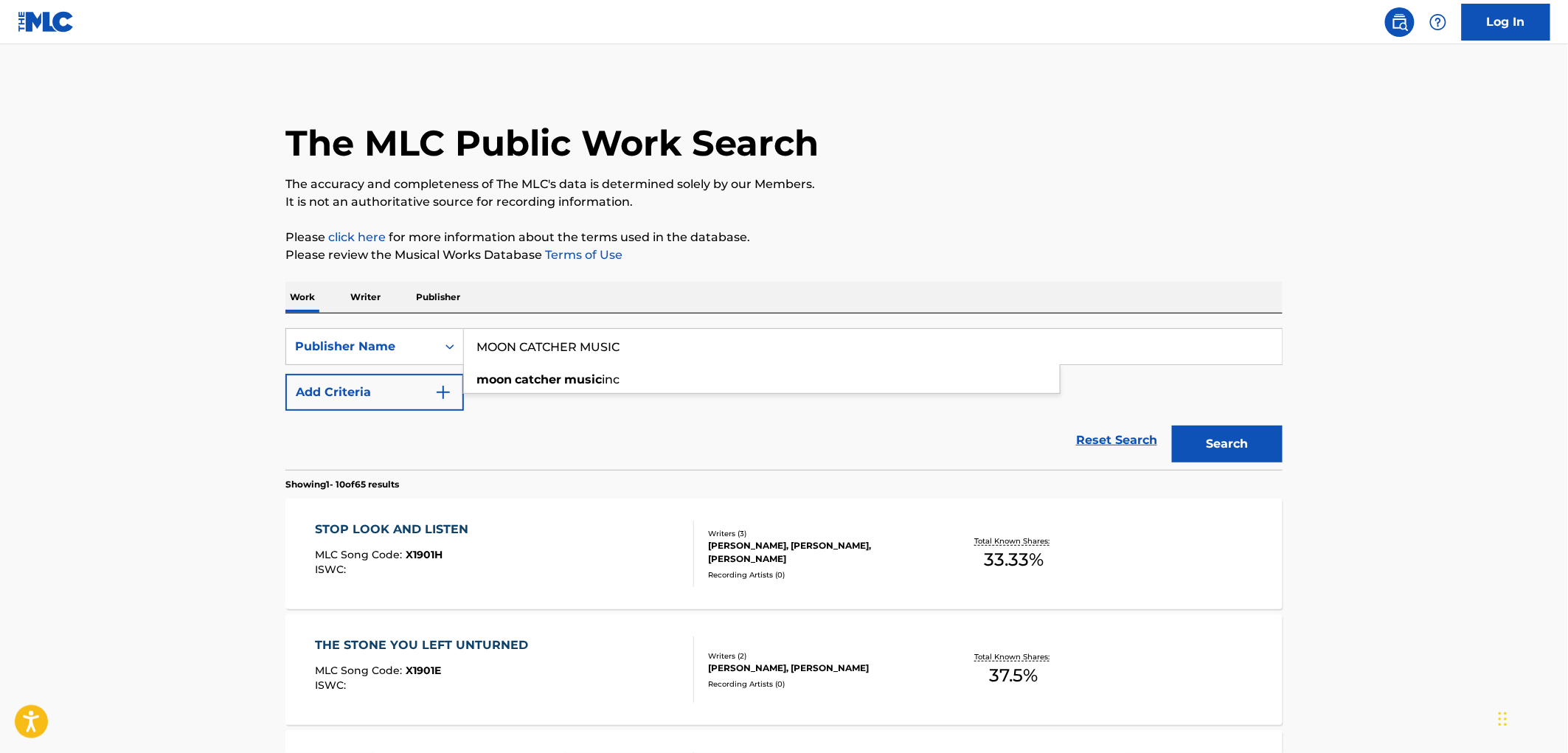
drag, startPoint x: 469, startPoint y: 344, endPoint x: 668, endPoint y: 344, distance: 199.0
click at [668, 344] on input "MOON CATCHER MUSIC" at bounding box center [872, 346] width 818 height 35
paste input "KENJI"
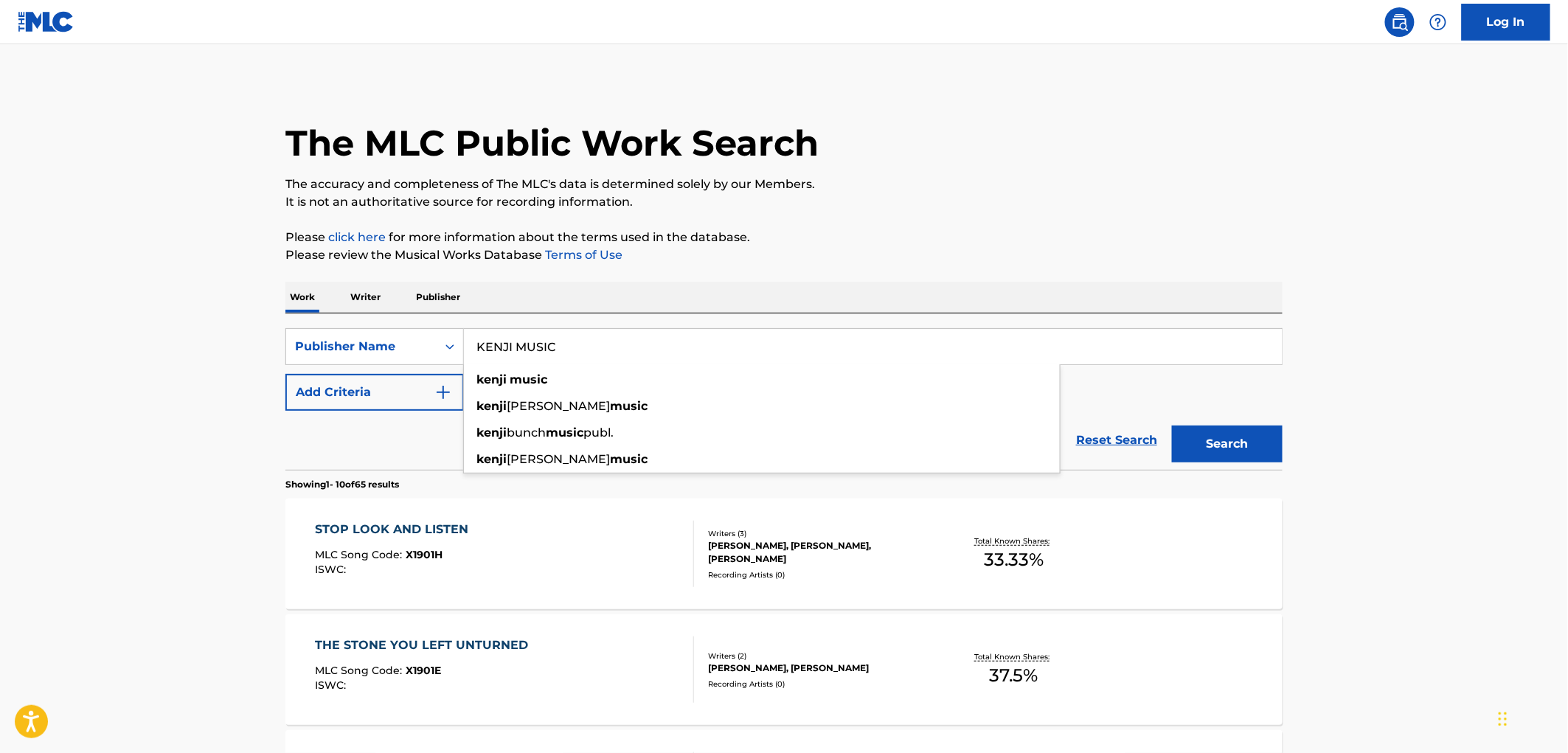
type input "KENJI MUSIC"
click at [1199, 439] on button "Search" at bounding box center [1227, 444] width 110 height 37
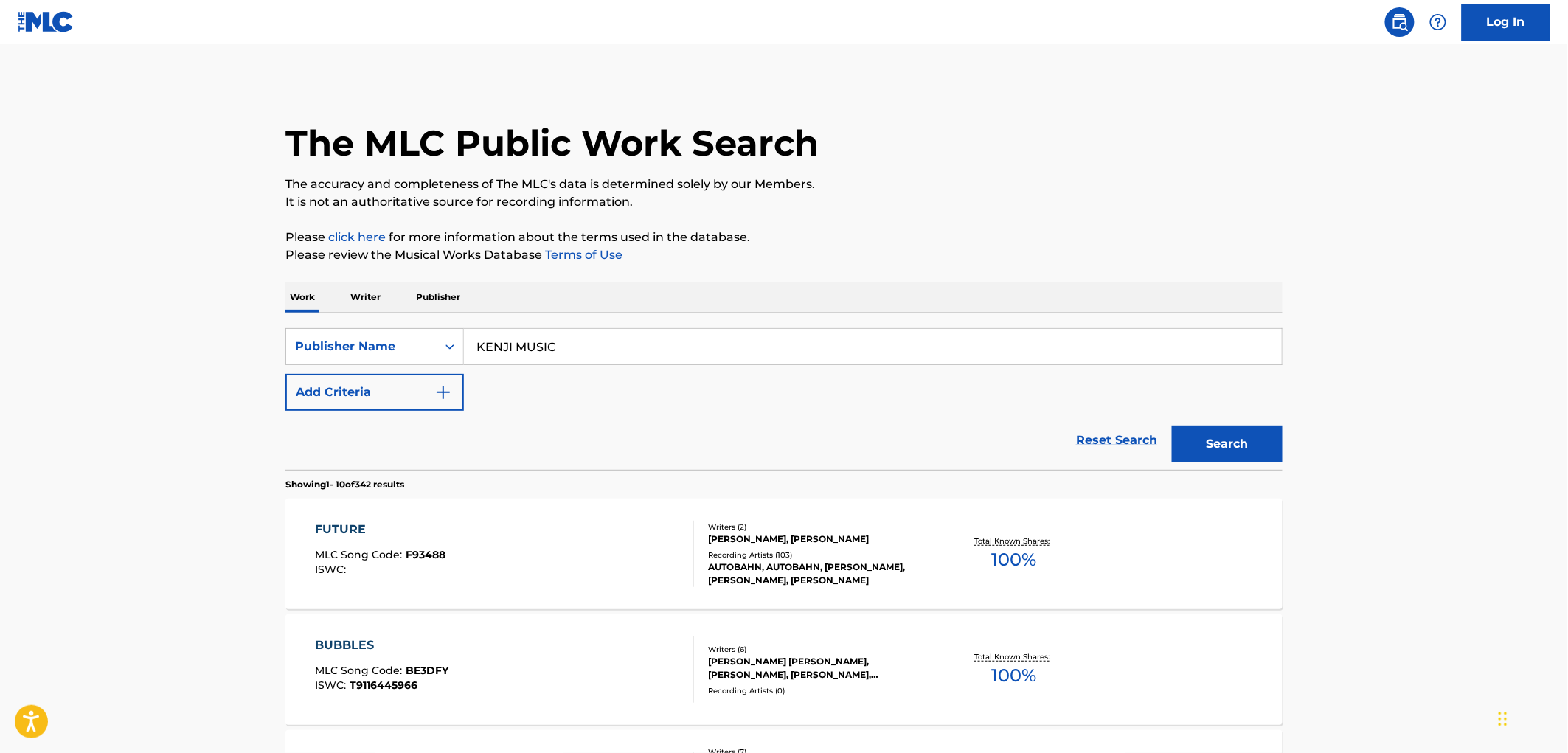
click at [447, 547] on div "FUTURE MLC Song Code : F93488 ISWC :" at bounding box center [505, 554] width 379 height 67
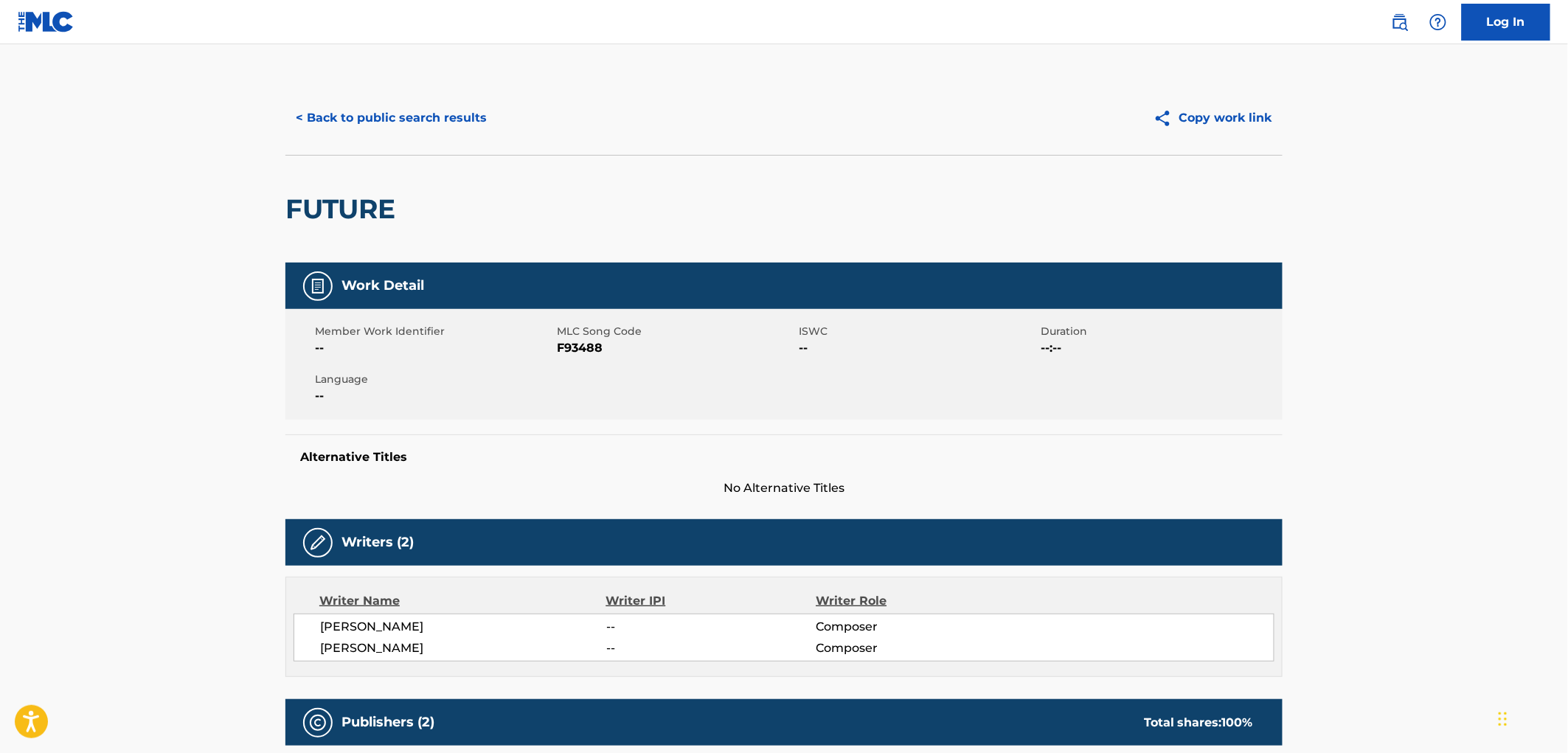
click at [417, 120] on button "< Back to public search results" at bounding box center [391, 117] width 212 height 37
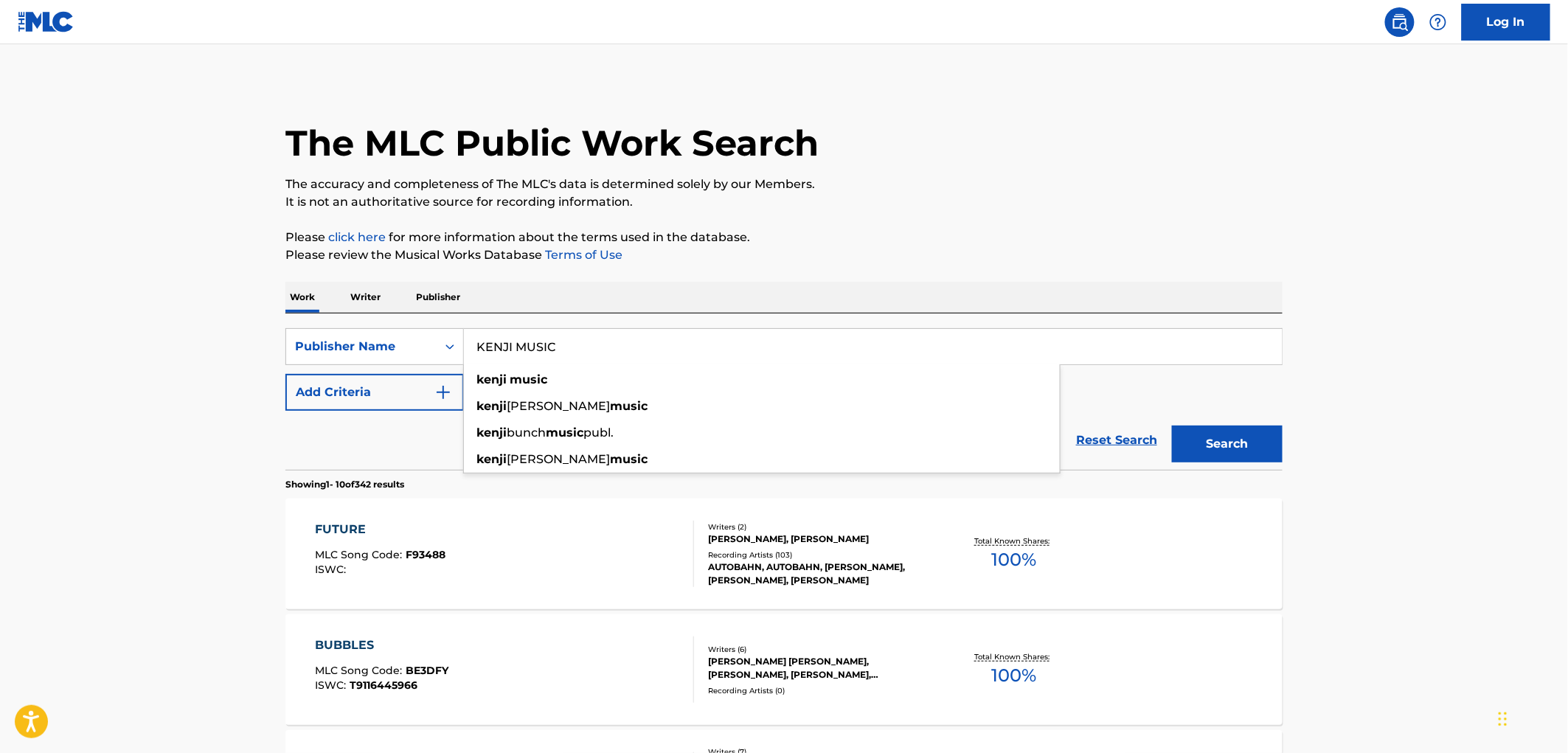
drag, startPoint x: 474, startPoint y: 350, endPoint x: 635, endPoint y: 349, distance: 161.0
click at [635, 349] on input "KENJI MUSIC" at bounding box center [872, 346] width 818 height 35
paste input "INFAMOUS BEATS"
type input "INFAMOUS BEATS"
click at [1218, 431] on button "Search" at bounding box center [1227, 444] width 110 height 37
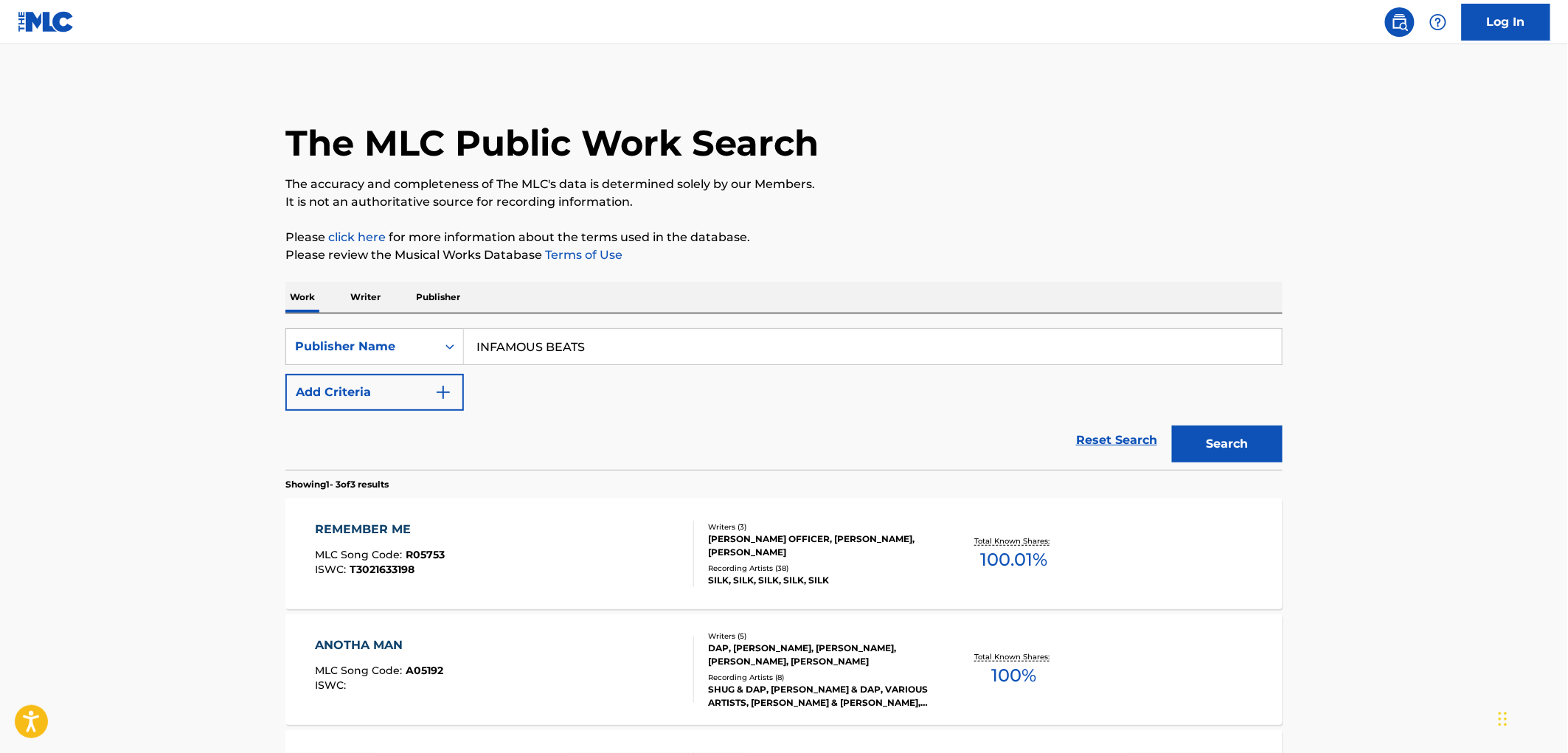
click at [414, 556] on span "R05753" at bounding box center [426, 554] width 39 height 13
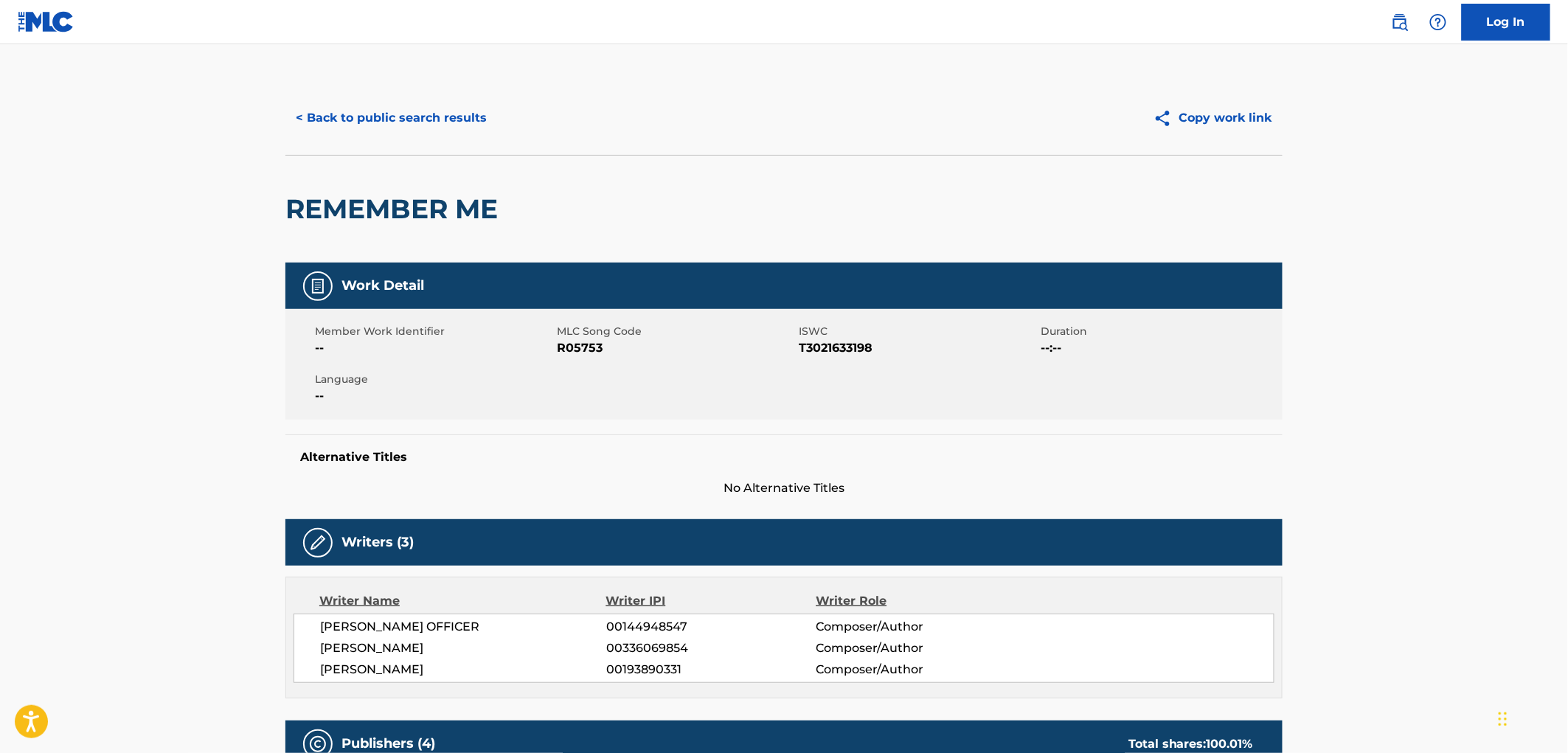
click at [404, 133] on button "< Back to public search results" at bounding box center [391, 117] width 212 height 37
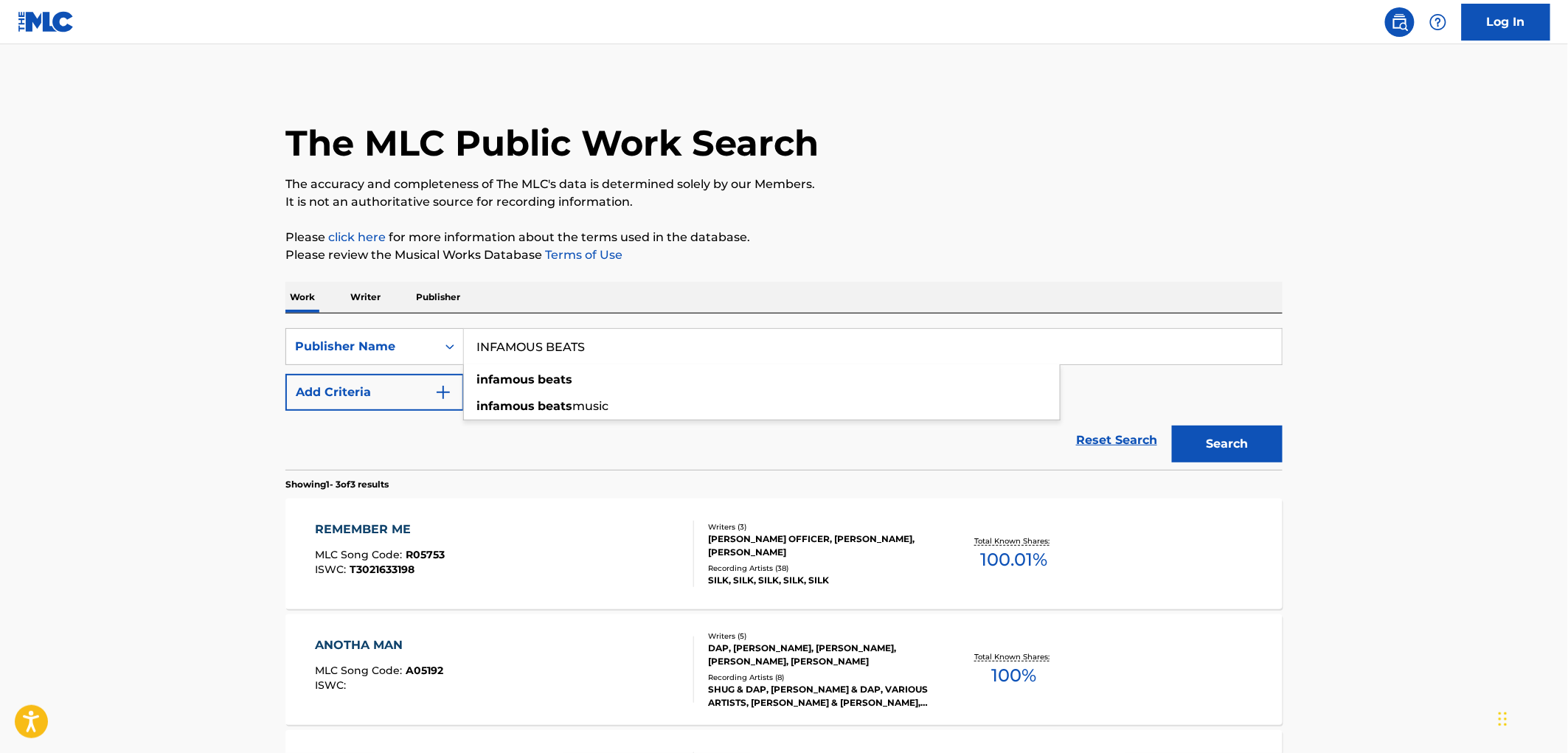
drag, startPoint x: 467, startPoint y: 344, endPoint x: 613, endPoint y: 358, distance: 146.7
click at [613, 358] on input "INFAMOUS BEATS" at bounding box center [872, 346] width 818 height 35
paste input "DRAYCO'S MUSIC"
type input "DRAYCO'S MUSIC"
click at [1263, 448] on button "Search" at bounding box center [1227, 444] width 110 height 37
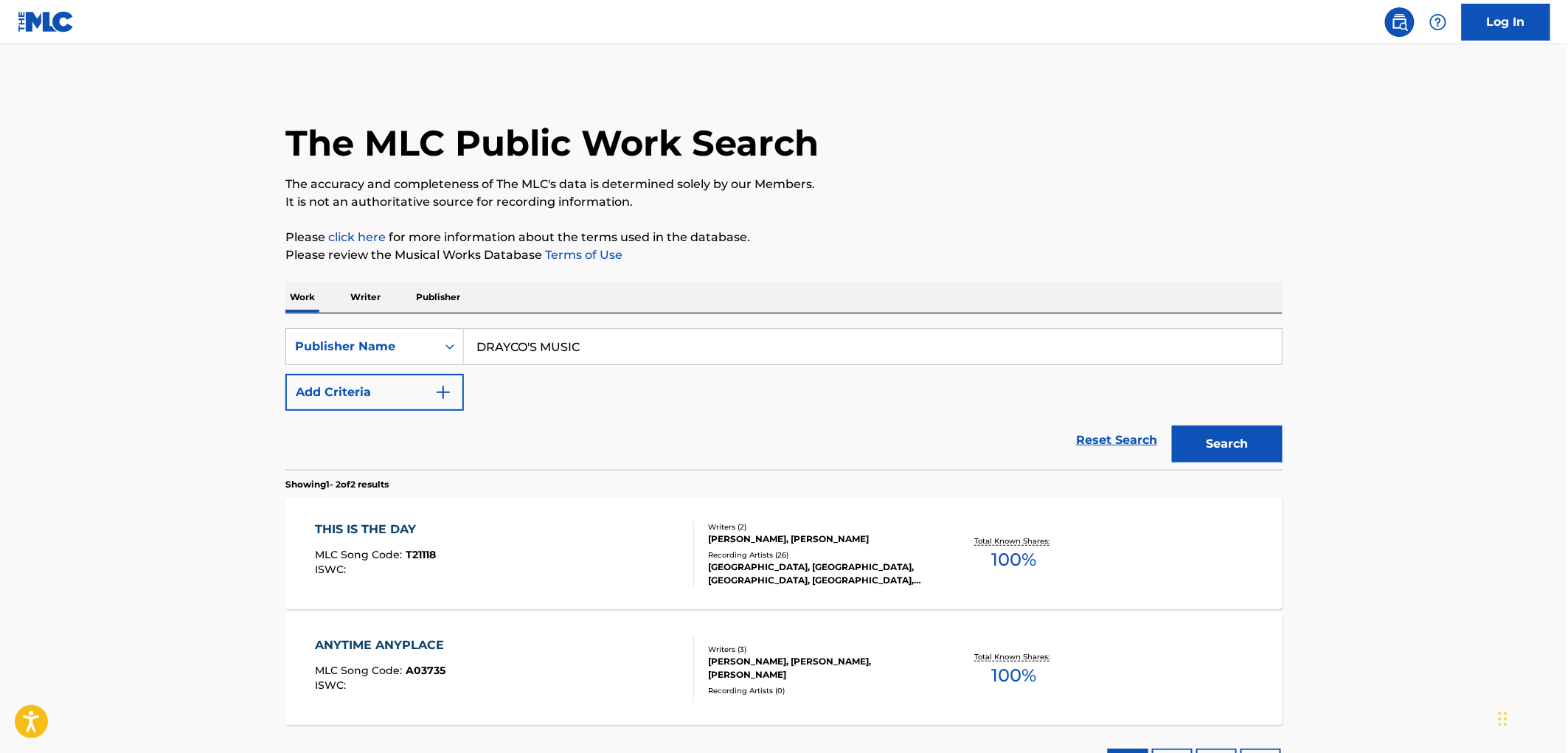
click at [446, 560] on div "THIS IS THE DAY MLC Song Code : T21118 ISWC :" at bounding box center [505, 554] width 379 height 67
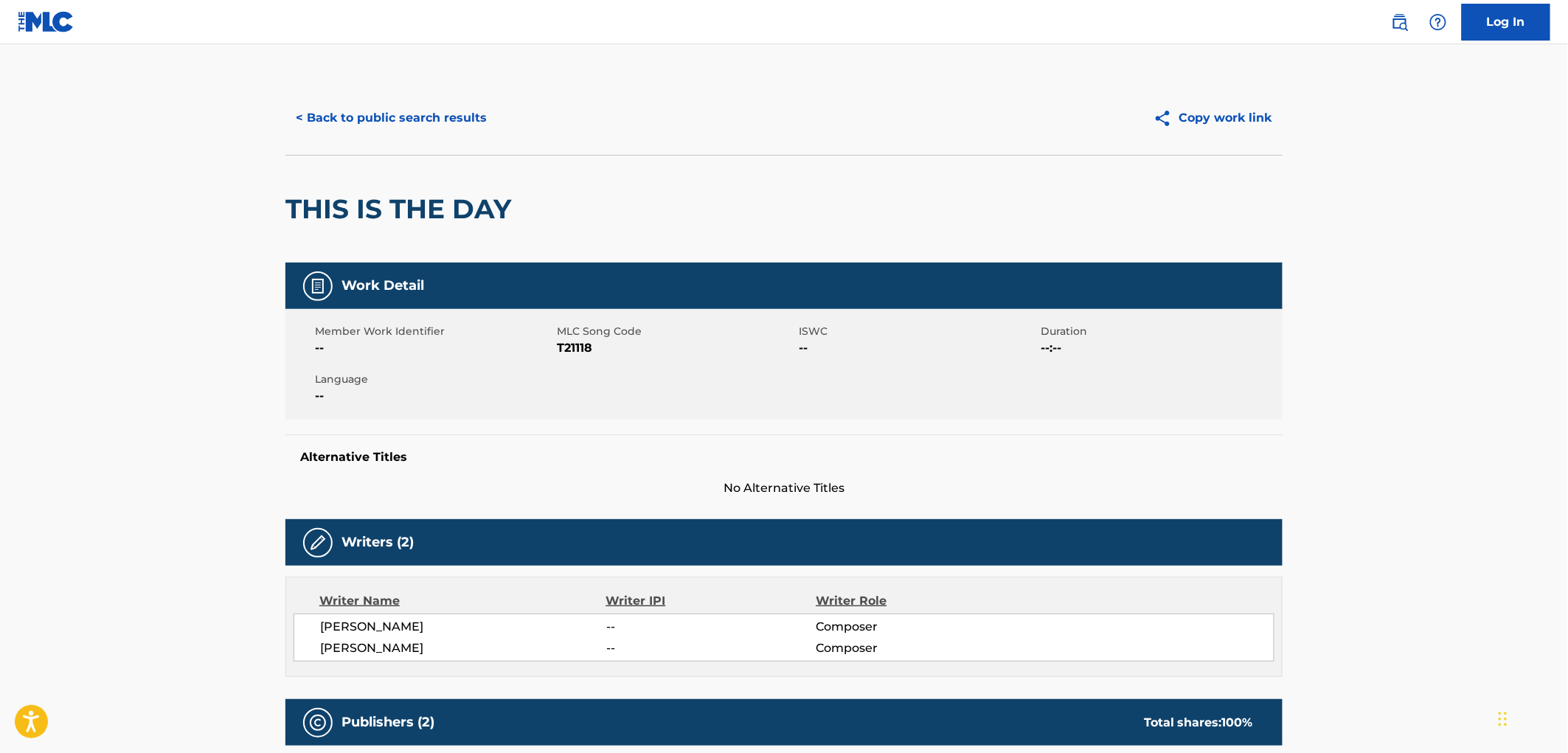
click at [426, 122] on button "< Back to public search results" at bounding box center [391, 117] width 212 height 37
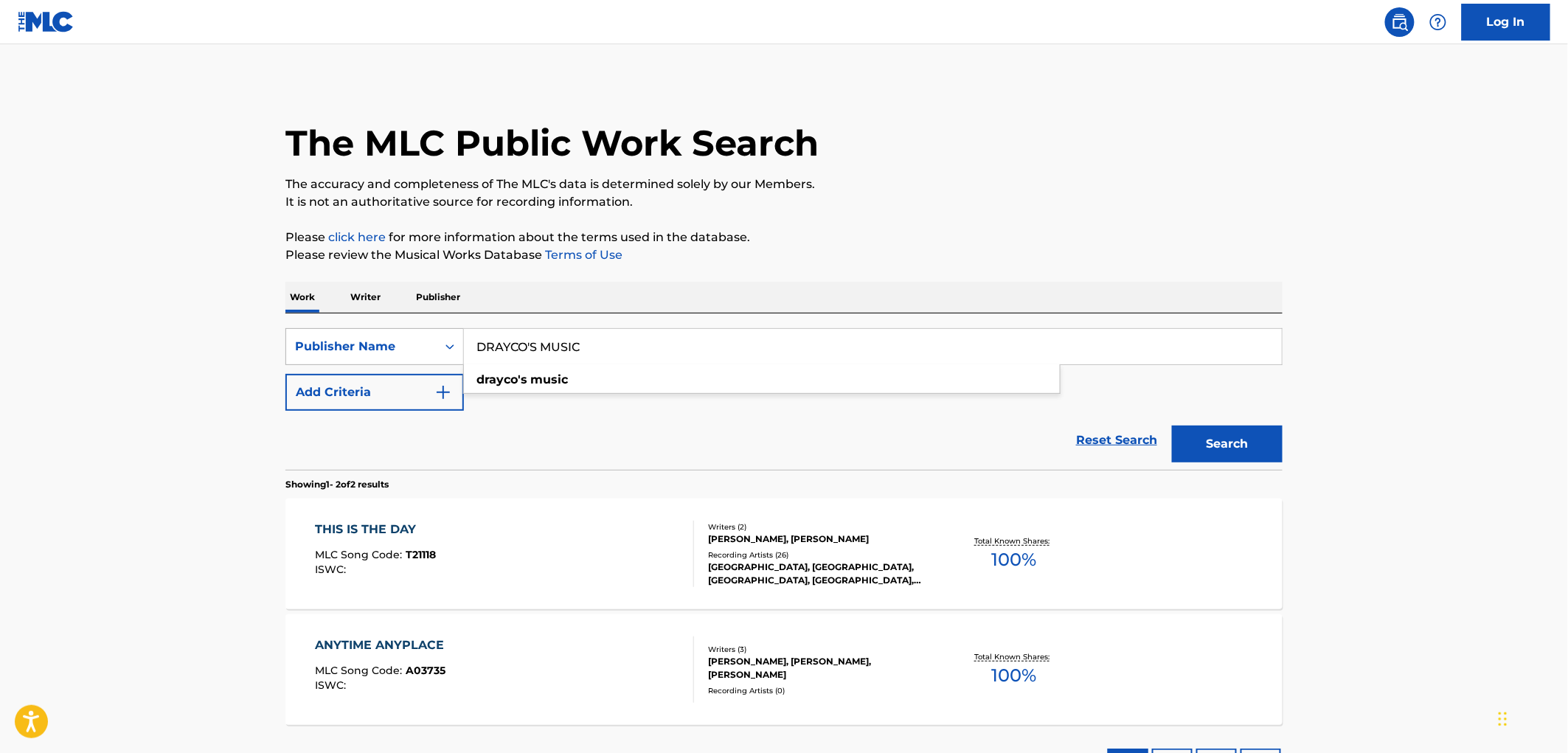
drag, startPoint x: 588, startPoint y: 344, endPoint x: 462, endPoint y: 343, distance: 126.0
click at [462, 343] on div "SearchWithCriteriac361ccd2-6db3-4eaa-a19b-1c3ec2cc8aec Publisher Name [PERSON_N…" at bounding box center [784, 346] width 997 height 37
paste input "UMSONG"
type input "DRUMSONG MUSIC"
click at [1232, 438] on button "Search" at bounding box center [1227, 444] width 110 height 37
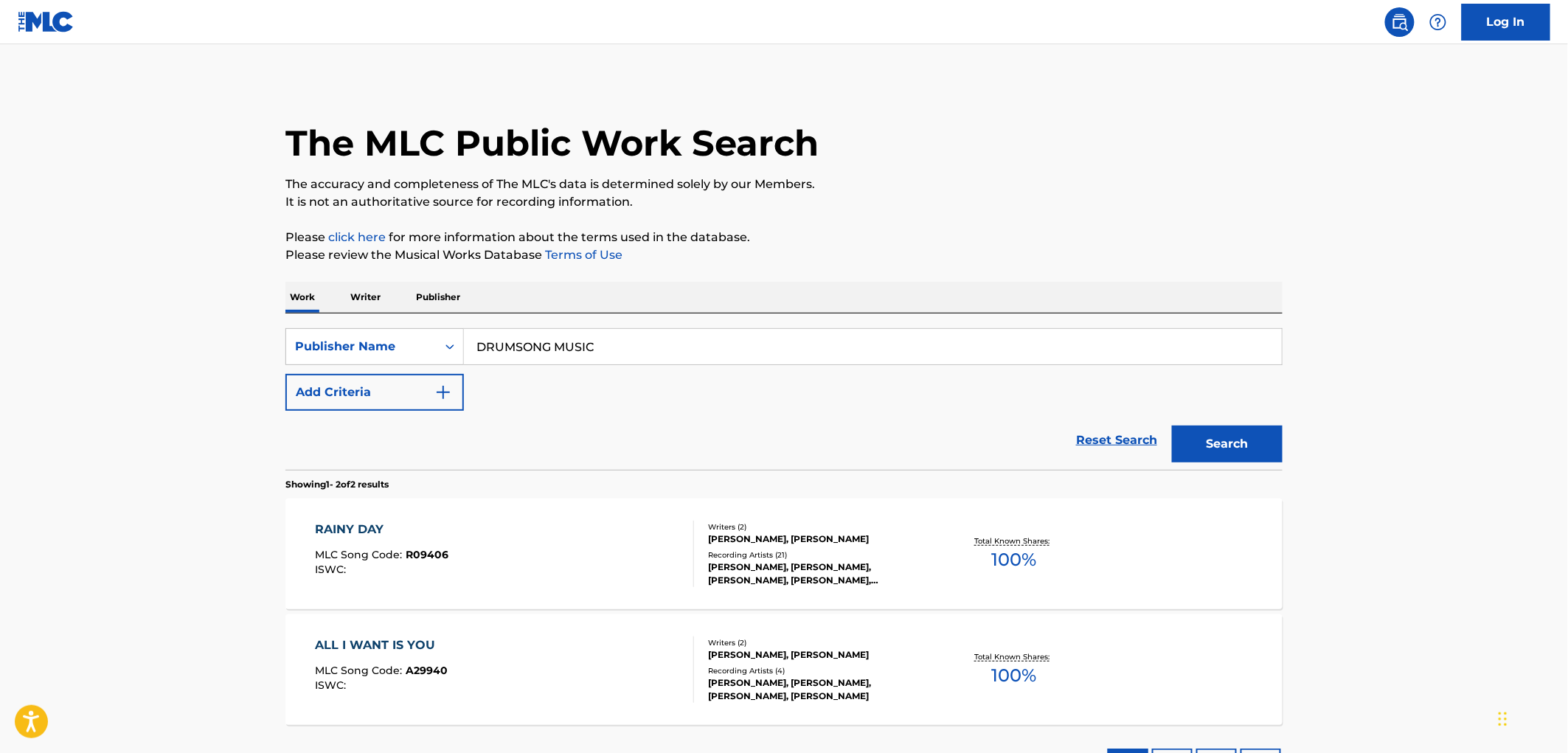
click at [435, 551] on span "R09406" at bounding box center [427, 554] width 43 height 13
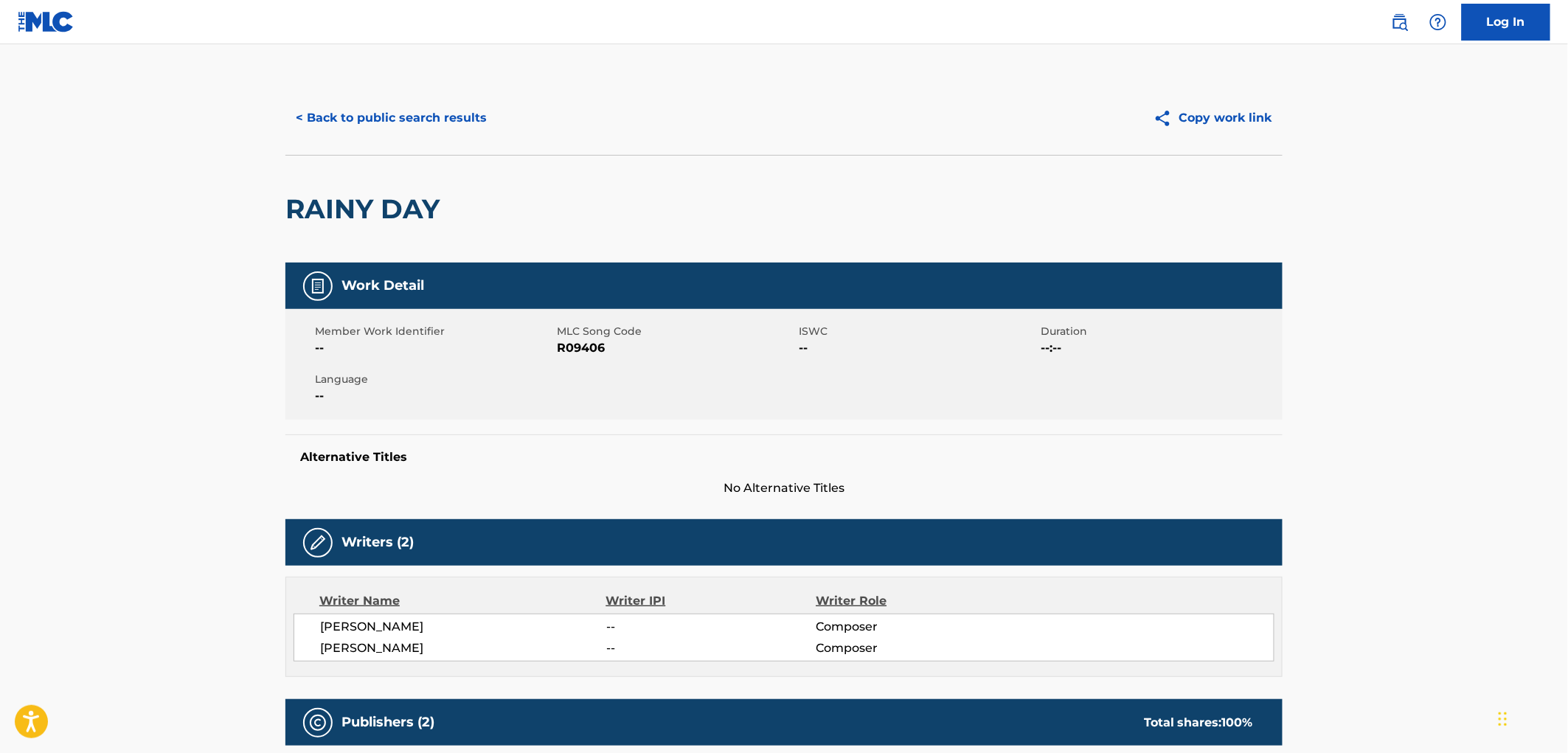
click at [354, 124] on button "< Back to public search results" at bounding box center [391, 117] width 212 height 37
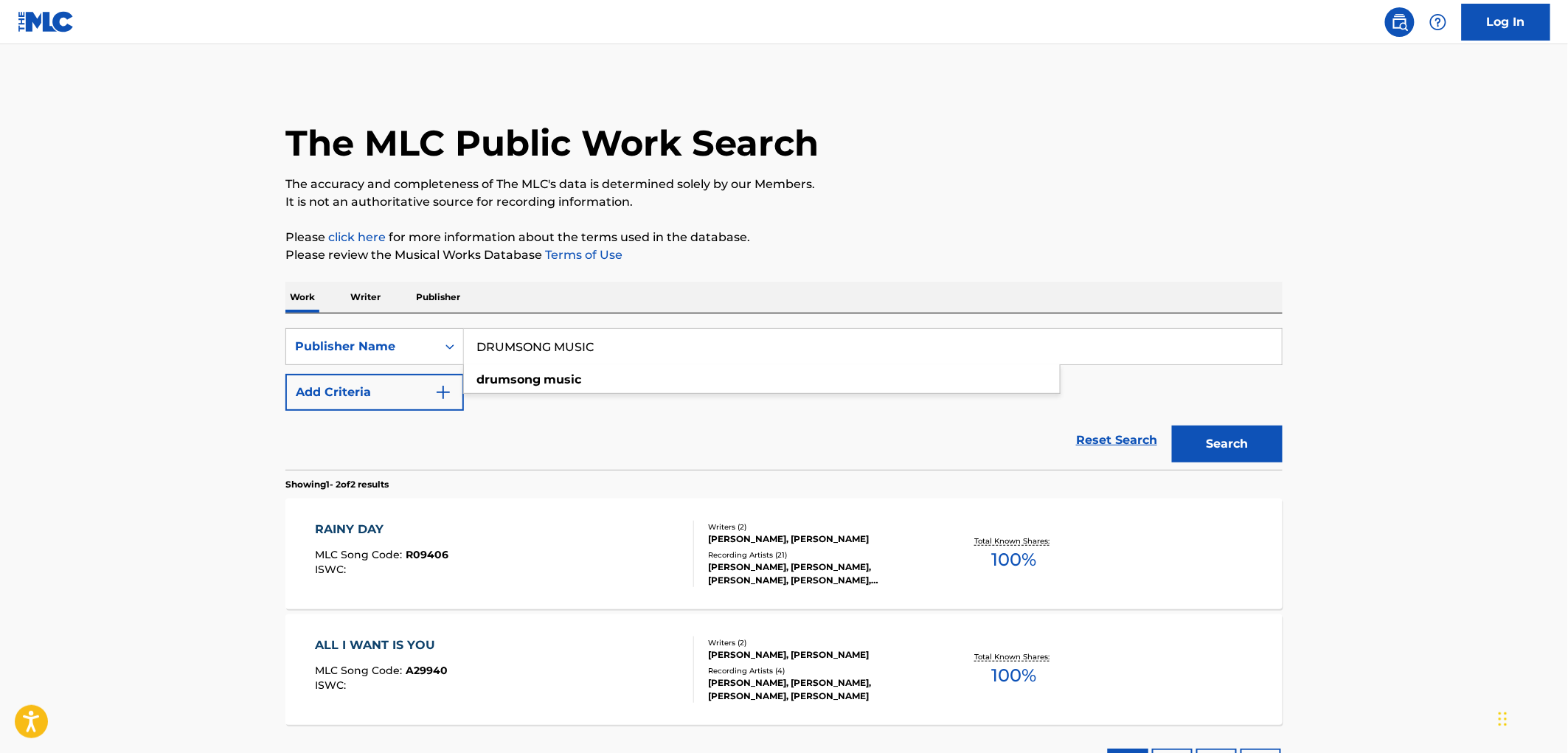
drag, startPoint x: 476, startPoint y: 347, endPoint x: 628, endPoint y: 351, distance: 152.1
click at [628, 351] on input "DRUMSONG MUSIC" at bounding box center [872, 346] width 818 height 35
paste input "BLACRON PUB CO"
click at [1050, 266] on div "The MLC Public Work Search The accuracy and completeness of The MLC's data is d…" at bounding box center [784, 438] width 1033 height 714
drag, startPoint x: 564, startPoint y: 347, endPoint x: 739, endPoint y: 347, distance: 175.0
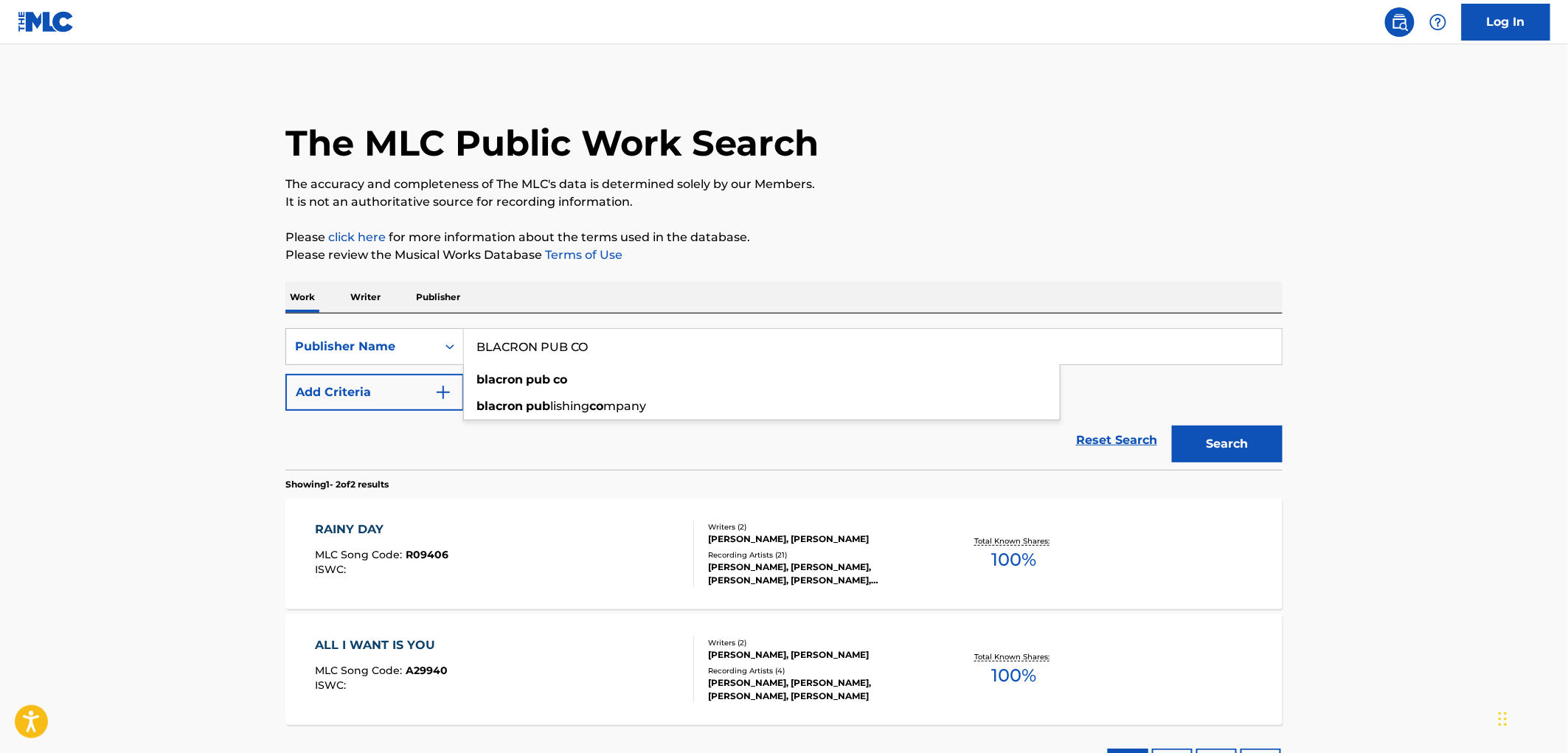
click at [739, 347] on input "BLACRON PUB CO" at bounding box center [872, 346] width 818 height 35
type input "BLACRON PUB"
click at [1172, 426] on button "Search" at bounding box center [1227, 444] width 110 height 37
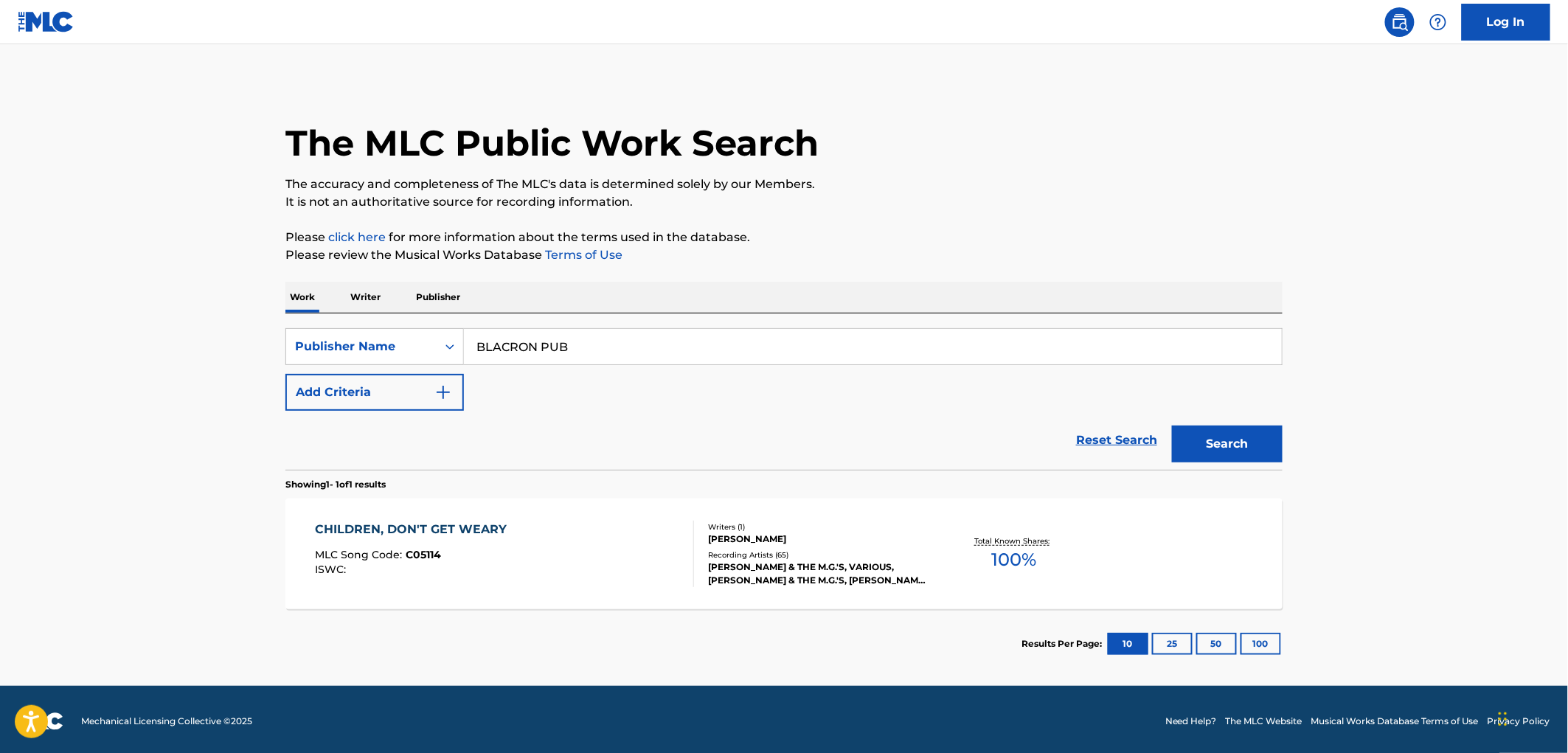
click at [416, 551] on span "C05114" at bounding box center [423, 554] width 35 height 13
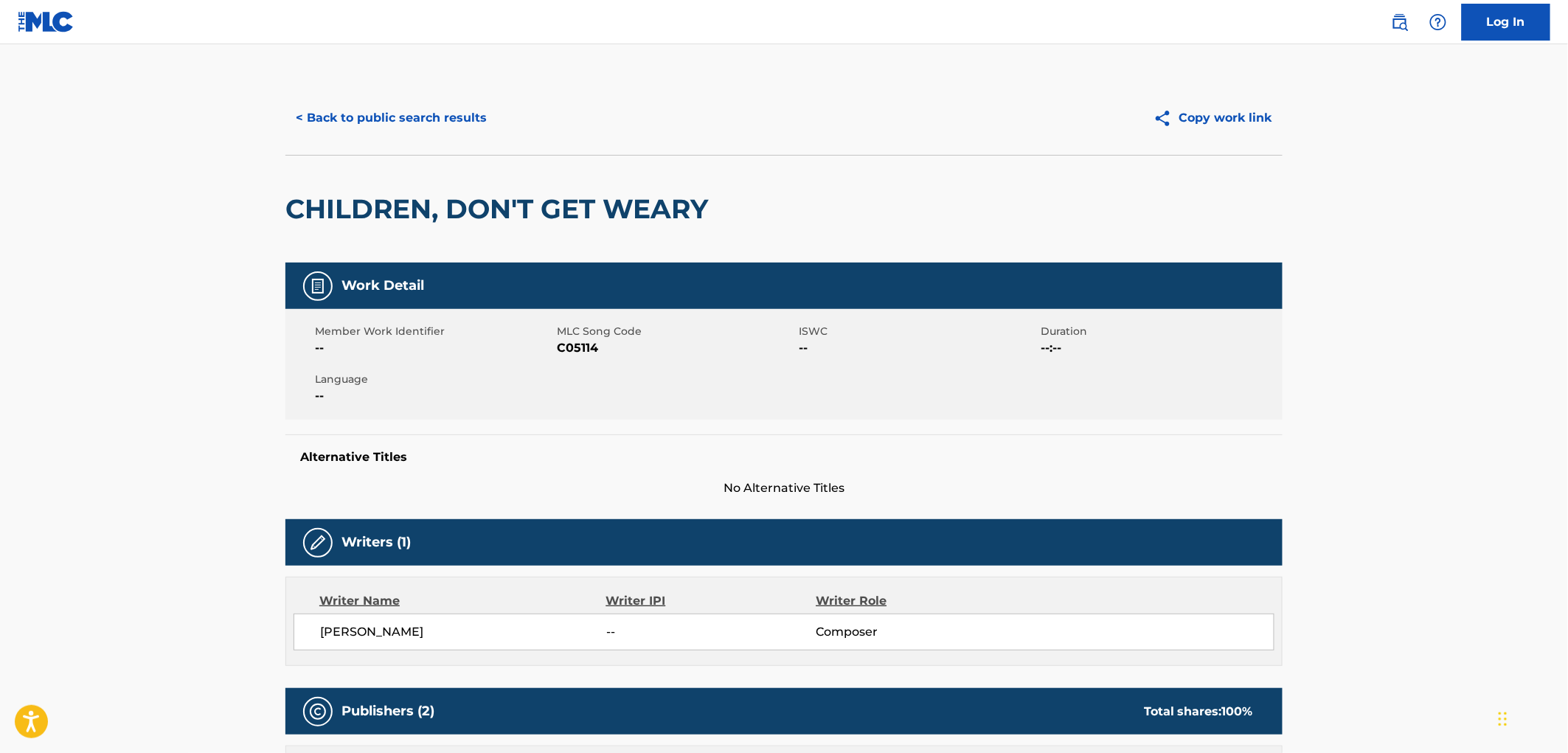
click at [345, 121] on button "< Back to public search results" at bounding box center [391, 117] width 212 height 37
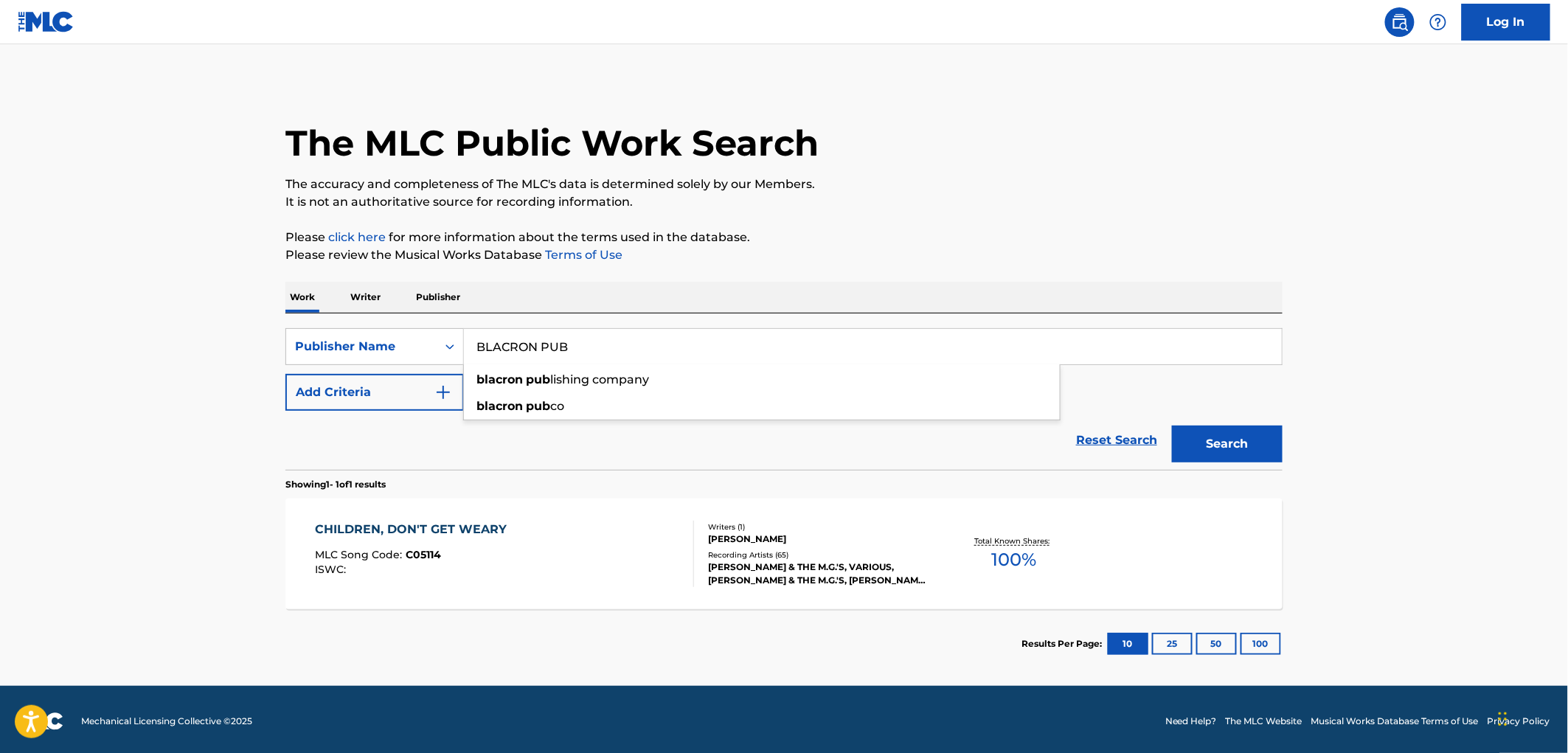
drag, startPoint x: 480, startPoint y: 348, endPoint x: 608, endPoint y: 345, distance: 128.0
click at [608, 345] on input "BLACRON PUB" at bounding box center [872, 346] width 818 height 35
paste input "[PERSON_NAME]"
type input "[PERSON_NAME]"
click at [1257, 439] on button "Search" at bounding box center [1227, 444] width 110 height 37
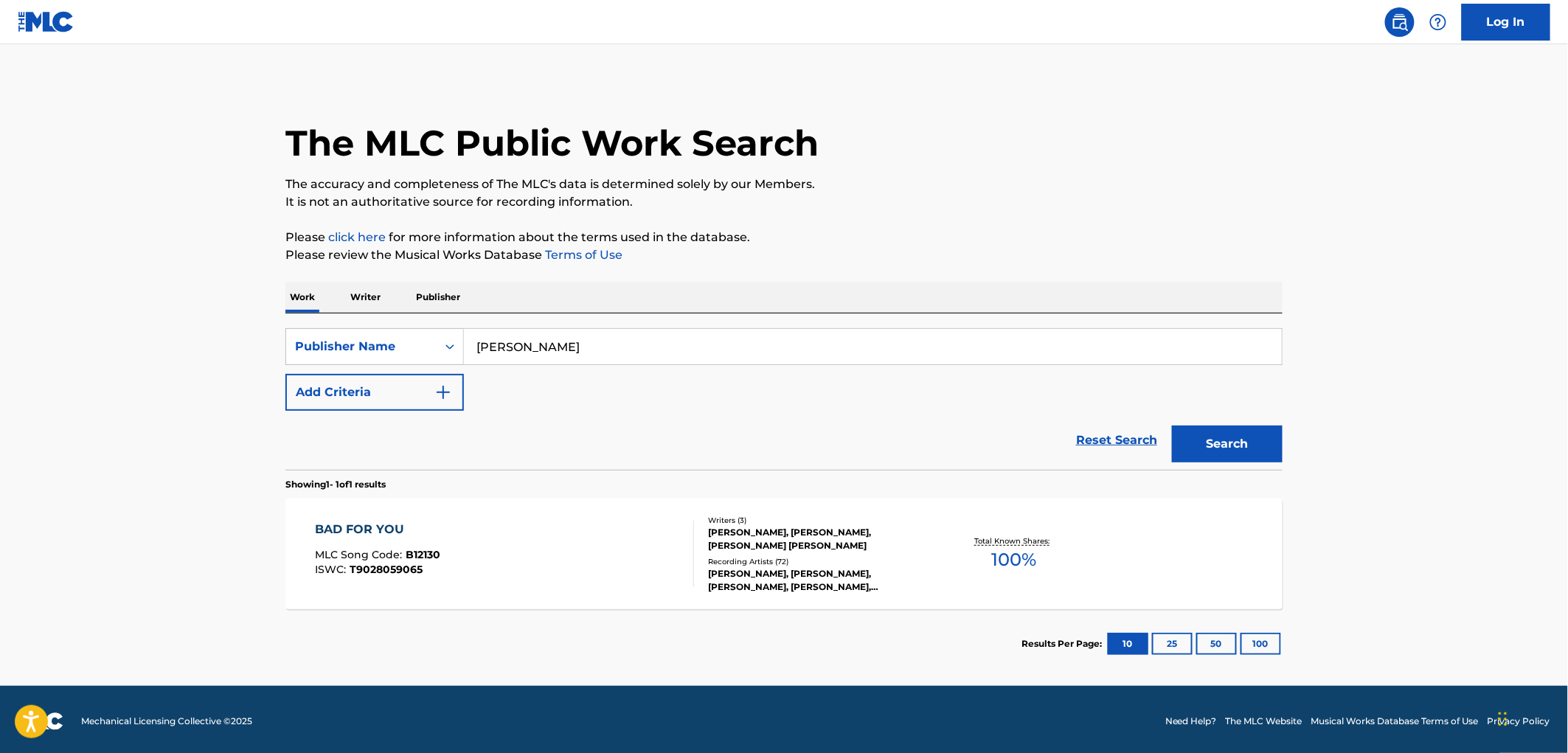
click at [421, 553] on span "B12130" at bounding box center [423, 554] width 34 height 13
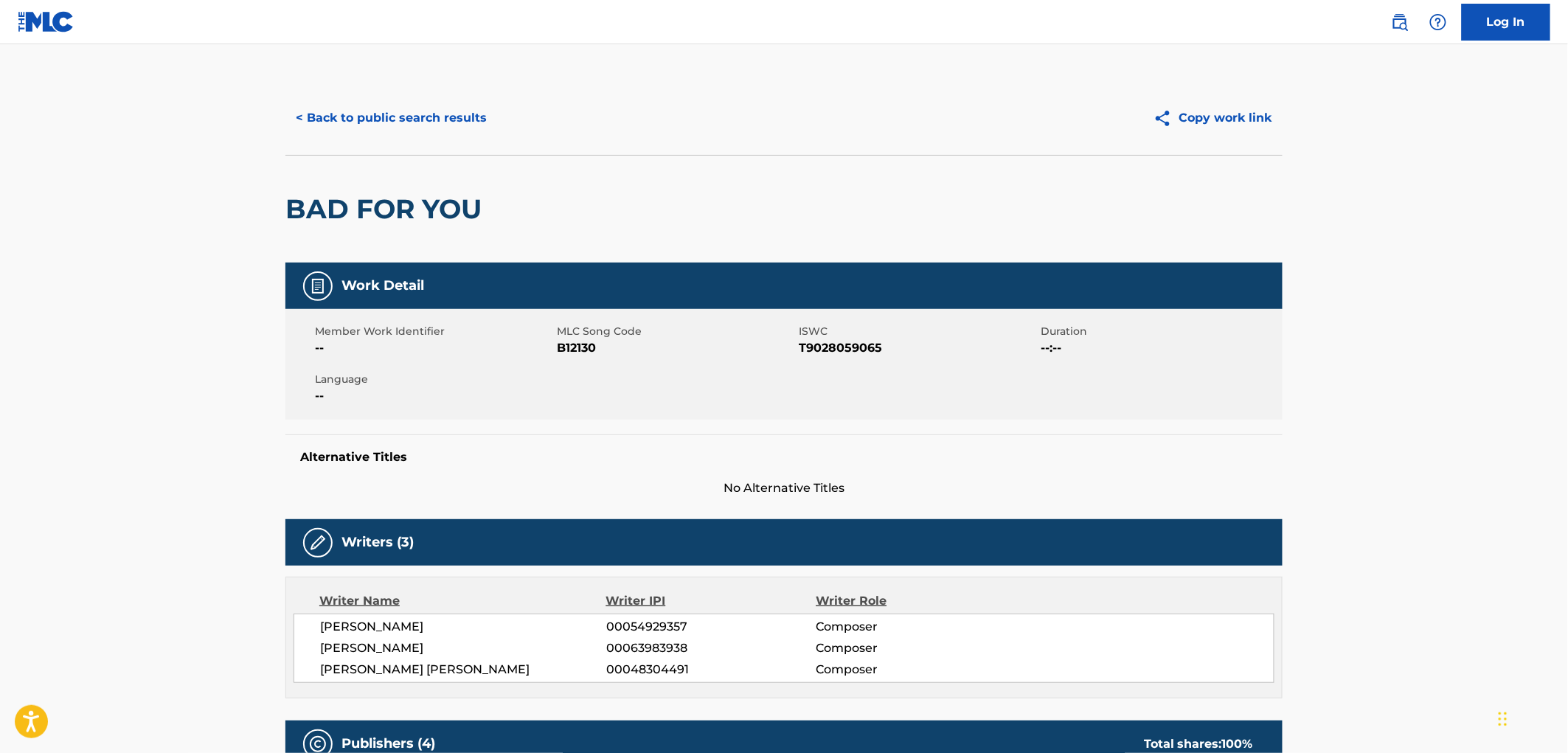
click at [399, 121] on button "< Back to public search results" at bounding box center [391, 117] width 212 height 37
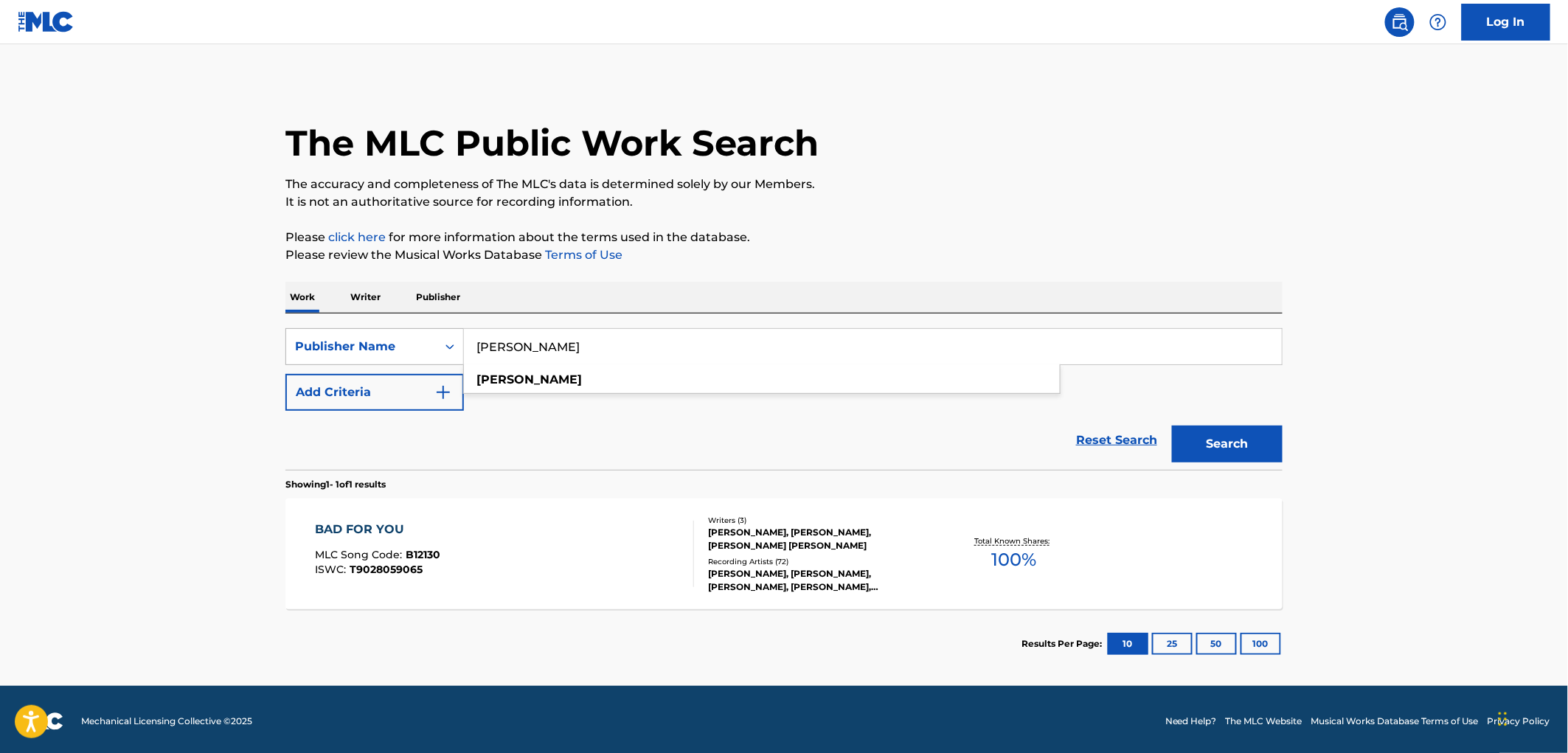
drag, startPoint x: 511, startPoint y: 348, endPoint x: 444, endPoint y: 348, distance: 67.0
click at [444, 348] on div "SearchWithCriteriac361ccd2-6db3-4eaa-a19b-1c3ec2cc8aec Publisher Name [PERSON_N…" at bounding box center [784, 346] width 997 height 37
paste input "BACK INTO GENIUS MUSIC"
click at [1265, 445] on button "Search" at bounding box center [1227, 444] width 110 height 37
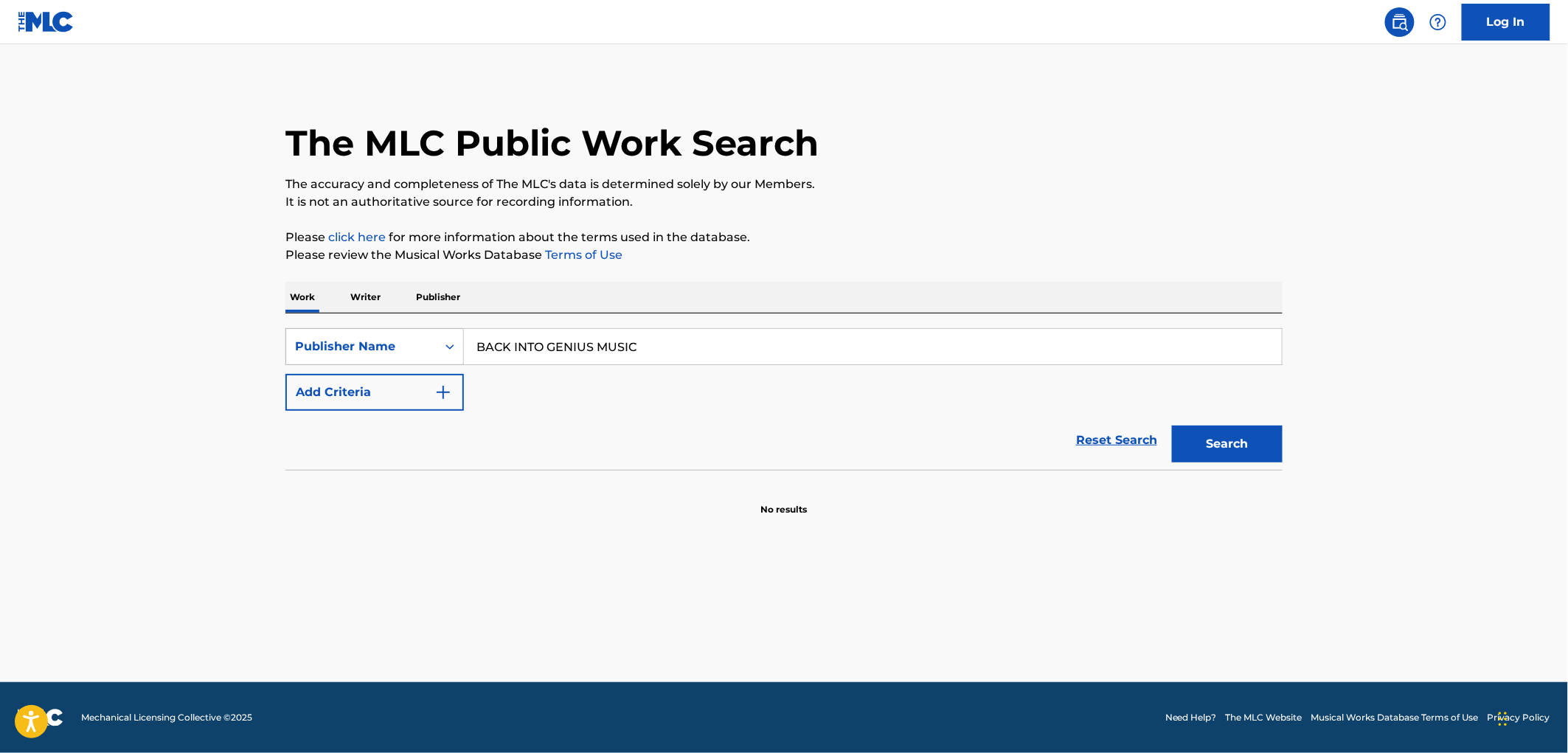
drag, startPoint x: 644, startPoint y: 341, endPoint x: 420, endPoint y: 359, distance: 224.7
click at [420, 359] on div "SearchWithCriteriac361ccd2-6db3-4eaa-a19b-1c3ec2cc8aec Publisher Name BACK INTO…" at bounding box center [784, 346] width 997 height 37
paste input "FALCO"
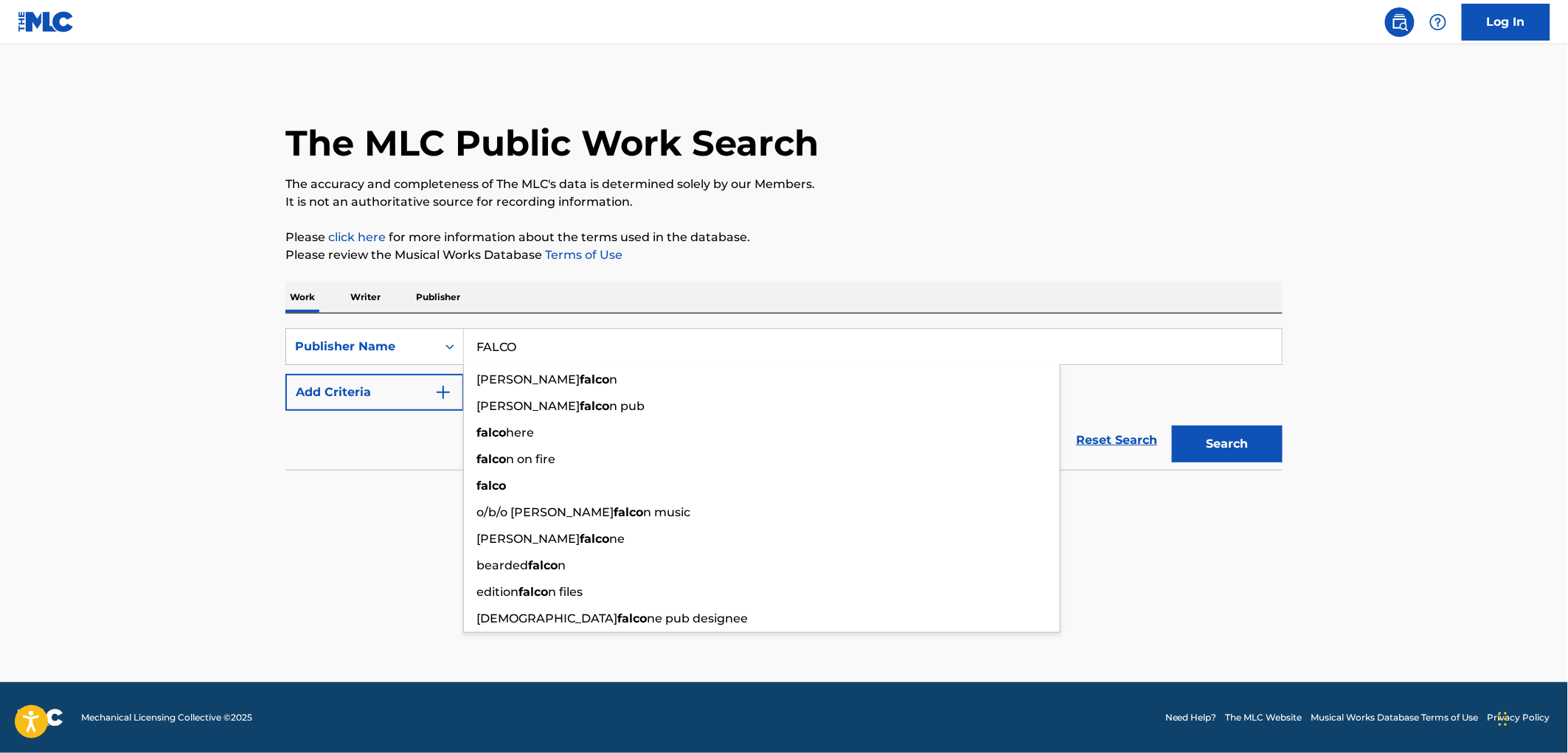
type input "FALCO"
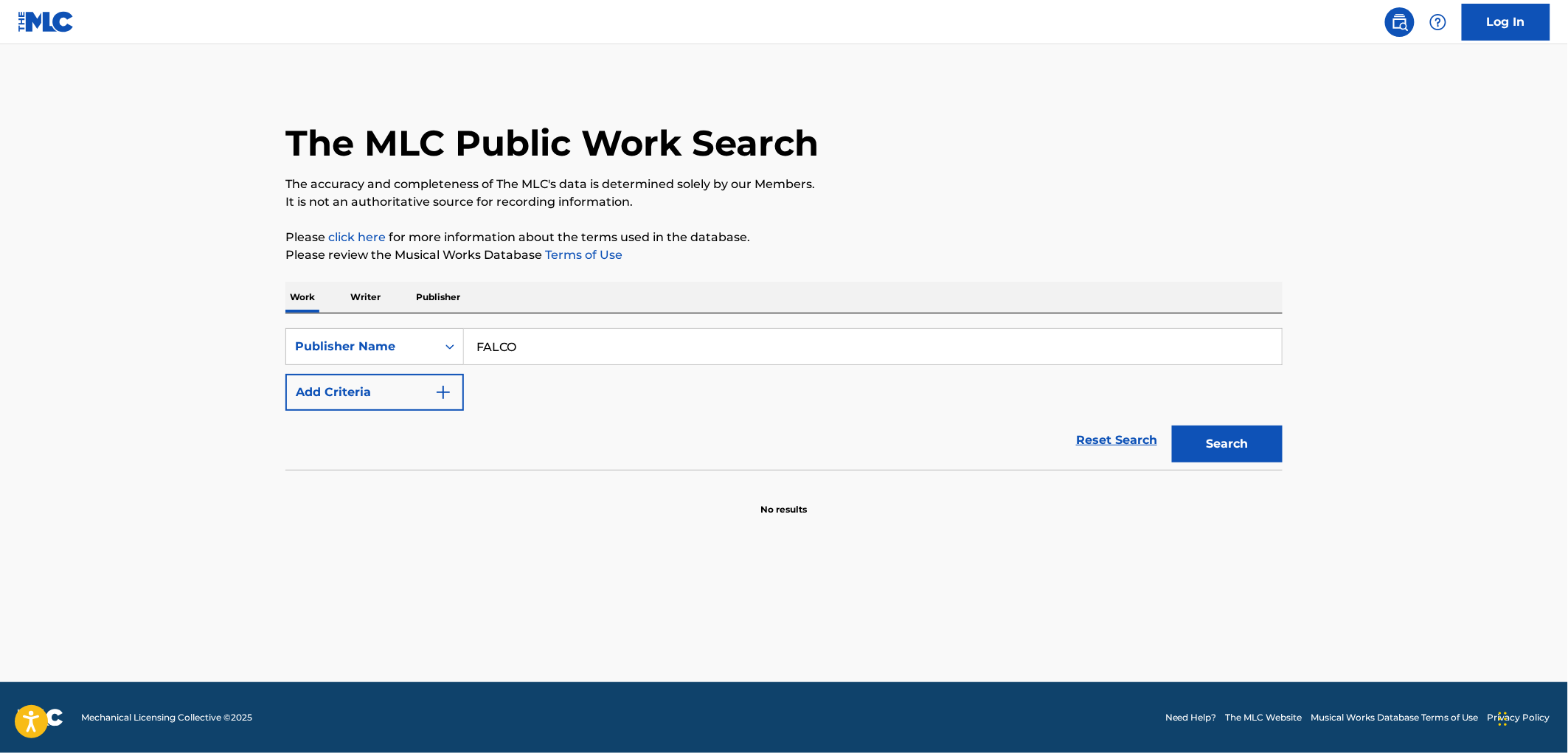
click at [1226, 434] on button "Search" at bounding box center [1227, 444] width 110 height 37
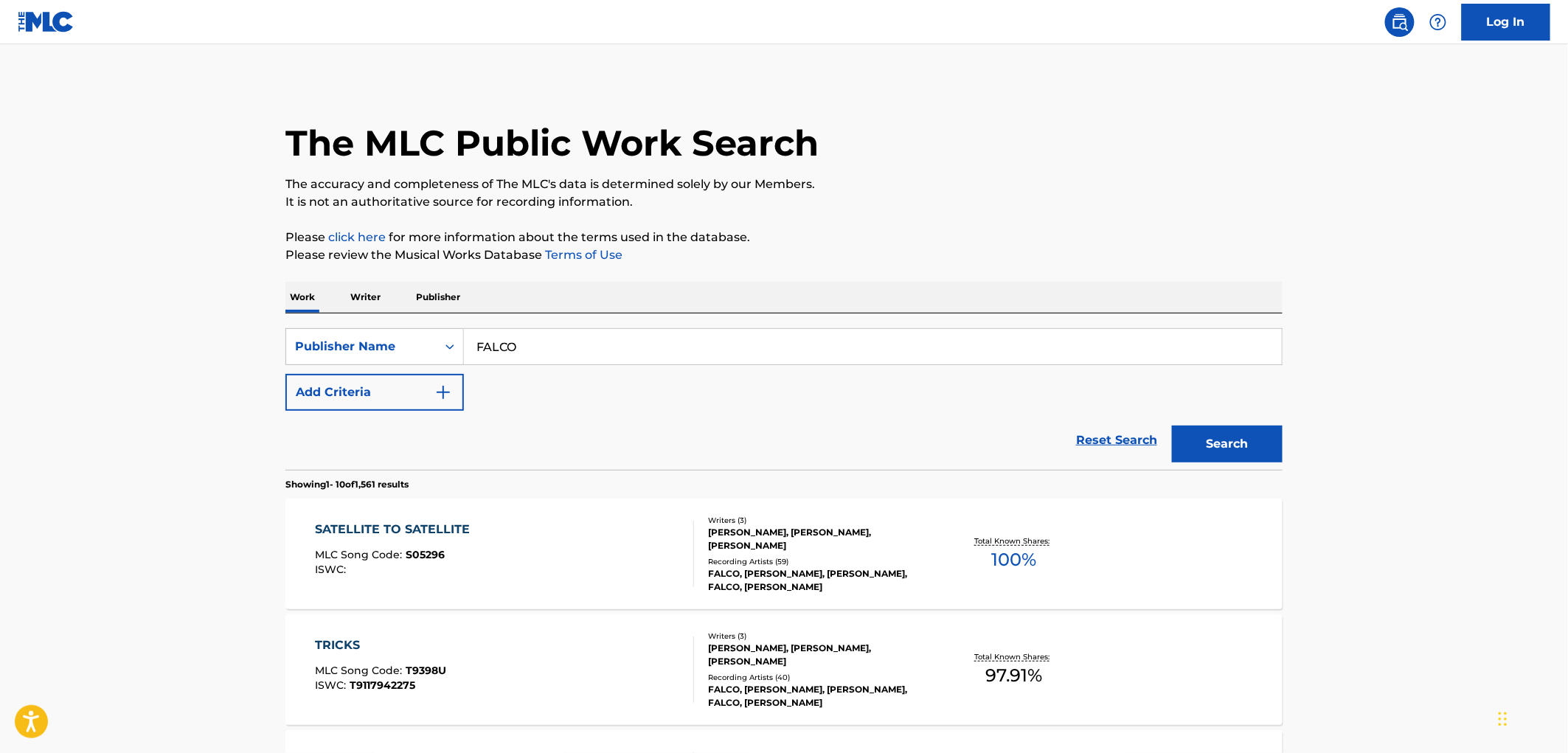
click at [414, 560] on span "S05296" at bounding box center [426, 554] width 39 height 13
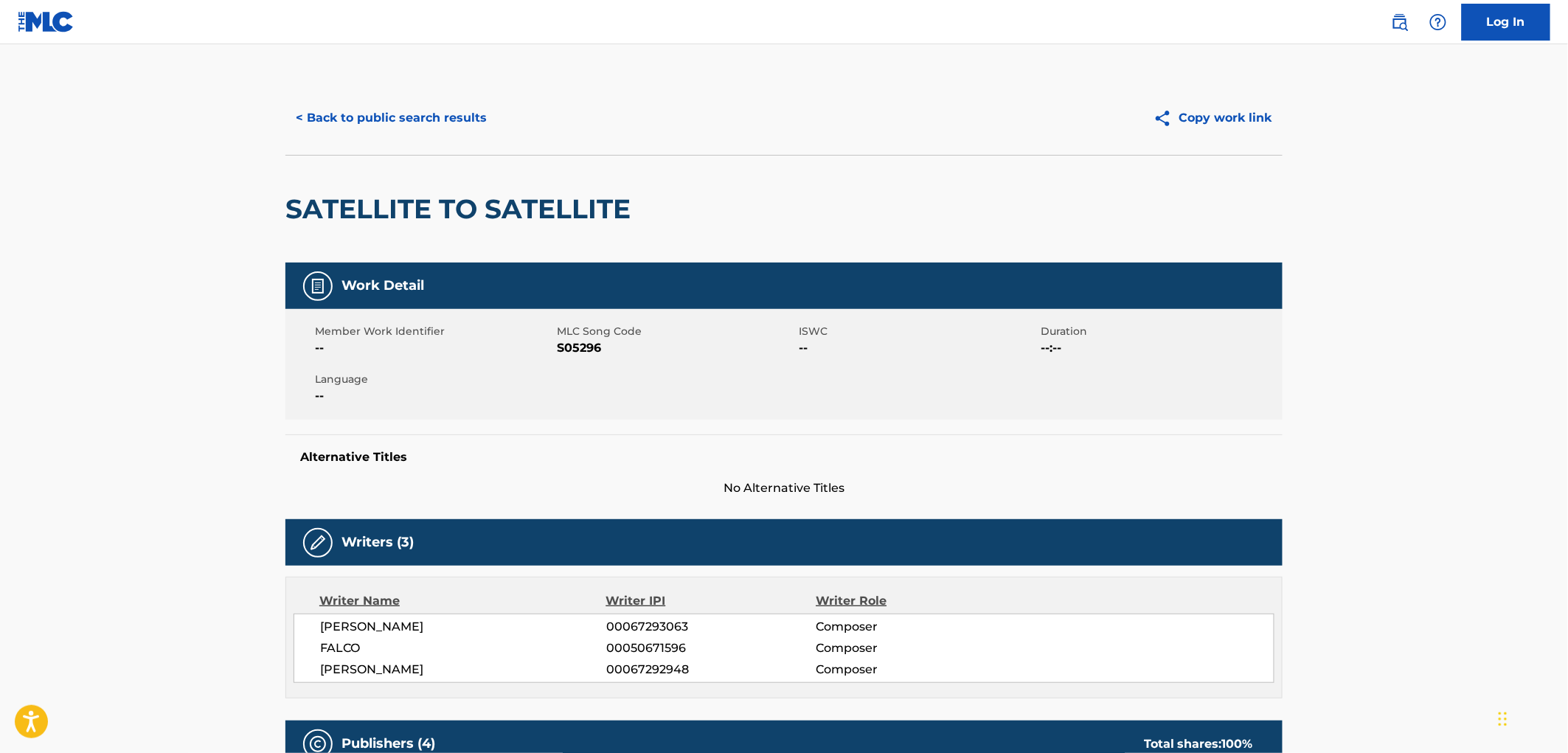
click at [405, 115] on button "< Back to public search results" at bounding box center [391, 117] width 212 height 37
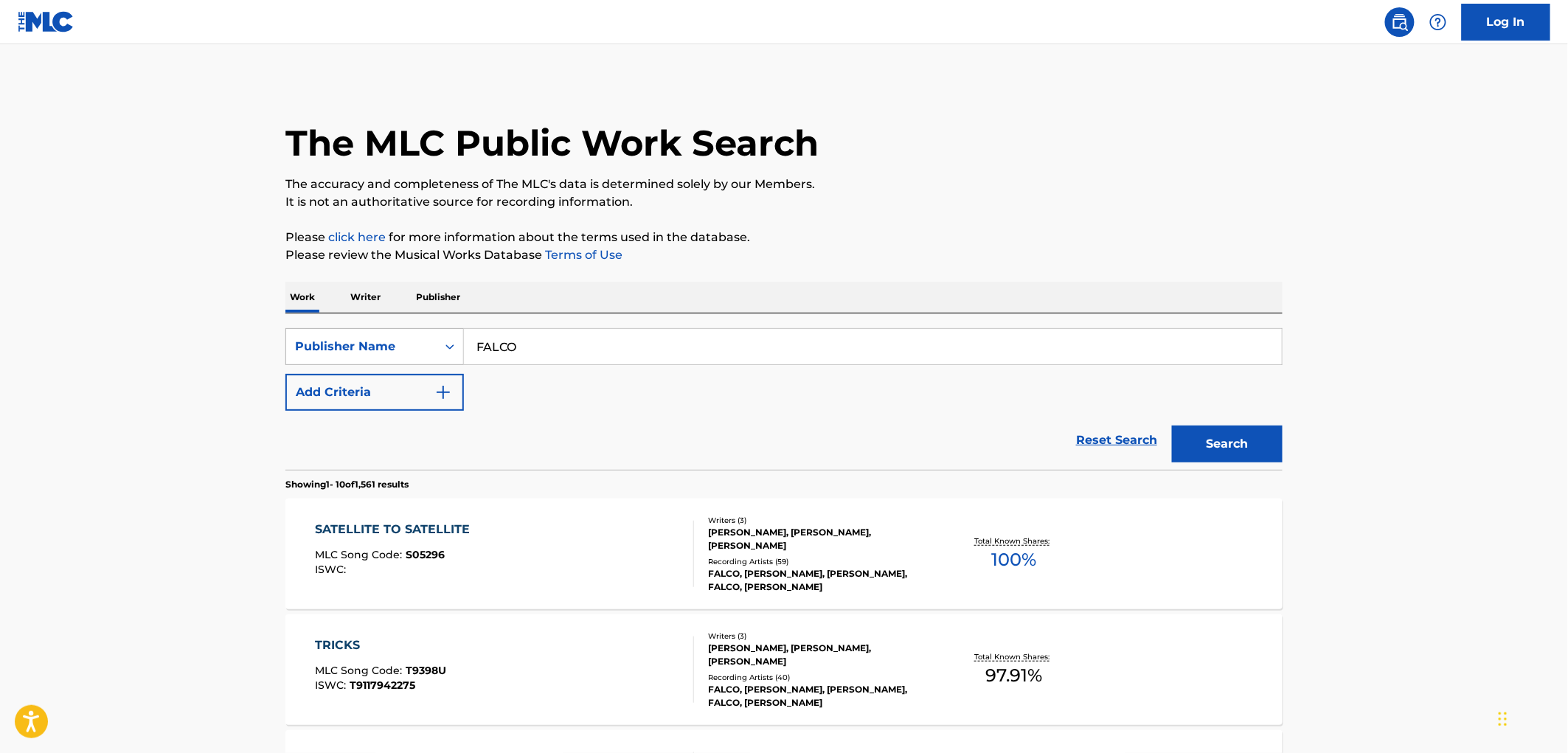
drag, startPoint x: 538, startPoint y: 345, endPoint x: 450, endPoint y: 349, distance: 88.1
click at [437, 347] on div "SearchWithCriteriac361ccd2-6db3-4eaa-a19b-1c3ec2cc8aec Publisher Name FALCO" at bounding box center [784, 346] width 997 height 37
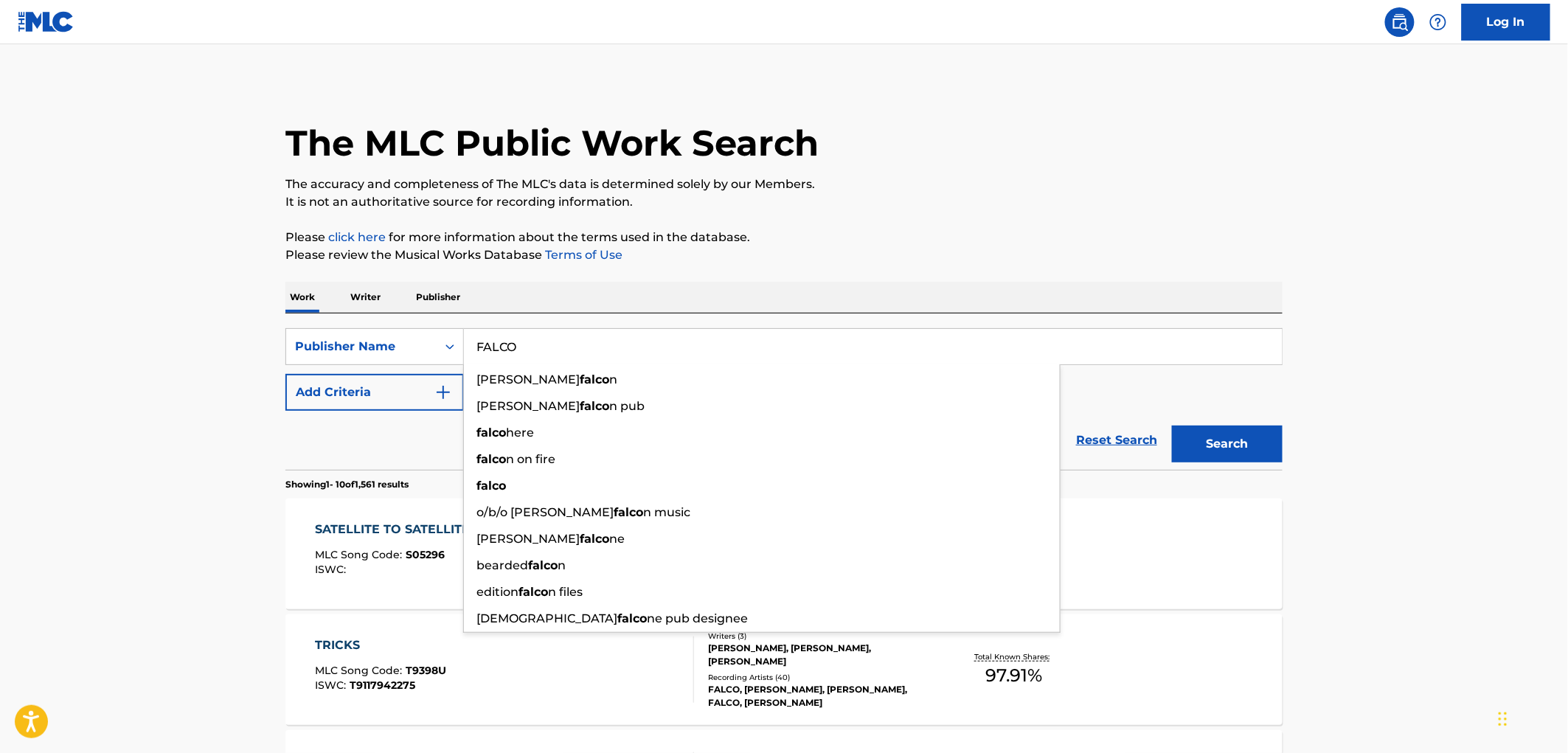
paste input "WHAT'S THE POINT"
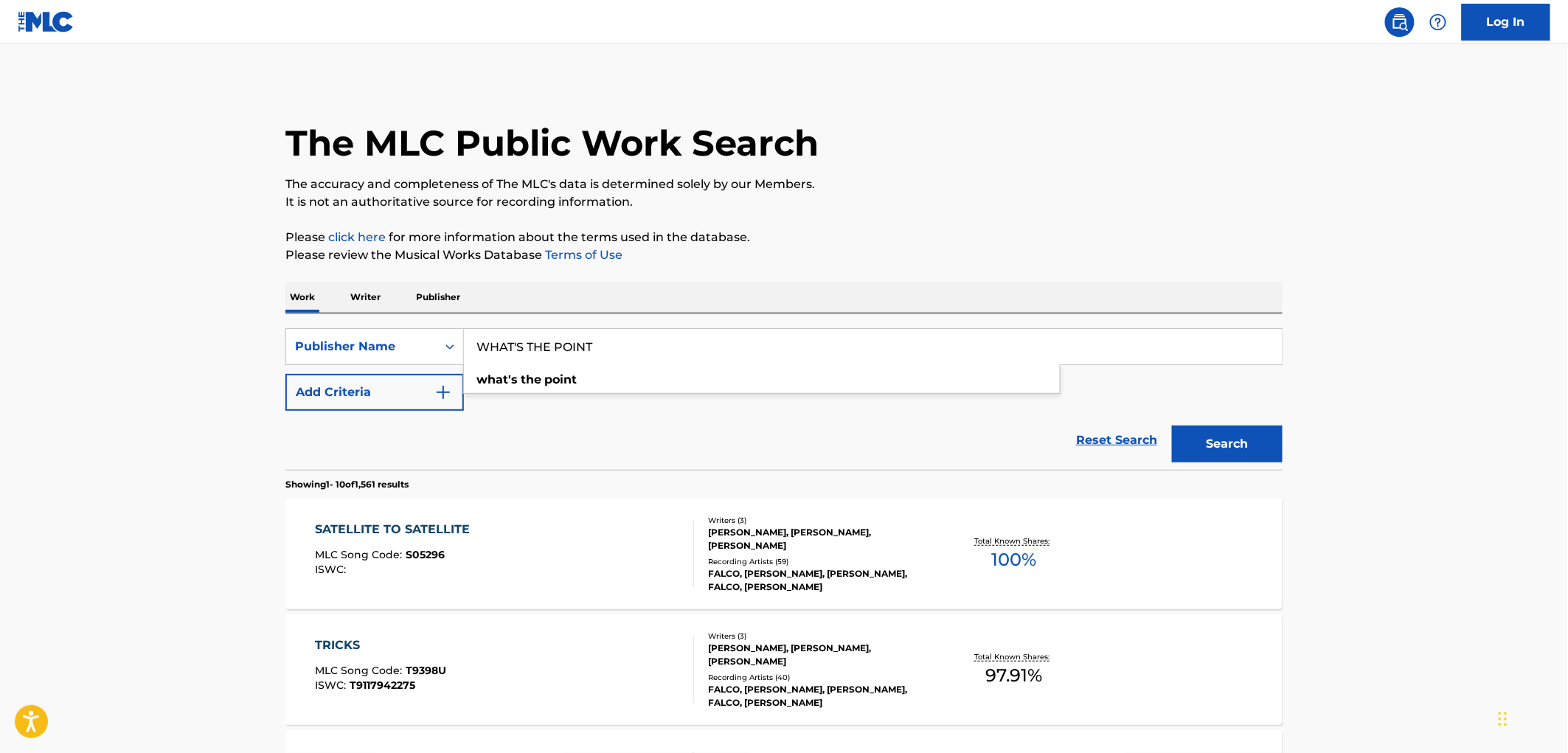
type input "WHAT'S THE POINT"
click at [1189, 438] on button "Search" at bounding box center [1227, 444] width 110 height 37
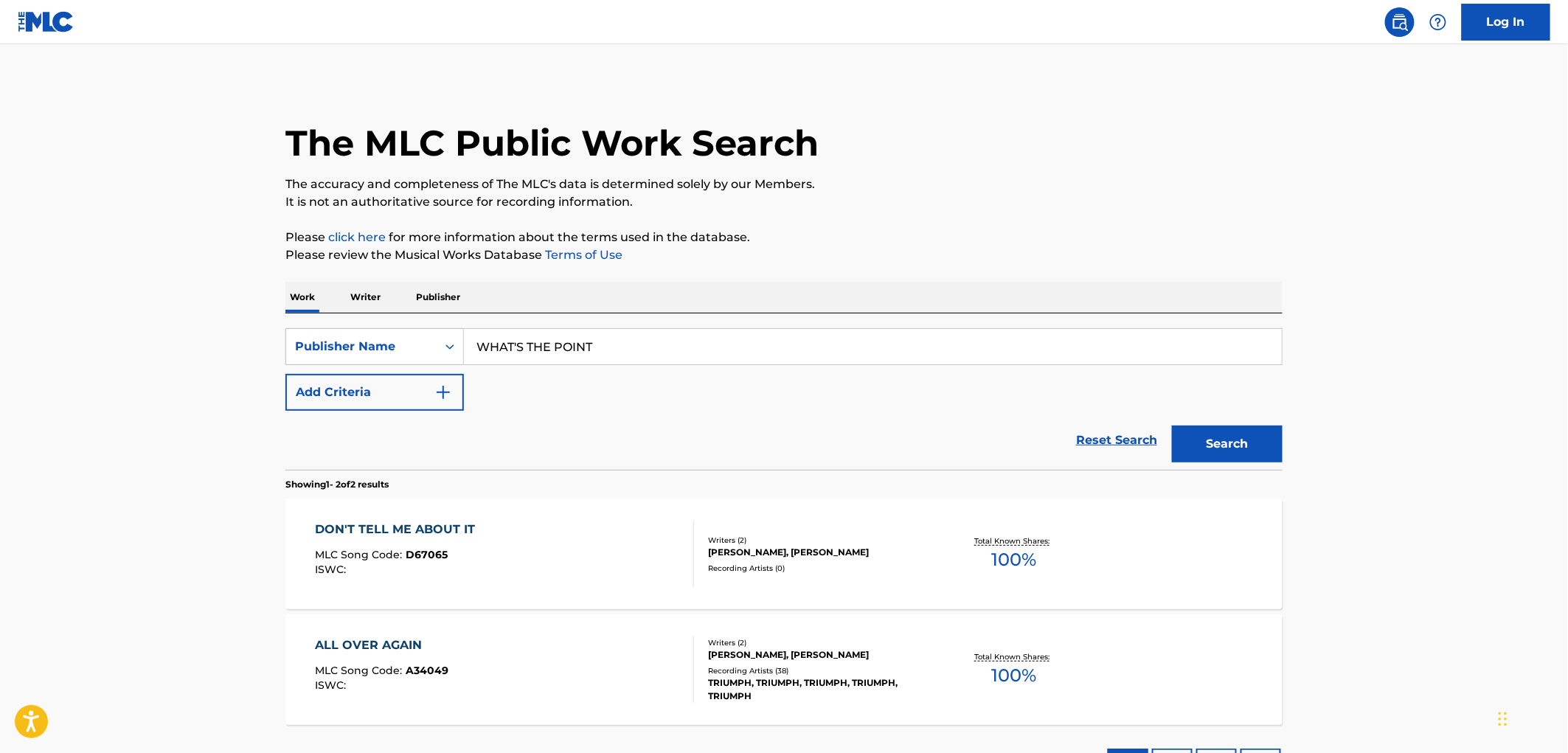
click at [420, 561] on div "MLC Song Code : D67065" at bounding box center [399, 557] width 167 height 15
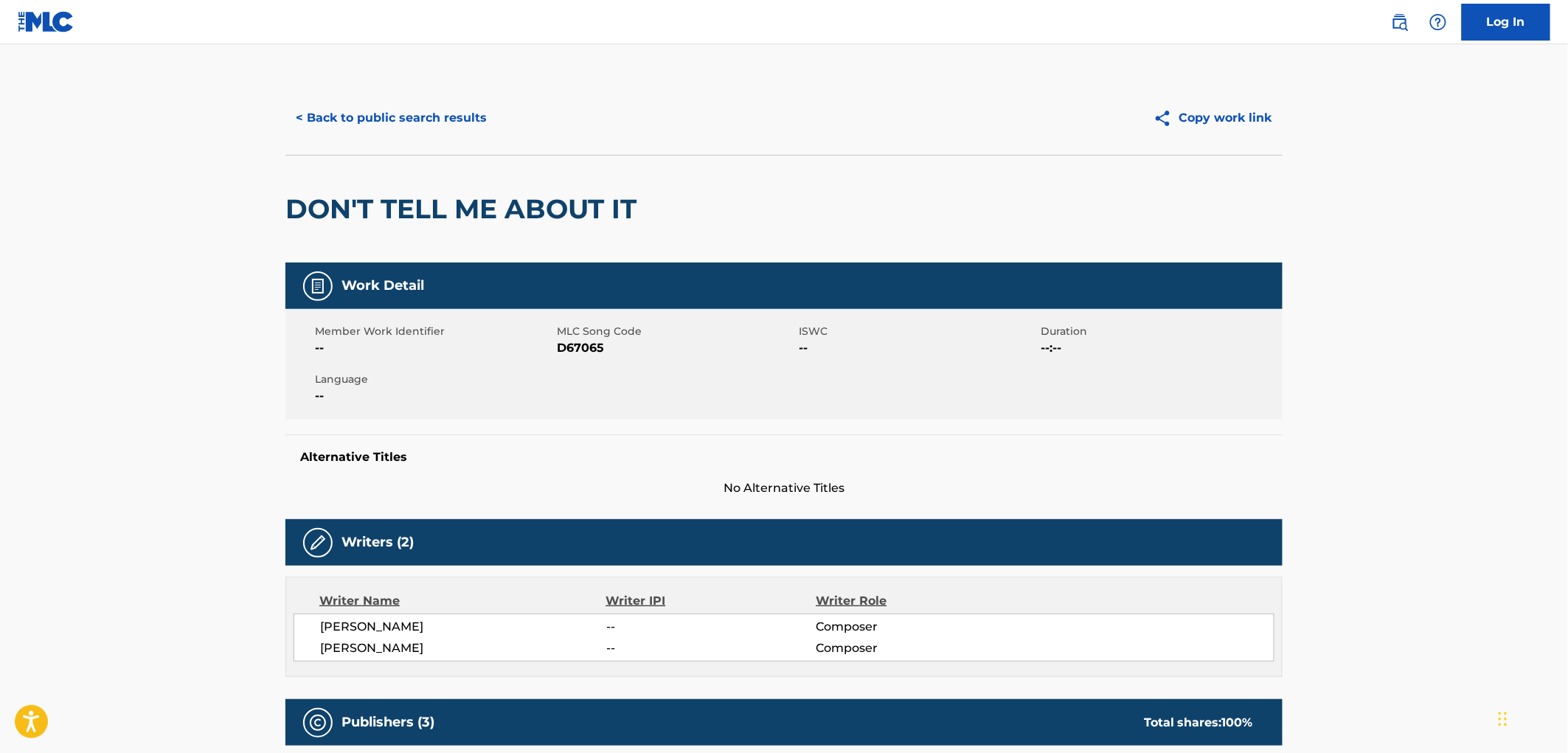
click at [381, 127] on button "< Back to public search results" at bounding box center [391, 117] width 212 height 37
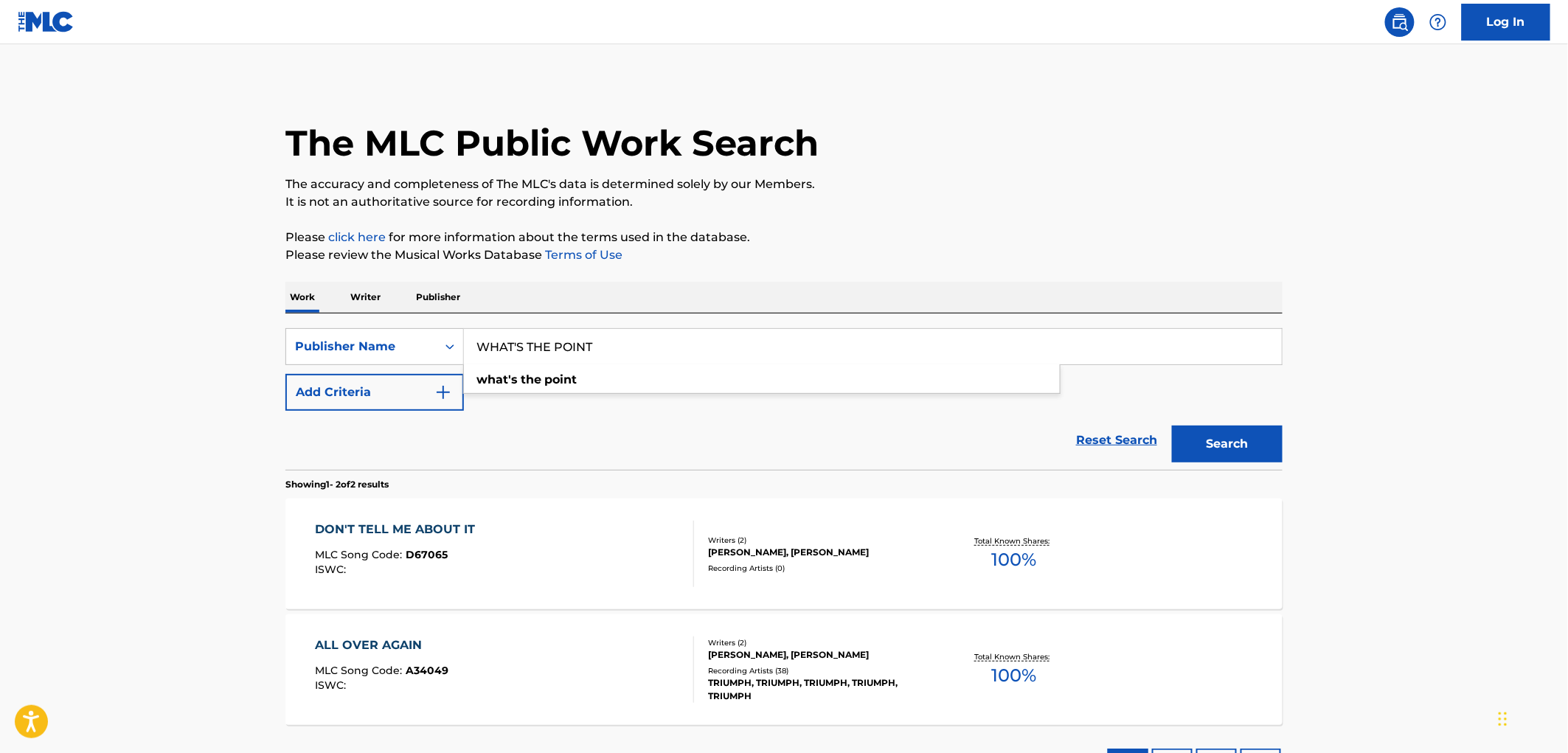
drag, startPoint x: 477, startPoint y: 342, endPoint x: 701, endPoint y: 357, distance: 224.5
click at [701, 357] on input "WHAT'S THE POINT" at bounding box center [872, 346] width 818 height 35
paste input "BOOGDOOGA MUSIC"
type input "BOOGDOOGA MUSIC"
click at [1196, 457] on button "Search" at bounding box center [1227, 444] width 110 height 37
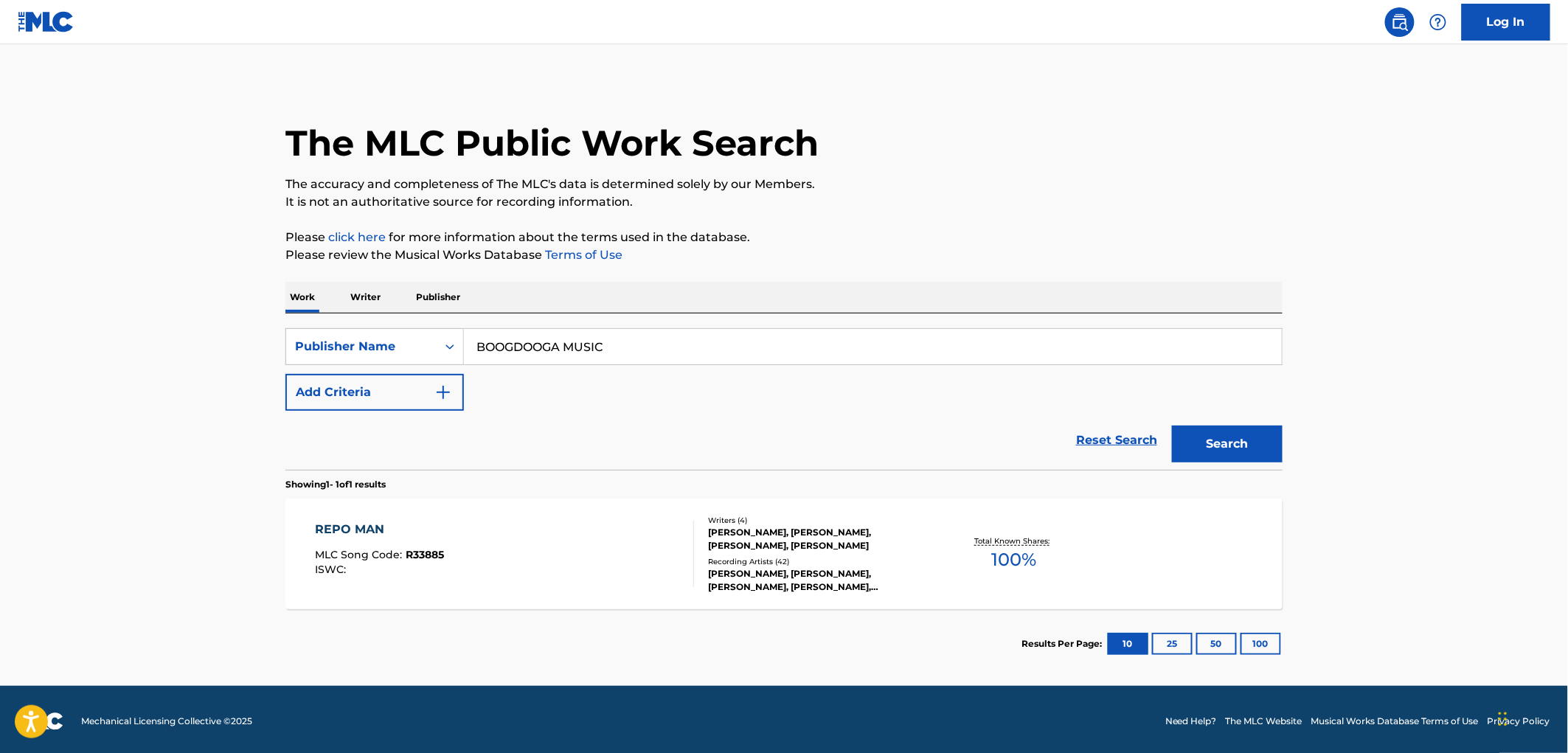
click at [416, 544] on div "REPO MAN MLC Song Code : R33885 ISWC :" at bounding box center [379, 554] width 129 height 67
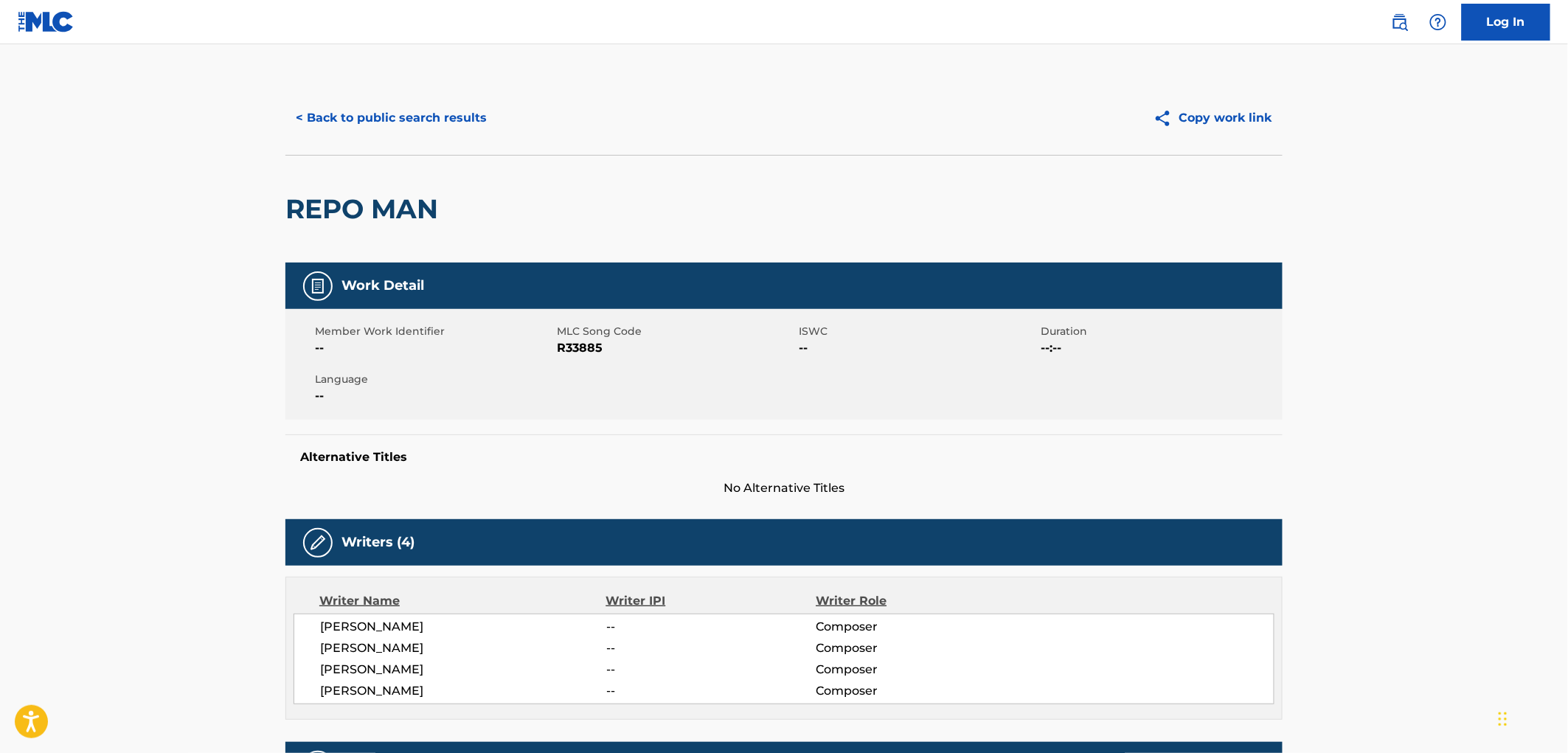
click at [372, 121] on button "< Back to public search results" at bounding box center [391, 117] width 212 height 37
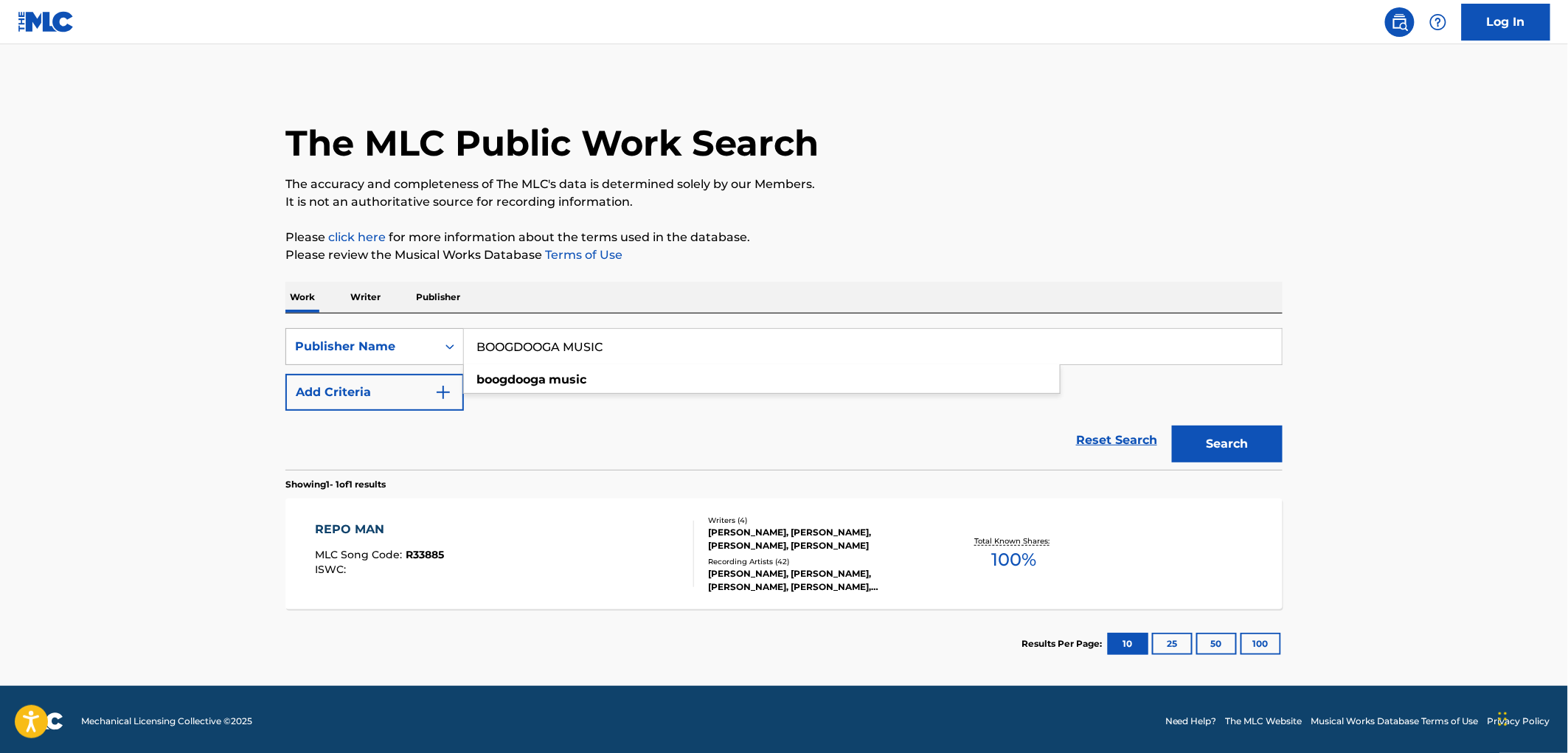
drag, startPoint x: 617, startPoint y: 338, endPoint x: 451, endPoint y: 341, distance: 166.0
click at [451, 341] on div "SearchWithCriteriac361ccd2-6db3-4eaa-a19b-1c3ec2cc8aec Publisher Name BOOGDOOGA…" at bounding box center [784, 346] width 997 height 37
paste input "ENJAMIN & POT INC."
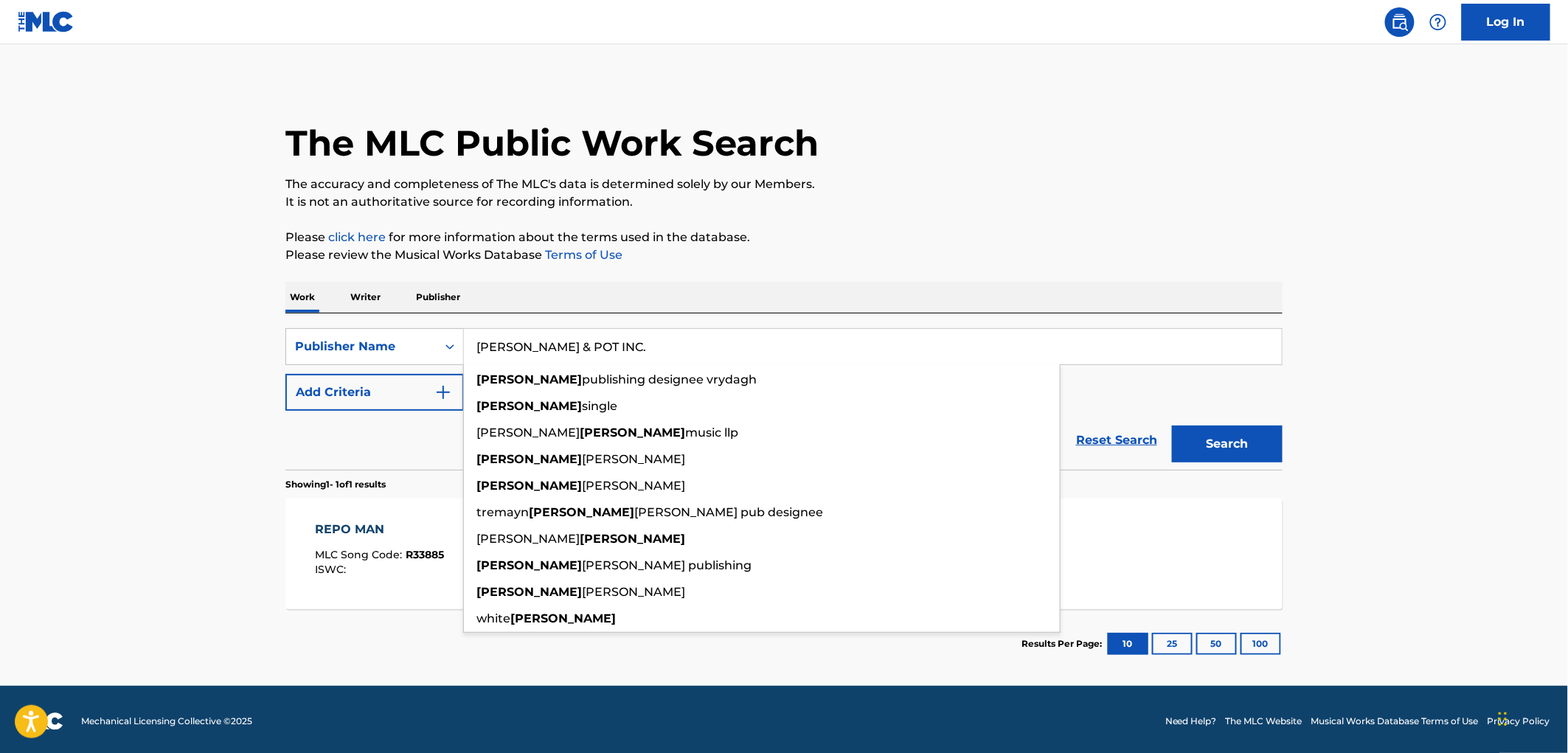
drag, startPoint x: 581, startPoint y: 344, endPoint x: 667, endPoint y: 351, distance: 86.3
click at [667, 351] on input "[PERSON_NAME] & POT INC." at bounding box center [872, 346] width 818 height 35
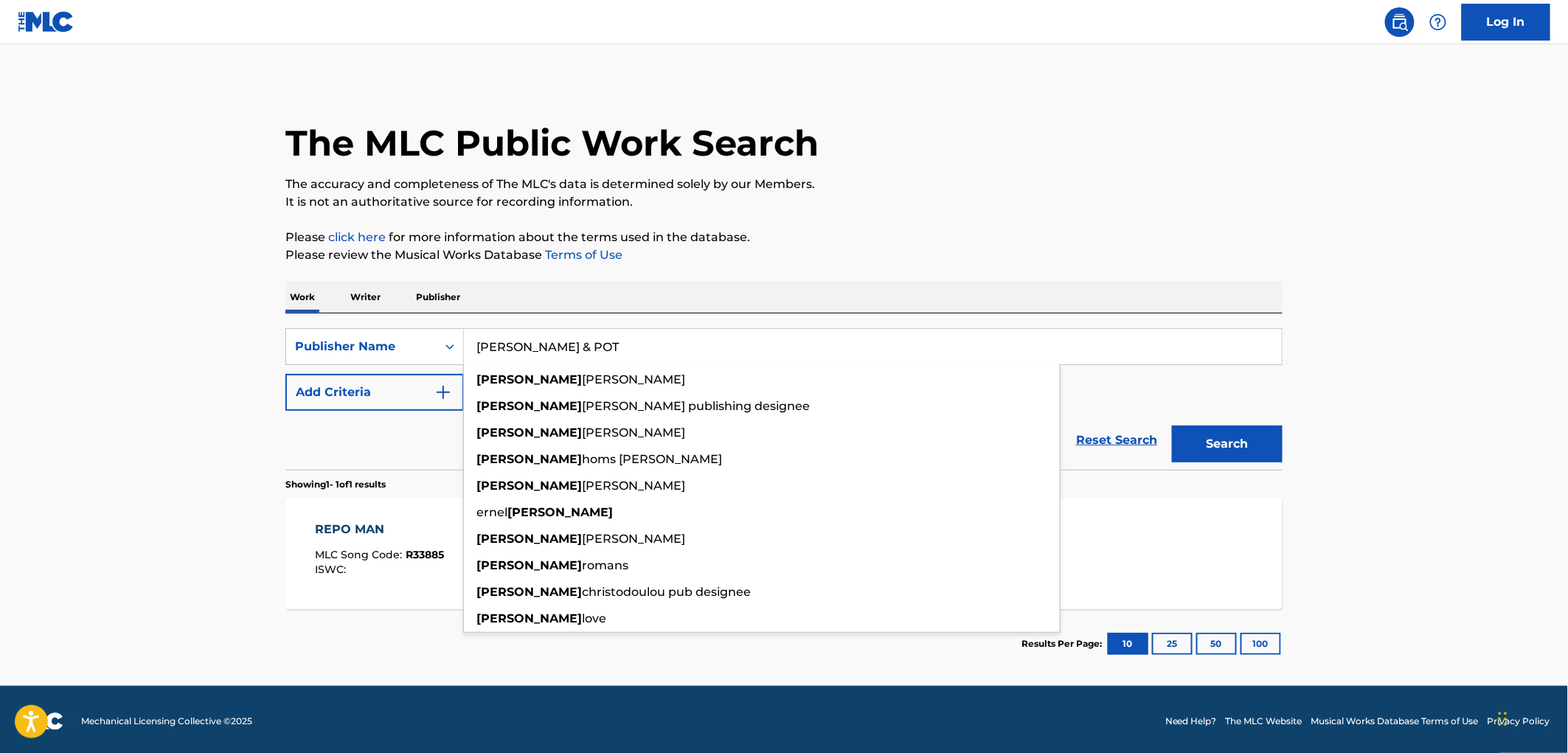
click at [1172, 426] on button "Search" at bounding box center [1227, 444] width 110 height 37
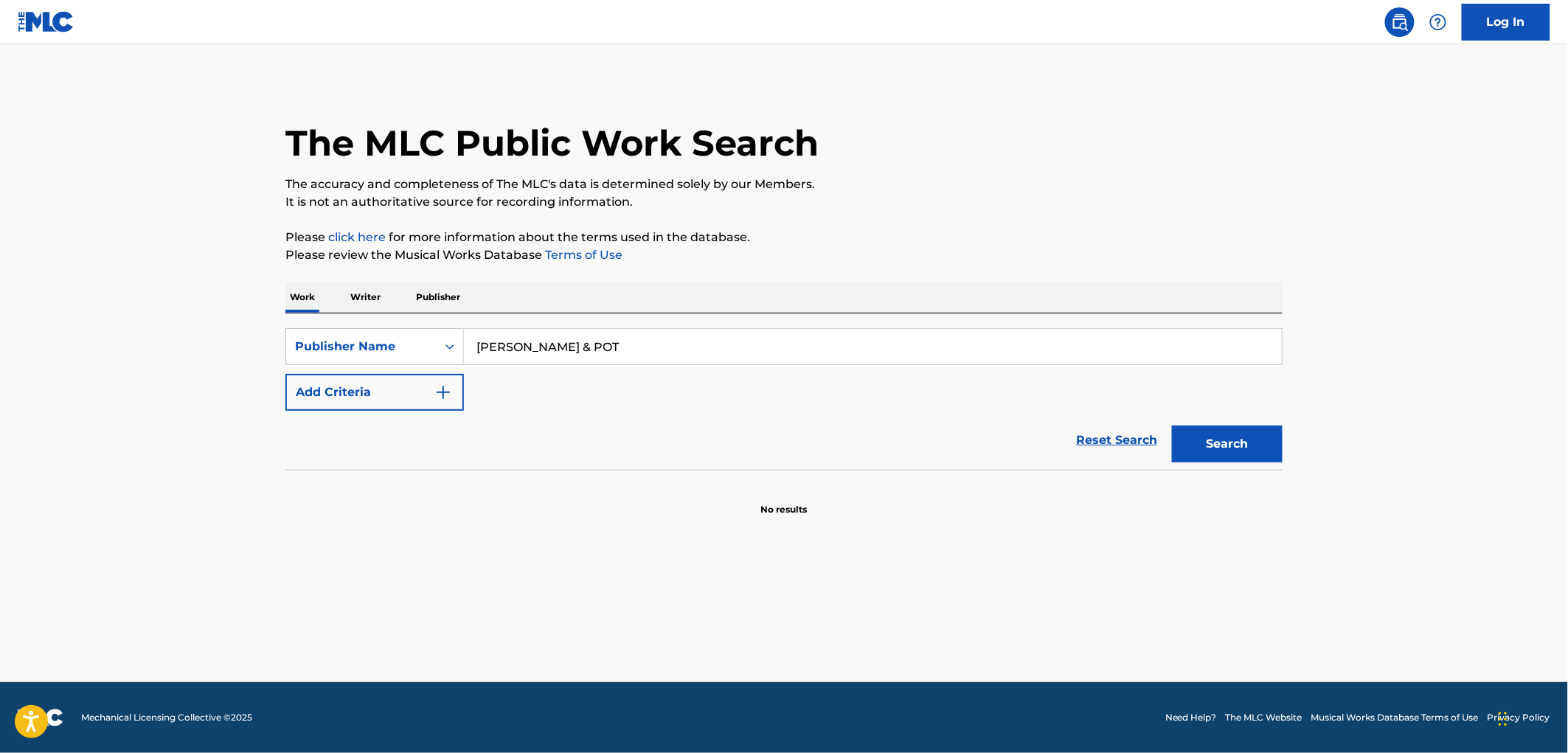
click at [1228, 438] on button "Search" at bounding box center [1227, 444] width 110 height 37
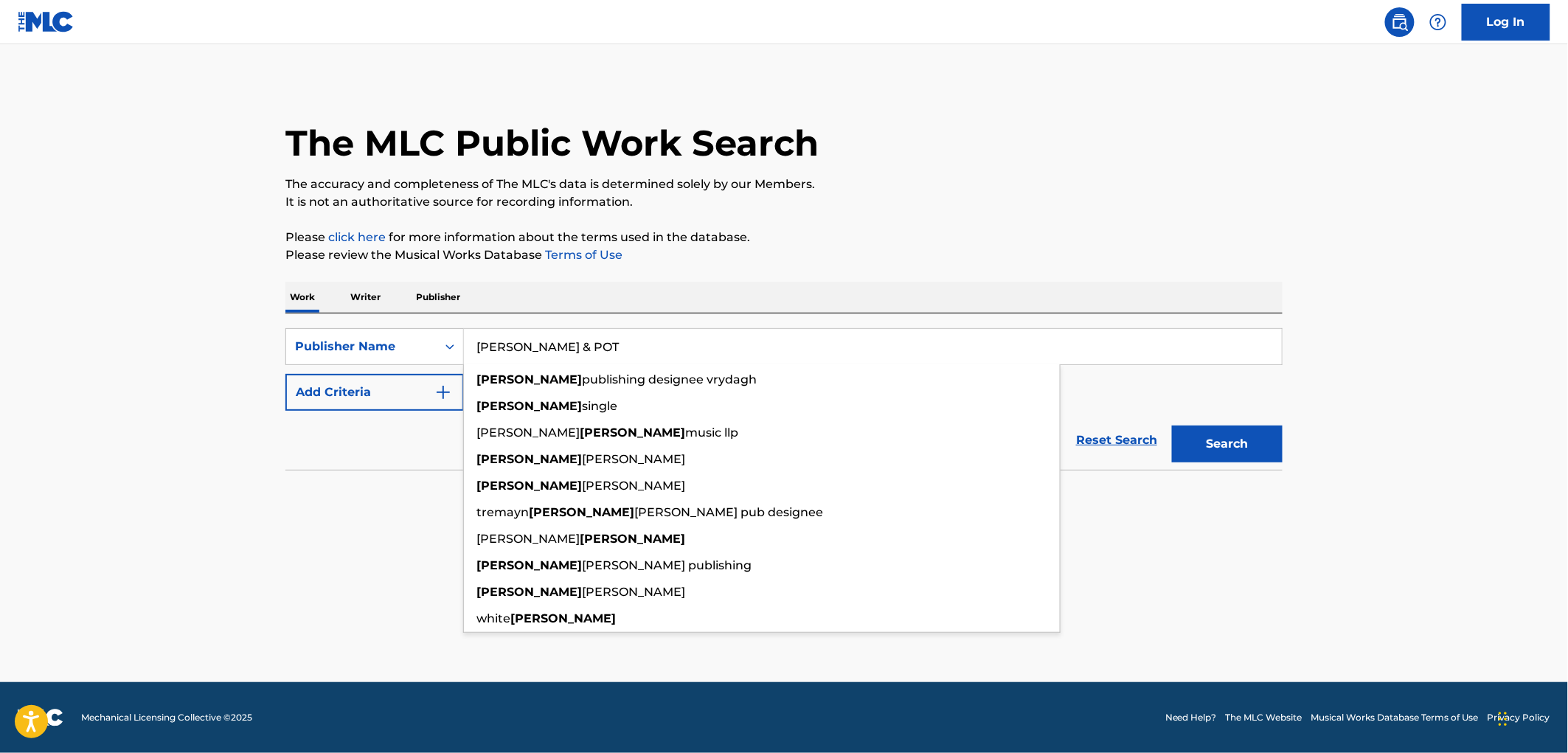
drag, startPoint x: 592, startPoint y: 351, endPoint x: 510, endPoint y: 350, distance: 82.0
click at [467, 345] on input "[PERSON_NAME] & POT" at bounding box center [872, 346] width 818 height 35
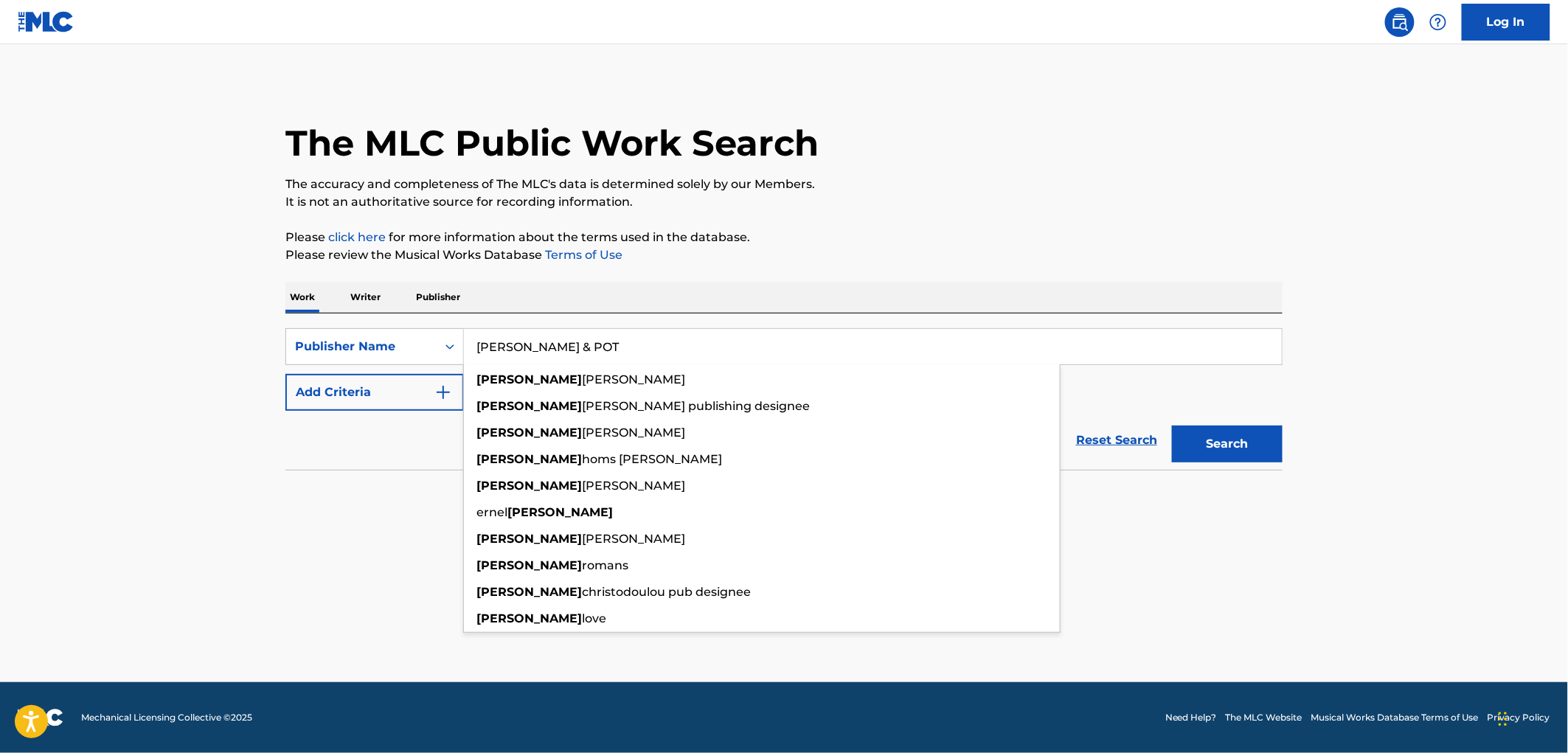
paste input "DRAGON SLAYA MUSIC"
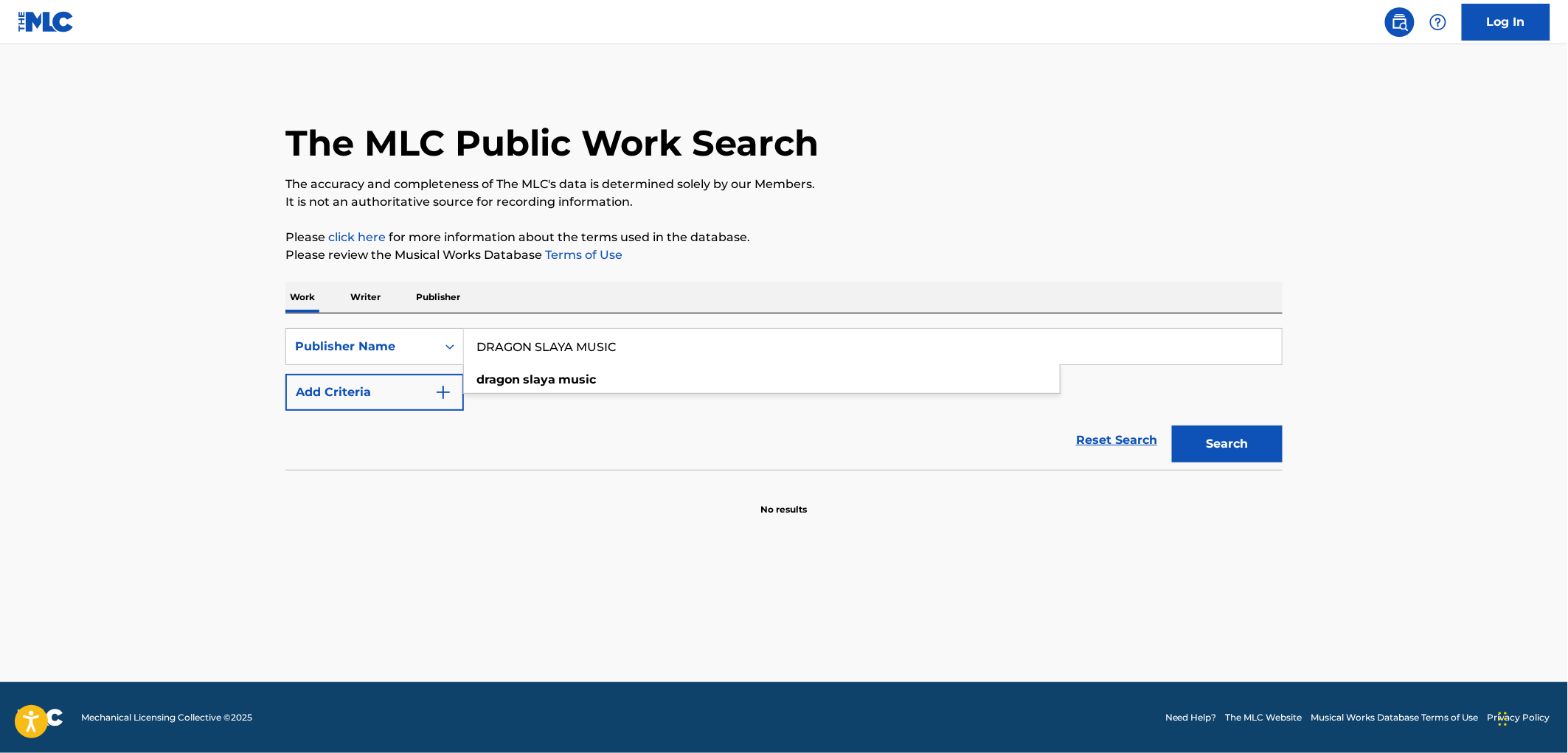
type input "DRAGON SLAYA MUSIC"
click at [977, 248] on p "Please review the Musical Works Database Terms of Use" at bounding box center [784, 255] width 997 height 18
drag, startPoint x: 1241, startPoint y: 459, endPoint x: 1233, endPoint y: 463, distance: 8.9
click at [1240, 458] on button "Search" at bounding box center [1227, 444] width 110 height 37
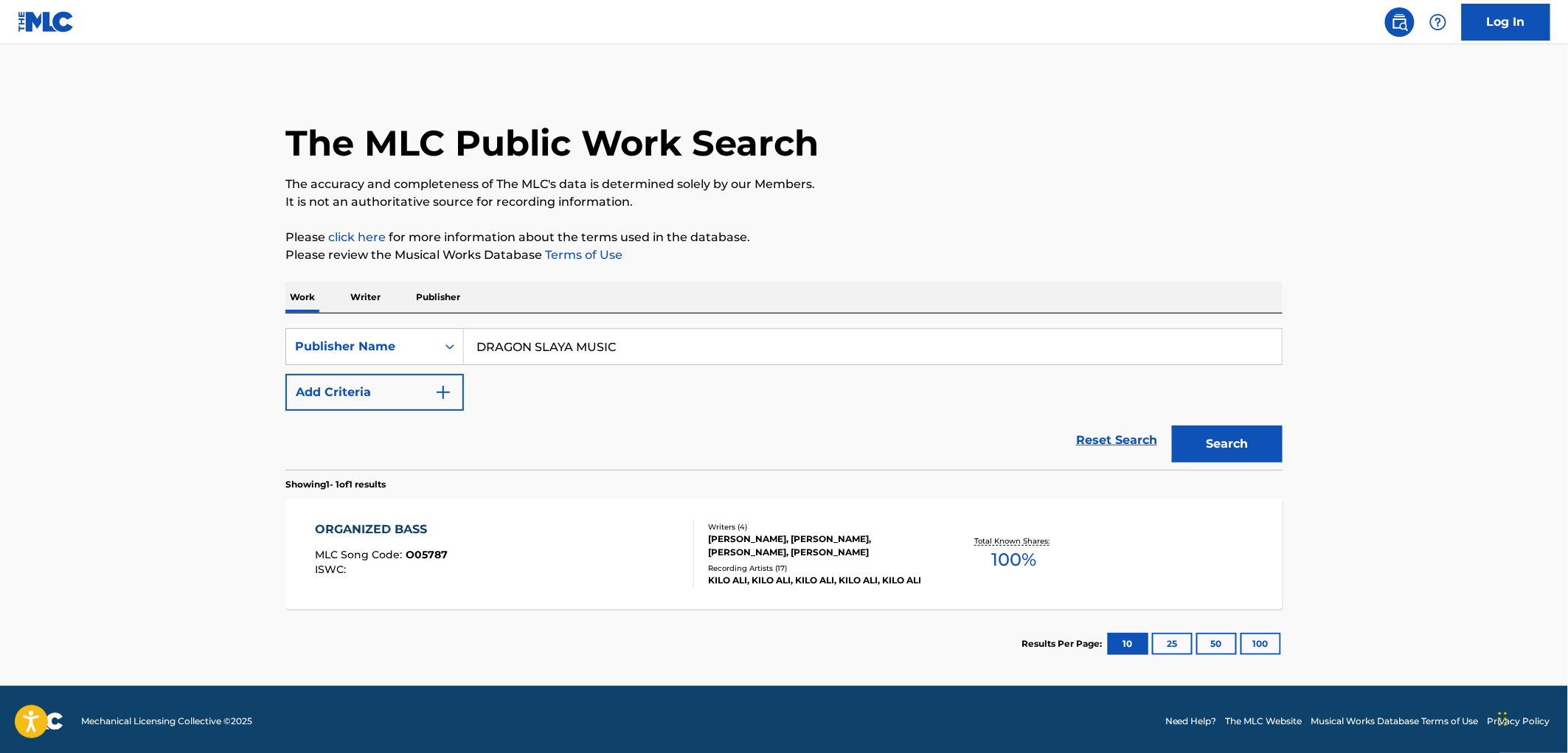
click at [424, 557] on span "O05787" at bounding box center [427, 554] width 42 height 13
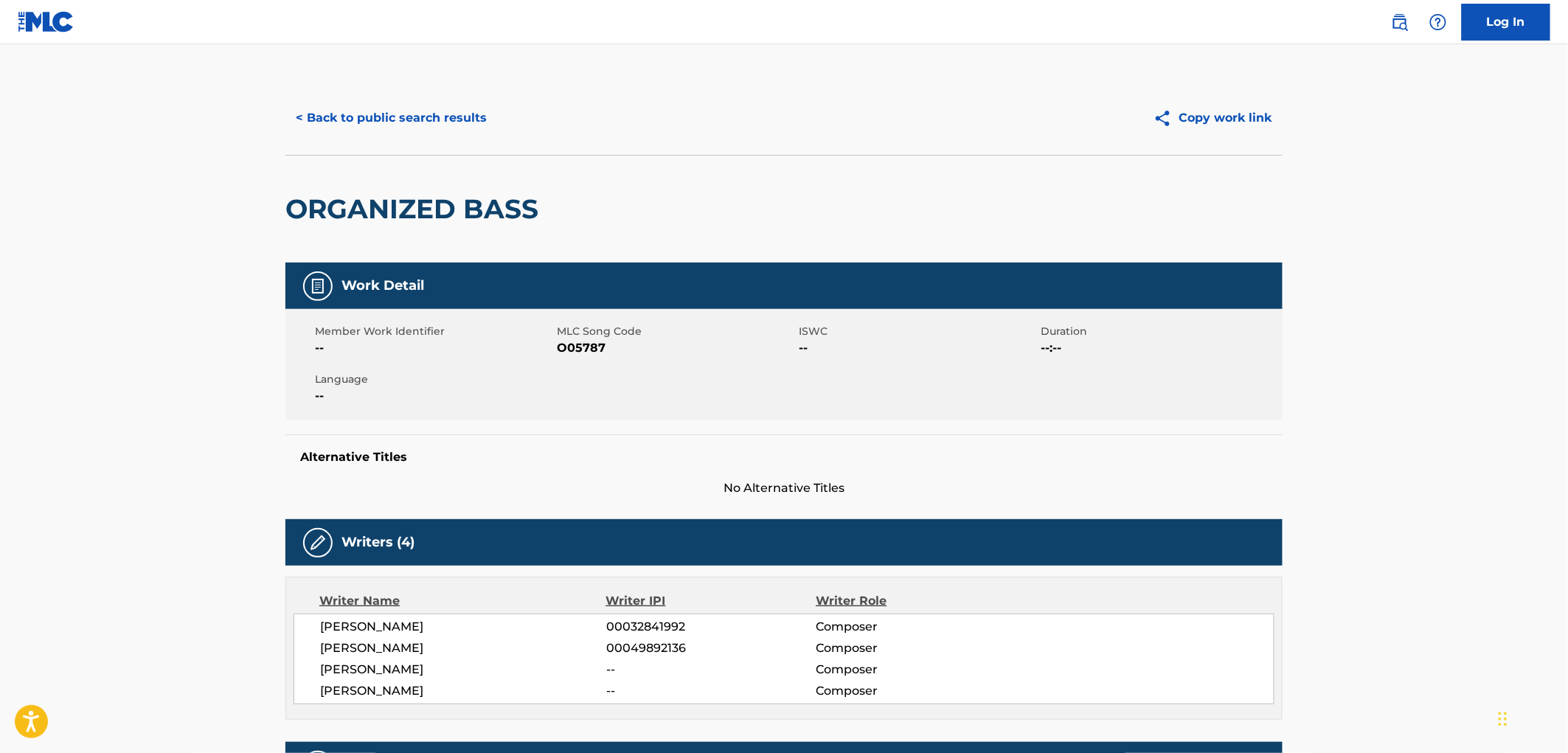
click at [414, 130] on button "< Back to public search results" at bounding box center [391, 117] width 212 height 37
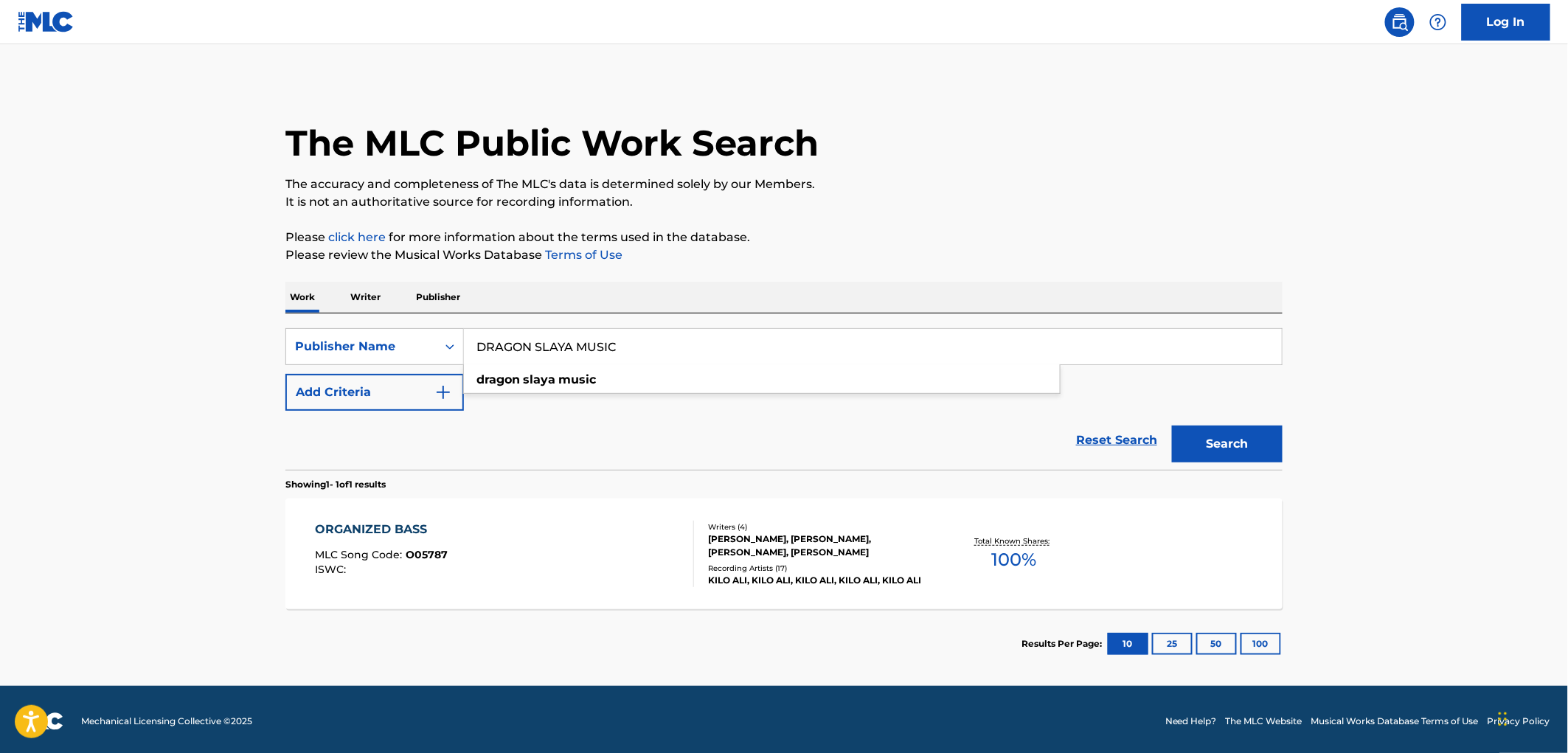
drag, startPoint x: 477, startPoint y: 343, endPoint x: 660, endPoint y: 344, distance: 183.0
click at [660, 344] on input "DRAGON SLAYA MUSIC" at bounding box center [872, 346] width 818 height 35
paste input "MY HEARTS"
type input "MY HEARTS MUSIC"
click at [1217, 451] on button "Search" at bounding box center [1227, 444] width 110 height 37
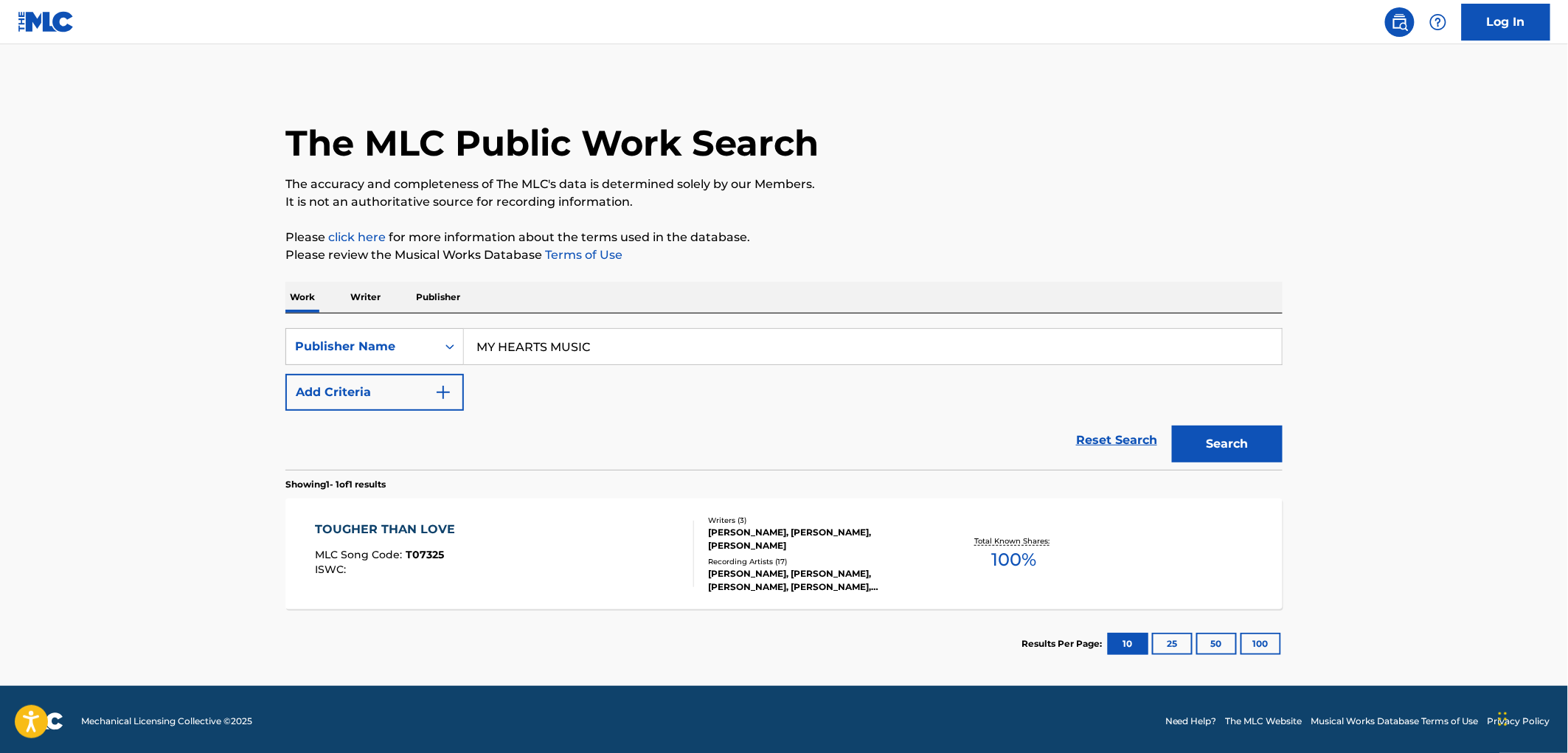
click at [431, 559] on span "T07325" at bounding box center [425, 554] width 38 height 13
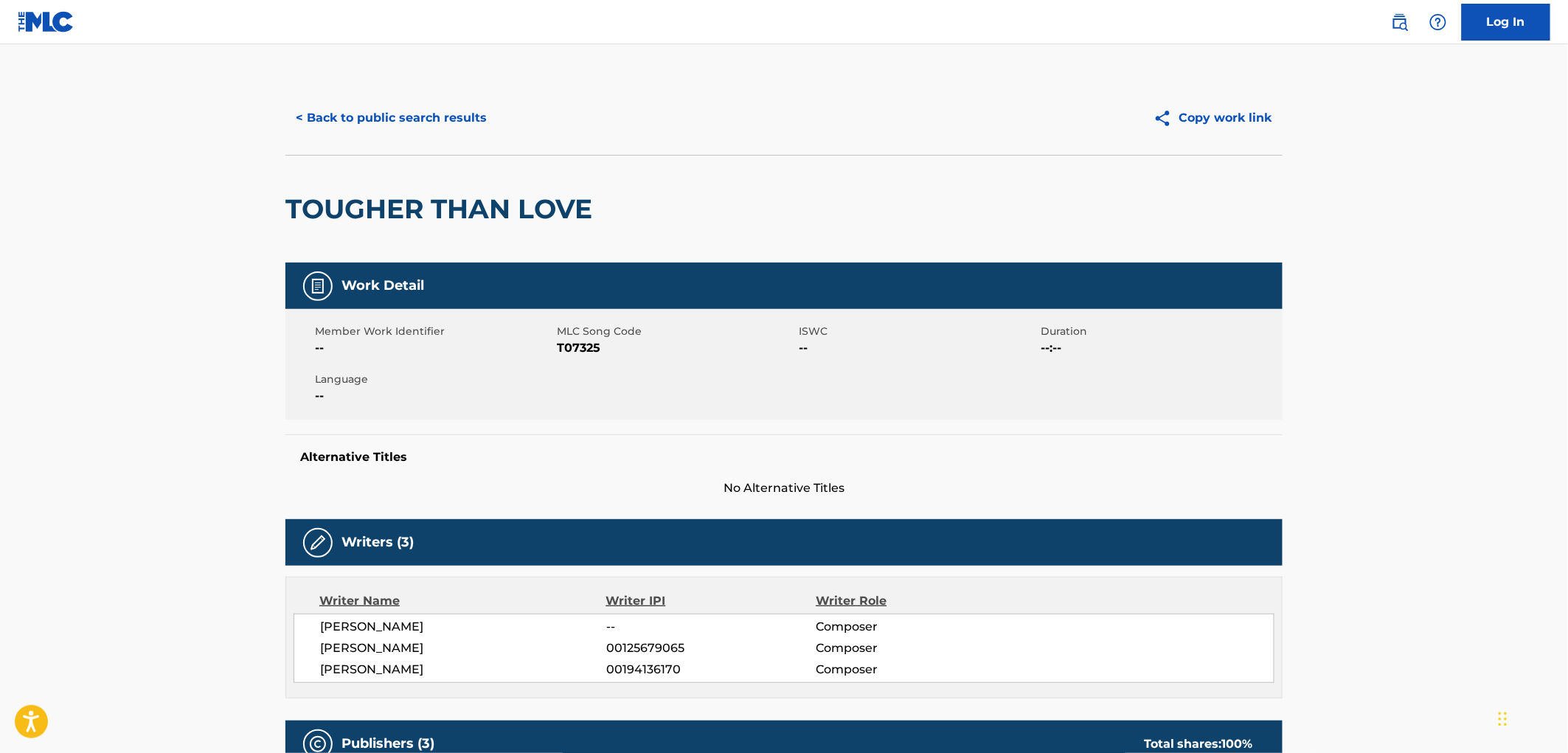
click at [379, 110] on button "< Back to public search results" at bounding box center [391, 117] width 212 height 37
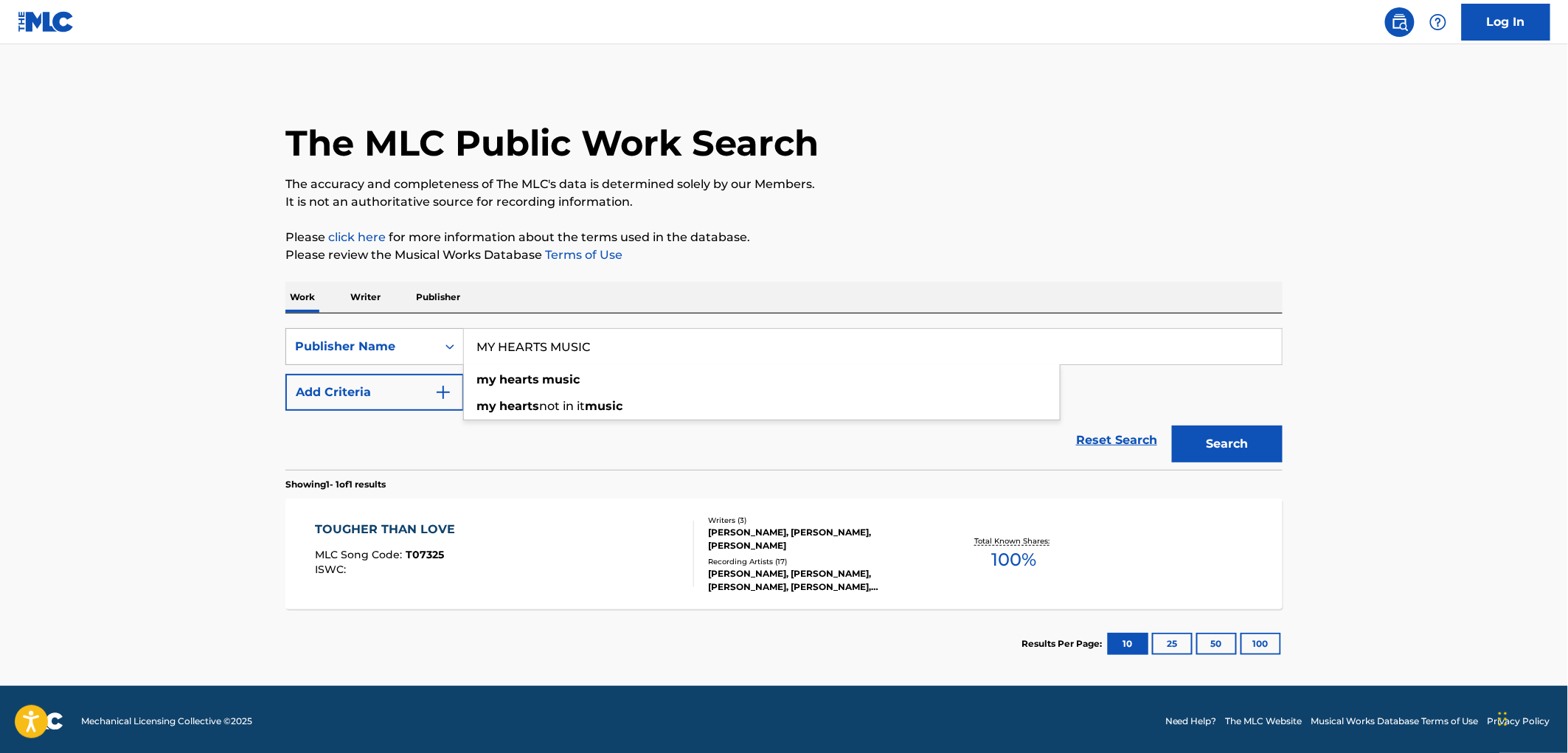
drag, startPoint x: 613, startPoint y: 353, endPoint x: 426, endPoint y: 351, distance: 187.0
click at [426, 351] on div "SearchWithCriteriac361ccd2-6db3-4eaa-a19b-1c3ec2cc8aec Publisher Name MY HEARTS…" at bounding box center [784, 346] width 997 height 37
paste input "TREVOR MUSIC CORP."
drag, startPoint x: 607, startPoint y: 348, endPoint x: 622, endPoint y: 349, distance: 15.0
click at [622, 349] on input "TREVOR MUSIC CORP." at bounding box center [872, 346] width 818 height 35
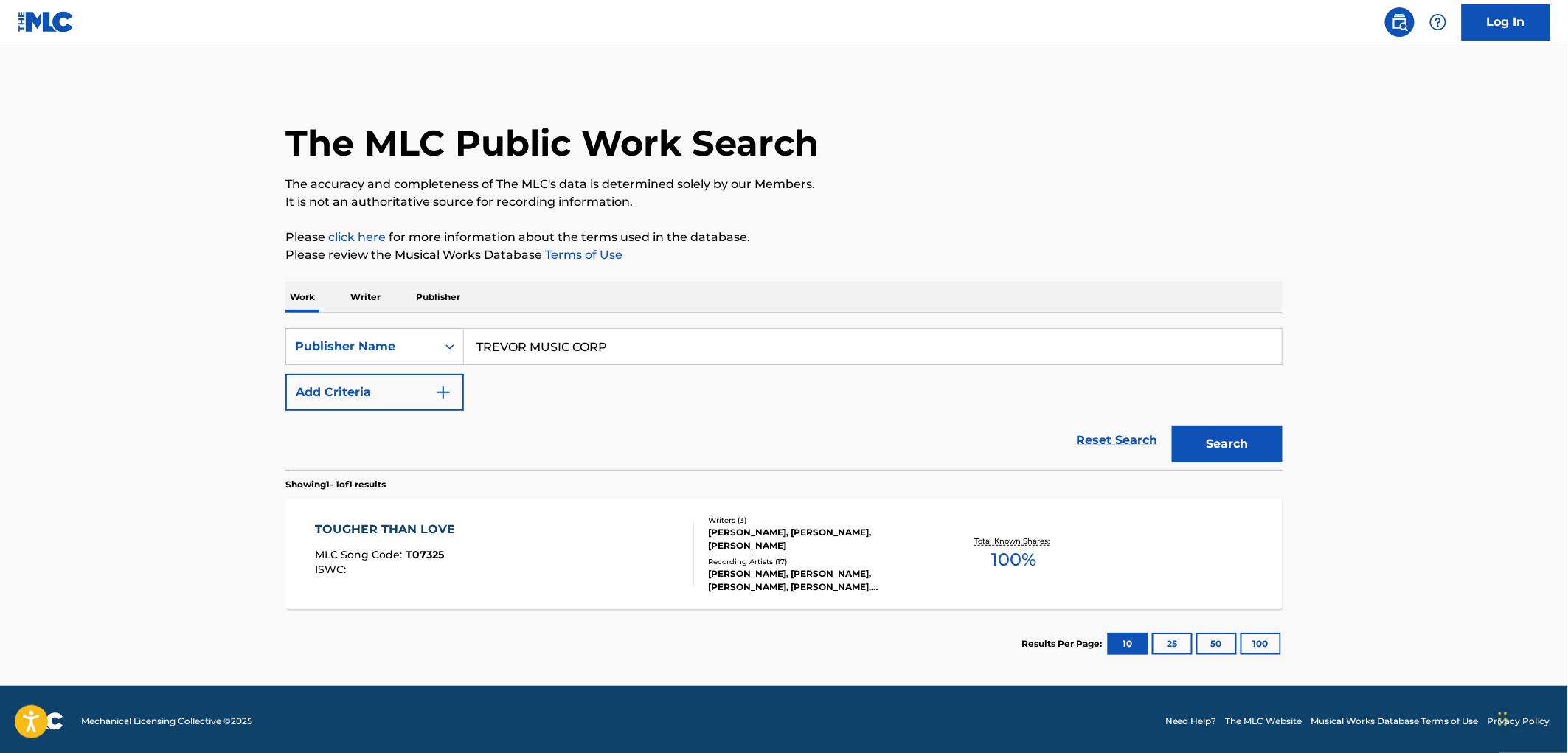
type input "TREVOR MUSIC CORP"
click at [1172, 426] on button "Search" at bounding box center [1227, 444] width 110 height 37
click at [433, 556] on span "O00438" at bounding box center [428, 554] width 44 height 13
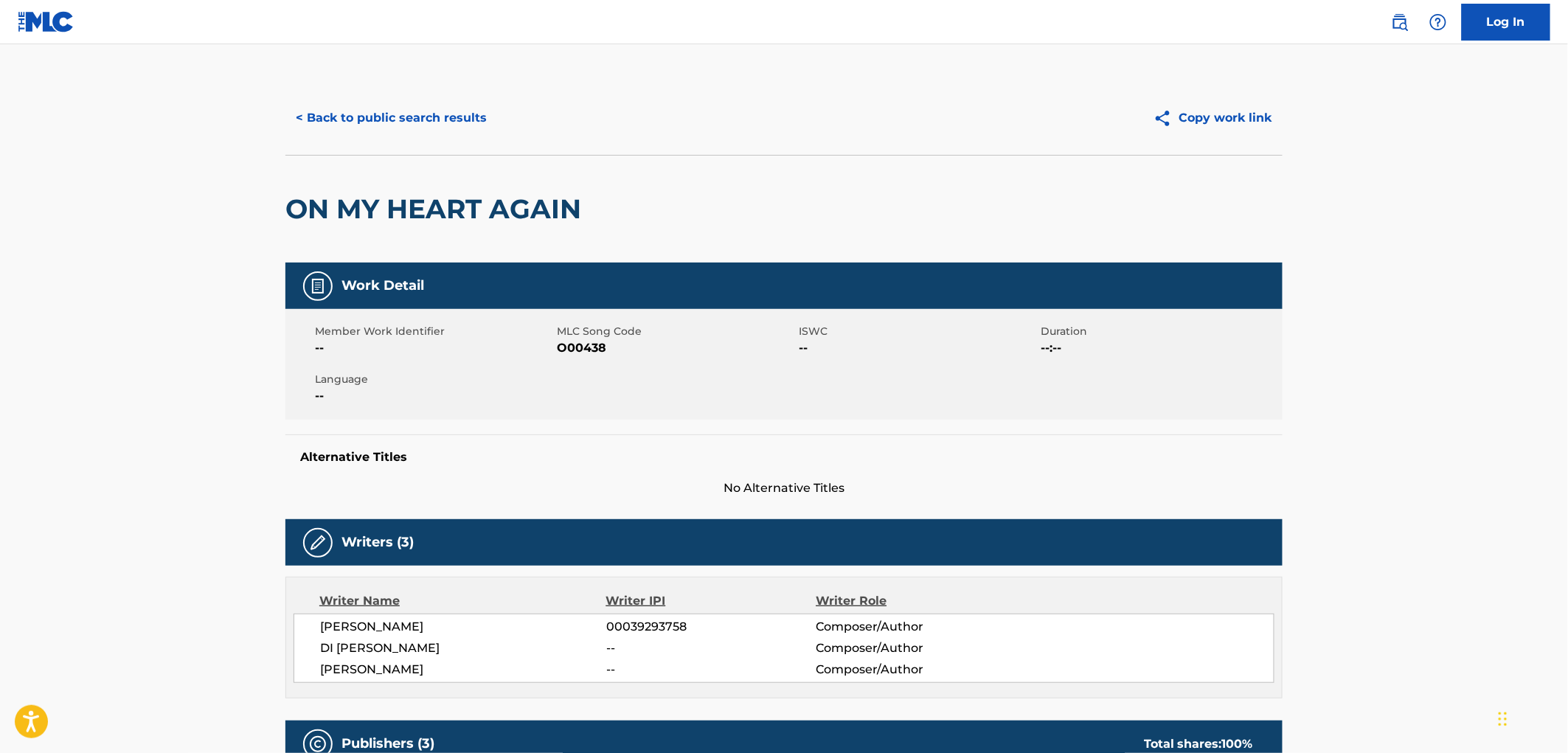
click at [389, 116] on button "< Back to public search results" at bounding box center [391, 117] width 212 height 37
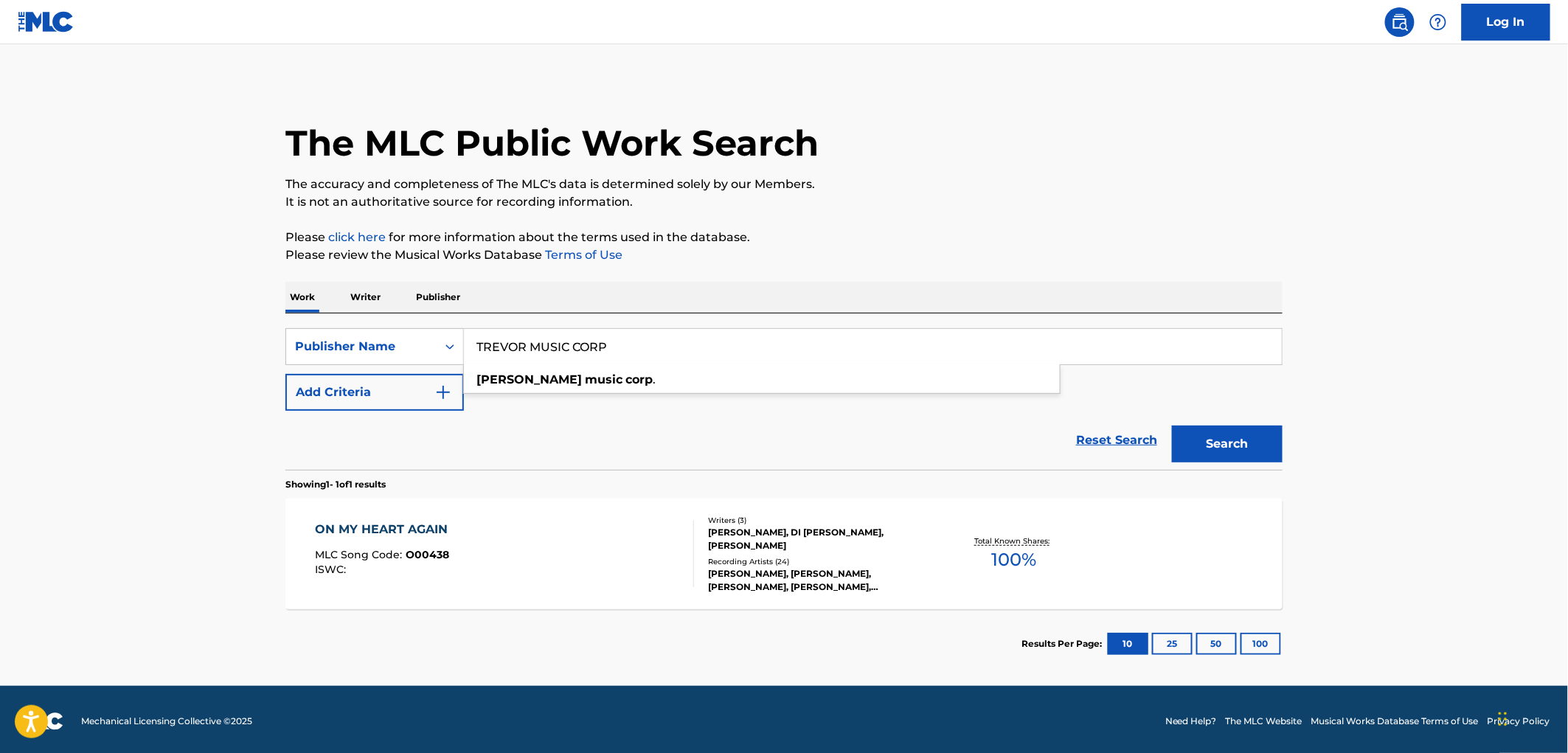
drag, startPoint x: 424, startPoint y: 342, endPoint x: 560, endPoint y: 370, distance: 138.9
click at [422, 342] on div "SearchWithCriteriac361ccd2-6db3-4eaa-a19b-1c3ec2cc8aec Publisher Name TREVOR MU…" at bounding box center [784, 346] width 997 height 37
paste input "ANIMAL CRACK MUSIC"
type input "ANIMAL CRACK MUSIC"
click at [1204, 432] on button "Search" at bounding box center [1227, 444] width 110 height 37
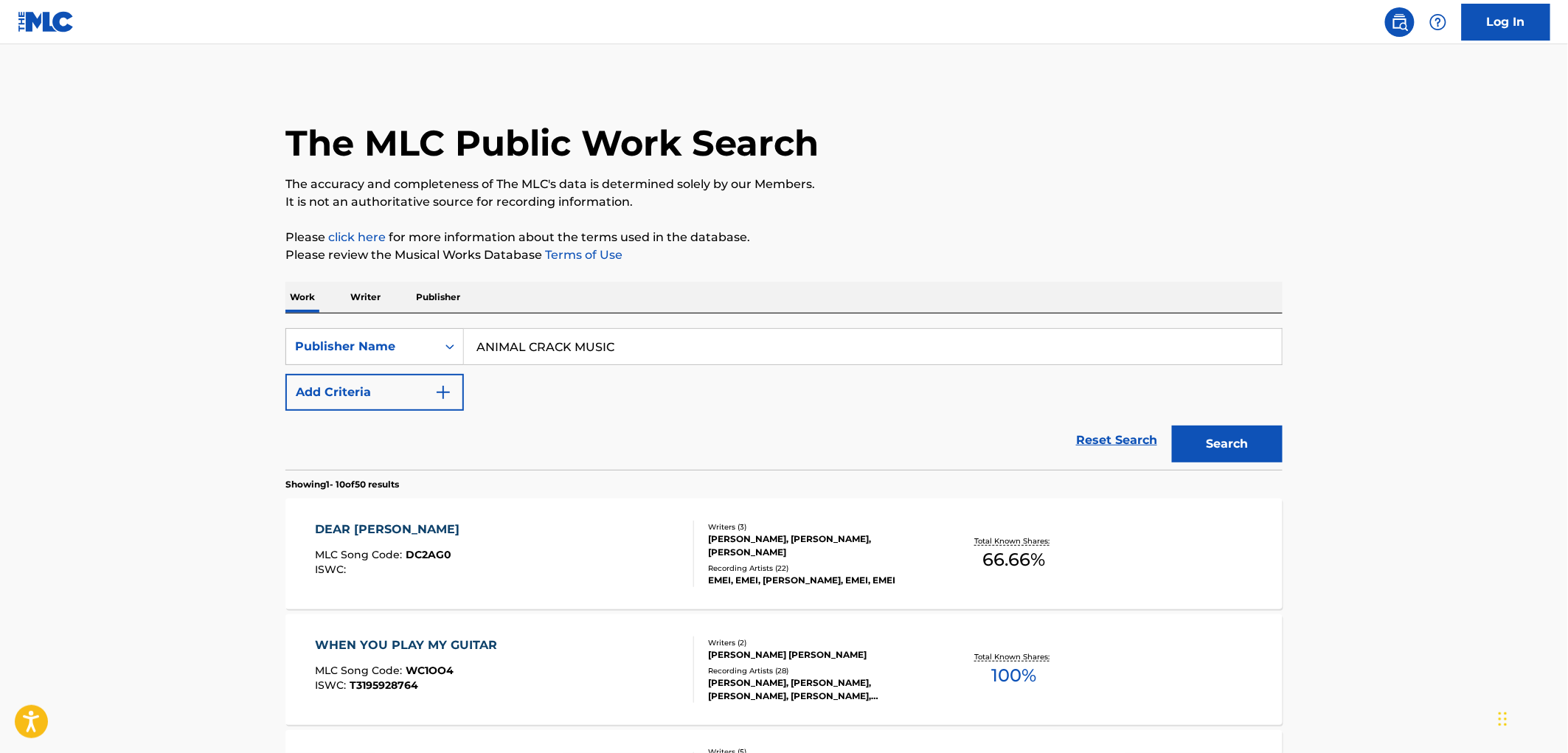
click at [431, 566] on div "ISWC :" at bounding box center [391, 570] width 152 height 11
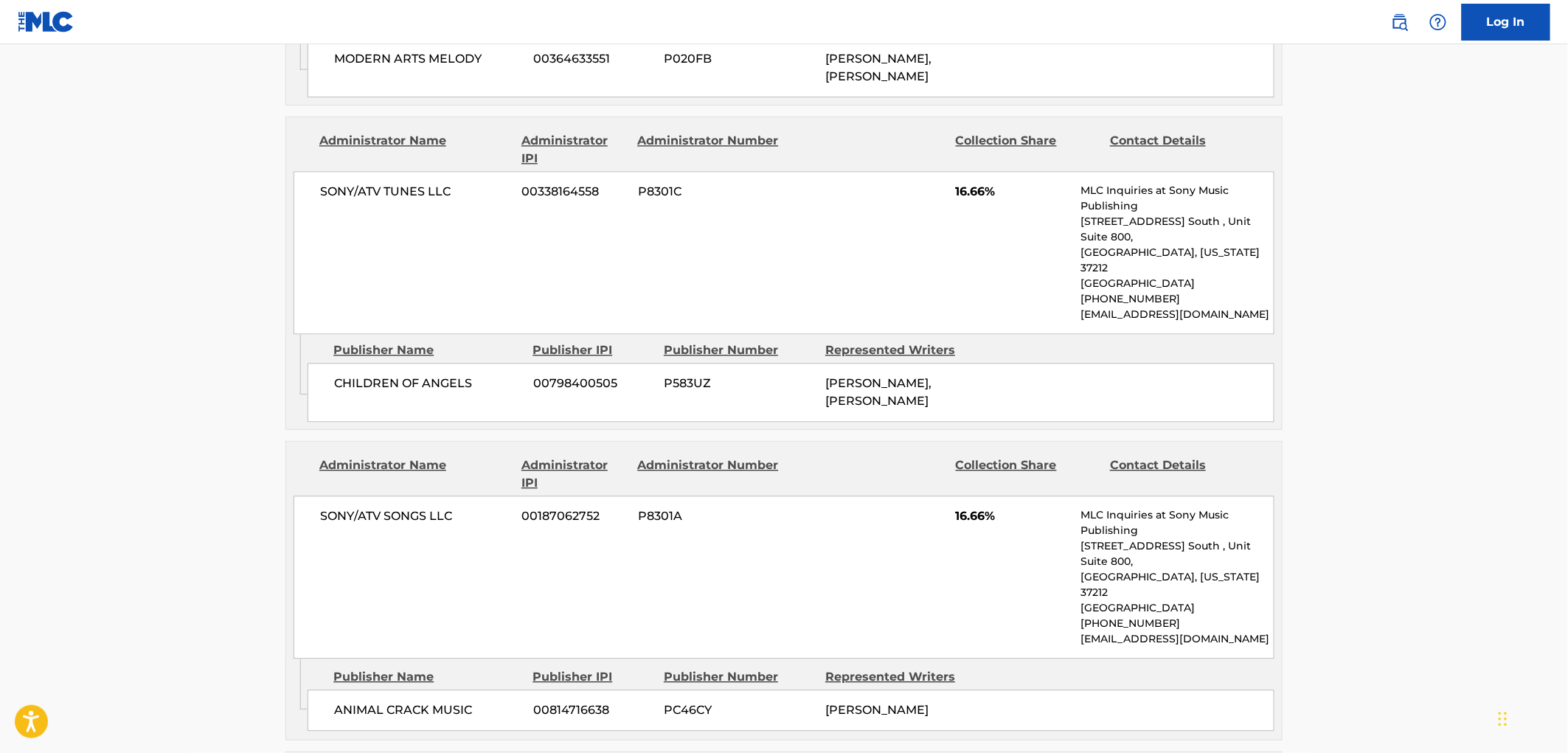
scroll to position [1475, 0]
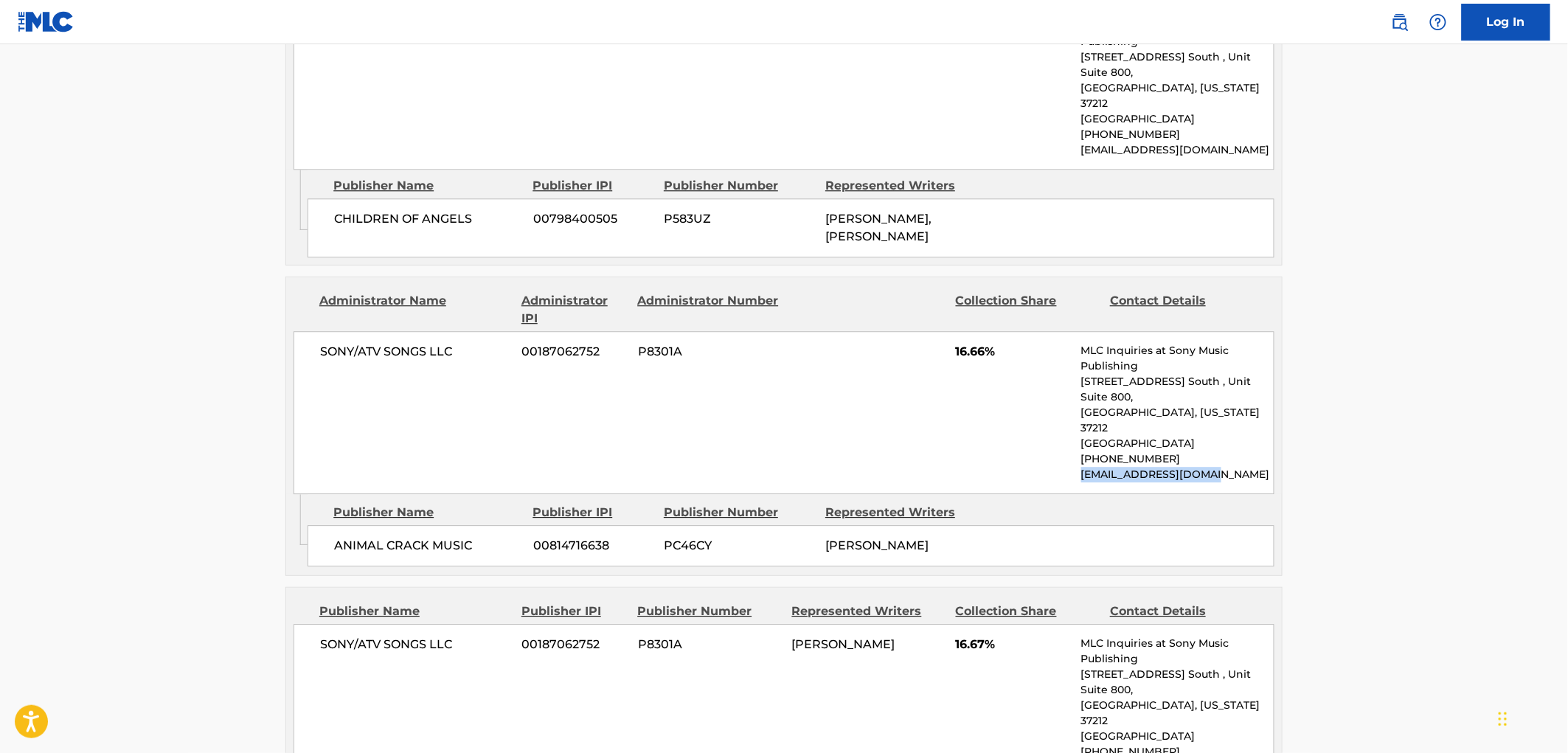
drag, startPoint x: 1238, startPoint y: 350, endPoint x: 1079, endPoint y: 355, distance: 159.1
click at [1079, 355] on div "SONY/ATV SONGS LLC 00187062752 P8301A 16.66% MLC Inquiries at Sony Music Publis…" at bounding box center [784, 413] width 981 height 163
copy p "[EMAIL_ADDRESS][DOMAIN_NAME]"
drag, startPoint x: 469, startPoint y: 258, endPoint x: 307, endPoint y: 261, distance: 162.0
click at [307, 331] on div "SONY/ATV SONGS LLC 00187062752 P8301A 16.66% MLC Inquiries at Sony Music Publis…" at bounding box center [784, 413] width 981 height 163
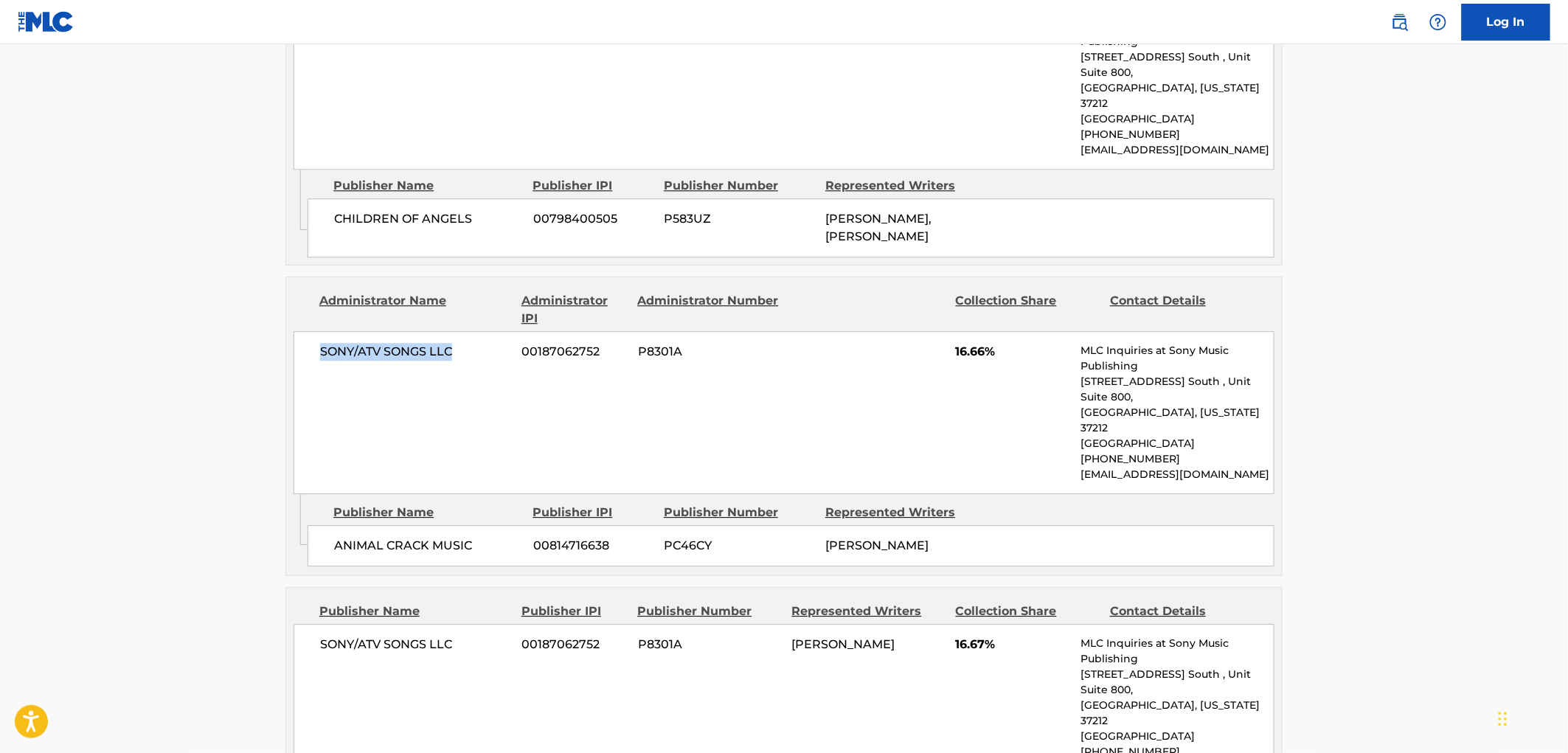
copy span "SONY/ATV SONGS LLC"
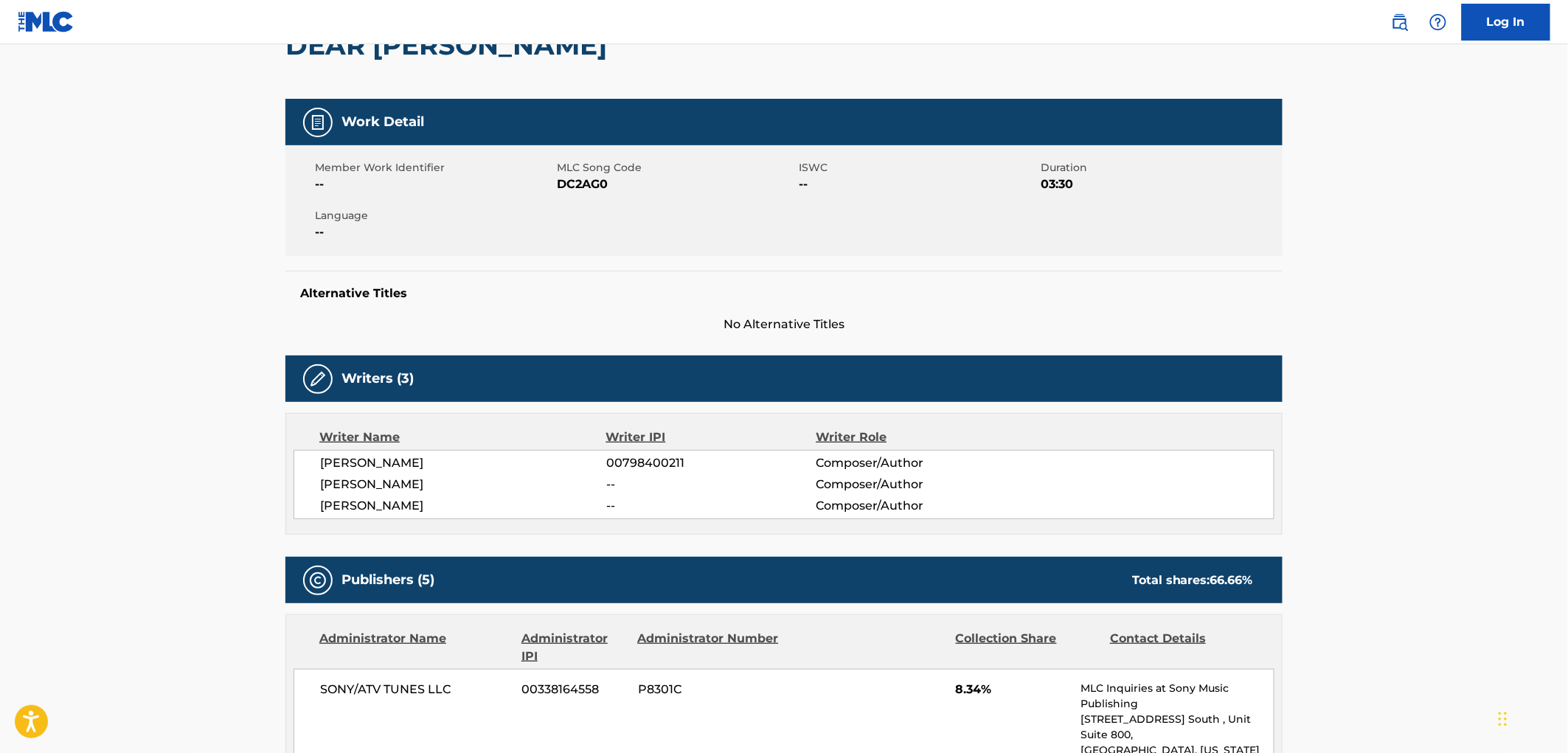
scroll to position [0, 0]
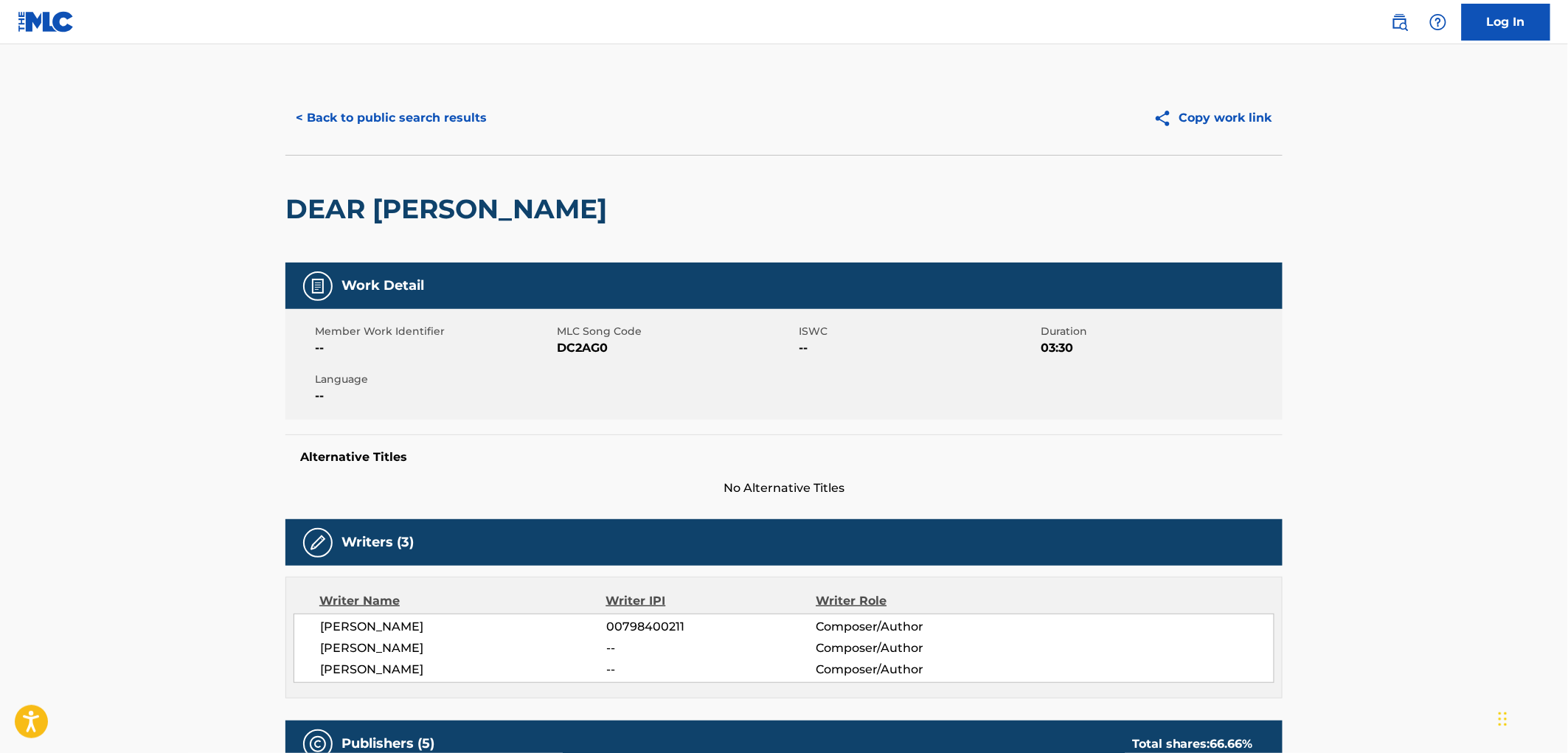
click at [364, 111] on button "< Back to public search results" at bounding box center [391, 117] width 212 height 37
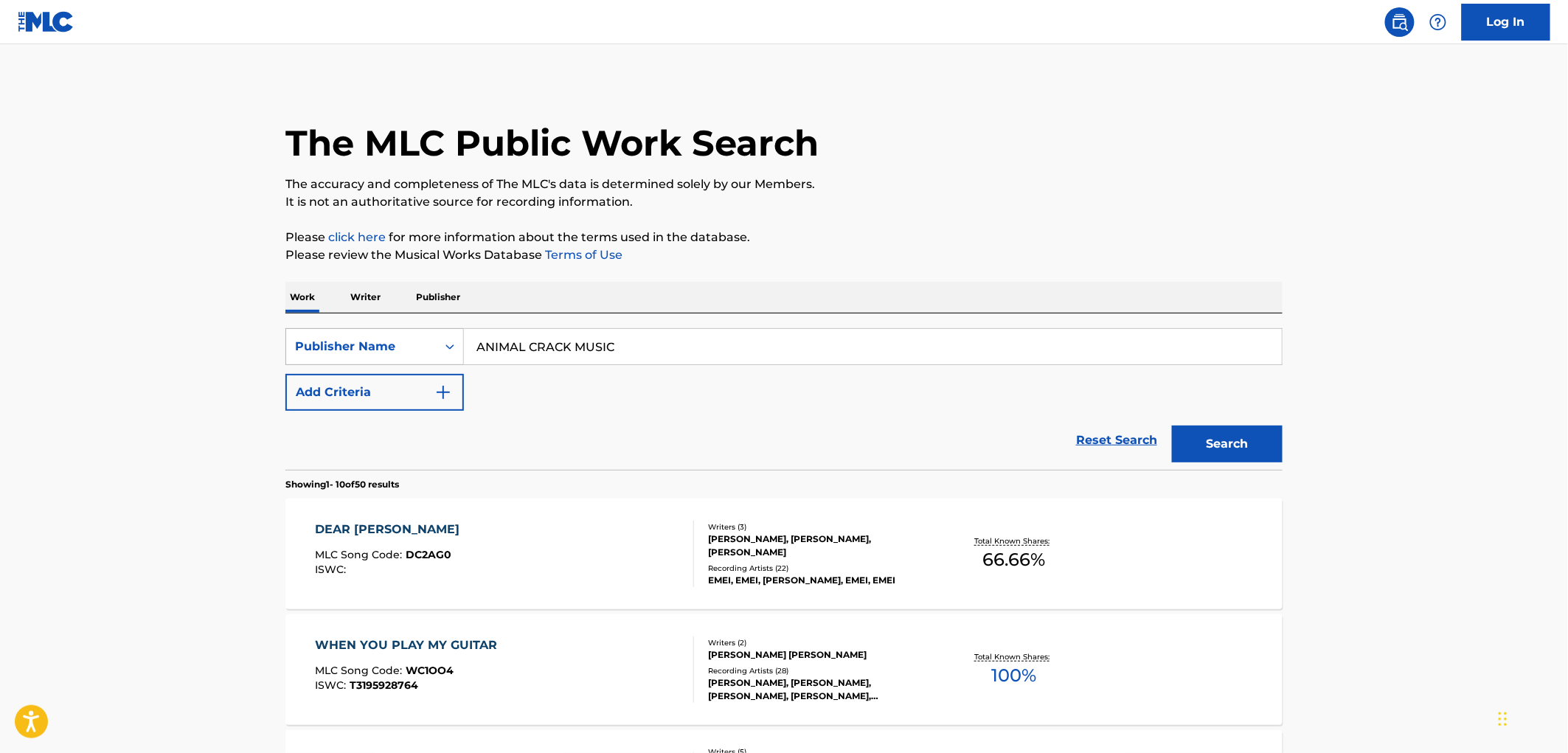
drag, startPoint x: 631, startPoint y: 344, endPoint x: 444, endPoint y: 341, distance: 187.0
click at [444, 341] on div "SearchWithCriteriac361ccd2-6db3-4eaa-a19b-1c3ec2cc8aec Publisher Name ANIMAL CR…" at bounding box center [784, 346] width 997 height 37
paste input "[PERSON_NAME] [PERSON_NAME]"
click at [1203, 441] on button "Search" at bounding box center [1227, 444] width 110 height 37
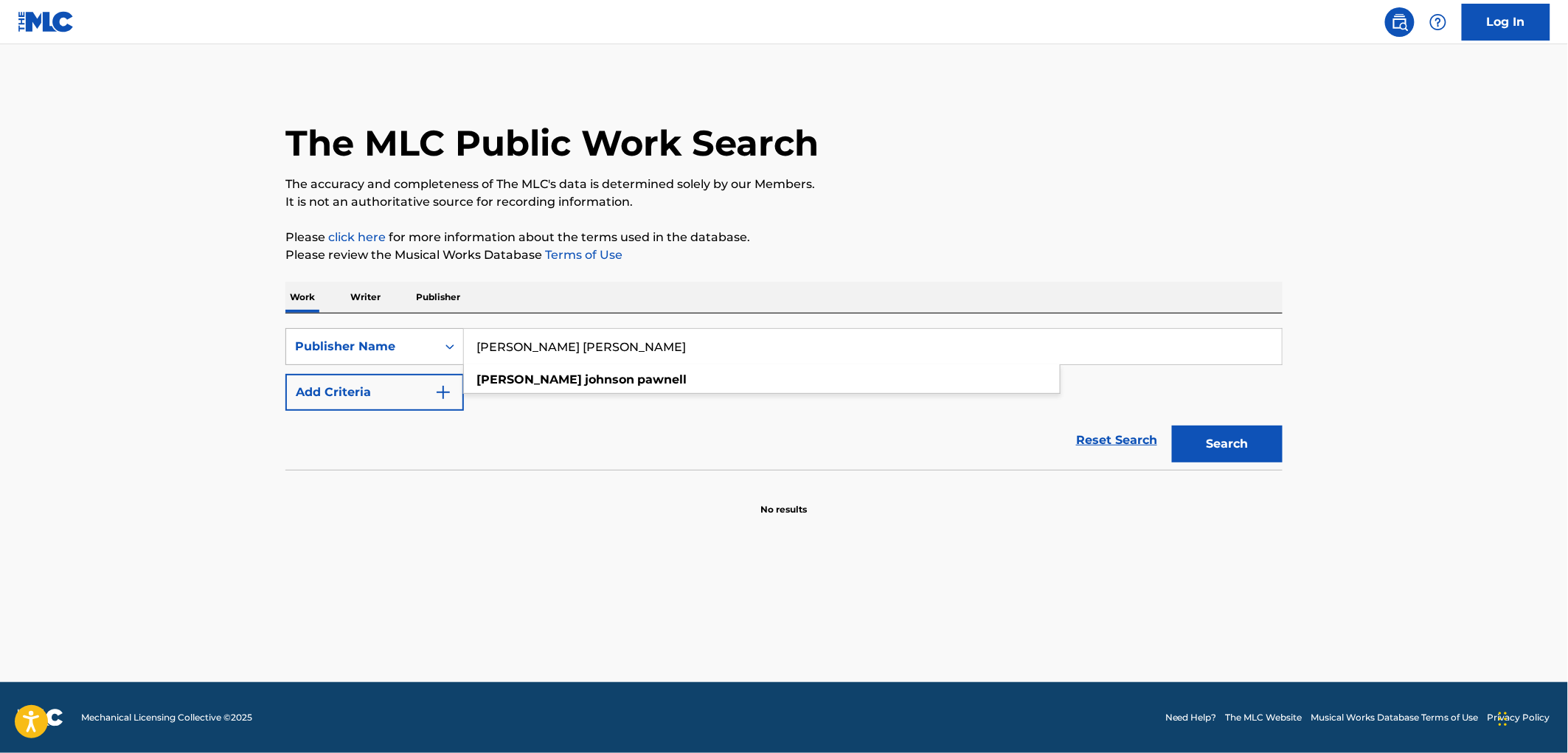
drag, startPoint x: 637, startPoint y: 348, endPoint x: 382, endPoint y: 347, distance: 255.0
click at [382, 347] on div "SearchWithCriteriac361ccd2-6db3-4eaa-a19b-1c3ec2cc8aec Publisher Name [PERSON_N…" at bounding box center [784, 346] width 997 height 37
paste input "LECARNE MUSIC"
type input "LECARNE MUSIC"
click at [1245, 446] on button "Search" at bounding box center [1227, 444] width 110 height 37
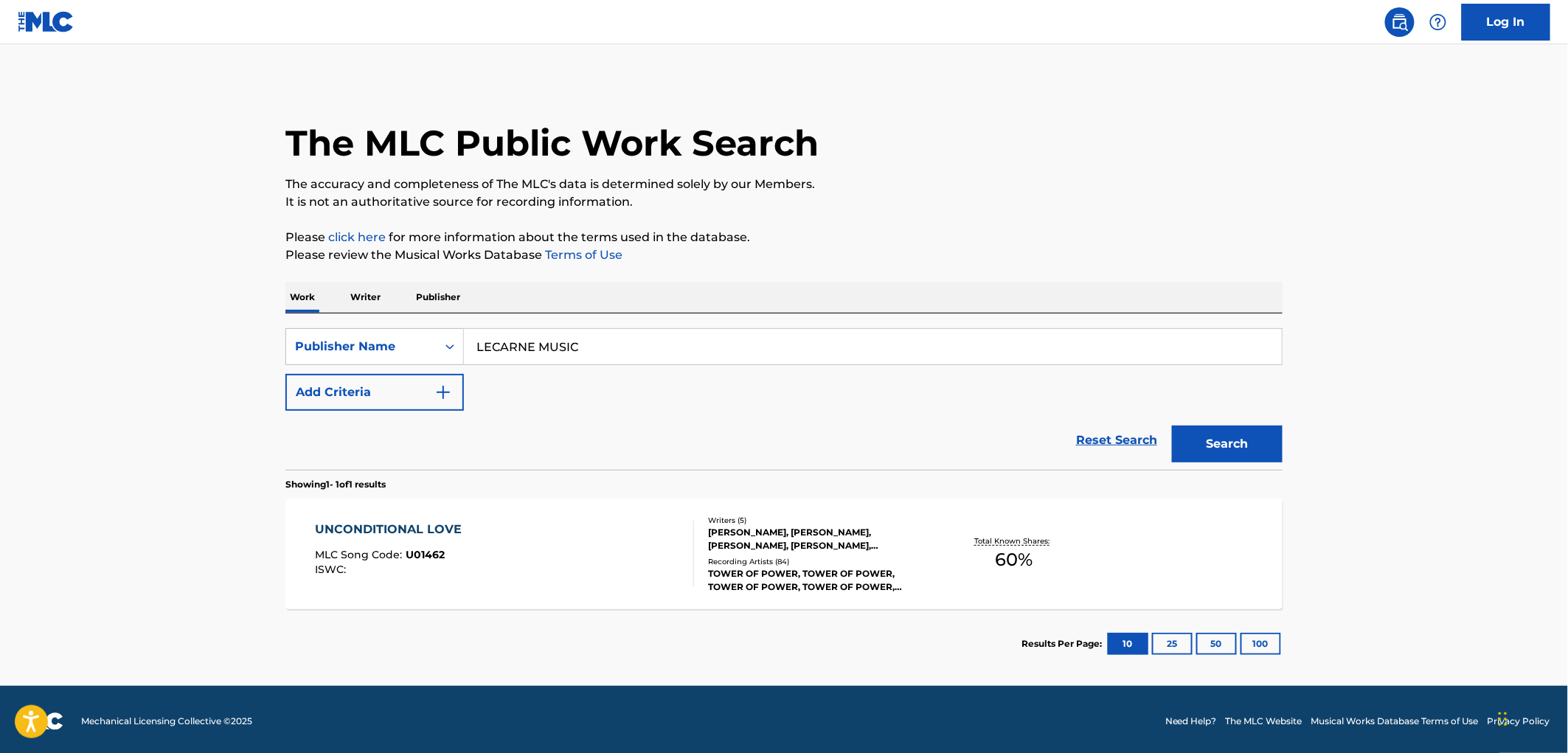
click at [448, 564] on div "ISWC :" at bounding box center [392, 570] width 154 height 11
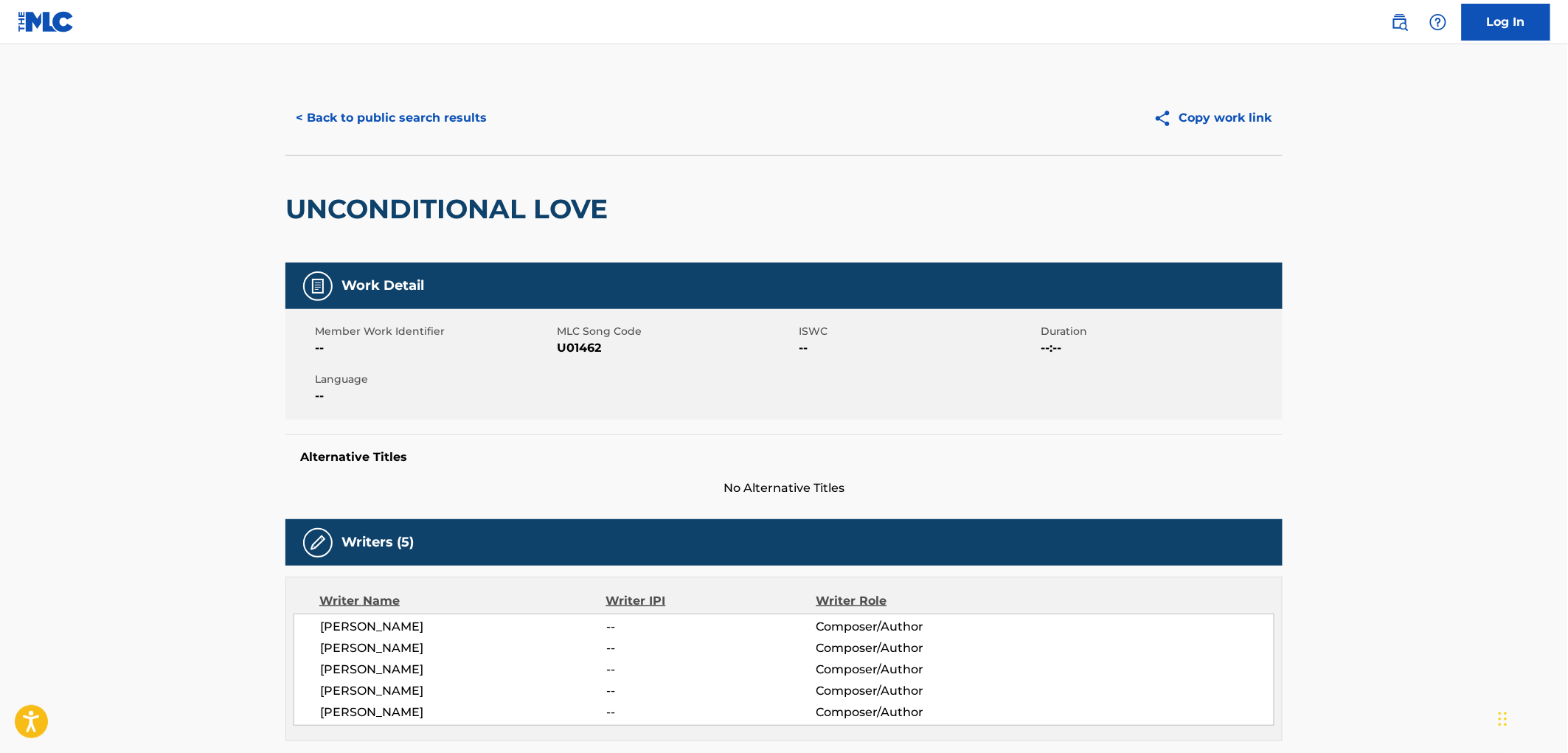
click at [405, 109] on button "< Back to public search results" at bounding box center [391, 117] width 212 height 37
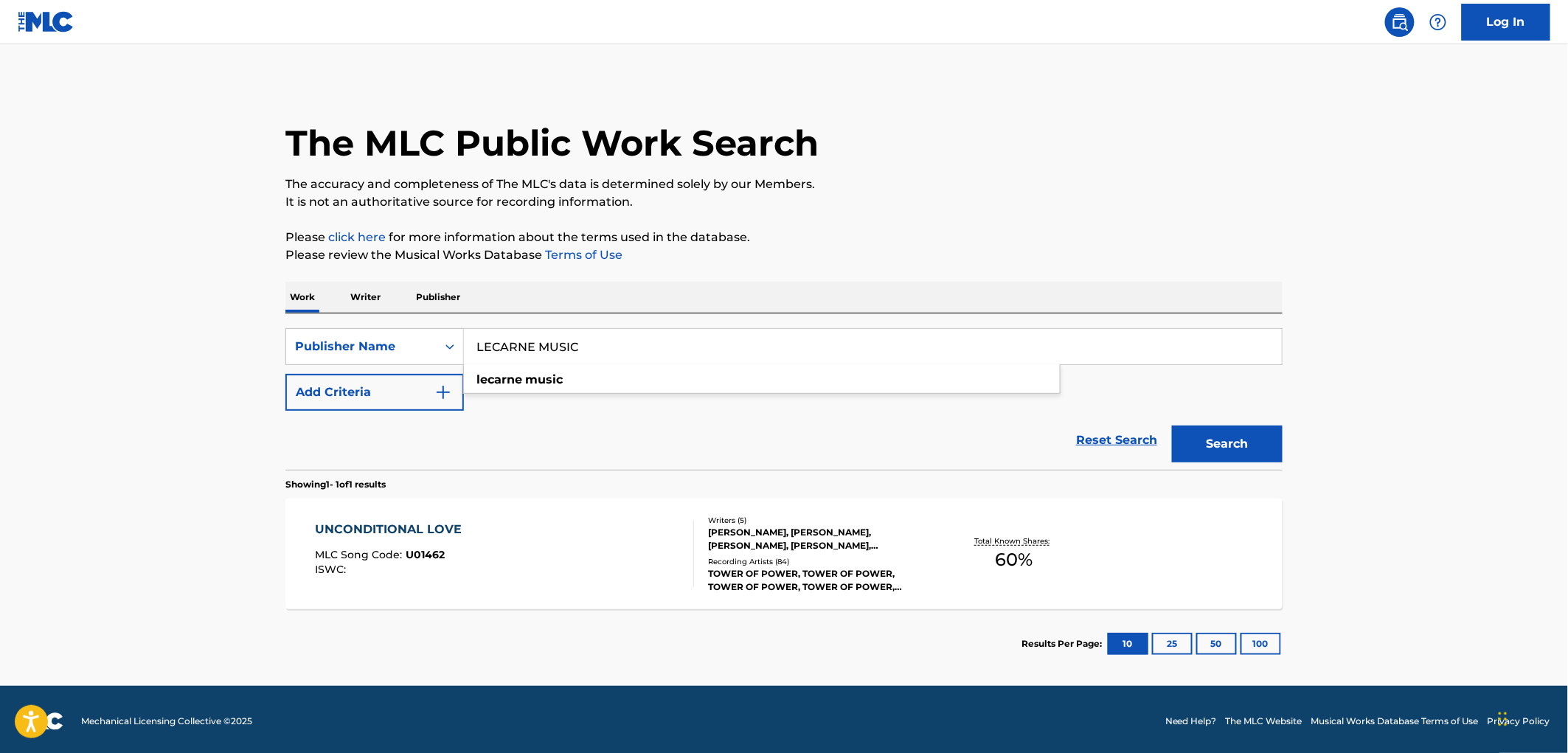
drag, startPoint x: 477, startPoint y: 348, endPoint x: 620, endPoint y: 343, distance: 143.1
click at [620, 343] on input "LECARNE MUSIC" at bounding box center [872, 346] width 818 height 35
paste input "[PERSON_NAME]"
type input "[PERSON_NAME] MUSIC"
click at [1217, 437] on button "Search" at bounding box center [1227, 444] width 110 height 37
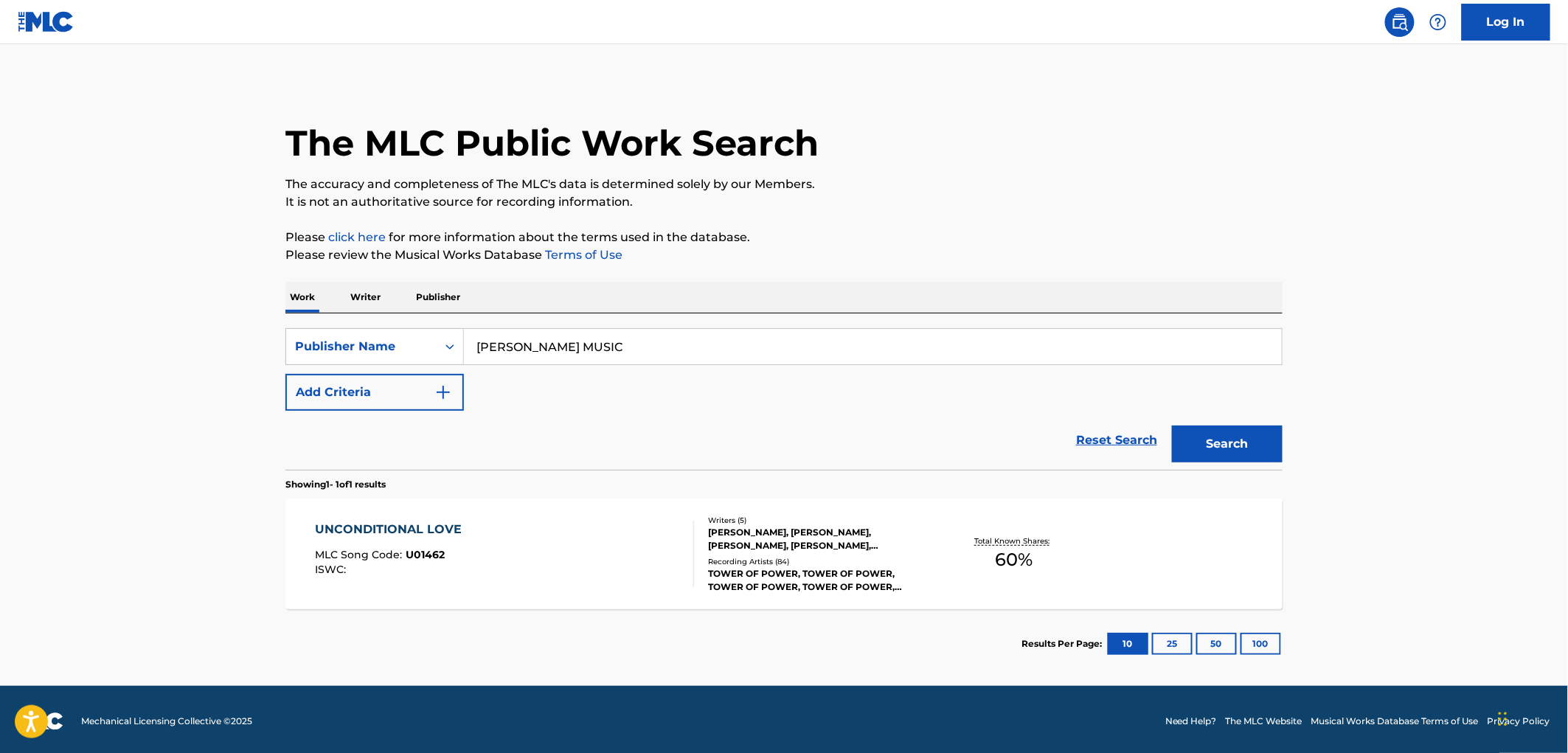
click at [433, 543] on div "UNCONDITIONAL LOVE MLC Song Code : U01462 ISWC :" at bounding box center [392, 554] width 154 height 67
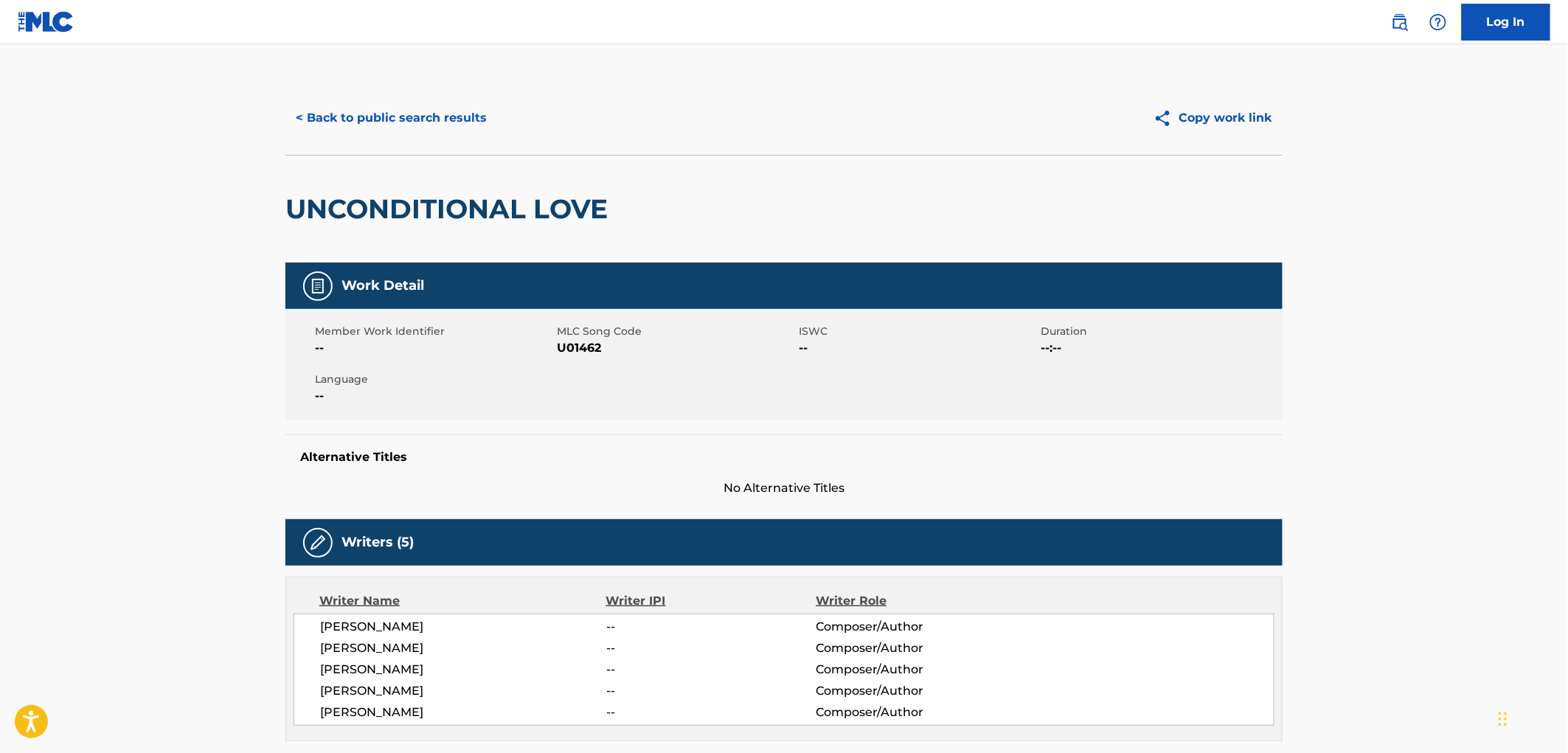
click at [417, 109] on button "< Back to public search results" at bounding box center [391, 117] width 212 height 37
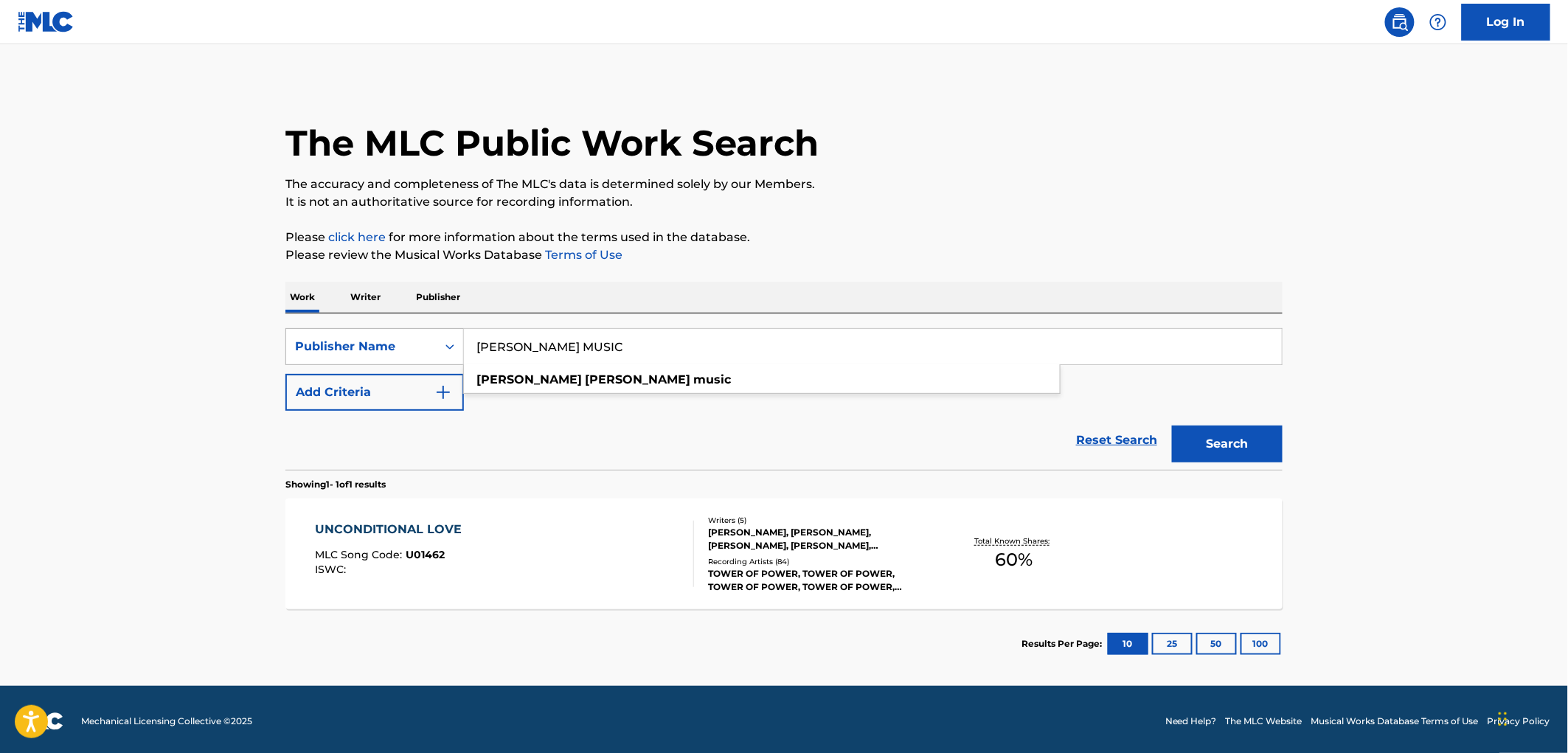
drag, startPoint x: 628, startPoint y: 353, endPoint x: 505, endPoint y: 335, distance: 124.3
click at [377, 333] on div "SearchWithCriteriac361ccd2-6db3-4eaa-a19b-1c3ec2cc8aec Publisher Name [PERSON_N…" at bounding box center [784, 346] width 997 height 37
paste input "TAIRI"
type input "TAIRI MUSIC"
click at [1210, 432] on button "Search" at bounding box center [1227, 444] width 110 height 37
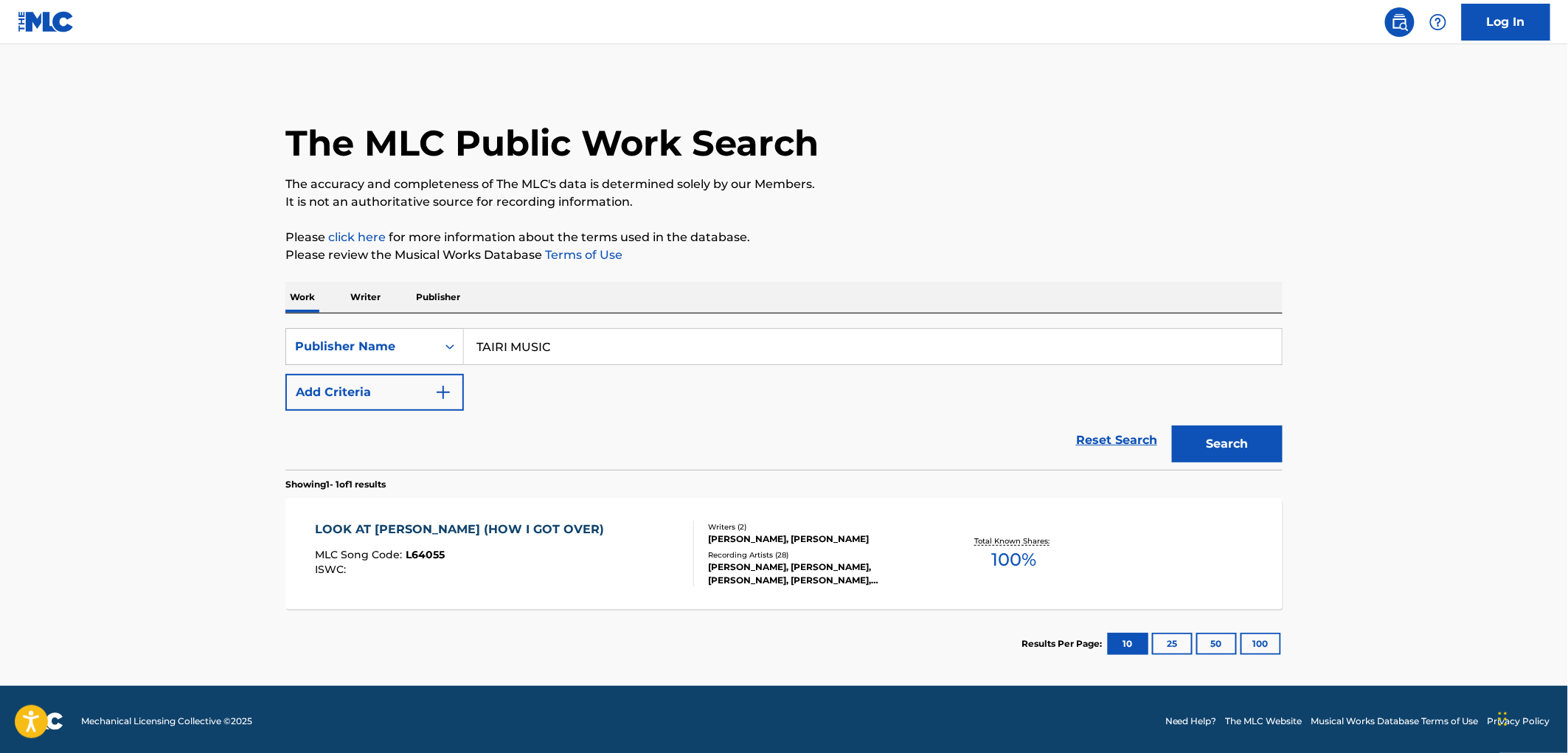
click at [431, 551] on span "L64055" at bounding box center [426, 554] width 39 height 13
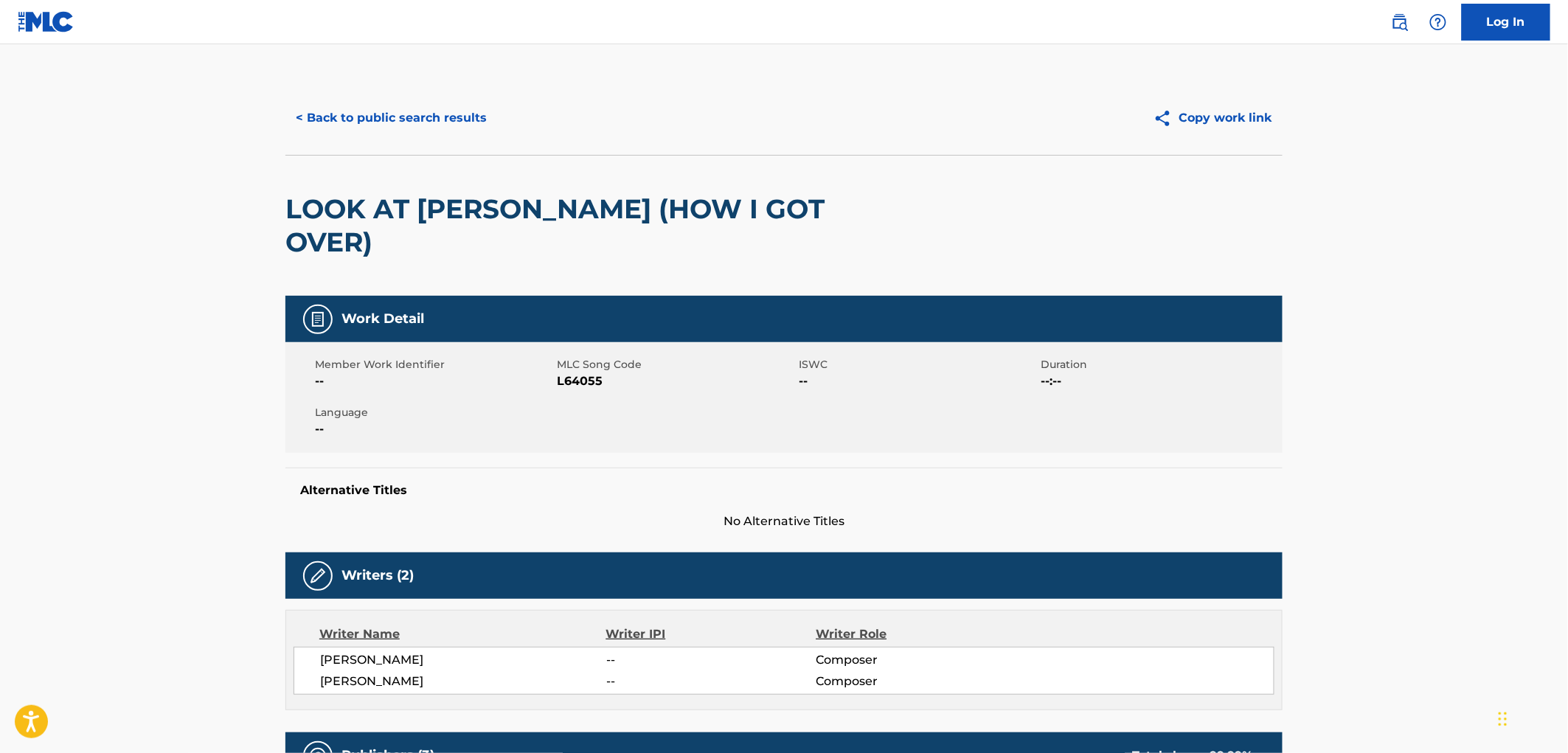
click at [428, 121] on button "< Back to public search results" at bounding box center [391, 117] width 212 height 37
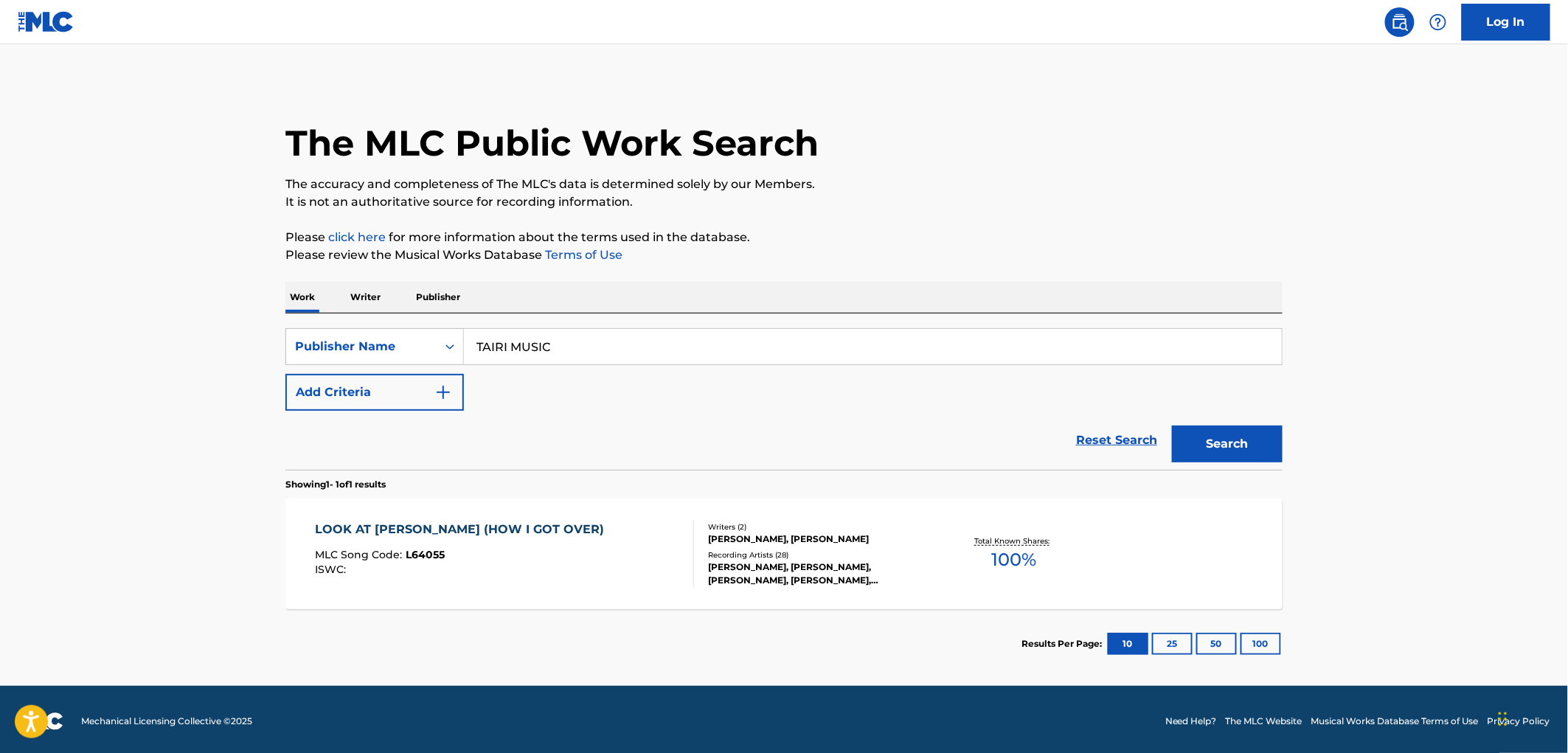
drag, startPoint x: 595, startPoint y: 347, endPoint x: 409, endPoint y: 372, distance: 187.7
click at [333, 353] on div "SearchWithCriteriac361ccd2-6db3-4eaa-a19b-1c3ec2cc8aec Publisher Name TAIRI MUS…" at bounding box center [784, 346] width 997 height 37
paste input "QUICK TIME PUBLISHING"
type input "QUICK TIME PUBLISHING"
click at [1186, 445] on button "Search" at bounding box center [1227, 444] width 110 height 37
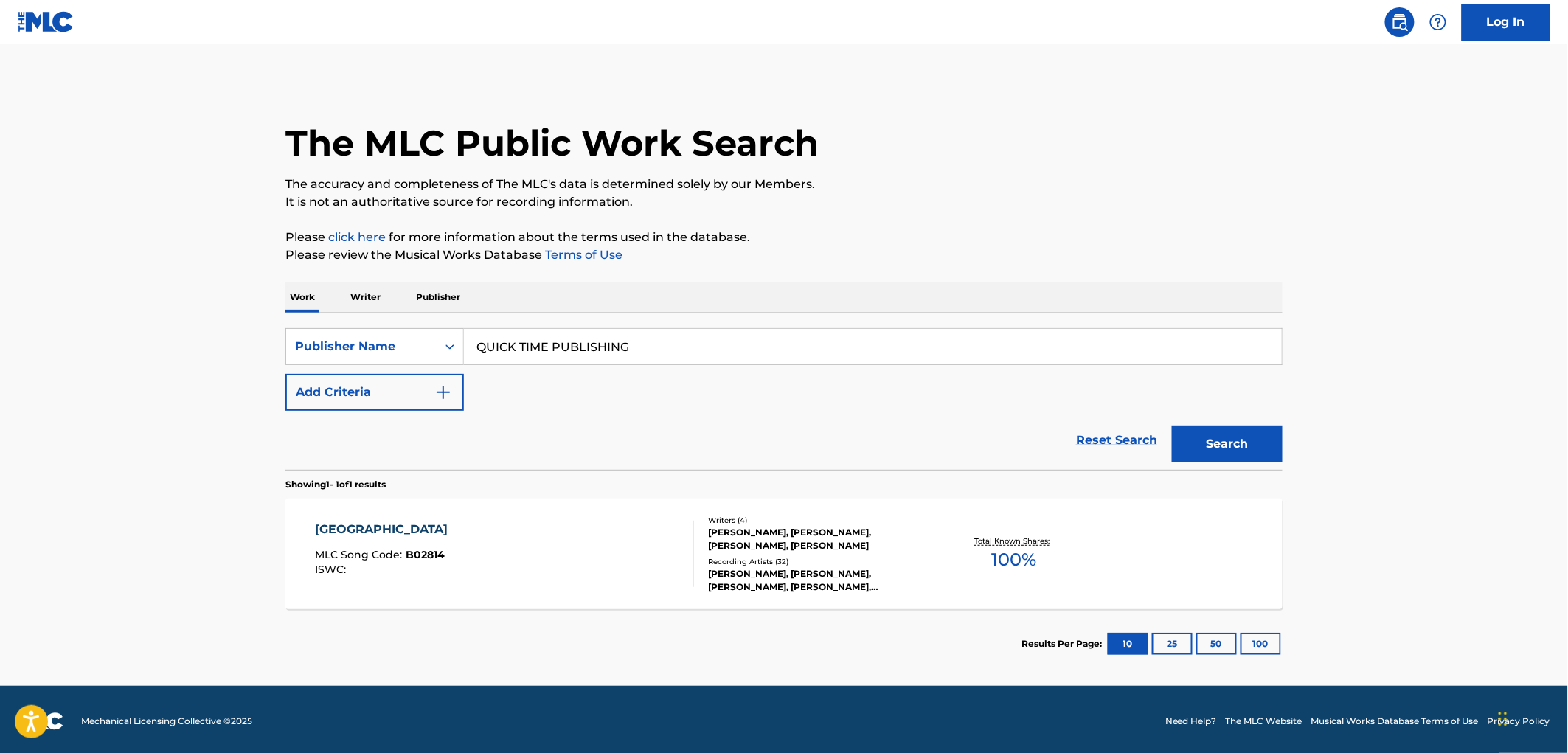
click at [426, 563] on div "MLC Song Code : B02814" at bounding box center [385, 557] width 140 height 15
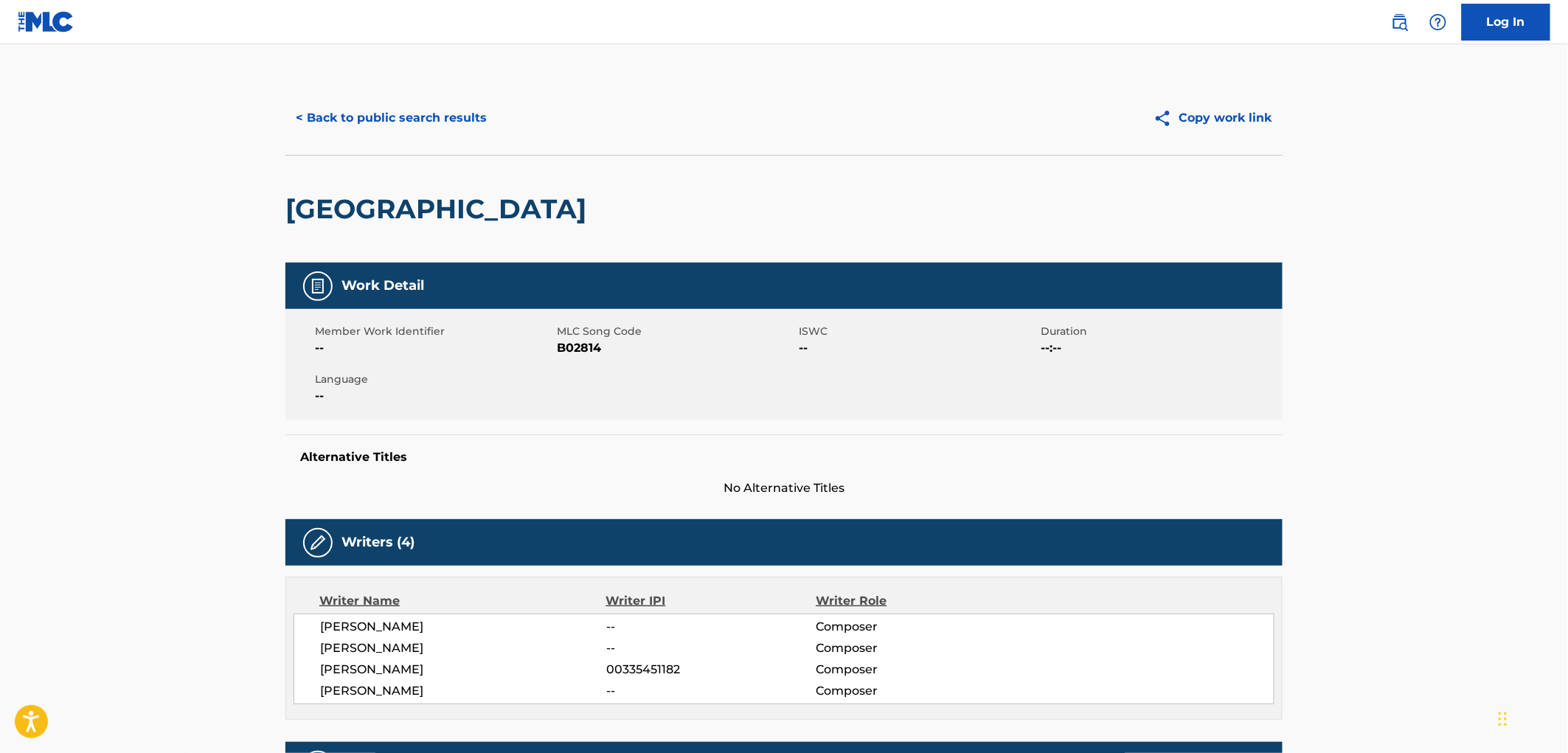
click at [410, 115] on button "< Back to public search results" at bounding box center [391, 117] width 212 height 37
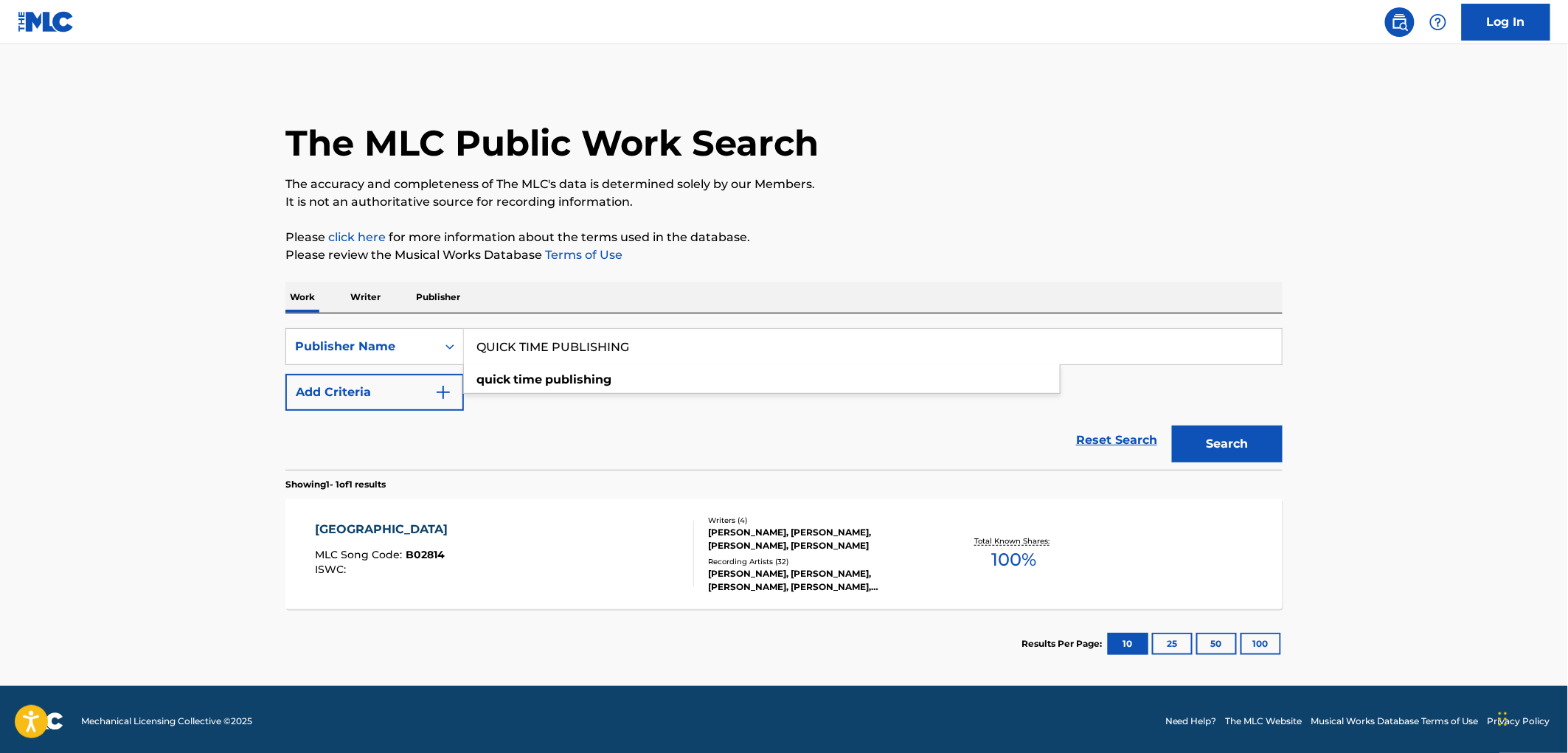
drag, startPoint x: 472, startPoint y: 344, endPoint x: 638, endPoint y: 348, distance: 166.0
click at [638, 348] on input "QUICK TIME PUBLISHING" at bounding box center [872, 346] width 818 height 35
paste input "BIG DUCK MUSIC"
type input "BIG DUCK MUSIC"
click at [1217, 451] on button "Search" at bounding box center [1227, 444] width 110 height 37
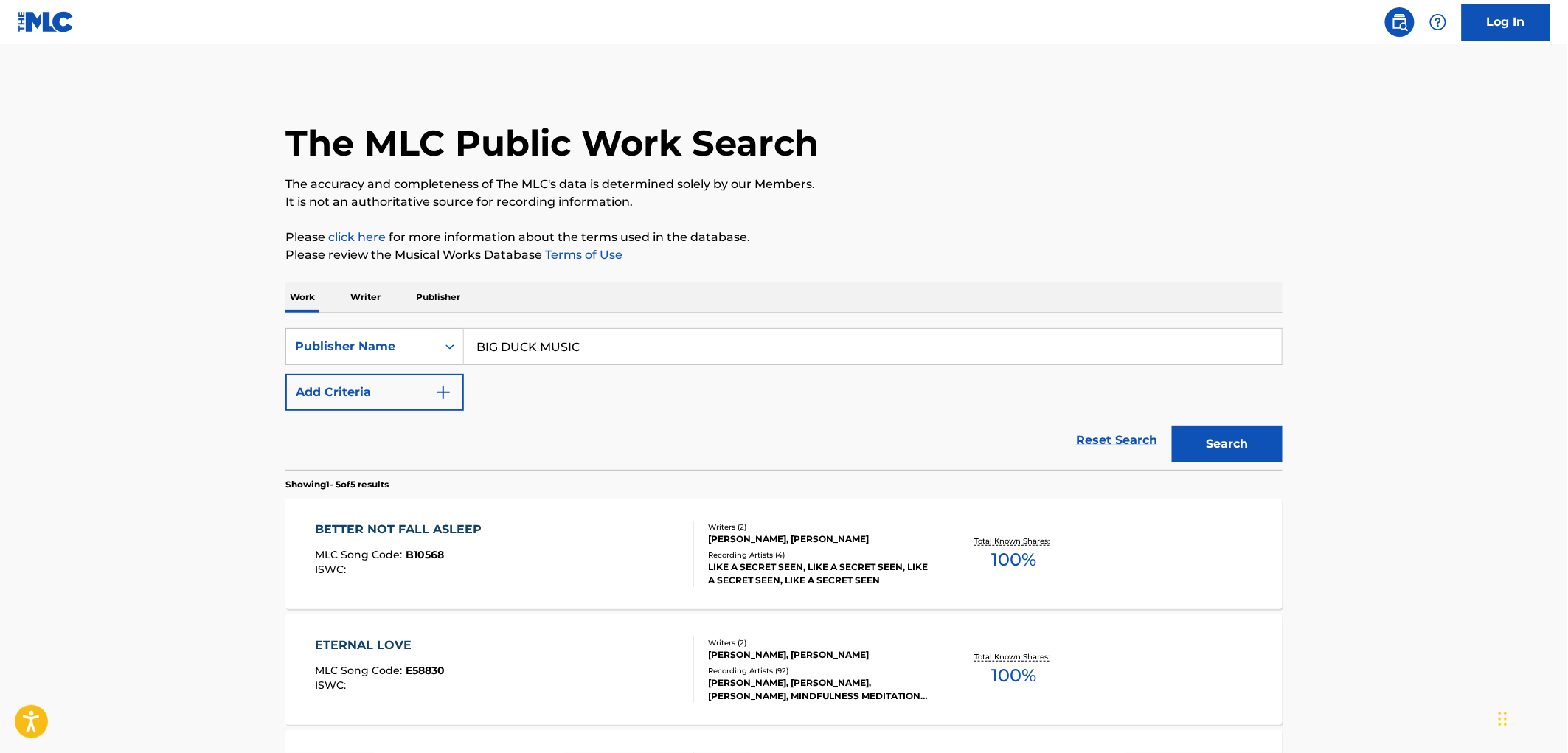
click at [460, 562] on div "MLC Song Code : B10568" at bounding box center [402, 557] width 174 height 15
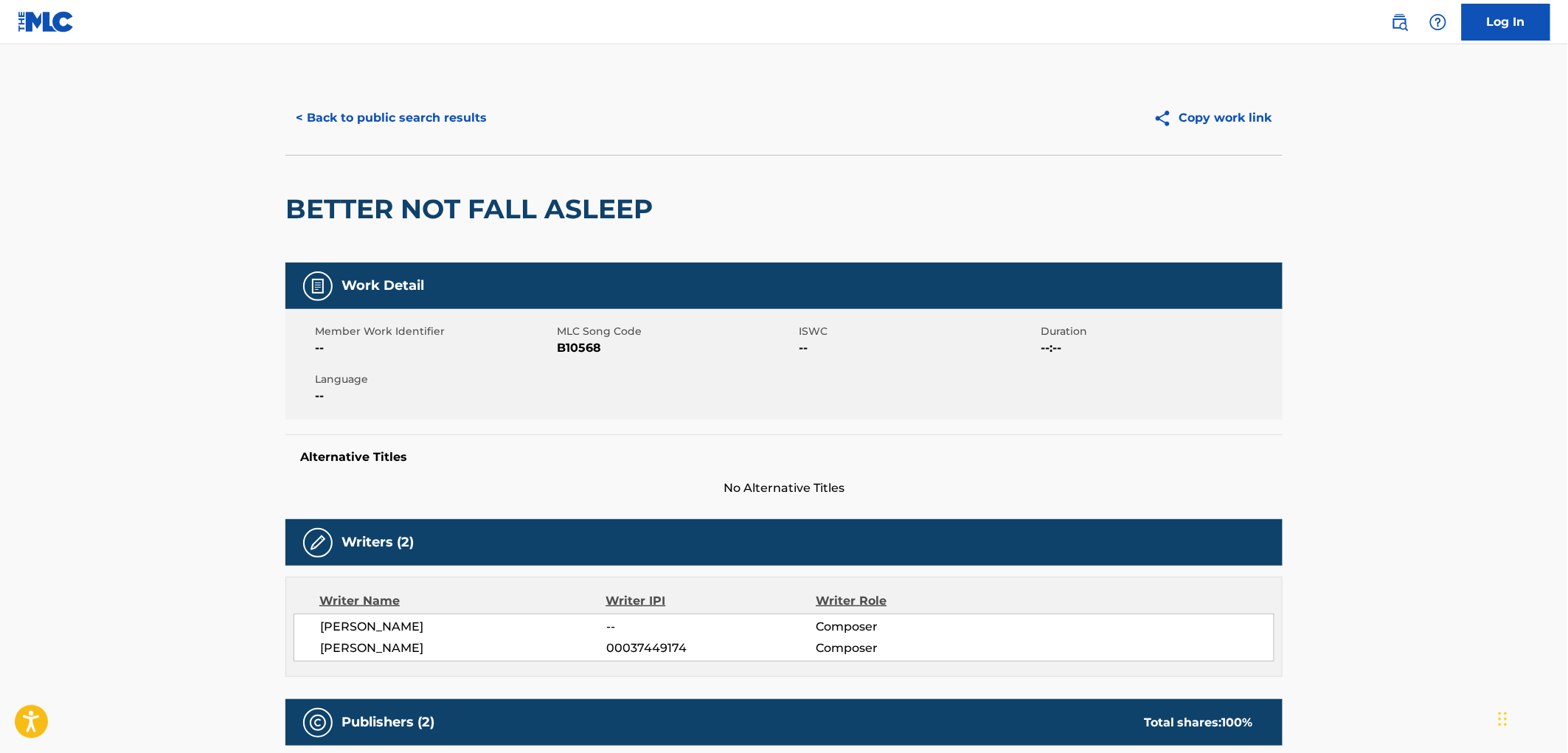
click at [343, 122] on button "< Back to public search results" at bounding box center [391, 117] width 212 height 37
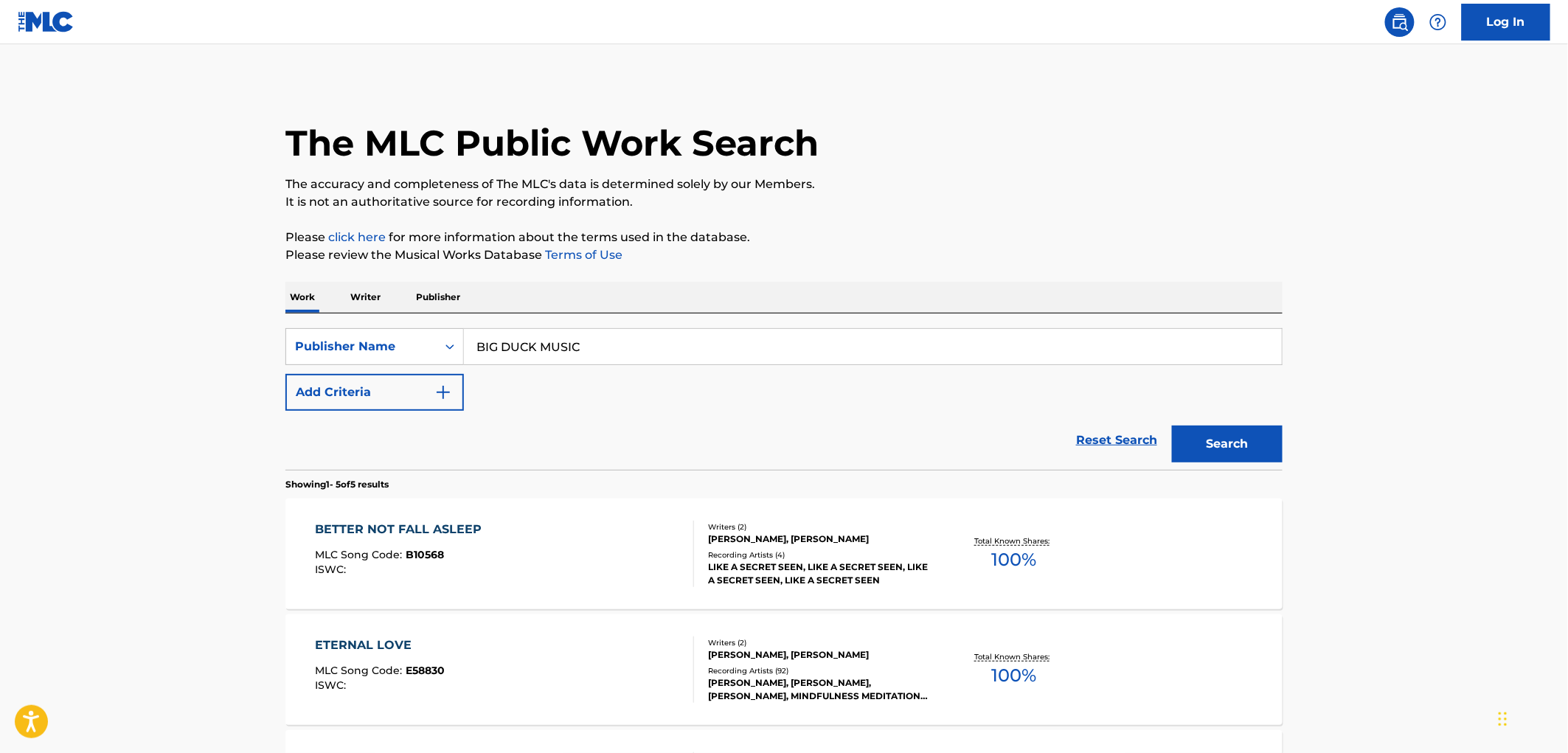
drag, startPoint x: 469, startPoint y: 348, endPoint x: 702, endPoint y: 351, distance: 233.0
click at [702, 351] on input "BIG DUCK MUSIC" at bounding box center [872, 346] width 818 height 35
paste input "GRAND JURY PRODUCTIONS"
type input "GRAND JURY PRODUCTIONS"
click at [1250, 447] on button "Search" at bounding box center [1227, 444] width 110 height 37
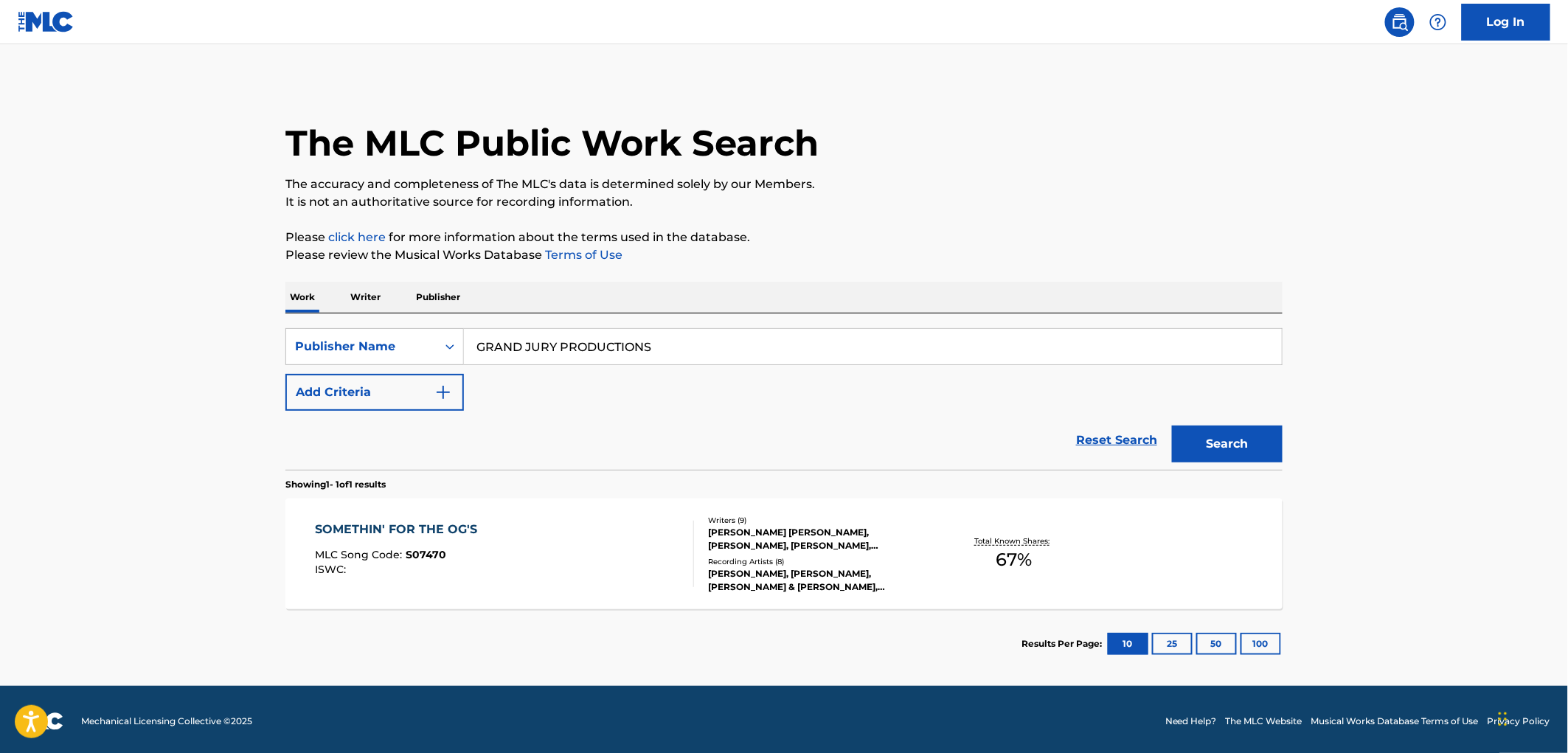
click at [465, 556] on div "MLC Song Code : S07470" at bounding box center [400, 557] width 170 height 15
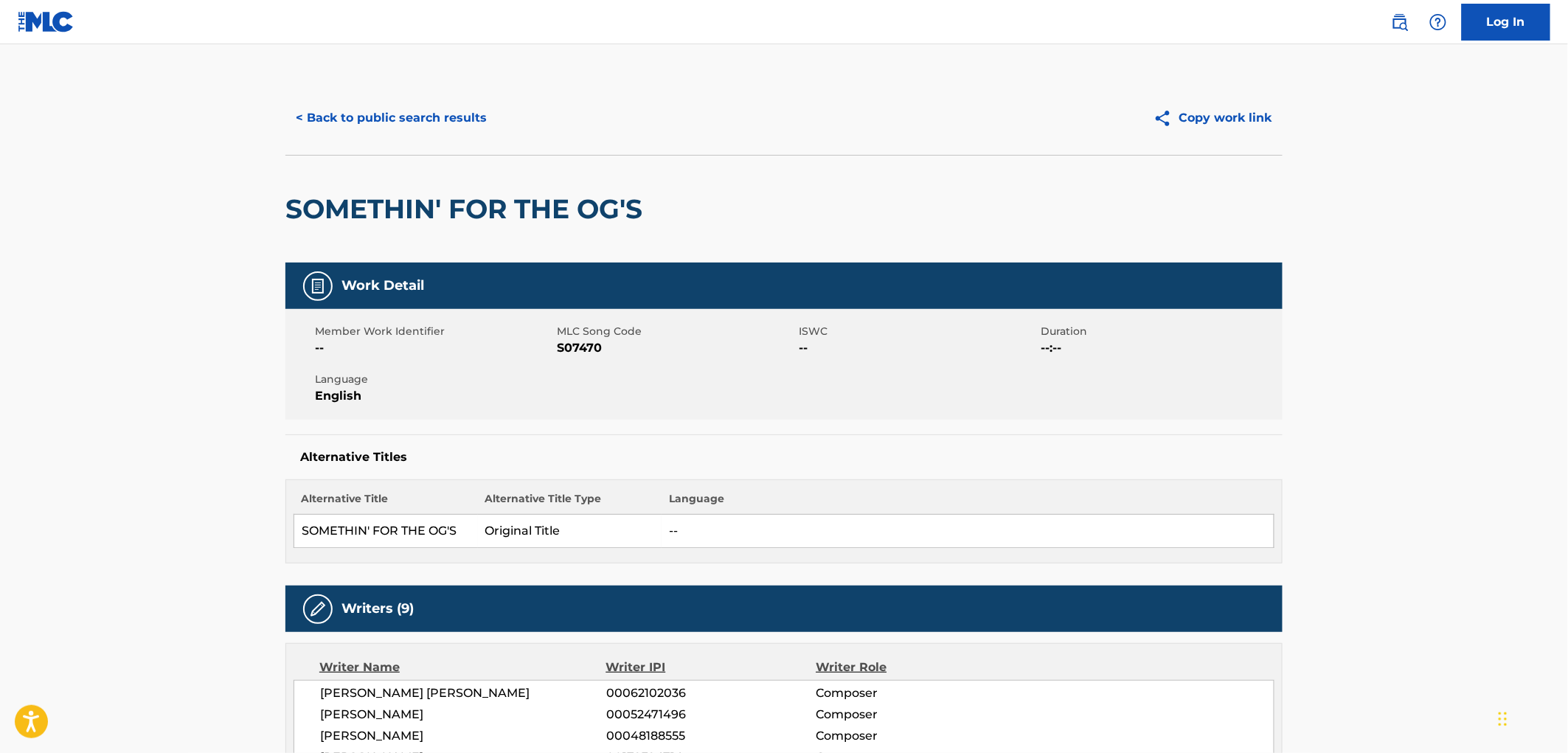
click at [470, 113] on button "< Back to public search results" at bounding box center [391, 117] width 212 height 37
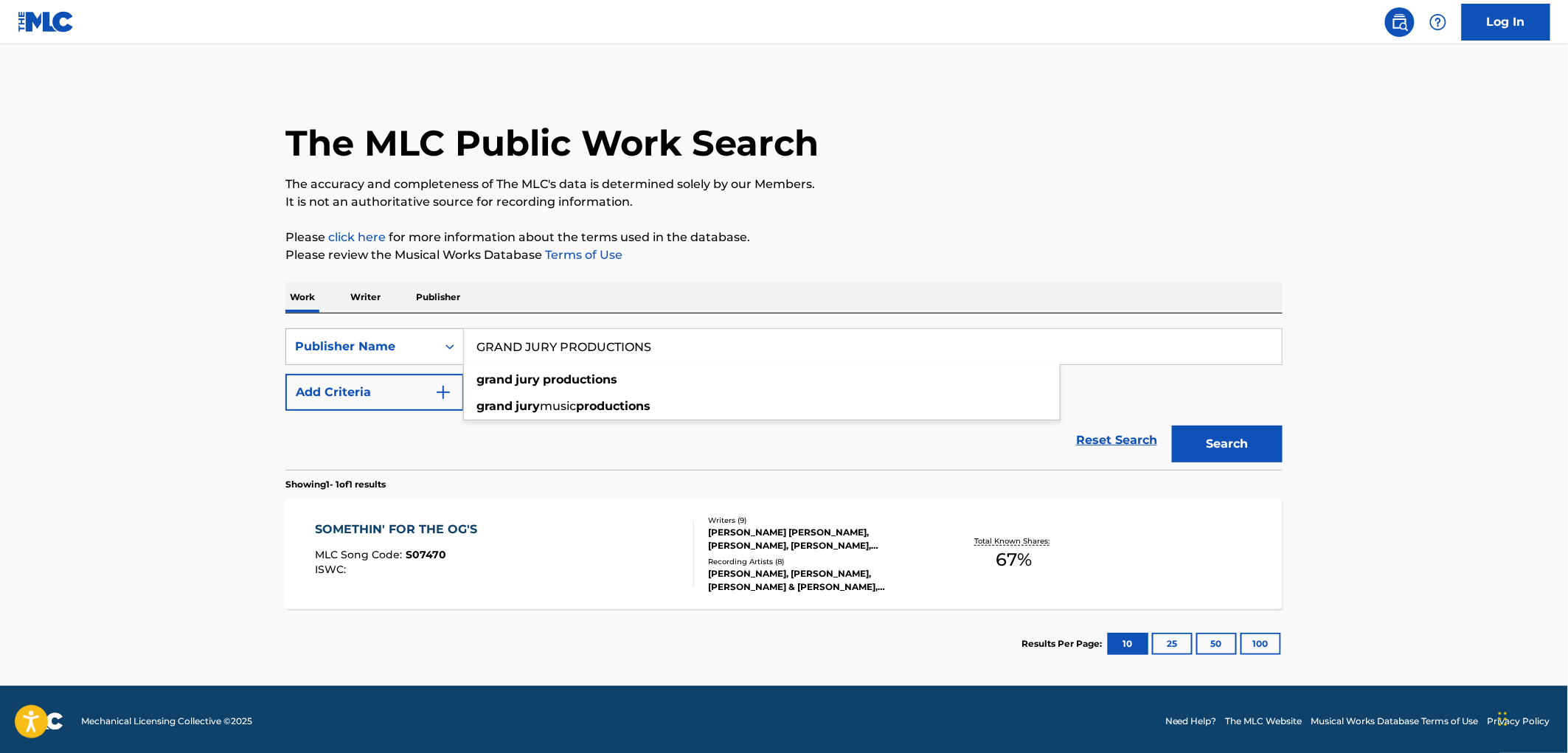
drag, startPoint x: 657, startPoint y: 347, endPoint x: 453, endPoint y: 344, distance: 204.0
click at [453, 344] on div "SearchWithCriteriac361ccd2-6db3-4eaa-a19b-1c3ec2cc8aec Publisher Name GRAND JUR…" at bounding box center [784, 346] width 997 height 37
paste input "EGORY BROWN MUSIC"
type input "[PERSON_NAME] MUSIC"
click at [1242, 435] on button "Search" at bounding box center [1227, 444] width 110 height 37
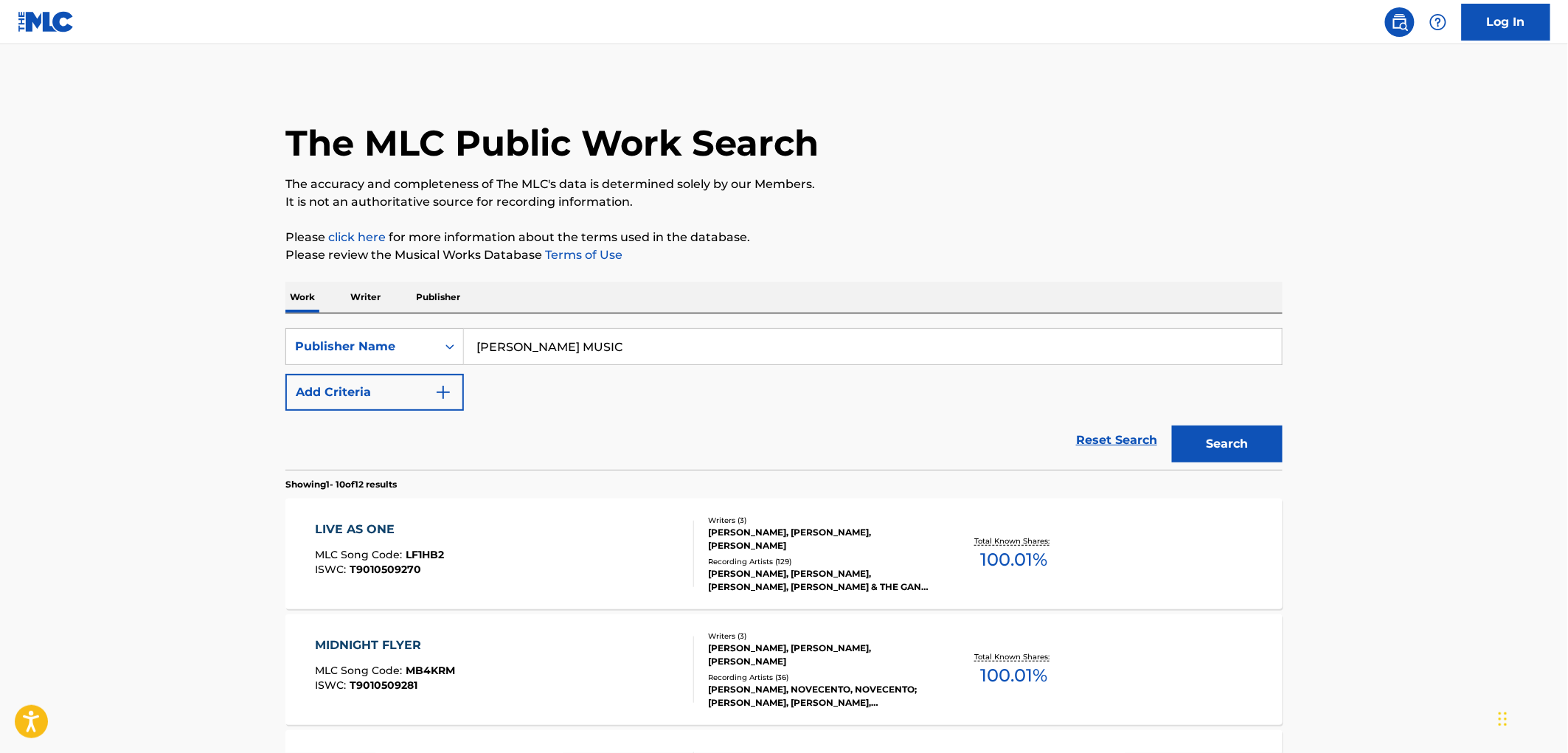
click at [445, 553] on div "LIVE AS ONE MLC Song Code : LF1HB2 ISWC : T9010509270" at bounding box center [505, 554] width 379 height 67
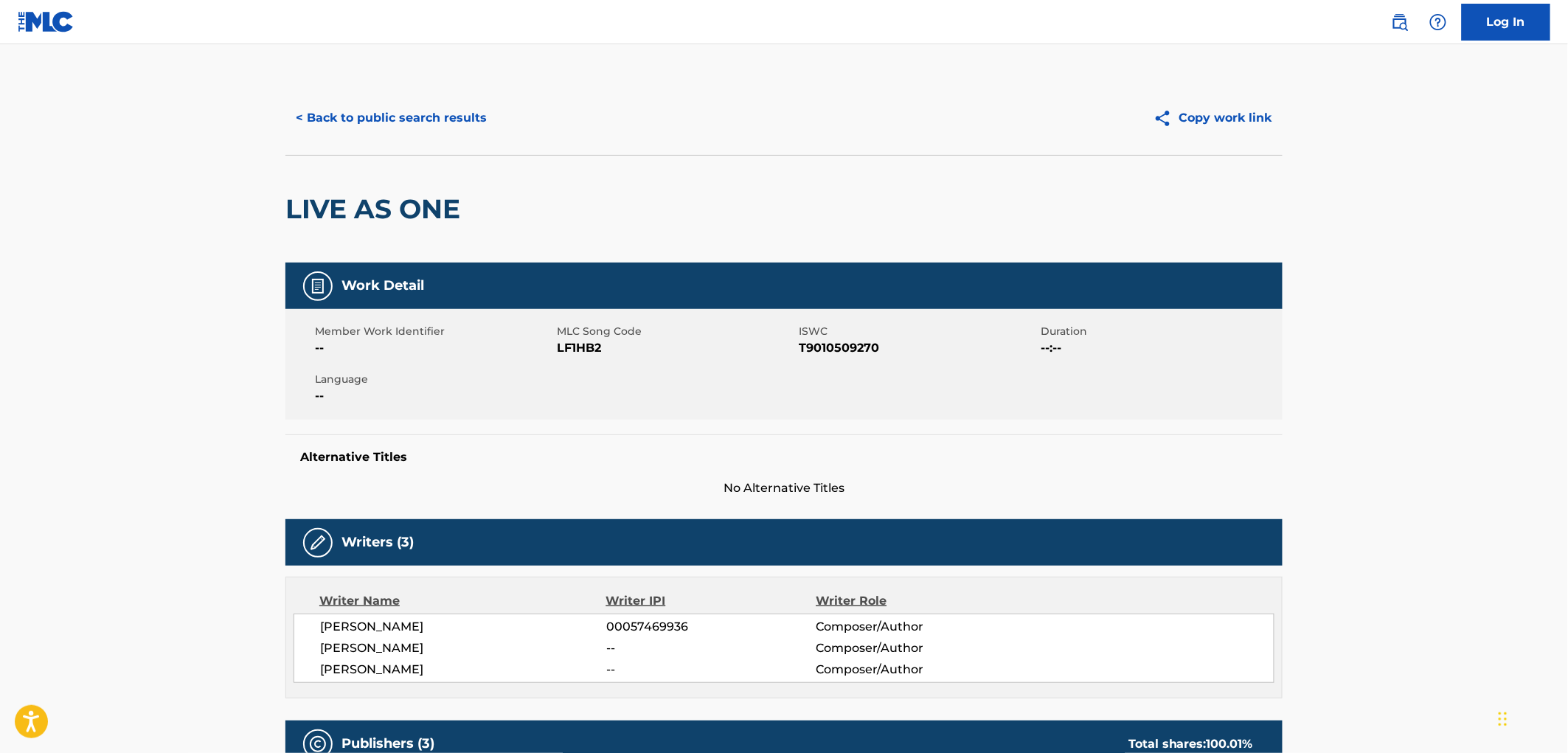
click at [340, 128] on button "< Back to public search results" at bounding box center [391, 117] width 212 height 37
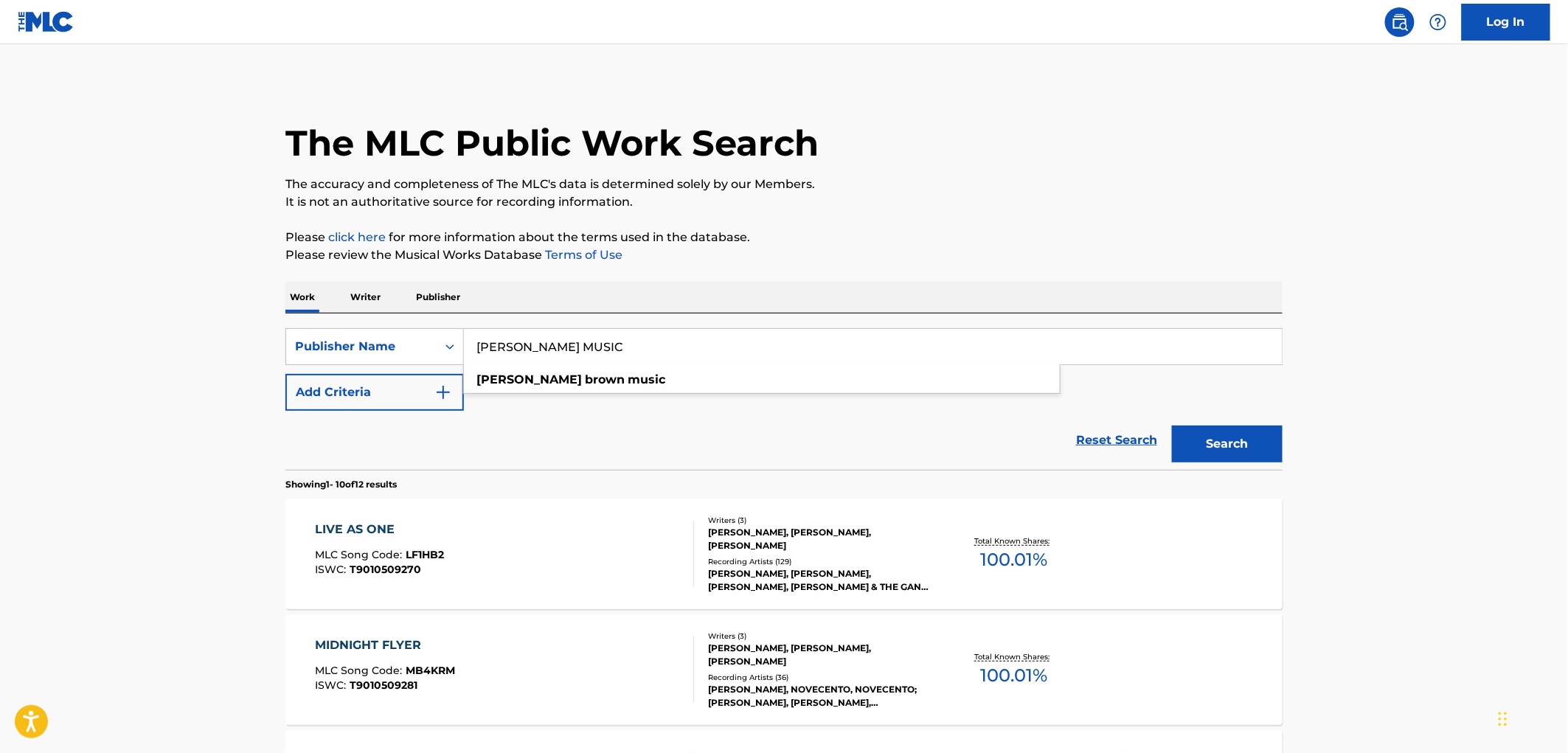
drag, startPoint x: 570, startPoint y: 344, endPoint x: 687, endPoint y: 344, distance: 117.0
click at [687, 344] on input "[PERSON_NAME] MUSIC" at bounding box center [872, 346] width 818 height 35
paste input "[PERSON_NAME] PUB. DESIGNEE"
type input "[PERSON_NAME] PUB. DESIGNEE"
click at [1188, 431] on button "Search" at bounding box center [1227, 444] width 110 height 37
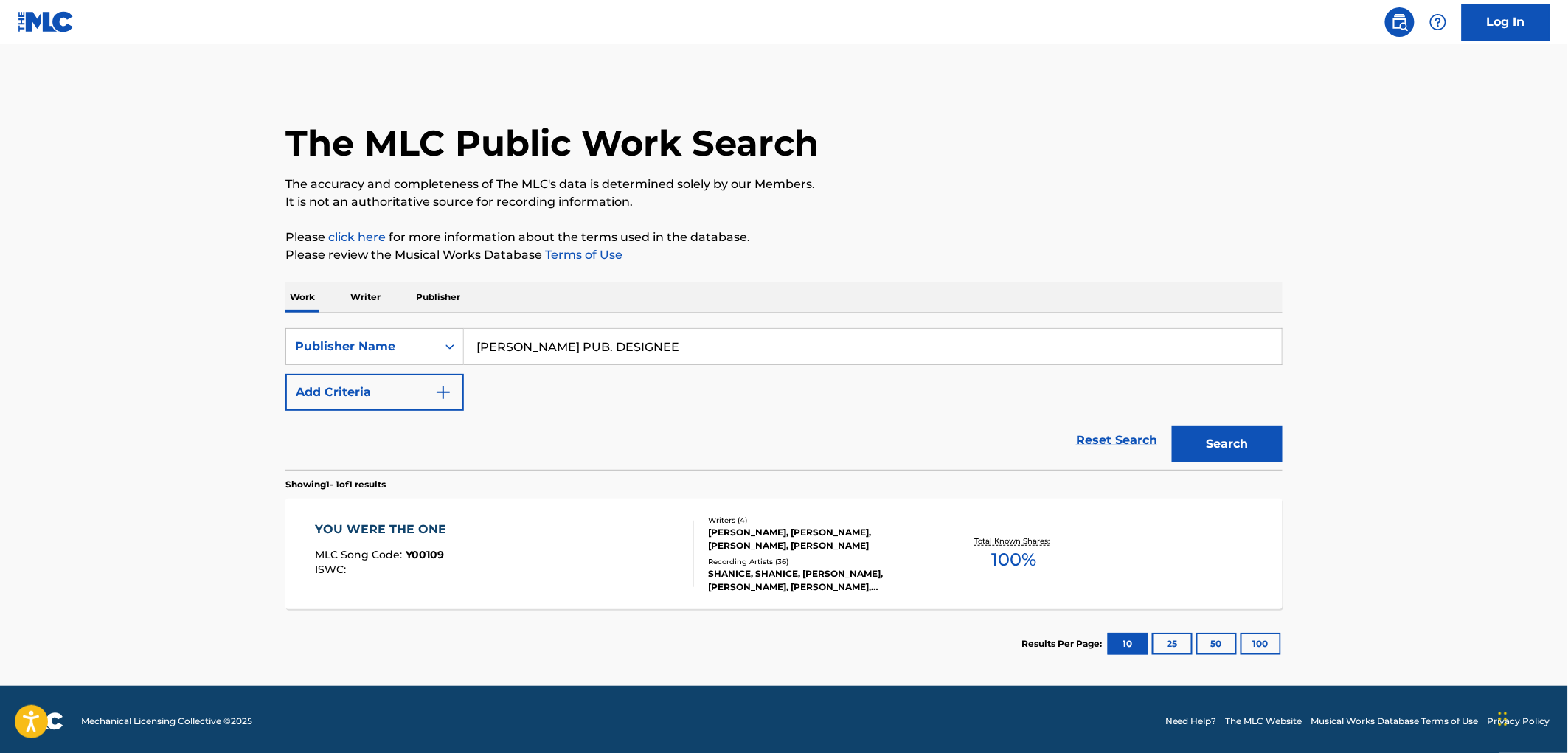
click at [436, 556] on span "Y00109" at bounding box center [425, 554] width 38 height 13
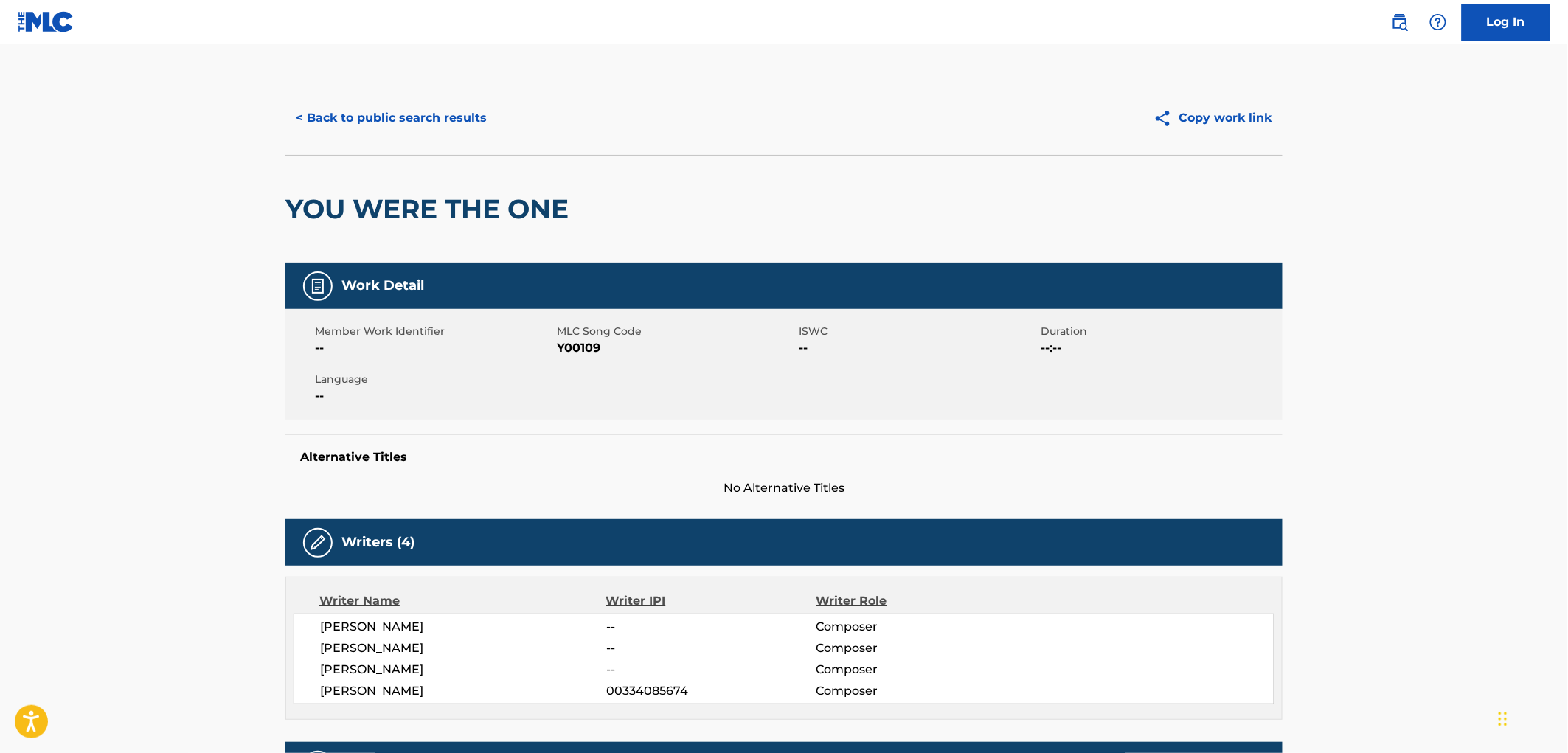
click at [390, 114] on button "< Back to public search results" at bounding box center [391, 117] width 212 height 37
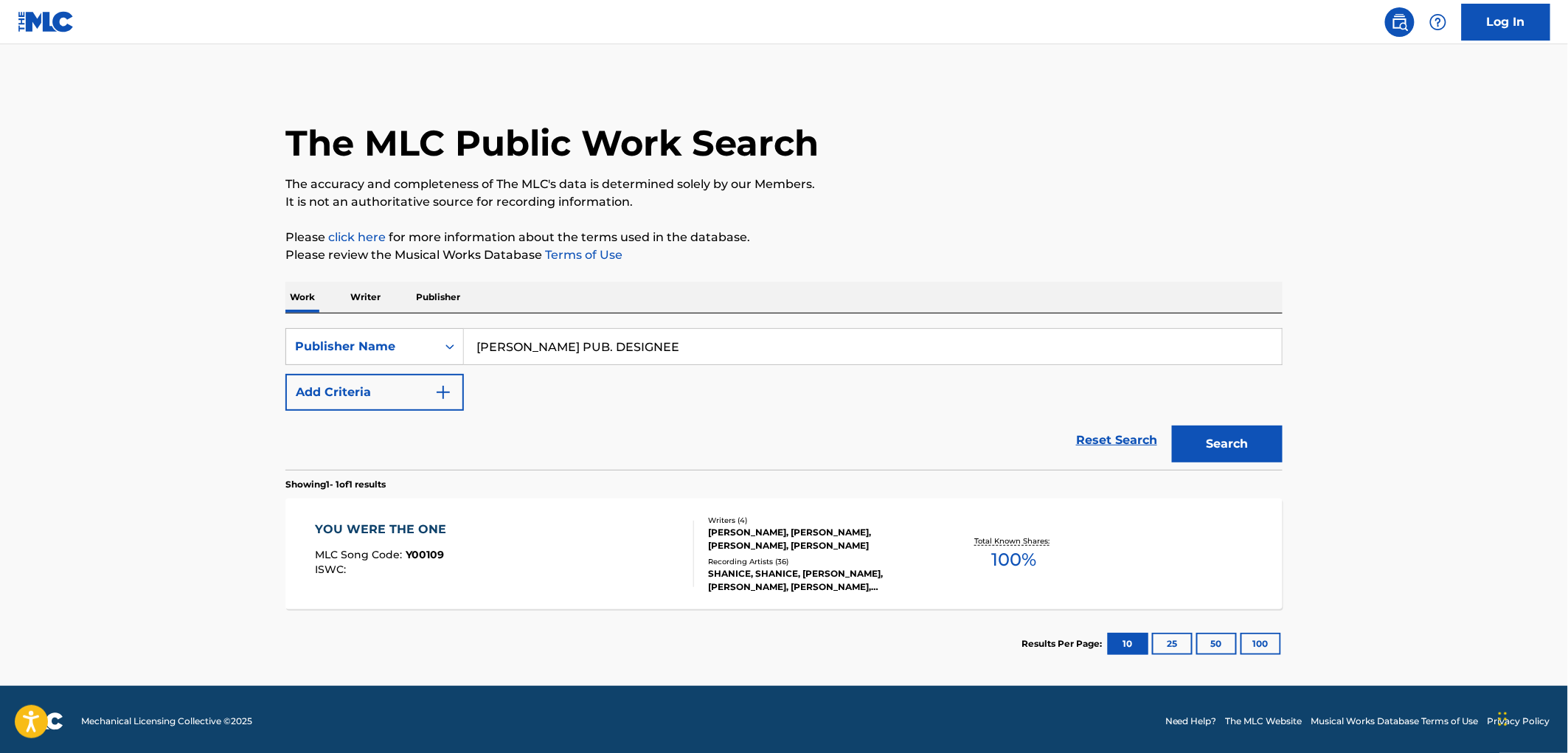
drag, startPoint x: 475, startPoint y: 341, endPoint x: 724, endPoint y: 348, distance: 249.1
click at [724, 348] on input "[PERSON_NAME] PUB. DESIGNEE" at bounding box center [872, 346] width 818 height 35
paste input "[PERSON_NAME]"
type input "[PERSON_NAME]"
click at [1259, 441] on button "Search" at bounding box center [1227, 444] width 110 height 37
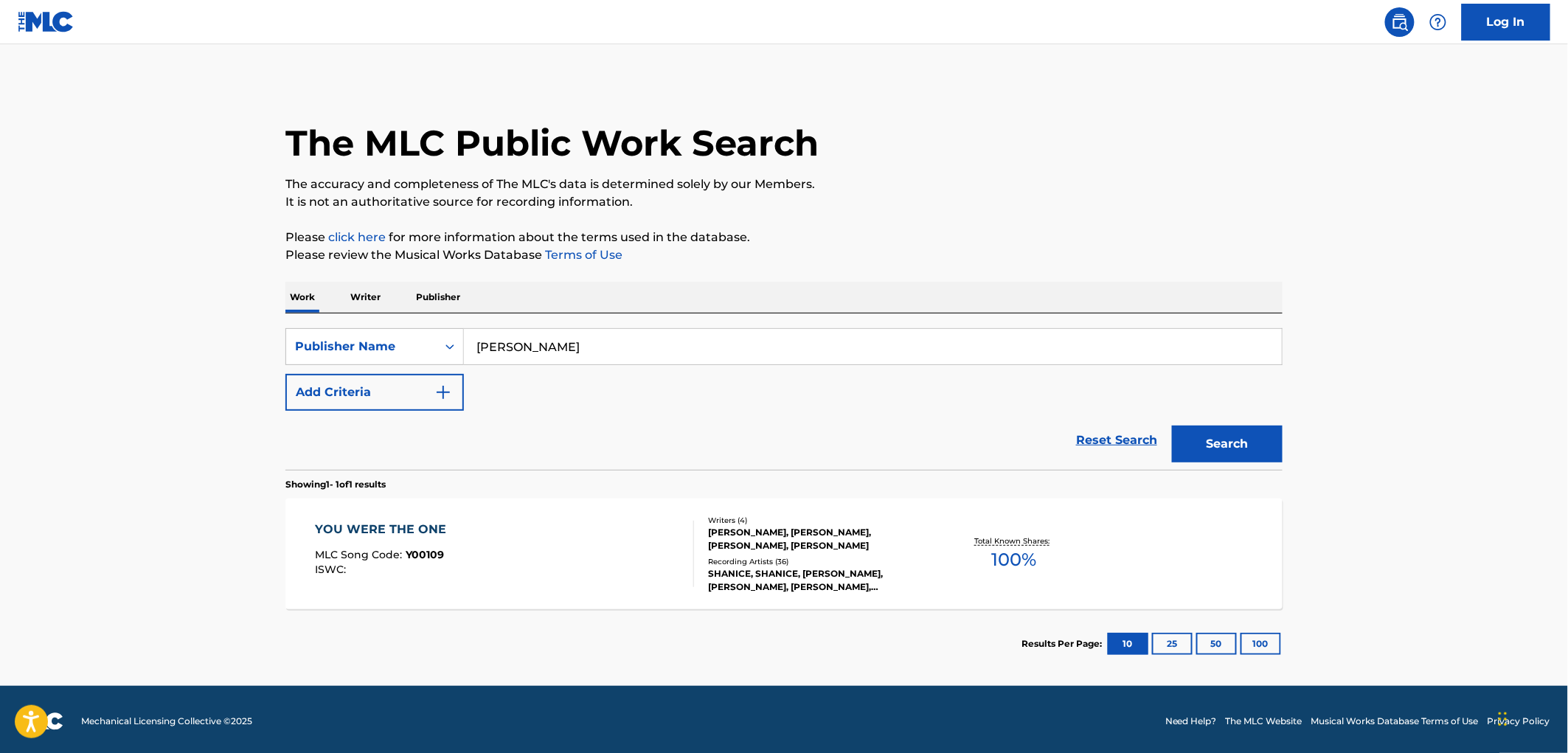
click at [431, 548] on div "YOU WERE THE ONE MLC Song Code : Y00109 ISWC :" at bounding box center [384, 554] width 138 height 67
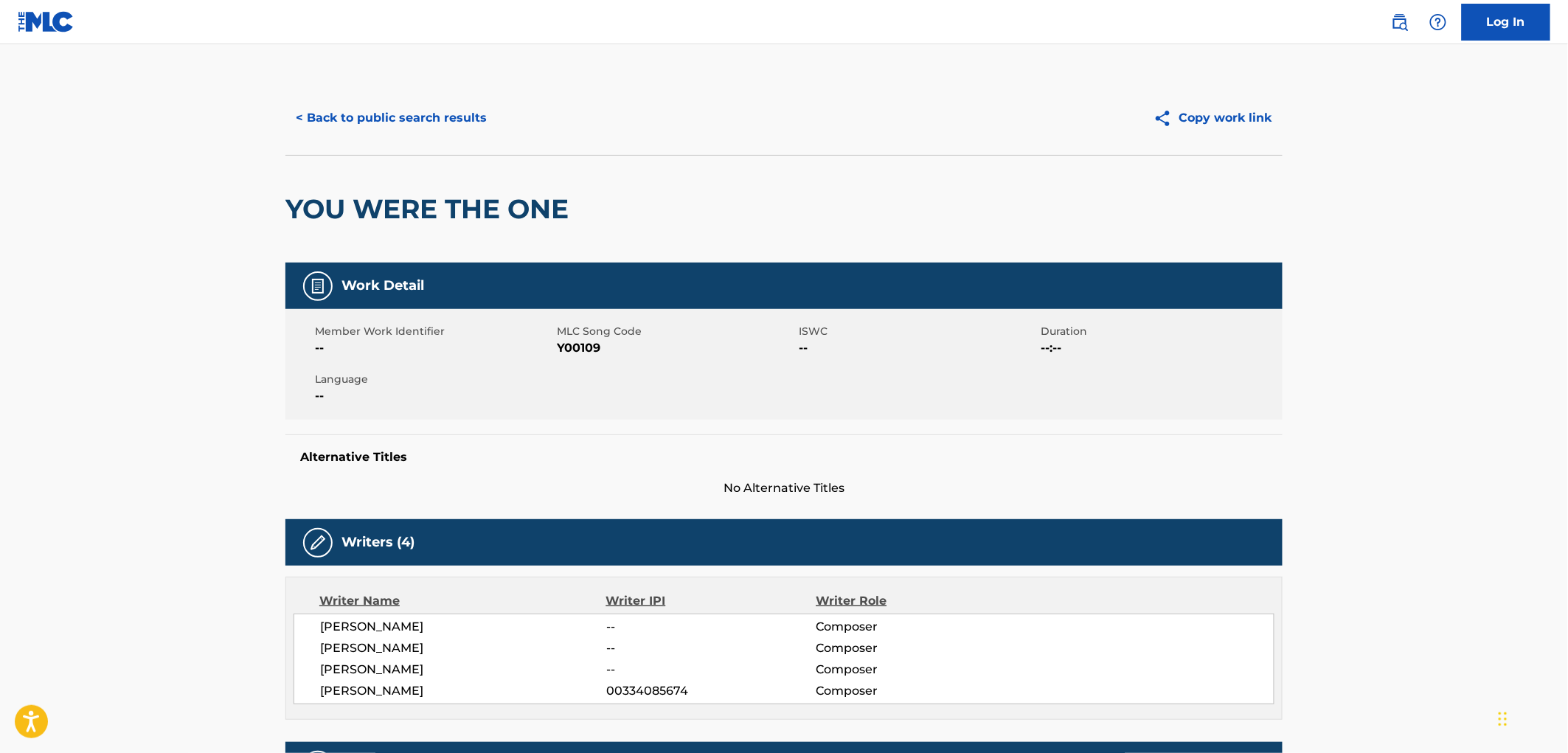
click at [369, 128] on button "< Back to public search results" at bounding box center [391, 117] width 212 height 37
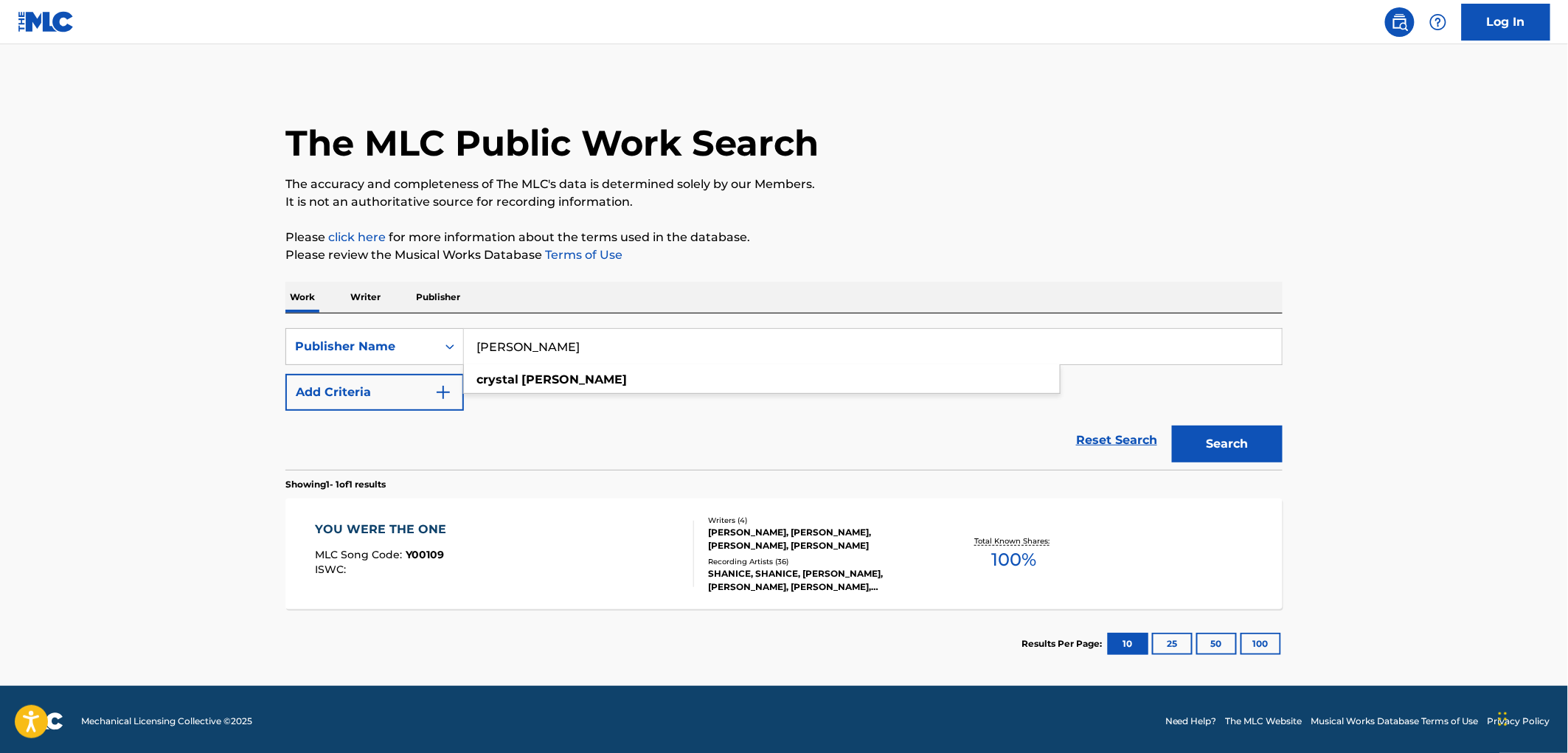
drag, startPoint x: 480, startPoint y: 344, endPoint x: 590, endPoint y: 344, distance: 110.0
click at [590, 344] on input "[PERSON_NAME]" at bounding box center [872, 346] width 818 height 35
paste input "BRITIFF PUBLISHING"
type input "BRITIFF PUBLISHING"
click at [1232, 448] on button "Search" at bounding box center [1227, 444] width 110 height 37
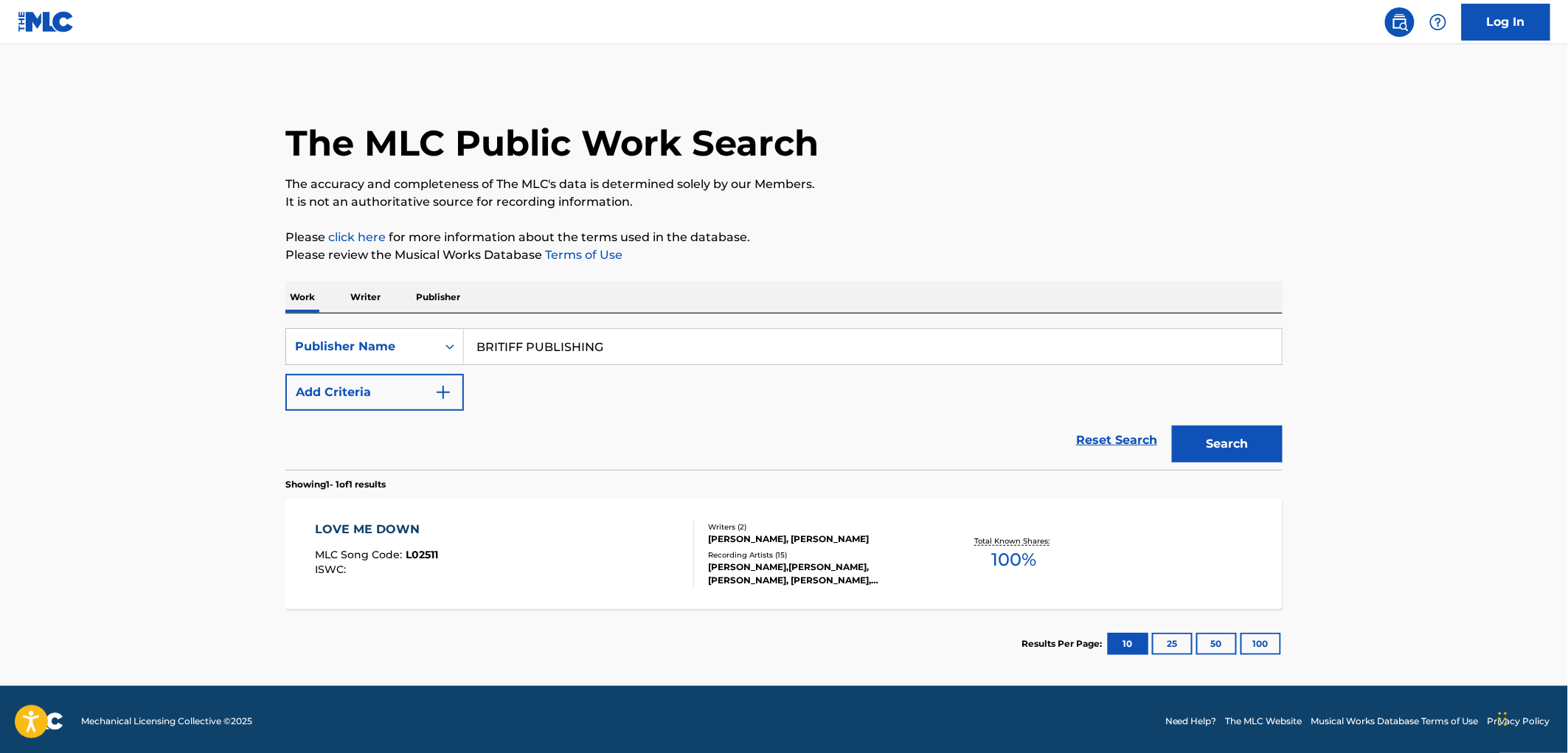
click at [414, 550] on span "L02511" at bounding box center [422, 554] width 32 height 13
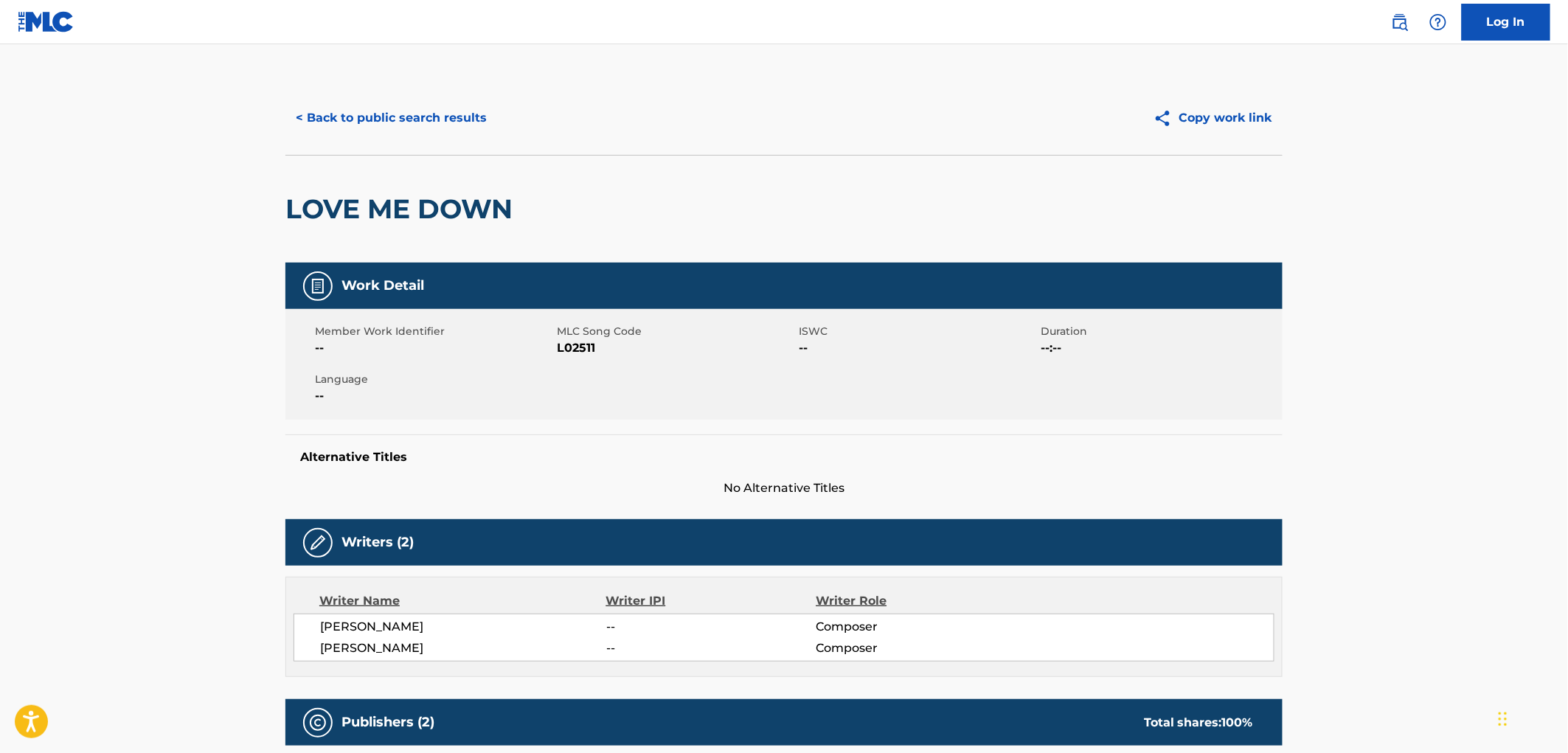
click at [455, 135] on button "< Back to public search results" at bounding box center [391, 117] width 212 height 37
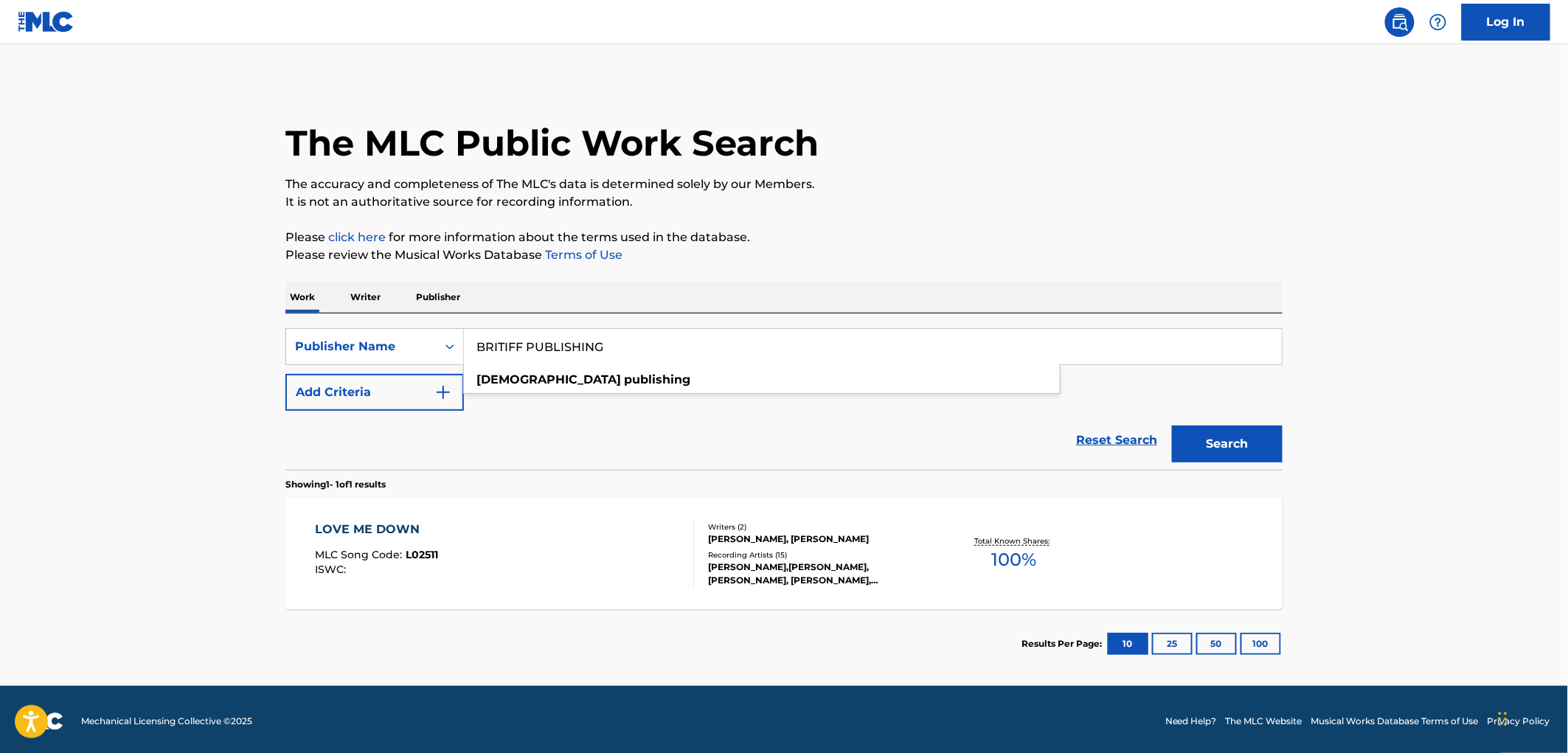
drag, startPoint x: 473, startPoint y: 347, endPoint x: 642, endPoint y: 351, distance: 169.0
click at [642, 351] on input "BRITIFF PUBLISHING" at bounding box center [872, 346] width 818 height 35
paste input "KING OF SUSHI MUSIC"
type input "KING OF SUSHI MUSIC"
click at [1219, 451] on button "Search" at bounding box center [1227, 444] width 110 height 37
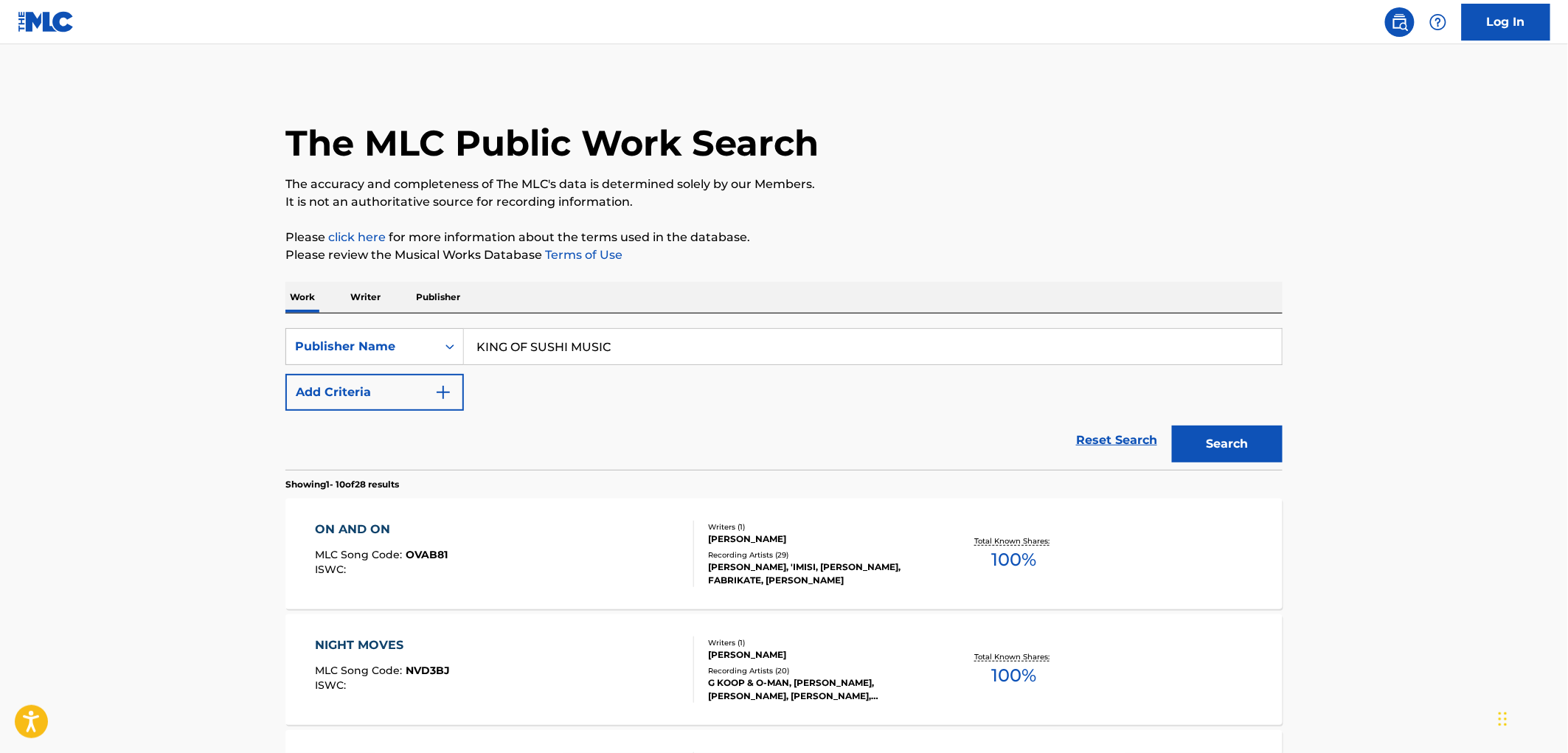
click at [441, 554] on span "OVAB81" at bounding box center [427, 554] width 42 height 13
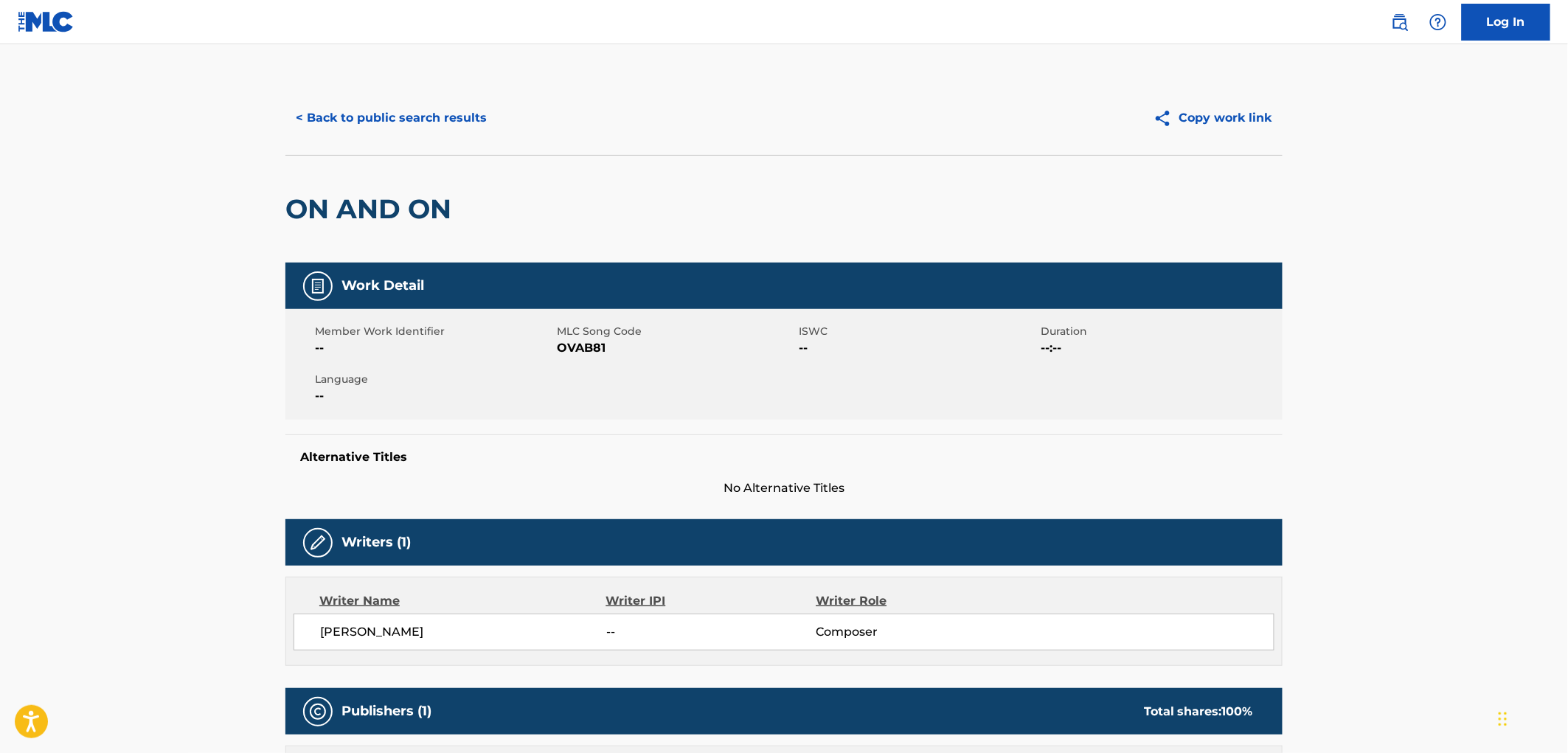
click at [400, 122] on button "< Back to public search results" at bounding box center [391, 117] width 212 height 37
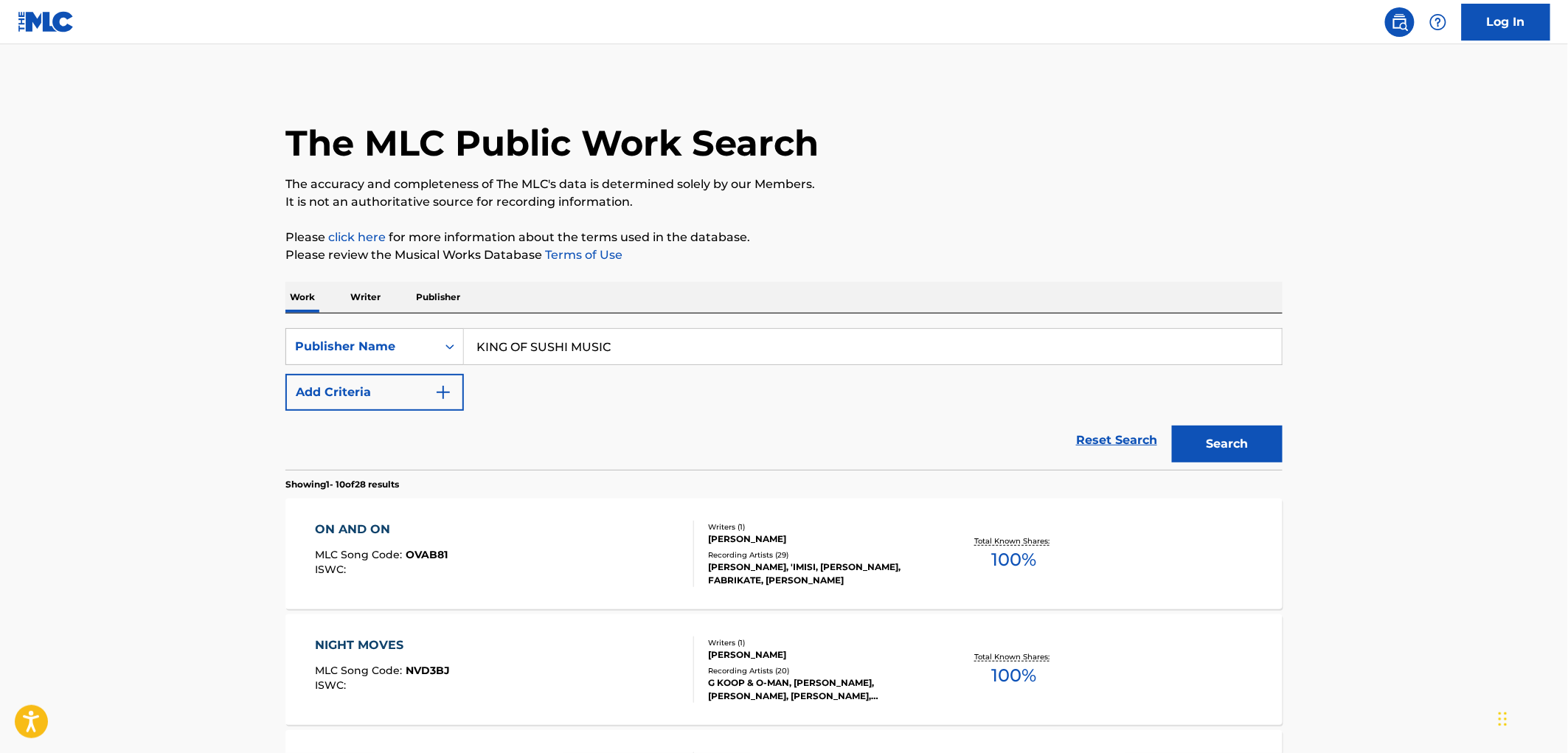
drag, startPoint x: 612, startPoint y: 344, endPoint x: 476, endPoint y: 341, distance: 136.0
click at [476, 341] on input "KING OF SUSHI MUSIC" at bounding box center [872, 346] width 818 height 35
paste input "ORN"
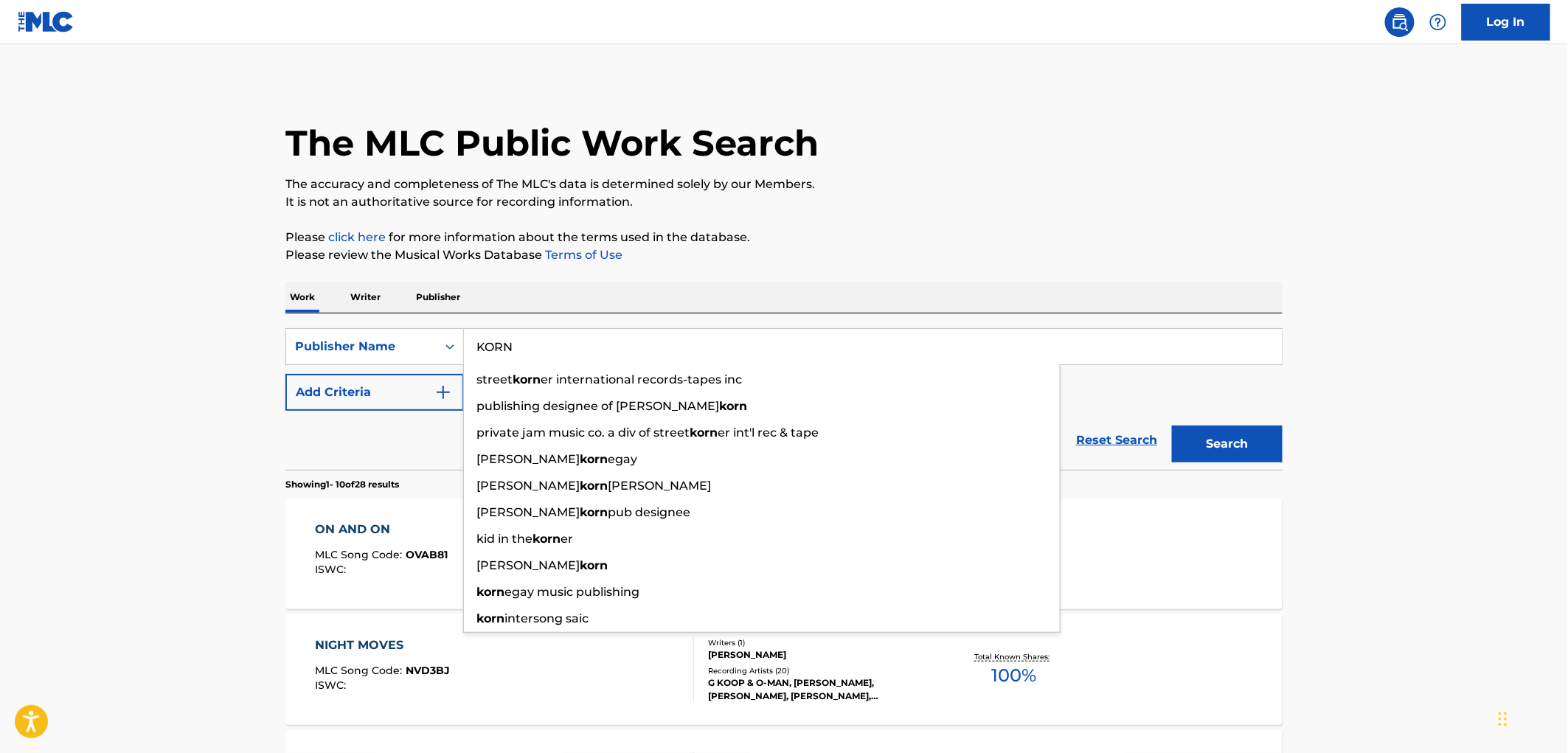
type input "KORN"
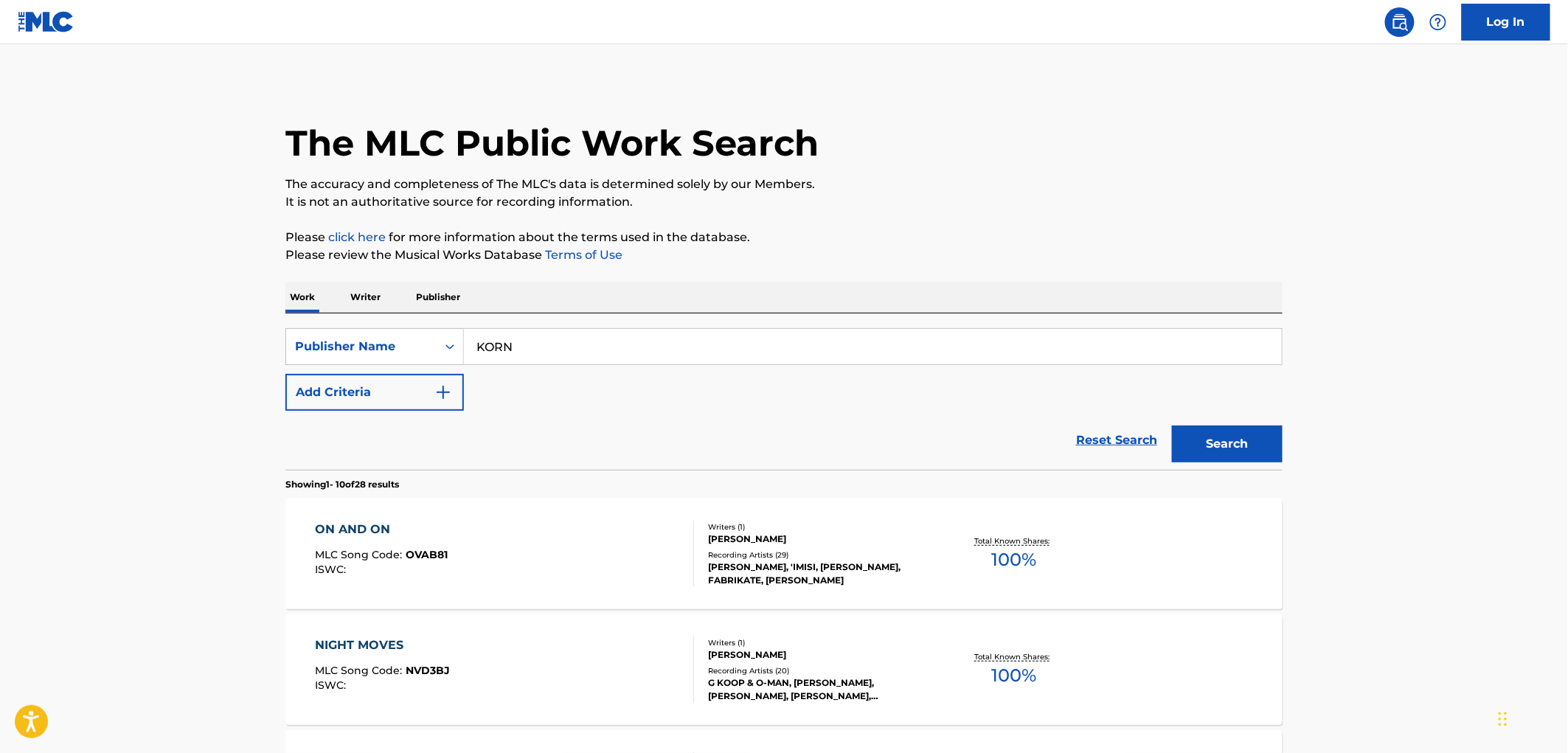
click at [1262, 444] on button "Search" at bounding box center [1227, 444] width 110 height 37
click at [423, 555] on span "H50015" at bounding box center [425, 554] width 38 height 13
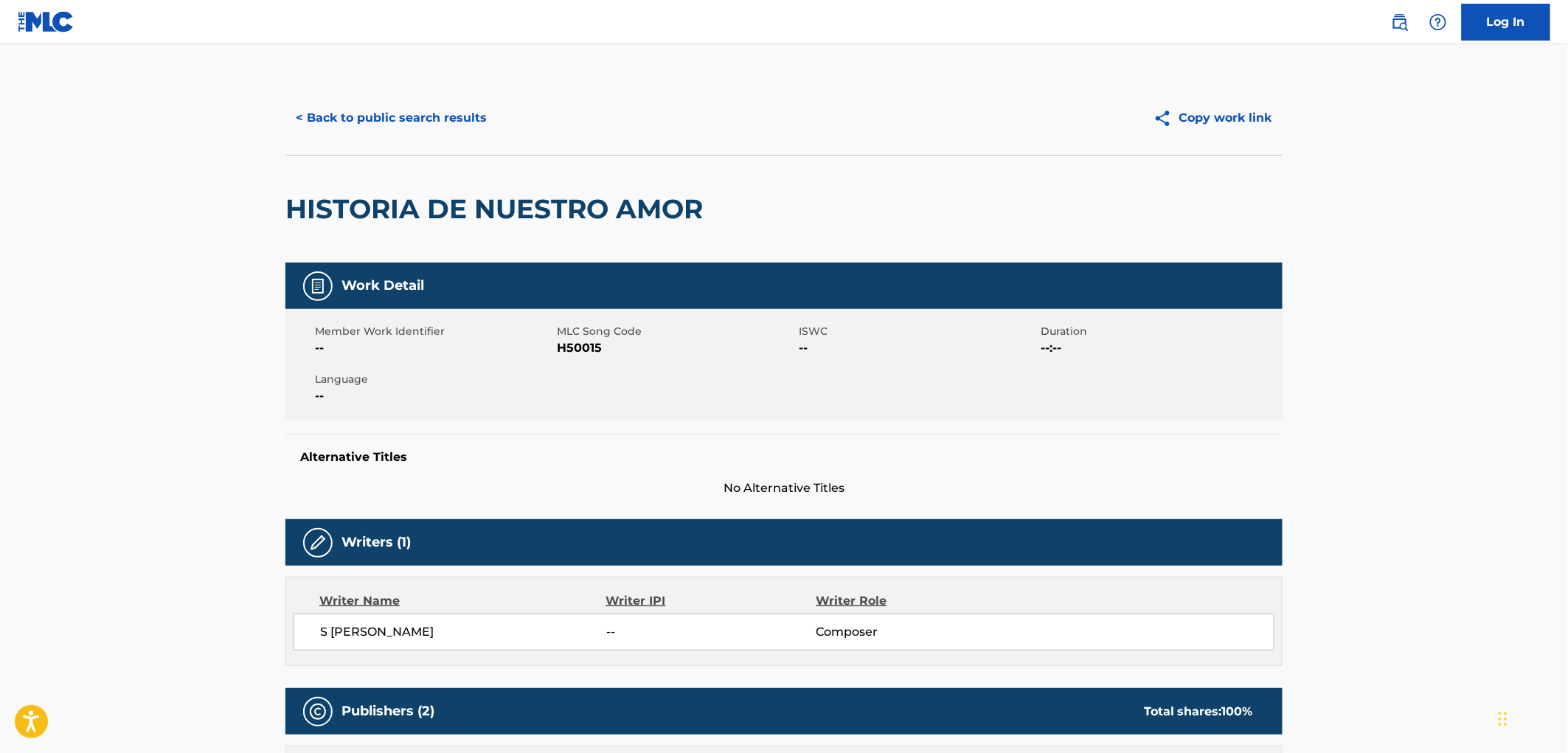
click at [369, 113] on button "< Back to public search results" at bounding box center [391, 117] width 212 height 37
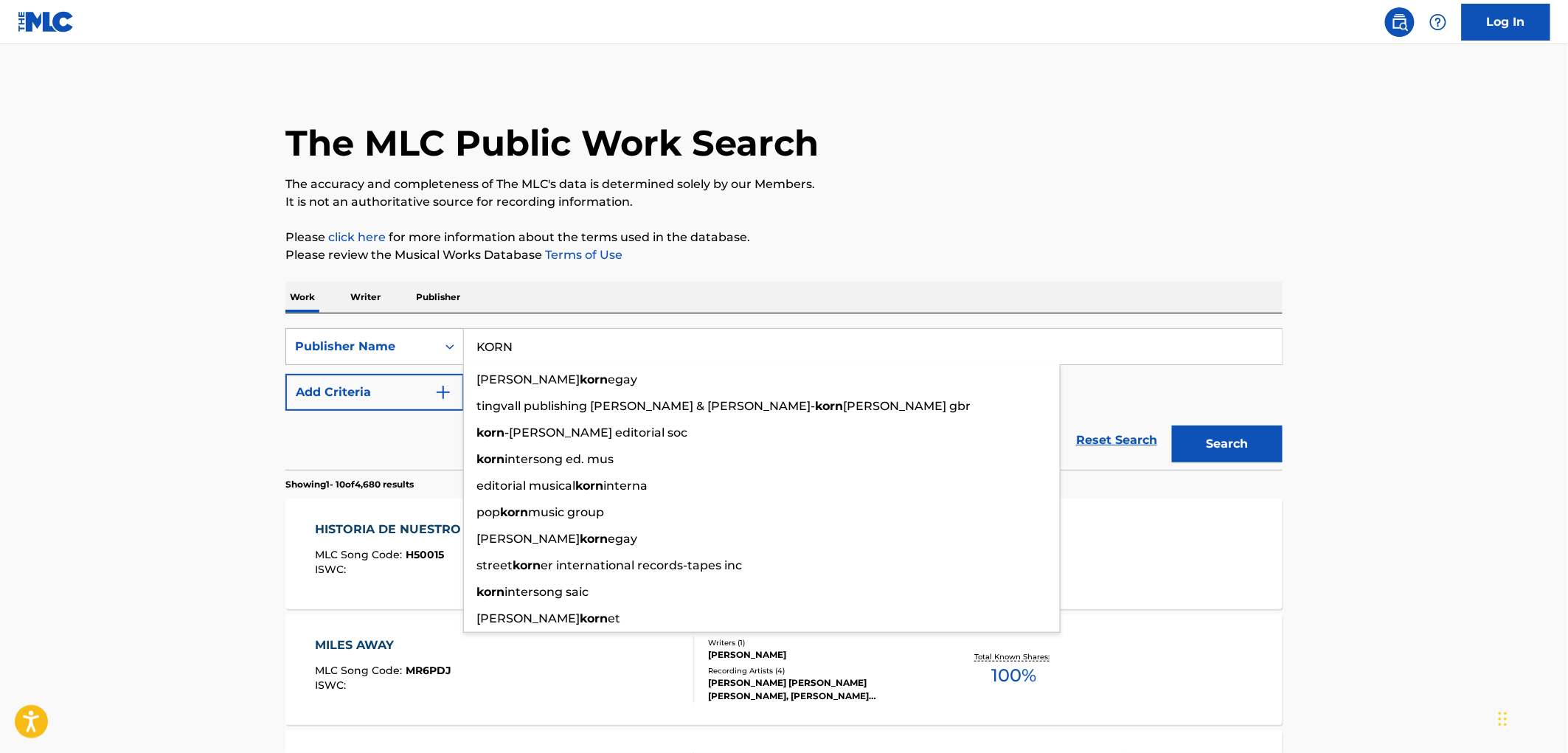
drag, startPoint x: 536, startPoint y: 341, endPoint x: 414, endPoint y: 354, distance: 122.7
click at [414, 354] on div "SearchWithCriteriac361ccd2-6db3-4eaa-a19b-1c3ec2cc8aec Publisher Name [PERSON_N…" at bounding box center [784, 346] width 997 height 37
paste input "TURTLE DUST TUNES"
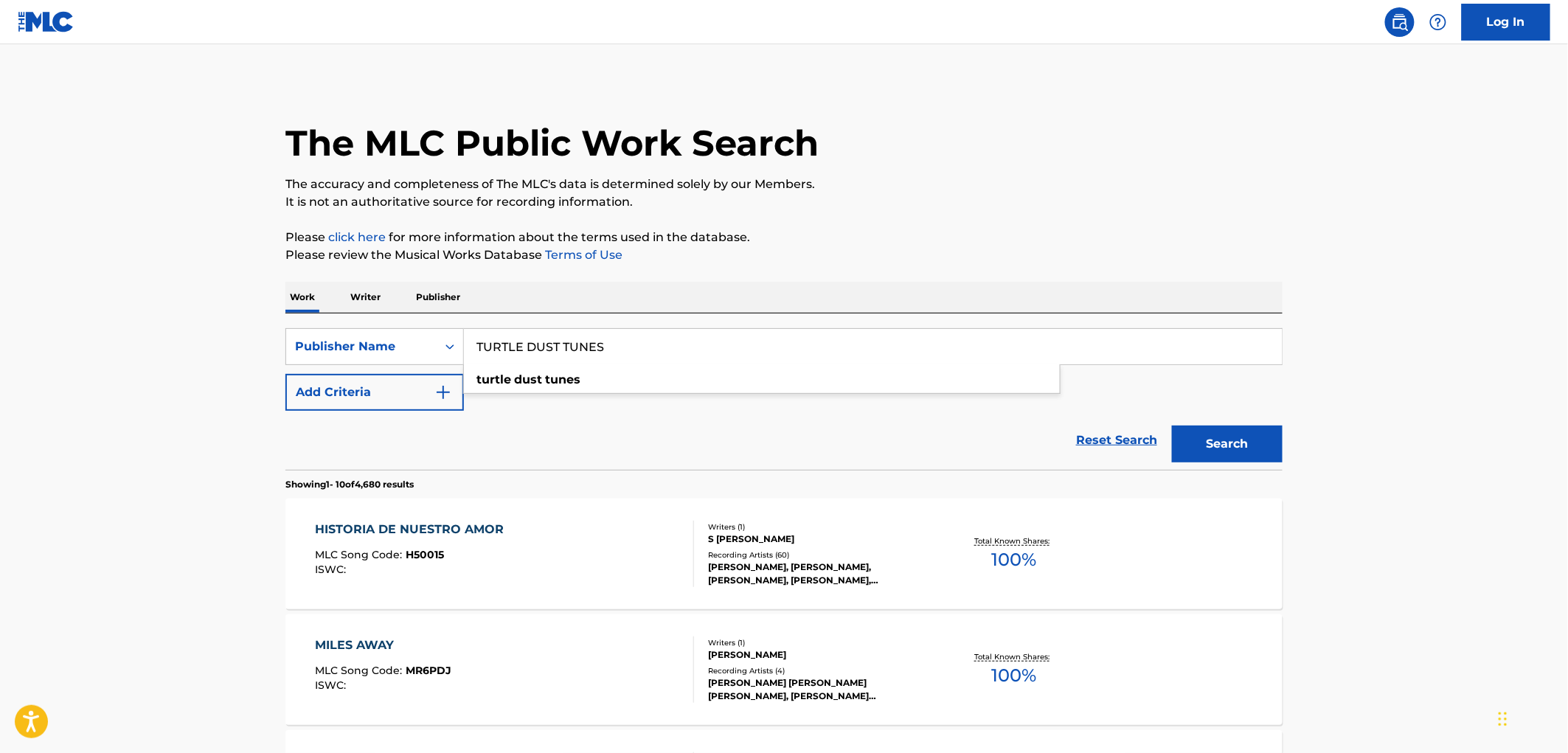
type input "TURTLE DUST TUNES"
click at [1241, 454] on button "Search" at bounding box center [1227, 444] width 110 height 37
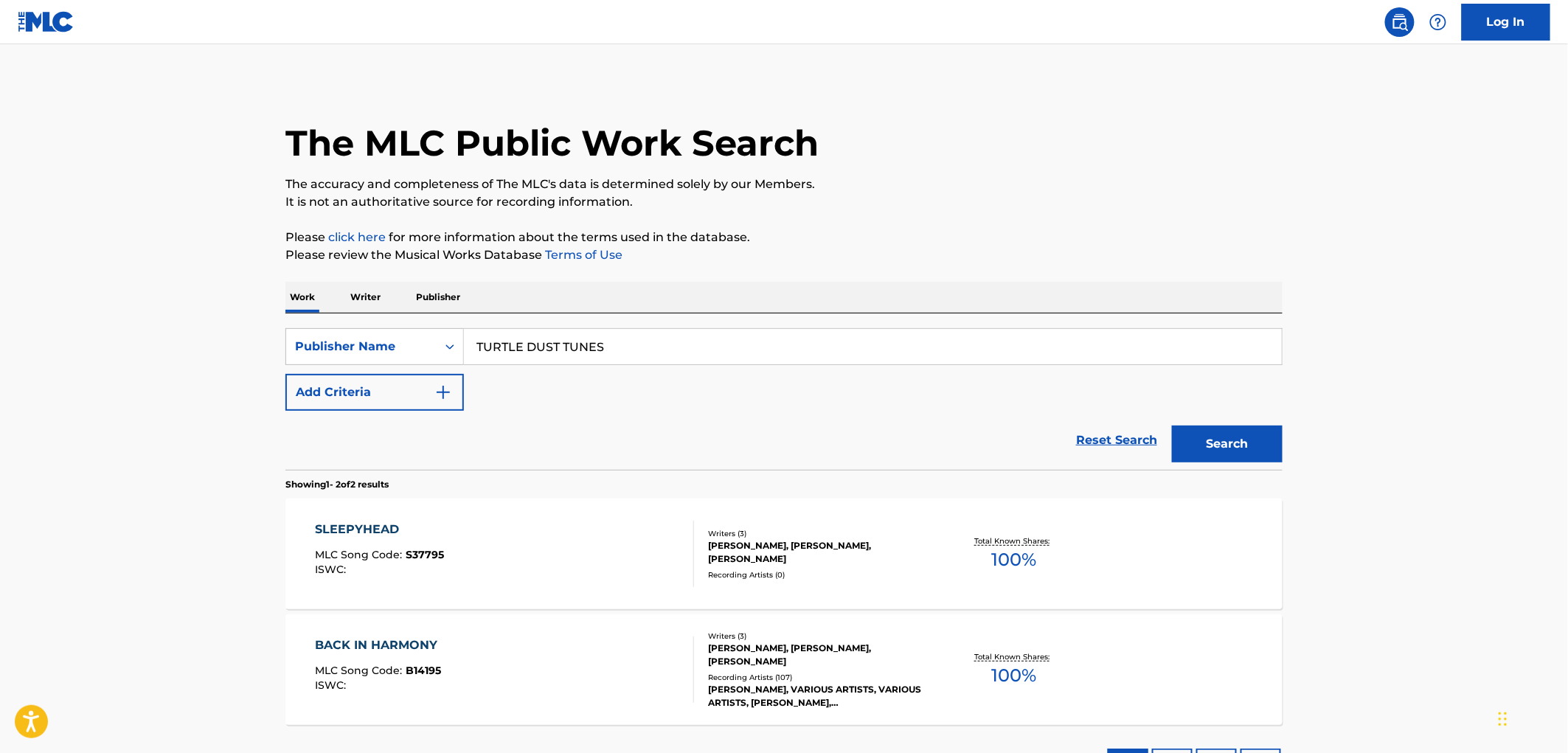
click at [446, 562] on div "SLEEPYHEAD MLC Song Code : S37795 ISWC :" at bounding box center [505, 554] width 379 height 67
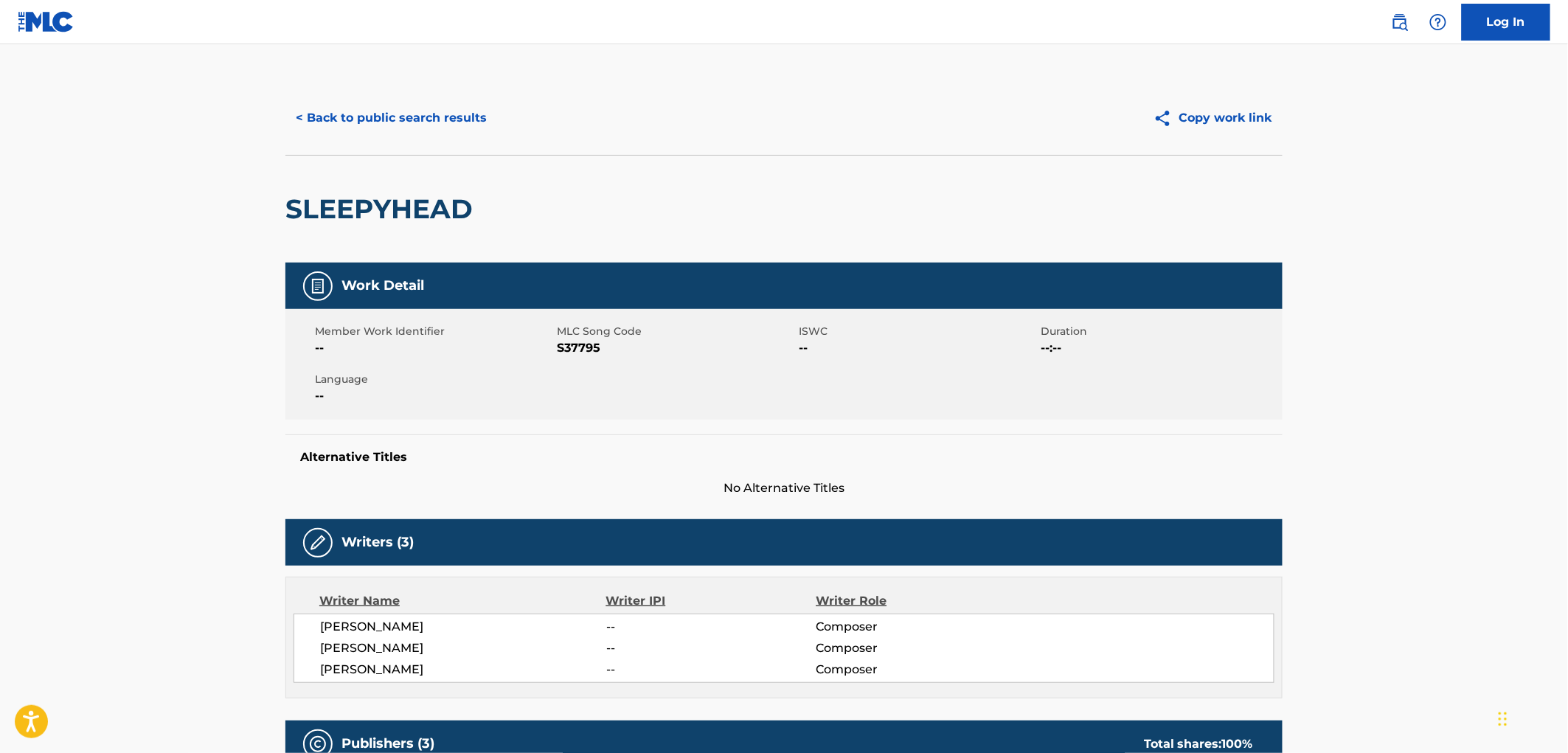
click at [407, 120] on button "< Back to public search results" at bounding box center [391, 117] width 212 height 37
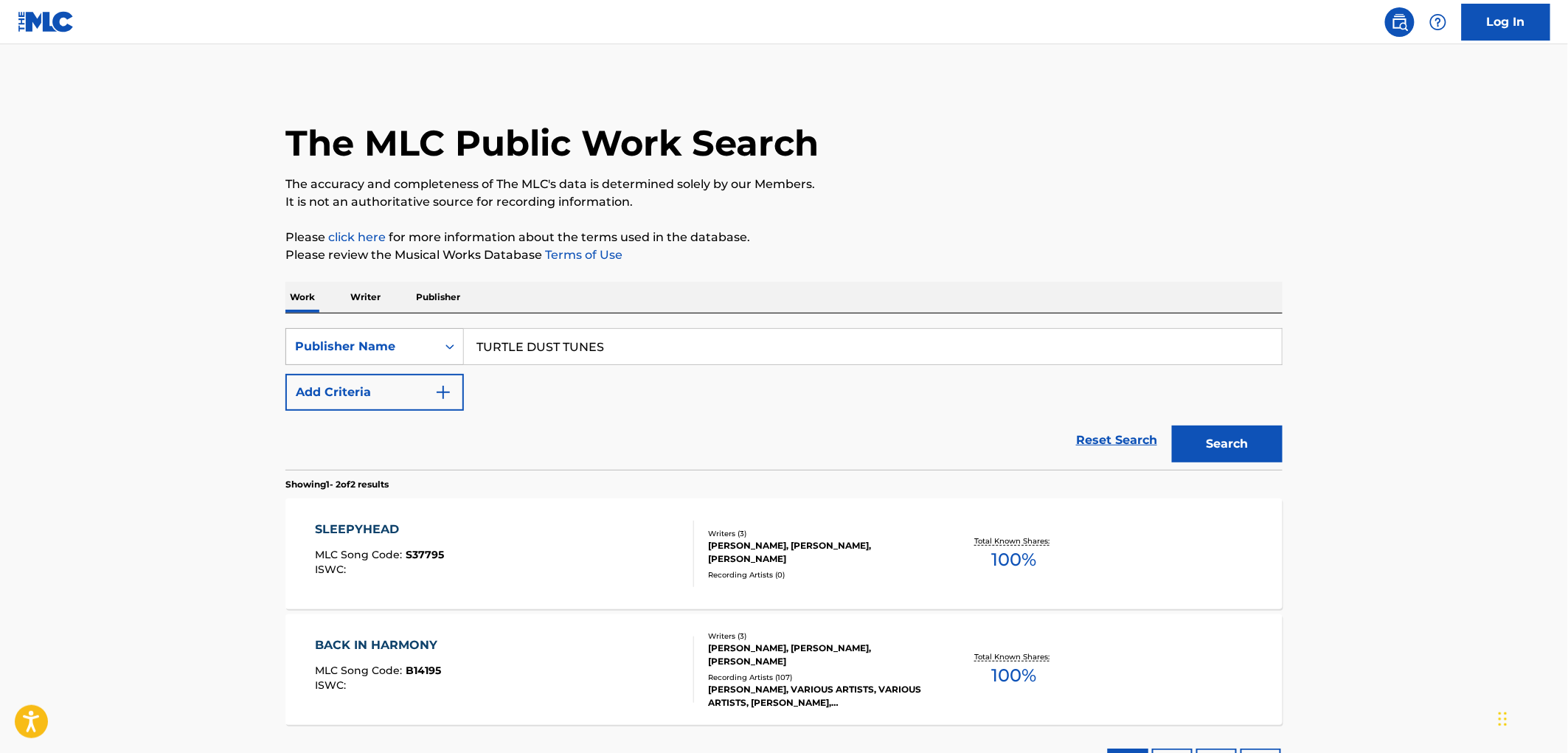
drag, startPoint x: 628, startPoint y: 340, endPoint x: 405, endPoint y: 344, distance: 223.0
click at [405, 344] on div "SearchWithCriteriac361ccd2-6db3-4eaa-a19b-1c3ec2cc8aec Publisher Name TURTLE DU…" at bounding box center [784, 346] width 997 height 37
paste input "RUSTLAND MUSIC INC"
drag, startPoint x: 588, startPoint y: 343, endPoint x: 716, endPoint y: 356, distance: 128.7
click at [714, 356] on input "RUSTLAND MUSIC INC" at bounding box center [872, 346] width 818 height 35
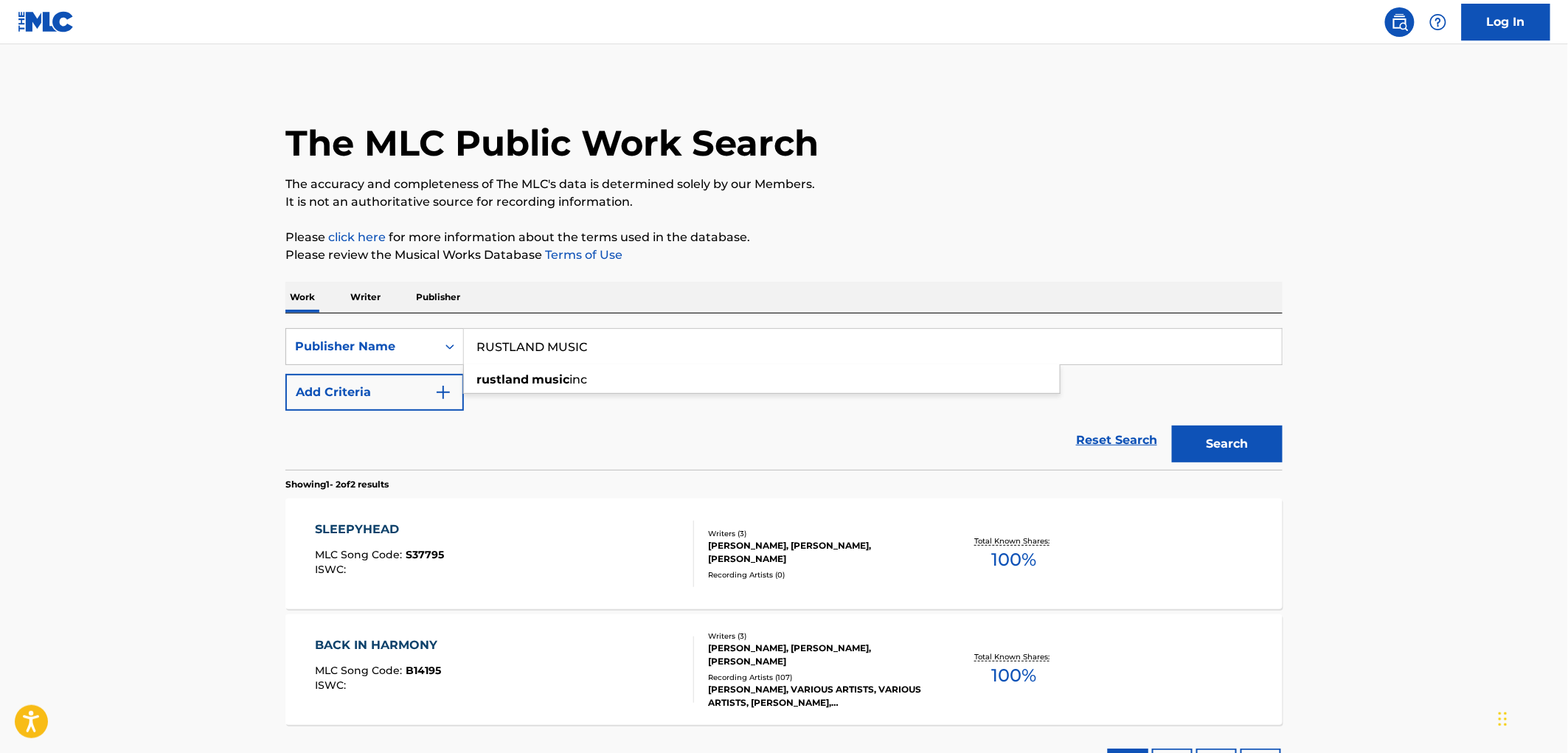
type input "RUSTLAND MUSIC"
click at [1172, 426] on button "Search" at bounding box center [1227, 444] width 110 height 37
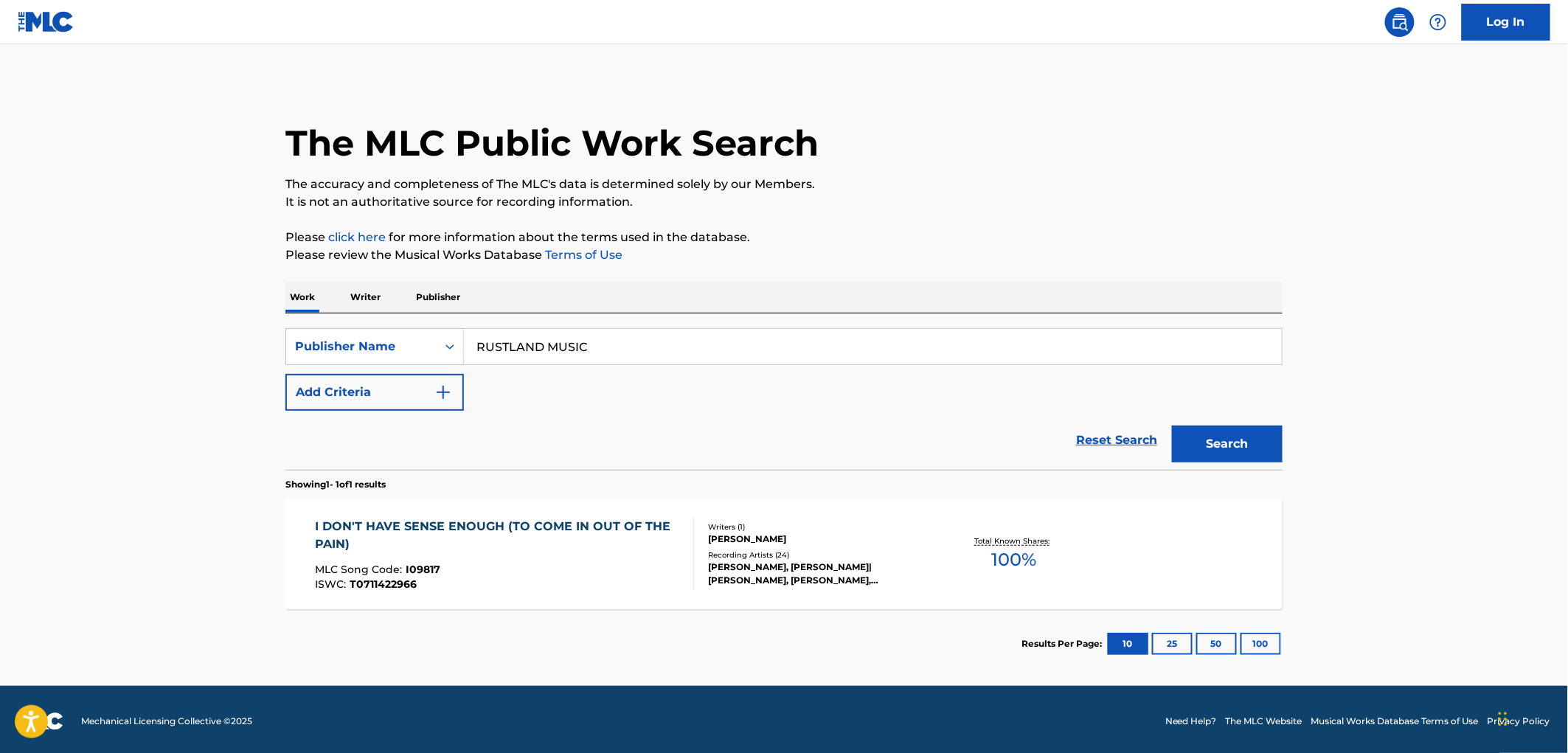
click at [423, 564] on span "I09817" at bounding box center [423, 569] width 34 height 13
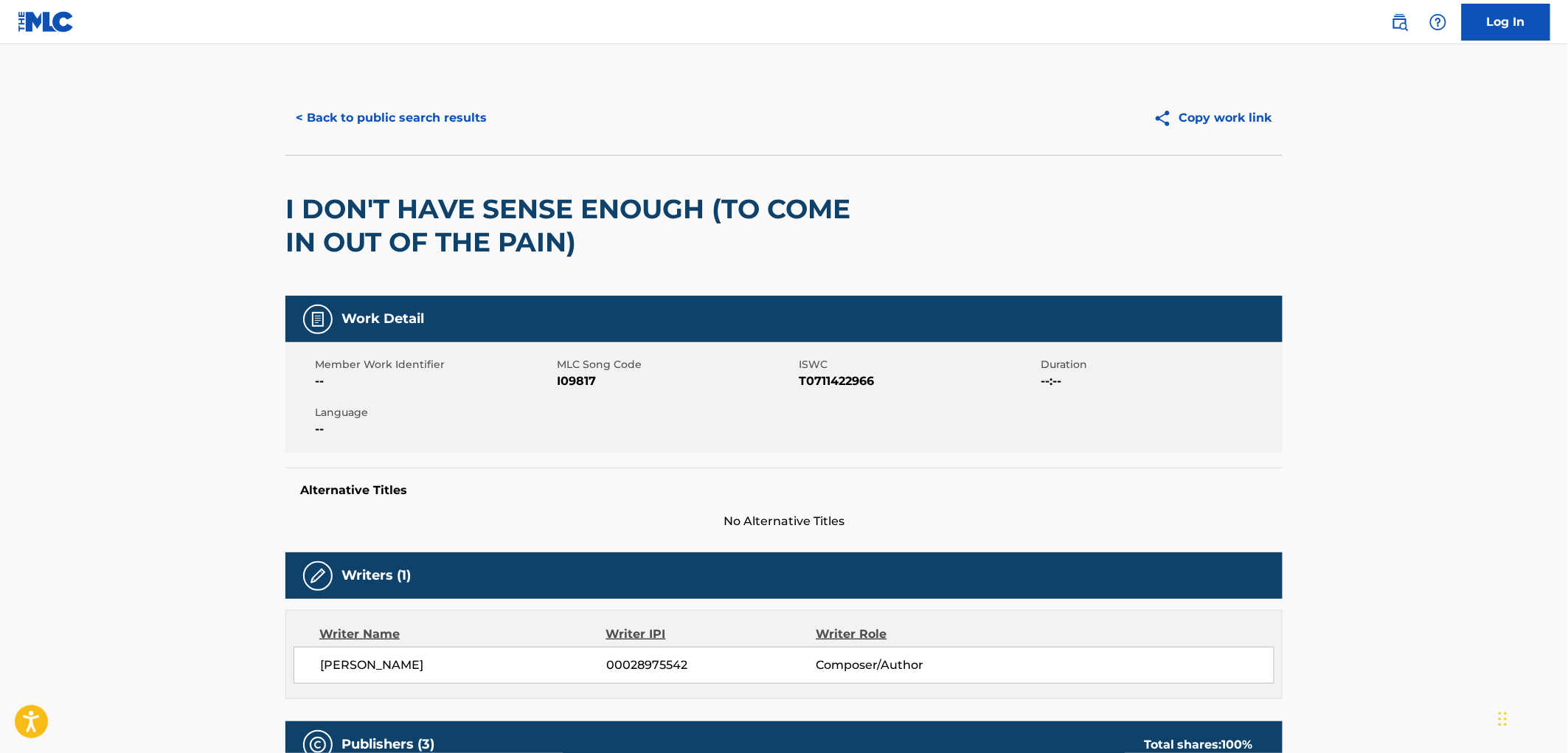
click at [396, 114] on button "< Back to public search results" at bounding box center [391, 117] width 212 height 37
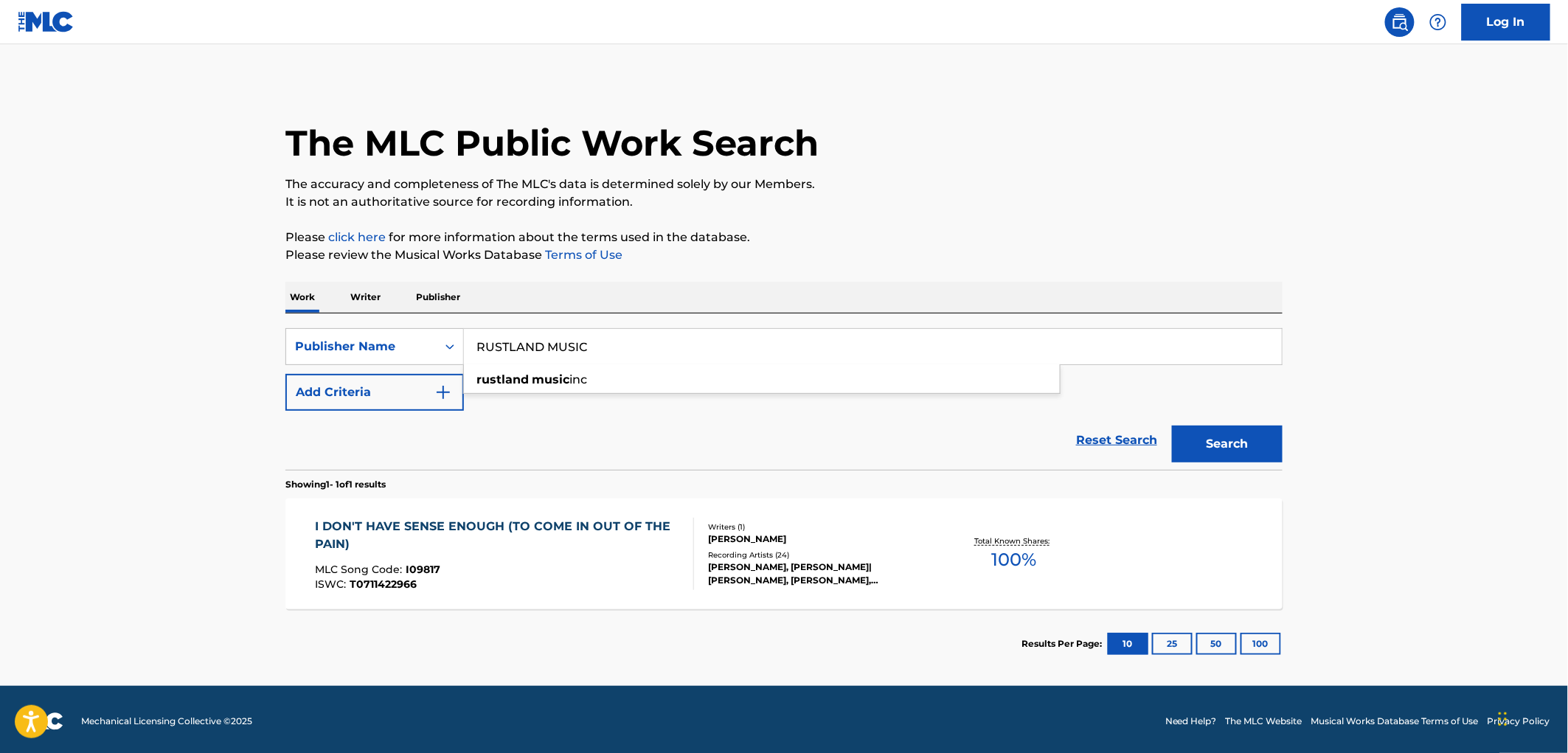
drag, startPoint x: 469, startPoint y: 351, endPoint x: 620, endPoint y: 340, distance: 151.4
click at [620, 340] on input "RUSTLAND MUSIC" at bounding box center [872, 346] width 818 height 35
paste input "[URL][DOMAIN_NAME][DOMAIN_NAME]"
type input "[URL][DOMAIN_NAME][DOMAIN_NAME]"
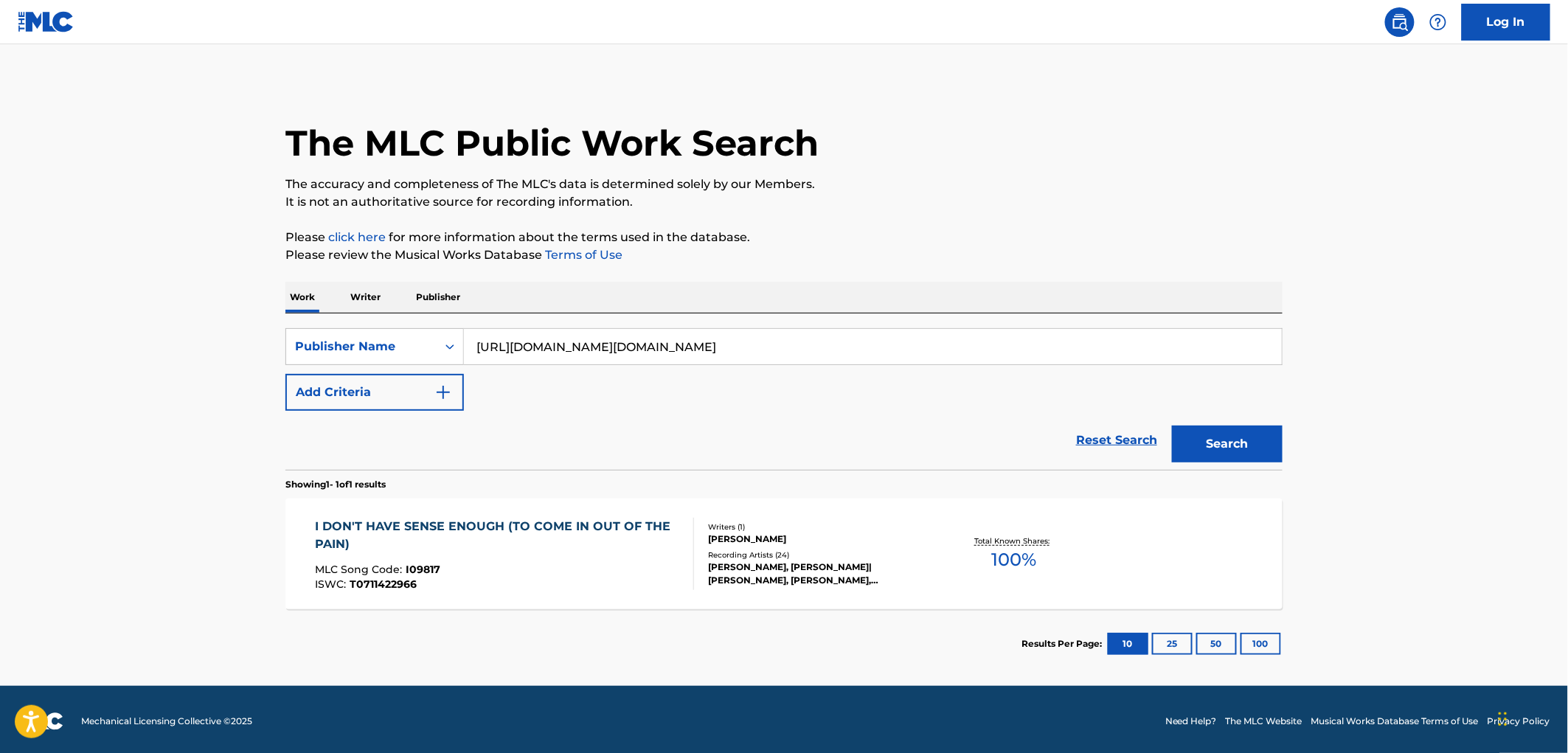
click at [1094, 429] on link "Reset Search" at bounding box center [1117, 440] width 96 height 32
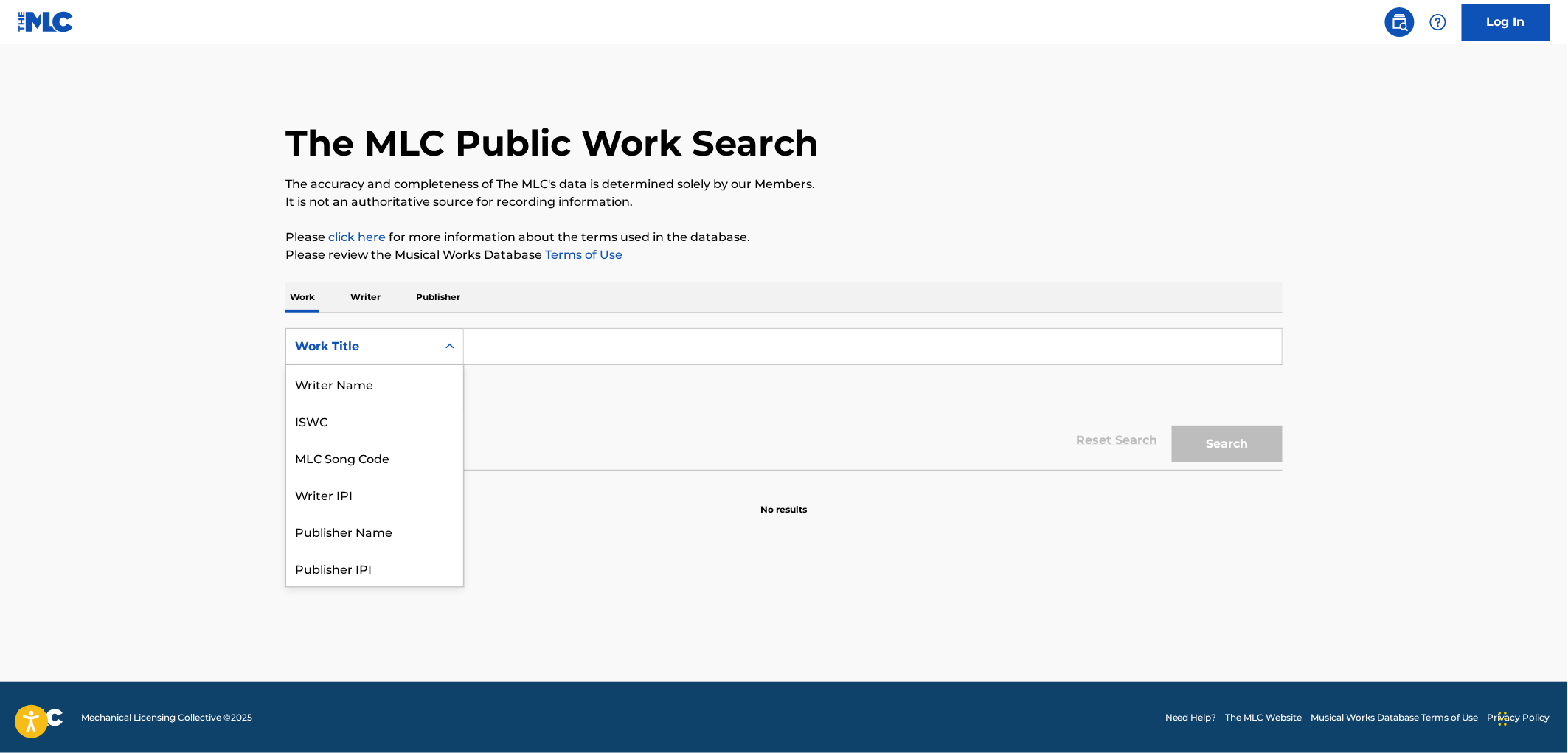
click at [455, 352] on icon "Search Form" at bounding box center [450, 347] width 15 height 15
click at [408, 454] on div "Publisher Name" at bounding box center [375, 457] width 177 height 37
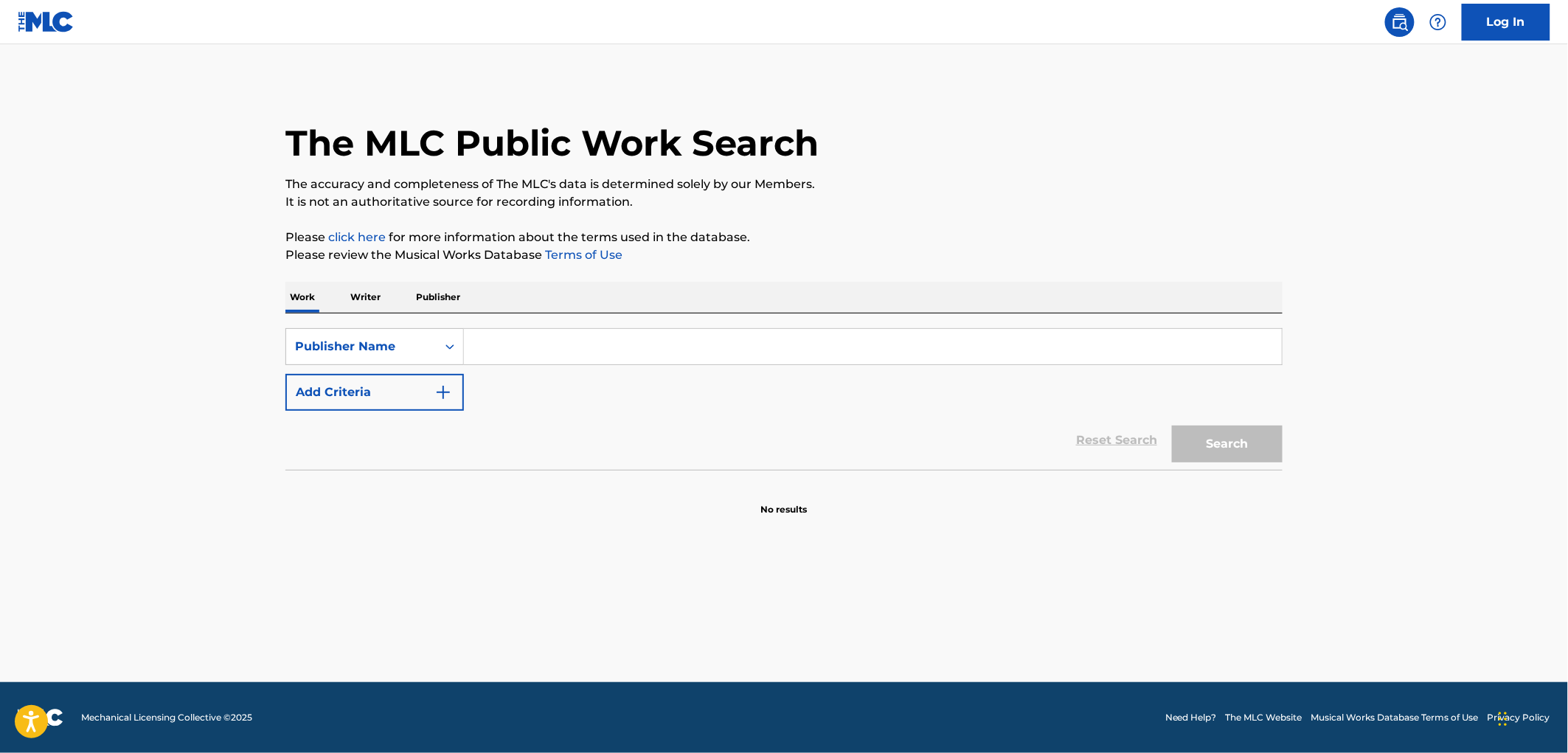
paste input "ERIKHOUSE MUSIC"
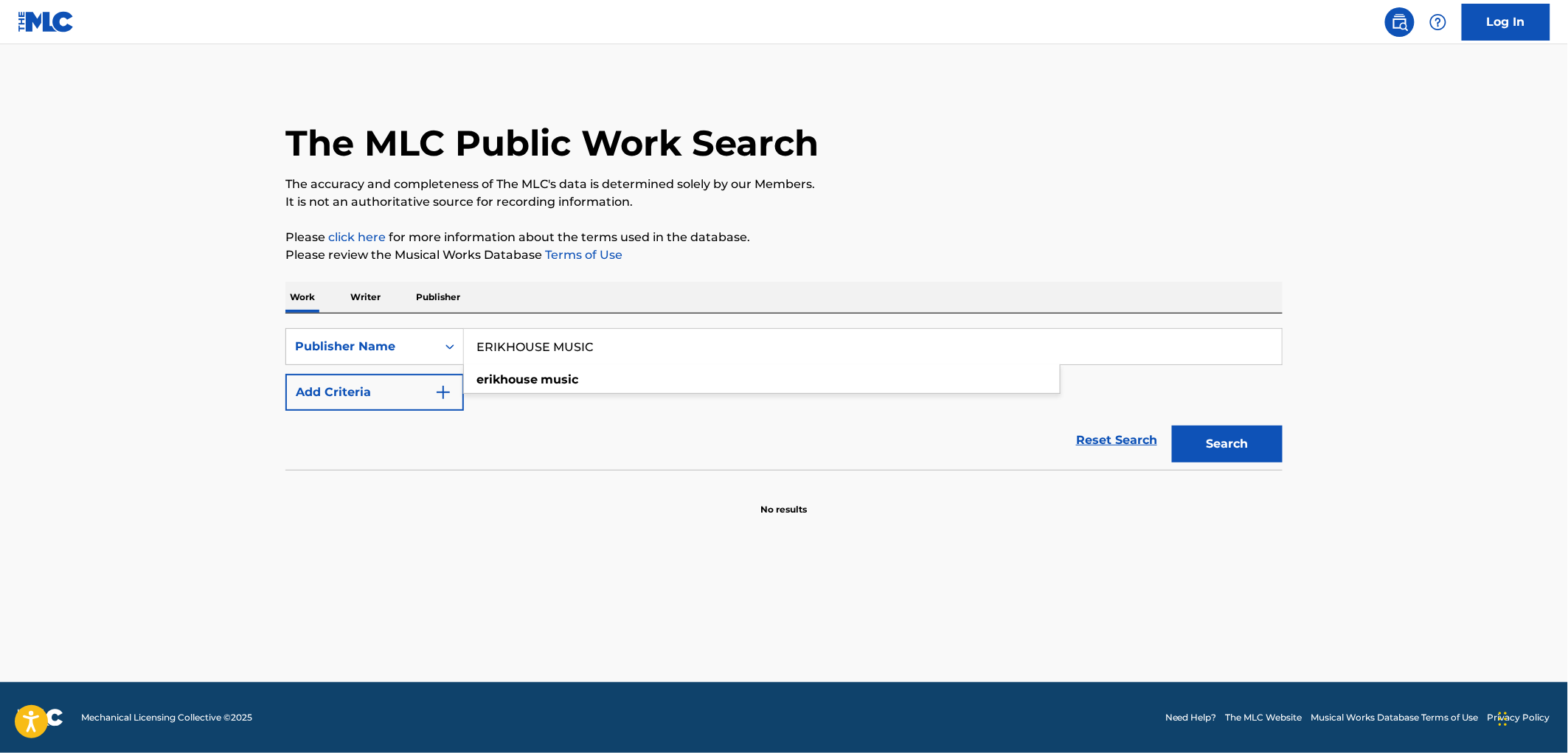
type input "ERIKHOUSE MUSIC"
click at [1232, 445] on button "Search" at bounding box center [1227, 444] width 110 height 37
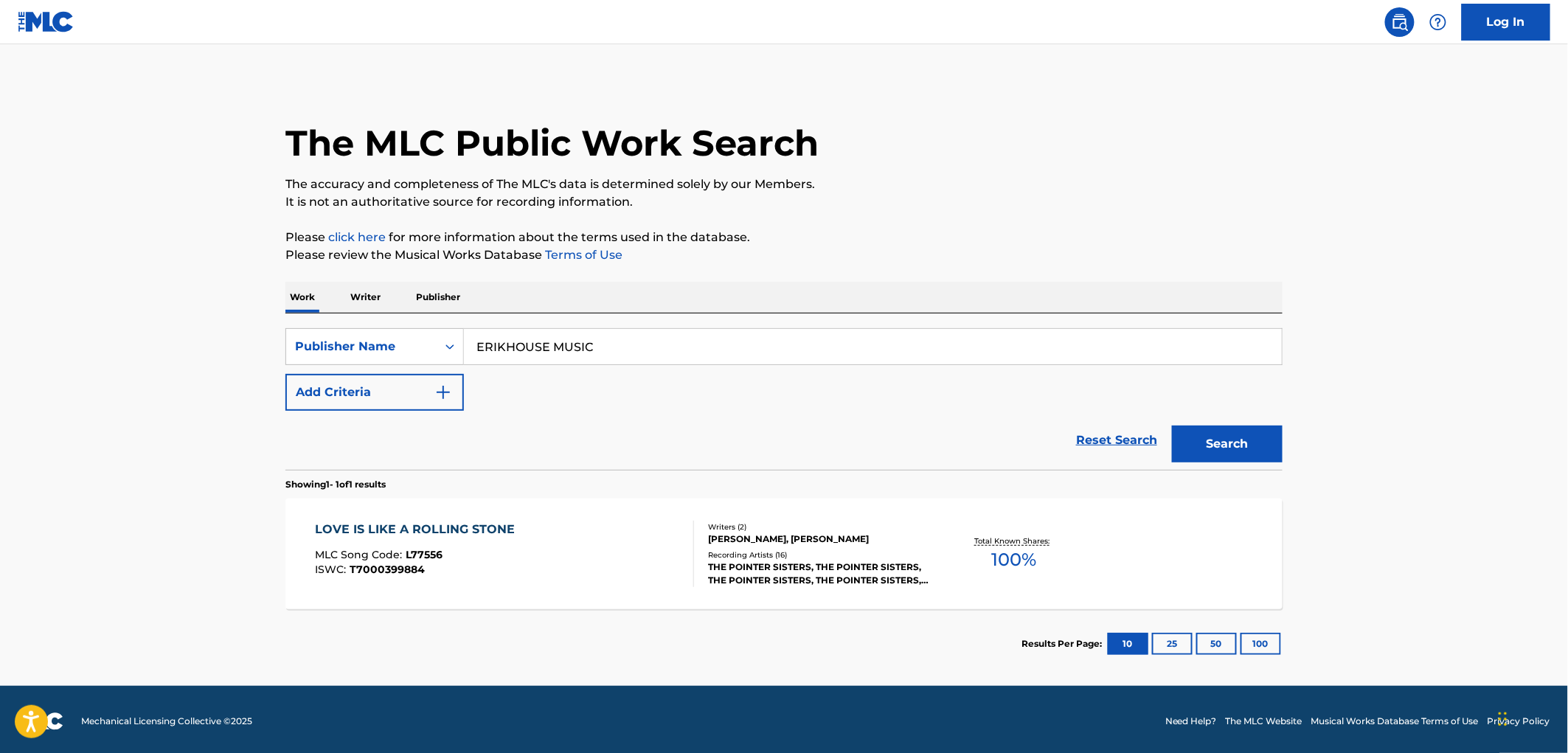
click at [435, 564] on div "ISWC : T7000399884" at bounding box center [419, 570] width 207 height 11
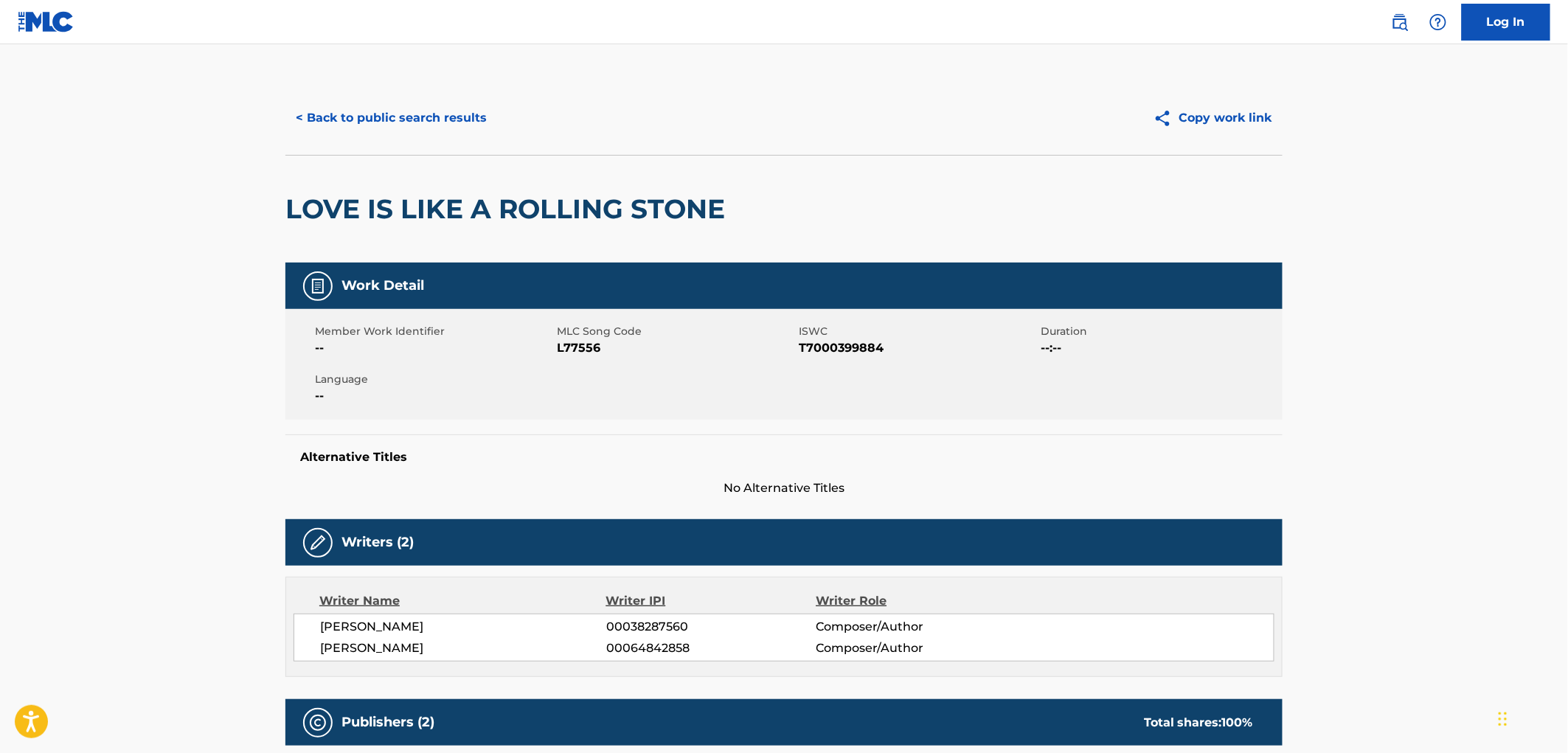
click at [421, 135] on button "< Back to public search results" at bounding box center [391, 117] width 212 height 37
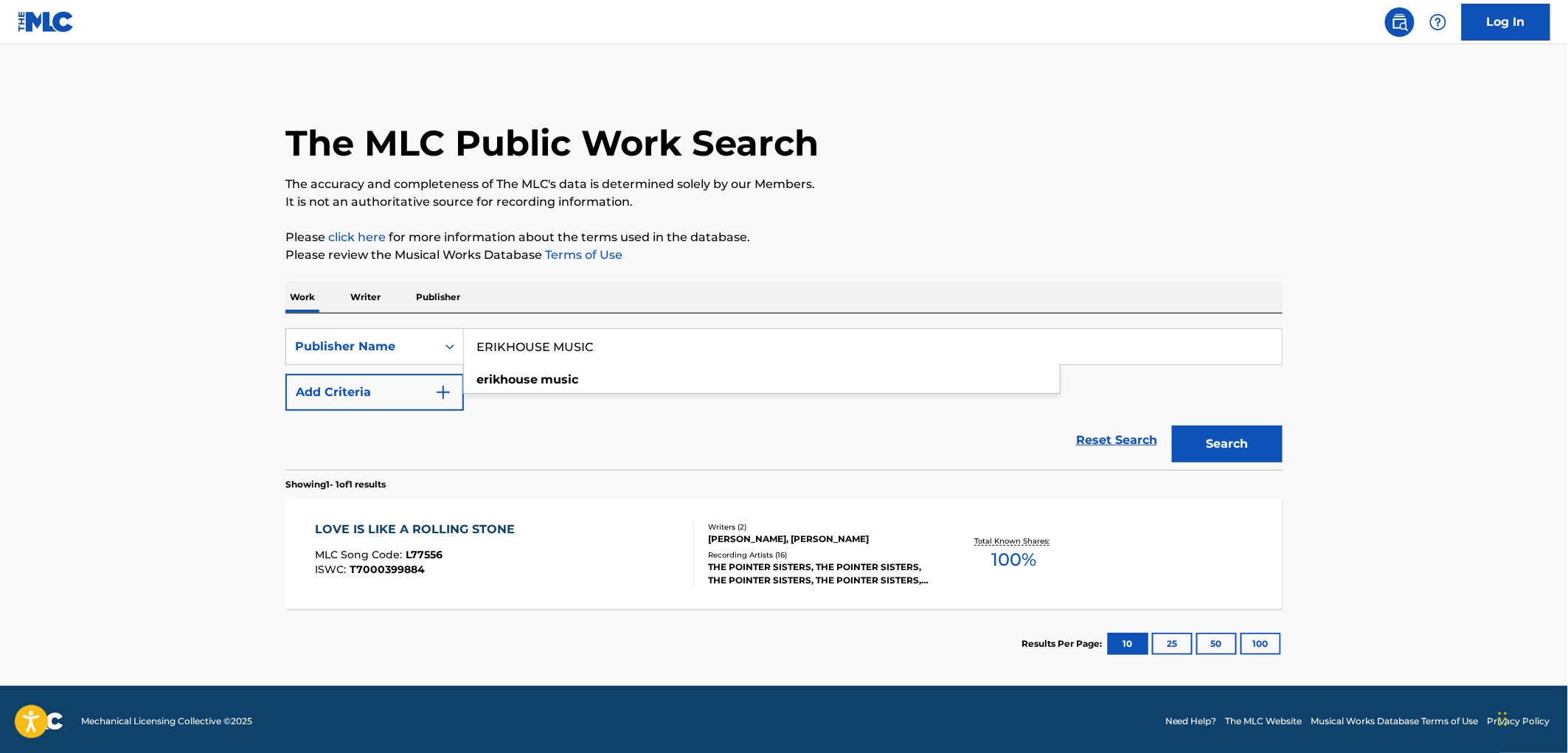
drag, startPoint x: 599, startPoint y: 344, endPoint x: 575, endPoint y: 373, distance: 37.6
click at [418, 333] on div "SearchWithCriteria7c134e89-9fd7-4cfa-87f4-24fbdae5ec5a Publisher Name ERIKHOUSE…" at bounding box center [784, 346] width 997 height 37
paste input "OLD STATESVILLE TOWN PUB"
type input "OLD STATESVILLE TOWN PUB"
click at [1232, 445] on button "Search" at bounding box center [1227, 444] width 110 height 37
